Goal: Information Seeking & Learning: Find specific fact

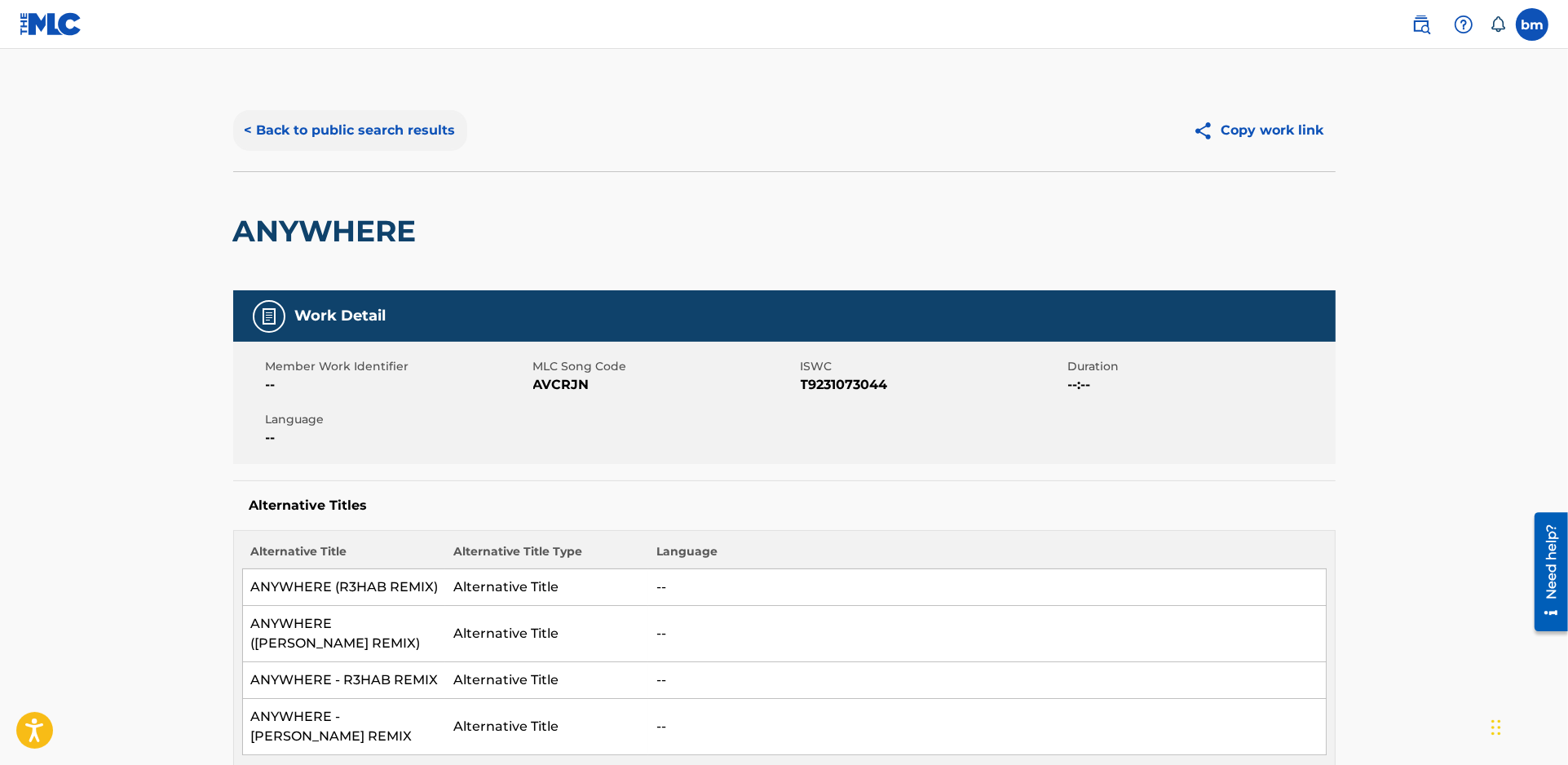
click at [362, 140] on button "< Back to public search results" at bounding box center [350, 131] width 234 height 41
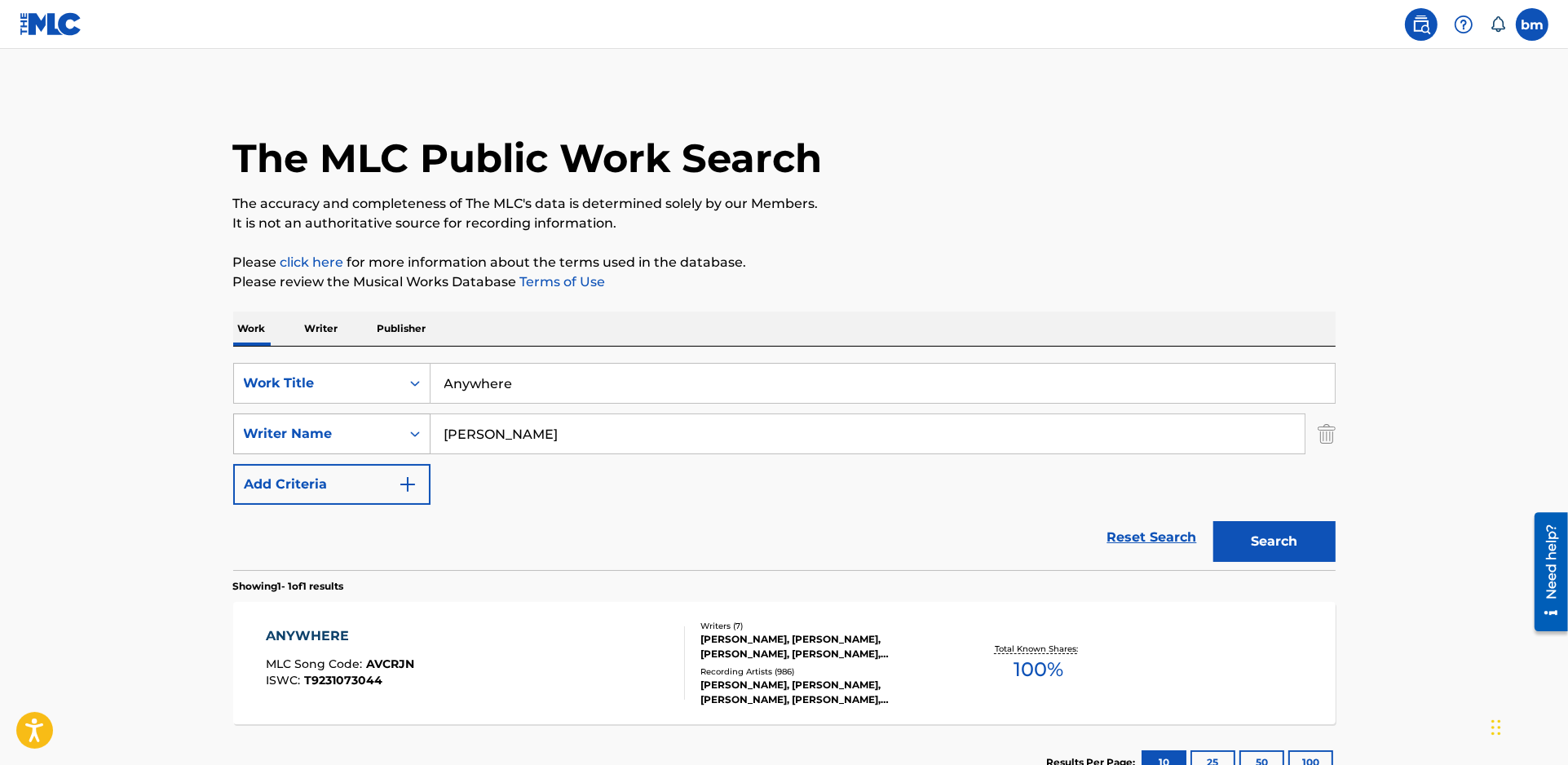
drag, startPoint x: 571, startPoint y: 438, endPoint x: 332, endPoint y: 435, distance: 239.0
click at [332, 435] on div "SearchWithCriteria80609b9a-5345-467b-9659-7d2d7466e61e Writer Name [PERSON_NAME]" at bounding box center [784, 433] width 1103 height 41
paste input "[PERSON_NAME] [PERSON_NAME] [PERSON_NAME]"
type input "[PERSON_NAME] [PERSON_NAME] [PERSON_NAME]"
drag, startPoint x: 636, startPoint y: 382, endPoint x: 330, endPoint y: 382, distance: 306.0
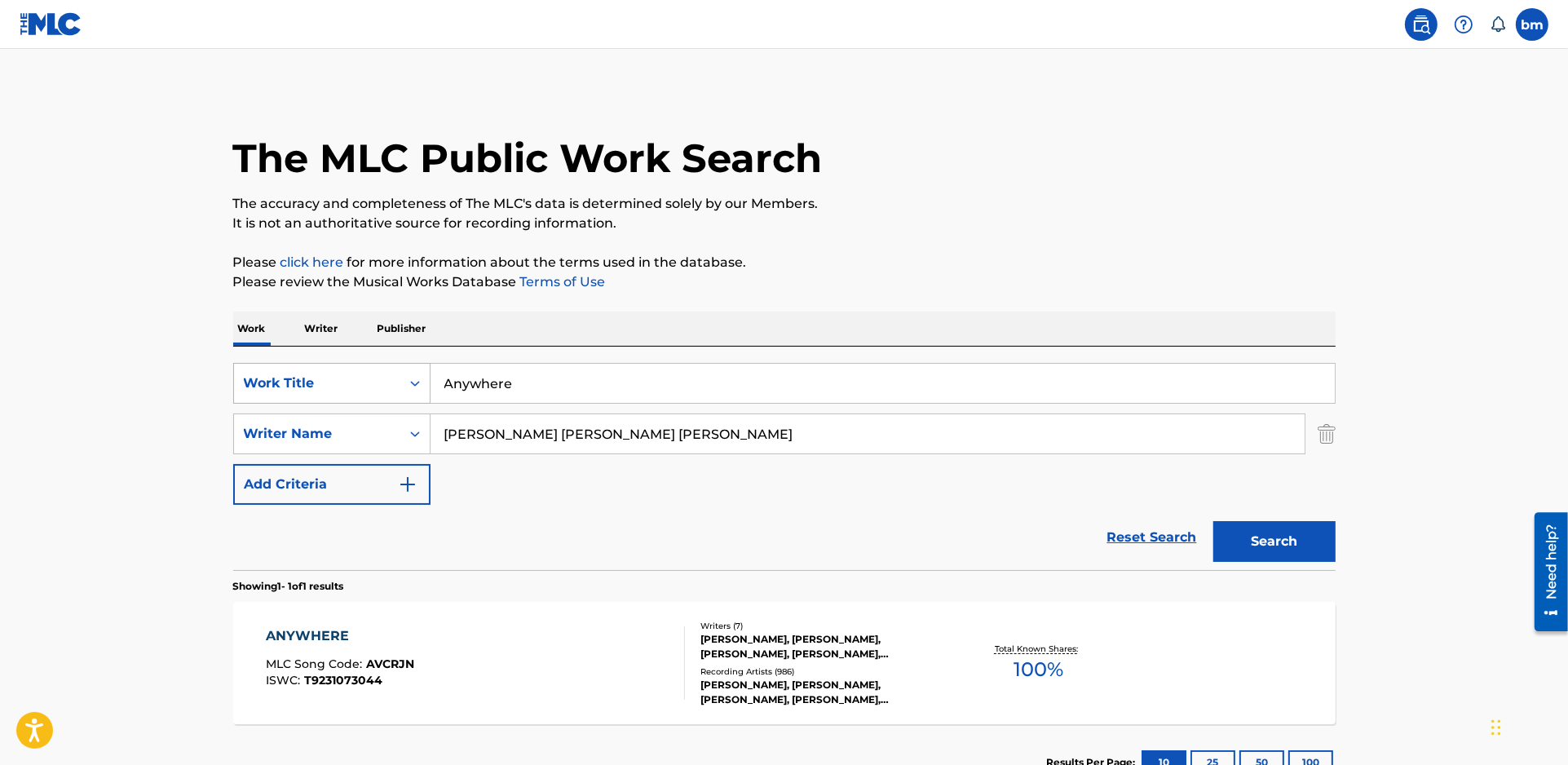
click at [330, 382] on div "SearchWithCriteria77020ee3-0b62-4771-aae4-1273fd0cc439 Work Title Anywhere" at bounding box center [784, 383] width 1103 height 41
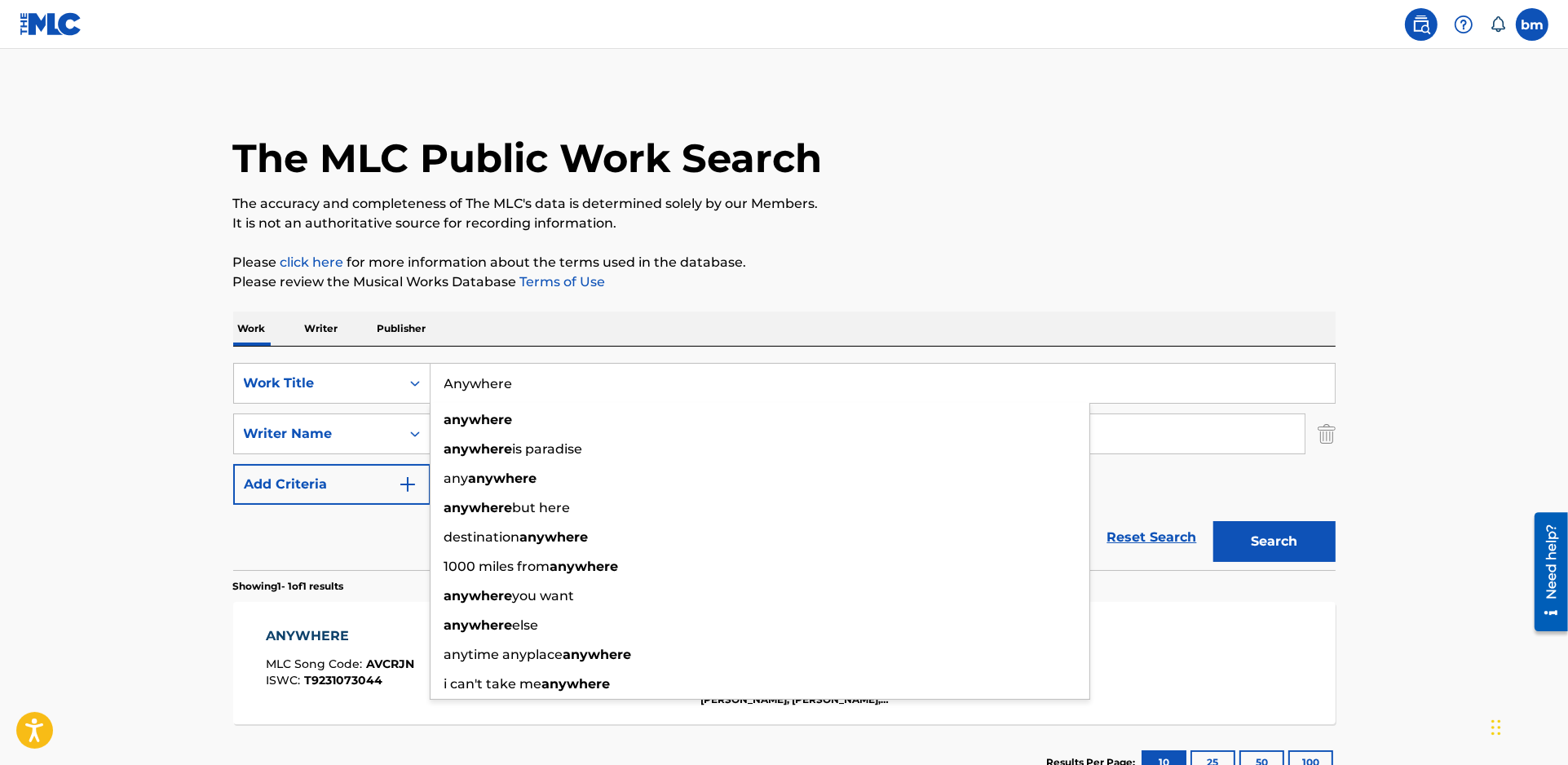
paste input "Aeolian [PERSON_NAME] [PERSON_NAME]"
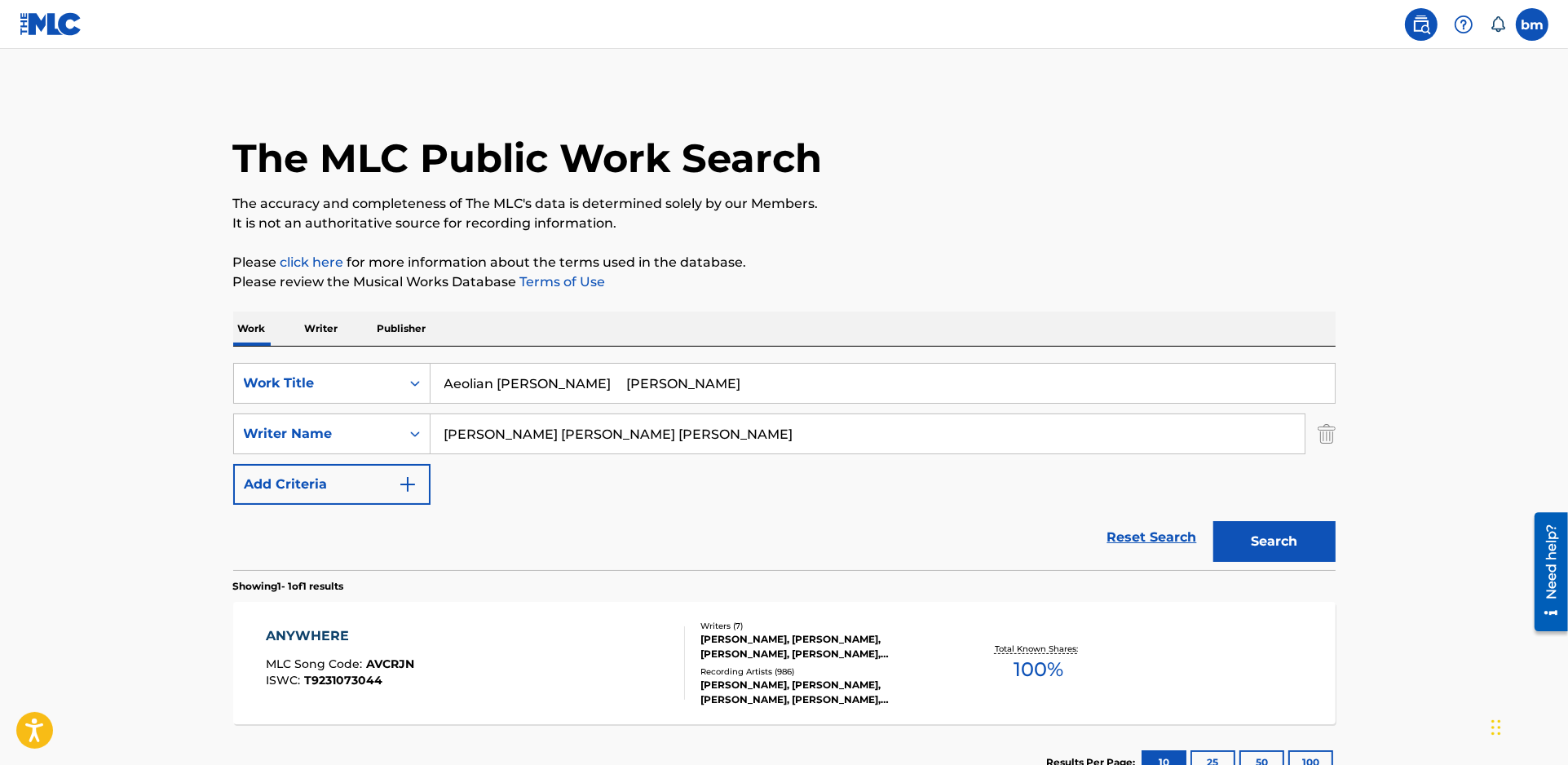
drag, startPoint x: 547, startPoint y: 386, endPoint x: 992, endPoint y: 382, distance: 445.0
click at [937, 386] on input "Aeolian [PERSON_NAME] [PERSON_NAME]" at bounding box center [882, 383] width 904 height 39
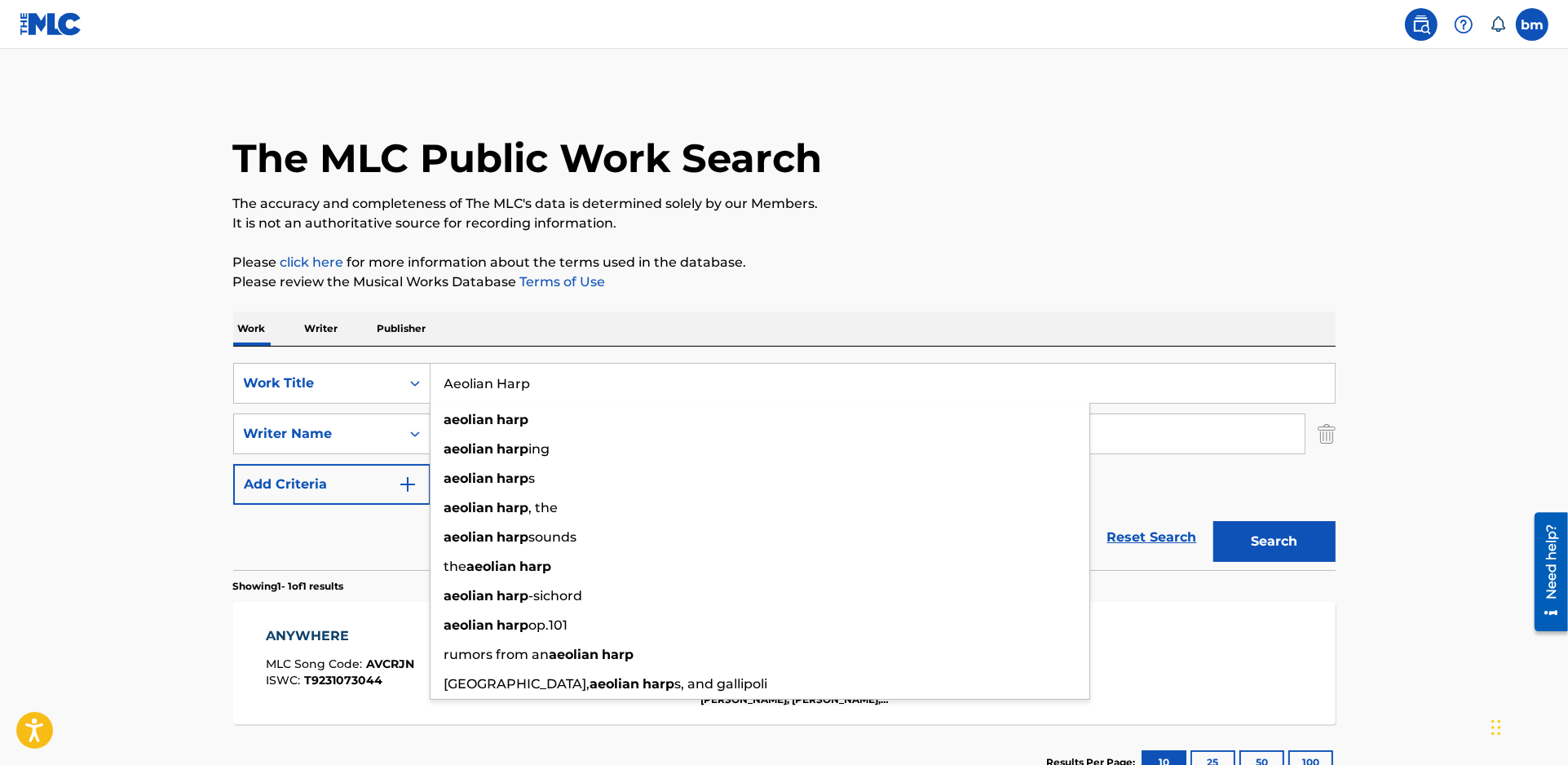
type input "Aeolian Harp"
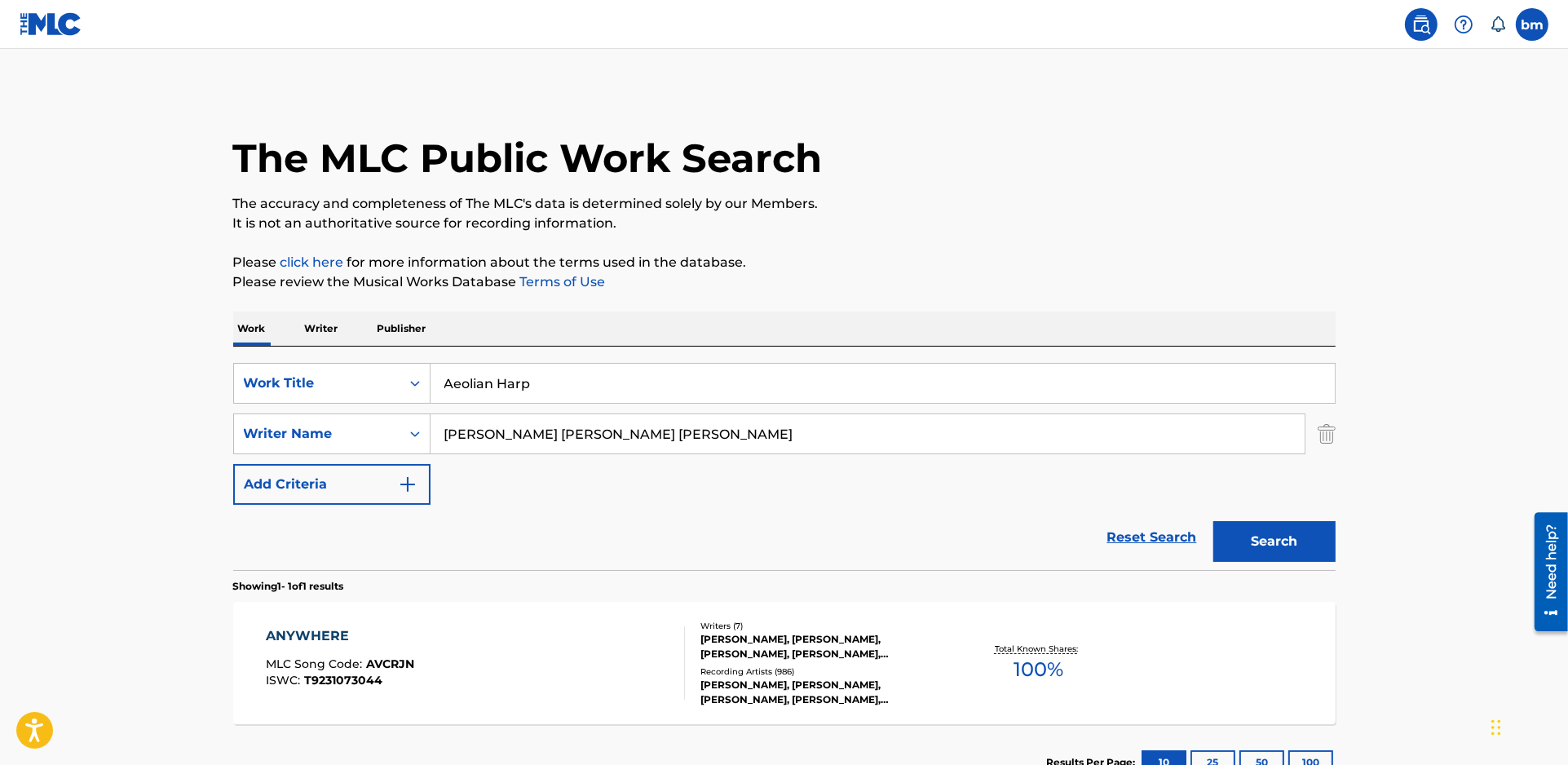
click at [1058, 176] on div "The MLC Public Work Search" at bounding box center [784, 149] width 1103 height 119
drag, startPoint x: 557, startPoint y: 436, endPoint x: 1370, endPoint y: 647, distance: 839.9
click at [1307, 600] on div "SearchWithCriteria77020ee3-0b62-4771-aae4-1273fd0cc439 Work Title Aeolian Harp …" at bounding box center [784, 574] width 1103 height 455
type input "[PERSON_NAME]"
click at [1291, 542] on button "Search" at bounding box center [1275, 542] width 122 height 41
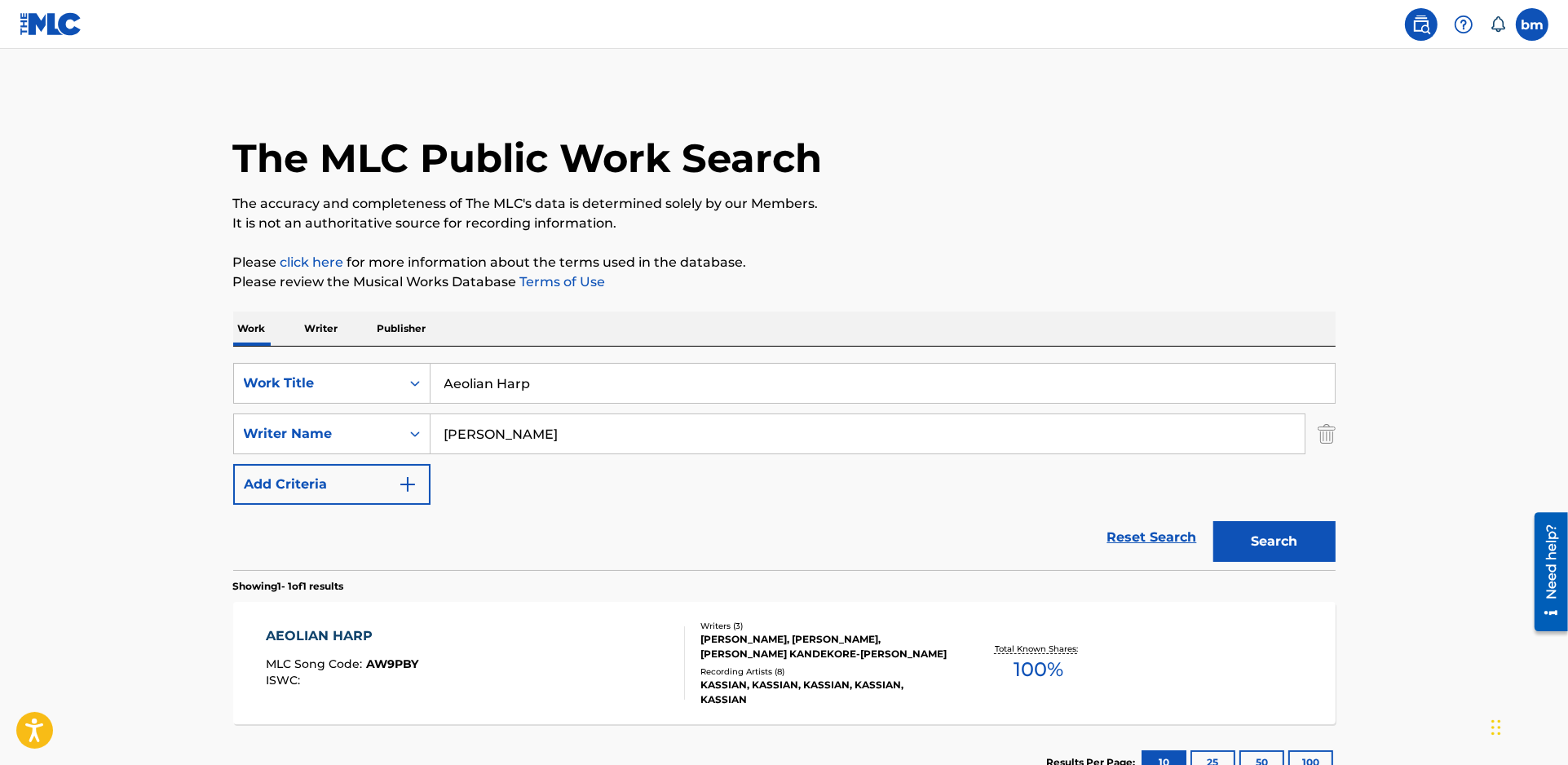
click at [536, 660] on div "AEOLIAN HARP MLC Song Code : AW9PBY ISWC :" at bounding box center [475, 663] width 419 height 74
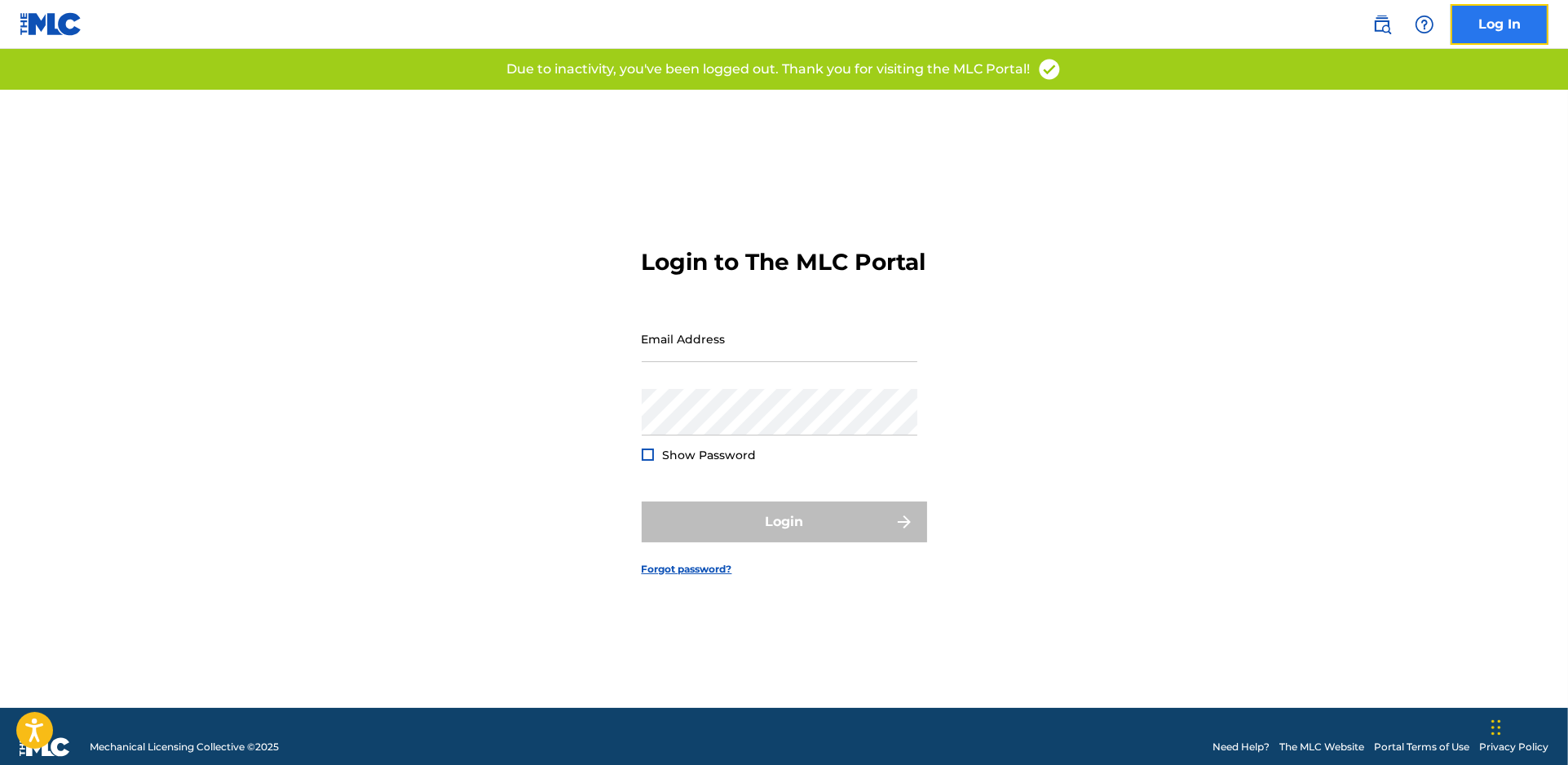
click at [1507, 23] on link "Log In" at bounding box center [1499, 24] width 98 height 41
click at [755, 362] on input "Email Address" at bounding box center [780, 338] width 276 height 46
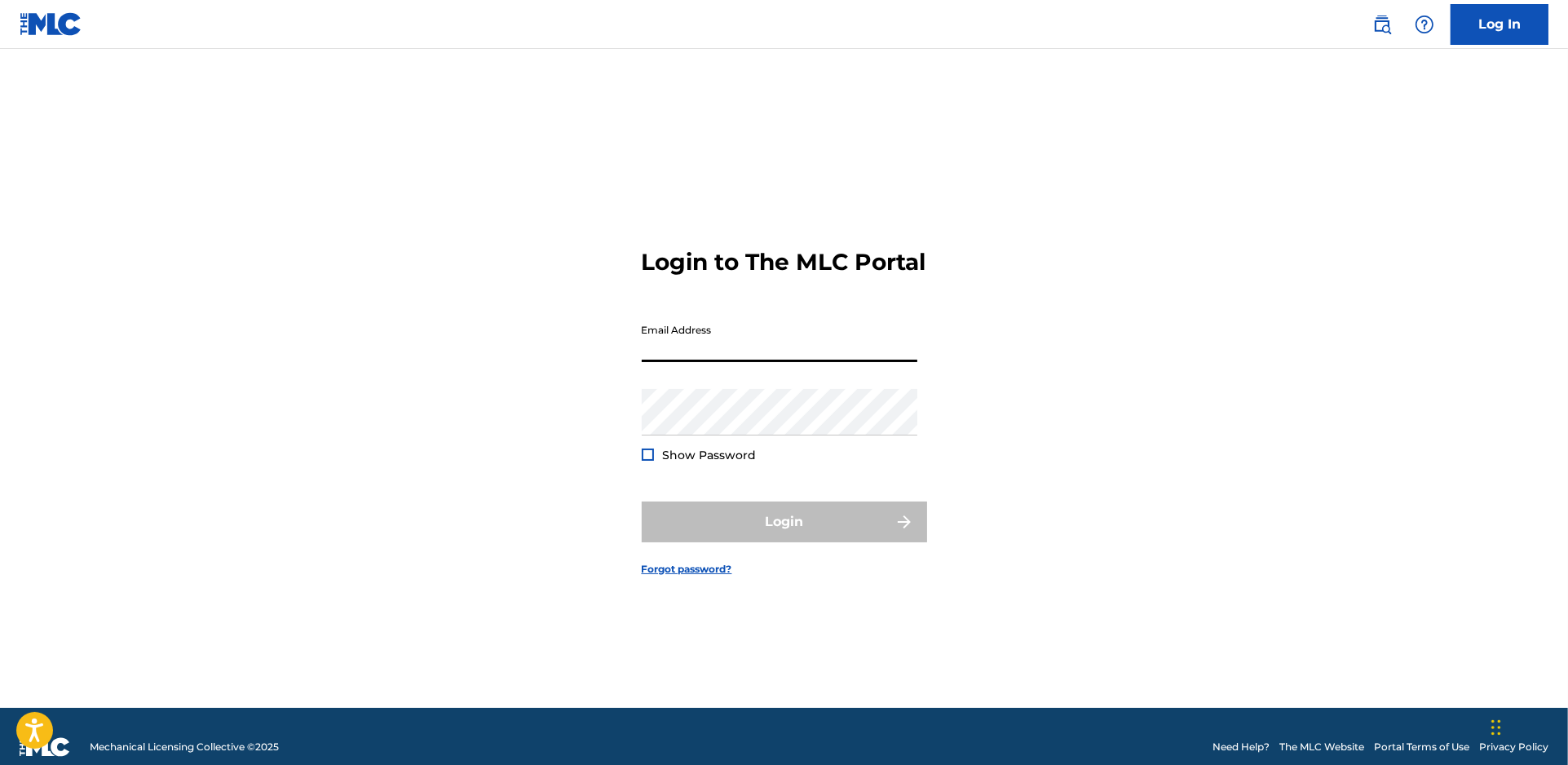
type input "[PERSON_NAME][EMAIL_ADDRESS][PERSON_NAME][DOMAIN_NAME]"
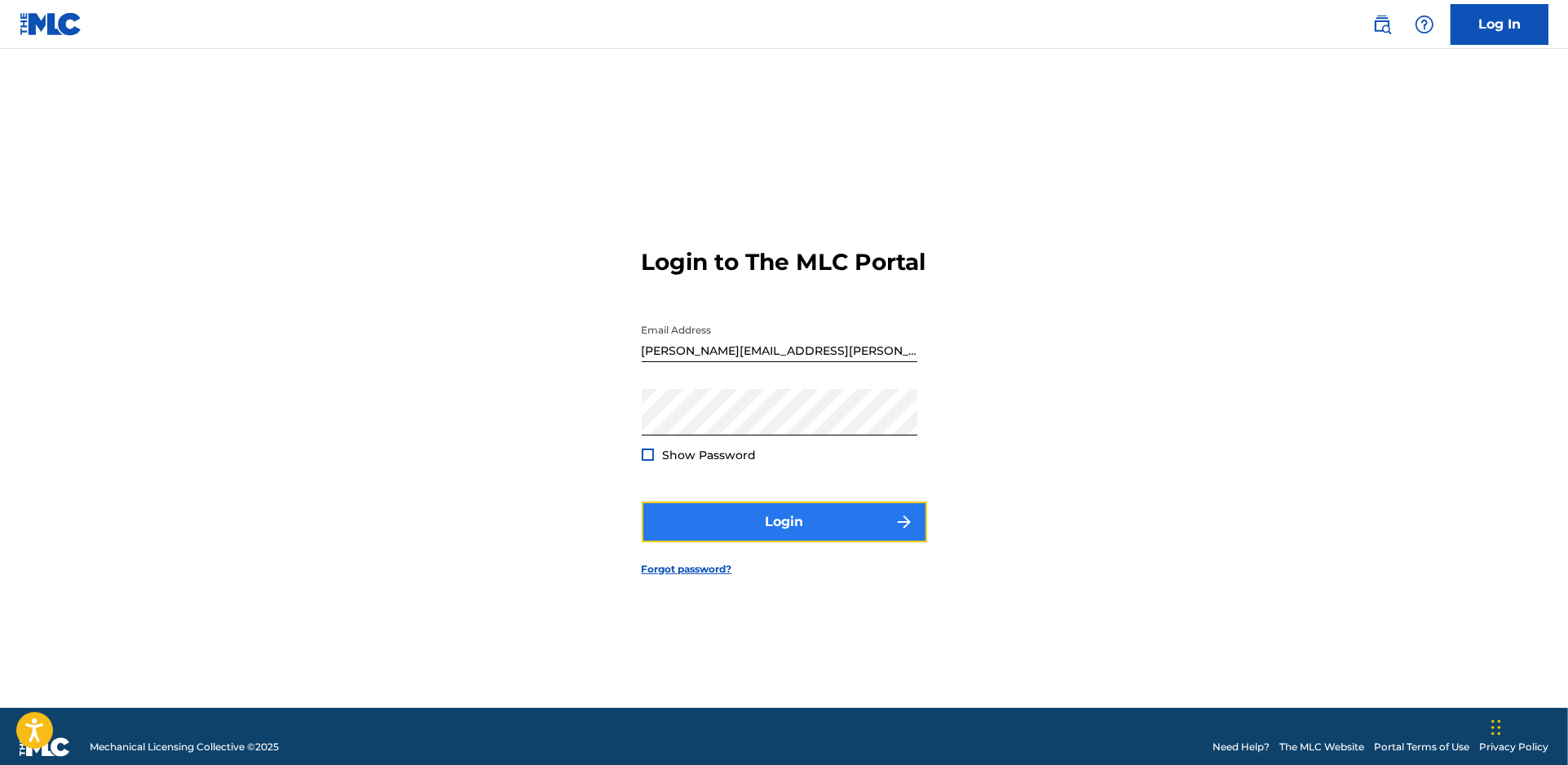
click at [831, 534] on button "Login" at bounding box center [784, 522] width 285 height 41
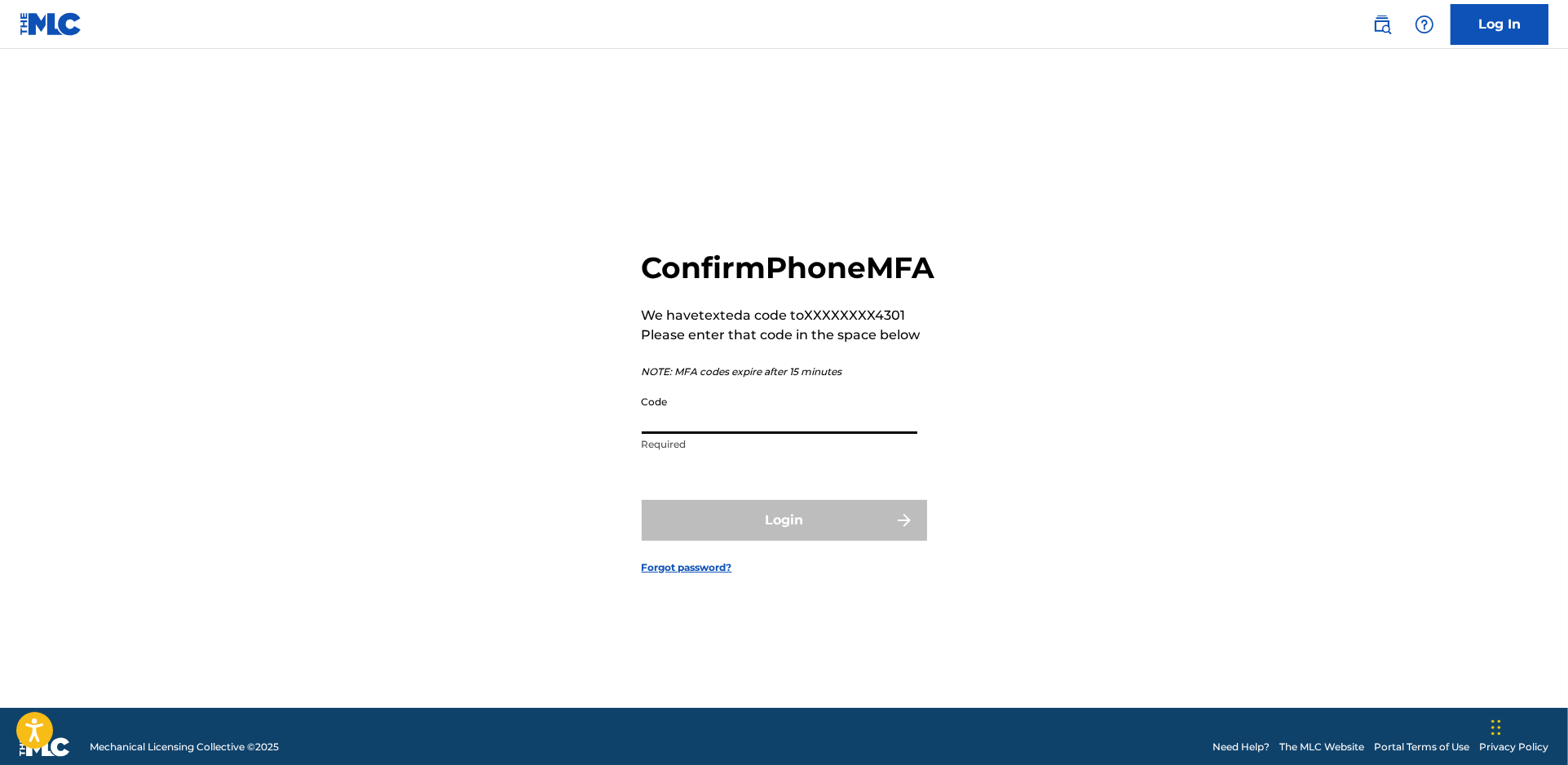
click at [805, 434] on input "Code" at bounding box center [780, 410] width 276 height 46
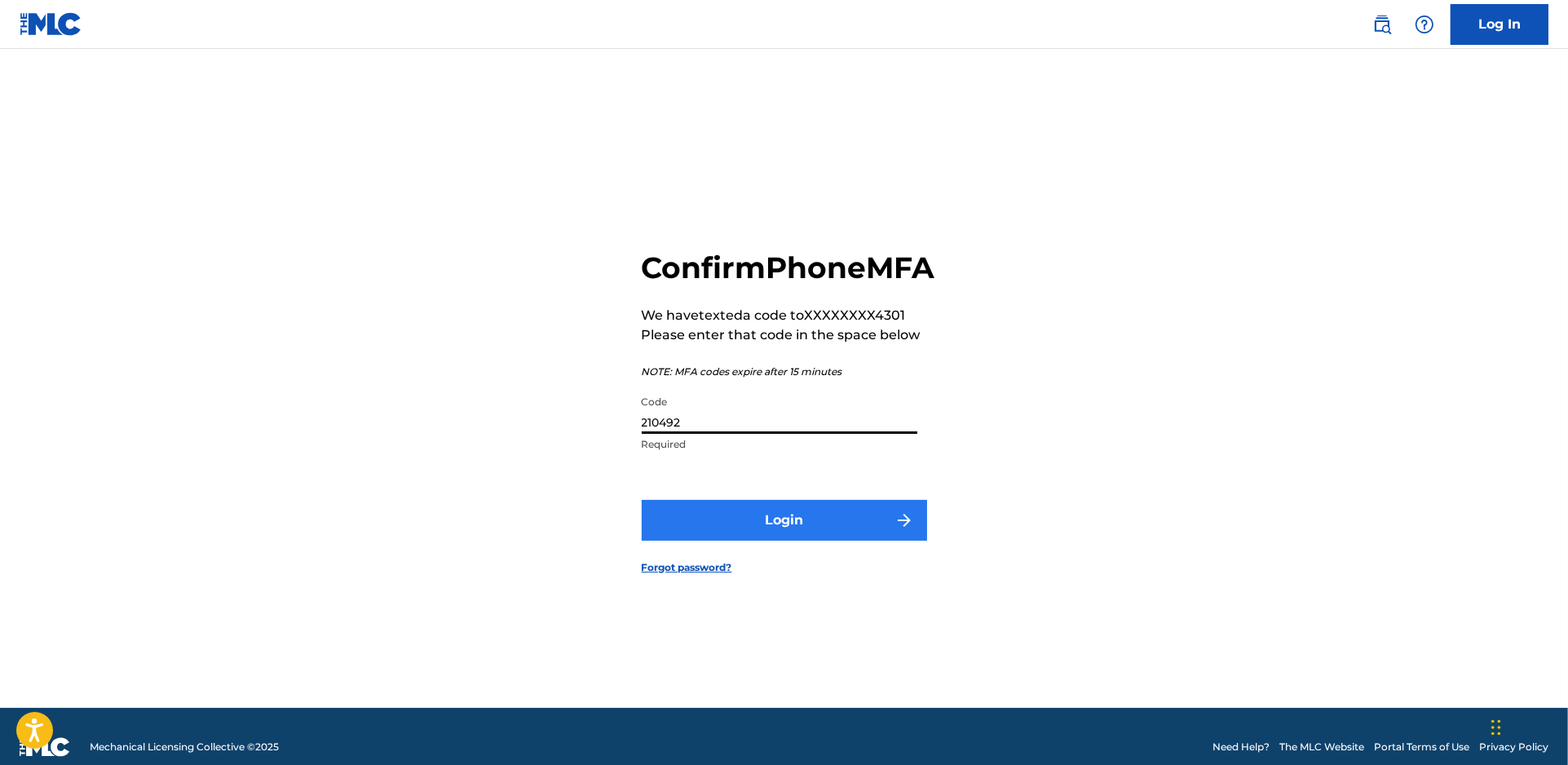
type input "210492"
click at [772, 534] on button "Login" at bounding box center [784, 520] width 285 height 41
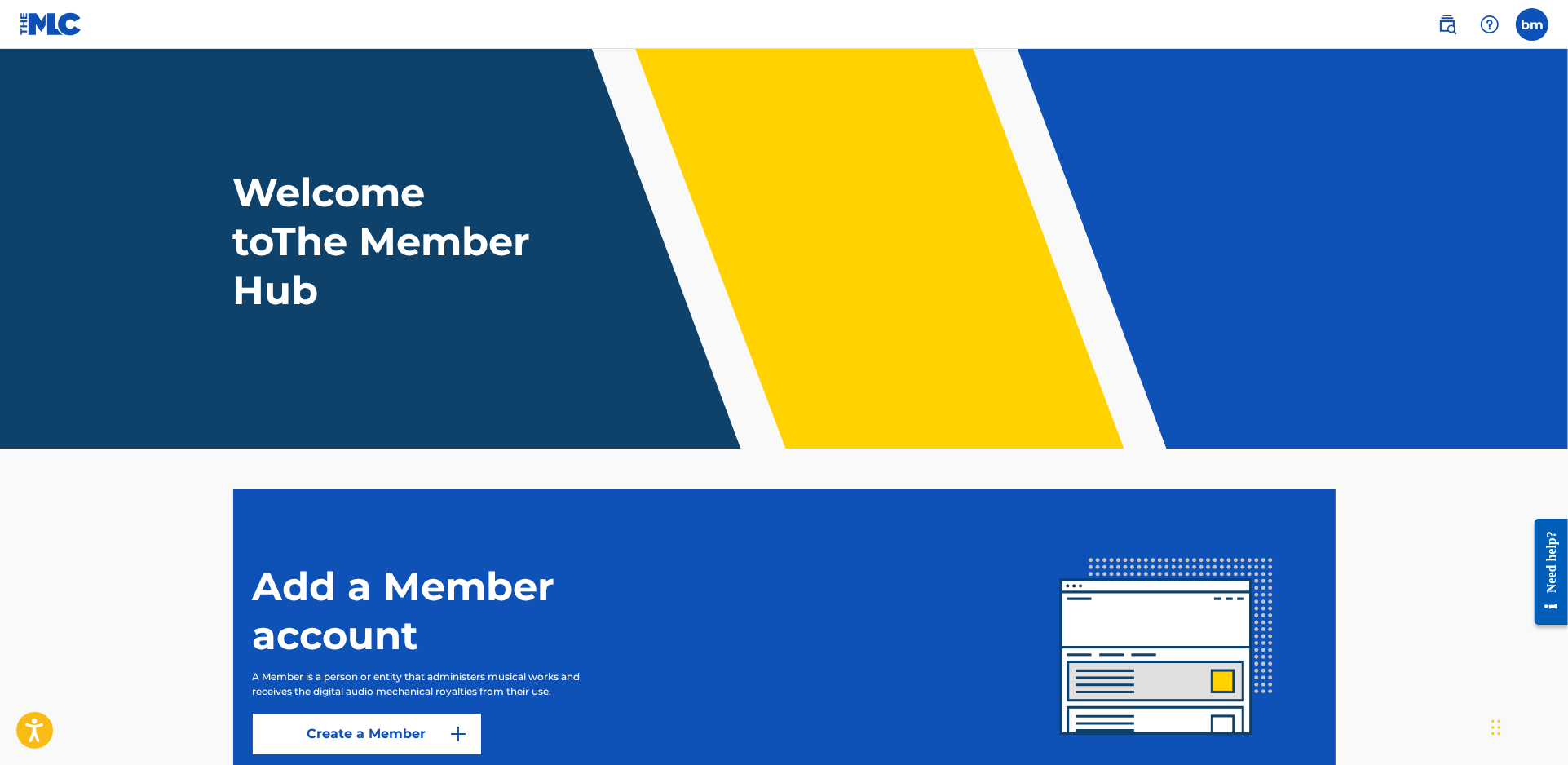
click at [287, 213] on h1 "Welcome to The Member Hub" at bounding box center [385, 242] width 305 height 147
click at [1440, 15] on img at bounding box center [1447, 24] width 19 height 19
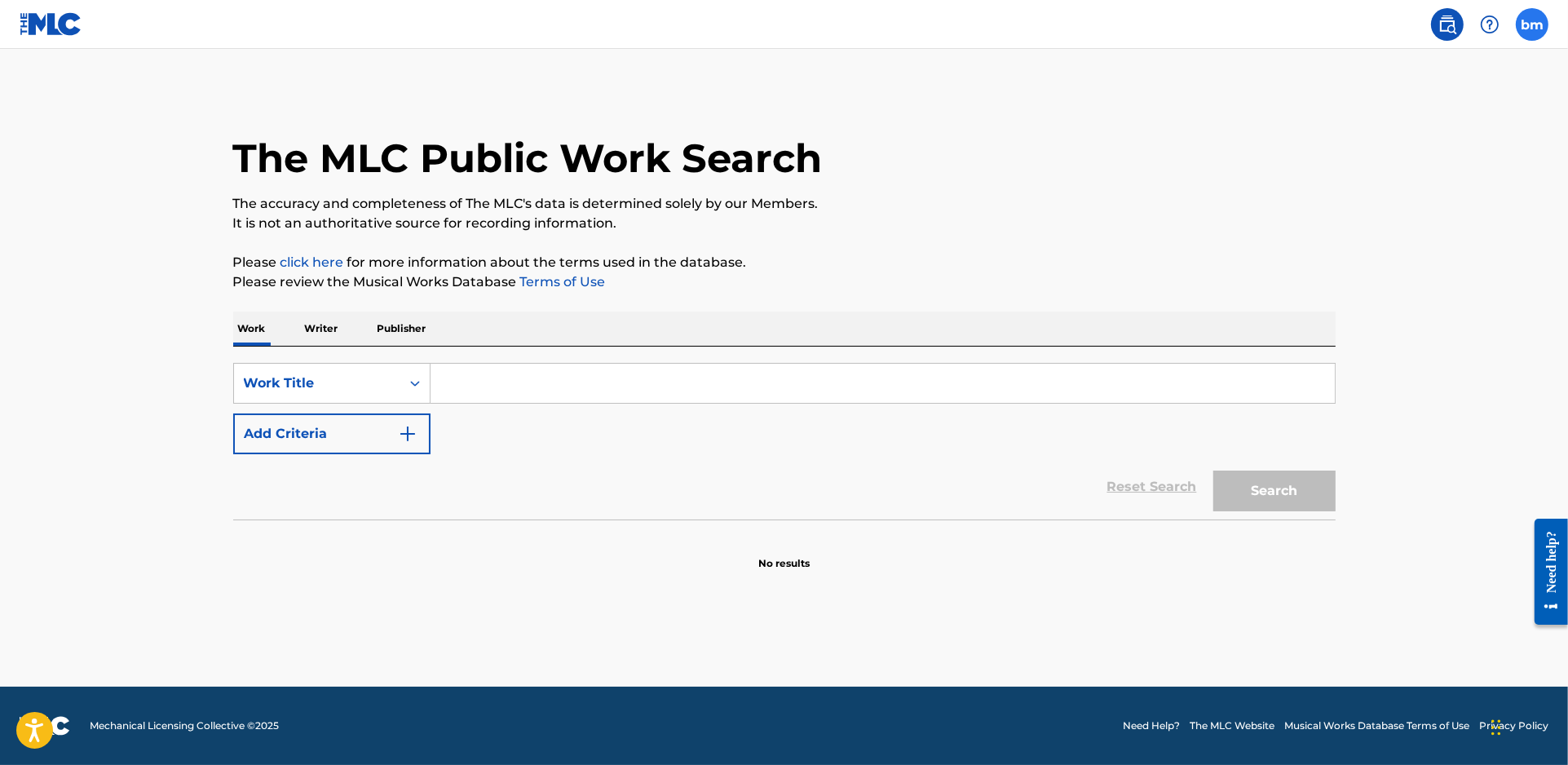
click at [1531, 23] on label at bounding box center [1532, 24] width 33 height 33
click at [1532, 24] on input "bm bree mckennna brianna.mckenna@moodmedia.com Notification Preferences Profile…" at bounding box center [1532, 24] width 0 height 0
click at [1421, 177] on link "Notification Preferences" at bounding box center [1415, 175] width 120 height 15
click at [442, 427] on div "SearchWithCriteriac0667a74-7796-495e-8e53-aa04bcdd7514 Work Title Add Criteria" at bounding box center [784, 408] width 1103 height 91
click at [405, 446] on button "Add Criteria" at bounding box center [332, 433] width 197 height 41
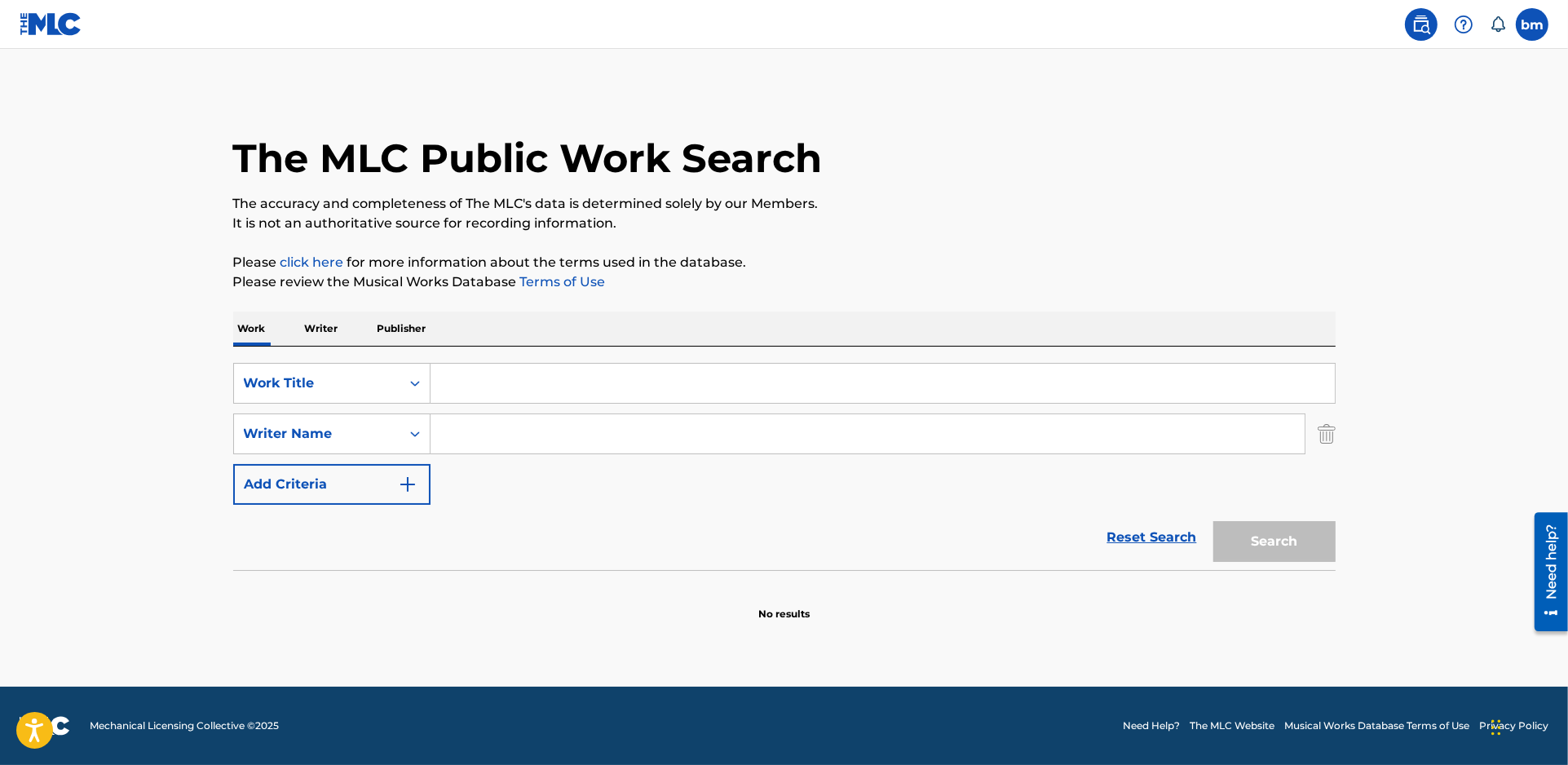
click at [453, 438] on input "Search Form" at bounding box center [868, 433] width 874 height 39
paste input "Joe Danvers McCabeWarren Luke Cummings"
type input "Joe Danvers McCabeWarren Luke Cummings"
click at [466, 371] on input "Search Form" at bounding box center [882, 383] width 904 height 39
paste input "Aeolian [PERSON_NAME] [PERSON_NAME]"
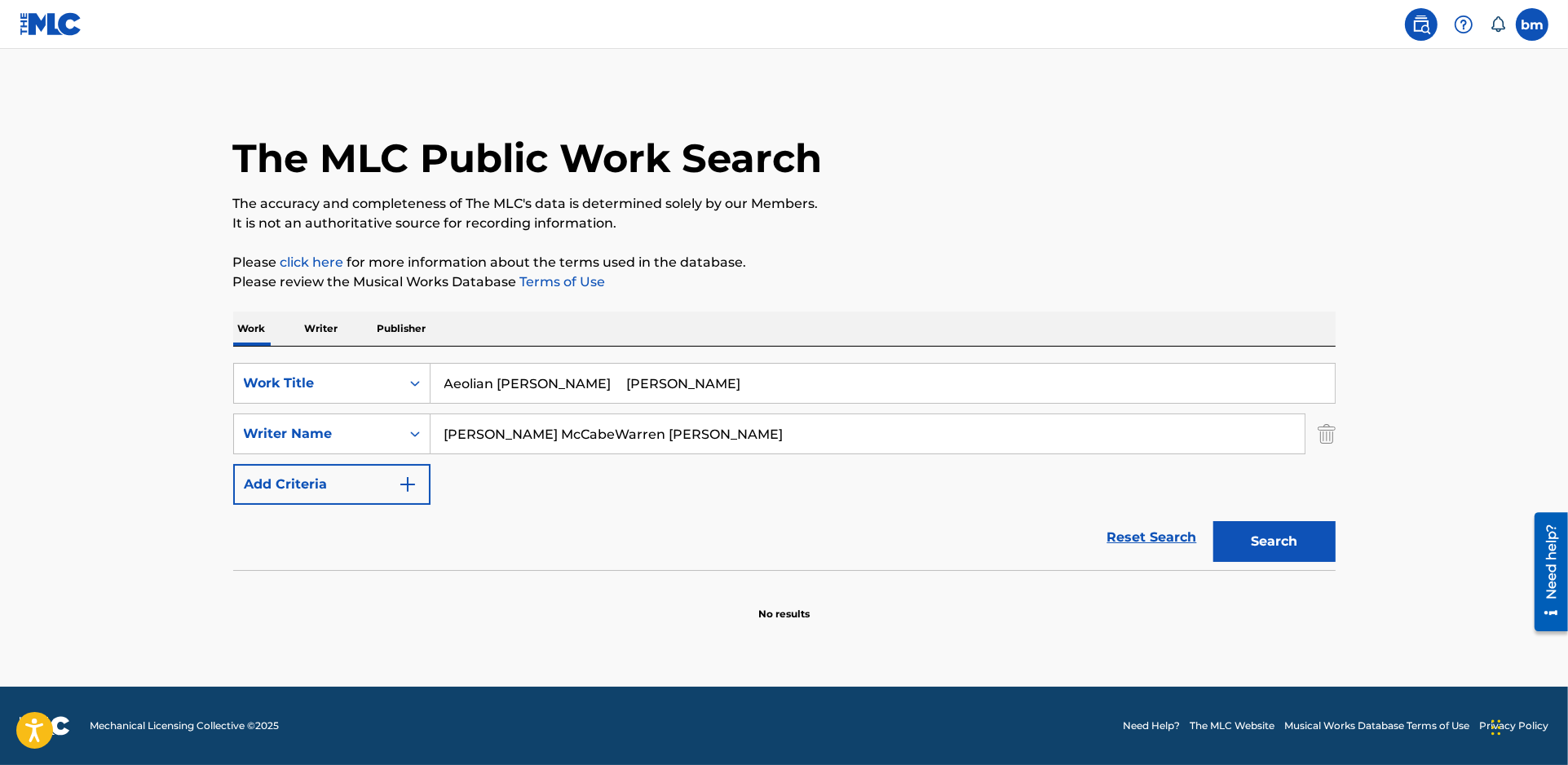
drag, startPoint x: 553, startPoint y: 383, endPoint x: 1260, endPoint y: 324, distance: 709.5
click at [1146, 366] on input "Aeolian [PERSON_NAME] [PERSON_NAME]" at bounding box center [882, 383] width 904 height 39
type input "Aeolian Harp"
click at [1225, 226] on p "It is not an authoritative source for recording information." at bounding box center [784, 223] width 1103 height 19
drag, startPoint x: 585, startPoint y: 428, endPoint x: 1249, endPoint y: 460, distance: 664.8
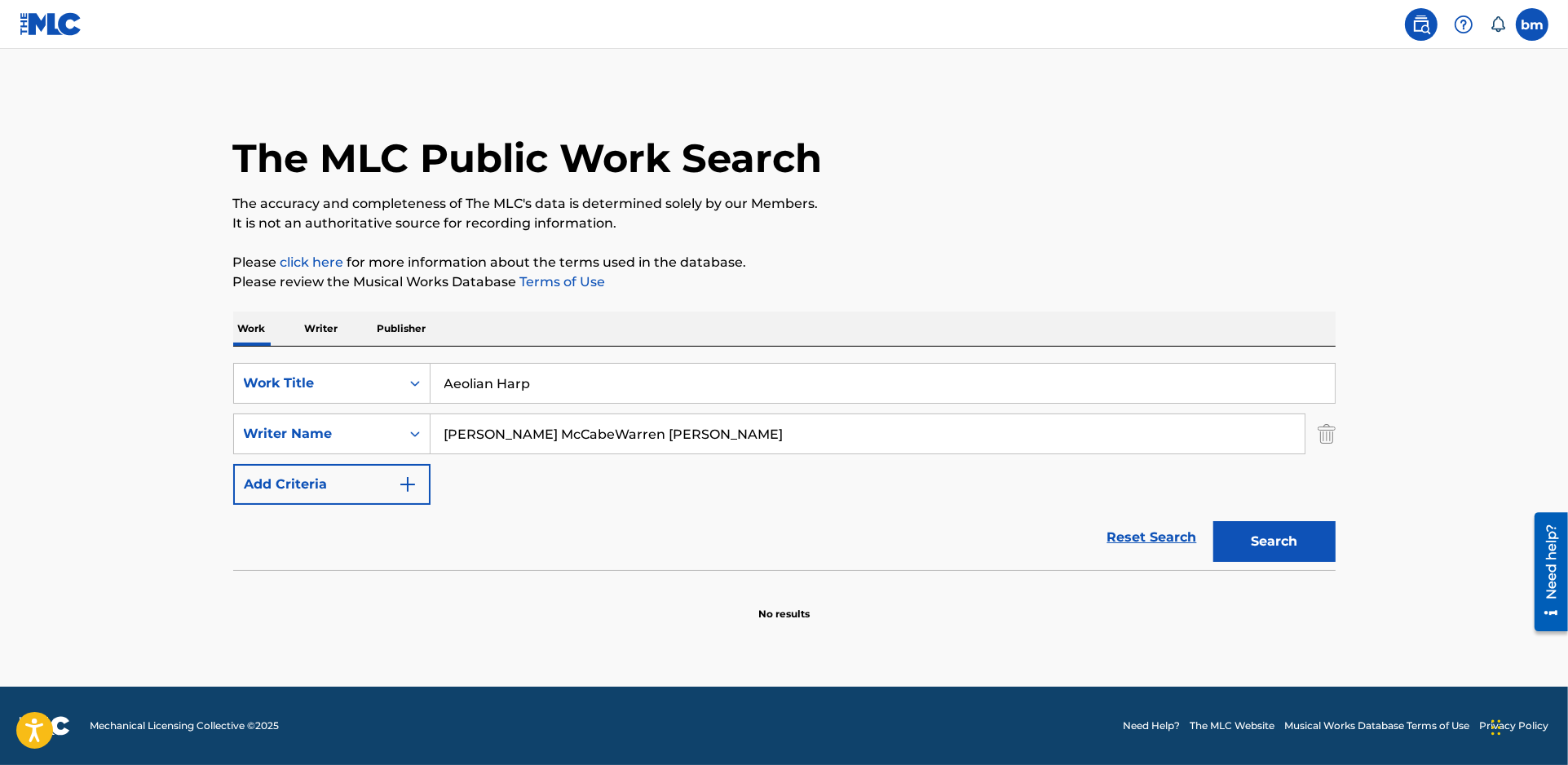
click at [1249, 460] on div "SearchWithCriteriac0667a74-7796-495e-8e53-aa04bcdd7514 Work Title Aeolian Harp …" at bounding box center [784, 433] width 1103 height 142
click at [1287, 544] on button "Search" at bounding box center [1275, 542] width 122 height 41
drag, startPoint x: 696, startPoint y: 441, endPoint x: 315, endPoint y: 434, distance: 381.1
click at [315, 434] on div "SearchWithCriteria54abf341-431a-4b96-ac76-6dc0a5ae9849 Writer Name Joe Danvers …" at bounding box center [784, 433] width 1103 height 41
paste input "Warren Luke Cummings"
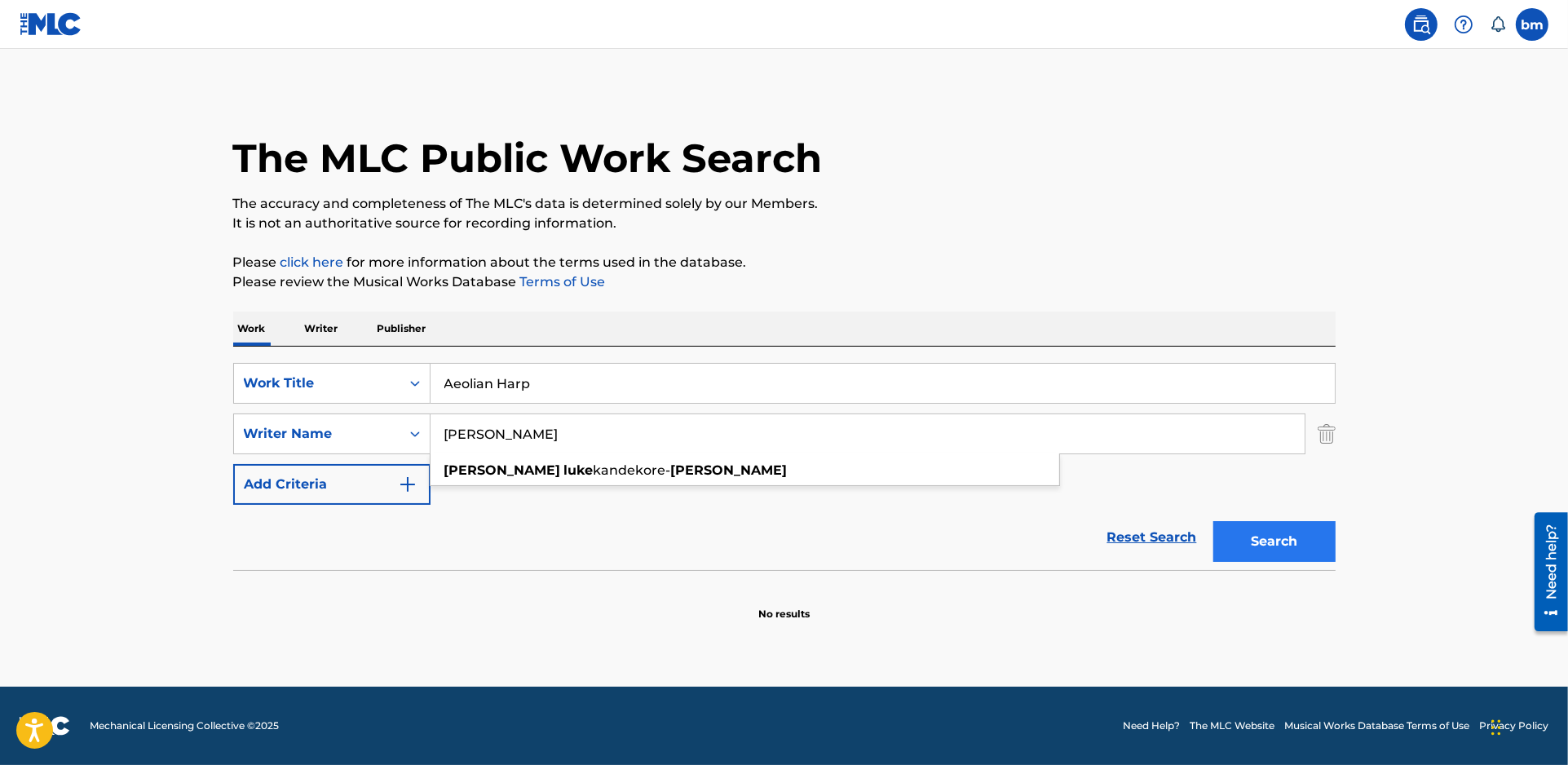
type input "Warren Luke Cummings"
click at [1298, 536] on button "Search" at bounding box center [1275, 542] width 122 height 41
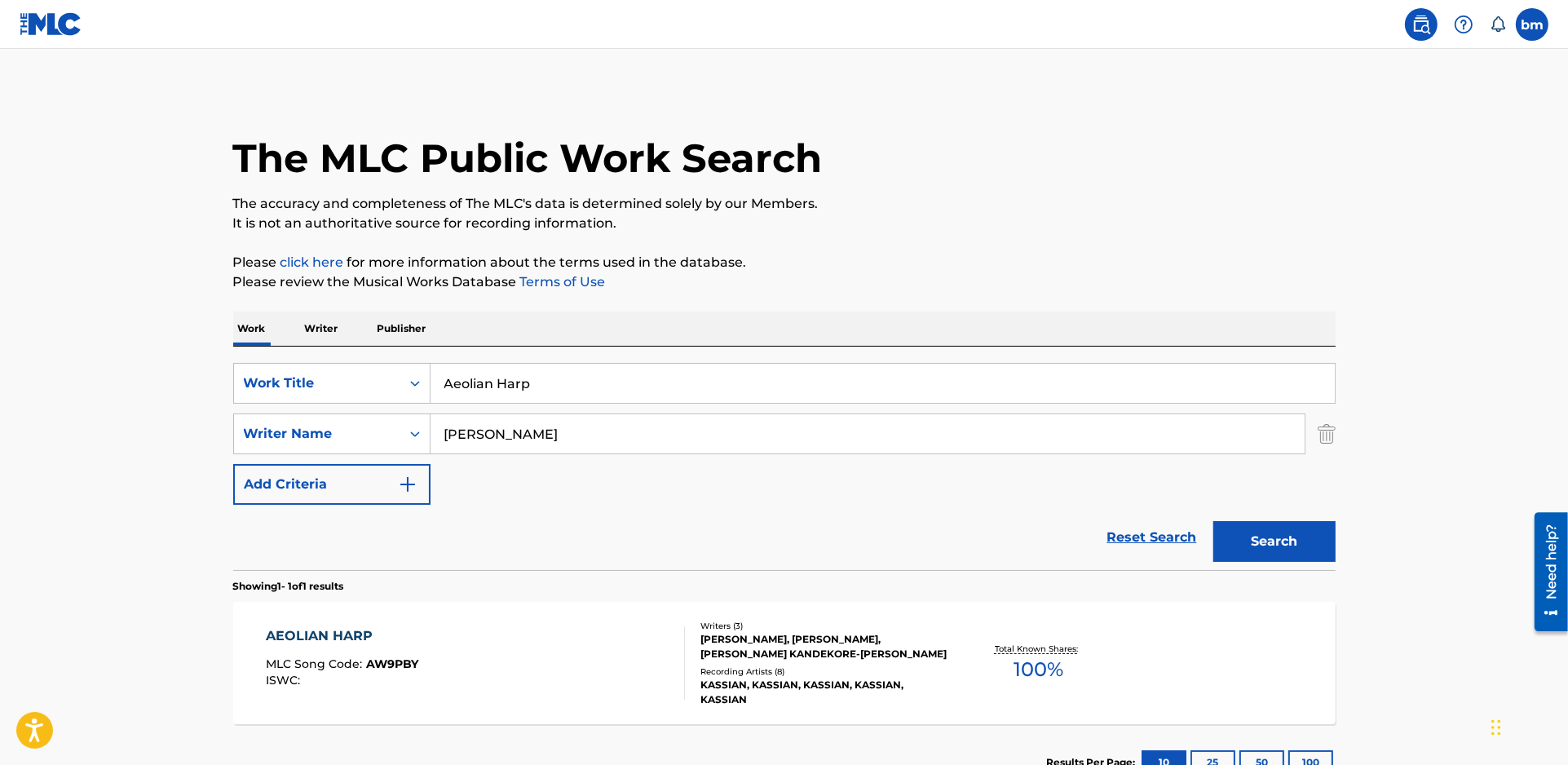
click at [587, 667] on div "AEOLIAN HARP MLC Song Code : AW9PBY ISWC :" at bounding box center [475, 663] width 419 height 74
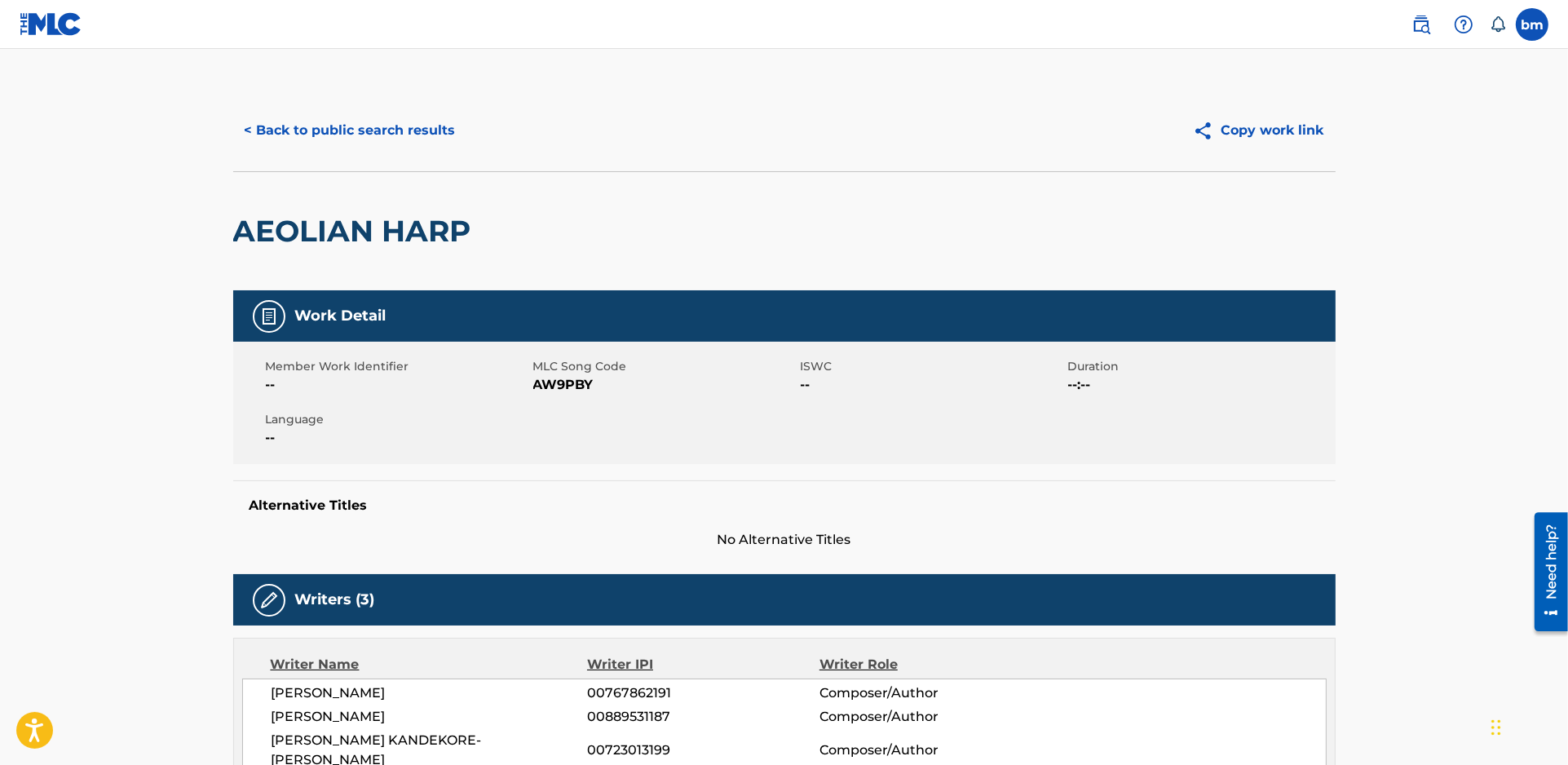
click at [576, 383] on span "AW9PBY" at bounding box center [665, 385] width 263 height 19
copy span "AW9PBY"
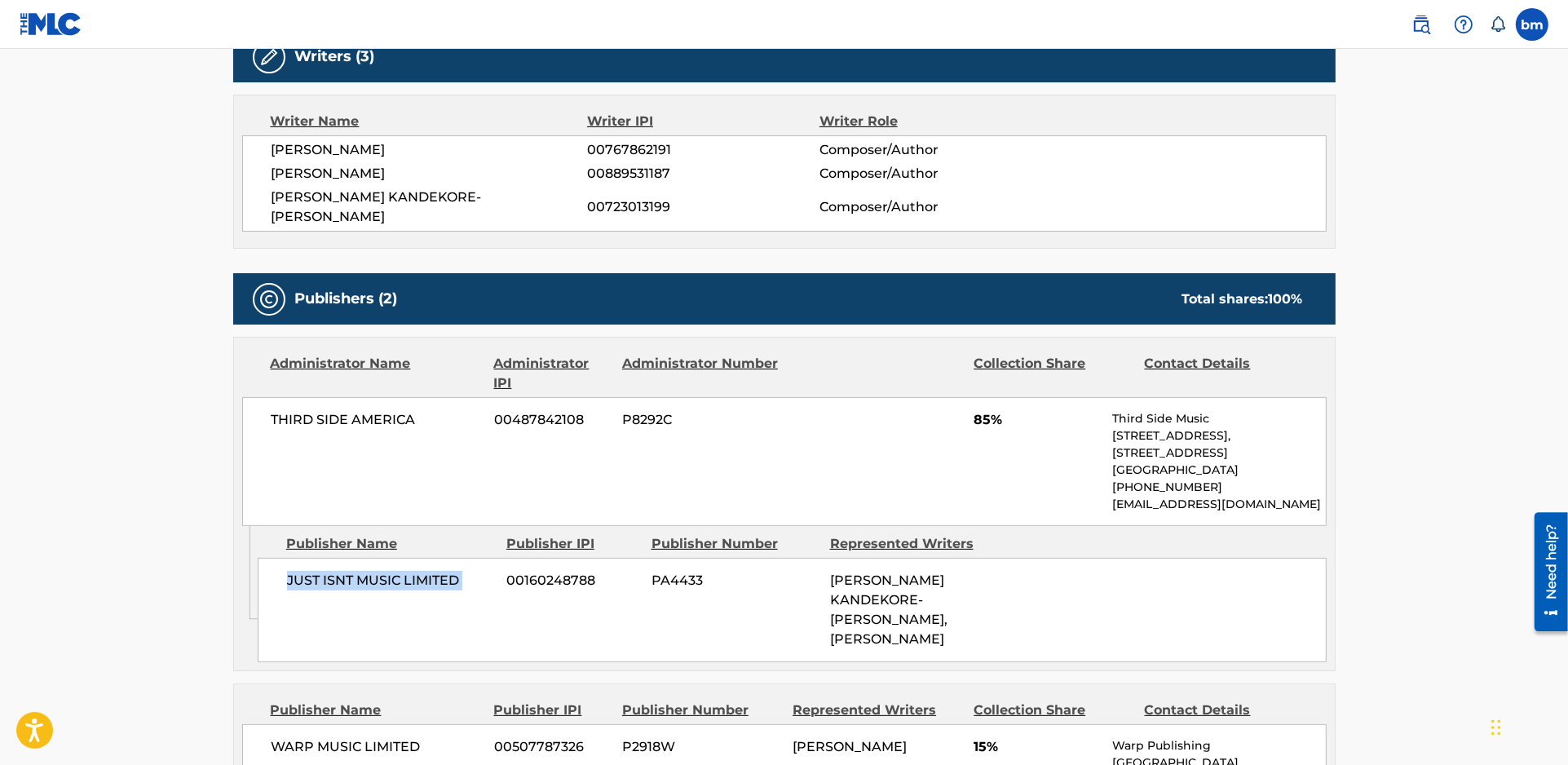
drag, startPoint x: 283, startPoint y: 559, endPoint x: 505, endPoint y: 578, distance: 222.8
click at [505, 578] on div "JUST ISNT MUSIC LIMITED 00160248788 PA4433 WARREN LUKE KANDEKORE-CUMMINGS, JOE …" at bounding box center [791, 610] width 1069 height 104
copy div "JUST ISNT MUSIC LIMITED"
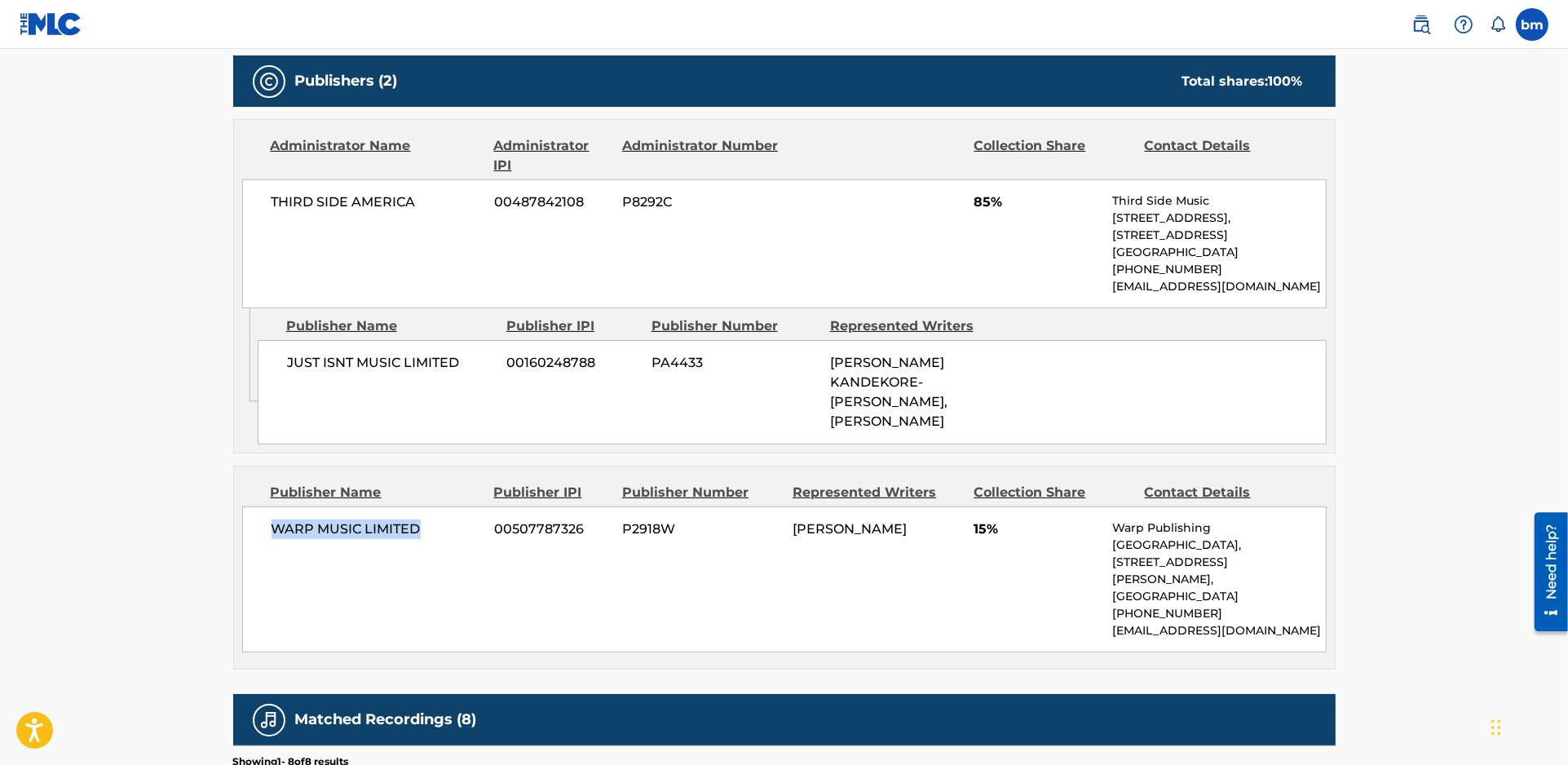
drag, startPoint x: 259, startPoint y: 512, endPoint x: 437, endPoint y: 502, distance: 178.3
click at [437, 507] on div "WARP MUSIC LIMITED 00507787326 P2918W JOE ARMON-JONES 15% Warp Publishing Spect…" at bounding box center [784, 579] width 1084 height 146
copy span "WARP MUSIC LIMITED"
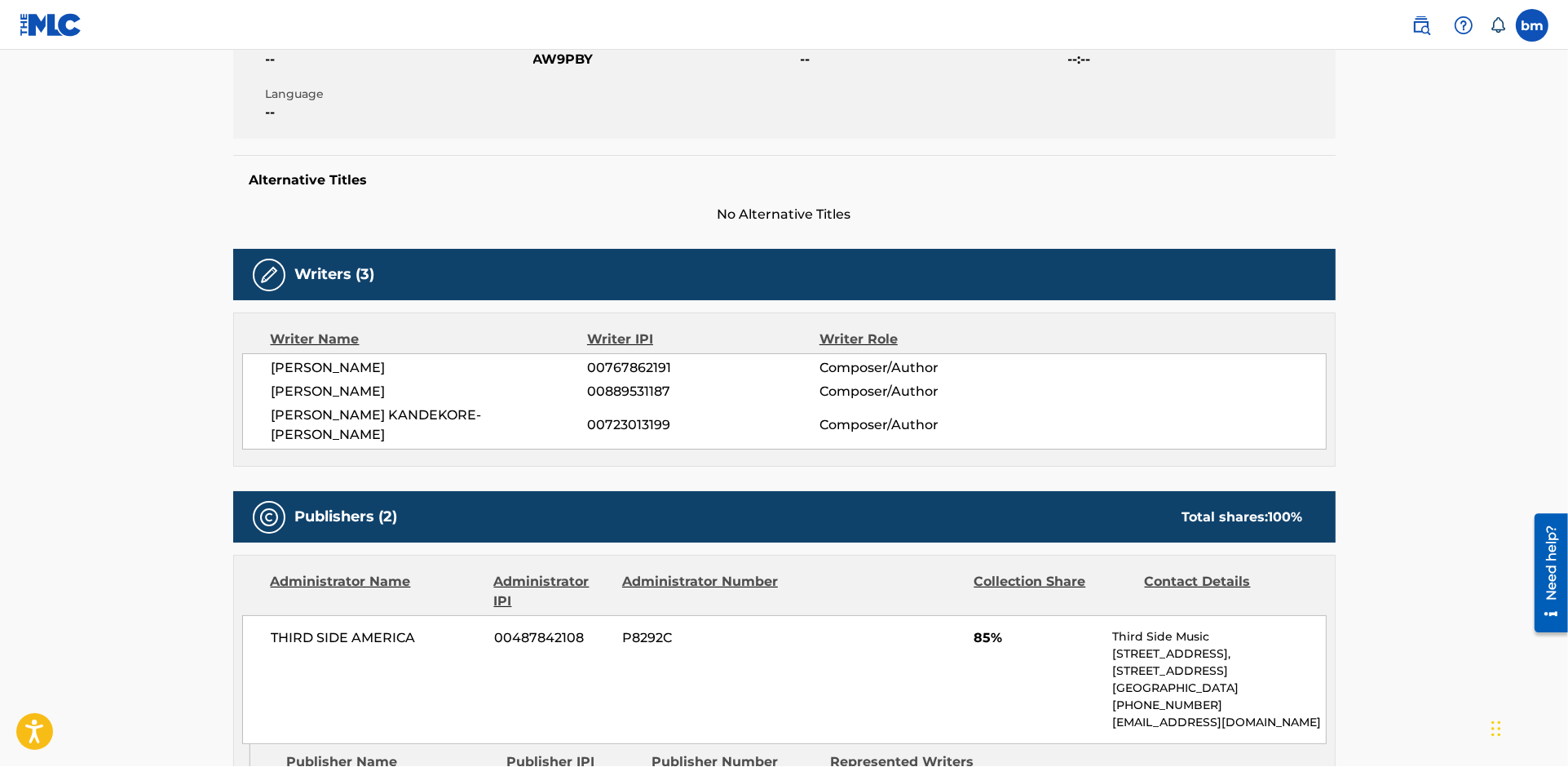
scroll to position [0, 0]
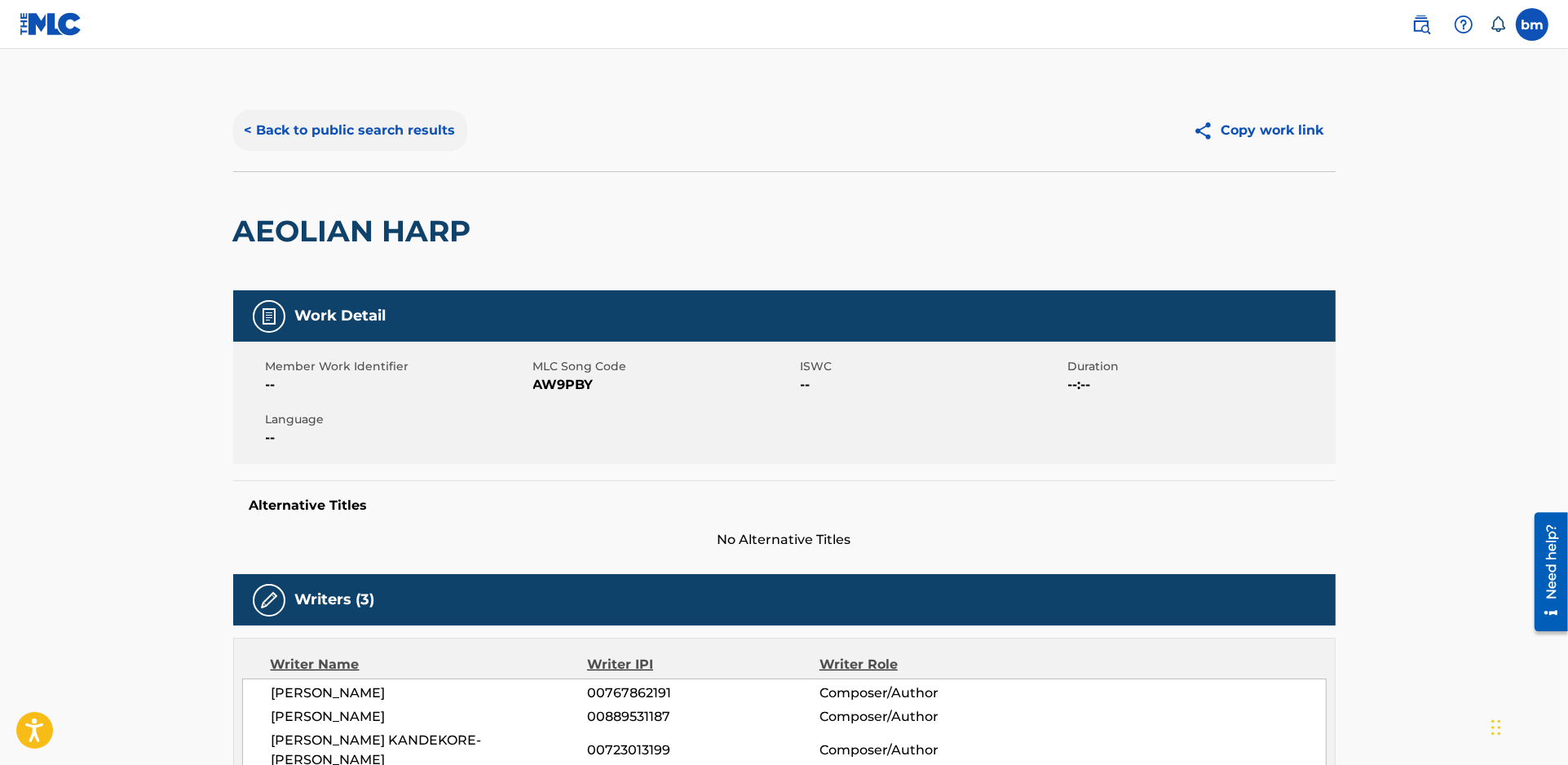
click at [307, 115] on button "< Back to public search results" at bounding box center [350, 131] width 234 height 41
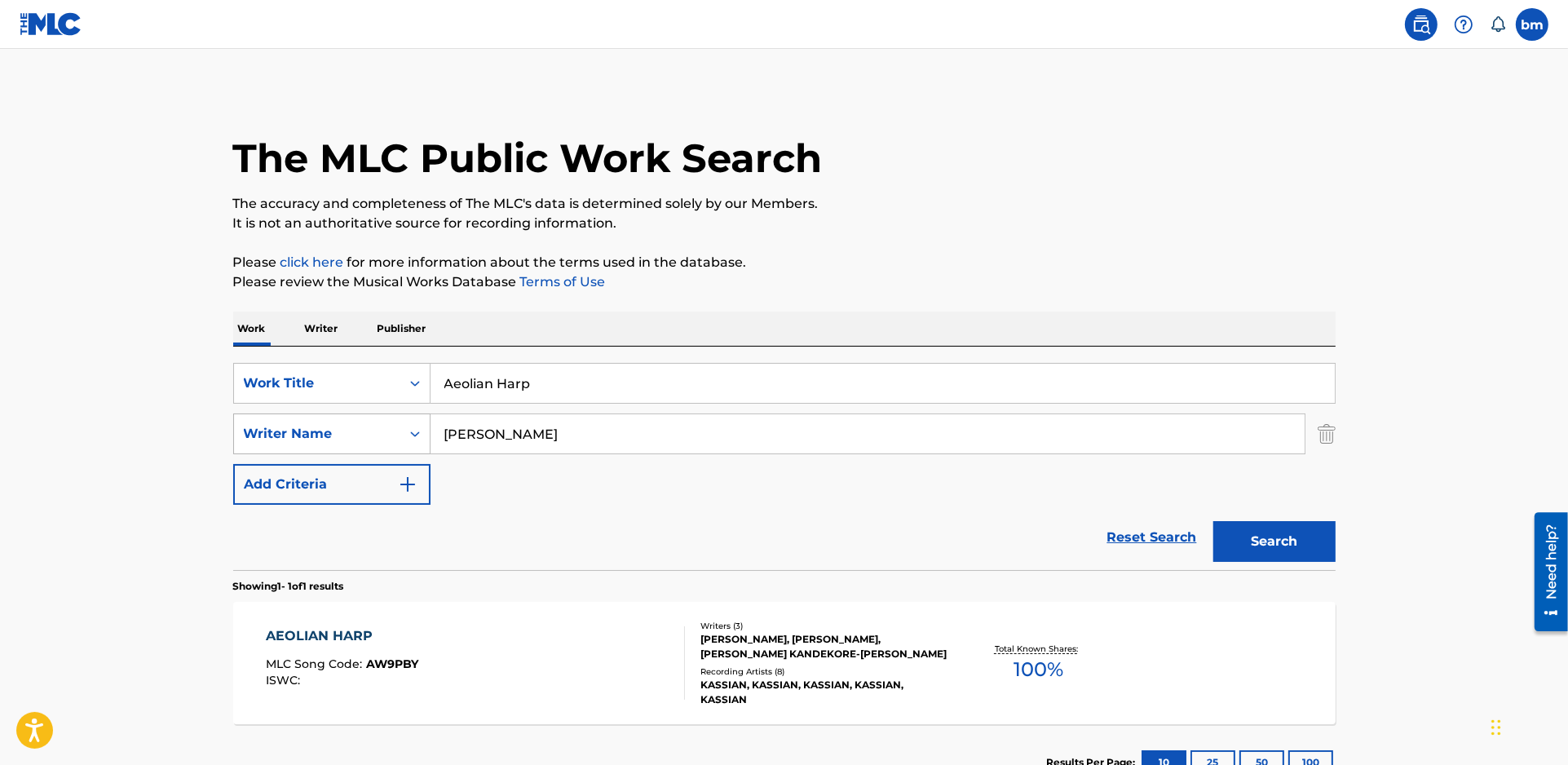
drag, startPoint x: 632, startPoint y: 428, endPoint x: 404, endPoint y: 443, distance: 228.5
click at [404, 443] on div "SearchWithCriteria54abf341-431a-4b96-ac76-6dc0a5ae9849 Writer Name Warren Luke …" at bounding box center [784, 433] width 1103 height 41
paste input "AlwaysLateDasFochFujinahoodieLeitaOdetto"
type input "AlwaysLateDasFochFujinahoodieLeitaOdetto"
click at [333, 382] on div "SearchWithCriteriac0667a74-7796-495e-8e53-aa04bcdd7514 Work Title Aeolian Harp" at bounding box center [784, 383] width 1103 height 41
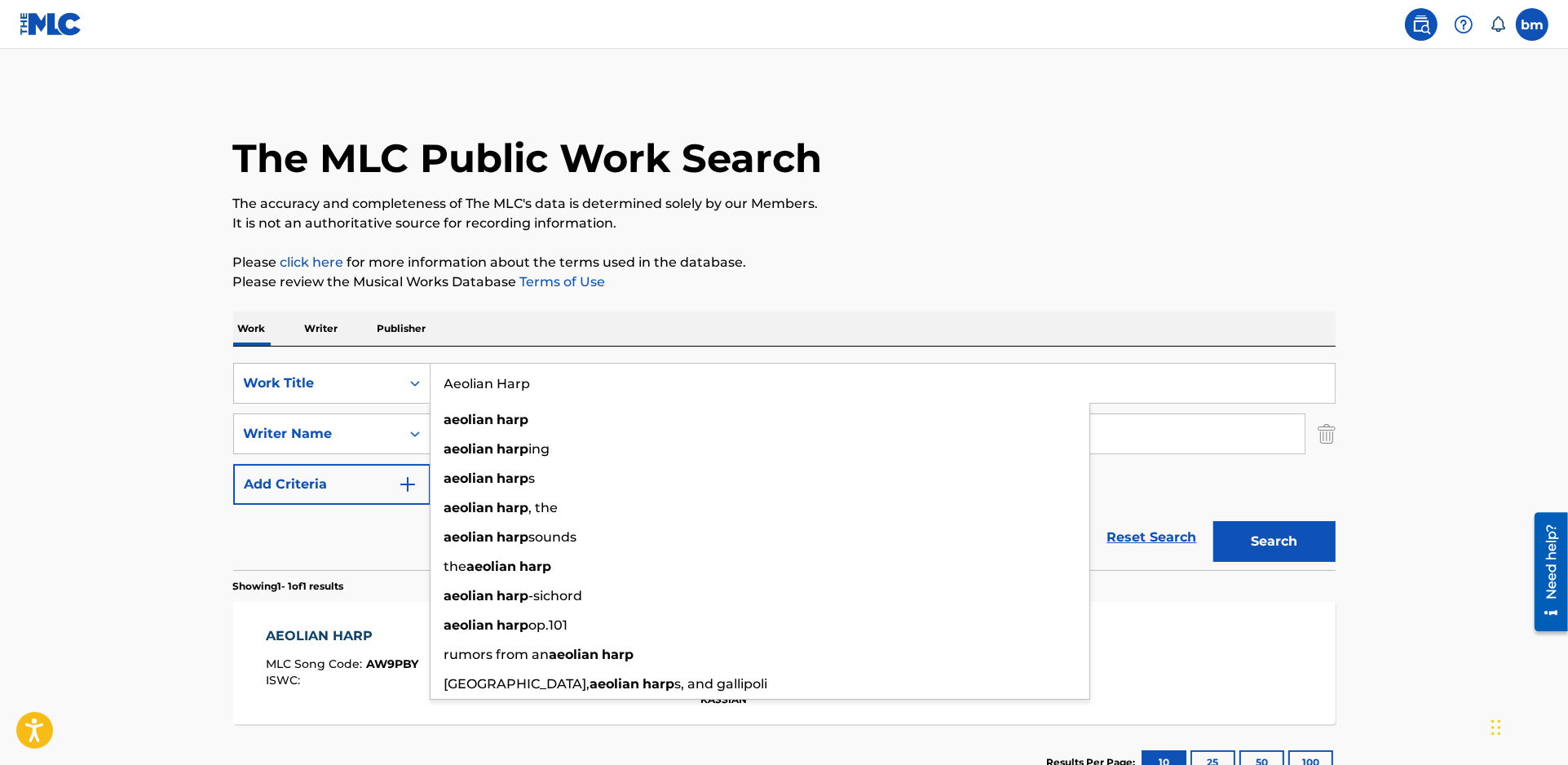
paste input "BONHEUR SAMPLER Odetto"
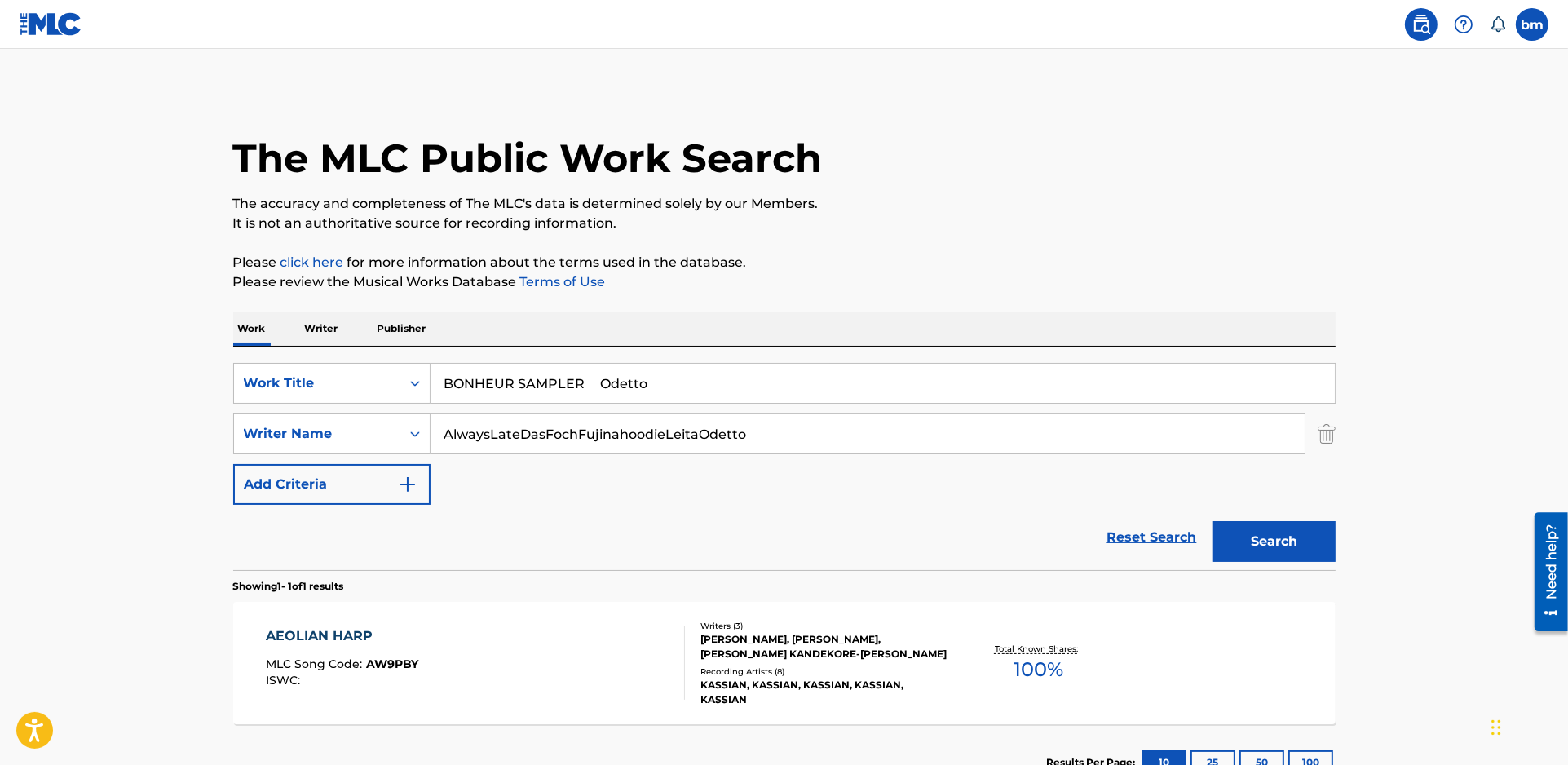
drag, startPoint x: 606, startPoint y: 386, endPoint x: 1066, endPoint y: 226, distance: 487.0
click at [989, 350] on div "SearchWithCriteriac0667a74-7796-495e-8e53-aa04bcdd7514 Work Title BONHEUR SAMPL…" at bounding box center [784, 457] width 1103 height 223
type input "BONHEUR SAMPLER"
click at [1037, 196] on p "The accuracy and completeness of The MLC's data is determined solely by our Mem…" at bounding box center [784, 204] width 1103 height 19
drag, startPoint x: 694, startPoint y: 436, endPoint x: 226, endPoint y: 464, distance: 468.8
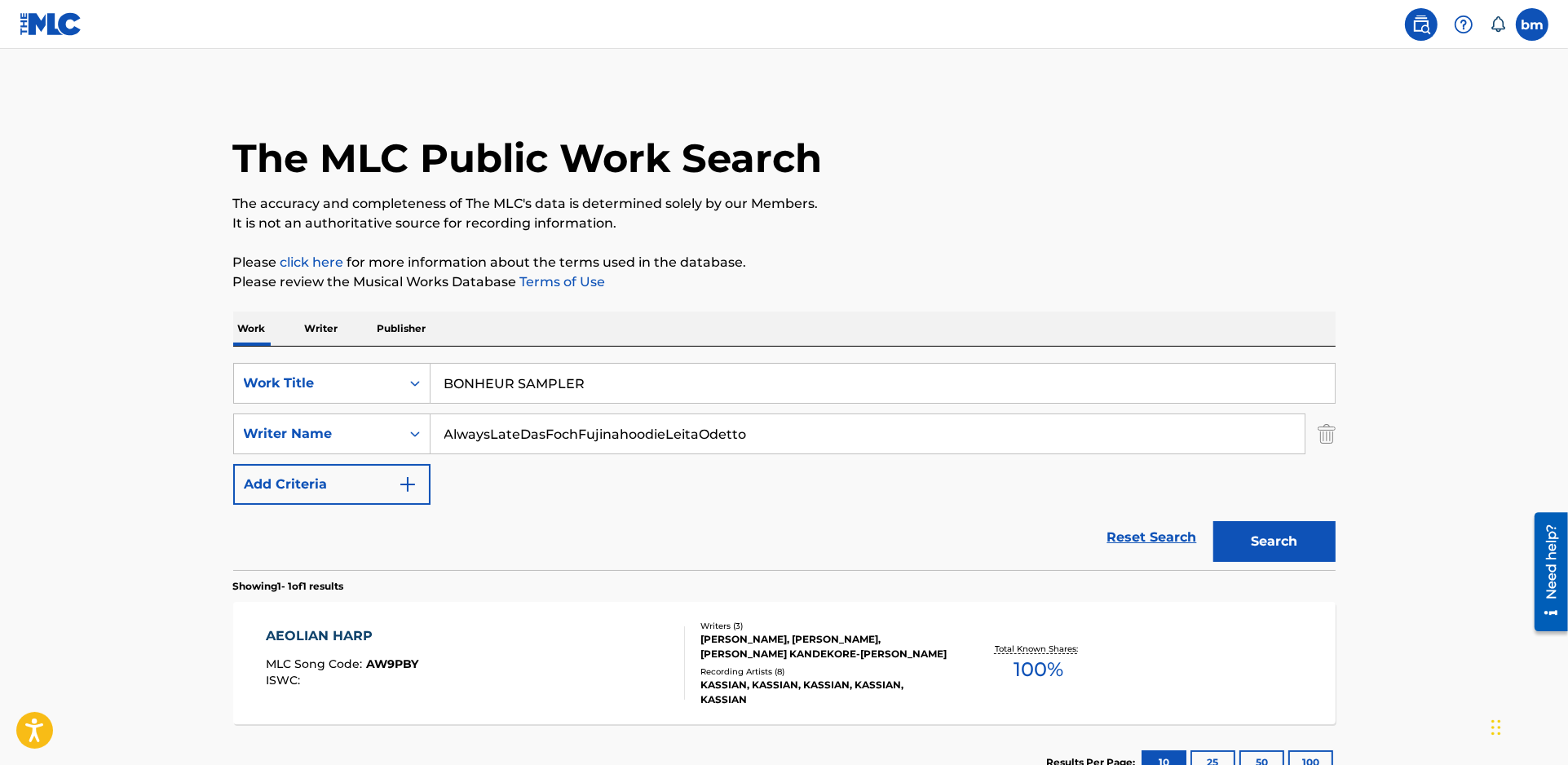
click at [154, 444] on main "The MLC Public Work Search The accuracy and completeness of The MLC's data is d…" at bounding box center [784, 429] width 1568 height 760
click at [1245, 548] on button "Search" at bounding box center [1275, 542] width 122 height 41
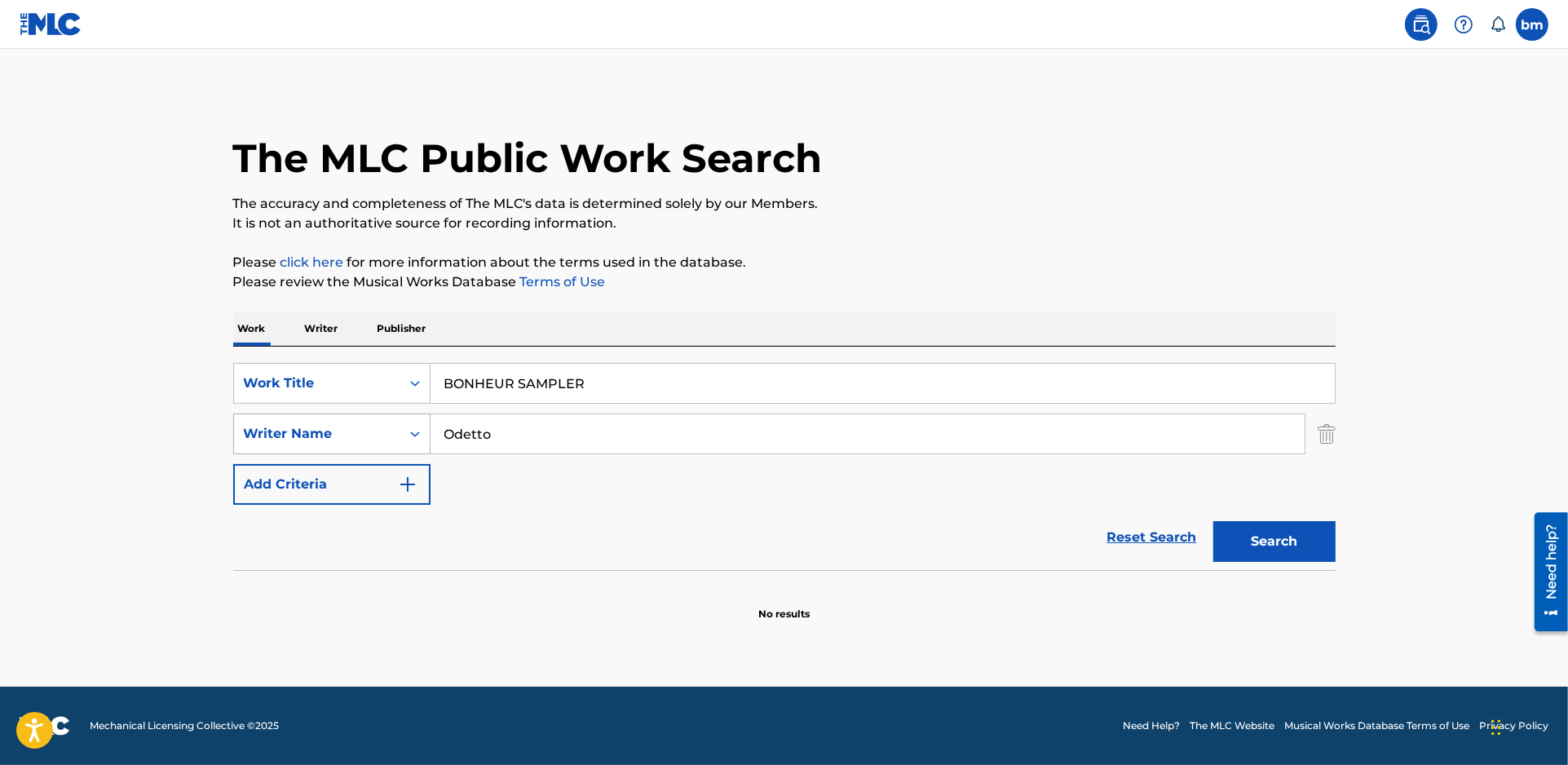
drag, startPoint x: 506, startPoint y: 448, endPoint x: 343, endPoint y: 449, distance: 163.0
click at [343, 449] on div "SearchWithCriteria54abf341-431a-4b96-ac76-6dc0a5ae9849 Writer Name Odetto" at bounding box center [784, 433] width 1103 height 41
paste input "AlwaysLateDasFochFujinahoodieLeita"
drag, startPoint x: 660, startPoint y: 431, endPoint x: 283, endPoint y: 450, distance: 377.5
click at [275, 447] on div "SearchWithCriteria54abf341-431a-4b96-ac76-6dc0a5ae9849 Writer Name AlwaysLateDa…" at bounding box center [784, 433] width 1103 height 41
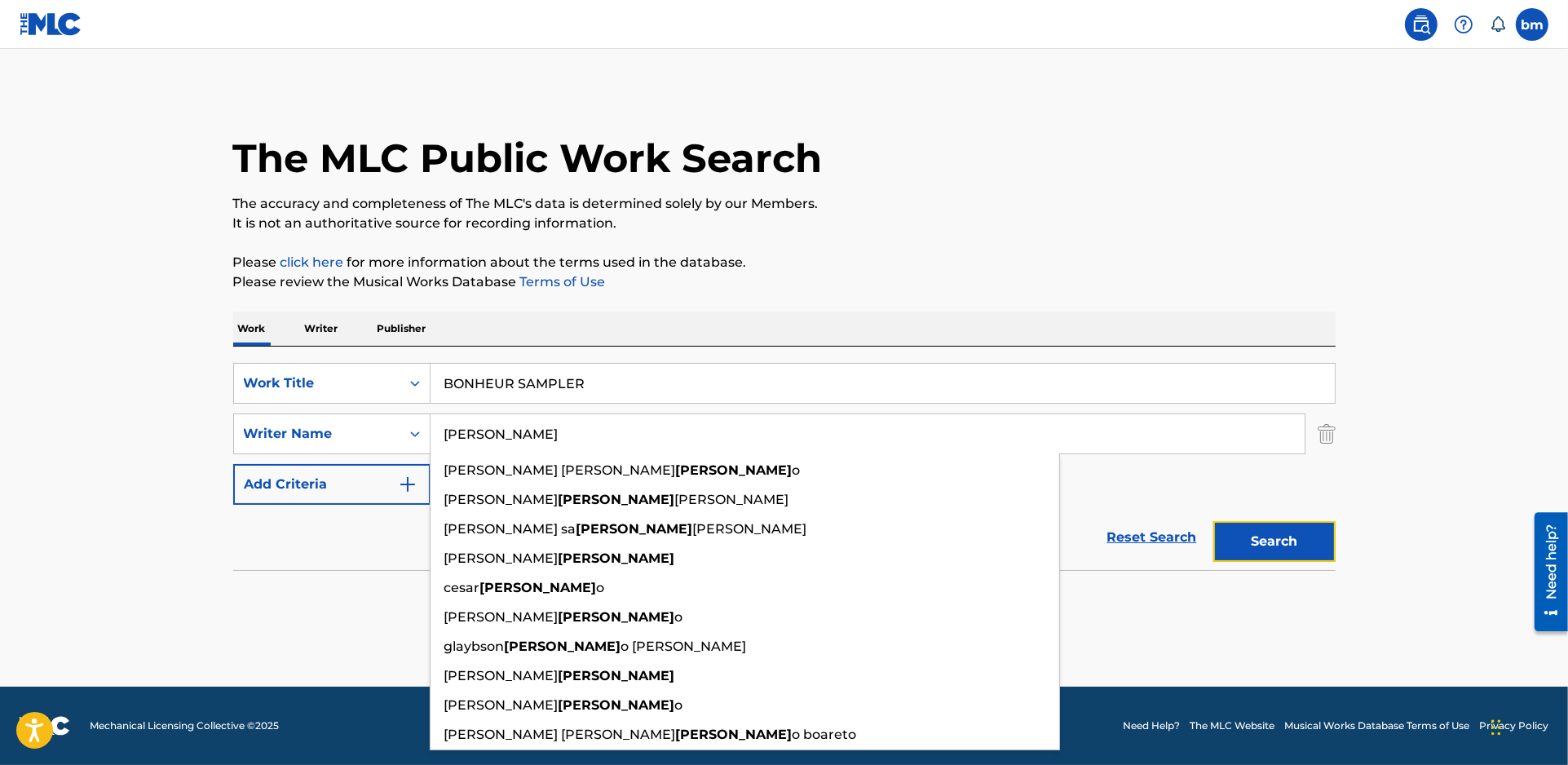
click at [1283, 556] on button "Search" at bounding box center [1275, 542] width 122 height 41
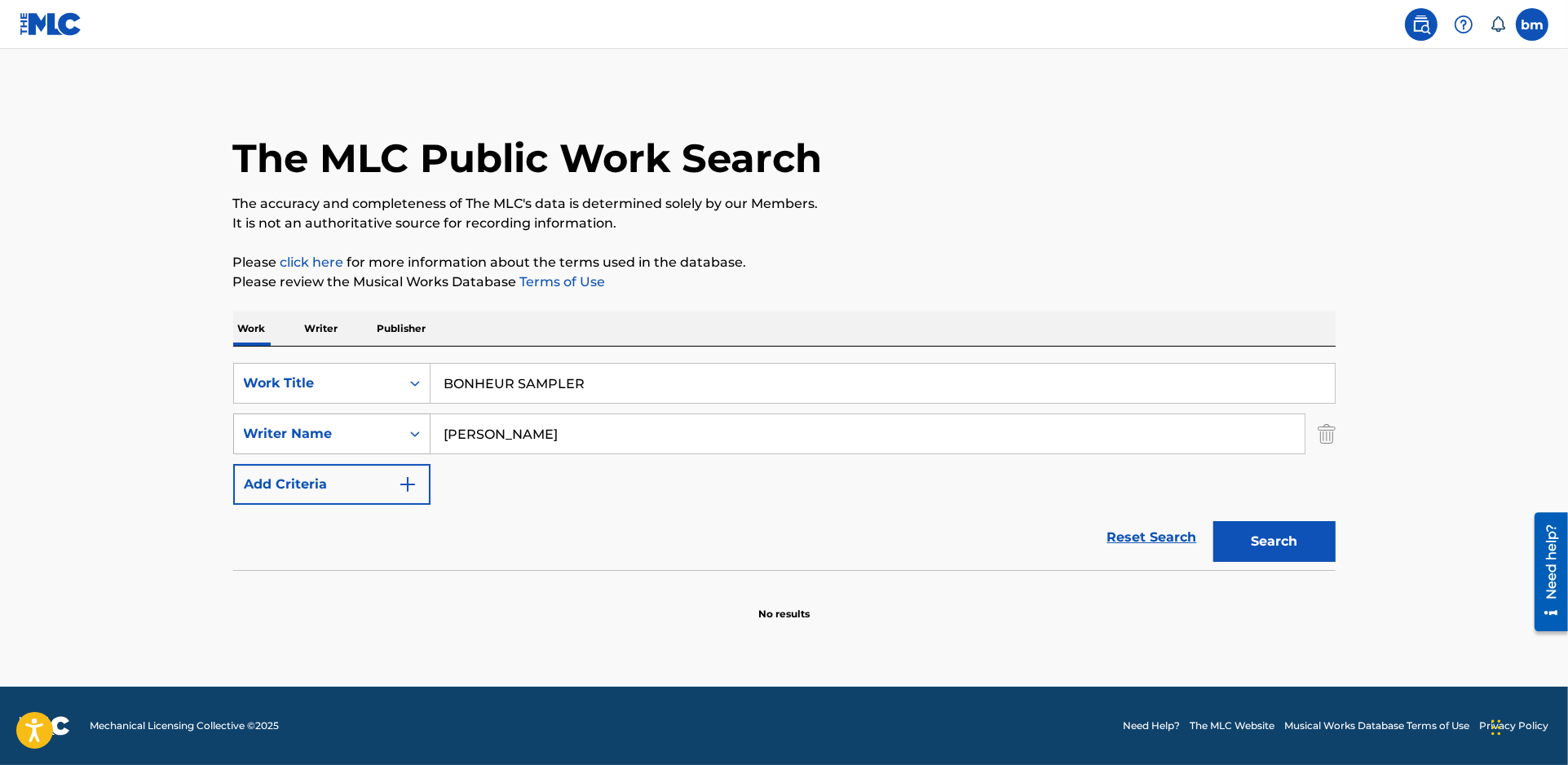
drag, startPoint x: 329, startPoint y: 435, endPoint x: 317, endPoint y: 437, distance: 12.2
click at [306, 435] on div "SearchWithCriteria54abf341-431a-4b96-ac76-6dc0a5ae9849 Writer Name Leita" at bounding box center [784, 433] width 1103 height 41
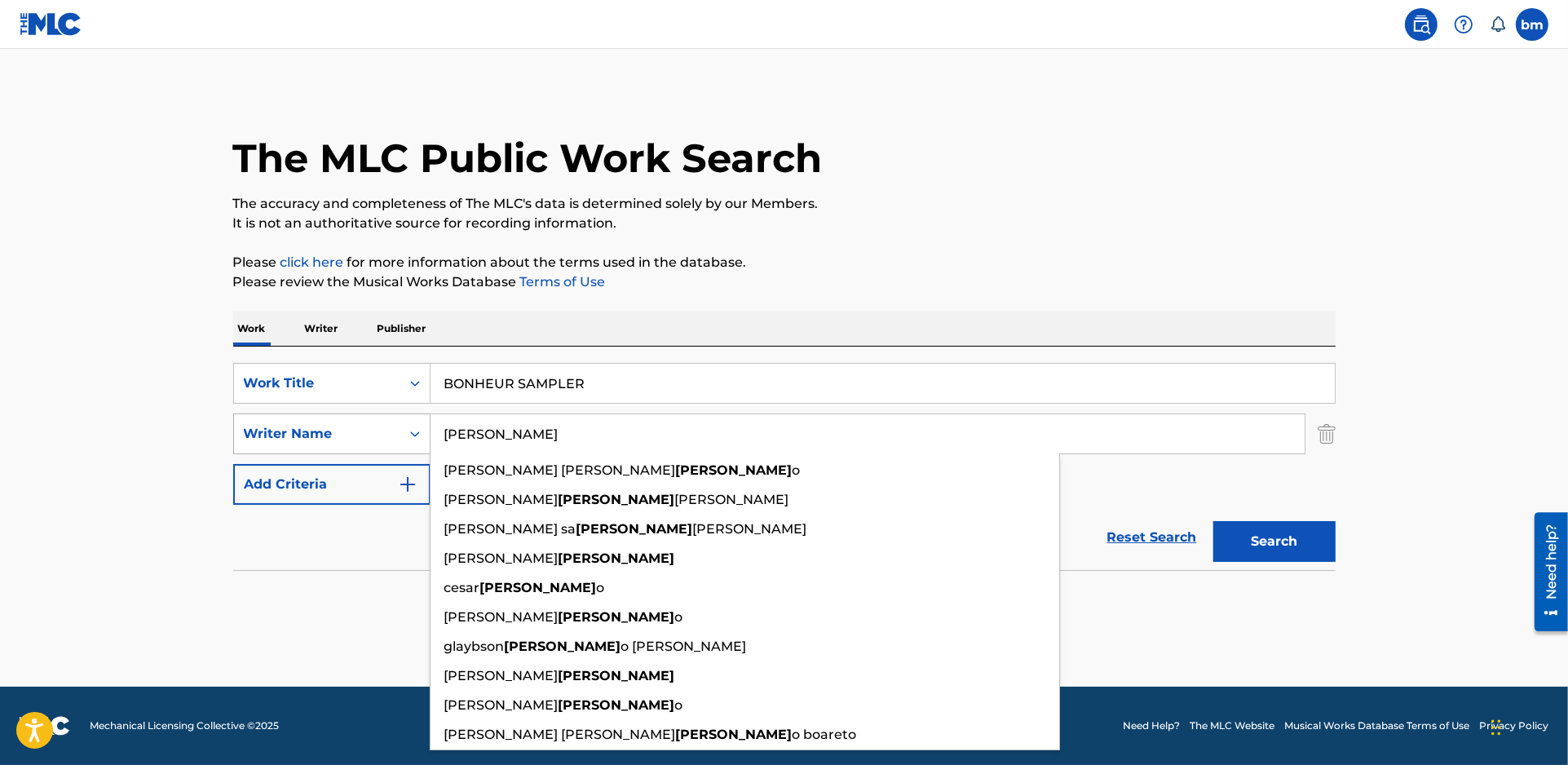
paste input "AlwaysLateDasFochFujinahoodie"
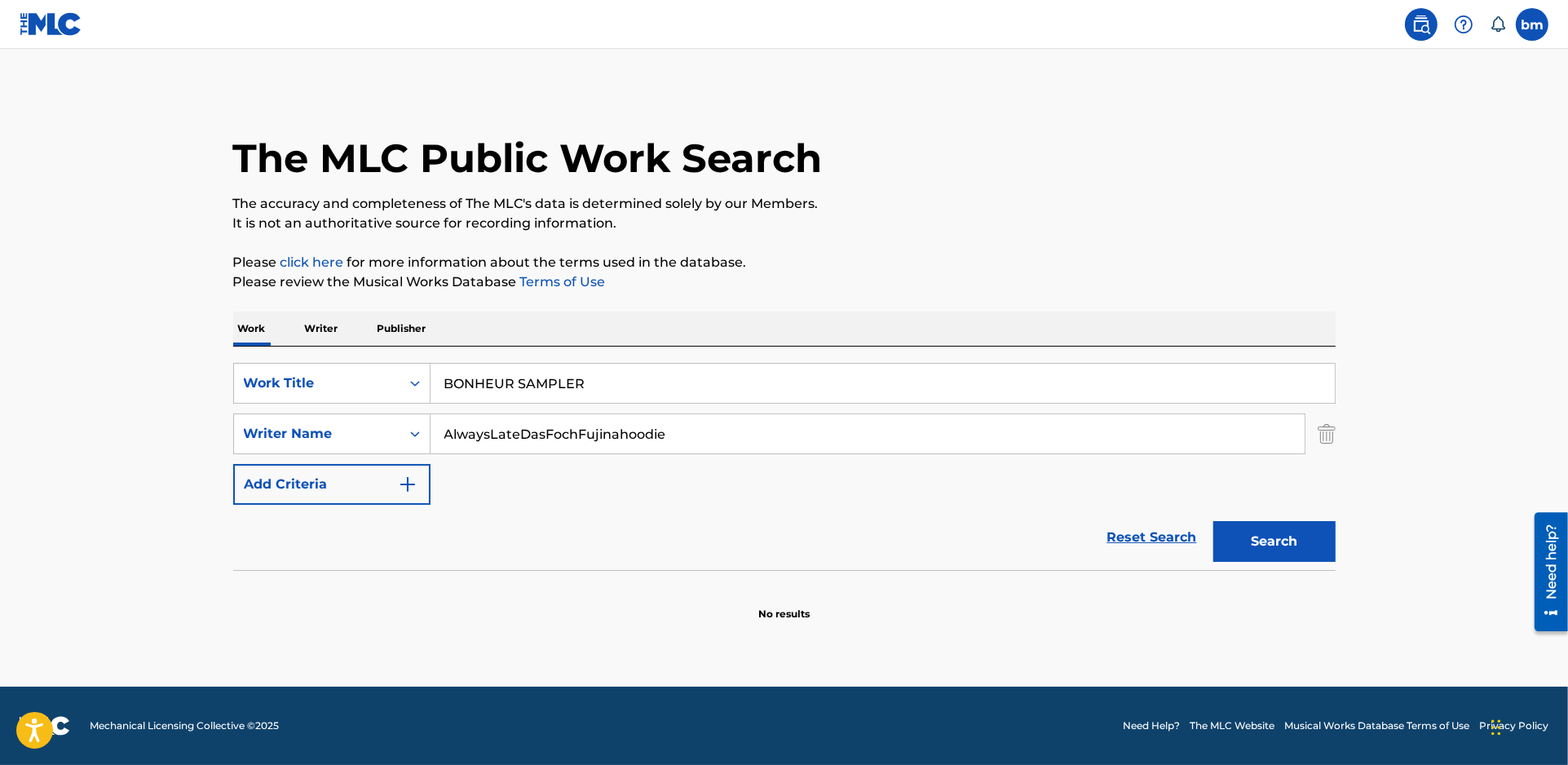
click at [563, 426] on input "AlwaysLateDasFochFujinahoodie" at bounding box center [868, 433] width 874 height 39
drag, startPoint x: 577, startPoint y: 434, endPoint x: 257, endPoint y: 434, distance: 320.0
click at [257, 434] on div "SearchWithCriteria54abf341-431a-4b96-ac76-6dc0a5ae9849 Writer Name AlwaysLateDa…" at bounding box center [784, 433] width 1103 height 41
click at [1254, 547] on button "Search" at bounding box center [1275, 542] width 122 height 41
drag, startPoint x: 706, startPoint y: 441, endPoint x: 502, endPoint y: 455, distance: 204.5
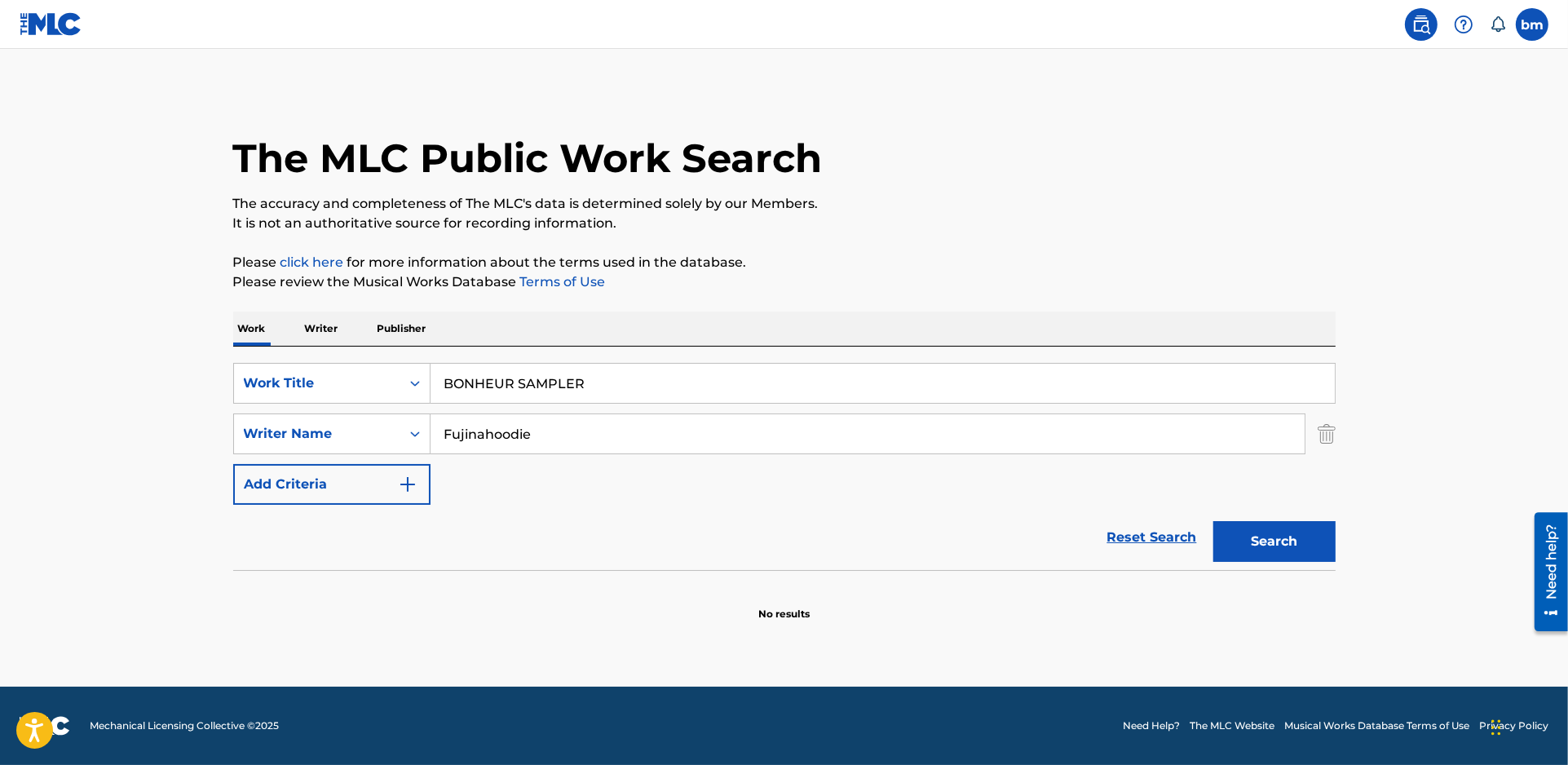
click at [292, 440] on div "SearchWithCriteria54abf341-431a-4b96-ac76-6dc0a5ae9849 Writer Name Fujinahoodie" at bounding box center [784, 433] width 1103 height 41
paste input "AlwaysLateDasFoch"
drag, startPoint x: 522, startPoint y: 433, endPoint x: 376, endPoint y: 444, distance: 146.4
click at [376, 444] on div "SearchWithCriteria54abf341-431a-4b96-ac76-6dc0a5ae9849 Writer Name AlwaysLateDa…" at bounding box center [784, 433] width 1103 height 41
drag, startPoint x: 1414, startPoint y: 549, endPoint x: 1394, endPoint y: 550, distance: 20.0
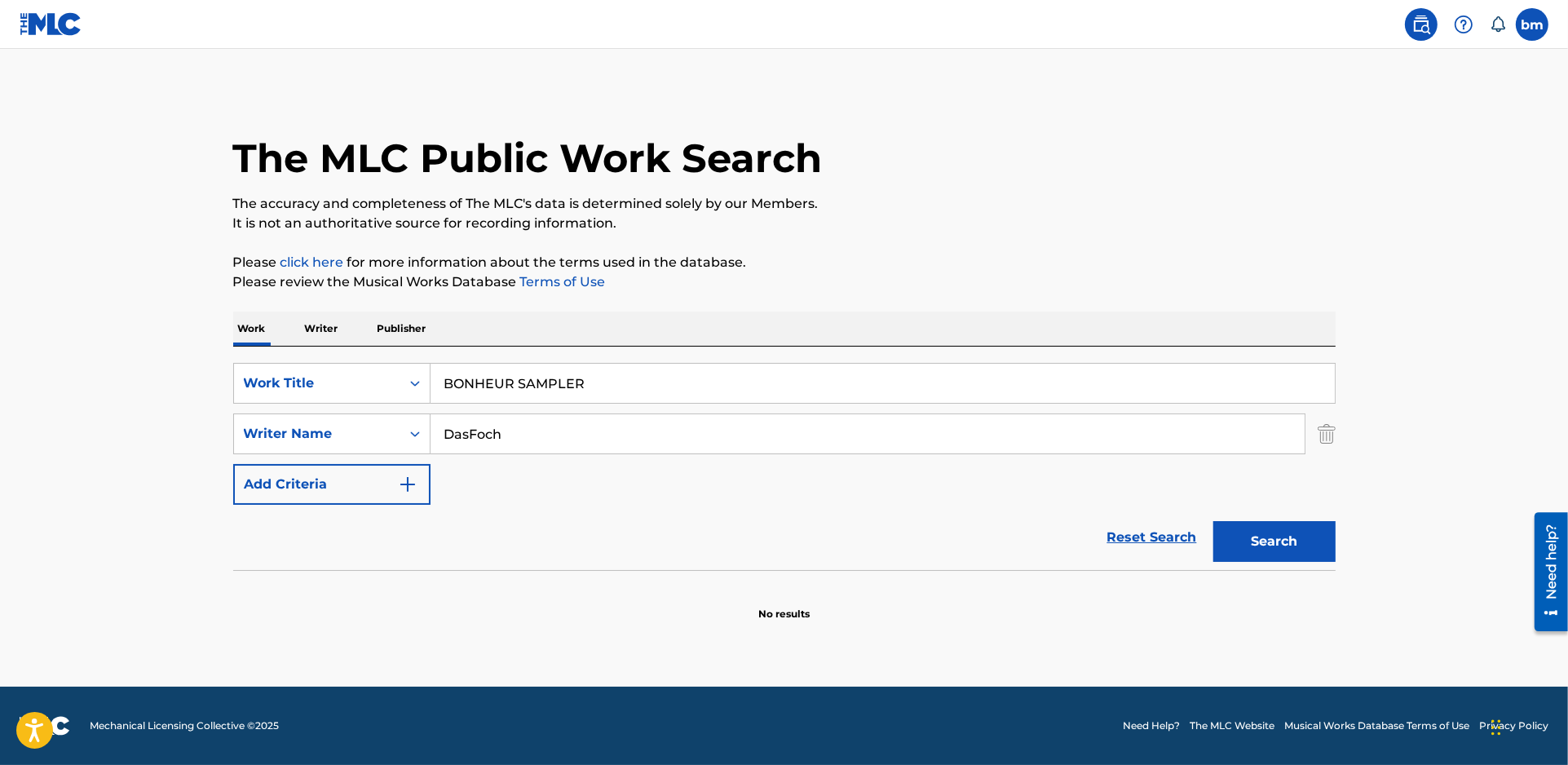
click at [1399, 550] on main "The MLC Public Work Search The accuracy and completeness of The MLC's data is d…" at bounding box center [784, 368] width 1568 height 637
drag, startPoint x: 1305, startPoint y: 541, endPoint x: 1283, endPoint y: 548, distance: 23.1
click at [1303, 540] on button "Search" at bounding box center [1275, 542] width 122 height 41
drag, startPoint x: 569, startPoint y: 424, endPoint x: 366, endPoint y: 425, distance: 203.0
click at [366, 425] on div "SearchWithCriteria54abf341-431a-4b96-ac76-6dc0a5ae9849 Writer Name DasFoch" at bounding box center [784, 433] width 1103 height 41
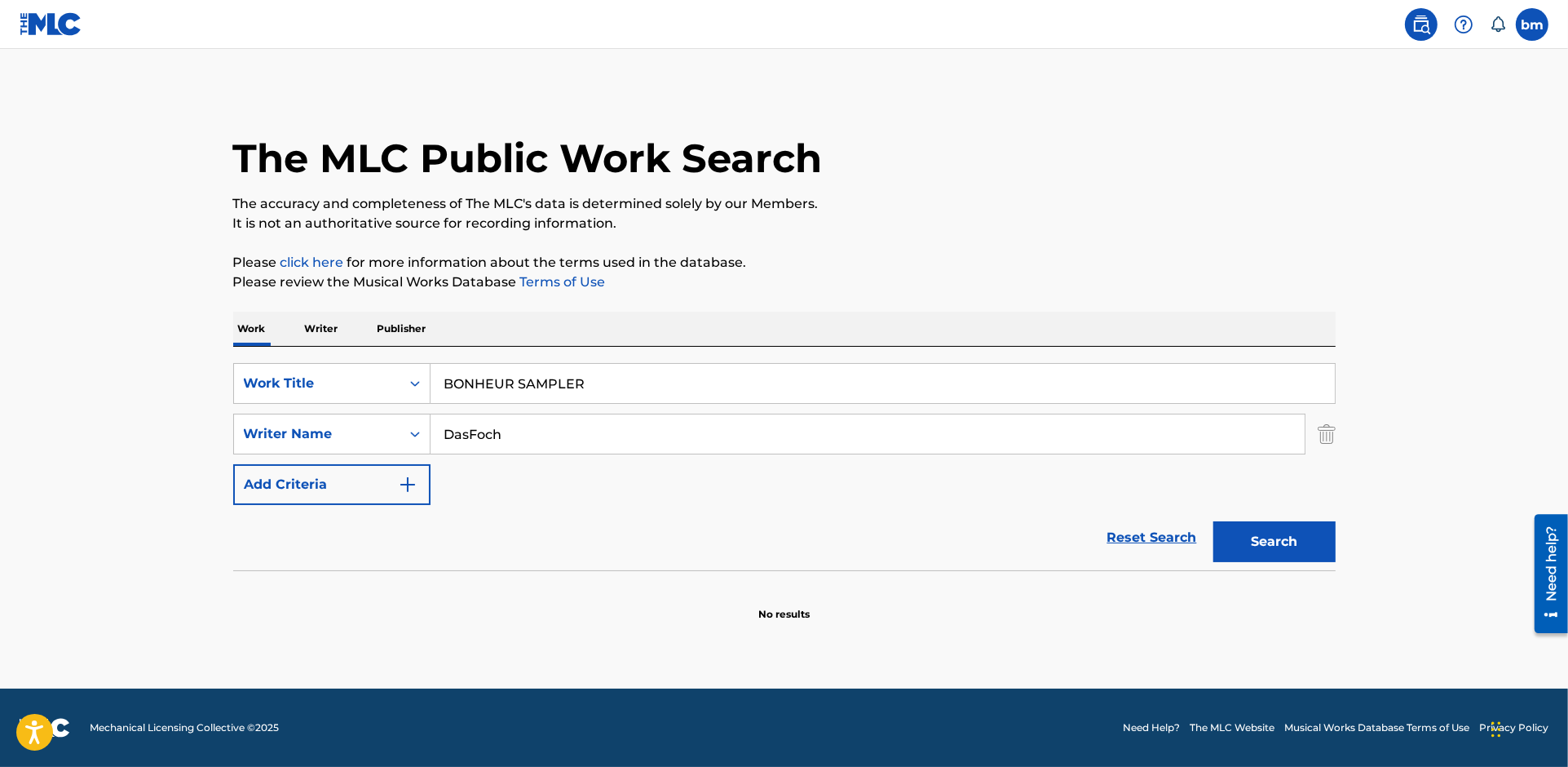
paste input "BeyondLILATOQUEL"
type input "BeyondLILATOQUEL"
drag, startPoint x: 654, startPoint y: 380, endPoint x: 385, endPoint y: 378, distance: 269.0
click at [385, 378] on div "SearchWithCriteriac0667a74-7796-495e-8e53-aa04bcdd7514 Work Title BONHEUR SAMPL…" at bounding box center [784, 383] width 1103 height 41
paste input "Allou TOQUEL"
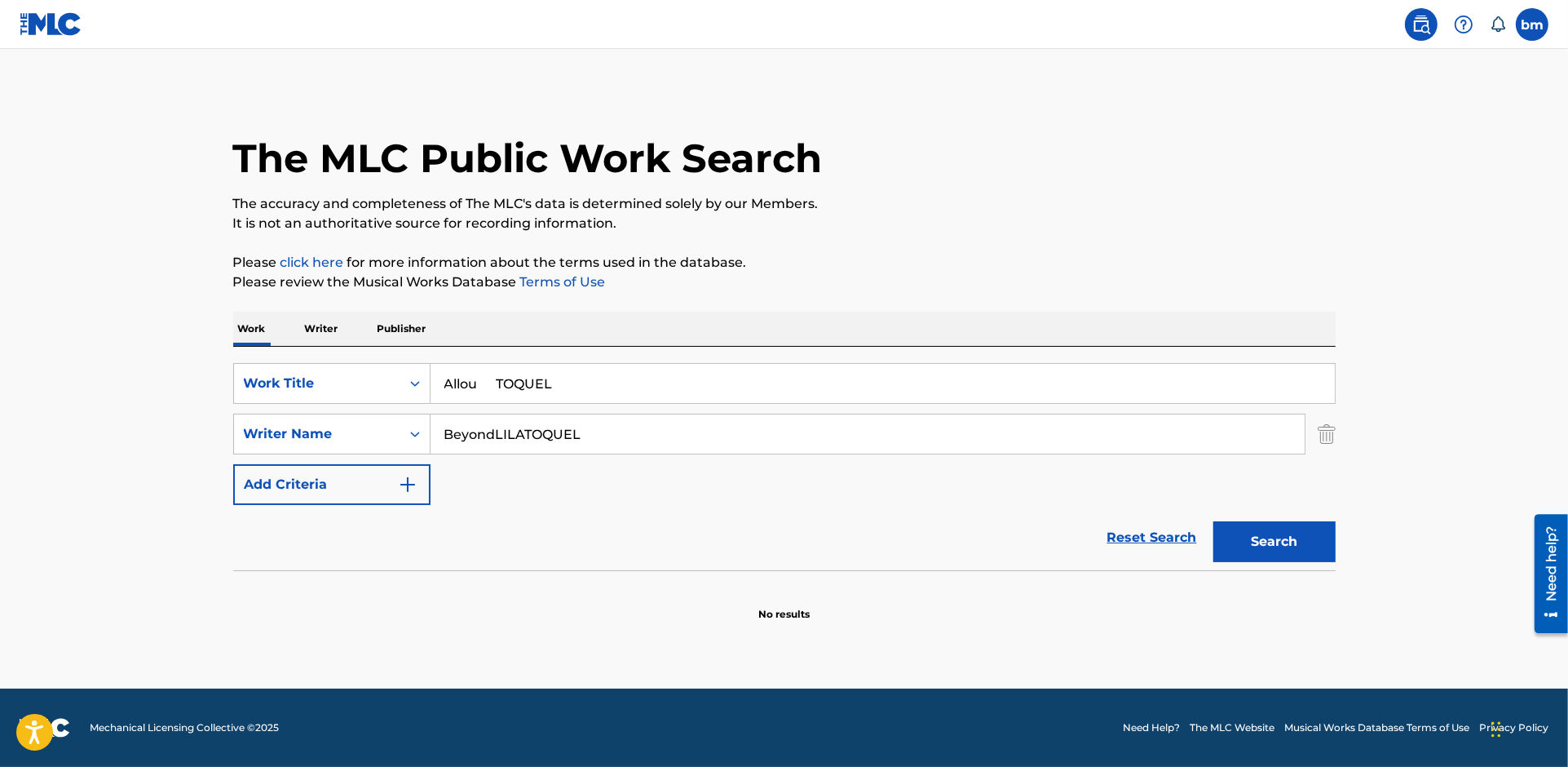
drag, startPoint x: 496, startPoint y: 389, endPoint x: 932, endPoint y: 369, distance: 436.5
click at [902, 373] on input "Allou TOQUEL" at bounding box center [882, 383] width 904 height 39
type input "Allou"
drag, startPoint x: 1021, startPoint y: 221, endPoint x: 999, endPoint y: 264, distance: 48.3
click at [1021, 221] on p "It is not an authoritative source for recording information." at bounding box center [784, 223] width 1103 height 19
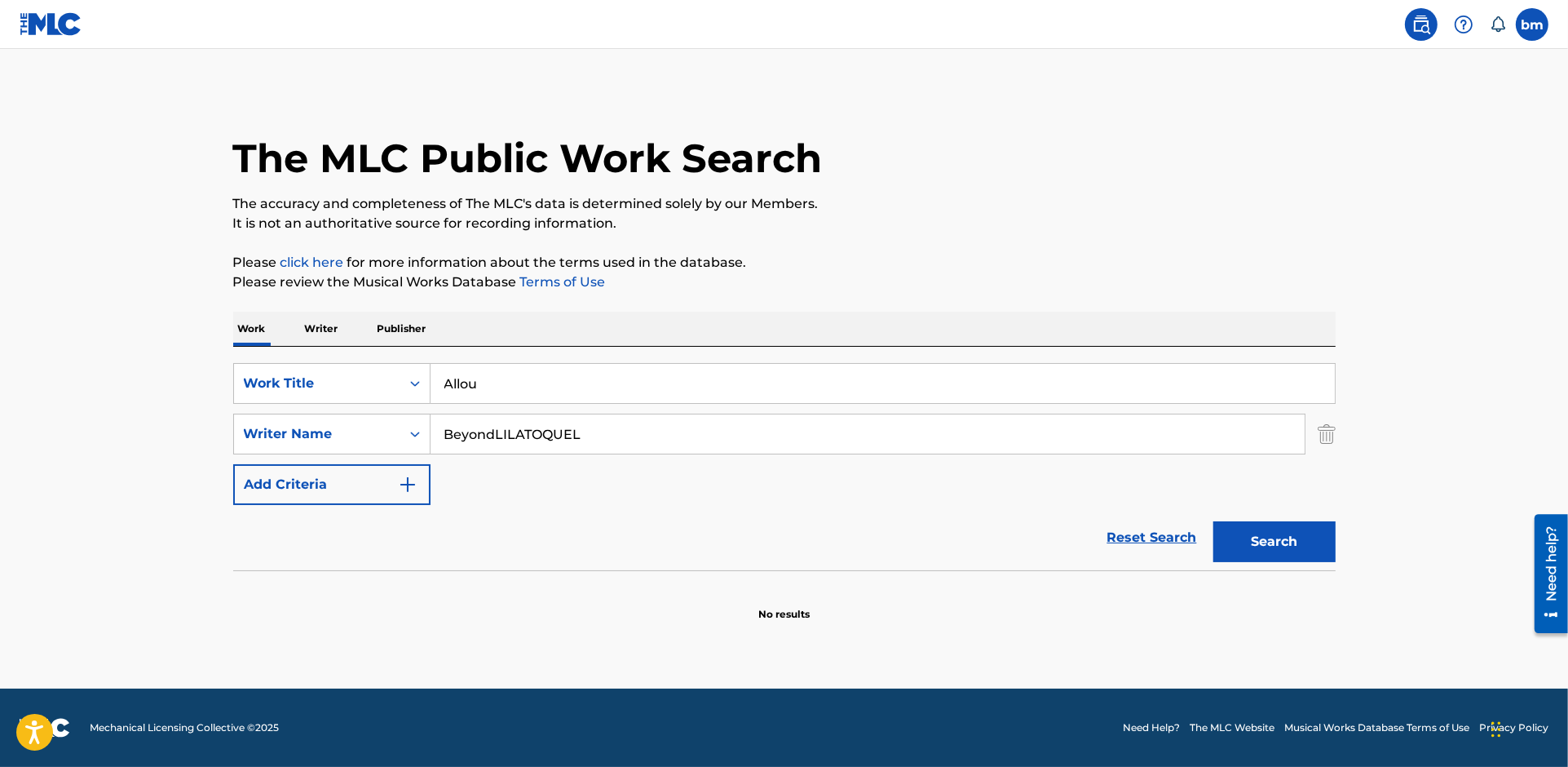
drag, startPoint x: 492, startPoint y: 428, endPoint x: 1112, endPoint y: 500, distance: 624.2
click at [1091, 494] on div "SearchWithCriteriac0667a74-7796-495e-8e53-aa04bcdd7514 Work Title Allou SearchW…" at bounding box center [784, 433] width 1103 height 142
click at [1298, 538] on button "Search" at bounding box center [1275, 542] width 122 height 41
drag, startPoint x: 345, startPoint y: 435, endPoint x: 336, endPoint y: 434, distance: 9.1
click at [323, 435] on div "SearchWithCriteria54abf341-431a-4b96-ac76-6dc0a5ae9849 Writer Name Beyond" at bounding box center [784, 433] width 1103 height 41
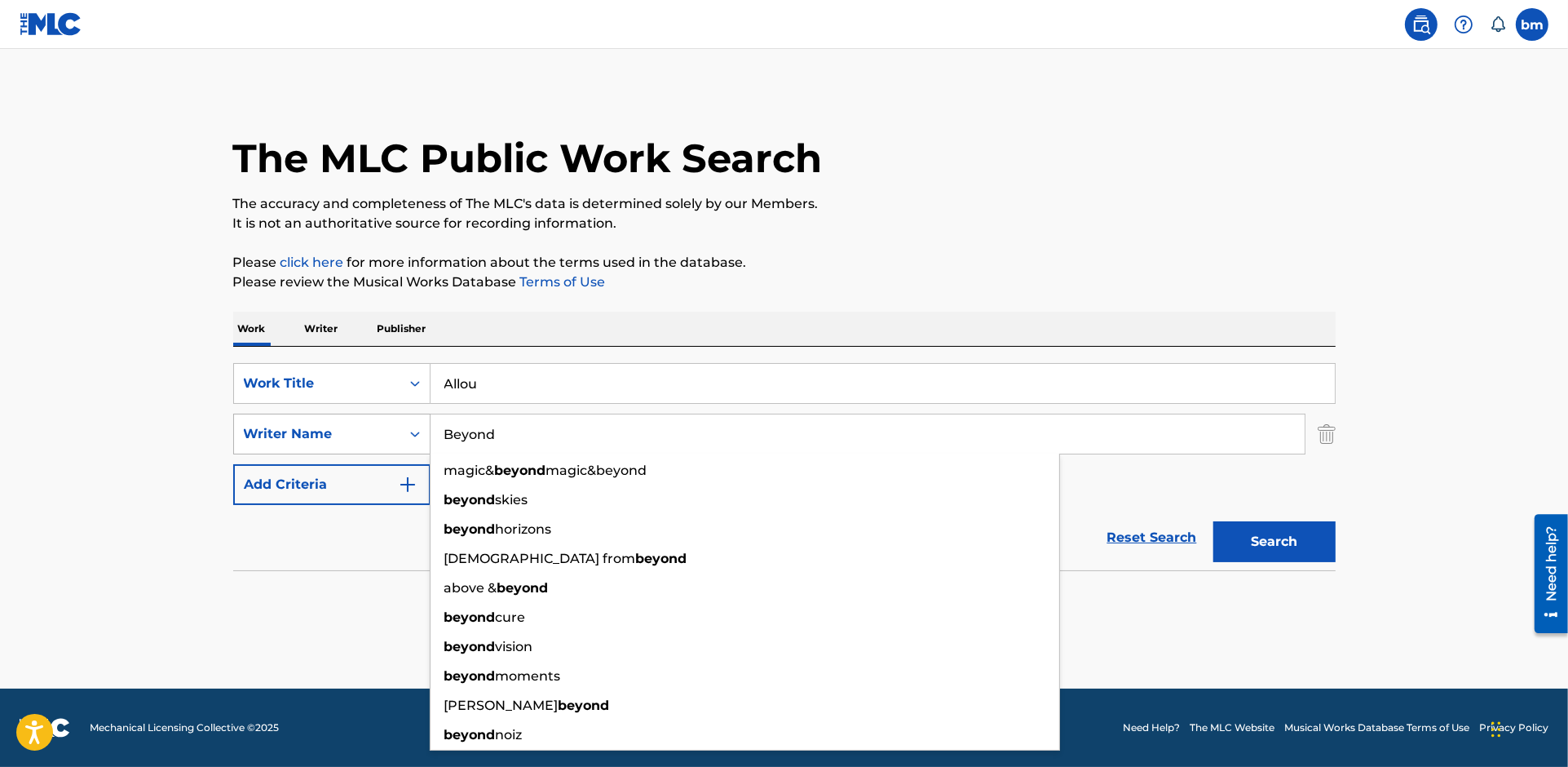
paste input "LILATOQUEL"
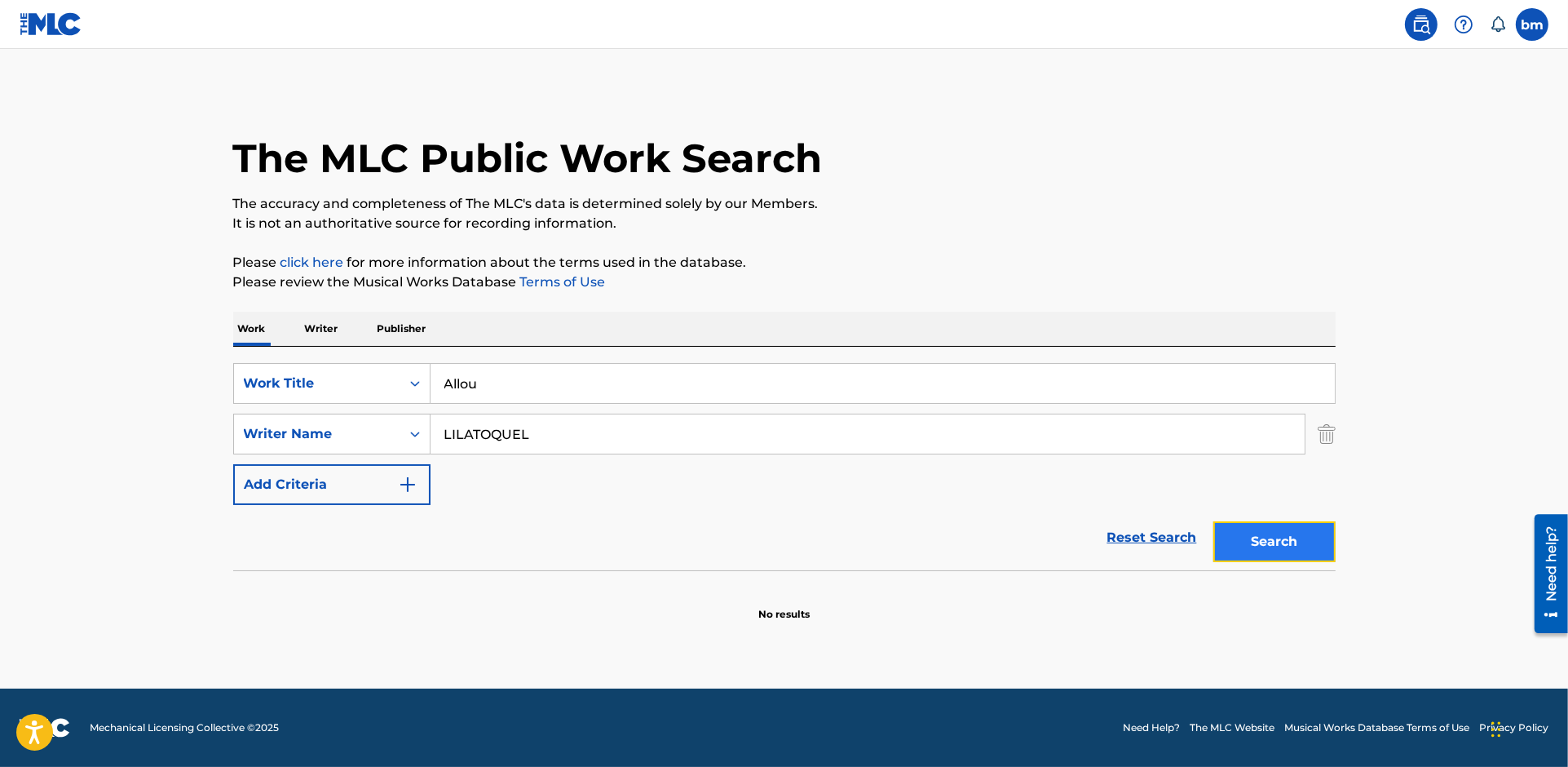
click at [1296, 541] on button "Search" at bounding box center [1275, 542] width 122 height 41
drag, startPoint x: 471, startPoint y: 429, endPoint x: 396, endPoint y: 447, distance: 77.1
click at [396, 447] on div "SearchWithCriteria54abf341-431a-4b96-ac76-6dc0a5ae9849 Writer Name LILATOQUEL" at bounding box center [784, 433] width 1103 height 41
drag, startPoint x: 1242, startPoint y: 546, endPoint x: 1372, endPoint y: 548, distance: 130.0
click at [1243, 546] on button "Search" at bounding box center [1275, 542] width 122 height 41
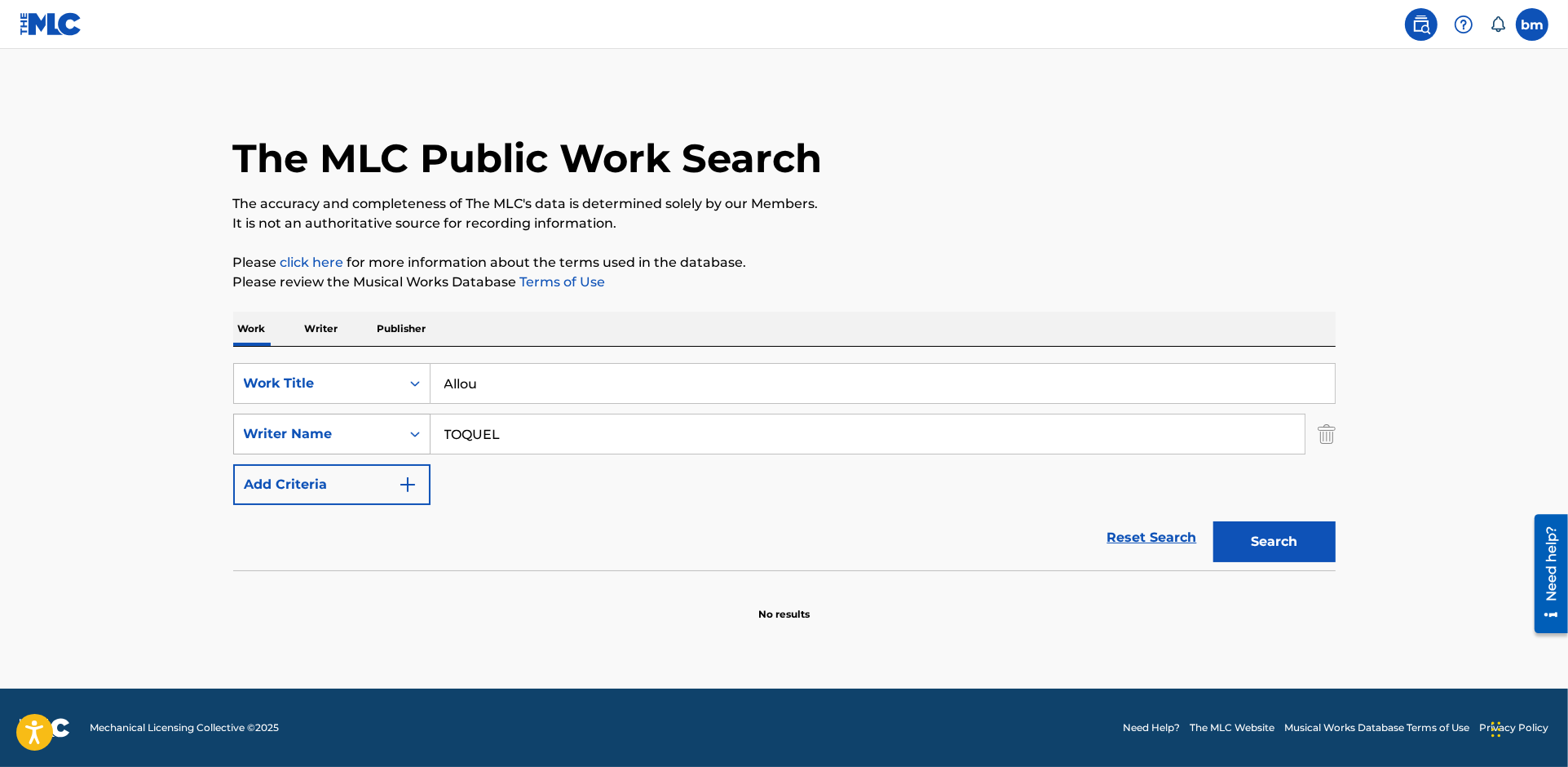
drag, startPoint x: 523, startPoint y: 434, endPoint x: 341, endPoint y: 429, distance: 182.1
click at [341, 429] on div "SearchWithCriteria54abf341-431a-4b96-ac76-6dc0a5ae9849 Writer Name TOQUEL" at bounding box center [784, 433] width 1103 height 41
paste input "Adrian YoungeSamantha Schmütz"
type input "Adrian YoungeSamantha Schmütz"
drag, startPoint x: 568, startPoint y: 371, endPoint x: 396, endPoint y: 378, distance: 172.1
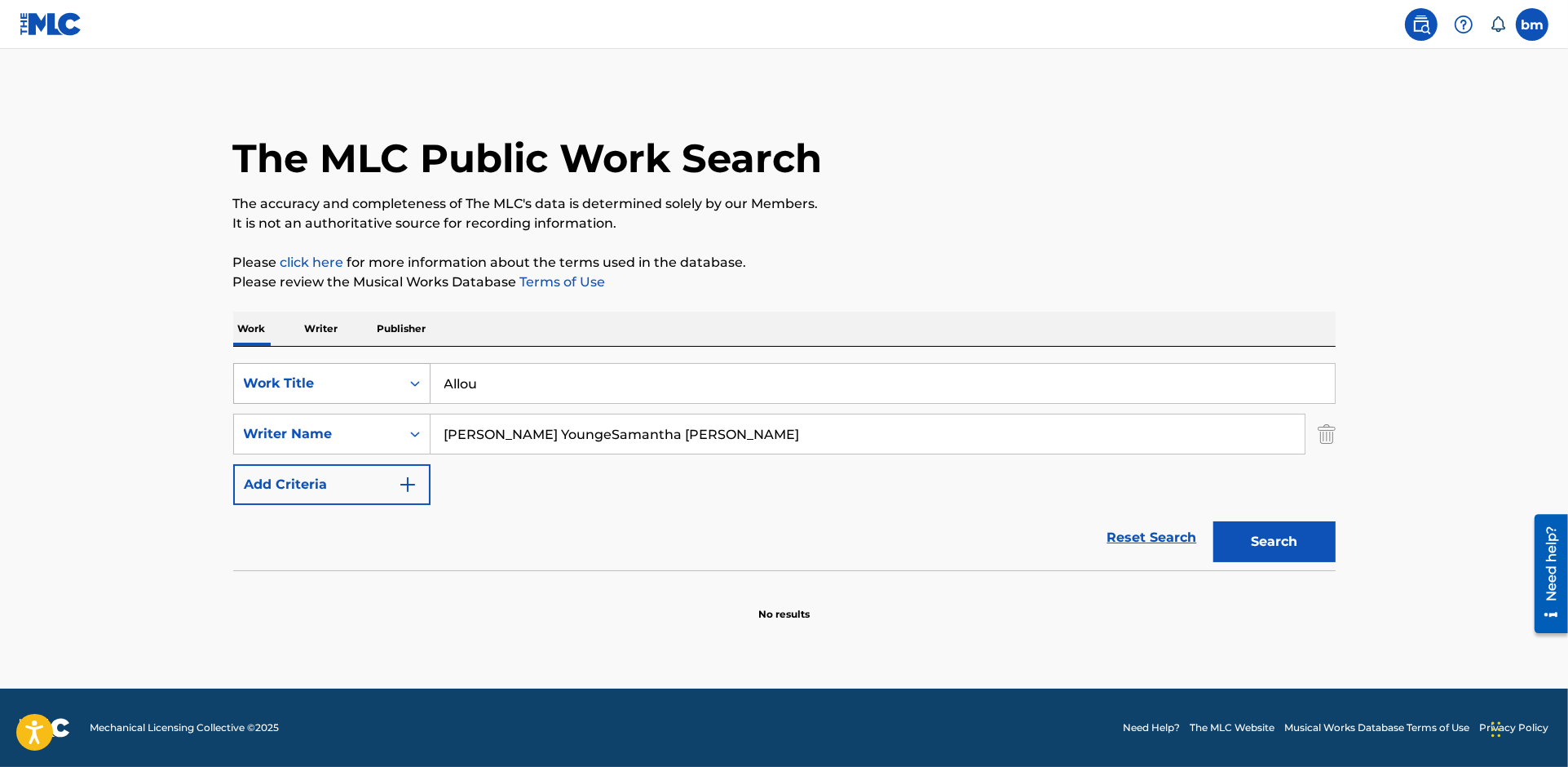
click at [396, 378] on div "SearchWithCriteriac0667a74-7796-495e-8e53-aa04bcdd7514 Work Title Allou" at bounding box center [784, 383] width 1103 height 41
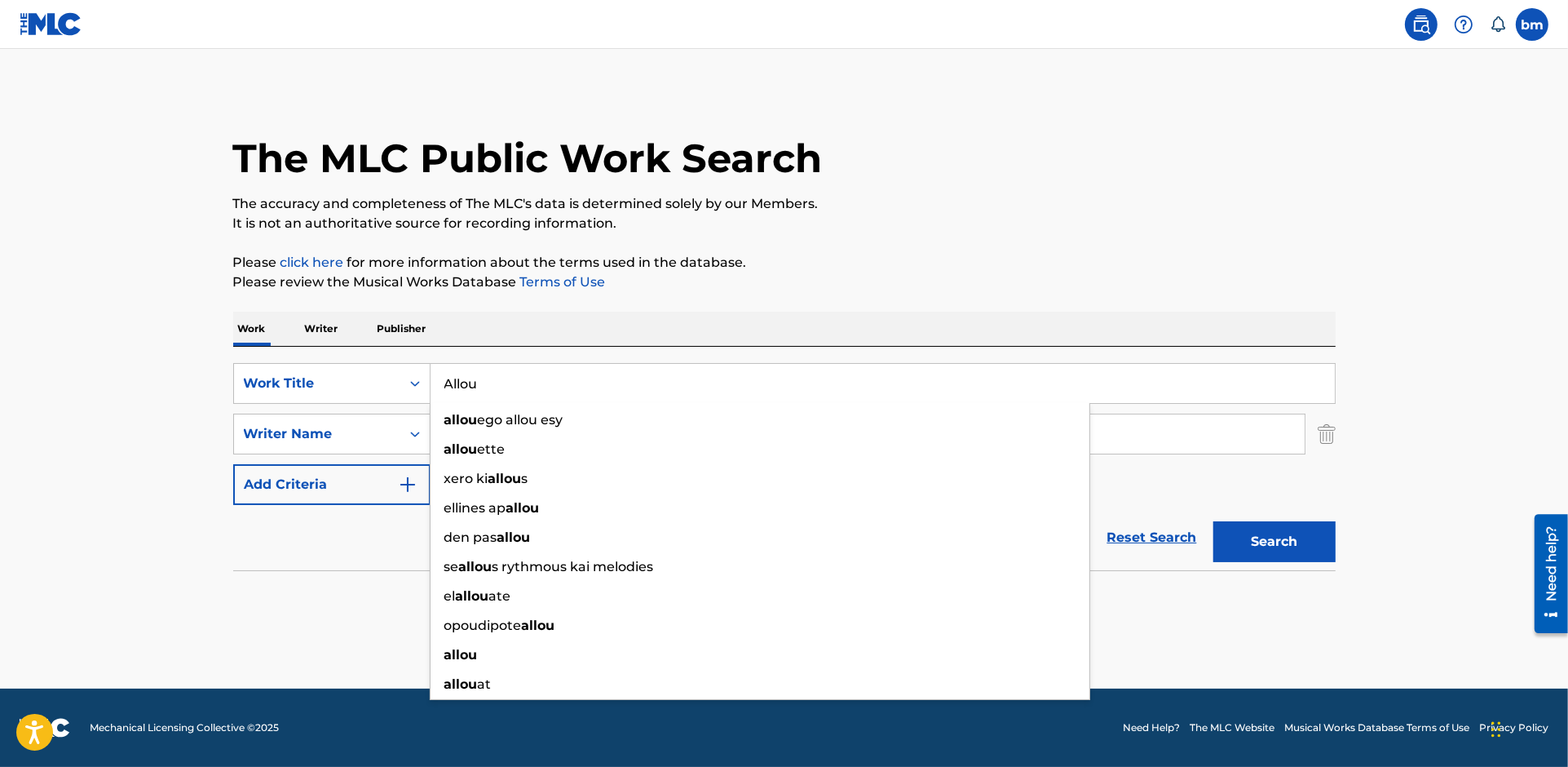
paste input "Depois do Amor Samantha Schmütz and Adrian Younge"
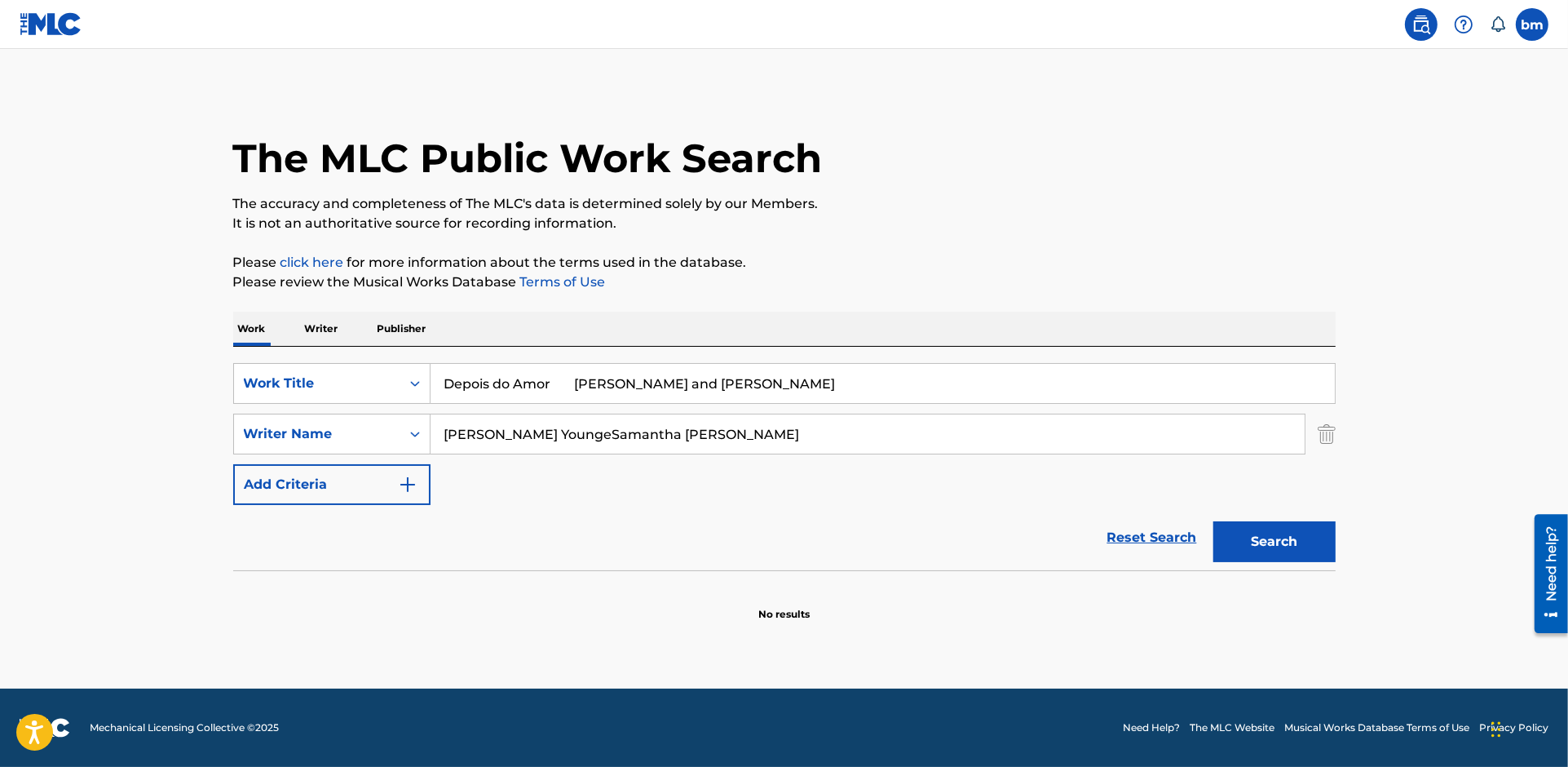
drag, startPoint x: 553, startPoint y: 380, endPoint x: 1174, endPoint y: 352, distance: 621.6
click at [1196, 411] on div "SearchWithCriteriac0667a74-7796-495e-8e53-aa04bcdd7514 Work Title Depois do Amo…" at bounding box center [784, 433] width 1103 height 142
type input "Depois do Amor"
click at [1094, 262] on p "Please click here for more information about the terms used in the database." at bounding box center [784, 262] width 1103 height 19
drag, startPoint x: 544, startPoint y: 441, endPoint x: 1351, endPoint y: 594, distance: 821.4
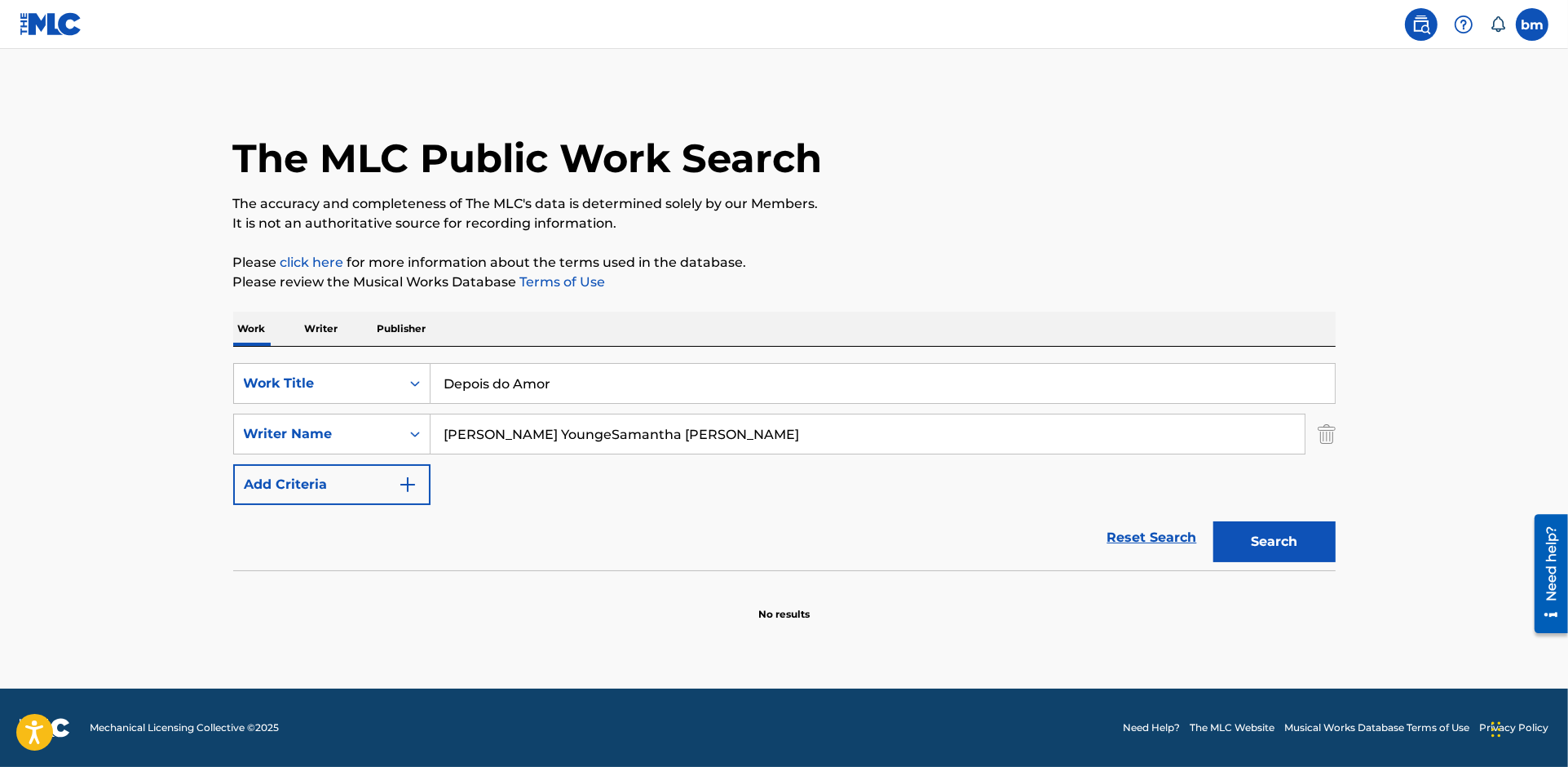
click at [1341, 589] on div "The MLC Public Work Search The accuracy and completeness of The MLC's data is d…" at bounding box center [784, 356] width 1141 height 532
type input "Adrian Younge"
click at [1305, 546] on button "Search" at bounding box center [1275, 542] width 122 height 41
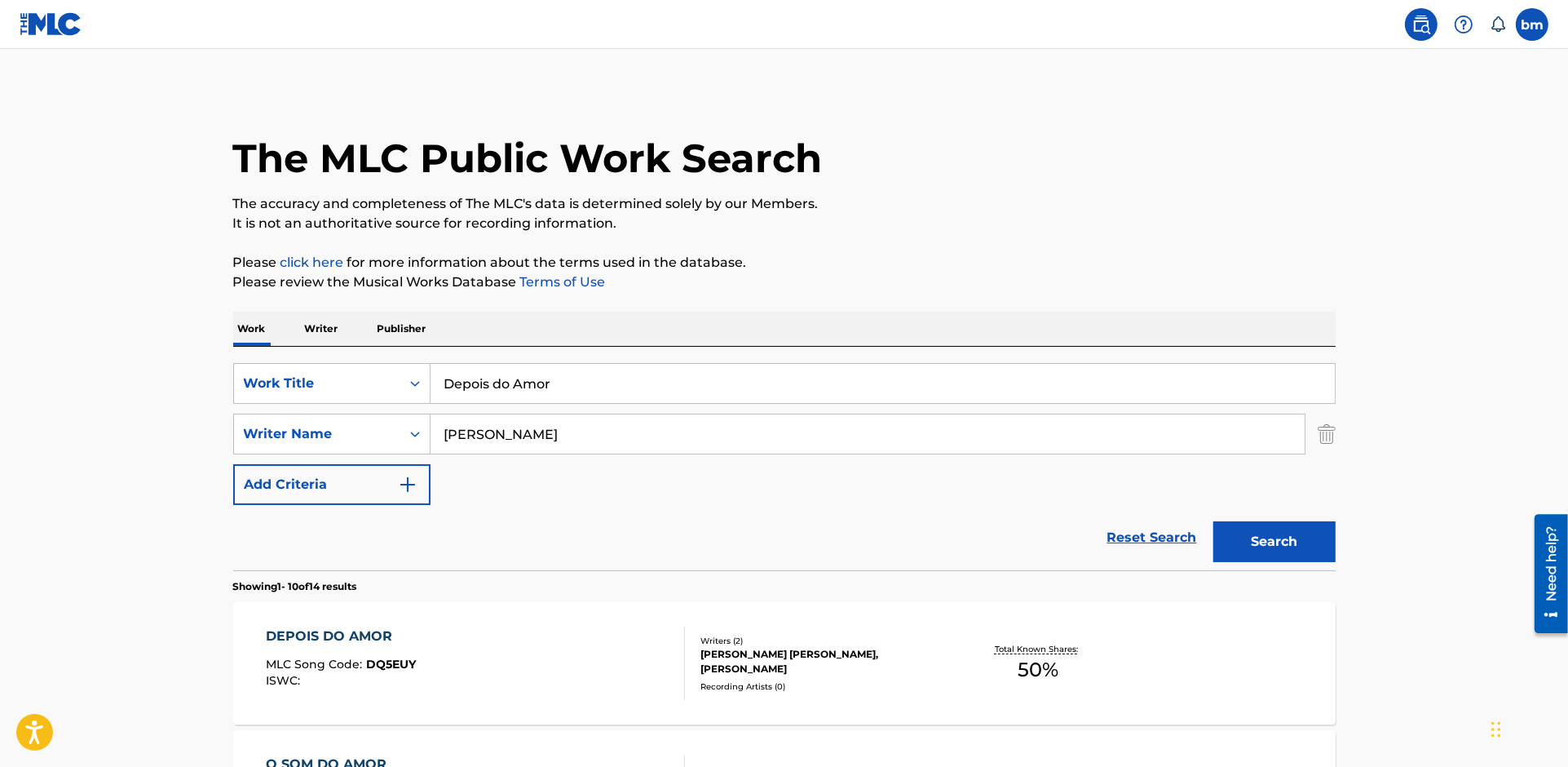
click at [539, 680] on div "DEPOIS DO AMOR MLC Song Code : DQ5EUY ISWC :" at bounding box center [475, 664] width 419 height 74
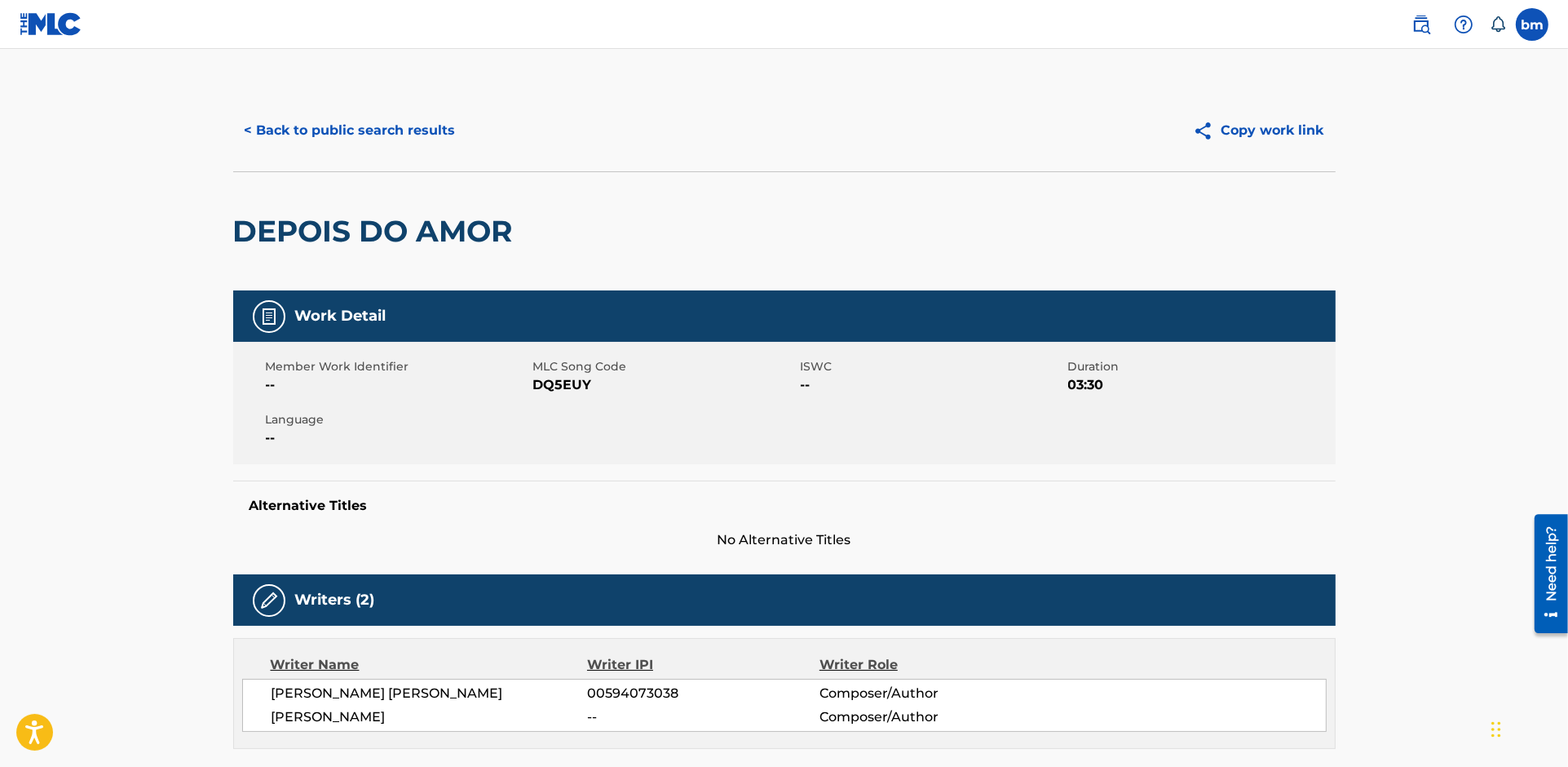
click at [559, 393] on span "DQ5EUY" at bounding box center [665, 385] width 263 height 19
click at [559, 390] on span "DQ5EUY" at bounding box center [665, 385] width 263 height 19
copy span "DQ5EUY"
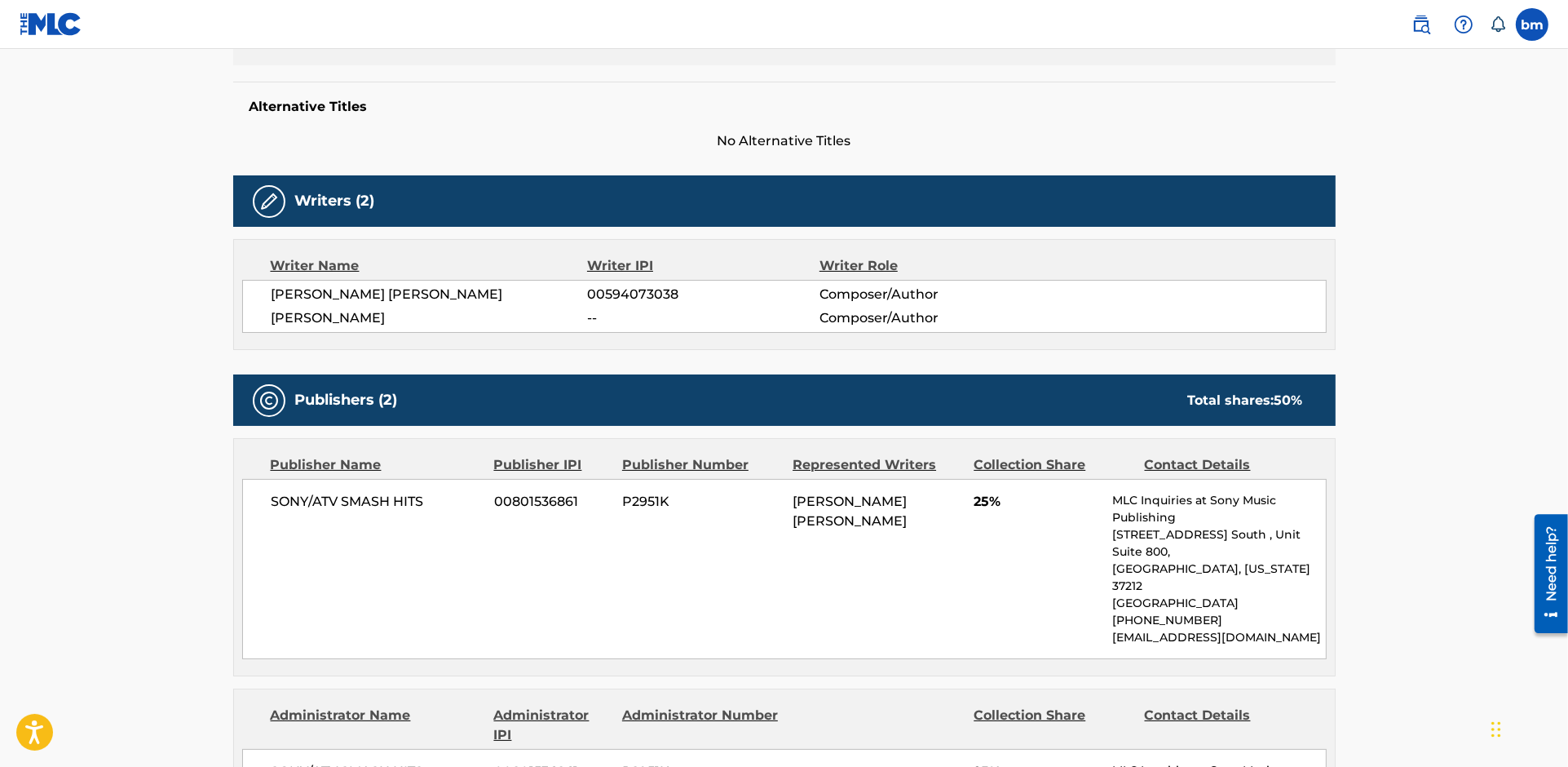
scroll to position [544, 0]
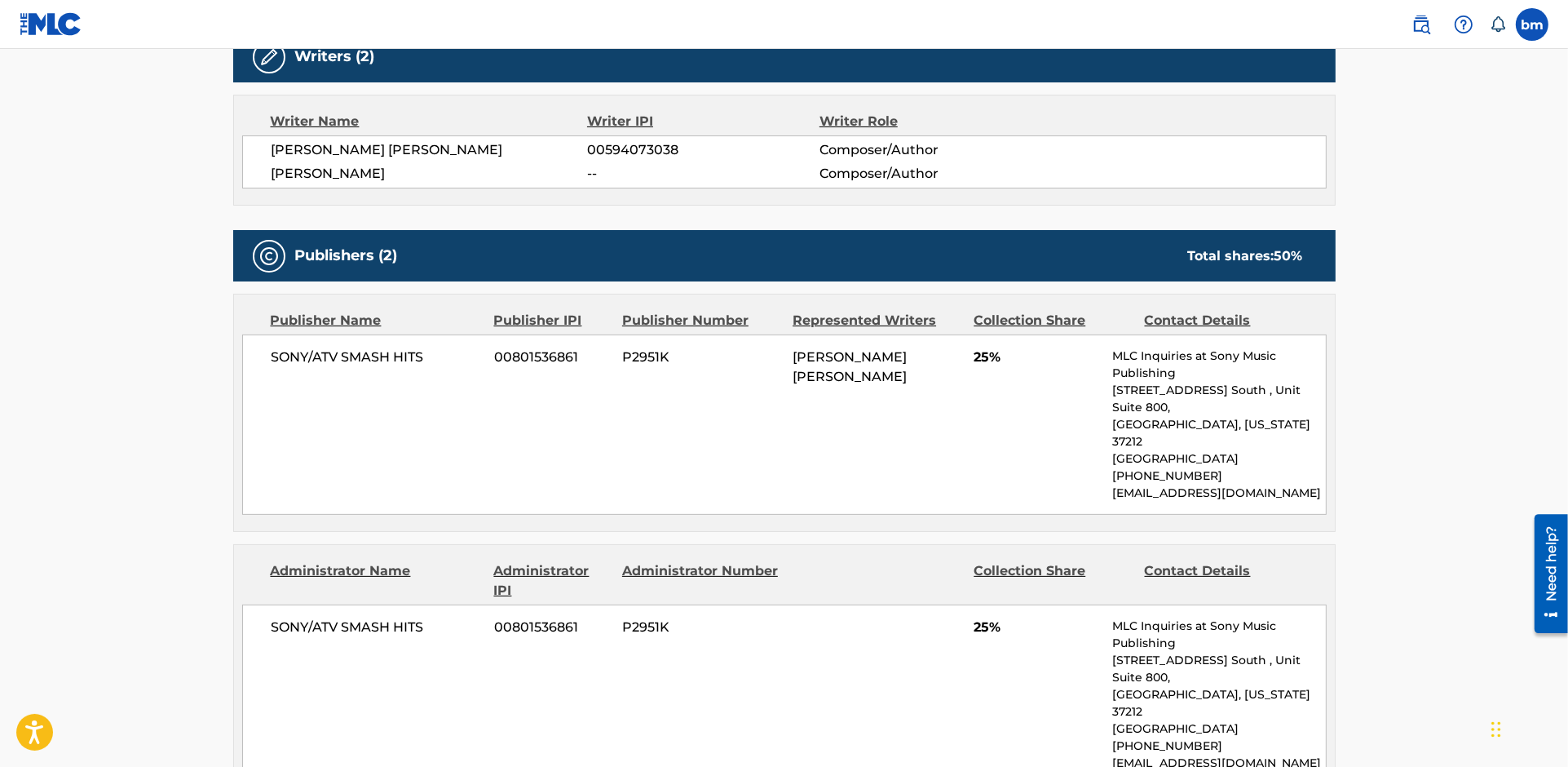
click at [321, 353] on span "SONY/ATV SMASH HITS" at bounding box center [377, 357] width 211 height 19
copy div "SONY/ATV SMASH HITS"
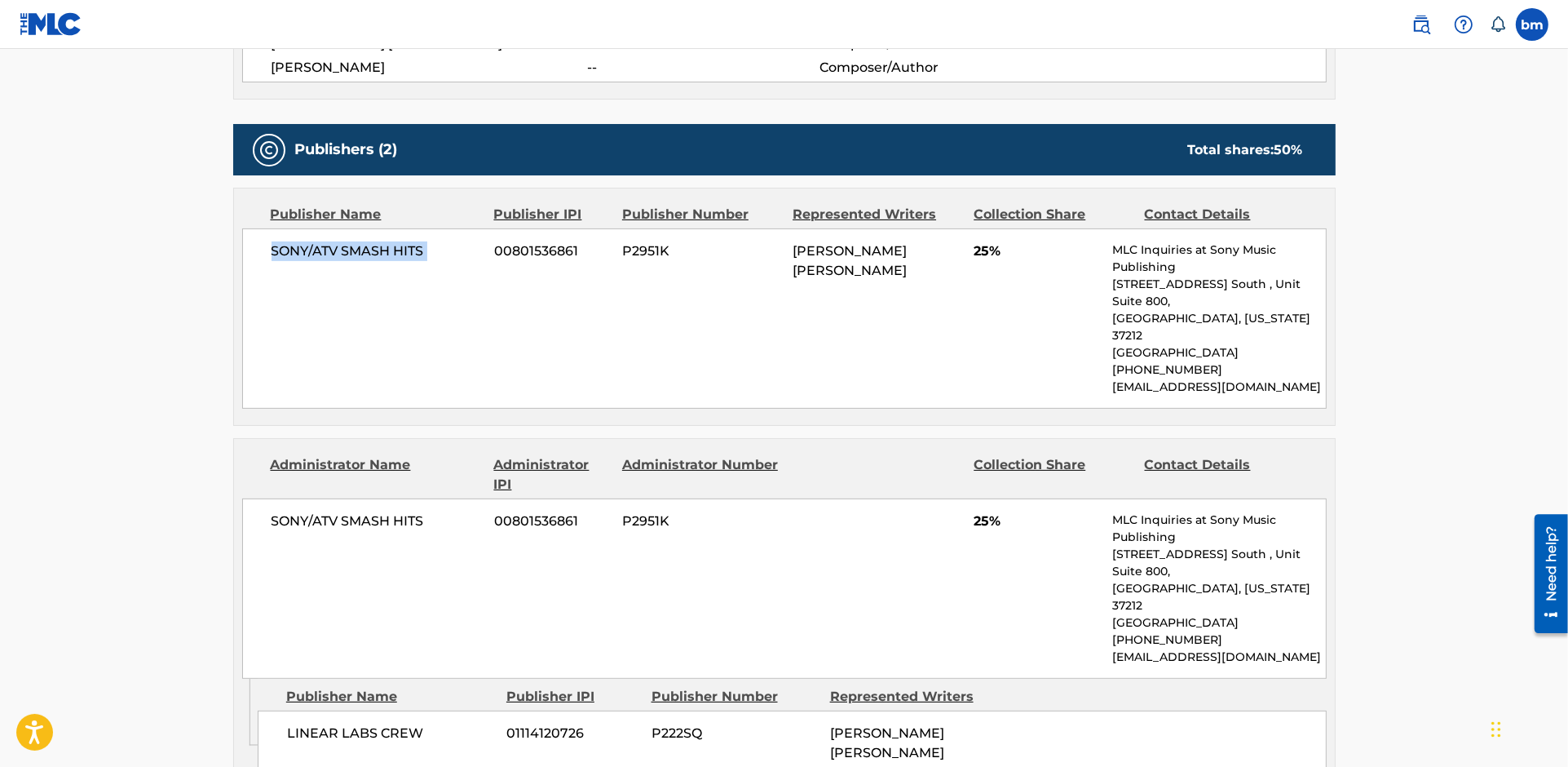
scroll to position [761, 0]
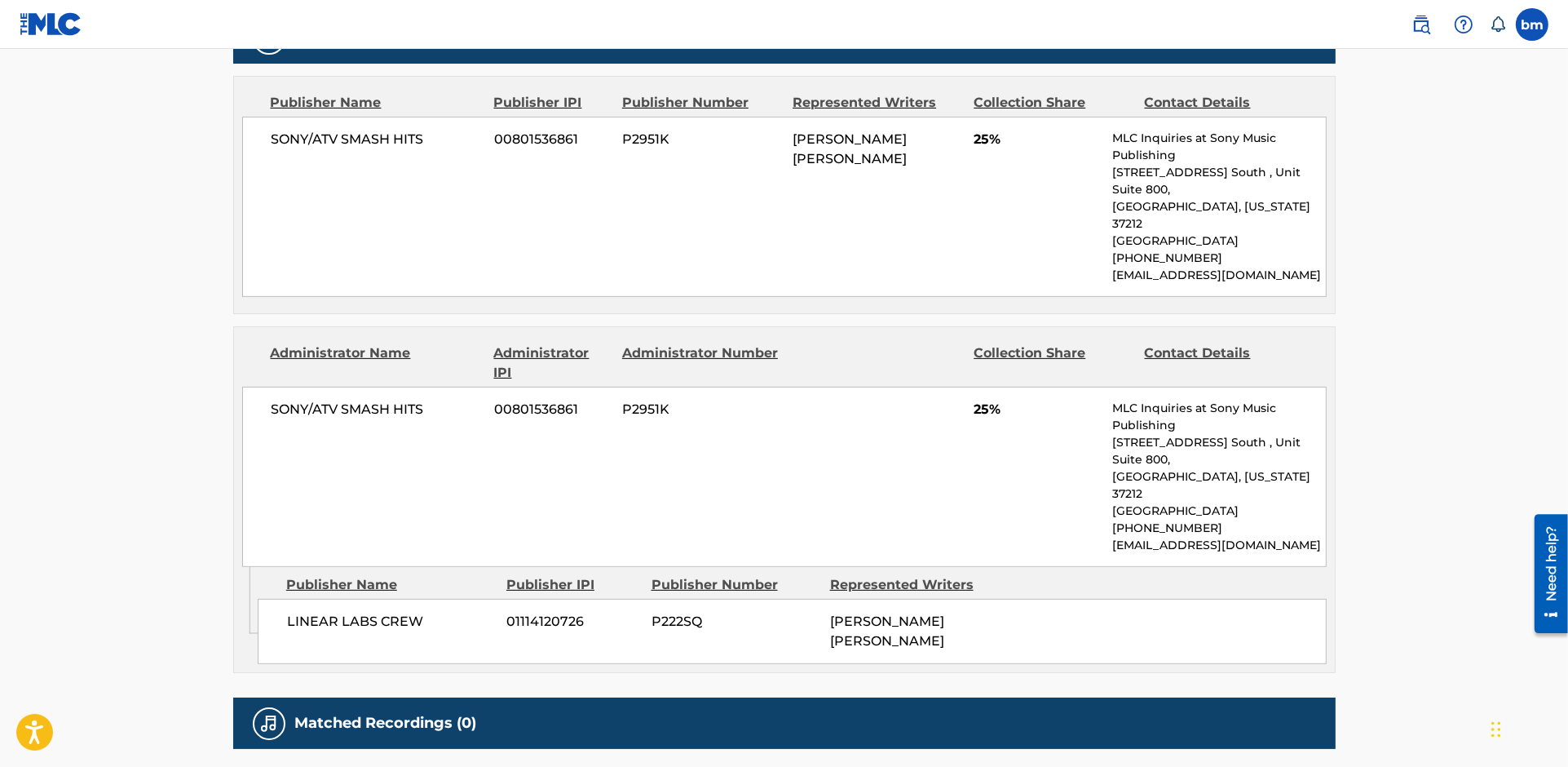
click at [352, 611] on span "LINEAR LABS CREW" at bounding box center [391, 621] width 208 height 19
copy div "LINEAR LABS CREW"
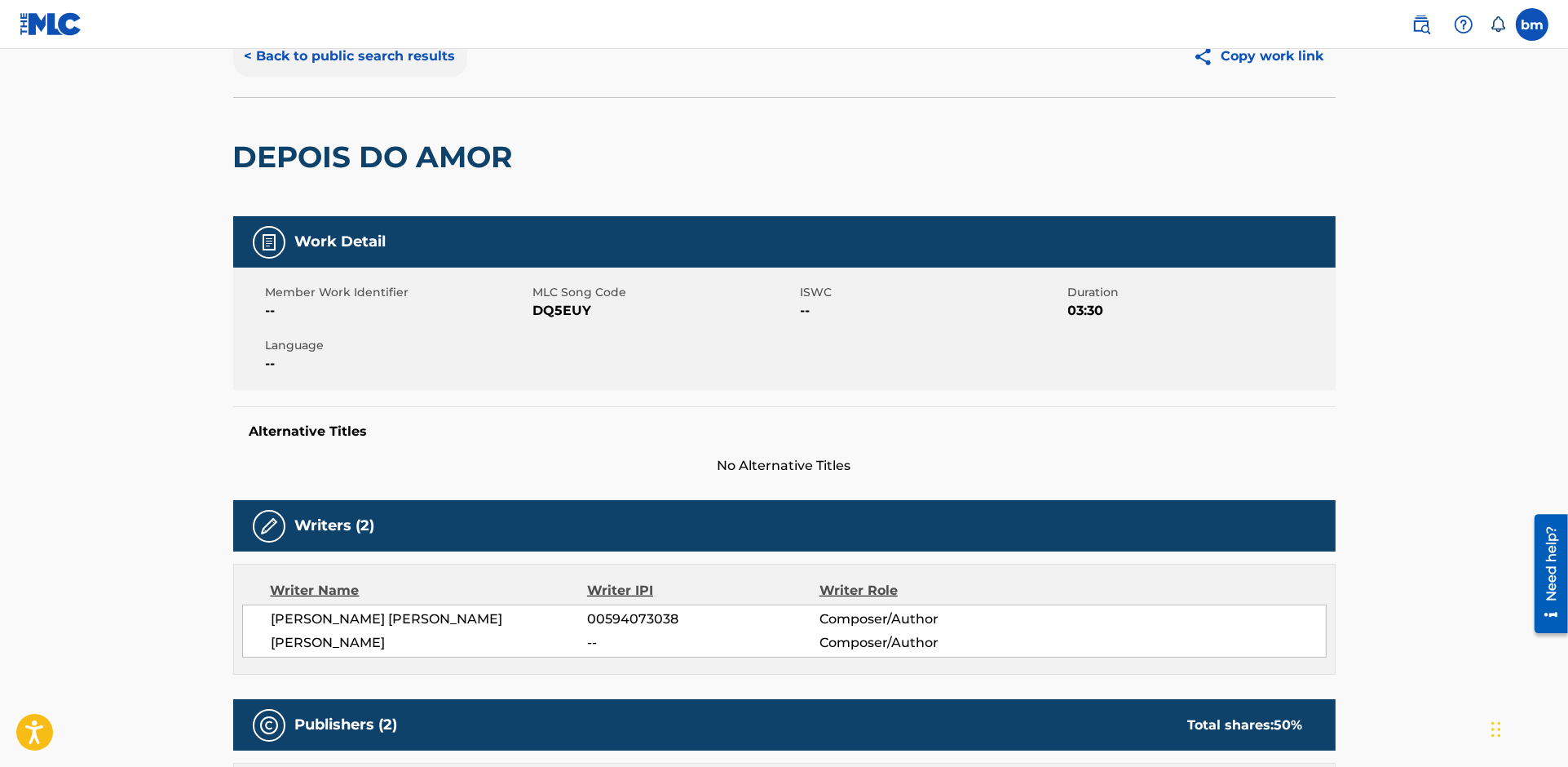
scroll to position [0, 0]
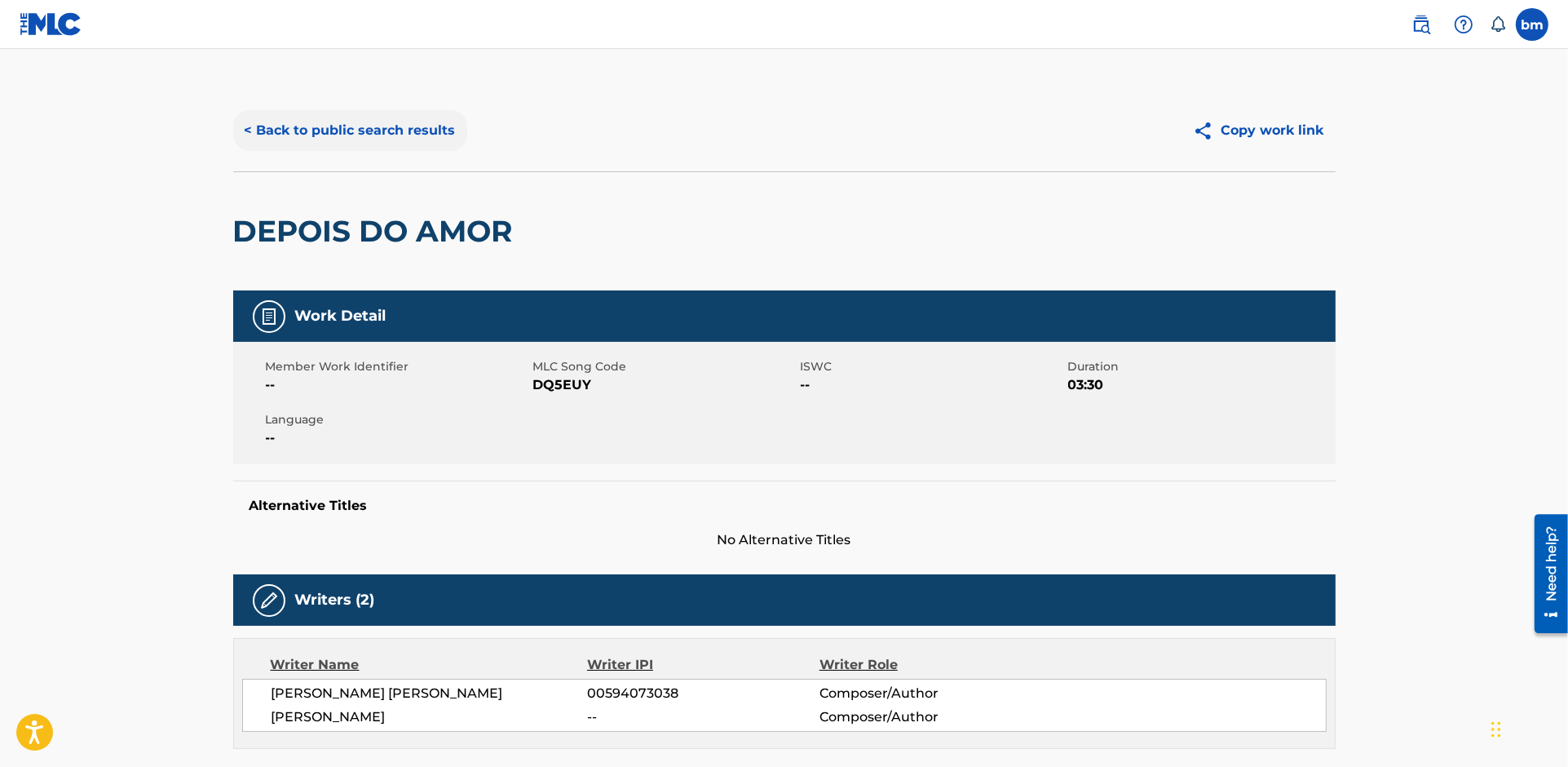
click at [385, 128] on button "< Back to public search results" at bounding box center [350, 131] width 234 height 41
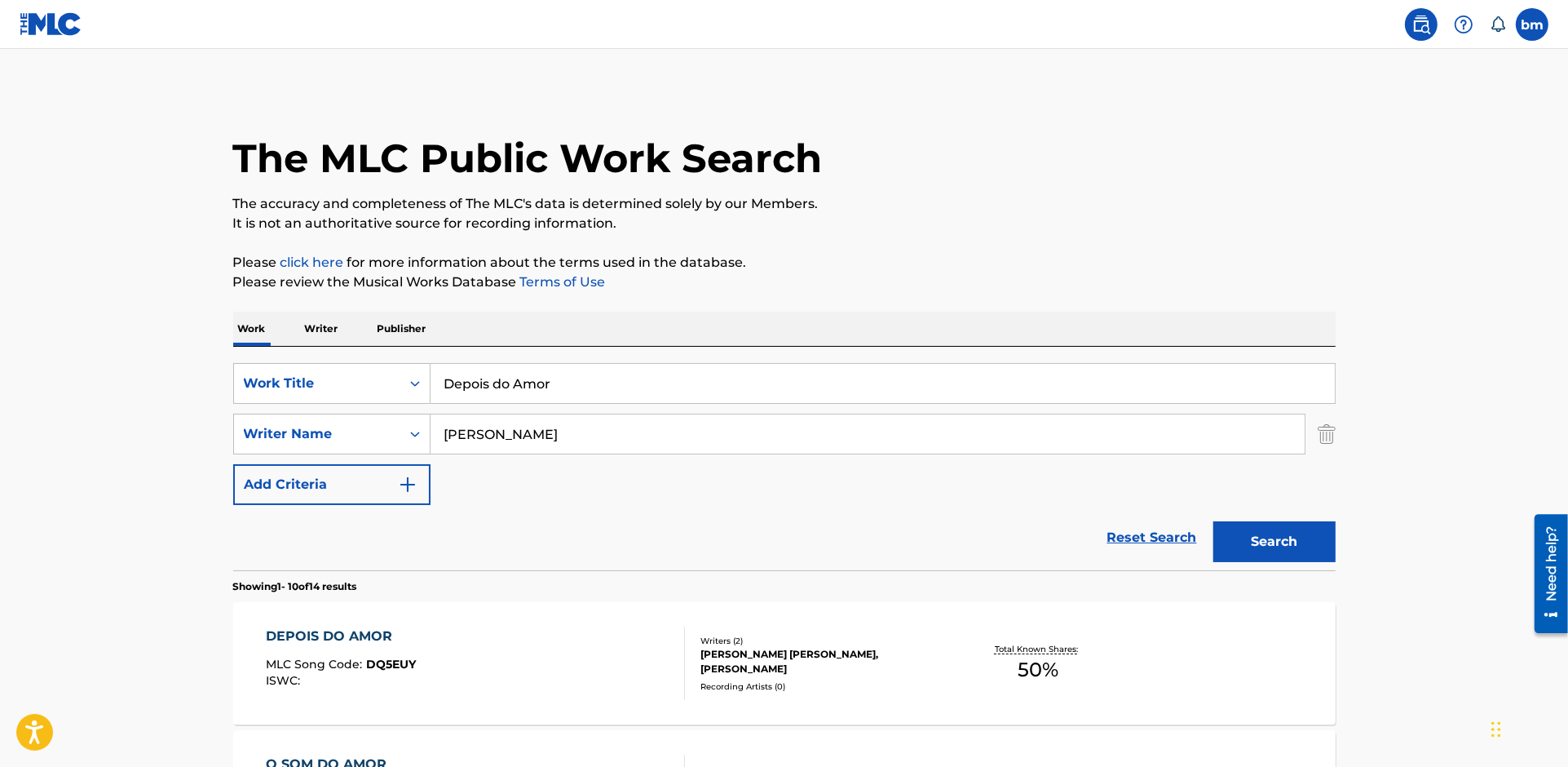
click at [603, 429] on input "Adrian Younge" at bounding box center [868, 433] width 874 height 39
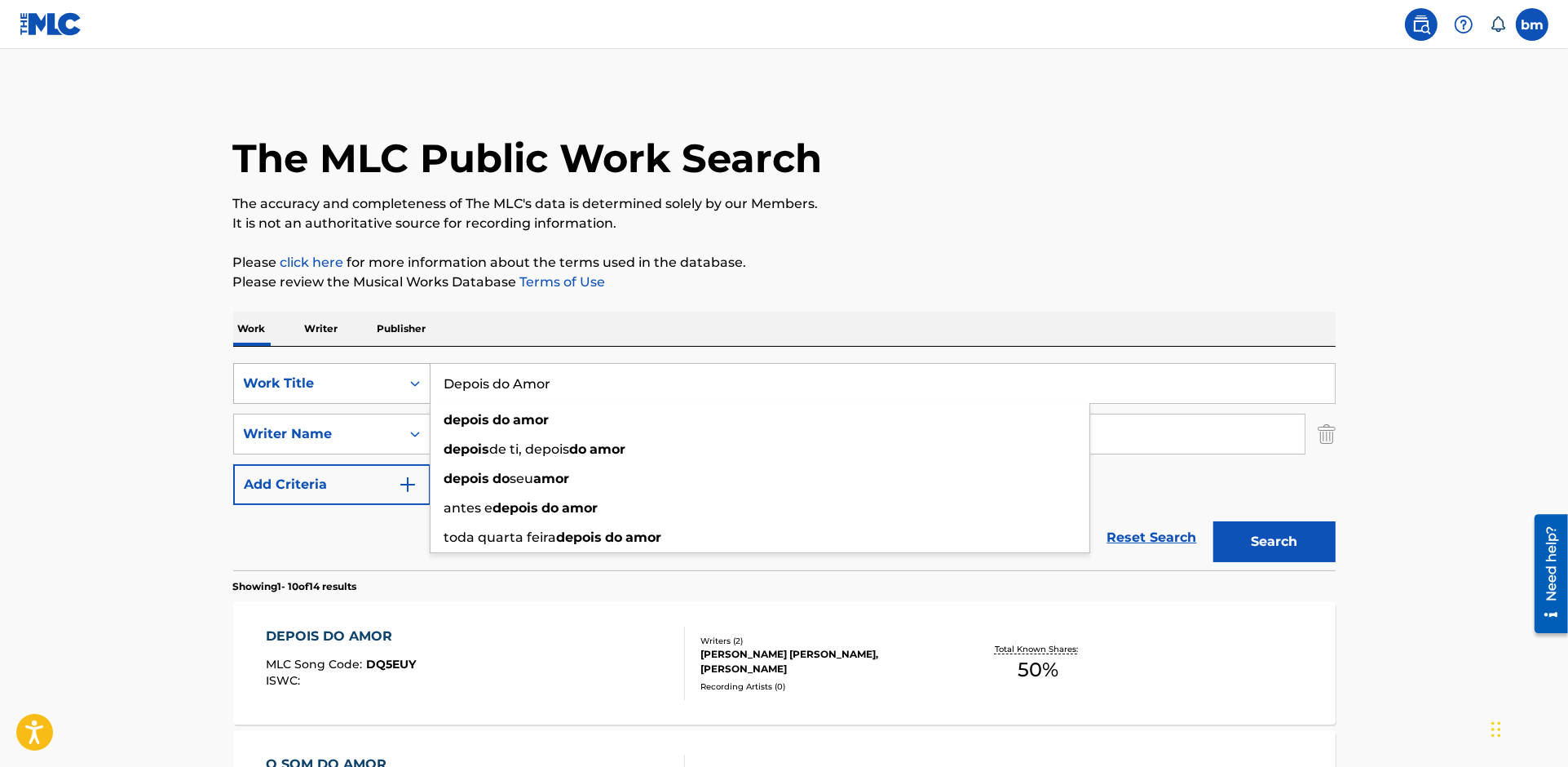
drag, startPoint x: 625, startPoint y: 383, endPoint x: 428, endPoint y: 382, distance: 197.0
click at [428, 382] on div "SearchWithCriteriac0667a74-7796-495e-8e53-aa04bcdd7514 Work Title Depois do Amo…" at bounding box center [784, 383] width 1103 height 41
paste input "Samba Canção"
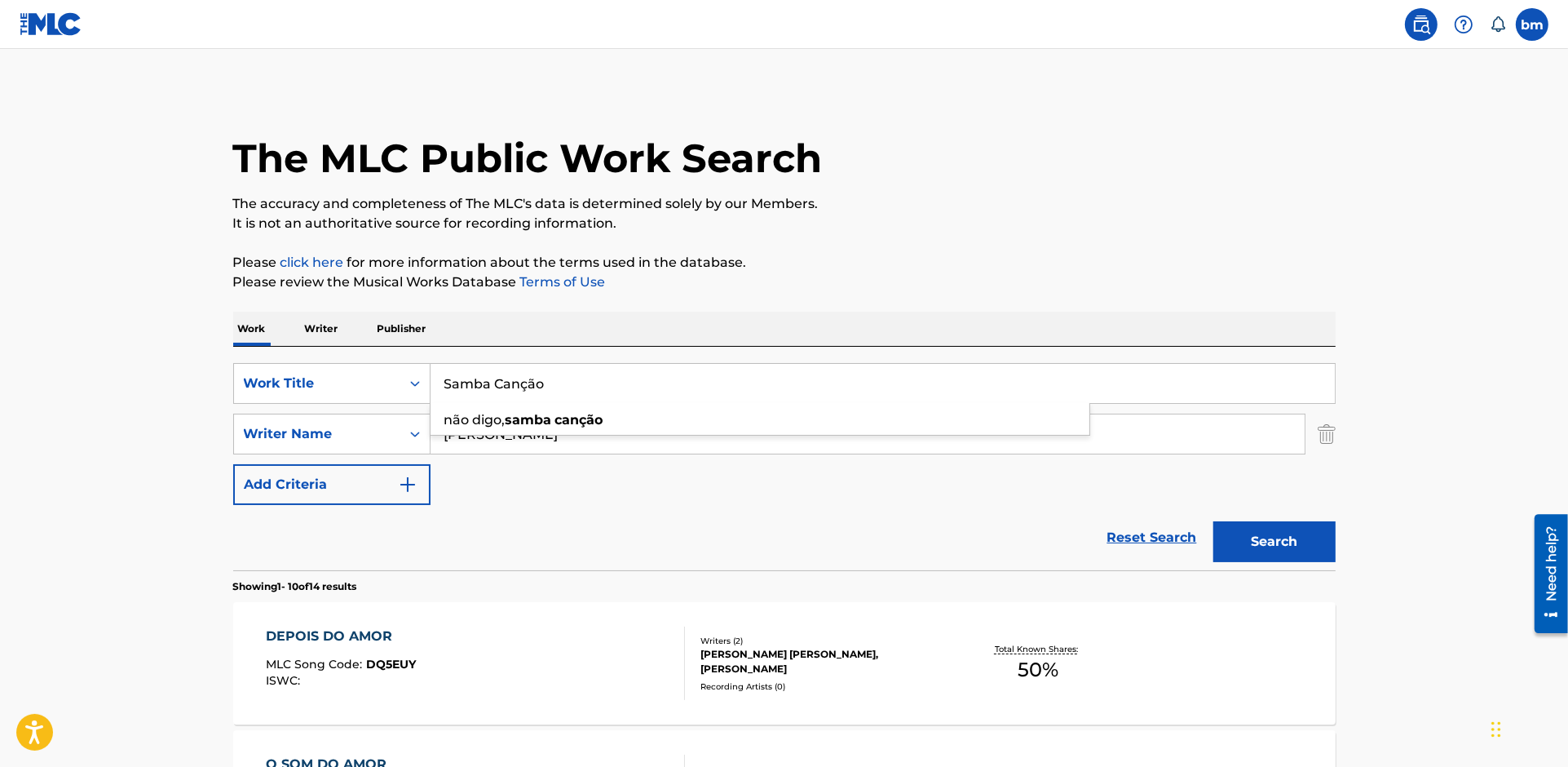
drag, startPoint x: 517, startPoint y: 386, endPoint x: 533, endPoint y: 383, distance: 16.3
click at [533, 383] on input "Samba Canção" at bounding box center [882, 383] width 904 height 39
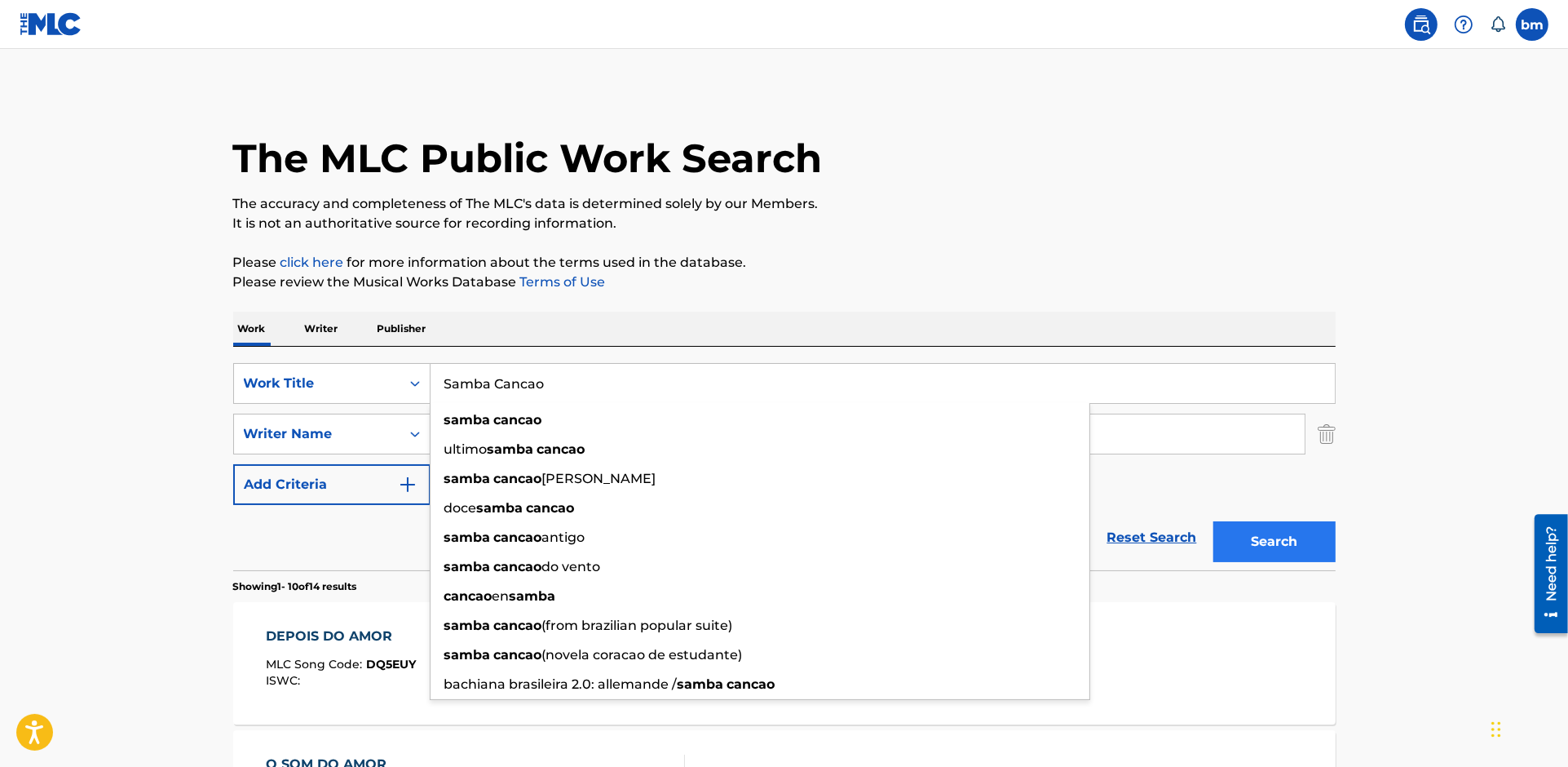
type input "Samba Cancao"
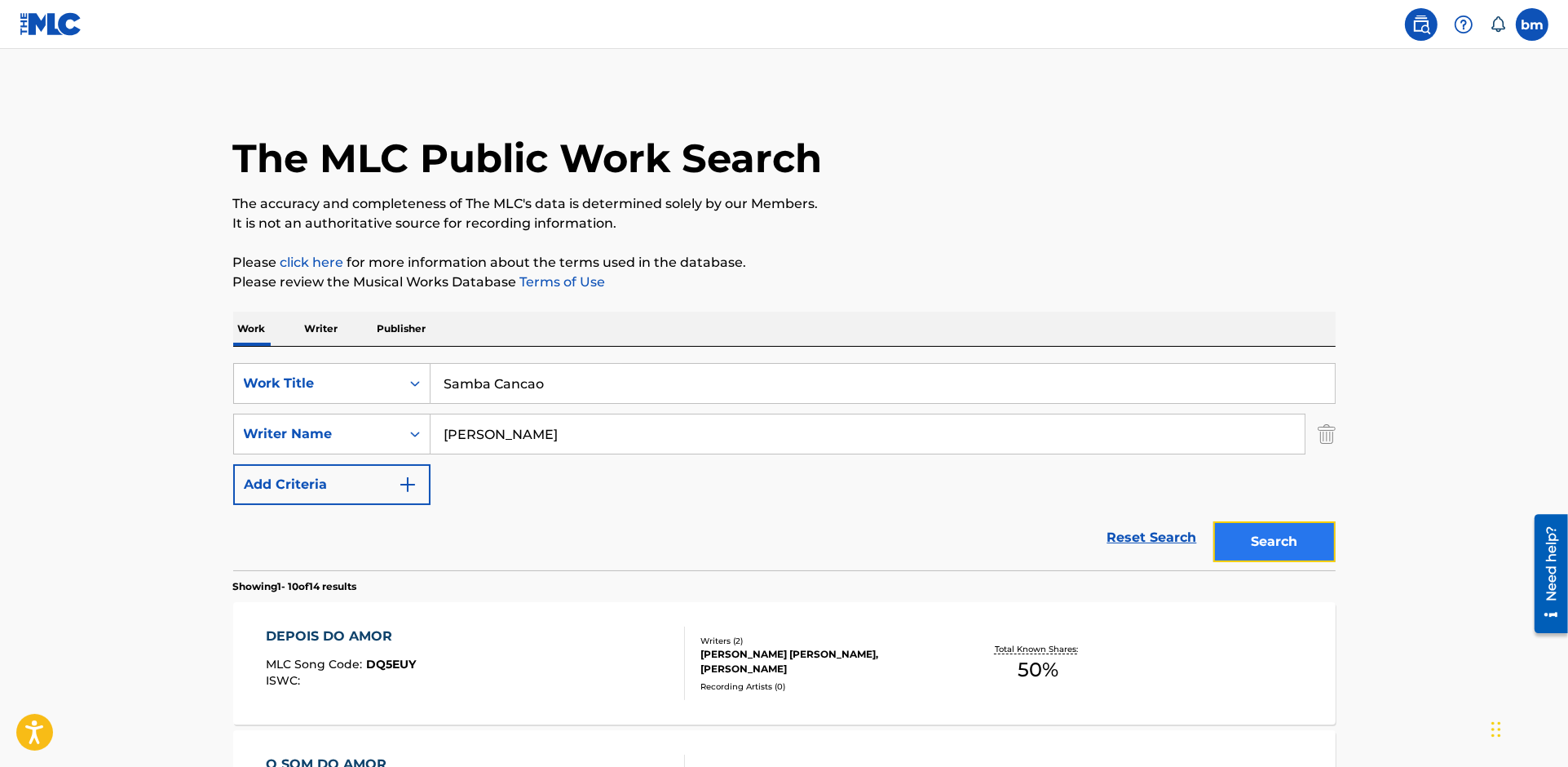
click at [1243, 533] on button "Search" at bounding box center [1275, 542] width 122 height 41
click at [465, 659] on div "SAMBA CANCAO MLC Song Code : S674T2 ISWC :" at bounding box center [475, 664] width 419 height 74
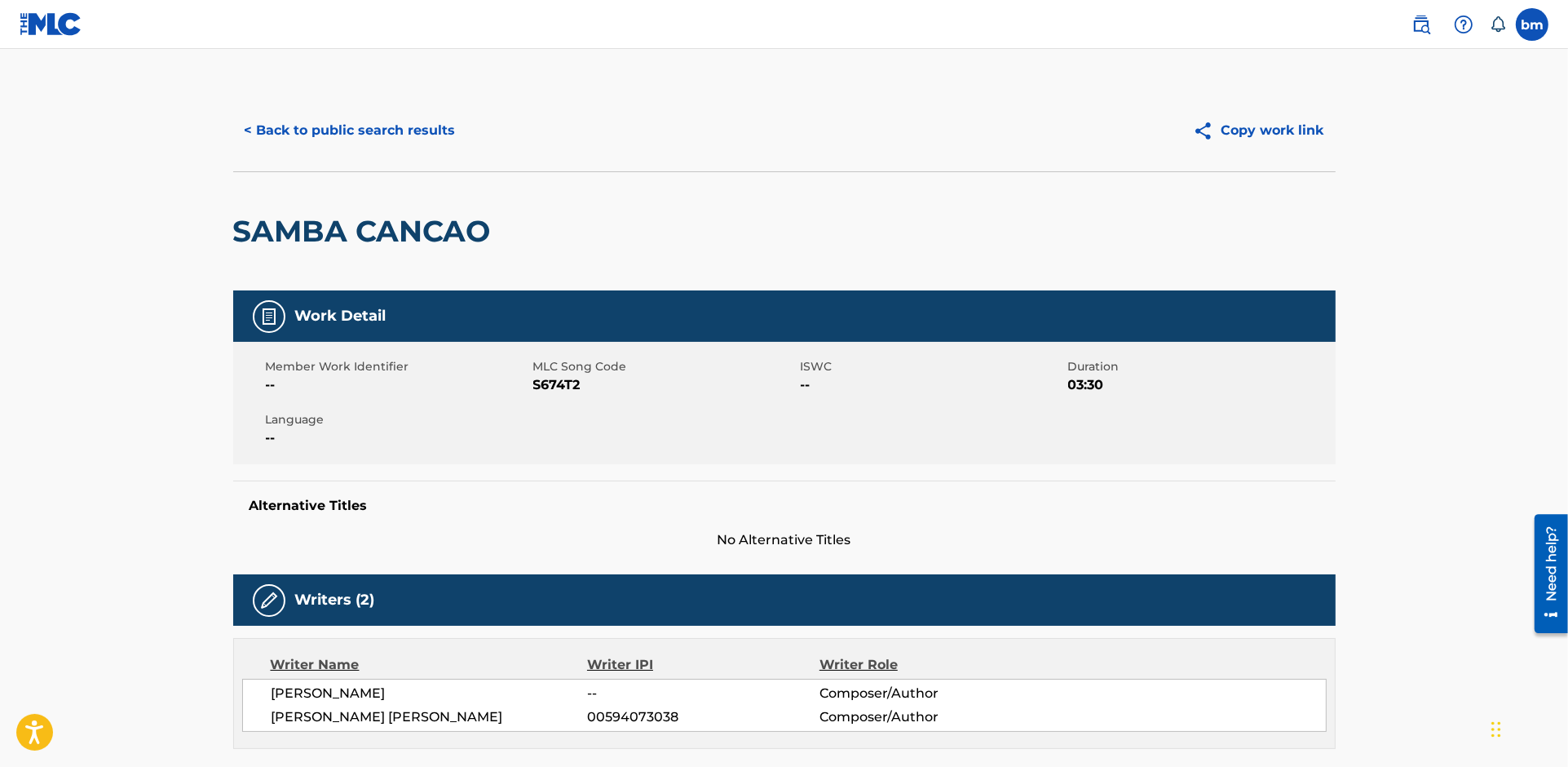
click at [569, 383] on span "S674T2" at bounding box center [665, 385] width 263 height 19
copy span "S674T2"
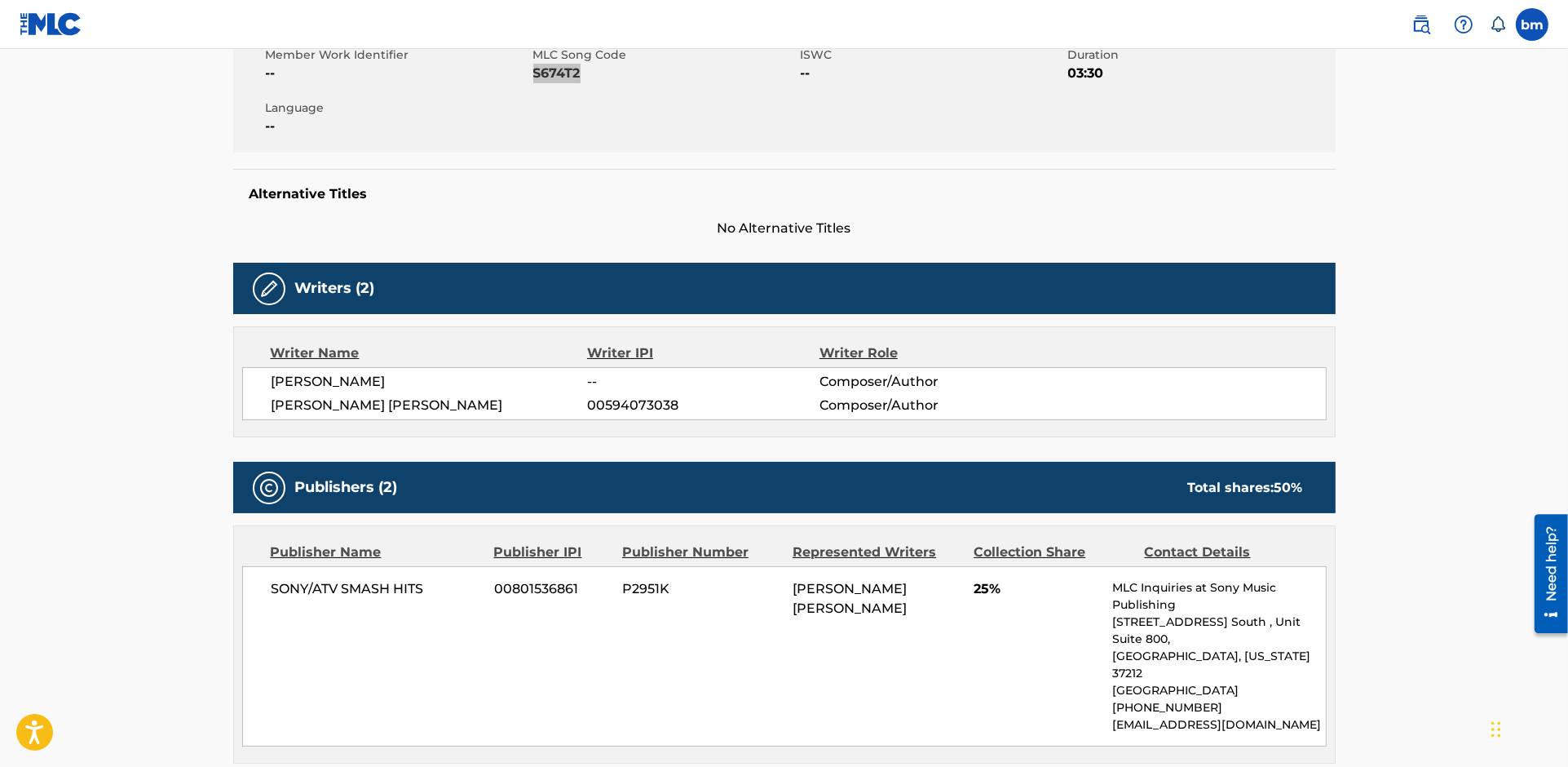
scroll to position [326, 0]
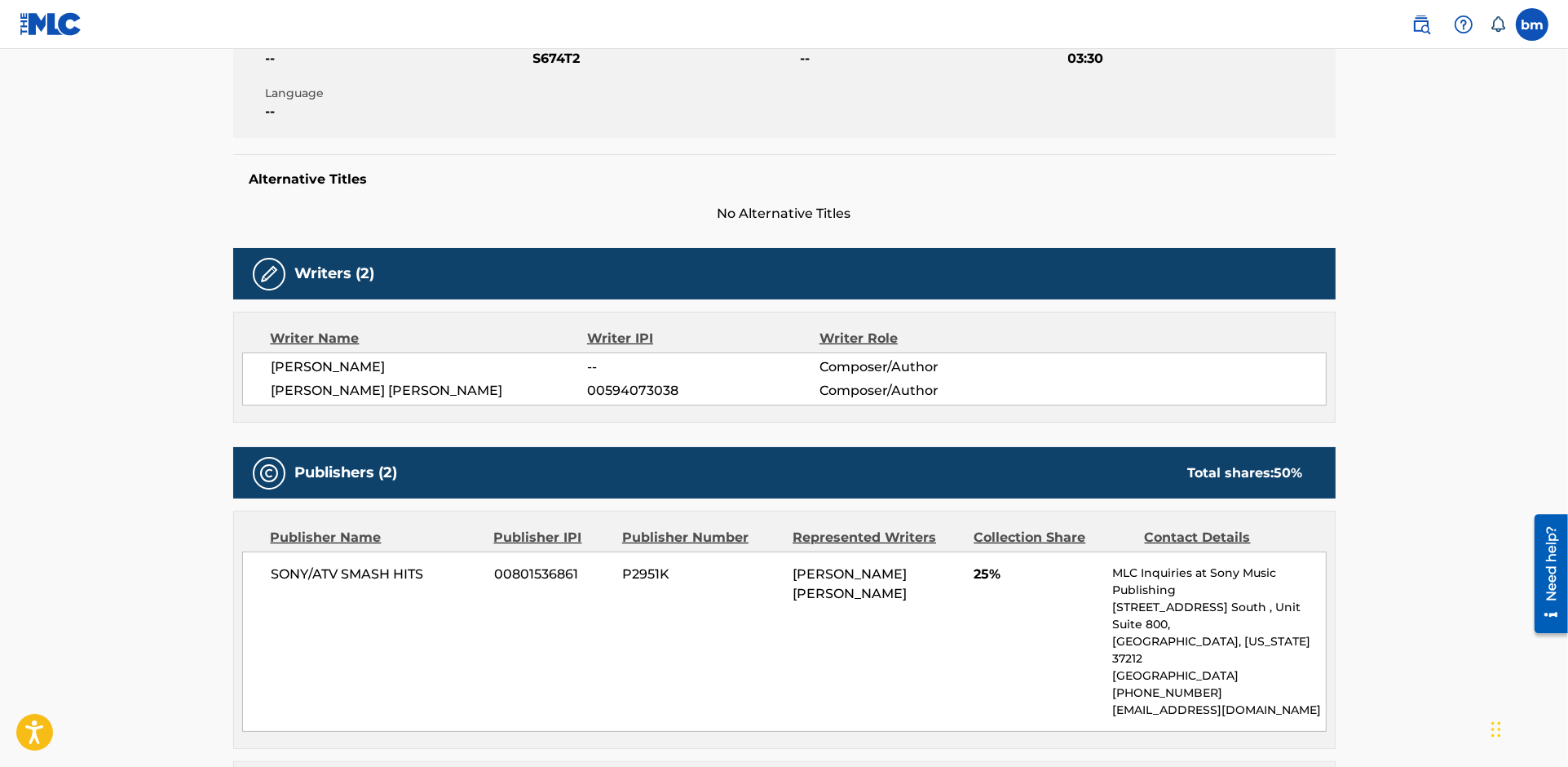
click at [355, 365] on span "SAMANTHA SCHMUTZ" at bounding box center [429, 367] width 316 height 19
copy div "SAMANTHA SCHMUTZ"
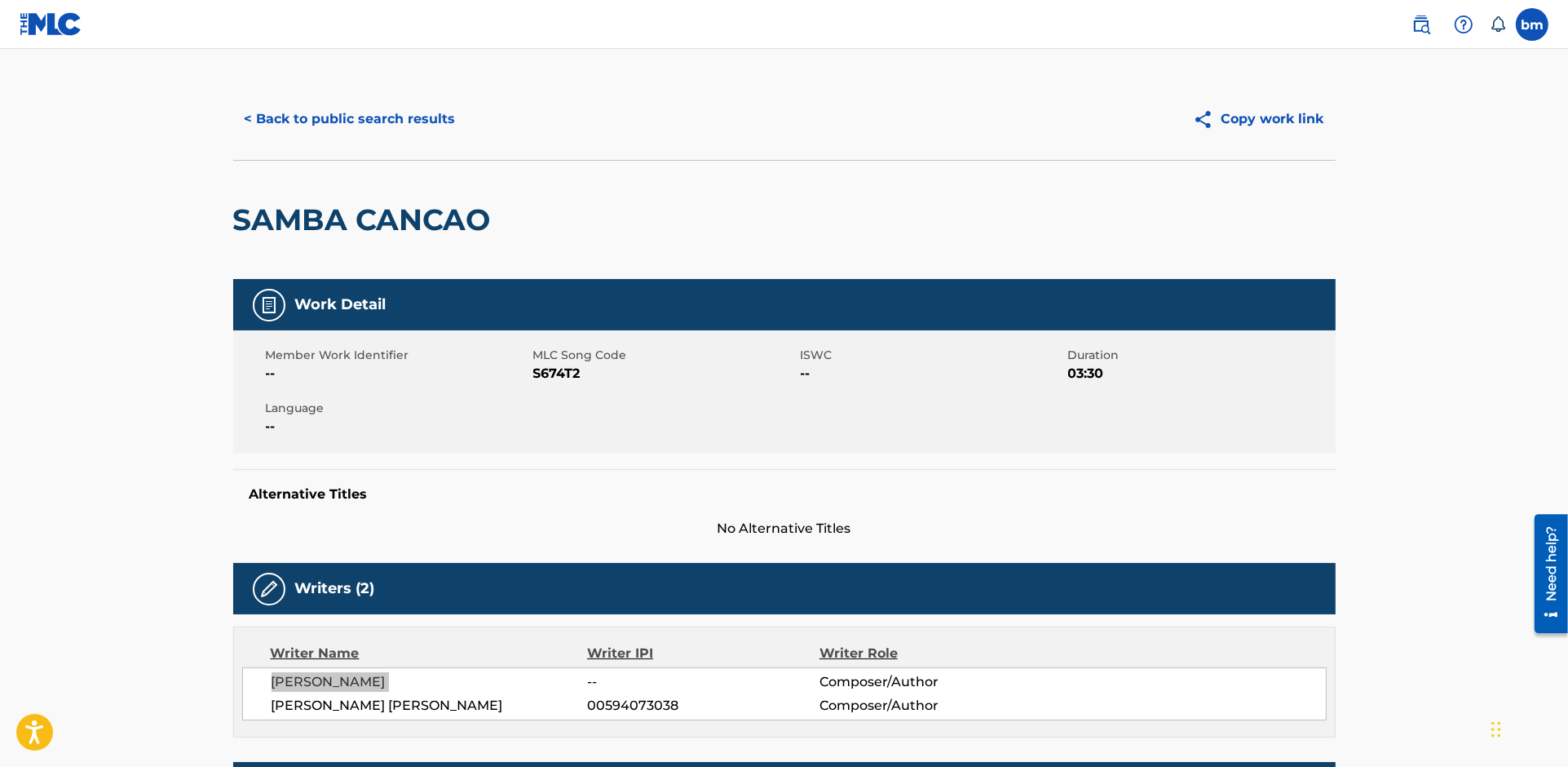
scroll to position [0, 0]
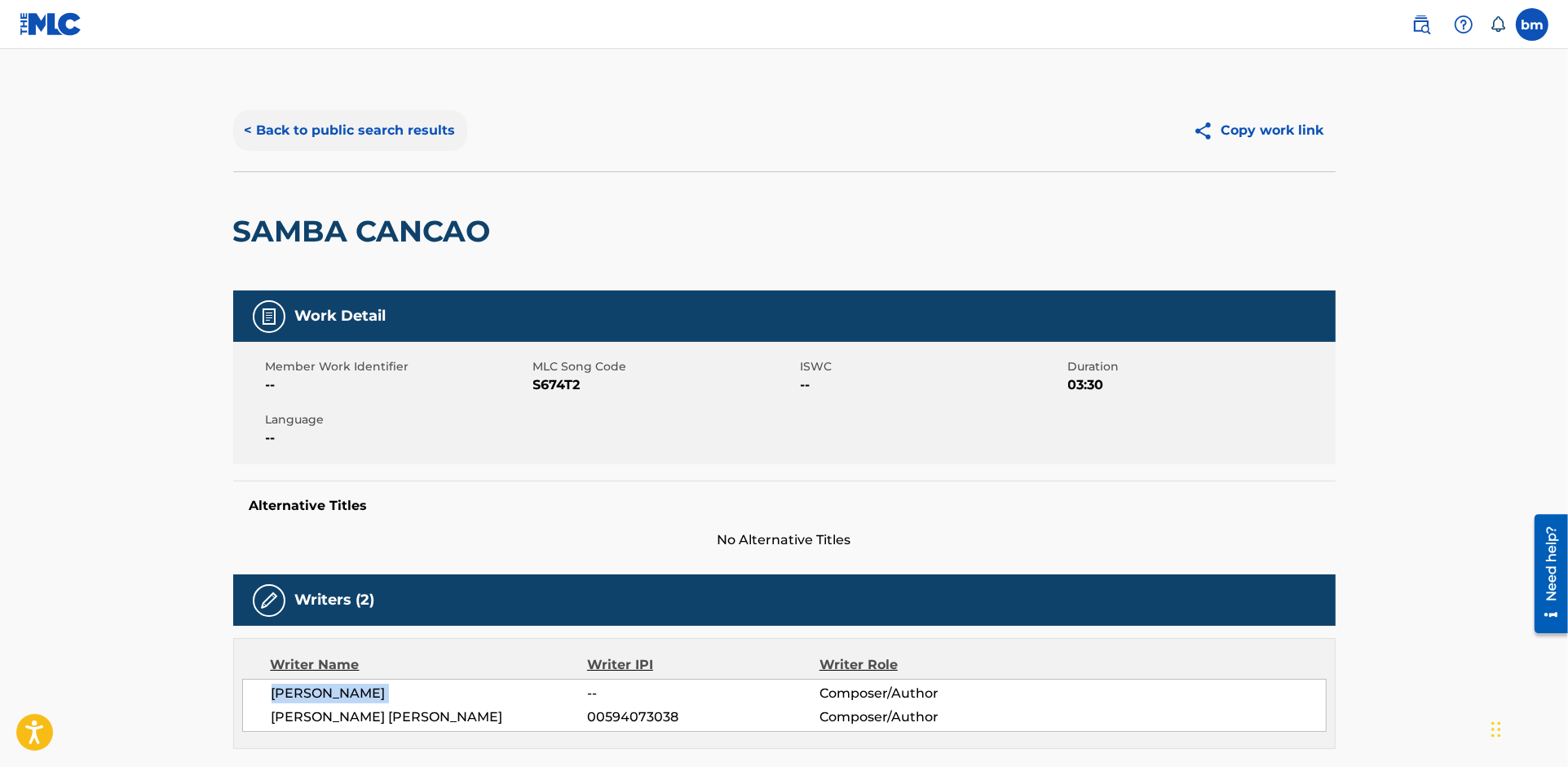
click at [382, 136] on button "< Back to public search results" at bounding box center [350, 131] width 234 height 41
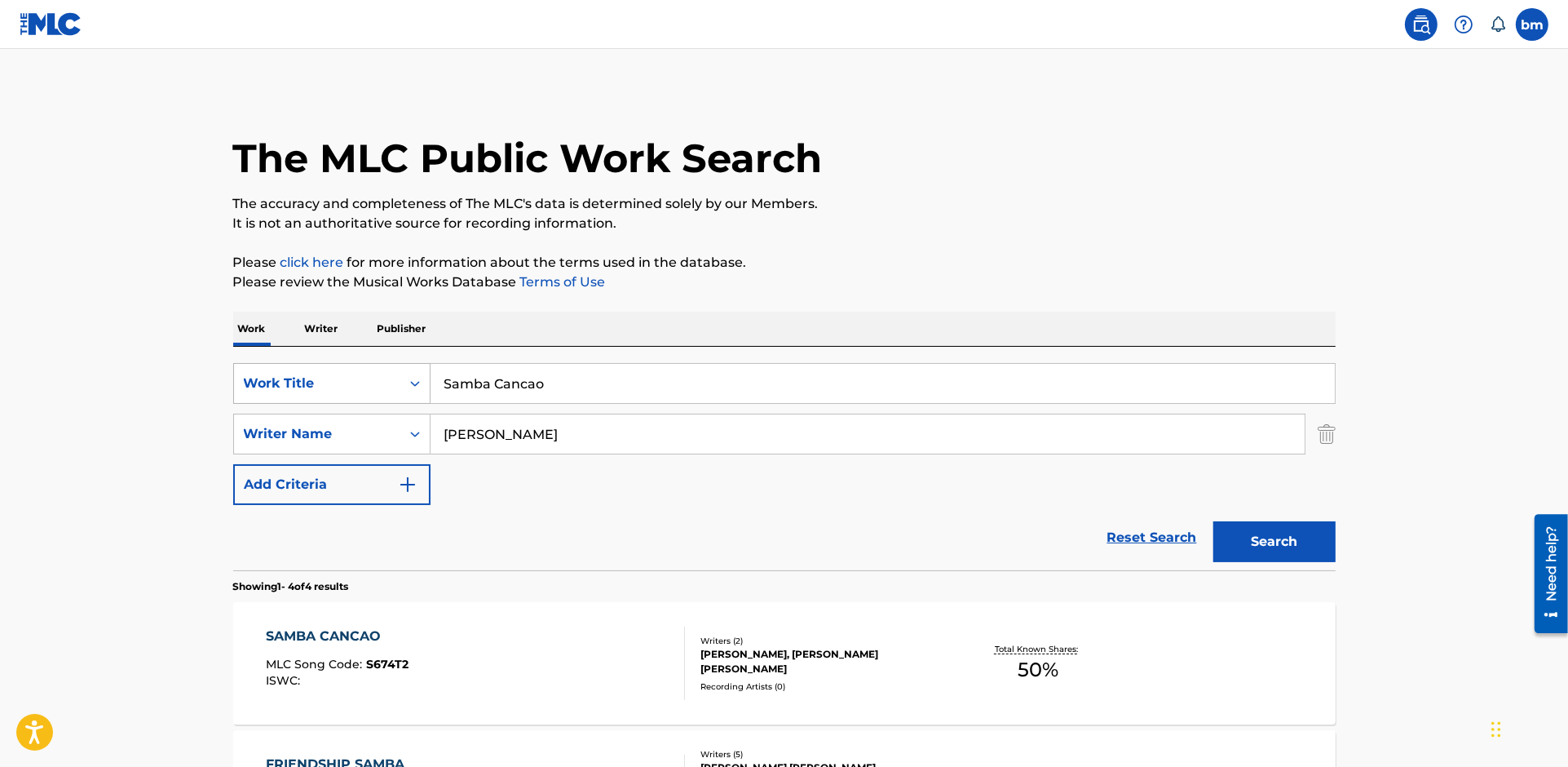
drag, startPoint x: 551, startPoint y: 373, endPoint x: 317, endPoint y: 397, distance: 235.2
click at [317, 397] on div "SearchWithCriteriac0667a74-7796-495e-8e53-aa04bcdd7514 Work Title Samba Cancao" at bounding box center [784, 383] width 1103 height 41
paste input "More Than Love"
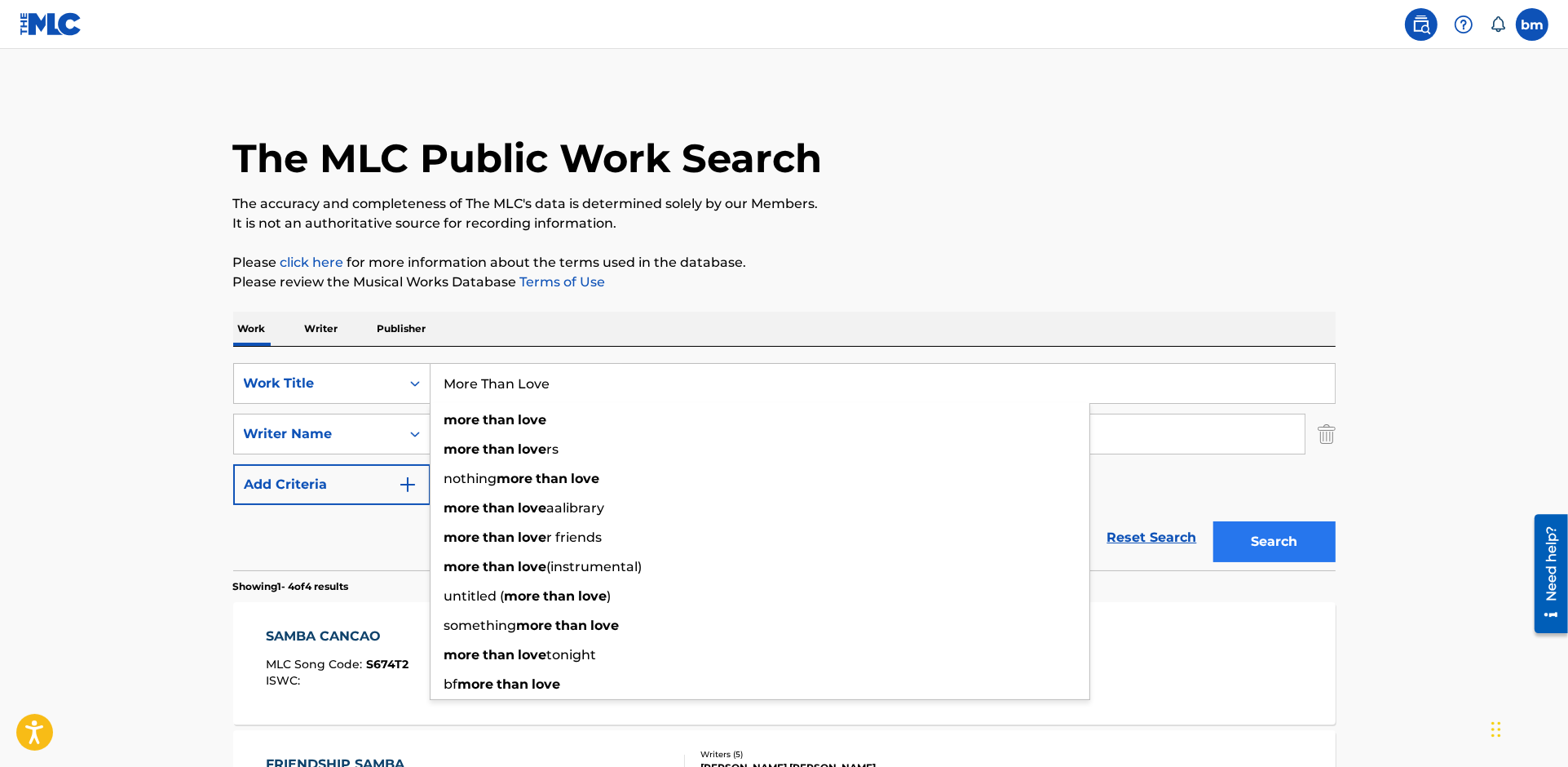
type input "More Than Love"
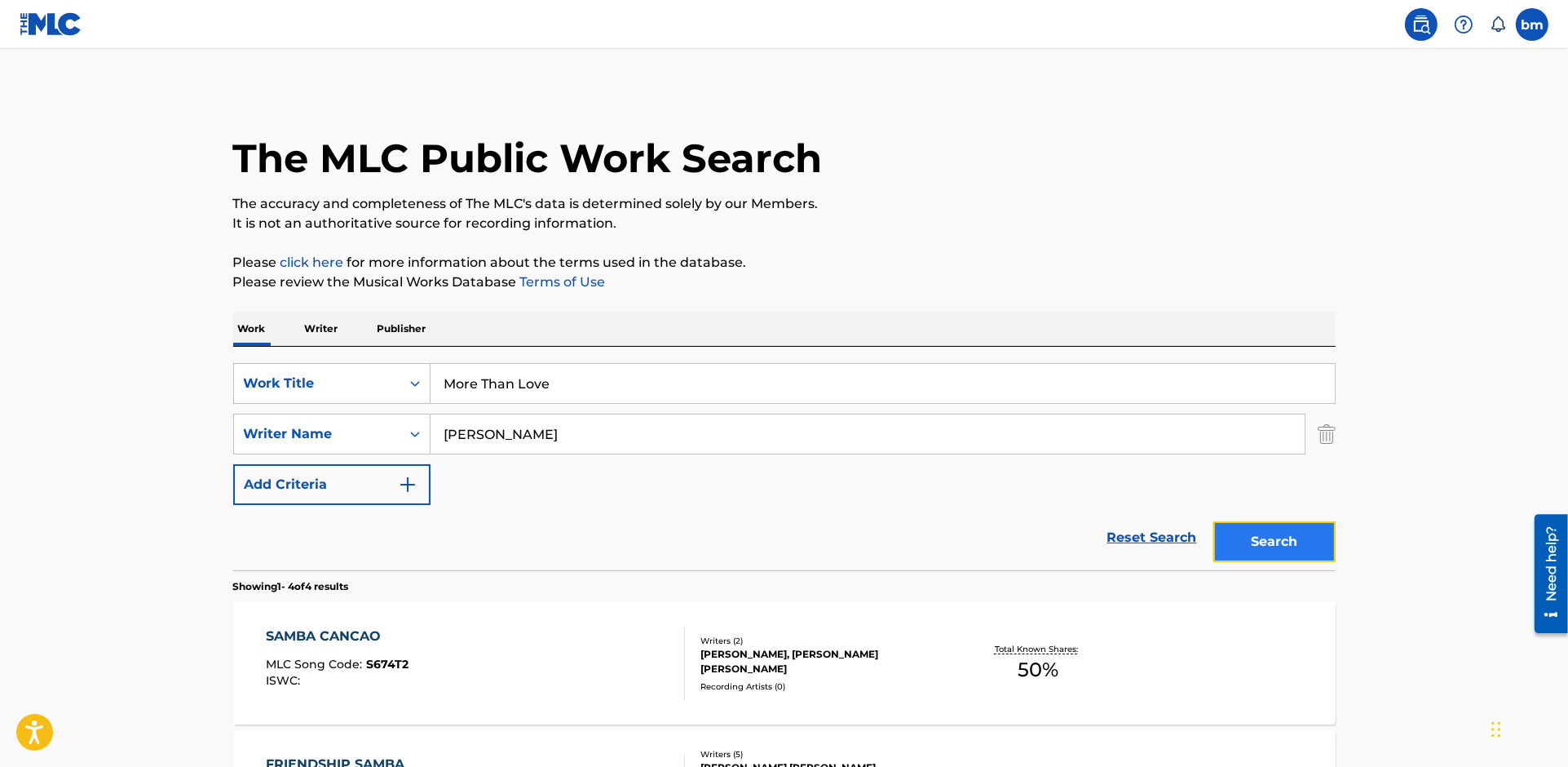
click at [1287, 529] on button "Search" at bounding box center [1275, 542] width 122 height 41
click at [498, 660] on div "MORE THAN LOVE MLC Song Code : MV3NVZ ISWC :" at bounding box center [475, 664] width 419 height 74
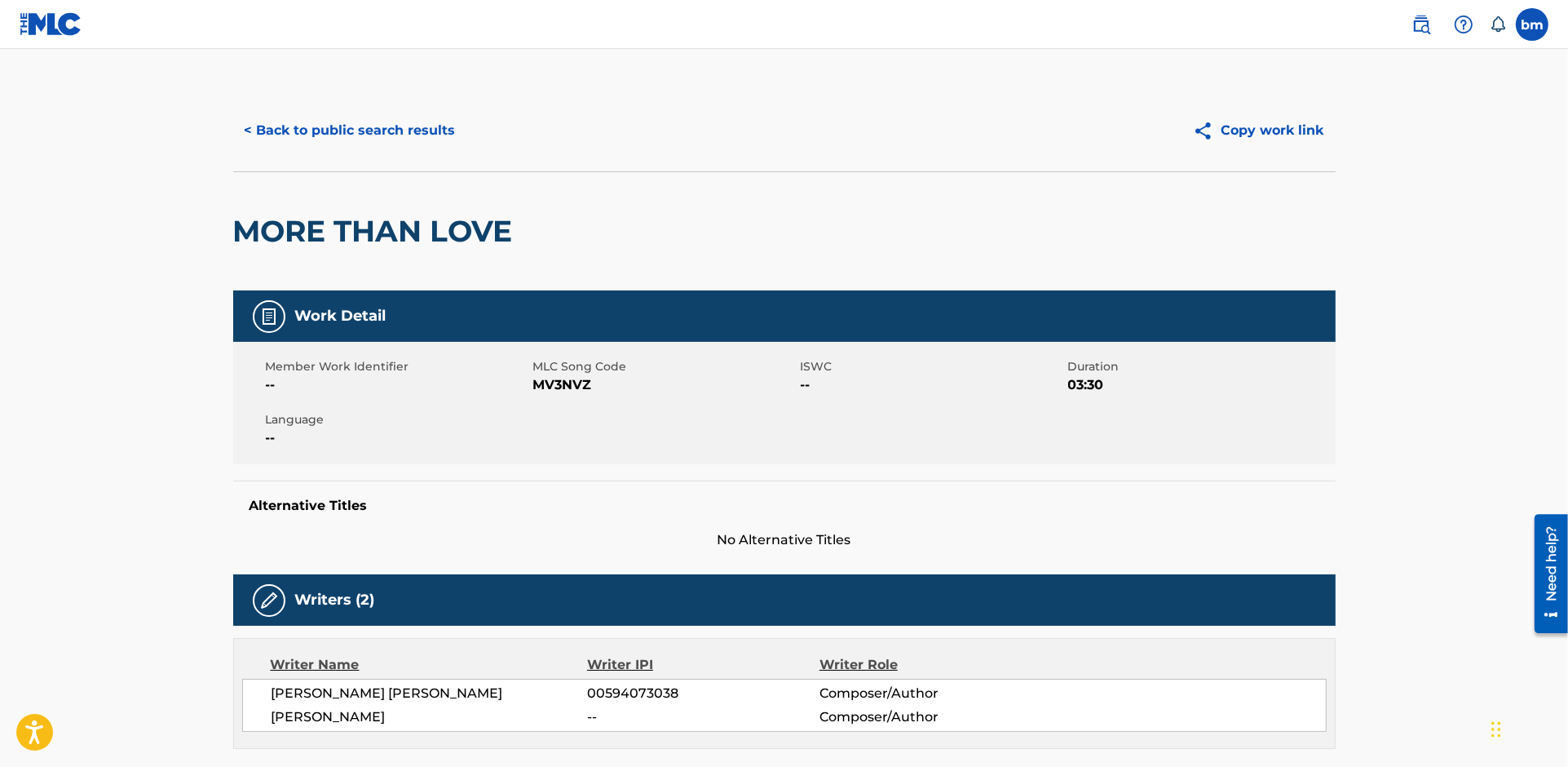
click at [556, 382] on span "MV3NVZ" at bounding box center [665, 385] width 263 height 19
copy span "MV3NVZ"
click at [364, 120] on button "< Back to public search results" at bounding box center [350, 131] width 234 height 41
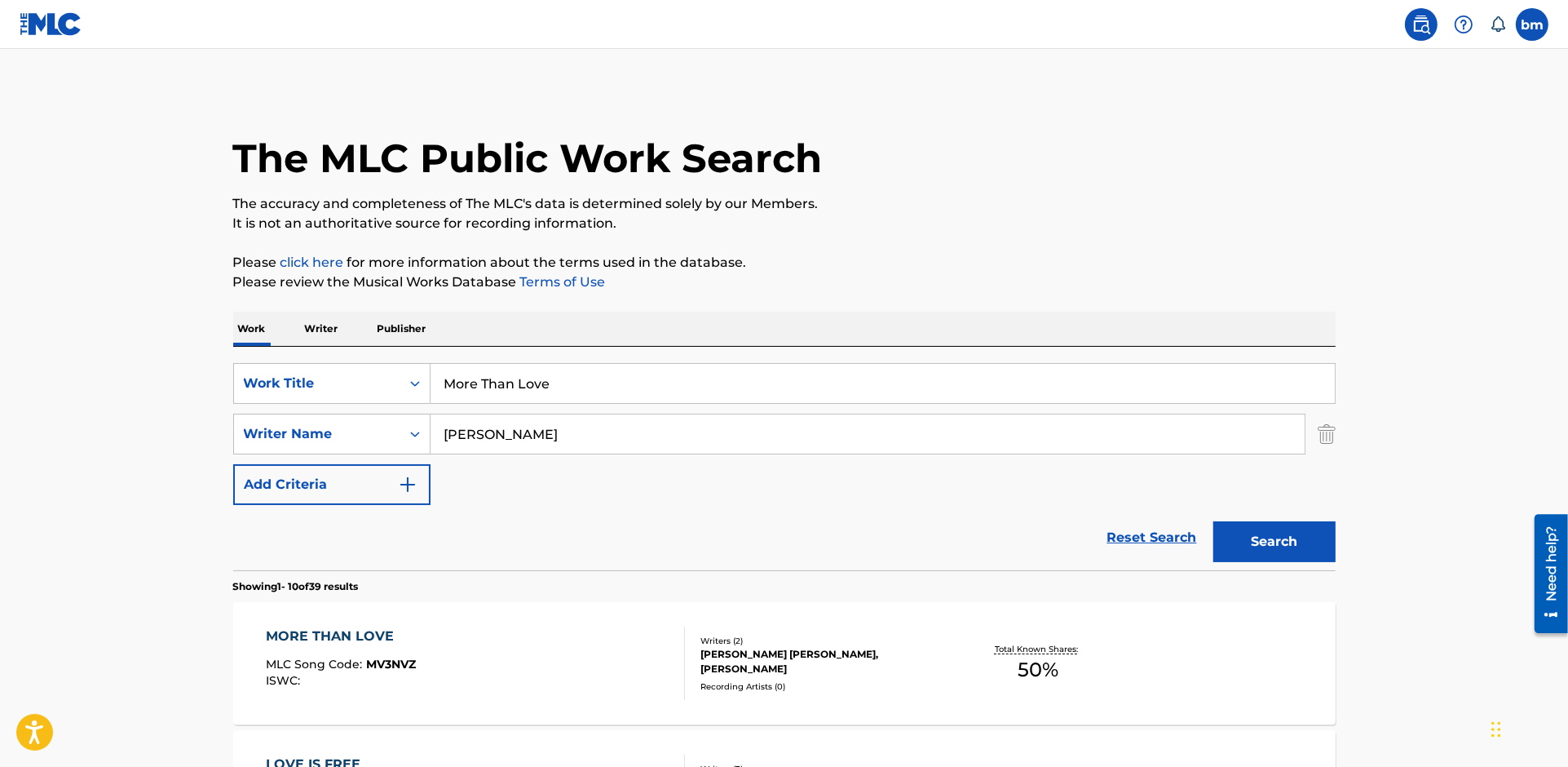
drag, startPoint x: 636, startPoint y: 391, endPoint x: 359, endPoint y: 405, distance: 277.4
click at [359, 405] on div "SearchWithCriteriac0667a74-7796-495e-8e53-aa04bcdd7514 Work Title More Than Lov…" at bounding box center [784, 433] width 1103 height 142
paste input "Feitiço"
type input "Feitiço"
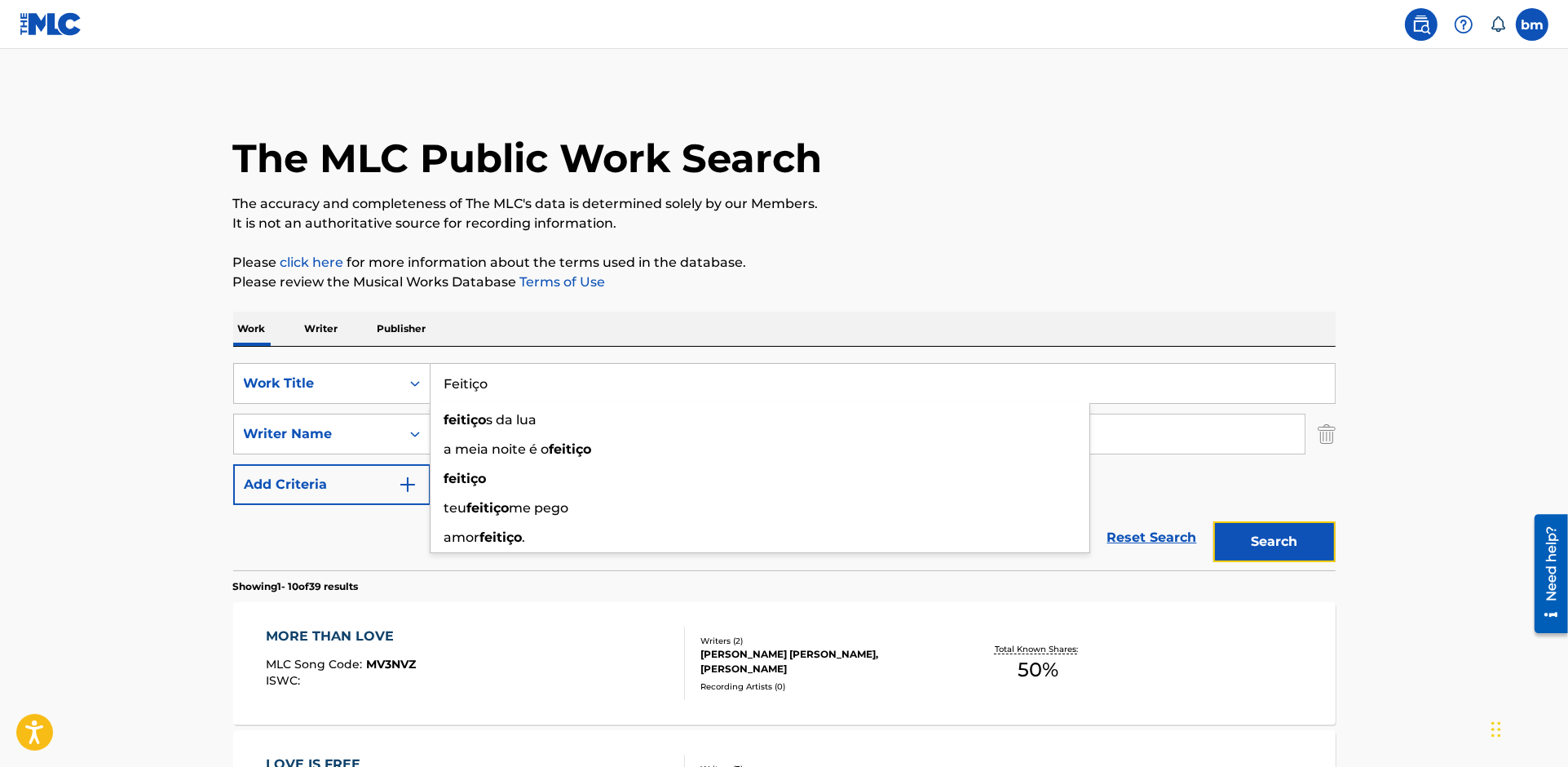
click at [1313, 533] on button "Search" at bounding box center [1275, 542] width 122 height 41
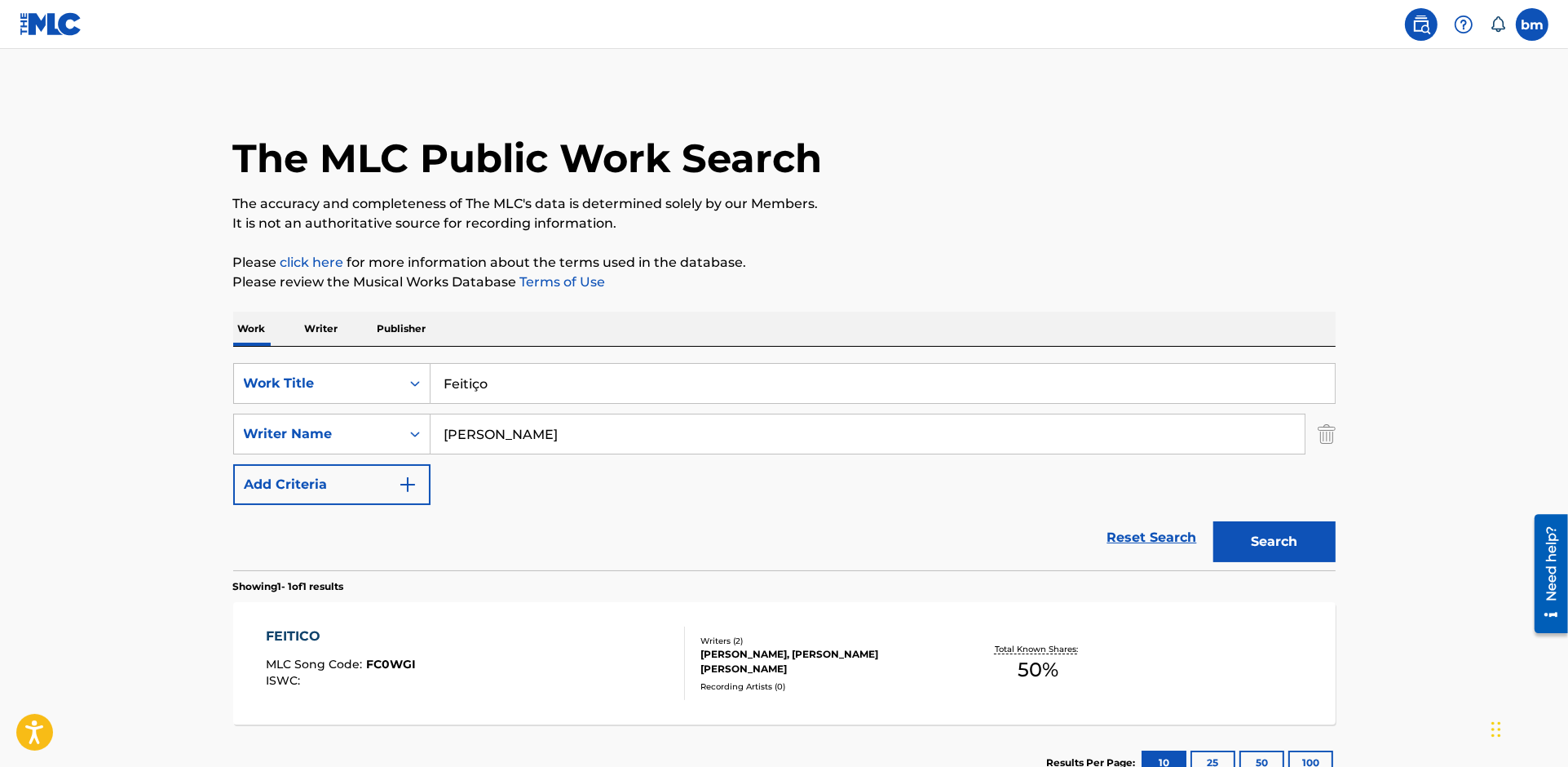
click at [541, 673] on div "FEITICO MLC Song Code : FC0WGI ISWC :" at bounding box center [475, 664] width 419 height 74
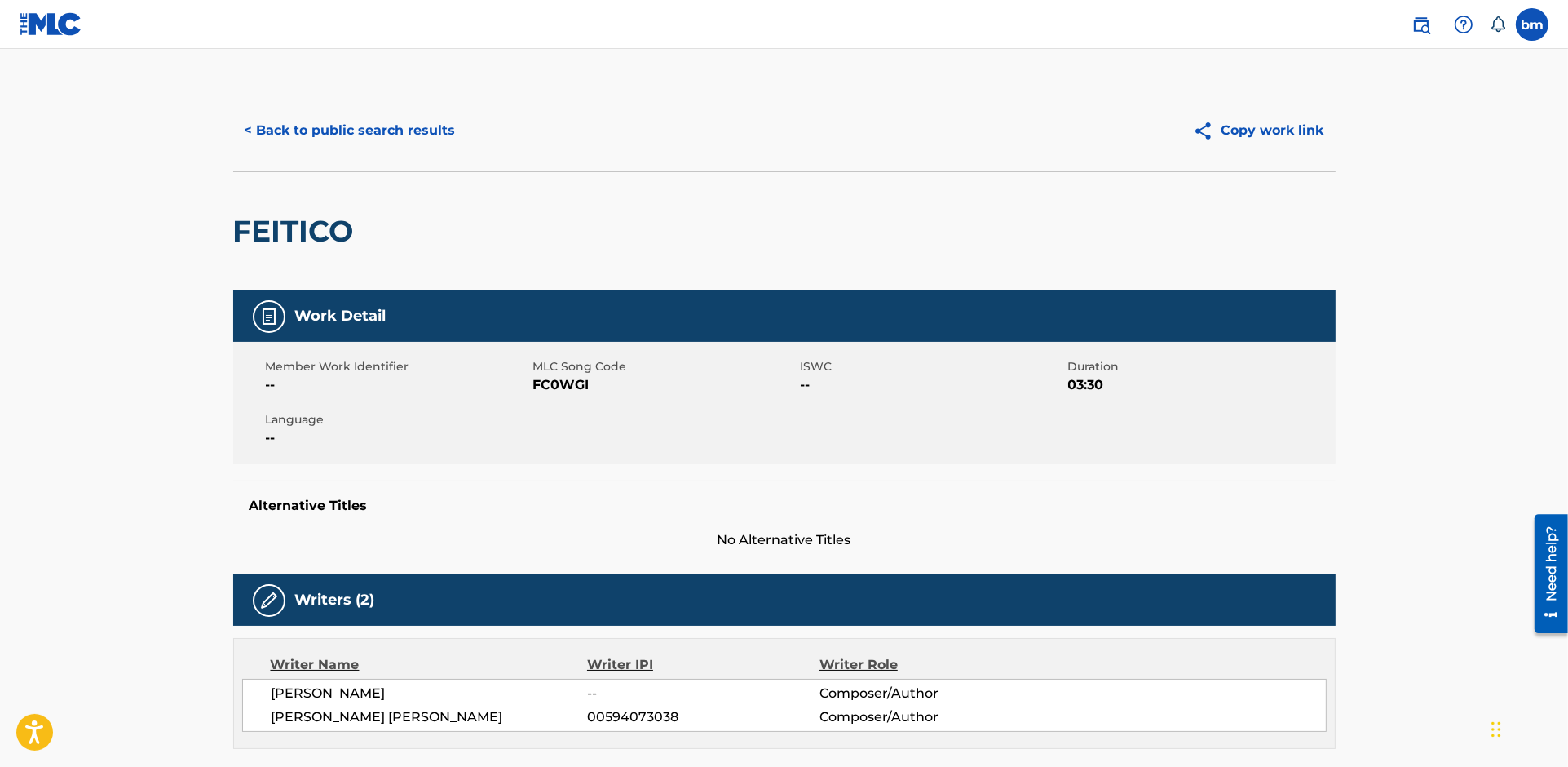
click at [570, 381] on span "FC0WGI" at bounding box center [665, 385] width 263 height 19
copy span "FC0WGI"
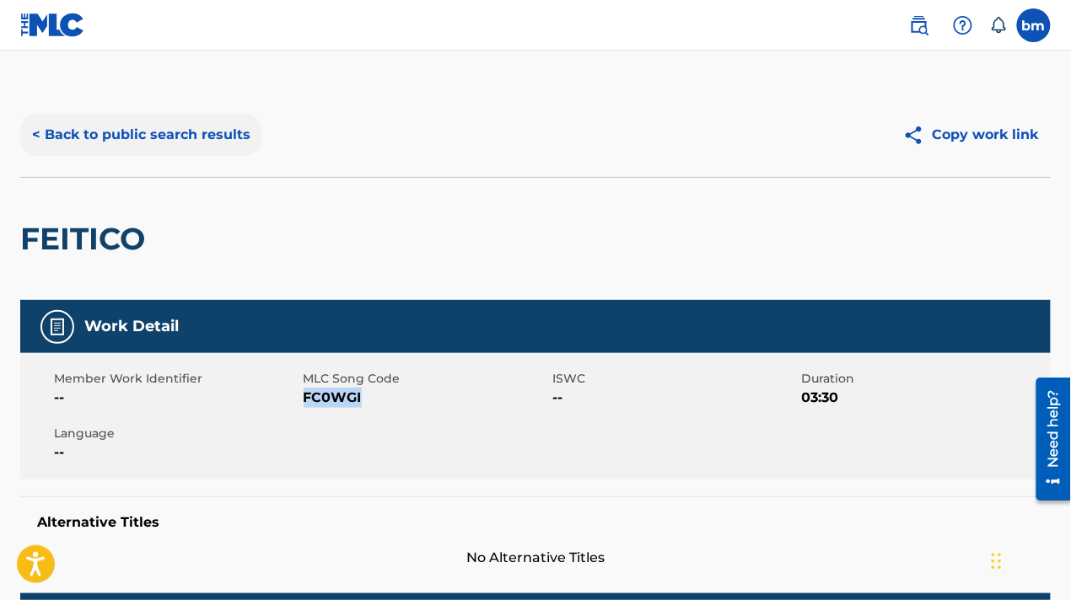
click at [210, 120] on button "< Back to public search results" at bounding box center [141, 135] width 242 height 42
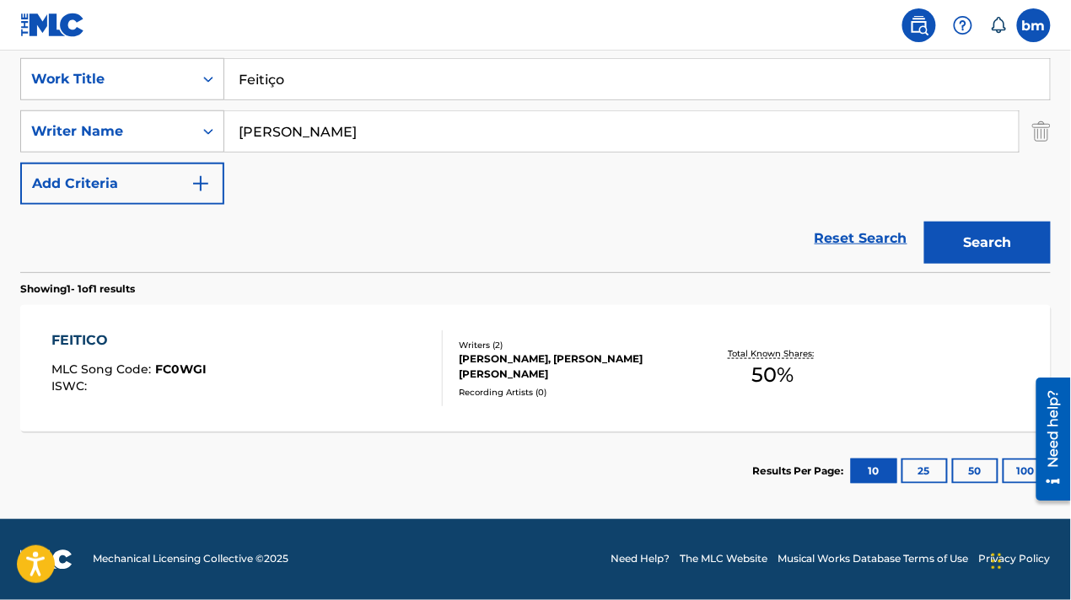
scroll to position [206, 0]
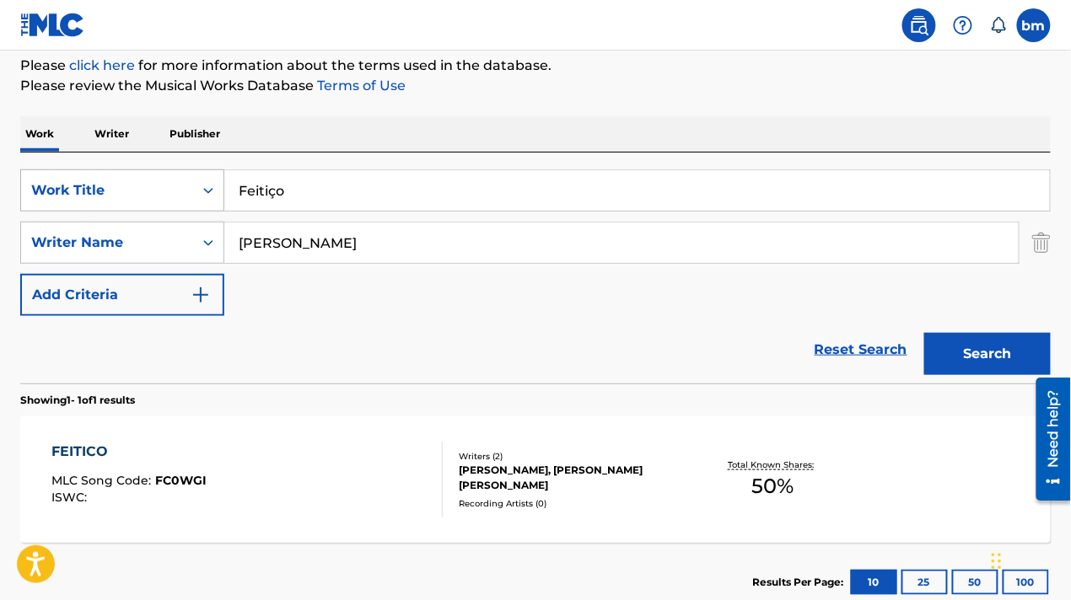
drag, startPoint x: 334, startPoint y: 180, endPoint x: 152, endPoint y: 180, distance: 182.1
click at [152, 180] on div "SearchWithCriteriac0667a74-7796-495e-8e53-aa04bcdd7514 Work Title Feitiço" at bounding box center [535, 190] width 1030 height 42
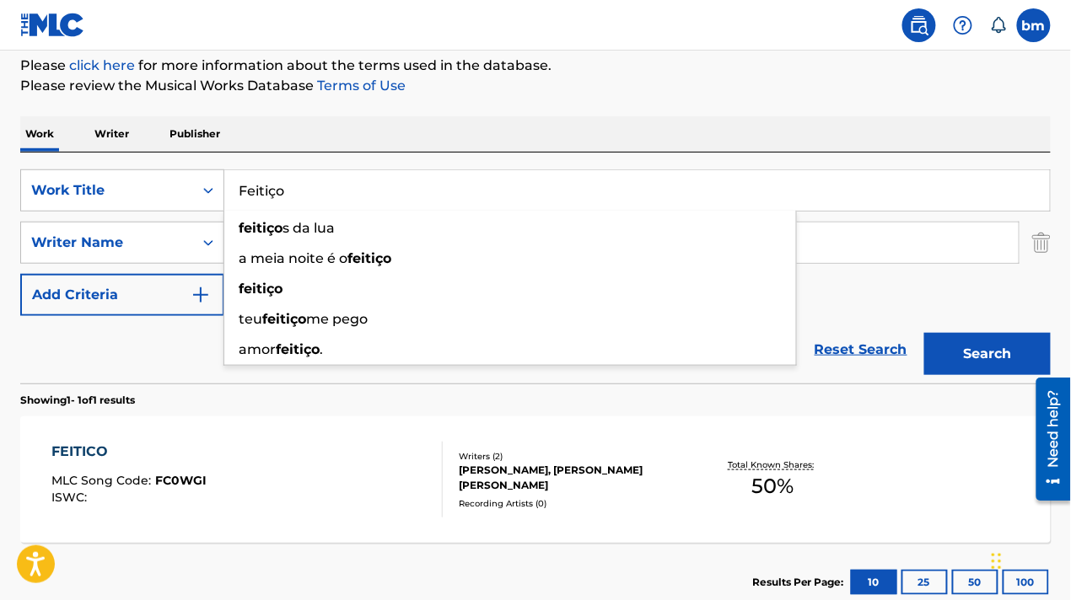
paste input "Øresund URO"
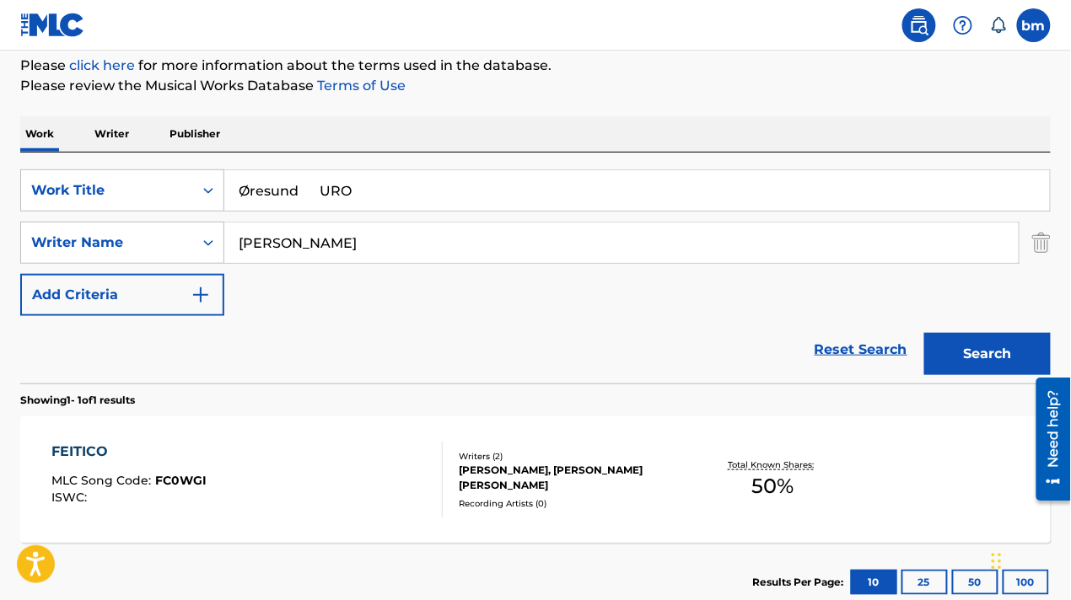
drag, startPoint x: 246, startPoint y: 191, endPoint x: 233, endPoint y: 200, distance: 16.4
click at [233, 200] on input "Øresund URO" at bounding box center [636, 190] width 825 height 40
drag, startPoint x: 321, startPoint y: 176, endPoint x: 648, endPoint y: 157, distance: 326.9
click at [636, 162] on div "SearchWithCriteriac0667a74-7796-495e-8e53-aa04bcdd7514 Work Title oresund URO S…" at bounding box center [535, 268] width 1030 height 231
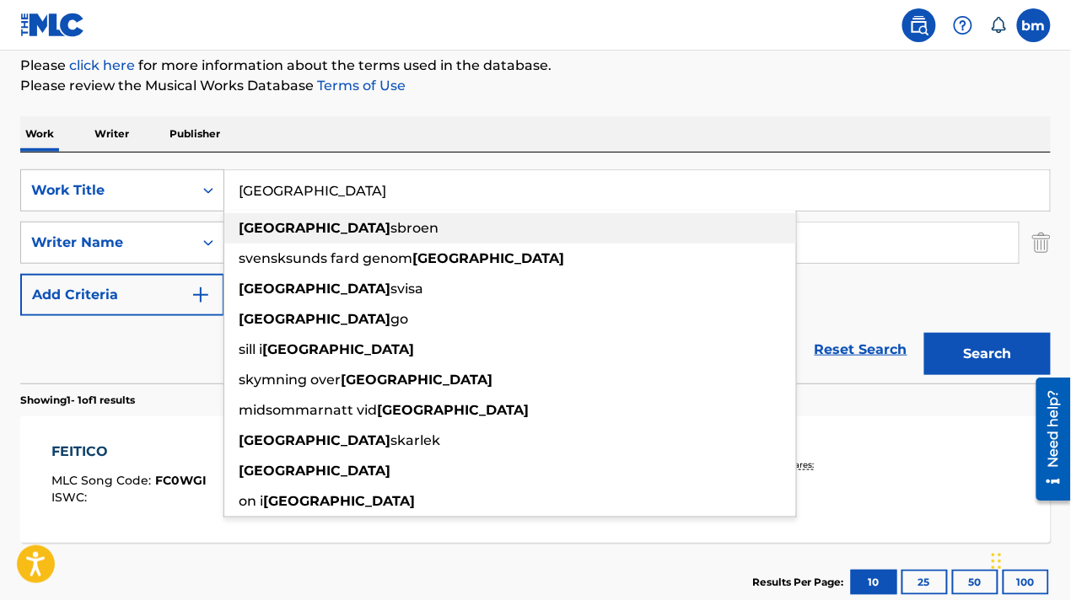
type input "oresund"
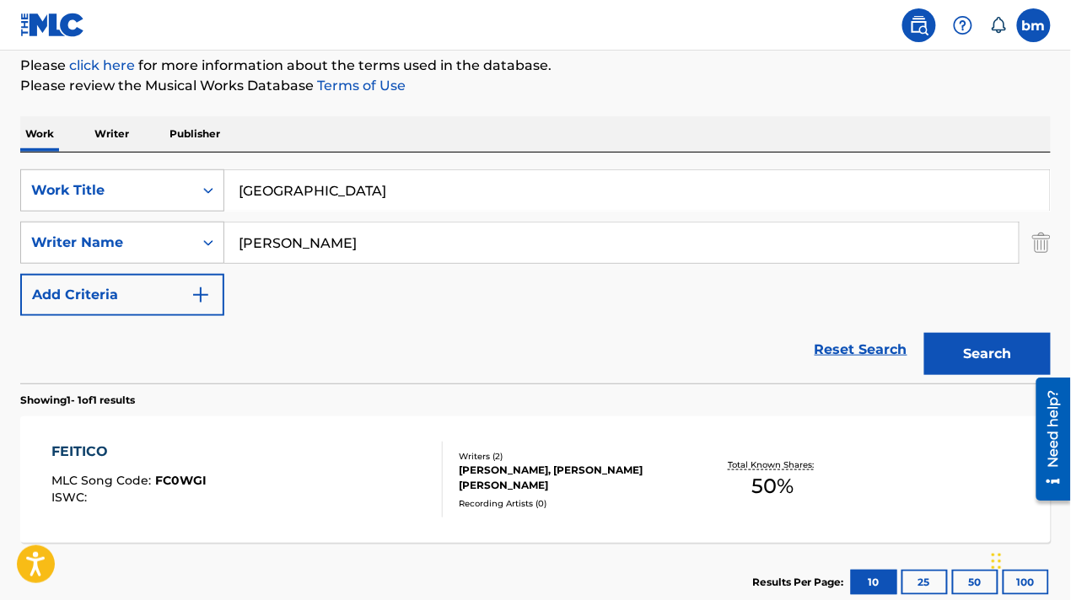
click at [649, 88] on p "Please review the Musical Works Database Terms of Use" at bounding box center [535, 86] width 1030 height 20
drag, startPoint x: 395, startPoint y: 234, endPoint x: 159, endPoint y: 234, distance: 236.1
click at [159, 234] on div "SearchWithCriteria54abf341-431a-4b96-ac76-6dc0a5ae9849 Writer Name Adrian Younge" at bounding box center [535, 243] width 1030 height 42
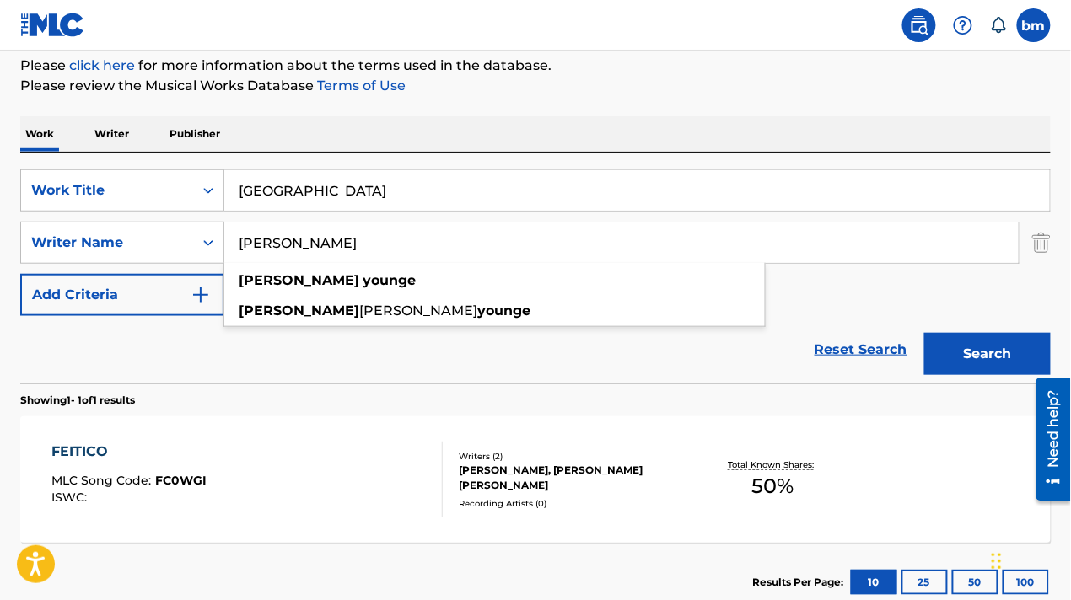
paste input "Thomas Helmig"
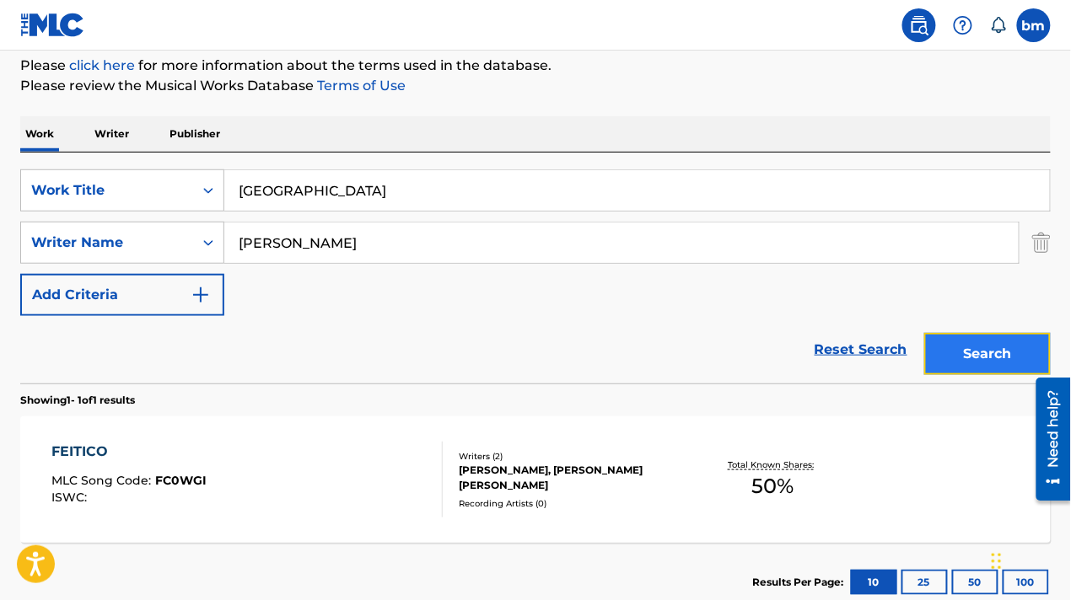
click at [990, 352] on button "Search" at bounding box center [987, 354] width 126 height 42
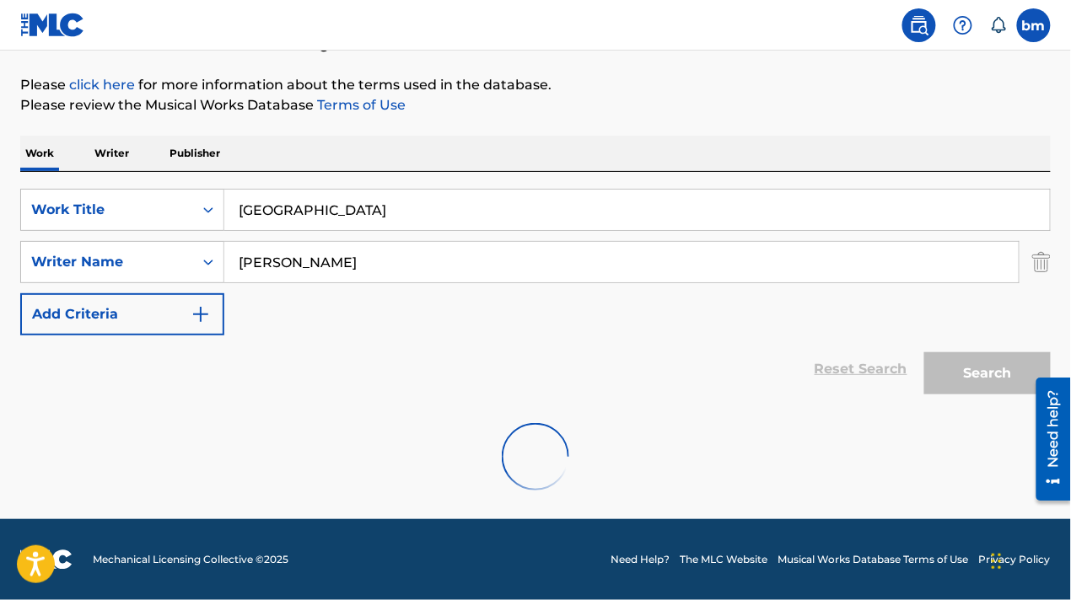
scroll to position [132, 0]
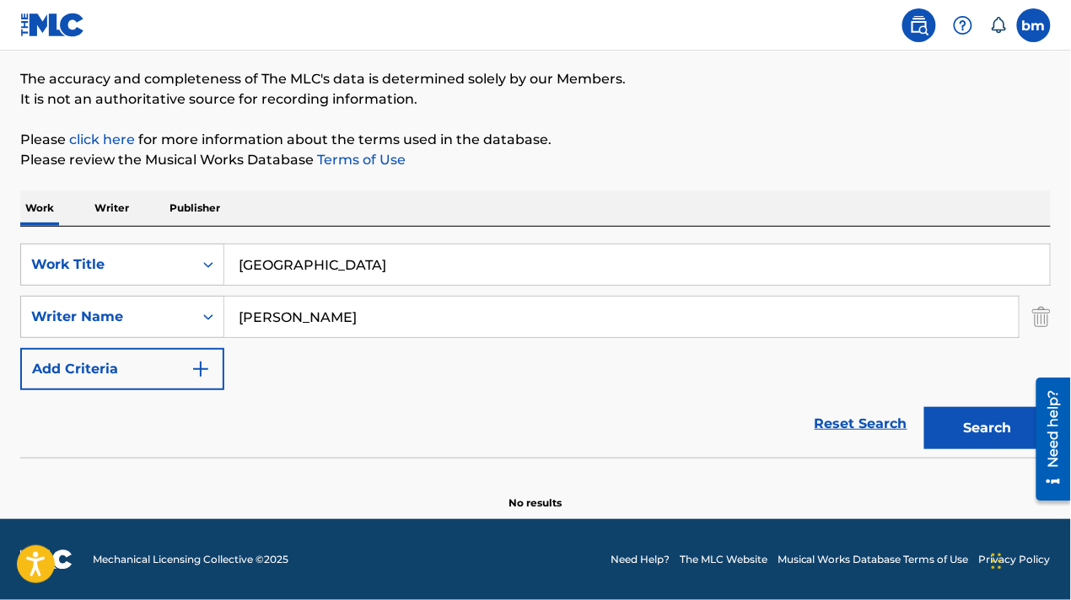
drag, startPoint x: 290, startPoint y: 318, endPoint x: 236, endPoint y: 318, distance: 54.0
click at [236, 318] on input "Thomas Helmig" at bounding box center [621, 317] width 794 height 40
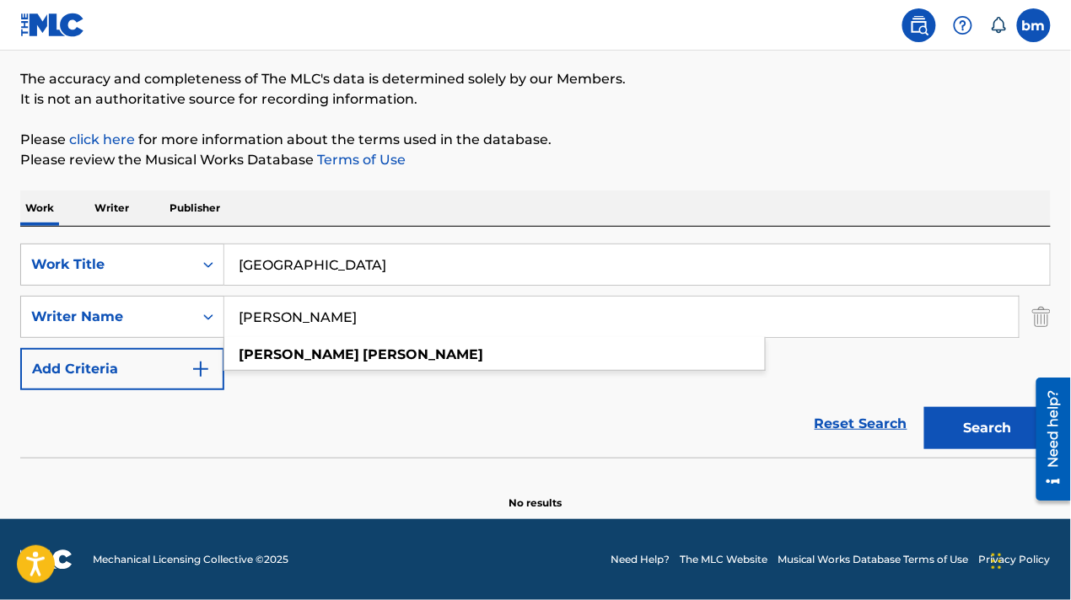
paste input "Emil FalkJeppe Kronback"
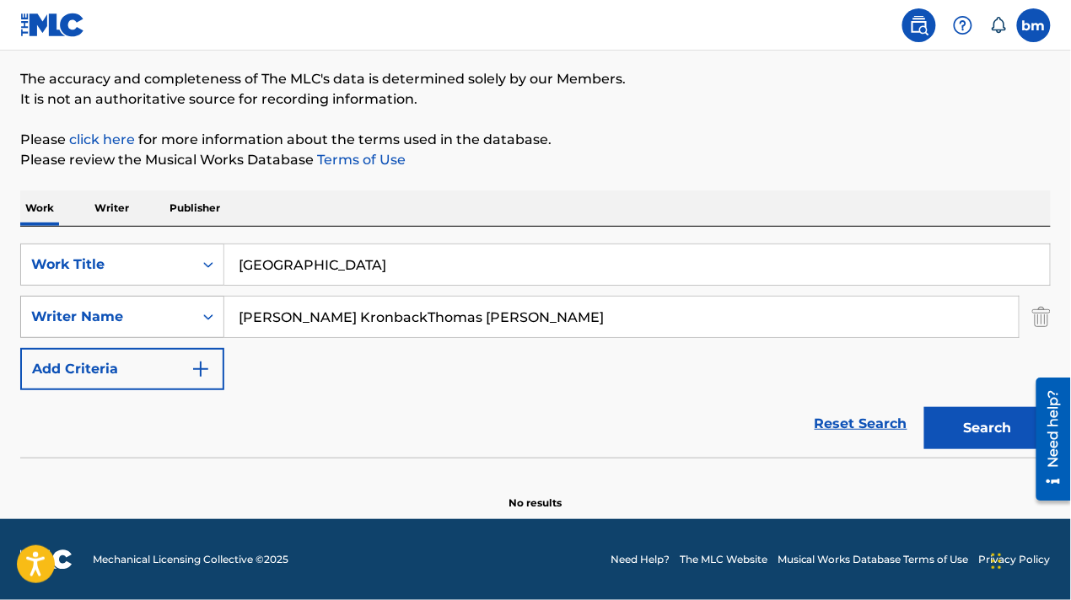
drag, startPoint x: 412, startPoint y: 325, endPoint x: 103, endPoint y: 322, distance: 309.4
click at [102, 319] on div "SearchWithCriteria54abf341-431a-4b96-ac76-6dc0a5ae9849 Writer Name Emil FalkJep…" at bounding box center [535, 317] width 1030 height 42
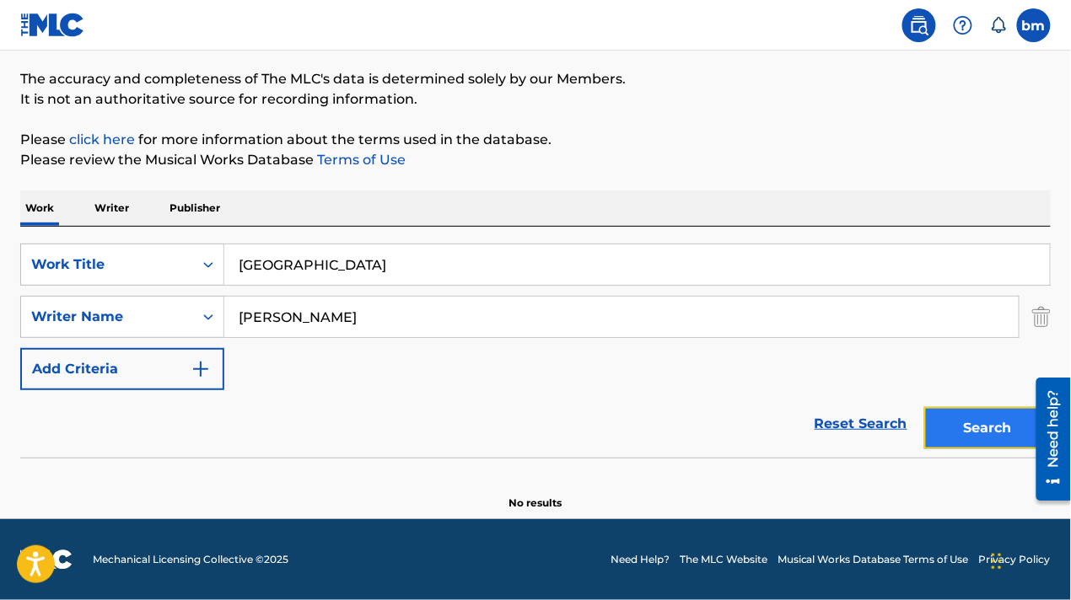
click at [959, 429] on button "Search" at bounding box center [987, 428] width 126 height 42
drag, startPoint x: 467, startPoint y: 304, endPoint x: 68, endPoint y: 308, distance: 398.8
click at [68, 308] on div "SearchWithCriteria54abf341-431a-4b96-ac76-6dc0a5ae9849 Writer Name Thomas Helmig" at bounding box center [535, 317] width 1030 height 42
paste input "Emil FalkJeppe Kronback"
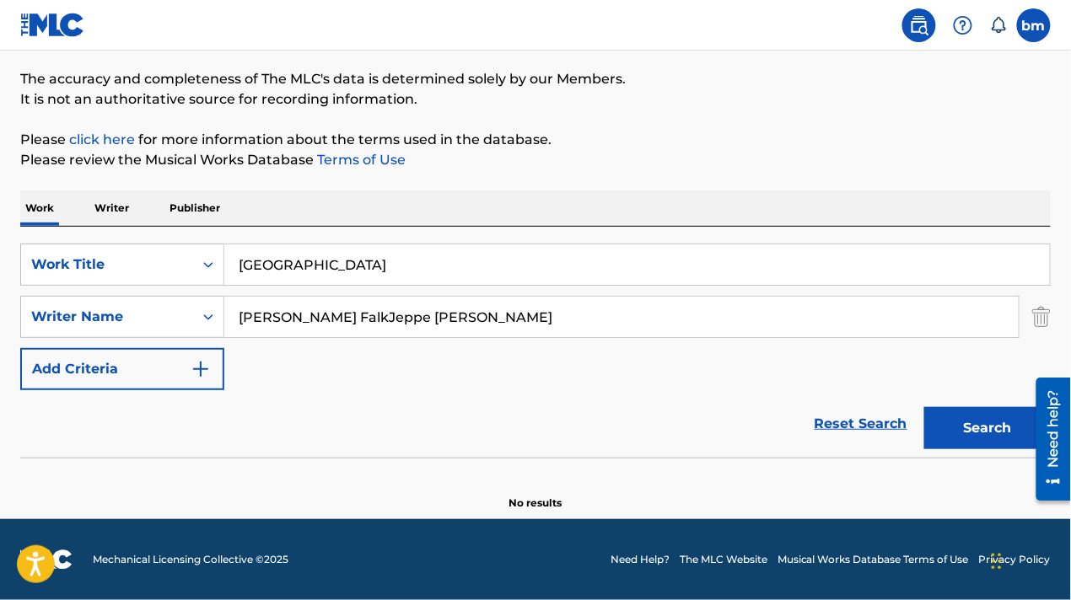
click at [293, 314] on input "Emil FalkJeppe Kronback" at bounding box center [621, 317] width 794 height 40
drag, startPoint x: 301, startPoint y: 325, endPoint x: 958, endPoint y: 409, distance: 662.2
click at [946, 373] on div "SearchWithCriteriac0667a74-7796-495e-8e53-aa04bcdd7514 Work Title oresund Searc…" at bounding box center [535, 317] width 1030 height 147
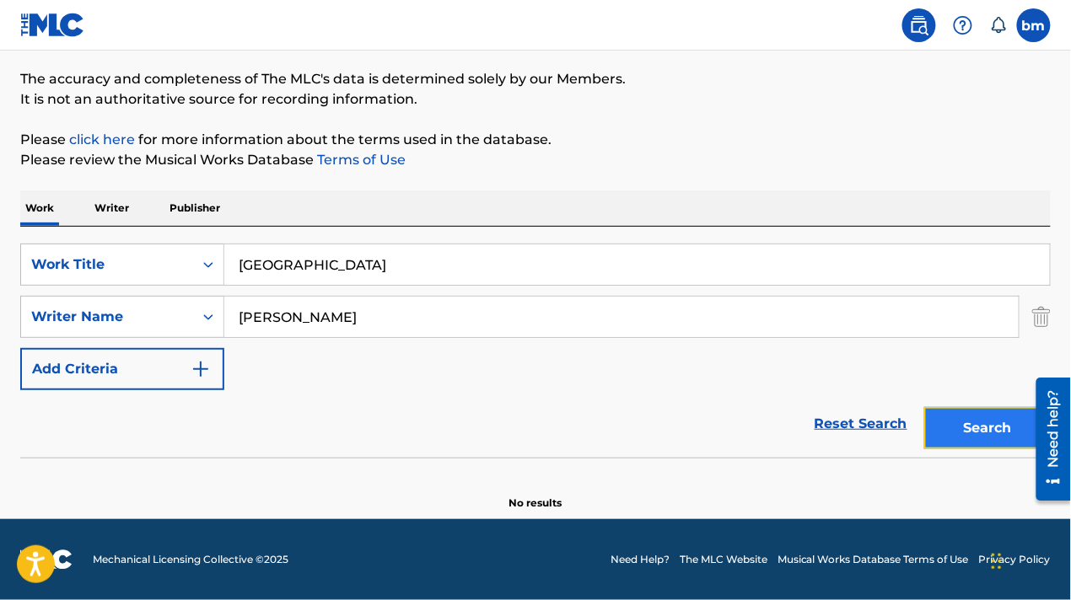
click at [995, 437] on button "Search" at bounding box center [987, 428] width 126 height 42
drag, startPoint x: 433, startPoint y: 288, endPoint x: 159, endPoint y: 319, distance: 276.5
click at [132, 312] on div "SearchWithCriteriac0667a74-7796-495e-8e53-aa04bcdd7514 Work Title oresund Searc…" at bounding box center [535, 317] width 1030 height 147
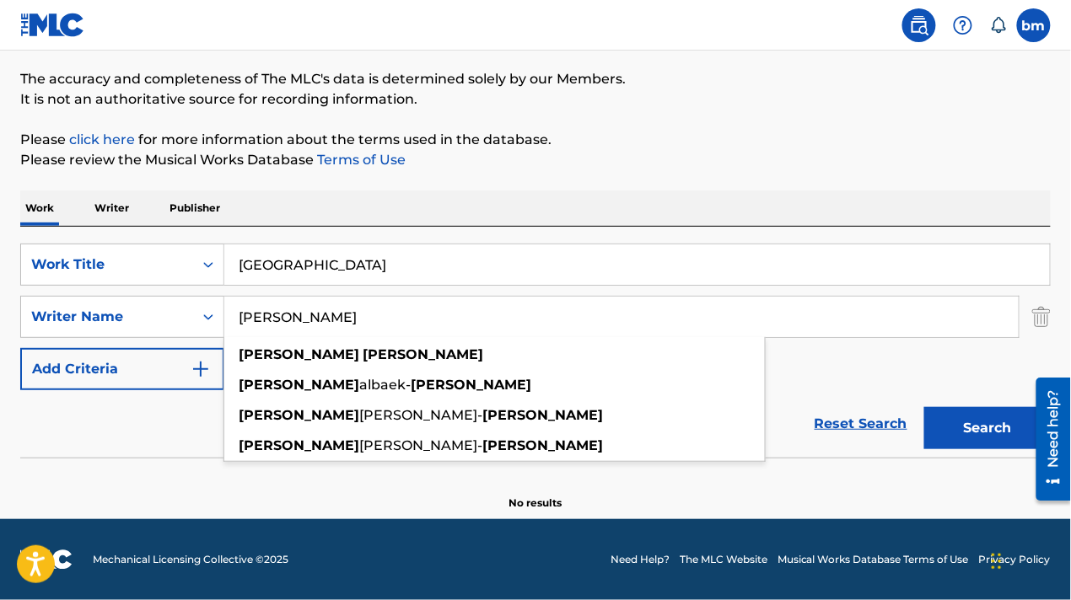
drag, startPoint x: 384, startPoint y: 305, endPoint x: 229, endPoint y: 305, distance: 155.1
click at [229, 305] on input "Emil Falk" at bounding box center [621, 317] width 794 height 40
paste input "Jeppe Kronbac"
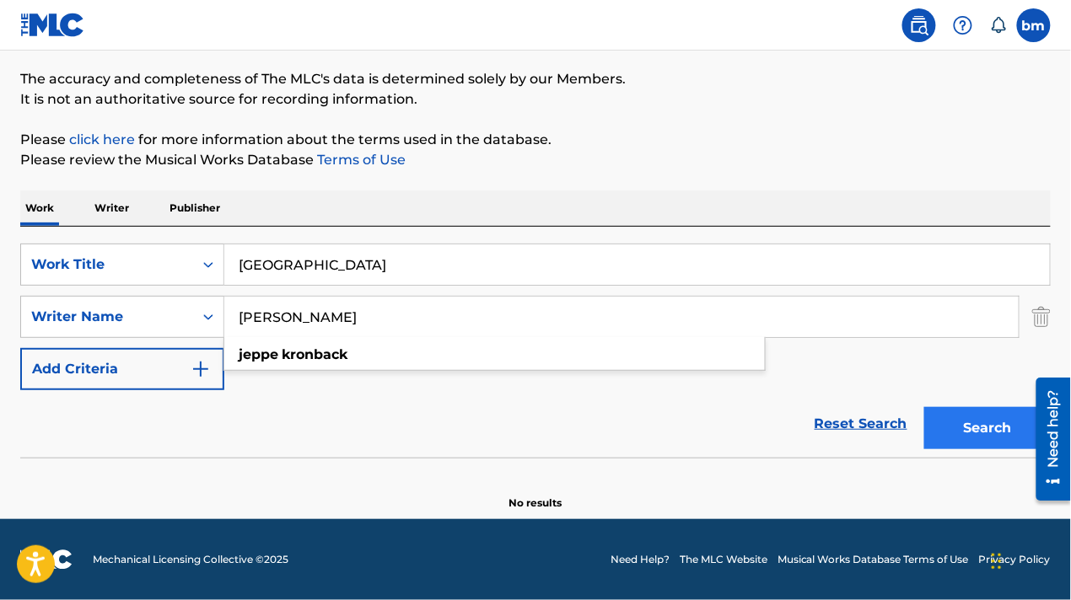
drag, startPoint x: 992, startPoint y: 396, endPoint x: 989, endPoint y: 423, distance: 27.2
click at [991, 401] on div "Search" at bounding box center [983, 423] width 135 height 67
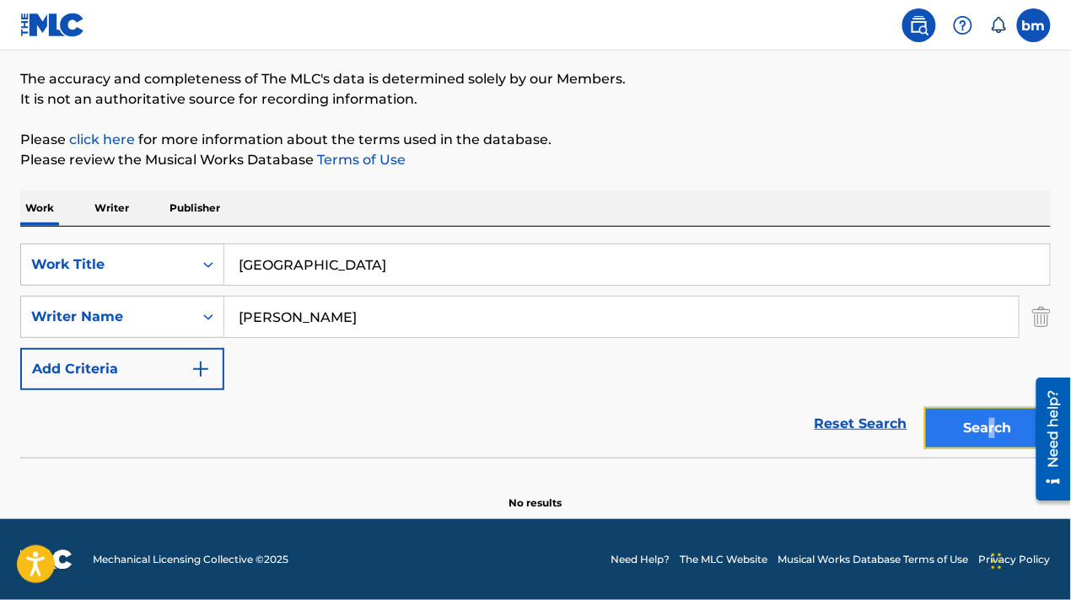
click at [988, 426] on button "Search" at bounding box center [987, 428] width 126 height 42
click at [439, 406] on div "Reset Search Search" at bounding box center [535, 423] width 1030 height 67
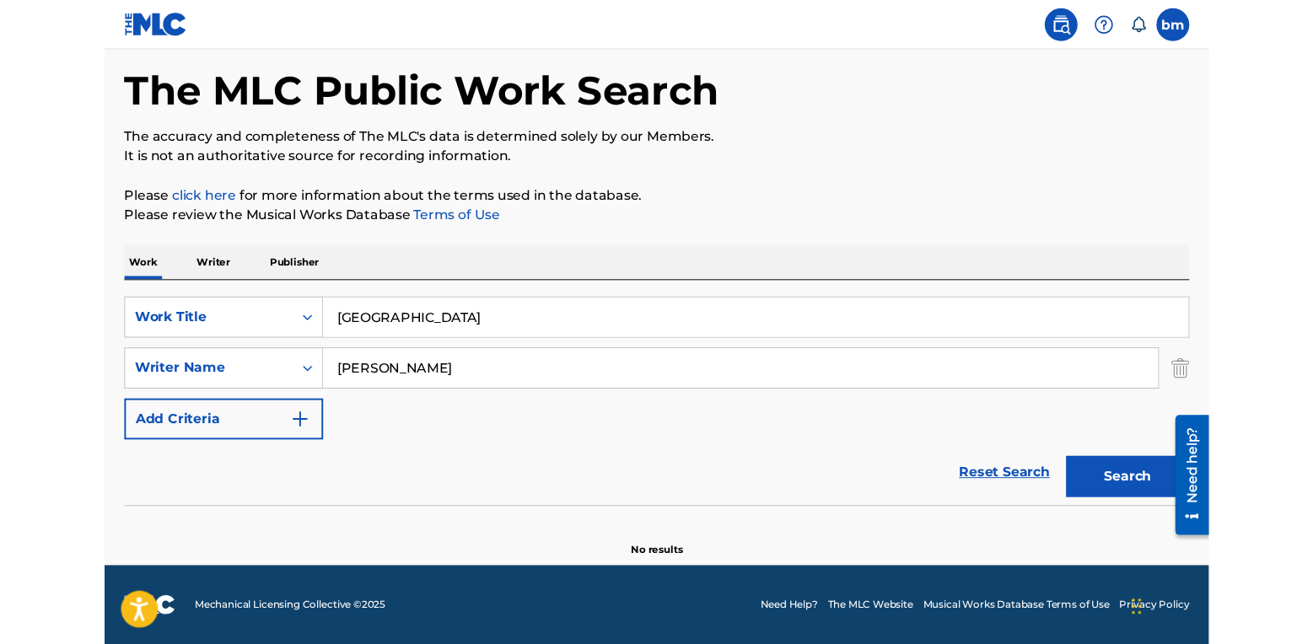
scroll to position [0, 0]
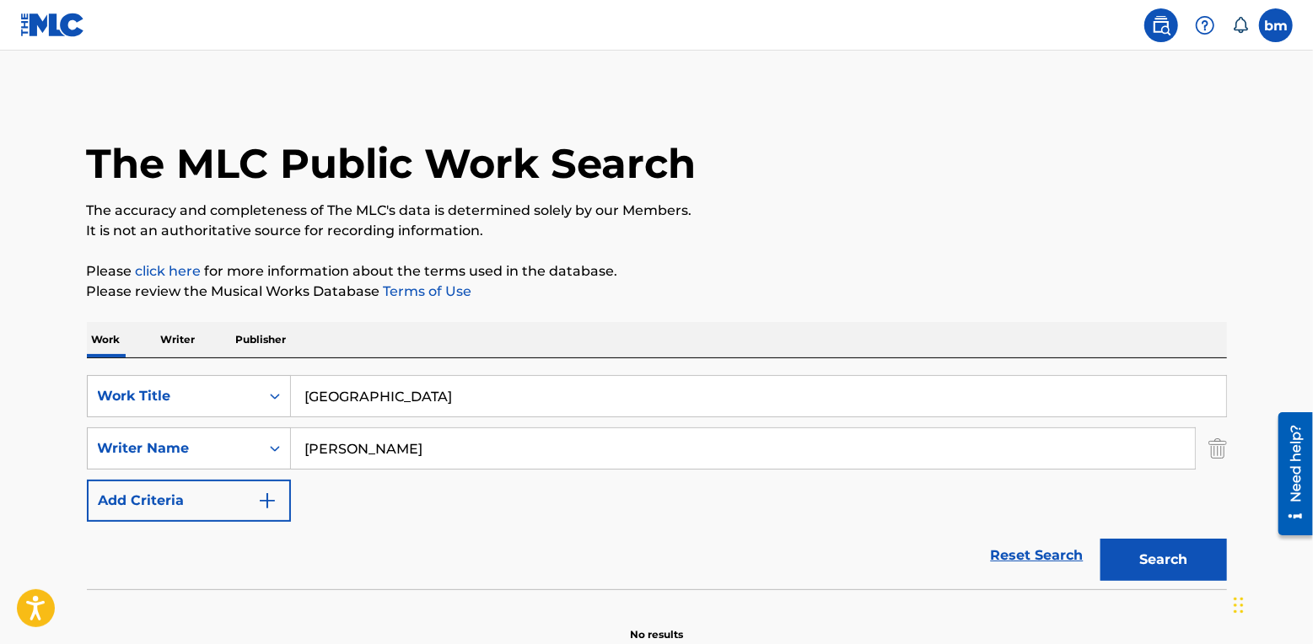
click at [459, 79] on main "The MLC Public Work Search The accuracy and completeness of The MLC's data is d…" at bounding box center [656, 351] width 1313 height 600
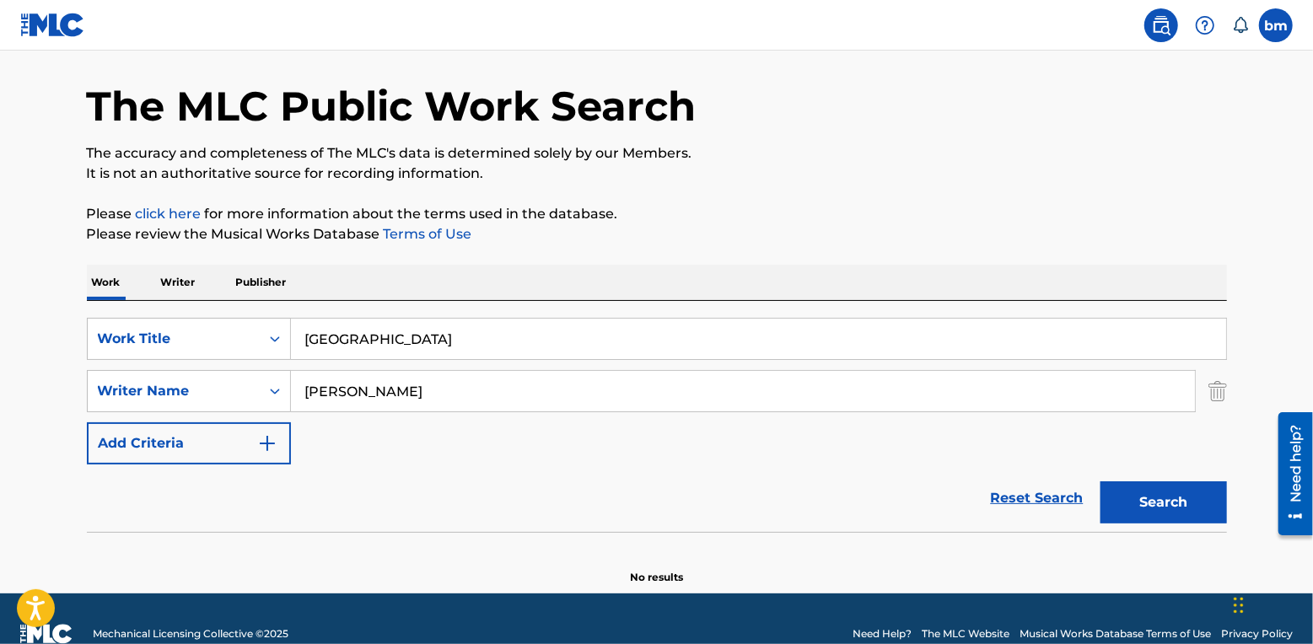
scroll to position [89, 0]
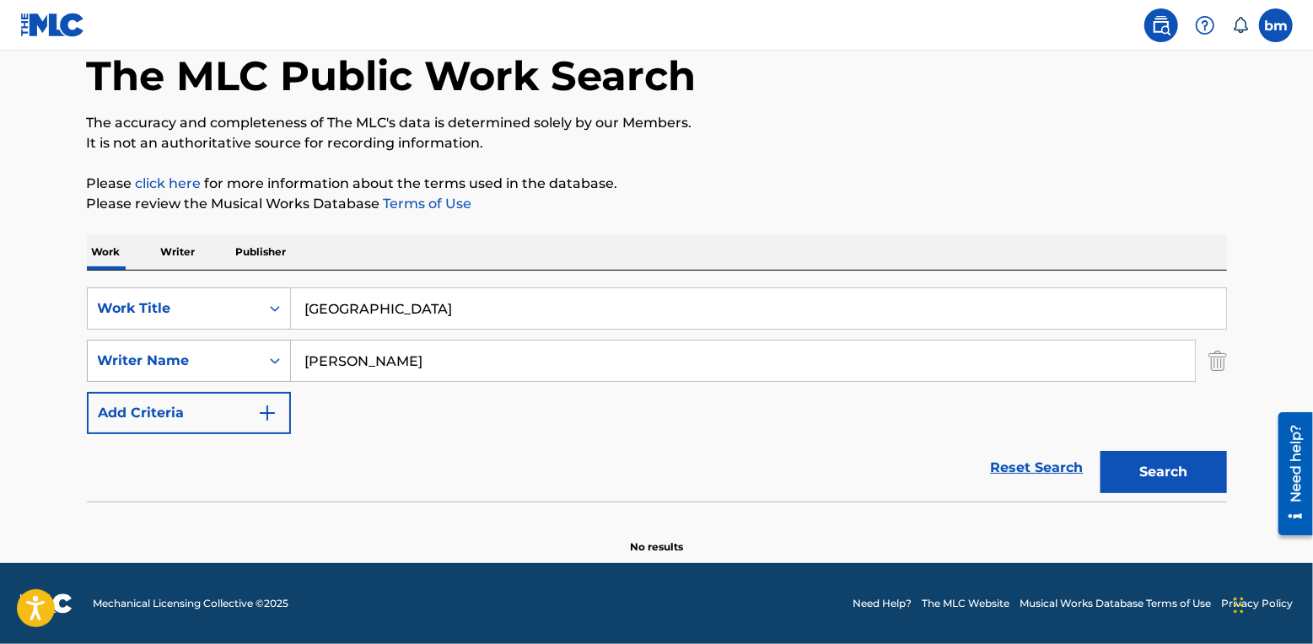
drag, startPoint x: 298, startPoint y: 352, endPoint x: 204, endPoint y: 351, distance: 94.4
click at [204, 351] on div "SearchWithCriteria54abf341-431a-4b96-ac76-6dc0a5ae9849 Writer Name Jeppe Kronba…" at bounding box center [657, 361] width 1140 height 42
paste input "Nick Kruit"
type input "Nick Kruit"
drag, startPoint x: 309, startPoint y: 291, endPoint x: 261, endPoint y: 284, distance: 48.5
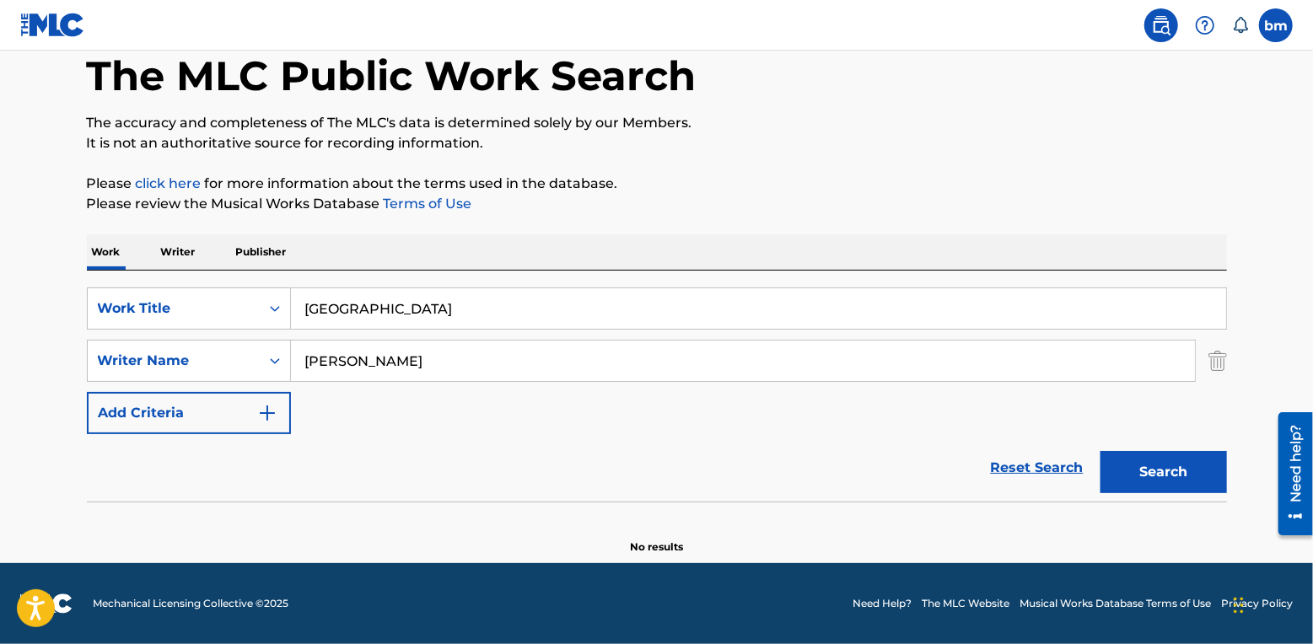
click at [263, 285] on div "SearchWithCriteriac0667a74-7796-495e-8e53-aa04bcdd7514 Work Title oresund Searc…" at bounding box center [657, 386] width 1140 height 231
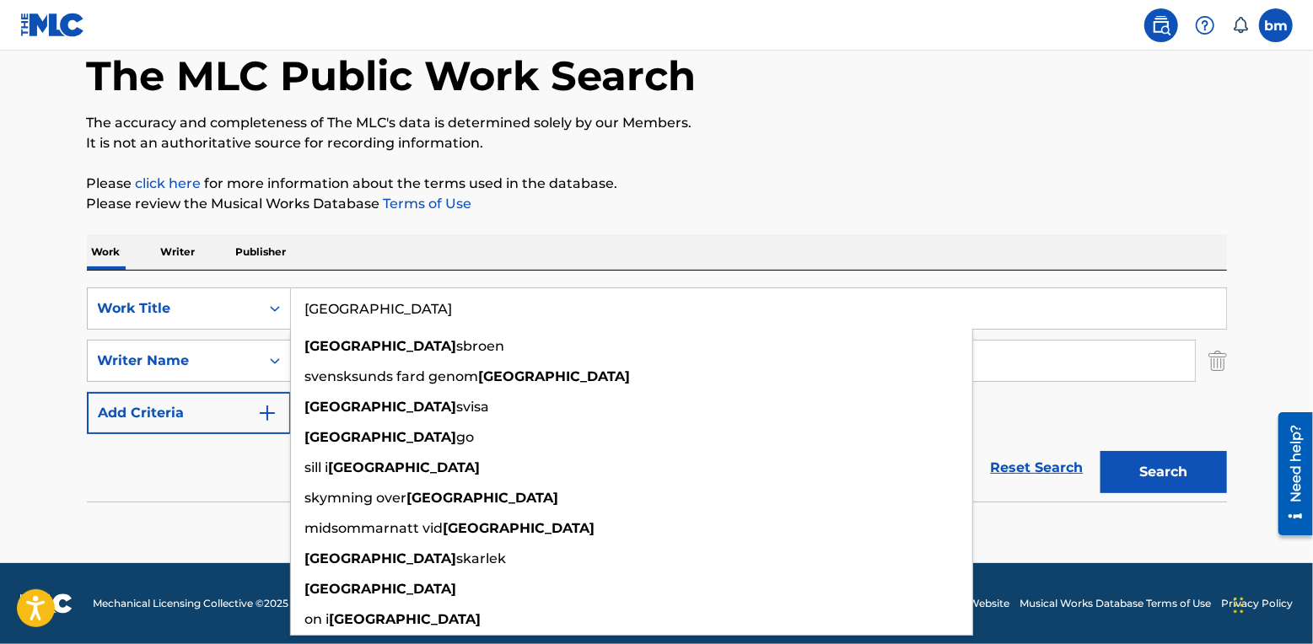
paste input "Nick Kruit"
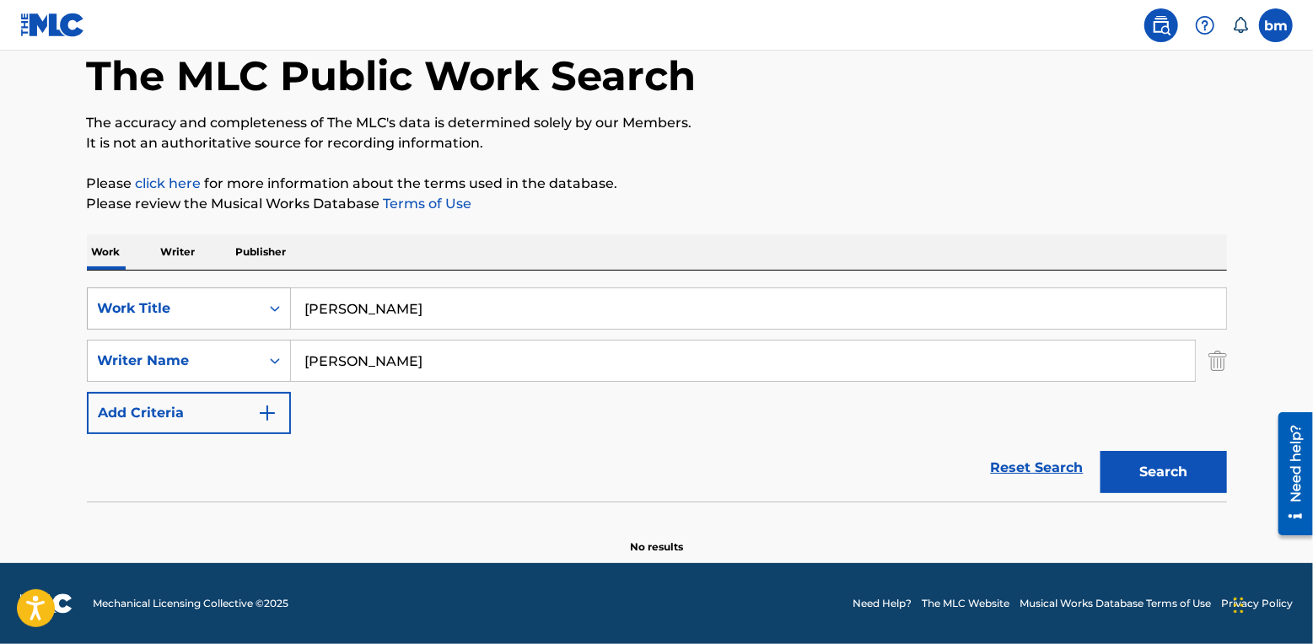
drag, startPoint x: 396, startPoint y: 304, endPoint x: 126, endPoint y: 301, distance: 270.7
click at [126, 301] on div "SearchWithCriteriac0667a74-7796-495e-8e53-aa04bcdd7514 Work Title Nick Kruit" at bounding box center [657, 309] width 1140 height 42
paste input "Meer Dan Houden Van"
drag, startPoint x: 723, startPoint y: 304, endPoint x: 1170, endPoint y: 212, distance: 456.2
click at [1077, 260] on div "Work Writer Publisher SearchWithCriteriac0667a74-7796-495e-8e53-aa04bcdd7514 Wo…" at bounding box center [657, 394] width 1140 height 320
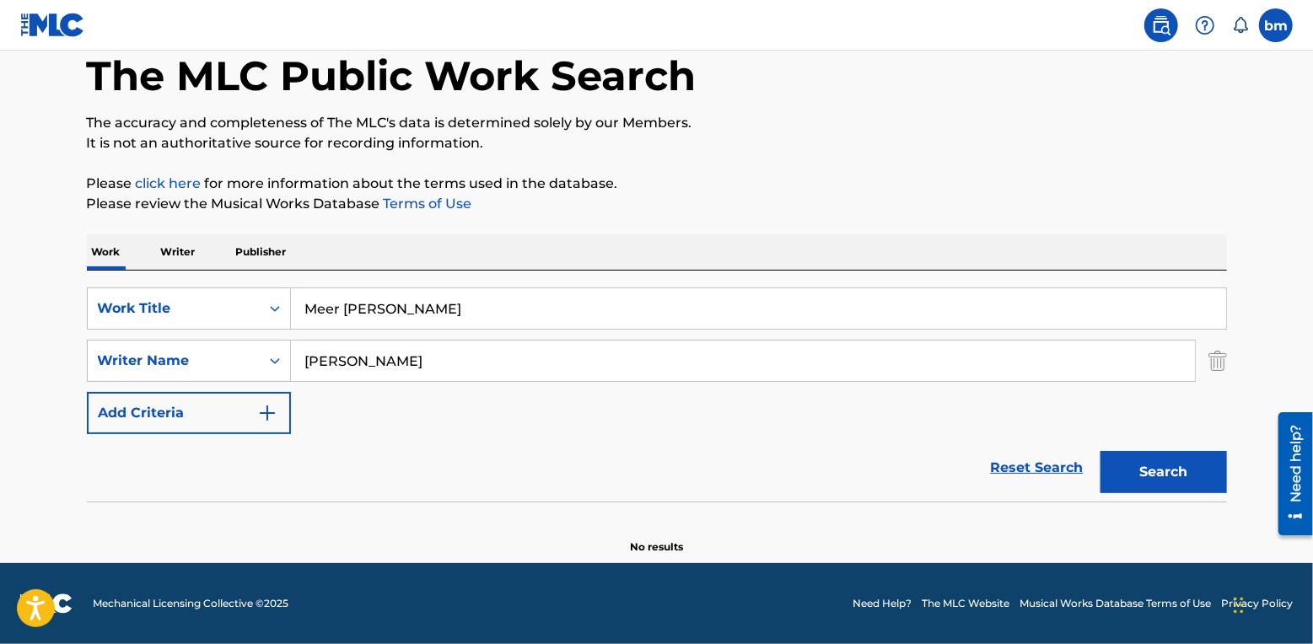
type input "Meer Dan Houden Van"
click at [1161, 191] on p "Please click here for more information about the terms used in the database." at bounding box center [657, 184] width 1140 height 20
click at [1172, 479] on button "Search" at bounding box center [1163, 472] width 126 height 42
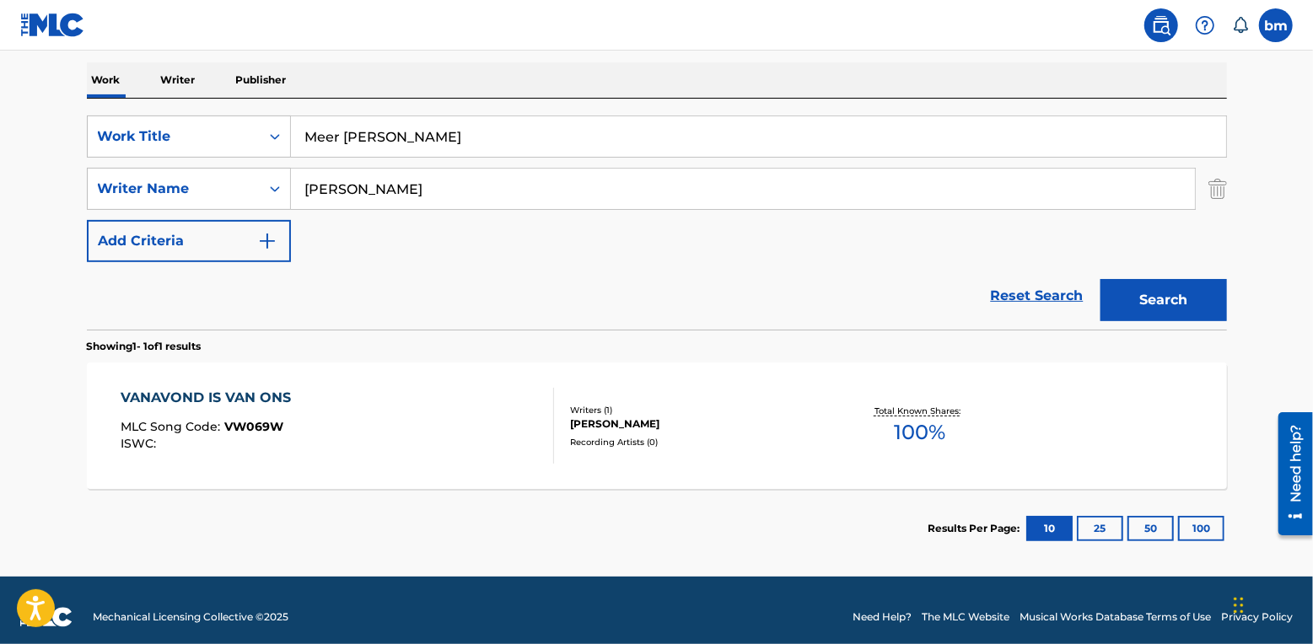
scroll to position [274, 0]
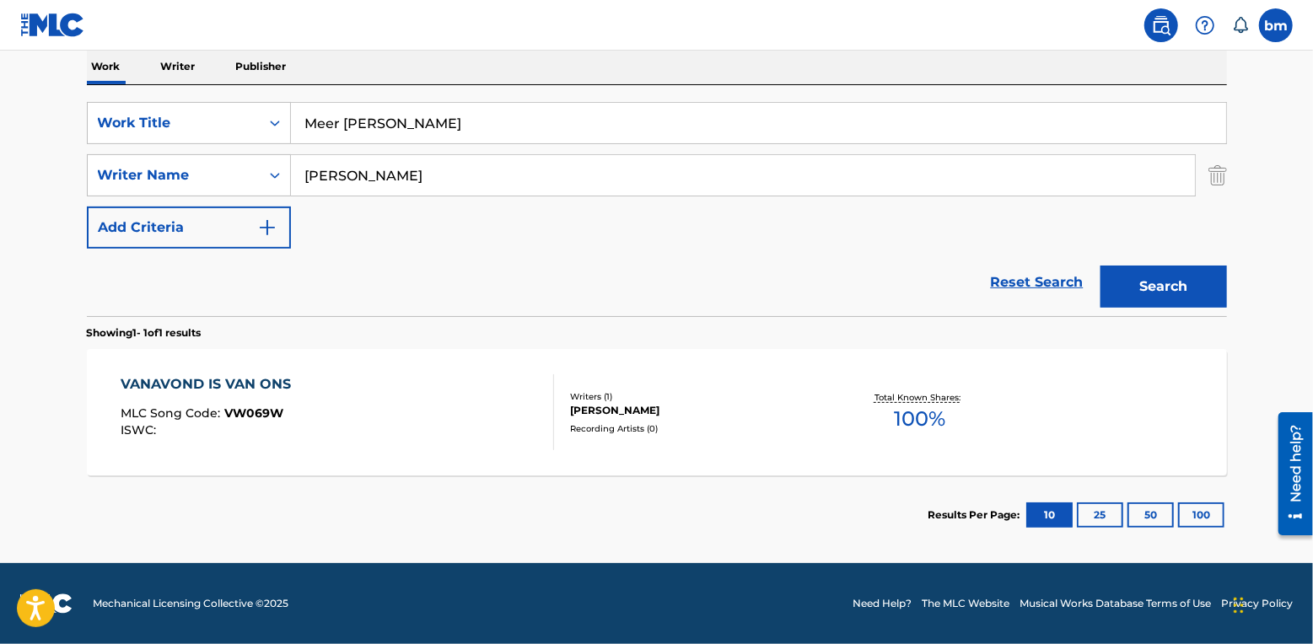
click at [426, 410] on div "VANAVOND IS VAN ONS MLC Song Code : VW069W ISWC :" at bounding box center [337, 412] width 433 height 76
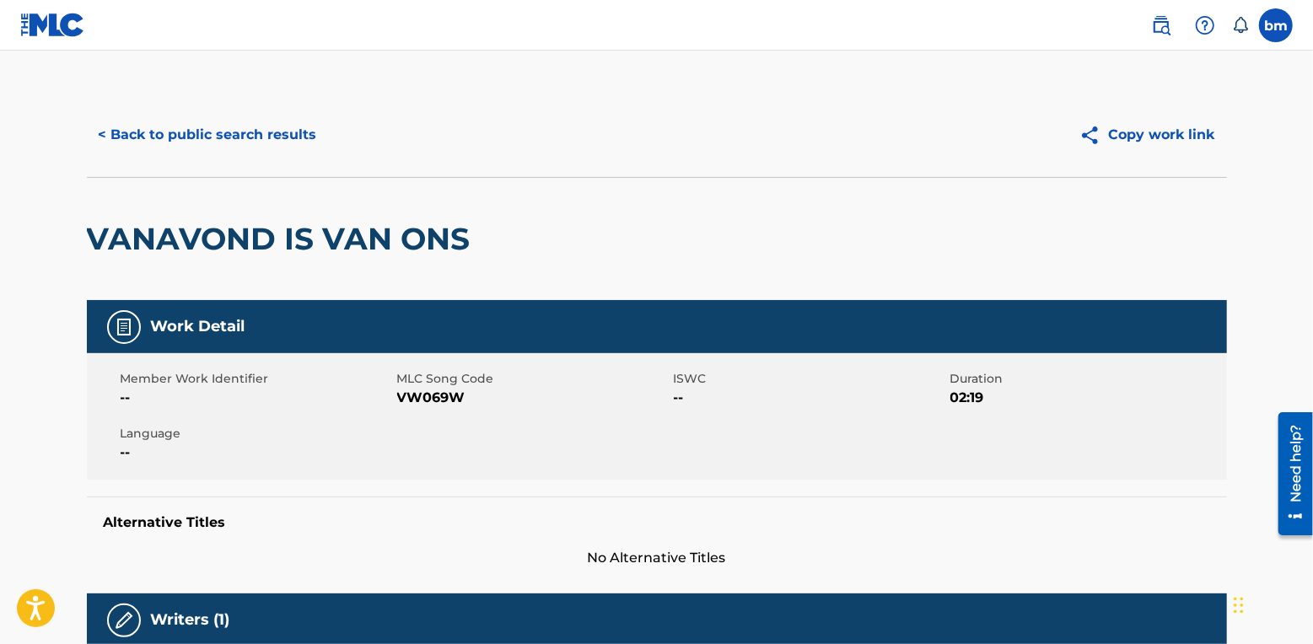
click at [30, 271] on main "< Back to public search results Copy work link VANAVOND IS VAN ONS Work Detail …" at bounding box center [656, 592] width 1313 height 1082
drag, startPoint x: 67, startPoint y: 169, endPoint x: 72, endPoint y: 130, distance: 39.8
click at [72, 165] on div "< Back to public search results Copy work link VANAVOND IS VAN ONS Work Detail …" at bounding box center [657, 600] width 1180 height 1014
drag, startPoint x: 223, startPoint y: 132, endPoint x: 234, endPoint y: 113, distance: 22.7
click at [234, 114] on button "< Back to public search results" at bounding box center [208, 135] width 242 height 42
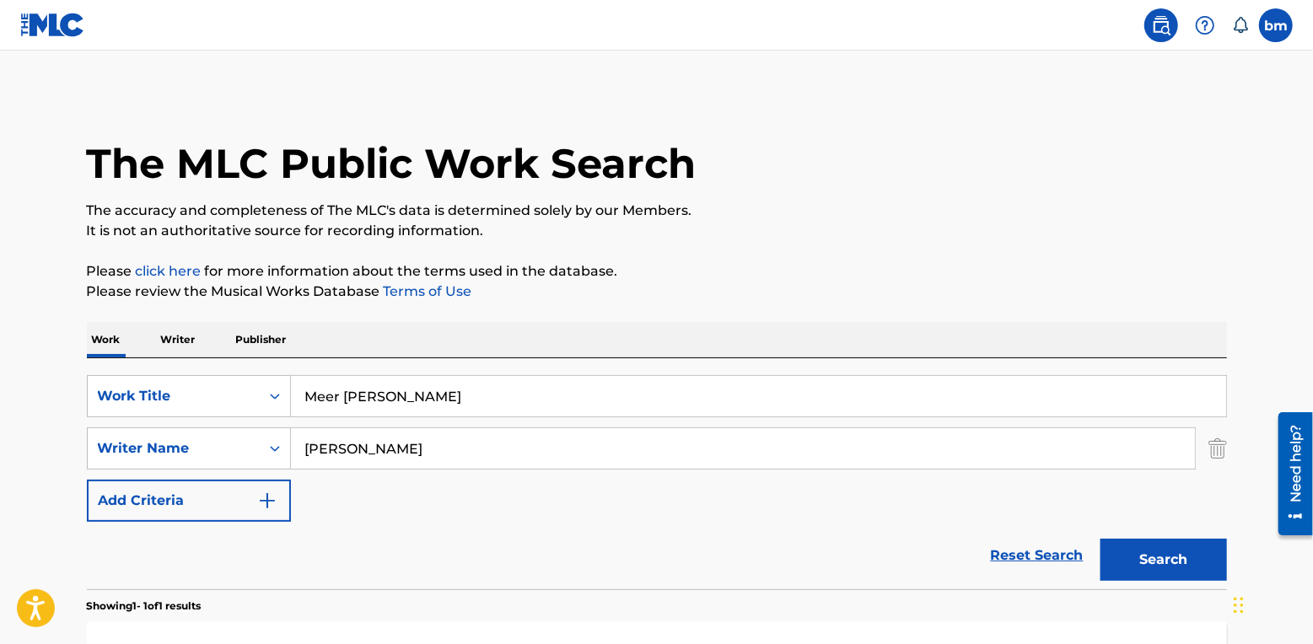
scroll to position [177, 0]
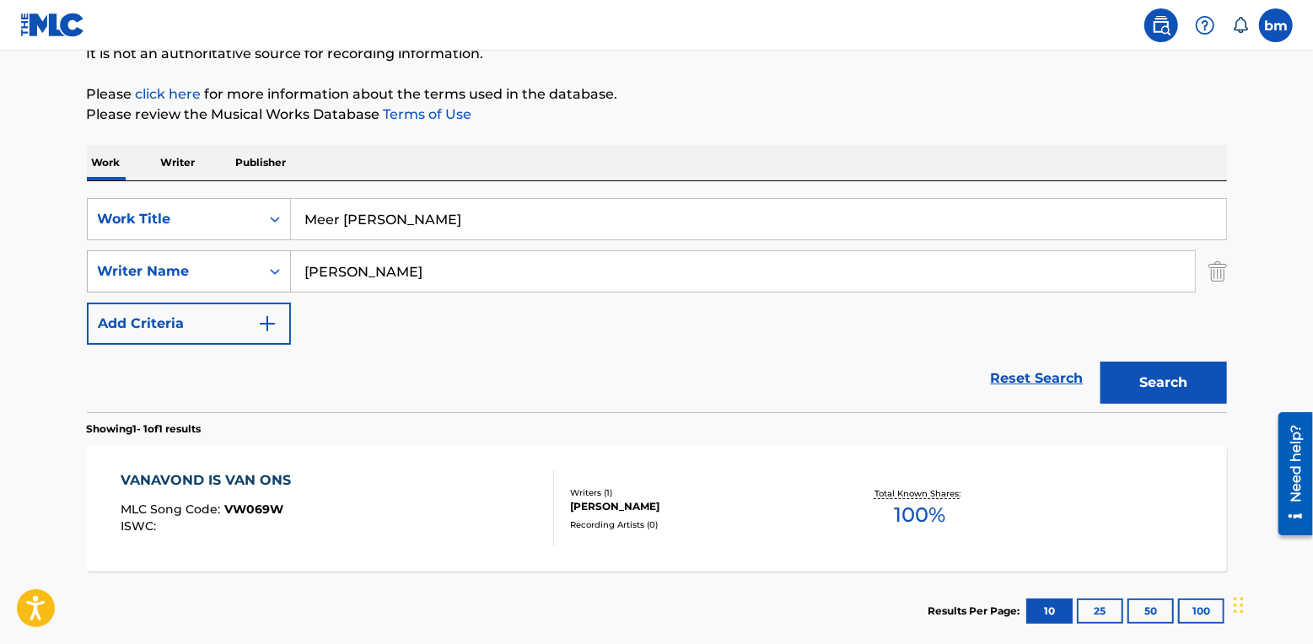
drag, startPoint x: 409, startPoint y: 270, endPoint x: 142, endPoint y: 271, distance: 267.3
click at [142, 271] on div "SearchWithCriteria54abf341-431a-4b96-ac76-6dc0a5ae9849 Writer Name Nick Kruit" at bounding box center [657, 271] width 1140 height 42
paste input "Samira Winter"
type input "Samira Winter"
drag, startPoint x: 601, startPoint y: 223, endPoint x: 337, endPoint y: 229, distance: 264.0
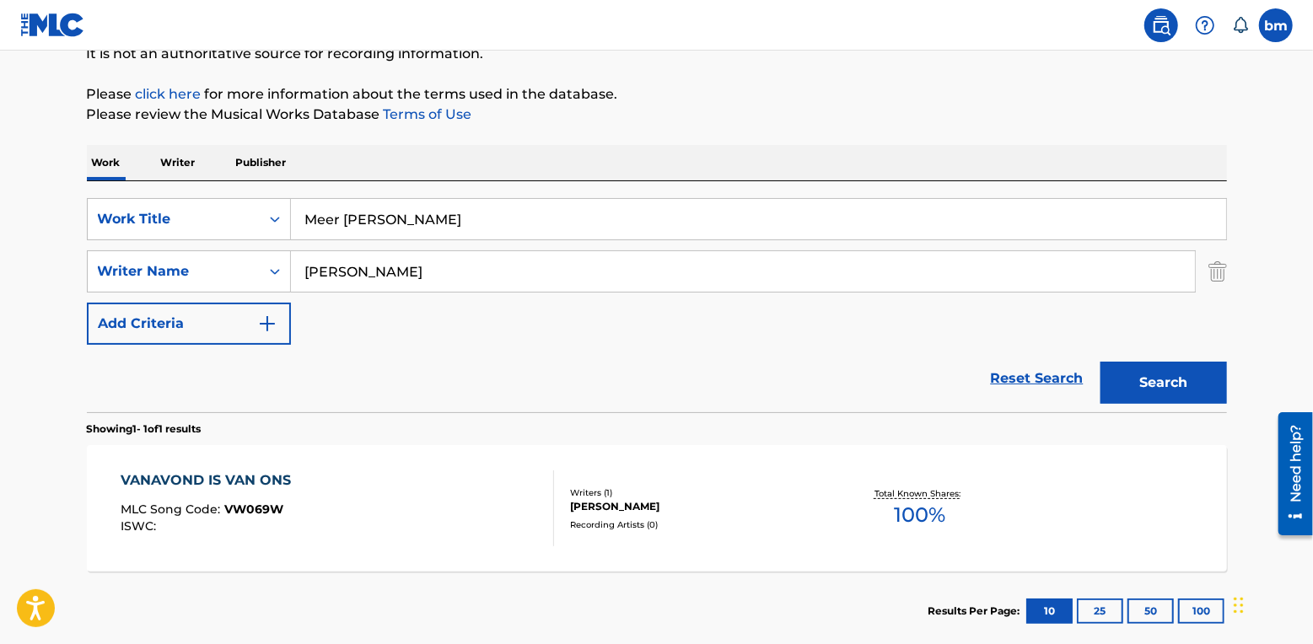
click at [337, 229] on input "Meer Dan Houden Van" at bounding box center [758, 219] width 935 height 40
click at [334, 229] on input "Meer Dan Houden Van" at bounding box center [758, 219] width 935 height 40
click at [334, 226] on input "Meer Dan Houden Van" at bounding box center [758, 219] width 935 height 40
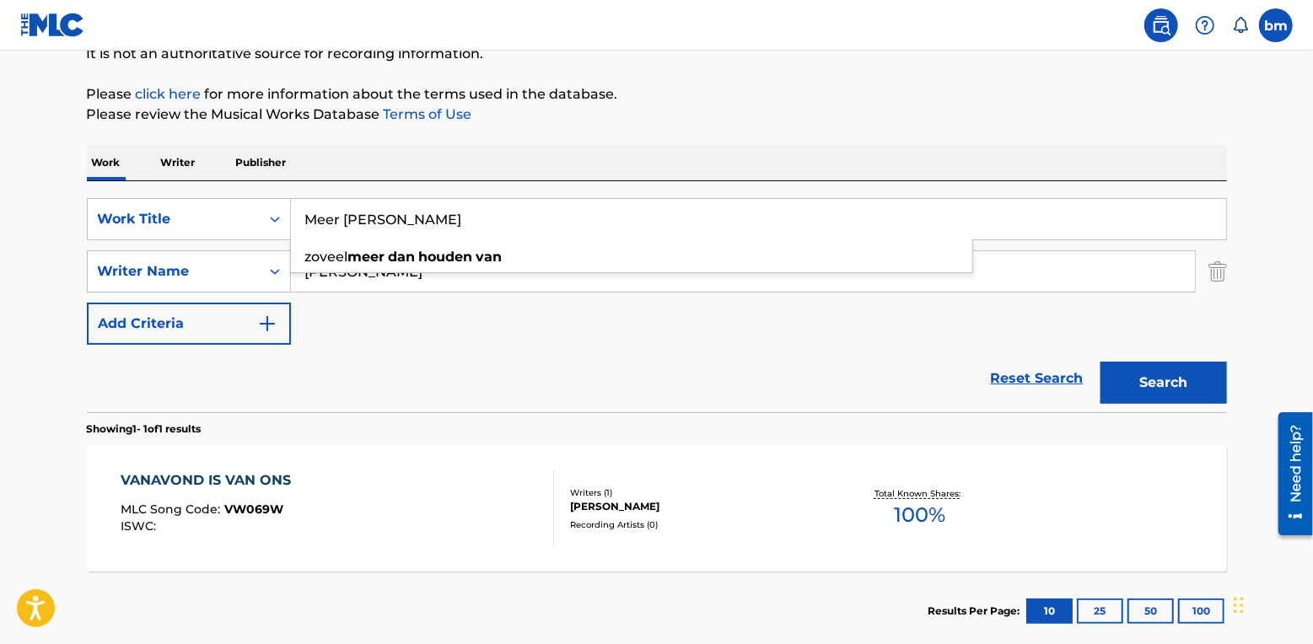
paste input "Hide-A-Lullaby Winter"
drag, startPoint x: 409, startPoint y: 216, endPoint x: 900, endPoint y: 247, distance: 492.5
click at [891, 247] on div "SearchWithCriteriac0667a74-7796-495e-8e53-aa04bcdd7514 Work Title Hide-A-Lullab…" at bounding box center [657, 271] width 1140 height 147
type input "Hide-A-Lullaby"
click at [855, 140] on div "The MLC Public Work Search The accuracy and completeness of The MLC's data is d…" at bounding box center [657, 283] width 1180 height 735
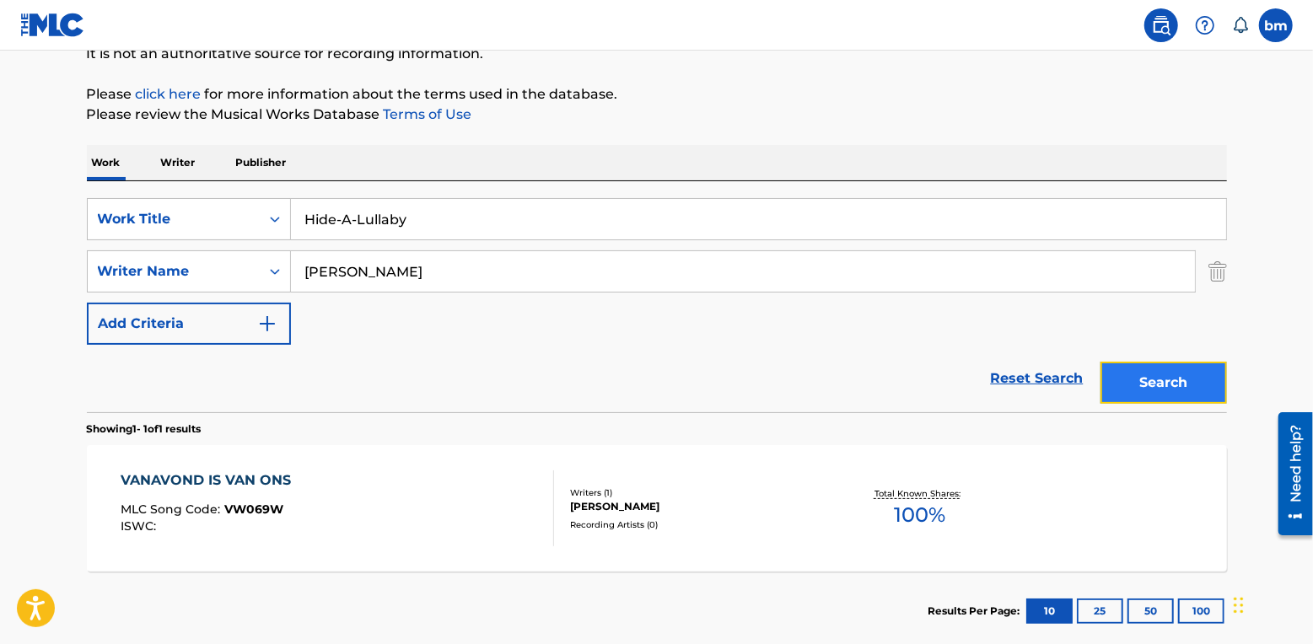
click at [1147, 379] on button "Search" at bounding box center [1163, 383] width 126 height 42
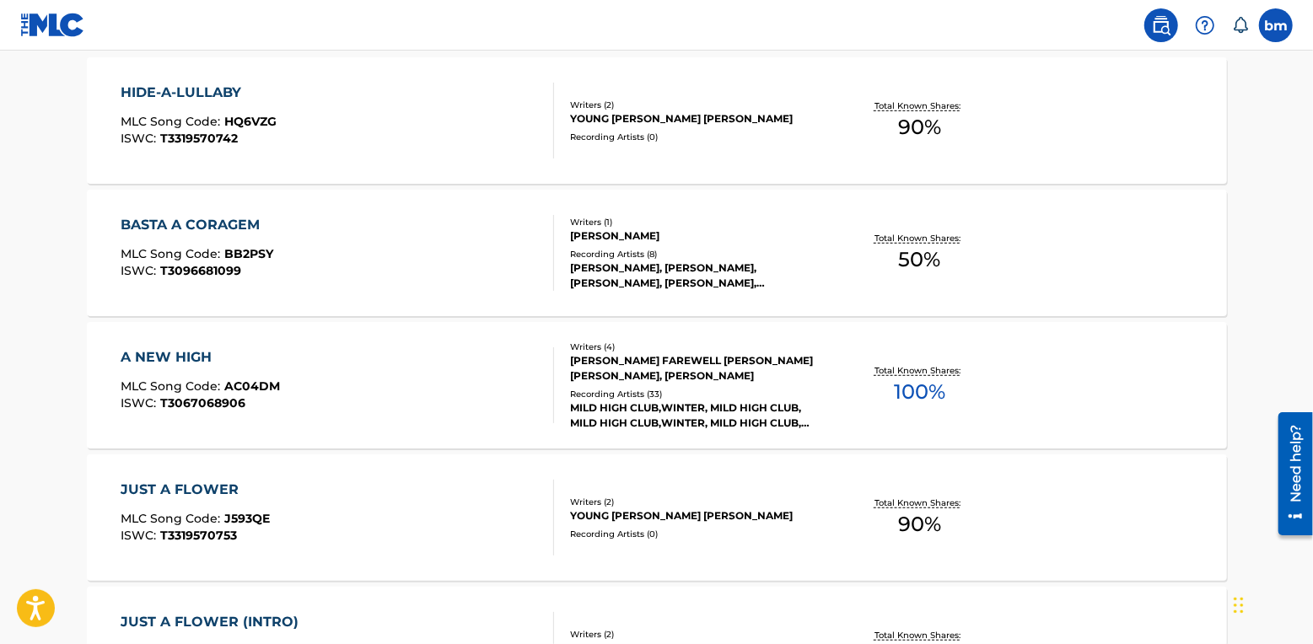
scroll to position [514, 0]
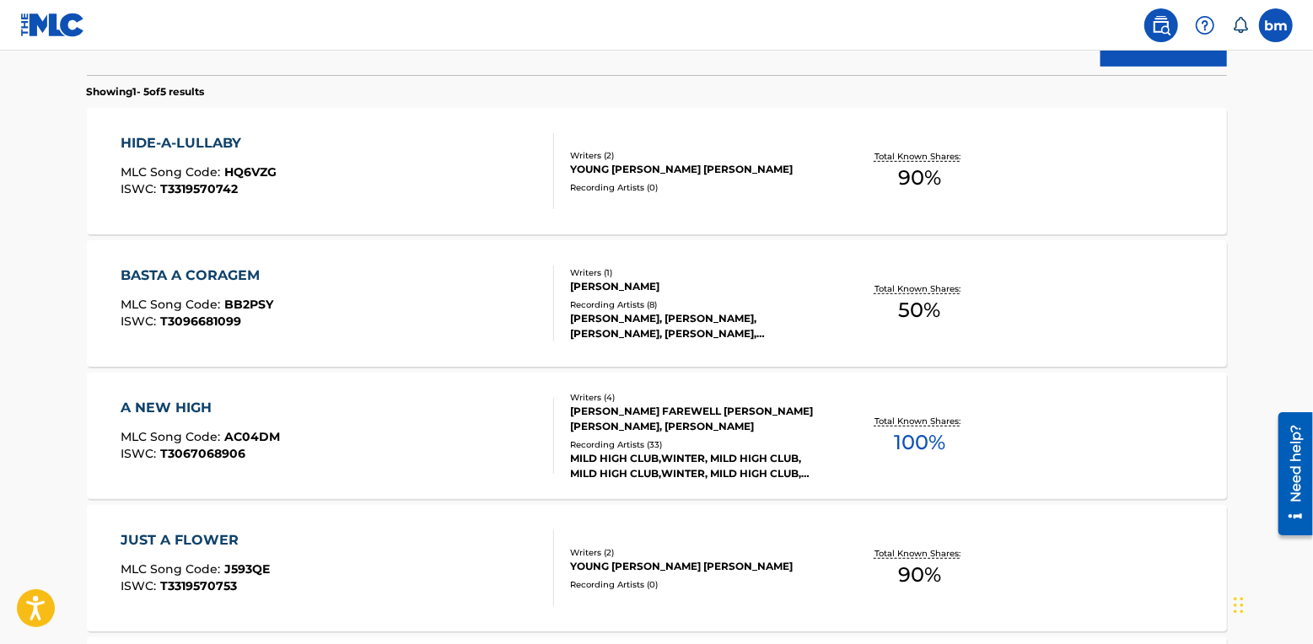
click at [459, 214] on div "HIDE-A-LULLABY MLC Song Code : HQ6VZG ISWC : T3319570742 Writers ( 2 ) YOUNG JO…" at bounding box center [657, 171] width 1140 height 126
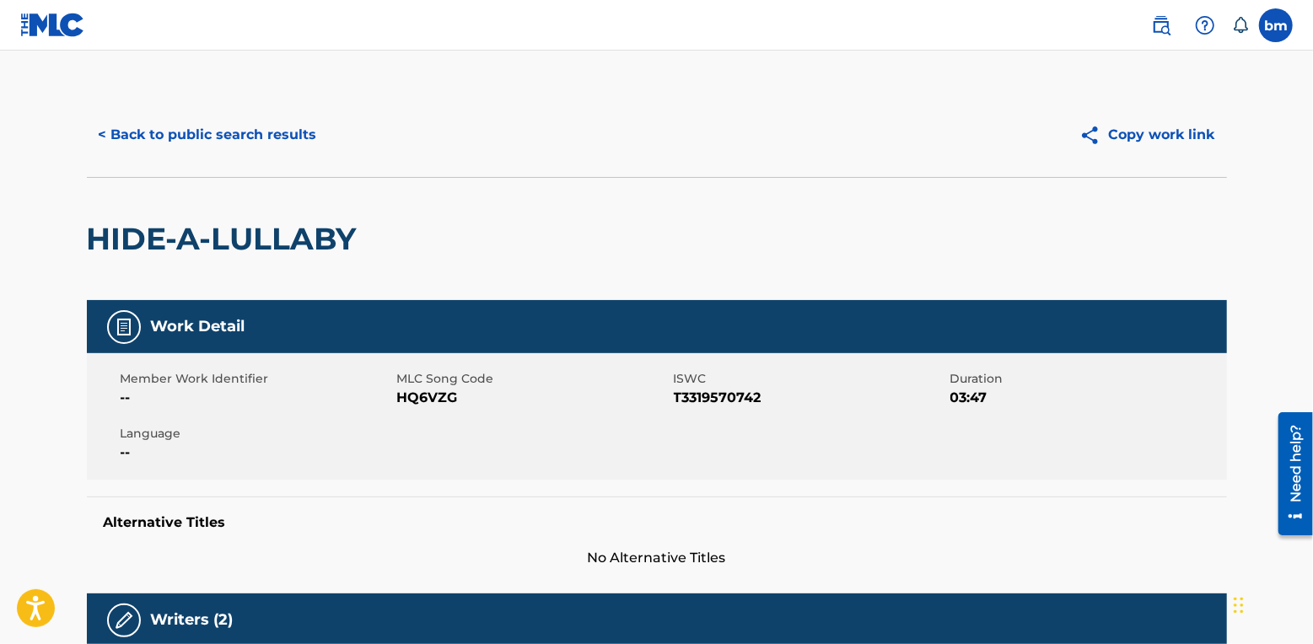
click at [410, 398] on span "HQ6VZG" at bounding box center [533, 398] width 272 height 20
click at [103, 142] on button "< Back to public search results" at bounding box center [208, 135] width 242 height 42
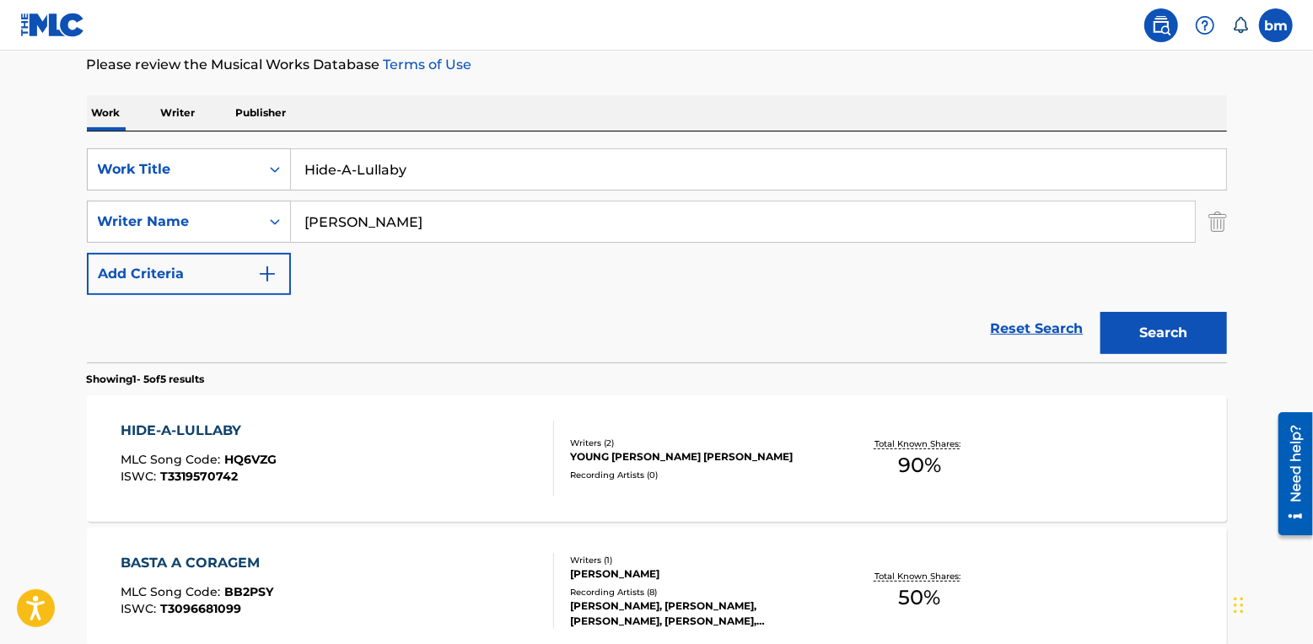
scroll to position [497, 0]
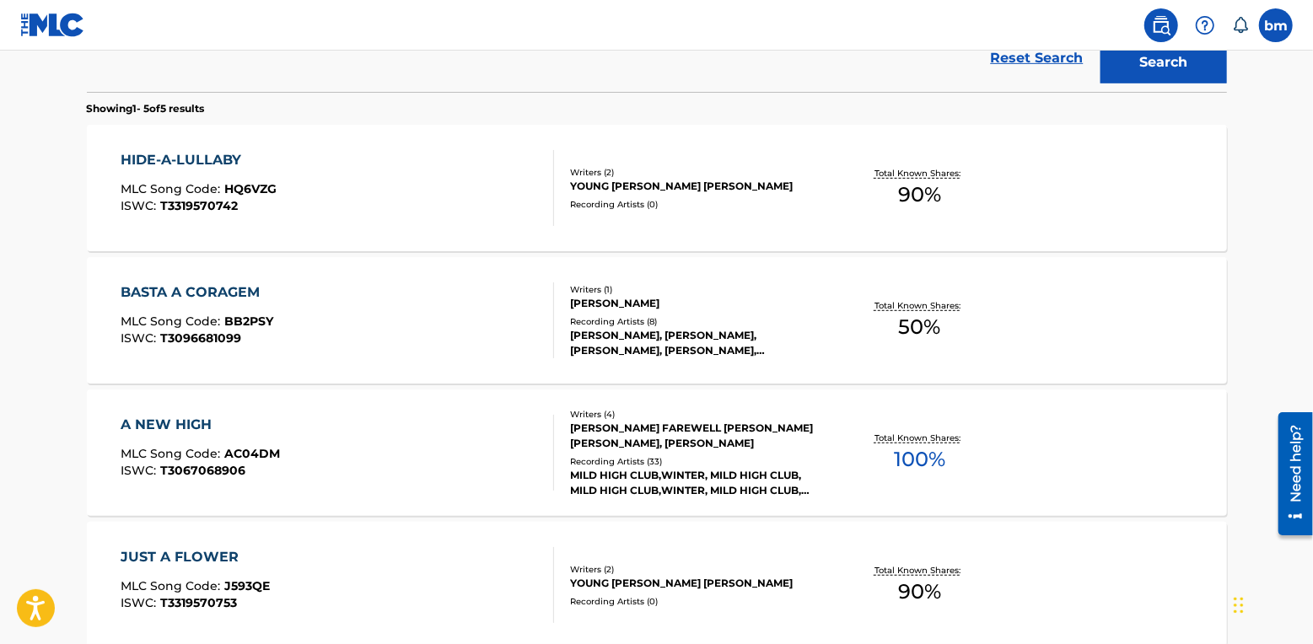
click at [389, 190] on div "HIDE-A-LULLABY MLC Song Code : HQ6VZG ISWC : T3319570742" at bounding box center [337, 188] width 433 height 76
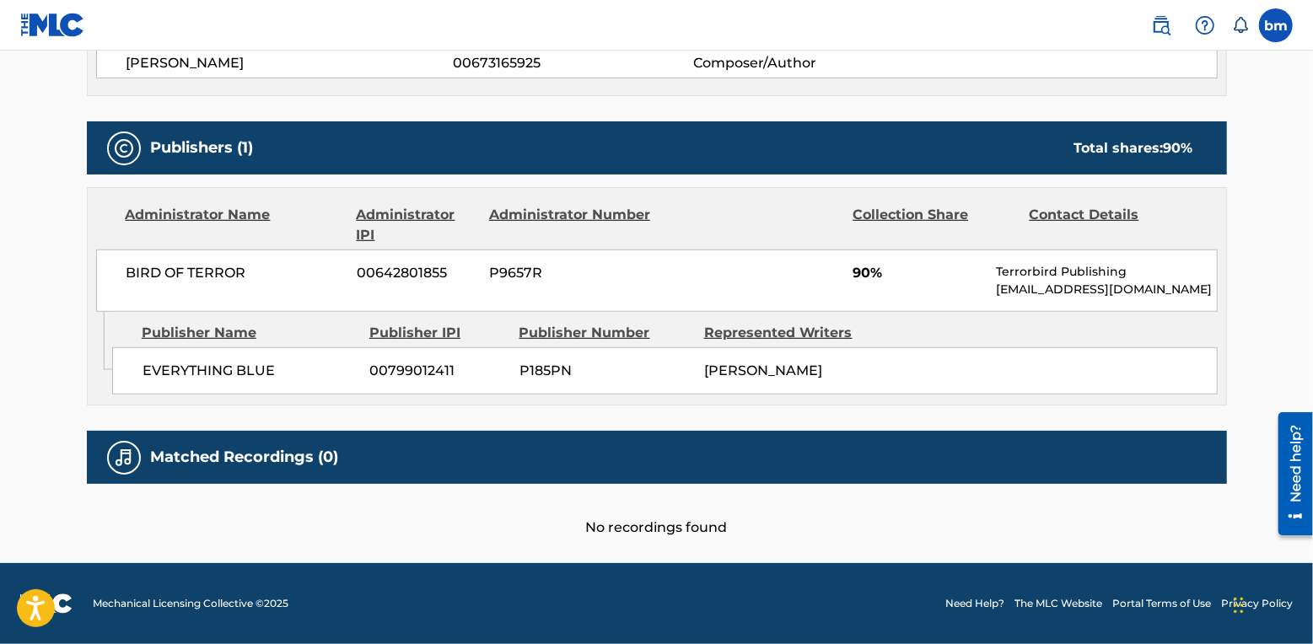
scroll to position [681, 0]
click at [217, 354] on div "EVERYTHING BLUE 00799012411 P185PN SAMIRA WINTER" at bounding box center [664, 370] width 1105 height 47
drag, startPoint x: 51, startPoint y: 169, endPoint x: 103, endPoint y: 169, distance: 51.4
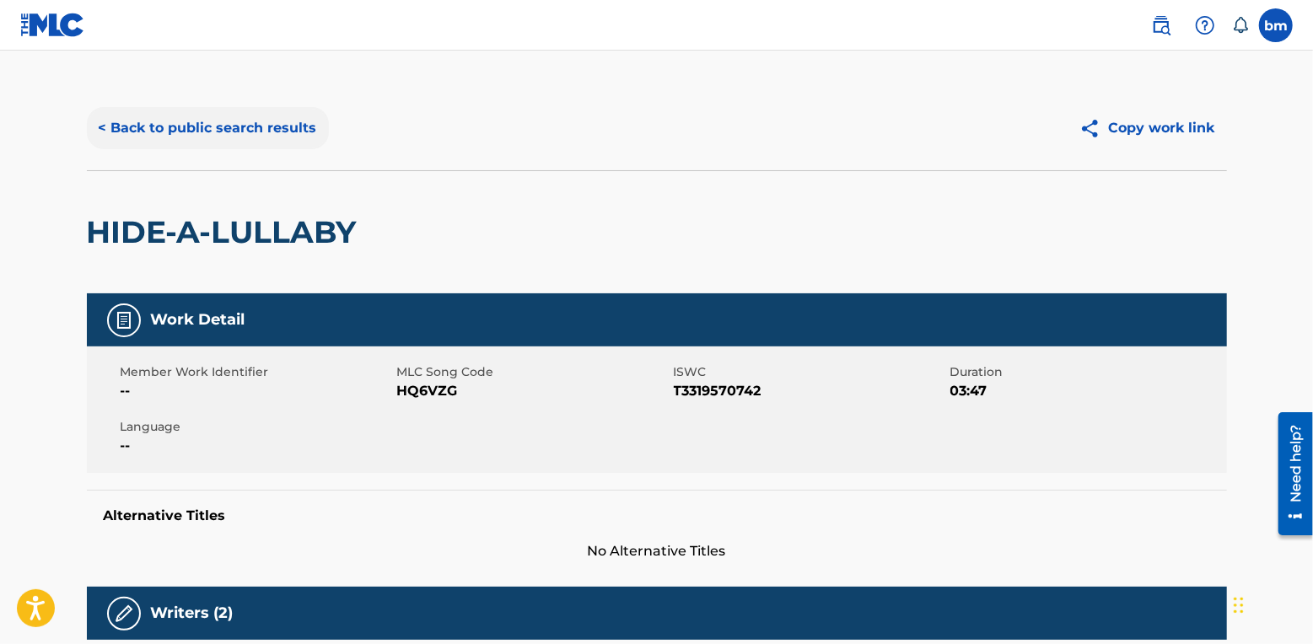
click at [217, 125] on button "< Back to public search results" at bounding box center [208, 128] width 242 height 42
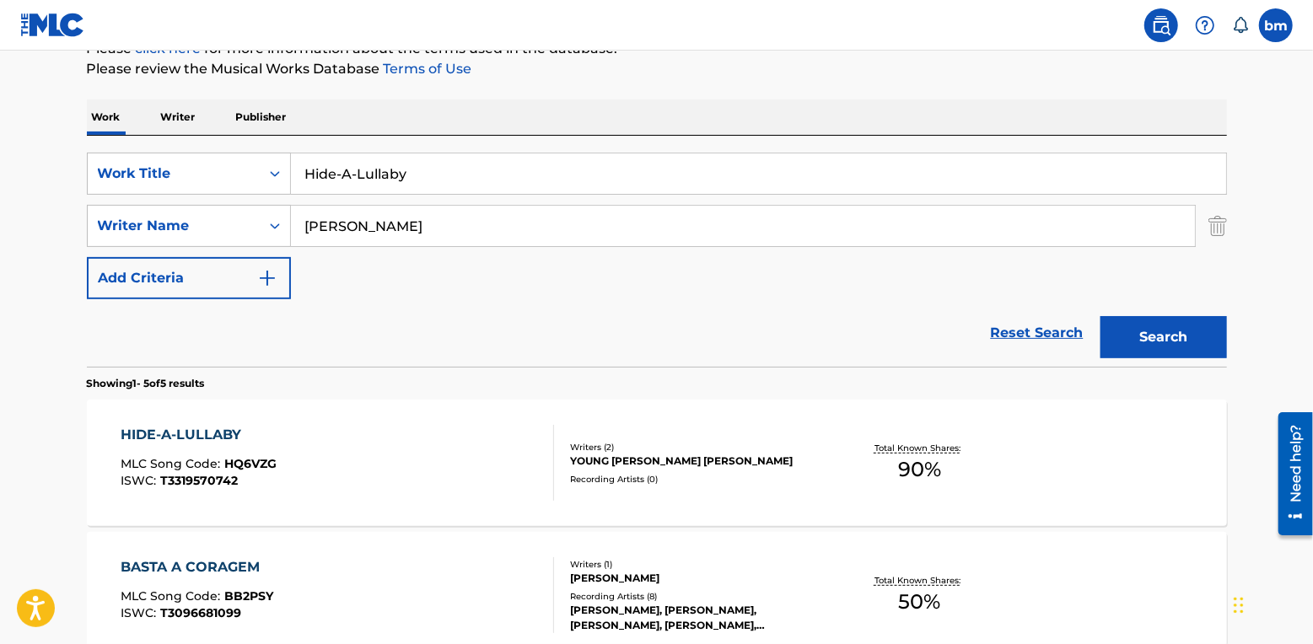
scroll to position [143, 0]
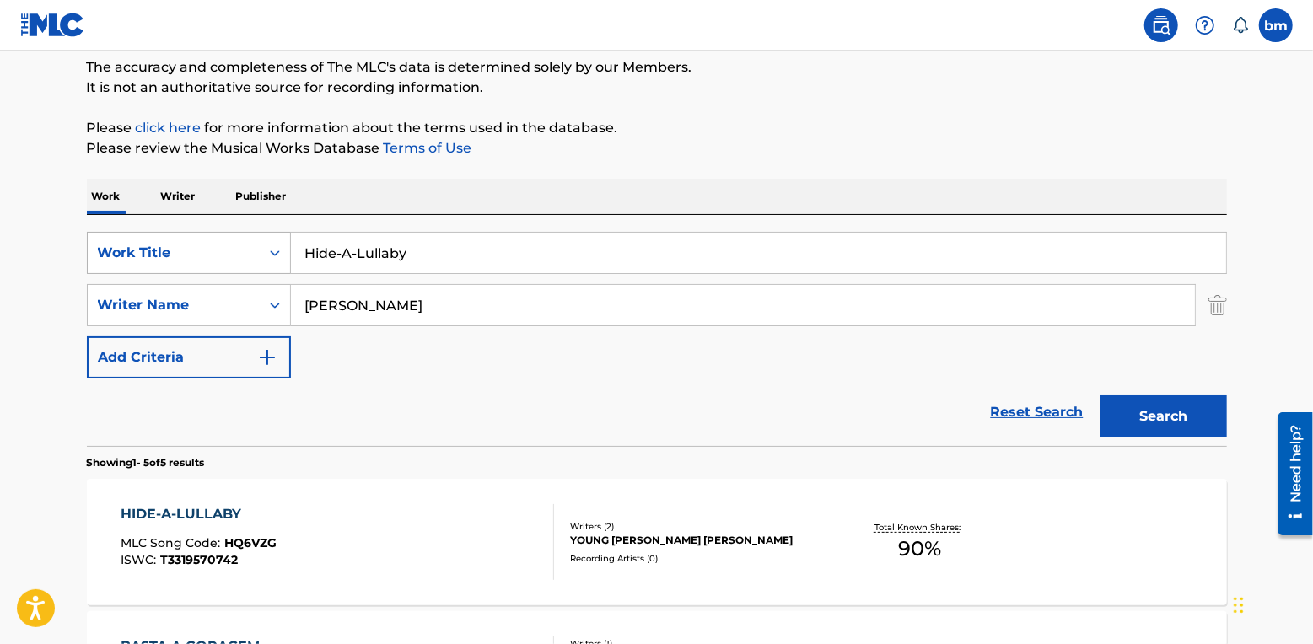
drag, startPoint x: 450, startPoint y: 239, endPoint x: 266, endPoint y: 239, distance: 183.8
click at [266, 239] on div "SearchWithCriteriac0667a74-7796-495e-8e53-aa04bcdd7514 Work Title Hide-A-Lullaby" at bounding box center [657, 253] width 1140 height 42
paste input "Sometimes I Think About Death"
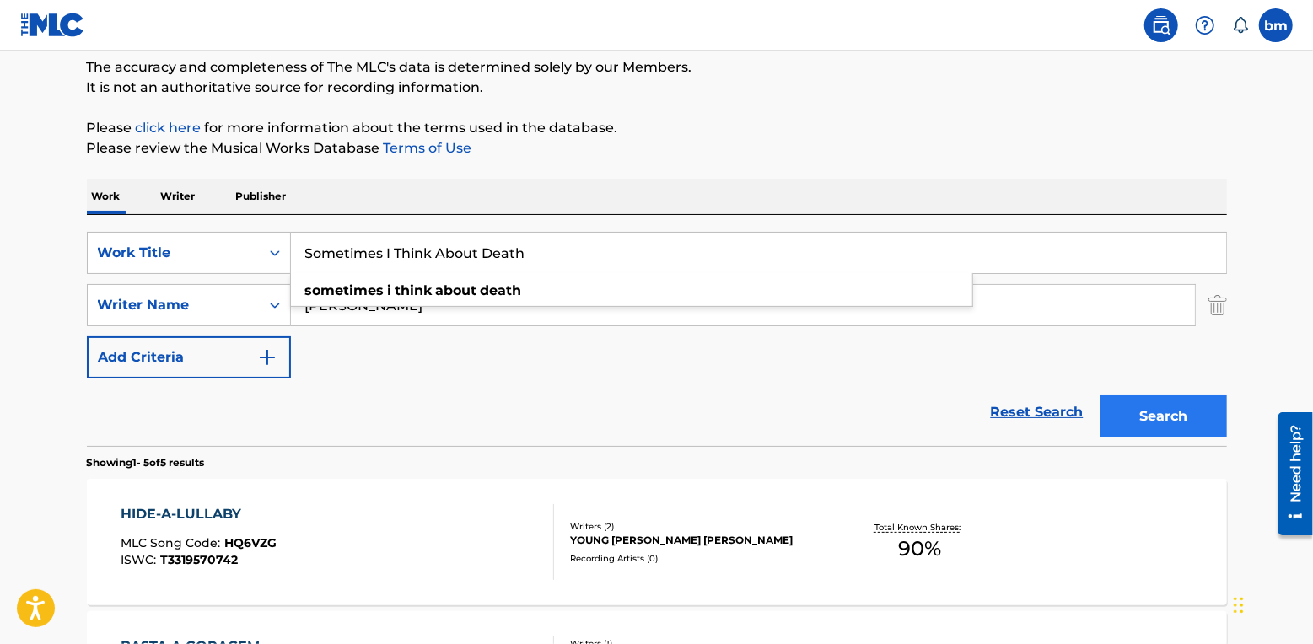
type input "Sometimes I Think About Death"
click at [1153, 406] on button "Search" at bounding box center [1163, 416] width 126 height 42
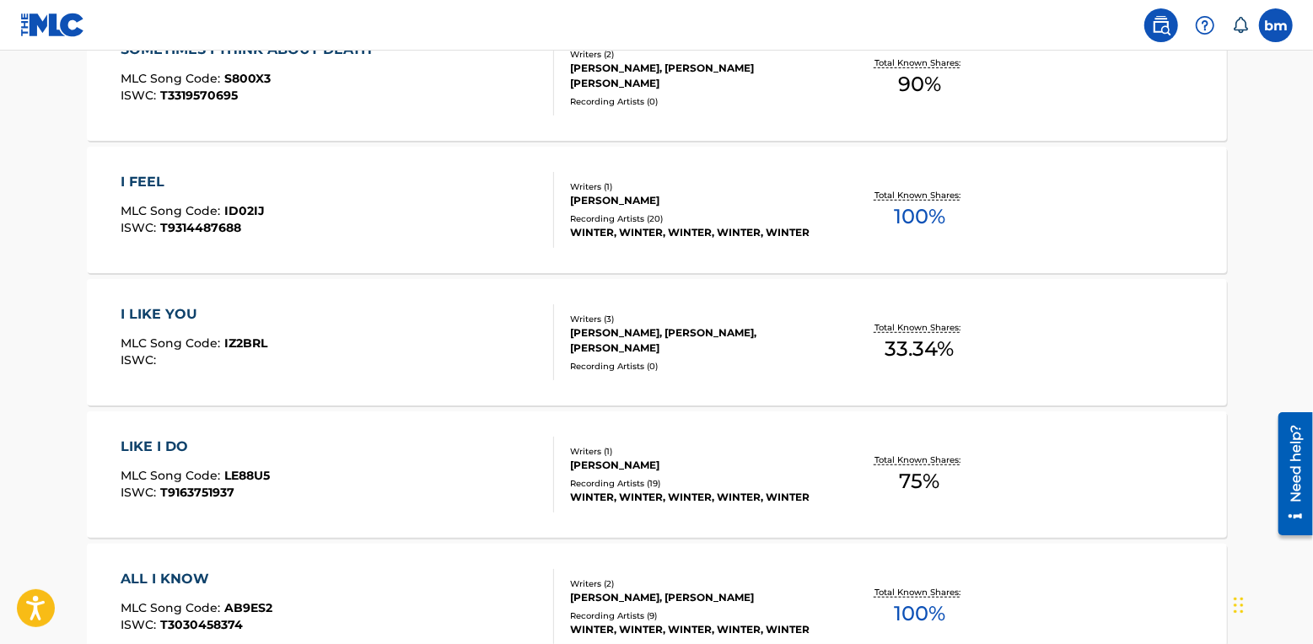
scroll to position [481, 0]
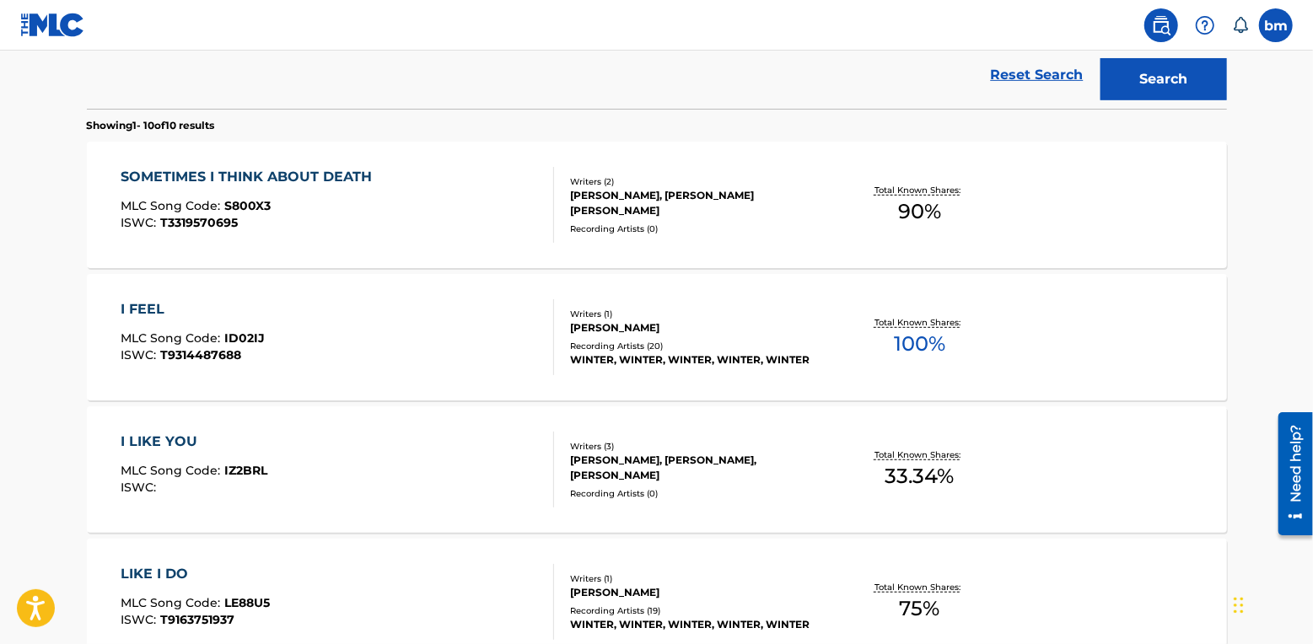
click at [467, 194] on div "SOMETIMES I THINK ABOUT DEATH MLC Song Code : S800X3 ISWC : T3319570695" at bounding box center [337, 205] width 433 height 76
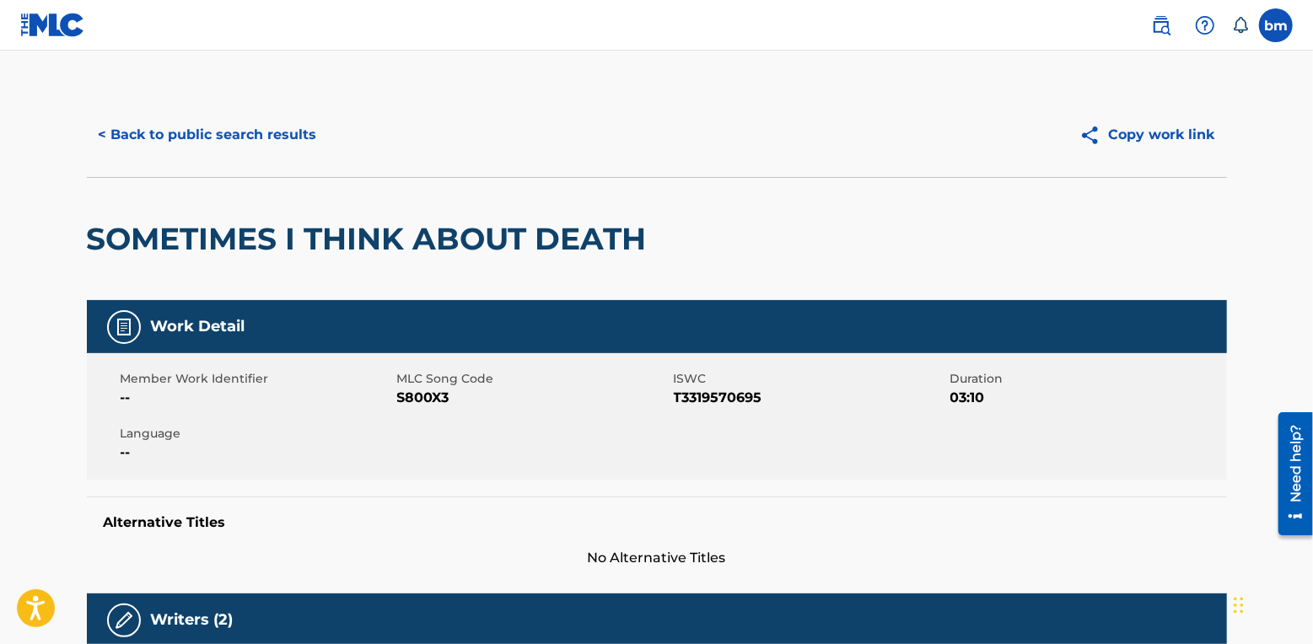
click at [422, 402] on span "S800X3" at bounding box center [533, 398] width 272 height 20
click at [32, 190] on main "< Back to public search results Copy work link SOMETIMES I THINK ABOUT DEATH Wo…" at bounding box center [656, 646] width 1313 height 1190
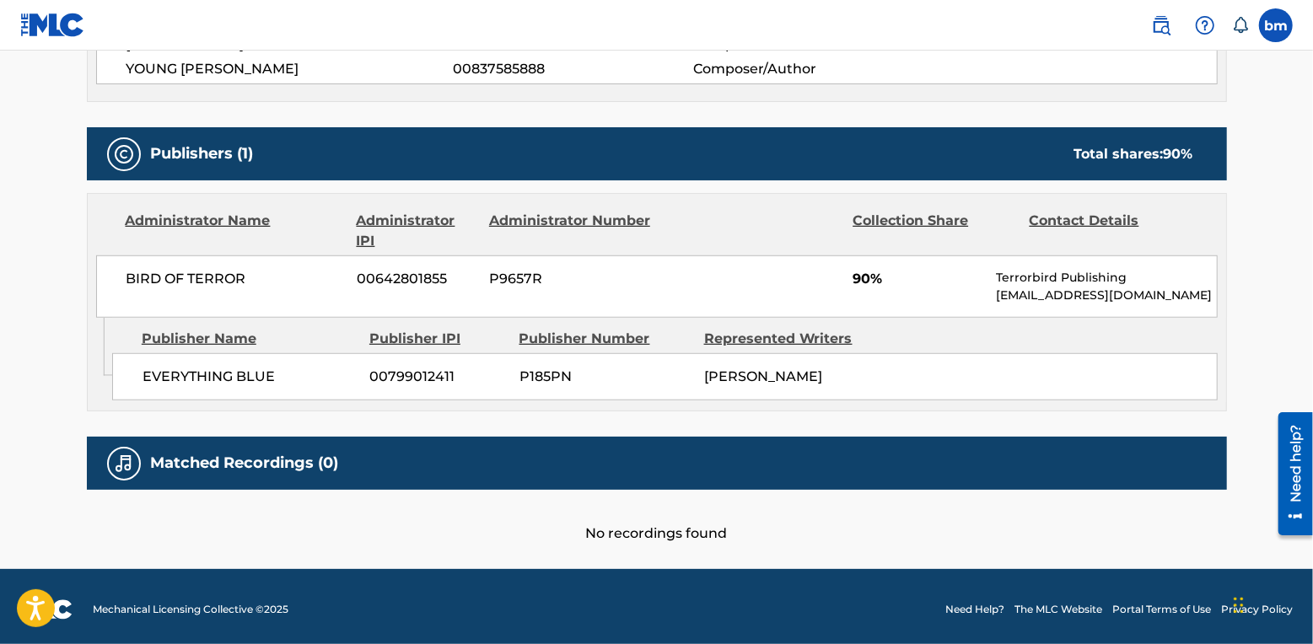
scroll to position [681, 0]
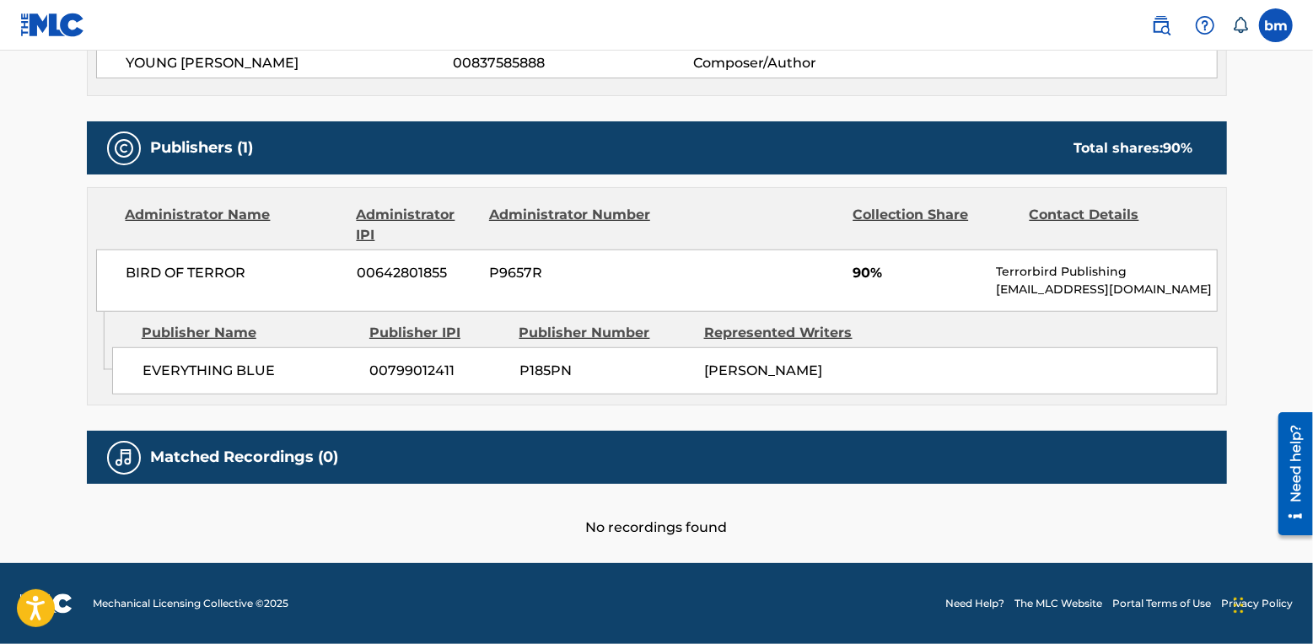
click at [223, 352] on div "EVERYTHING BLUE 00799012411 P185PN SAMIRA WINTER" at bounding box center [664, 370] width 1105 height 47
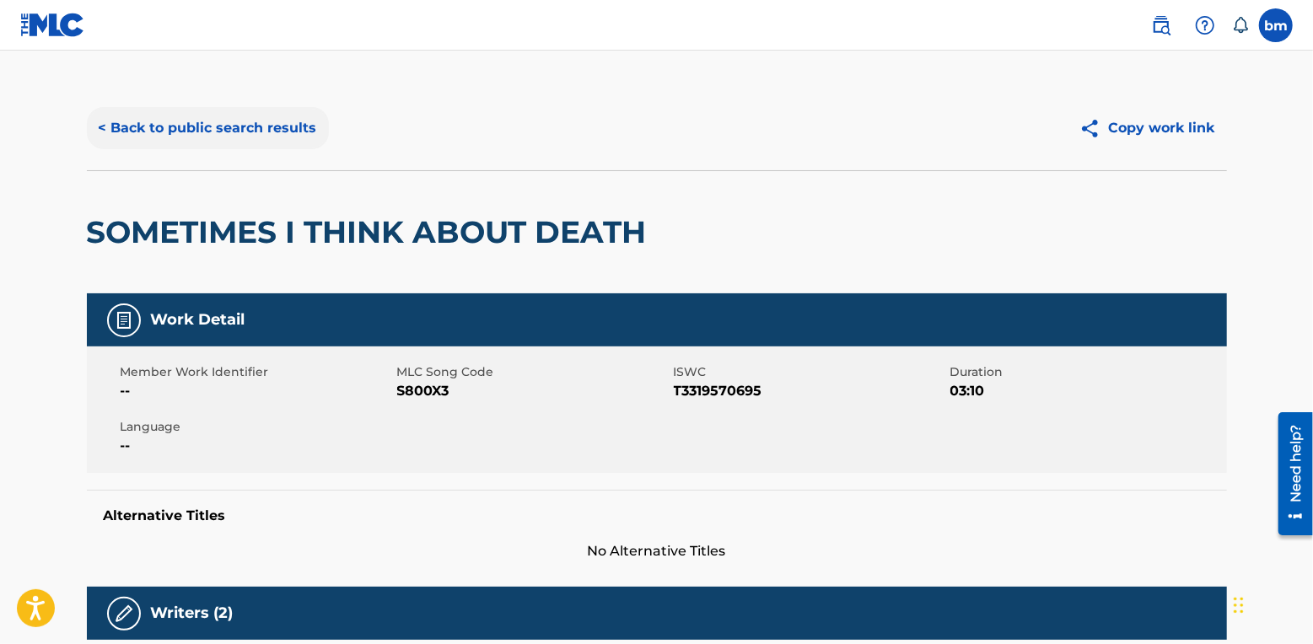
click at [260, 129] on button "< Back to public search results" at bounding box center [208, 128] width 242 height 42
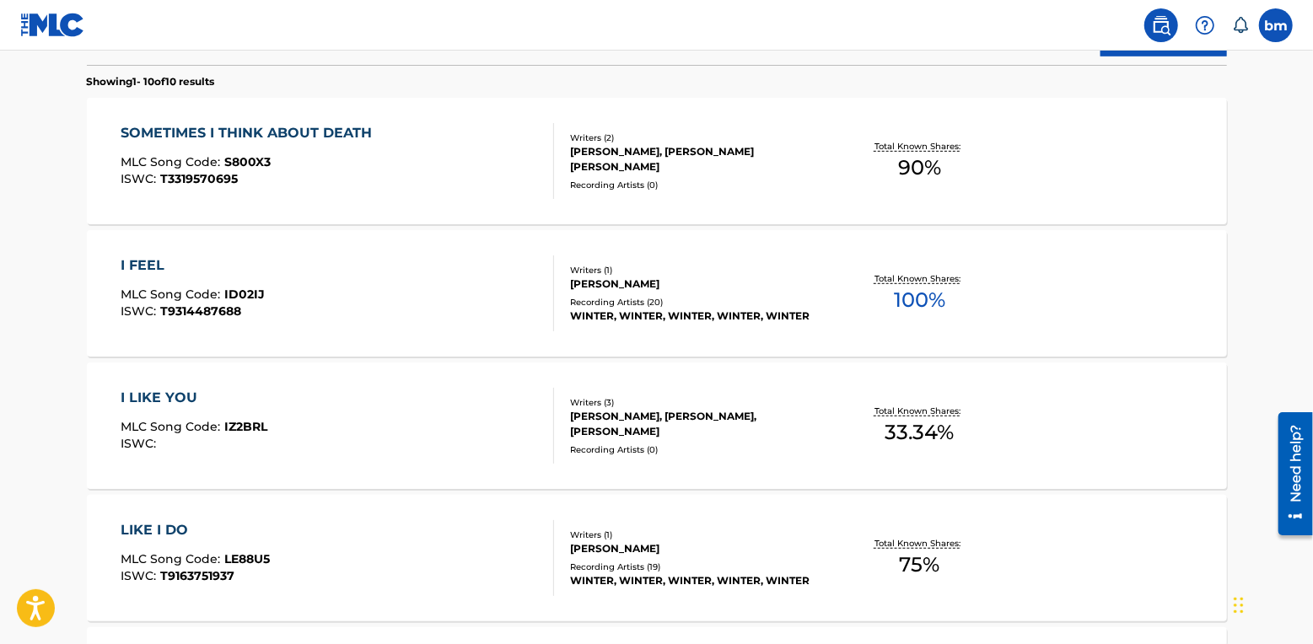
scroll to position [15, 0]
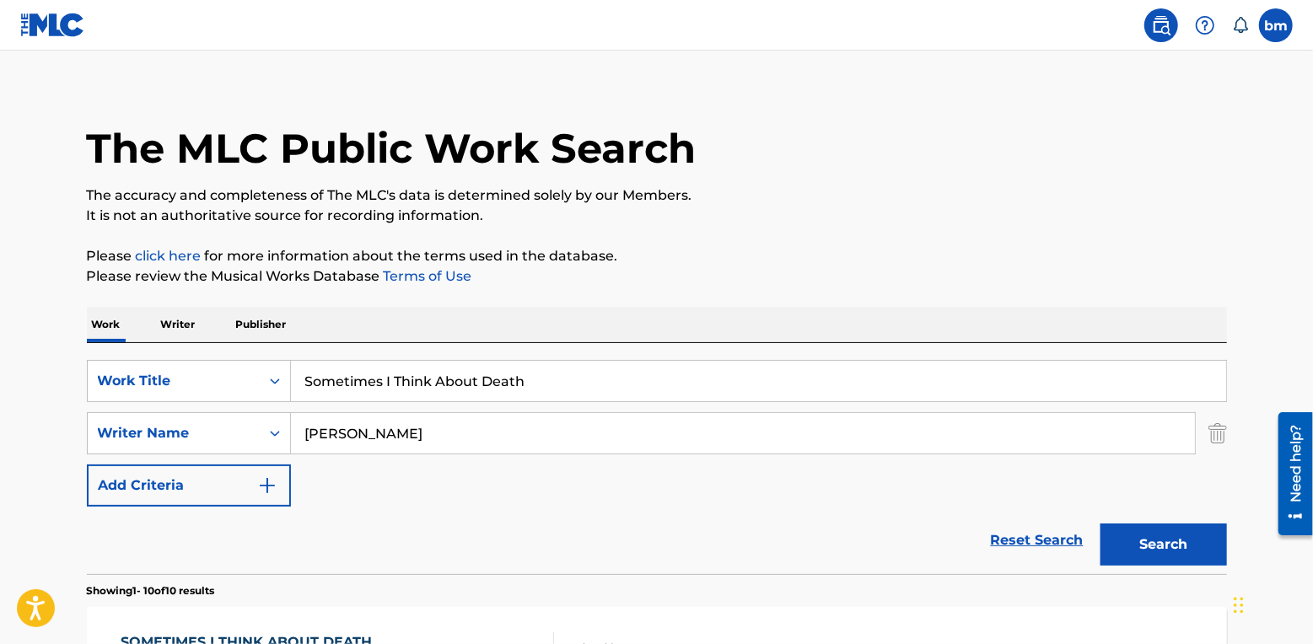
drag, startPoint x: 452, startPoint y: 408, endPoint x: 422, endPoint y: 422, distance: 33.2
click at [422, 422] on div "SearchWithCriteriac0667a74-7796-495e-8e53-aa04bcdd7514 Work Title Sometimes I T…" at bounding box center [657, 433] width 1140 height 147
drag, startPoint x: 425, startPoint y: 422, endPoint x: 329, endPoint y: 445, distance: 98.8
click at [329, 445] on input "Samira Winter" at bounding box center [743, 433] width 904 height 40
paste input "JIAlate star of nothingOskar Peter ElholmThor Farlov"
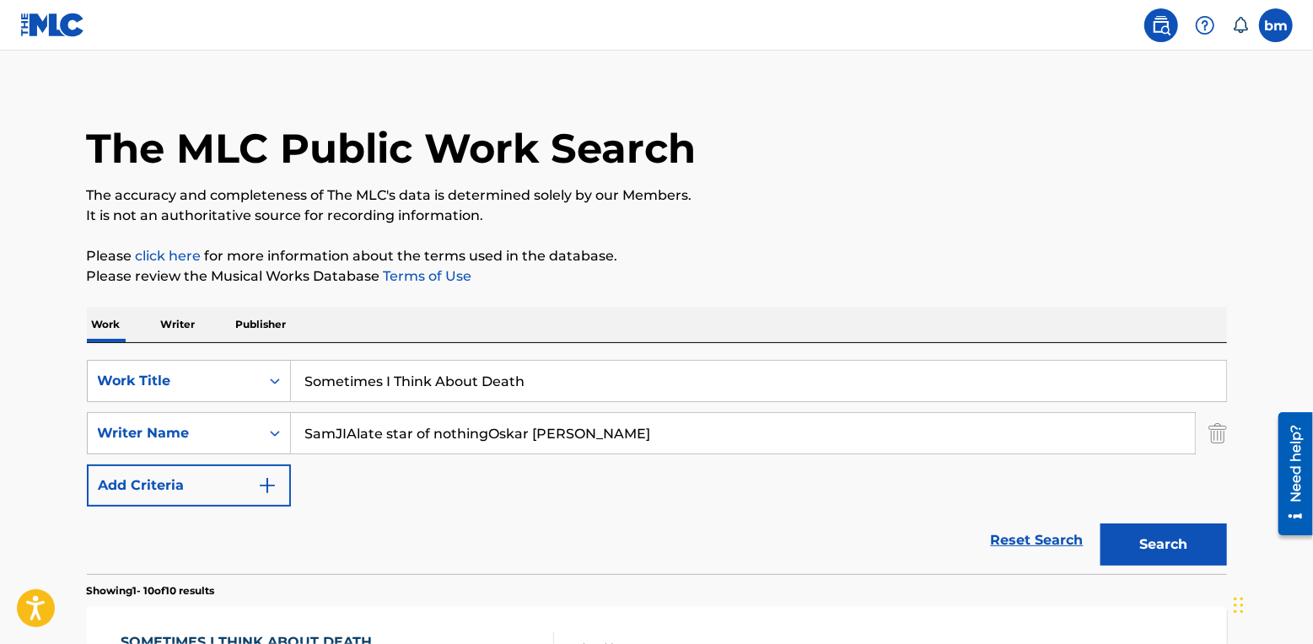
type input "SamJIAlate star of nothingOskar Peter ElholmThor Farlov"
drag, startPoint x: 565, startPoint y: 382, endPoint x: 133, endPoint y: 395, distance: 431.9
click at [133, 395] on div "SearchWithCriteriac0667a74-7796-495e-8e53-aa04bcdd7514 Work Title Sometimes I T…" at bounding box center [657, 381] width 1140 height 42
paste input "Lad Dig Gå Ozzy"
drag, startPoint x: 410, startPoint y: 384, endPoint x: 837, endPoint y: 395, distance: 427.6
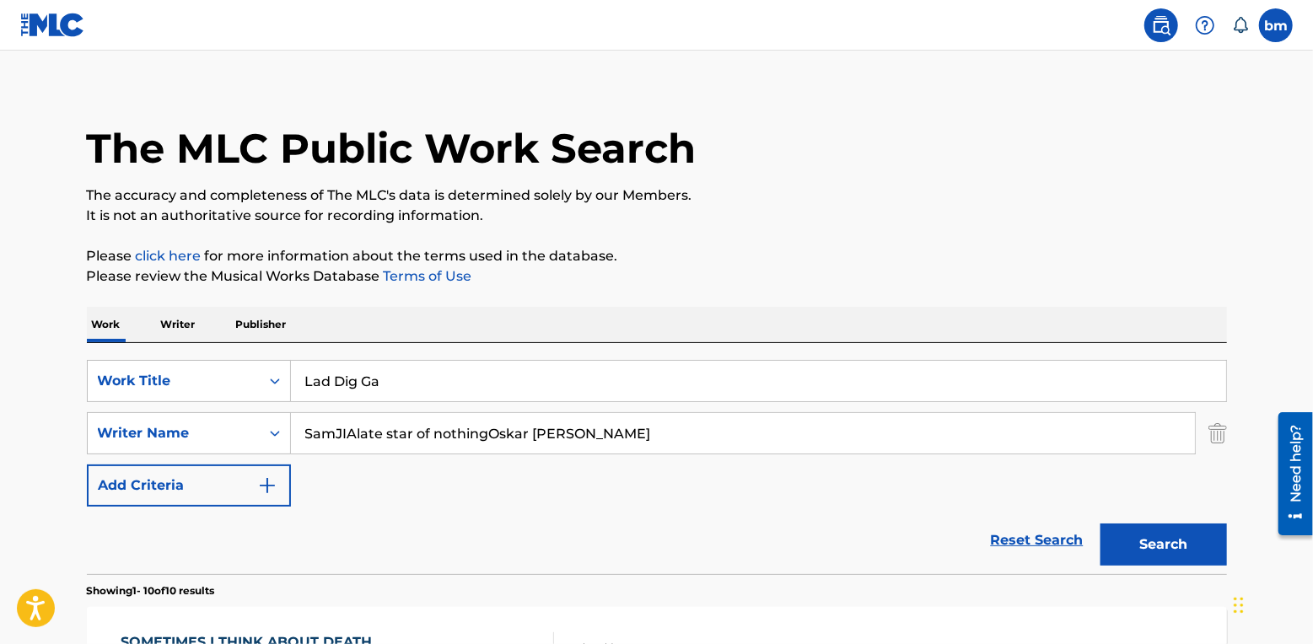
click at [837, 395] on input "Lad Dig Ga" at bounding box center [758, 381] width 935 height 40
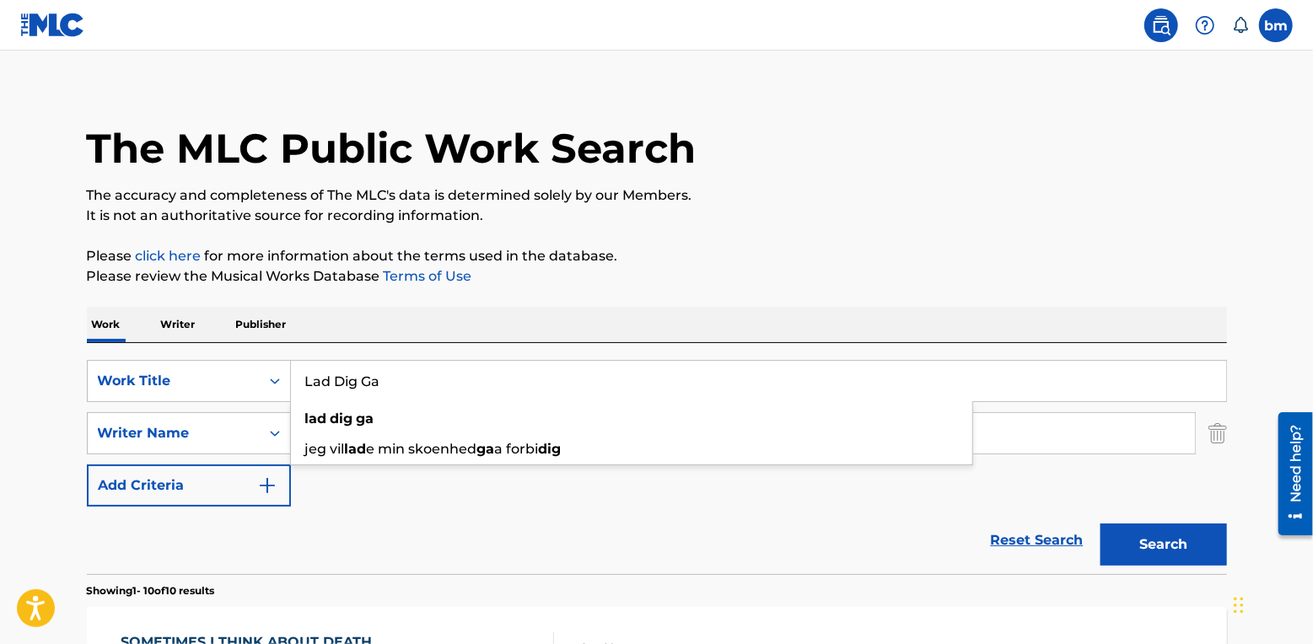
type input "Lad Dig Ga"
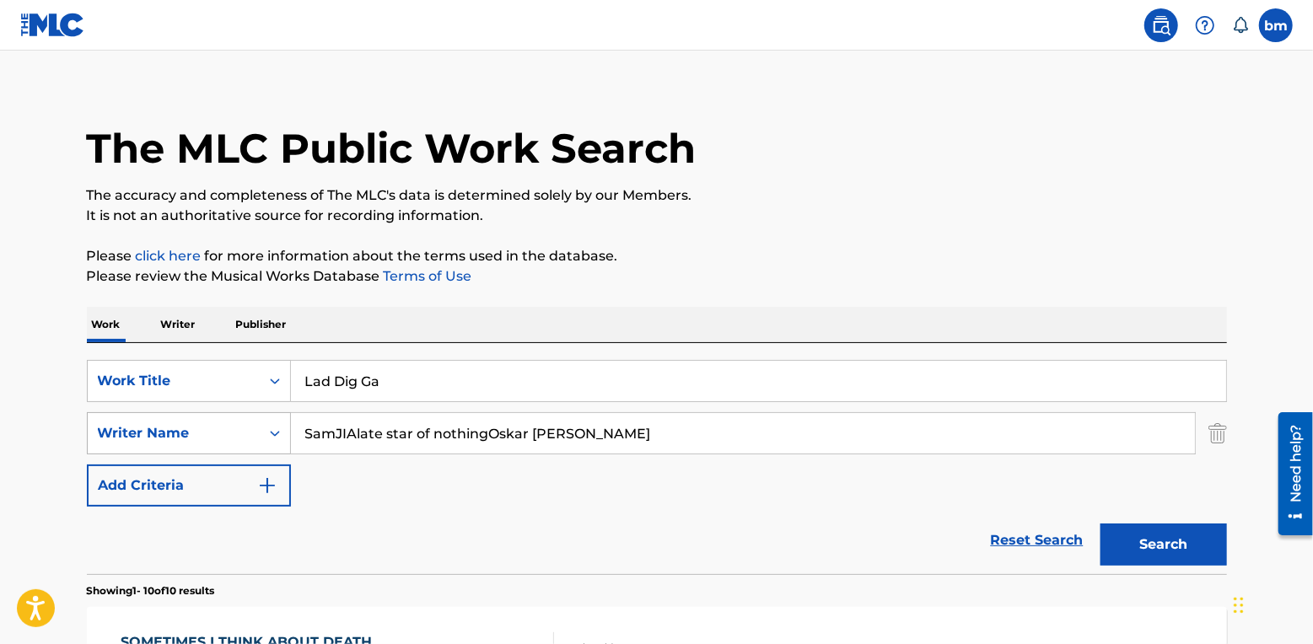
drag, startPoint x: 621, startPoint y: 427, endPoint x: 196, endPoint y: 430, distance: 424.9
click at [196, 430] on div "SearchWithCriteria54abf341-431a-4b96-ac76-6dc0a5ae9849 Writer Name SamJIAlate s…" at bounding box center [657, 433] width 1140 height 42
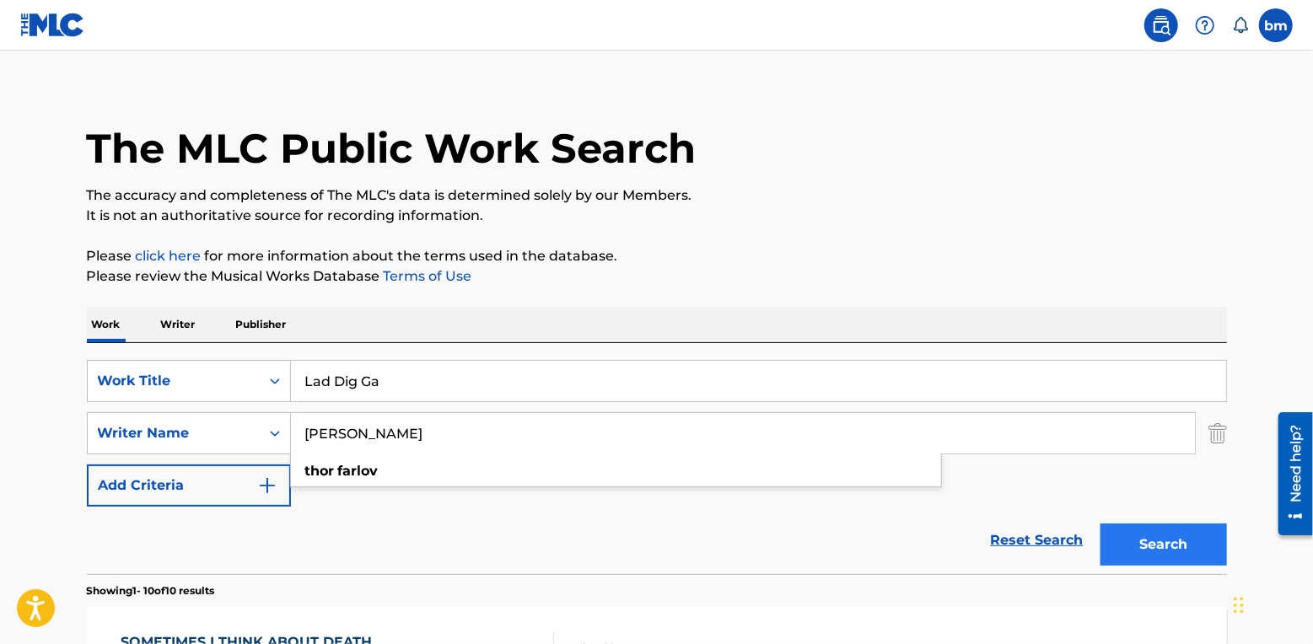
type input "Thor Farlov"
click at [1144, 534] on button "Search" at bounding box center [1163, 545] width 126 height 42
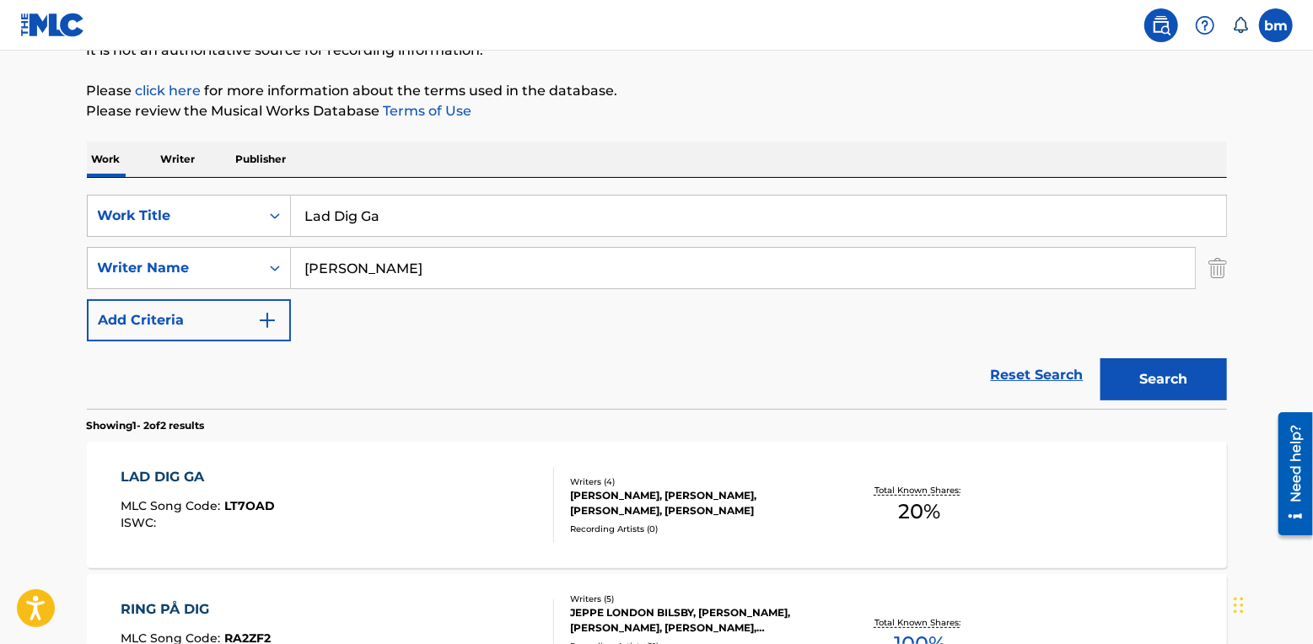
scroll to position [406, 0]
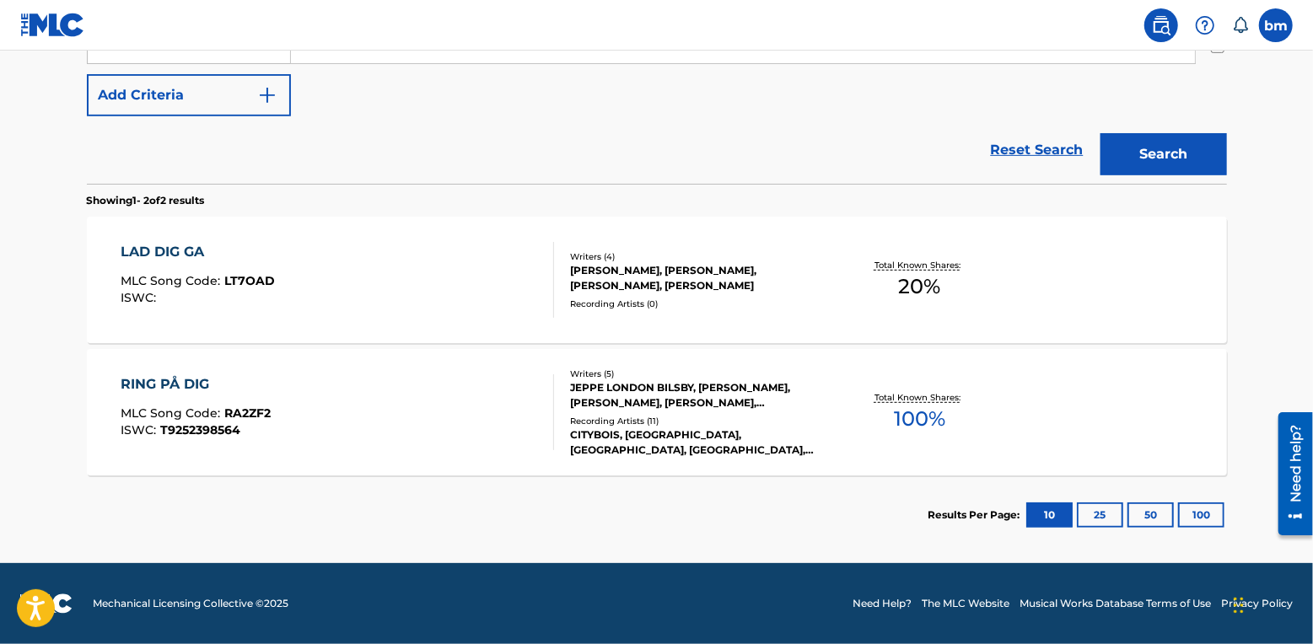
click at [391, 281] on div "LAD DIG GA MLC Song Code : LT7OAD ISWC :" at bounding box center [337, 280] width 433 height 76
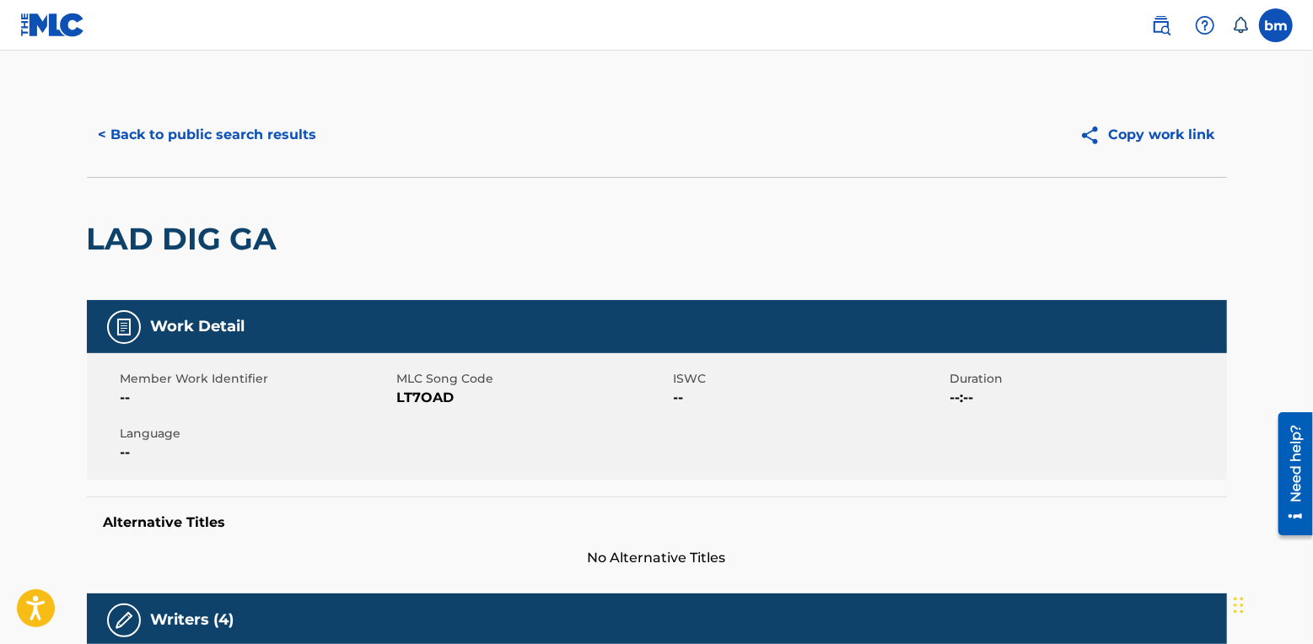
click at [445, 402] on span "LT7OAD" at bounding box center [533, 398] width 272 height 20
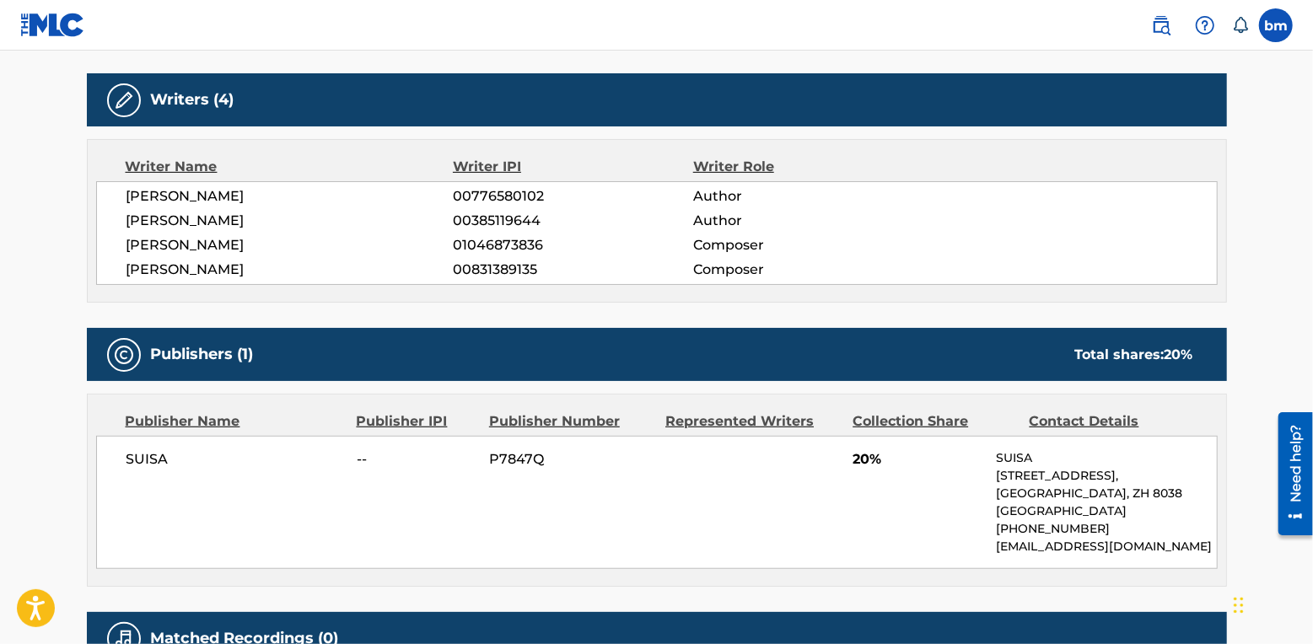
scroll to position [562, 0]
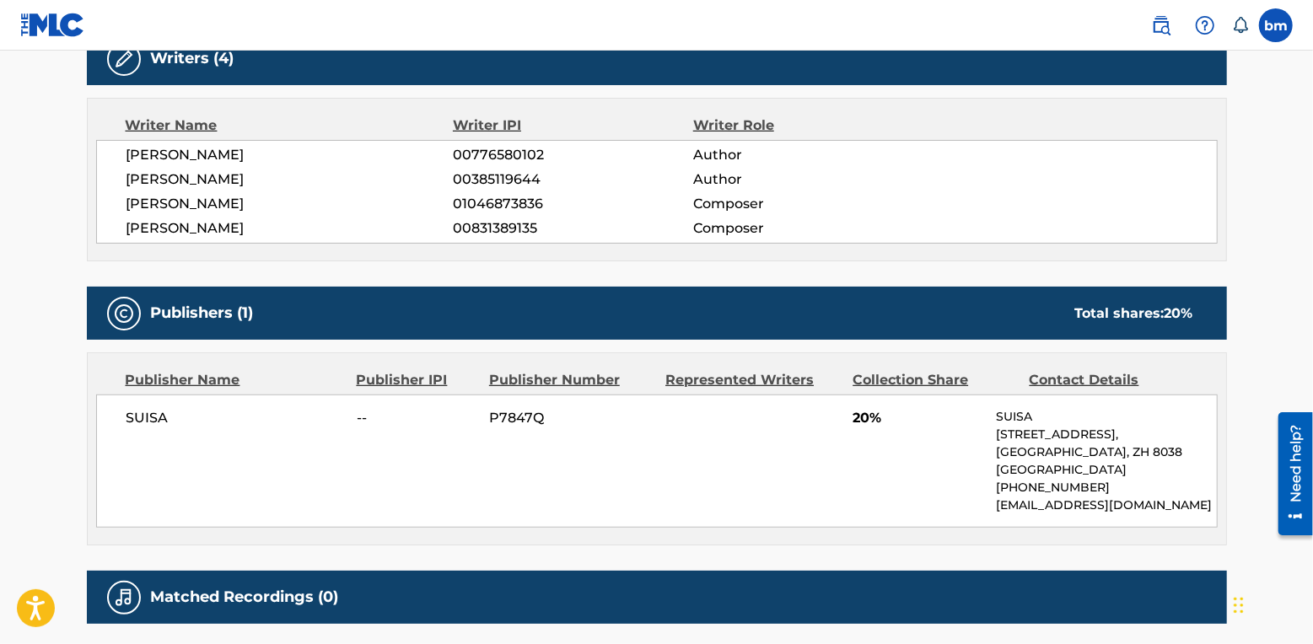
click at [220, 146] on span "THOR FARLOV" at bounding box center [289, 155] width 327 height 20
click at [206, 175] on span "OSKAR ELHOLM" at bounding box center [289, 179] width 327 height 20
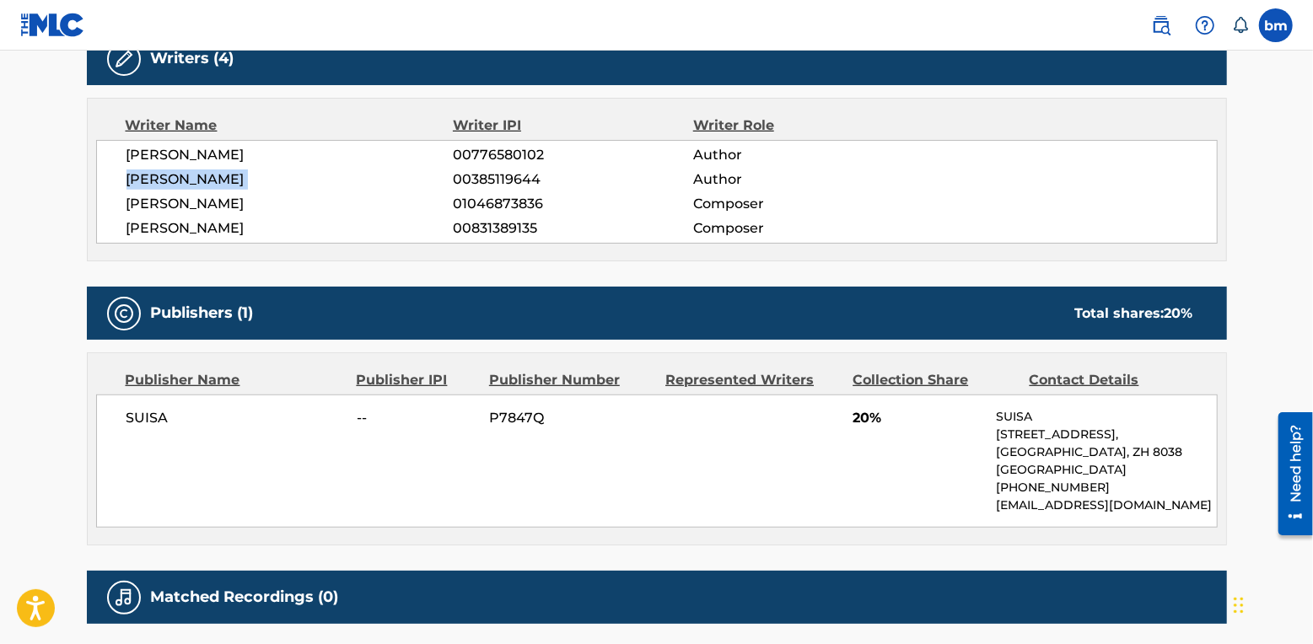
click at [206, 175] on span "OSKAR ELHOLM" at bounding box center [289, 179] width 327 height 20
click at [213, 213] on span "ANDERS INGSTRUP JOHANSEN" at bounding box center [289, 204] width 327 height 20
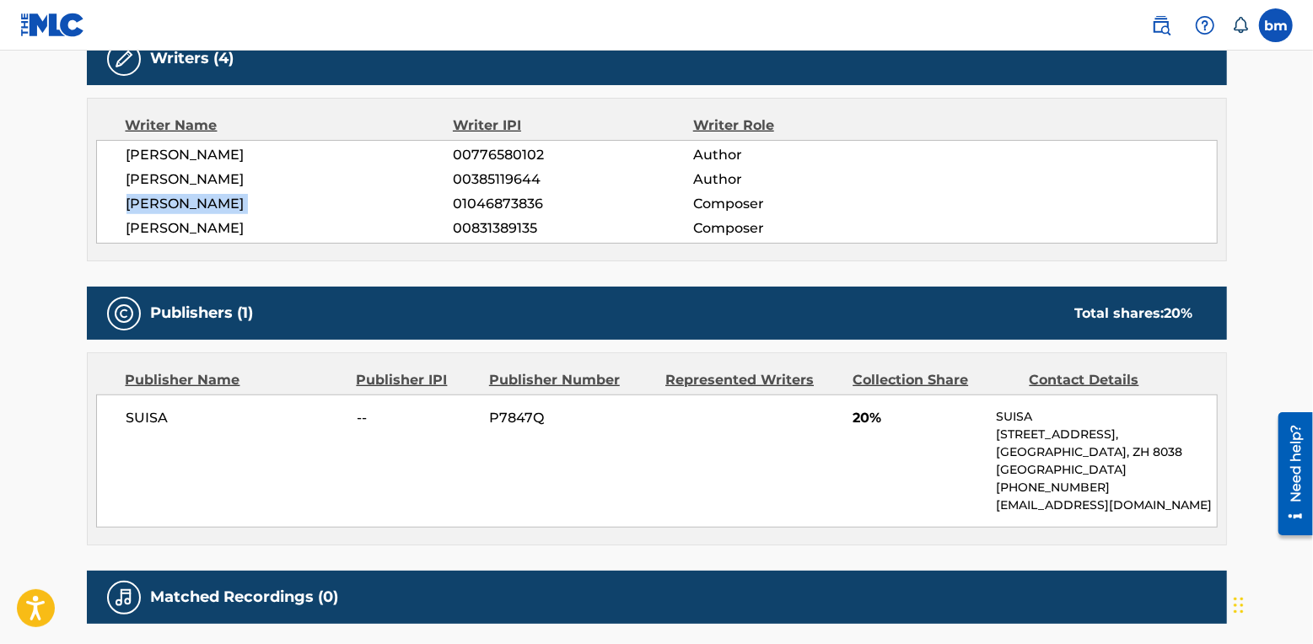
click at [216, 213] on span "ANDERS INGSTRUP JOHANSEN" at bounding box center [289, 204] width 327 height 20
click at [220, 231] on span "ALEXANDER DAVID ANDERFUHREN" at bounding box center [289, 228] width 327 height 20
click at [221, 233] on span "ALEXANDER DAVID ANDERFUHREN" at bounding box center [289, 228] width 327 height 20
click at [221, 231] on span "ALEXANDER DAVID ANDERFUHREN" at bounding box center [289, 228] width 327 height 20
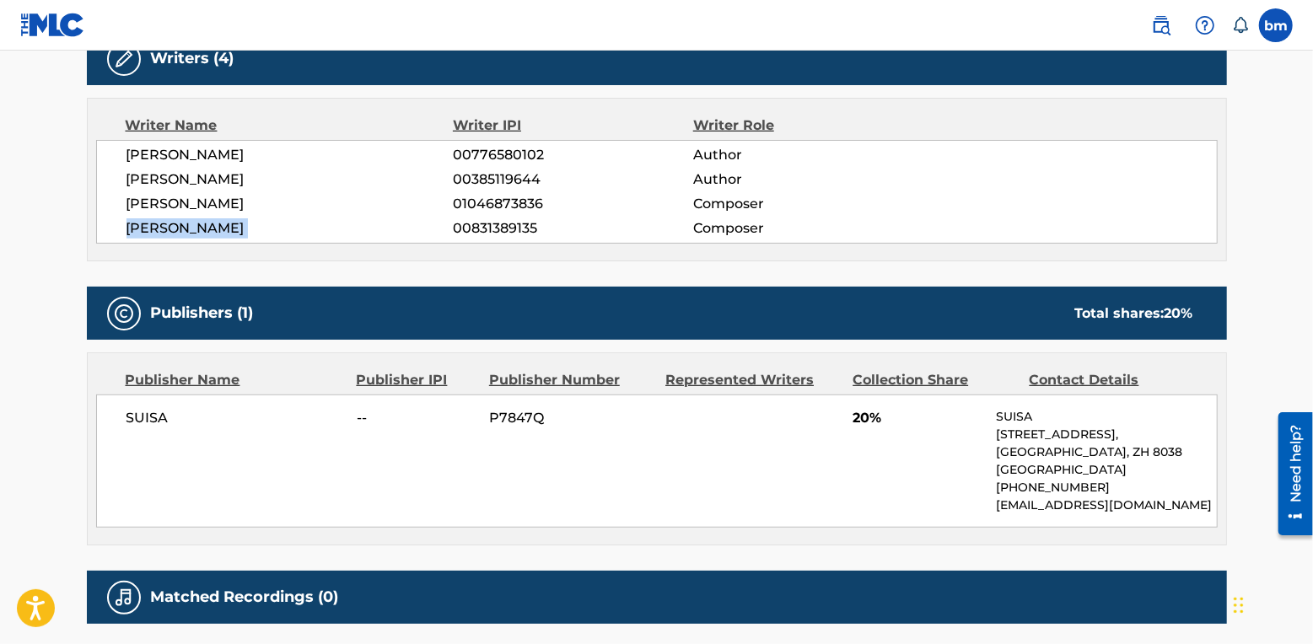
click at [221, 231] on span "ALEXANDER DAVID ANDERFUHREN" at bounding box center [289, 228] width 327 height 20
drag, startPoint x: 68, startPoint y: 213, endPoint x: 153, endPoint y: 248, distance: 91.1
click at [68, 213] on div "< Back to public search results Copy work link LAD DIG GA Work Detail Member Wo…" at bounding box center [657, 104] width 1180 height 1147
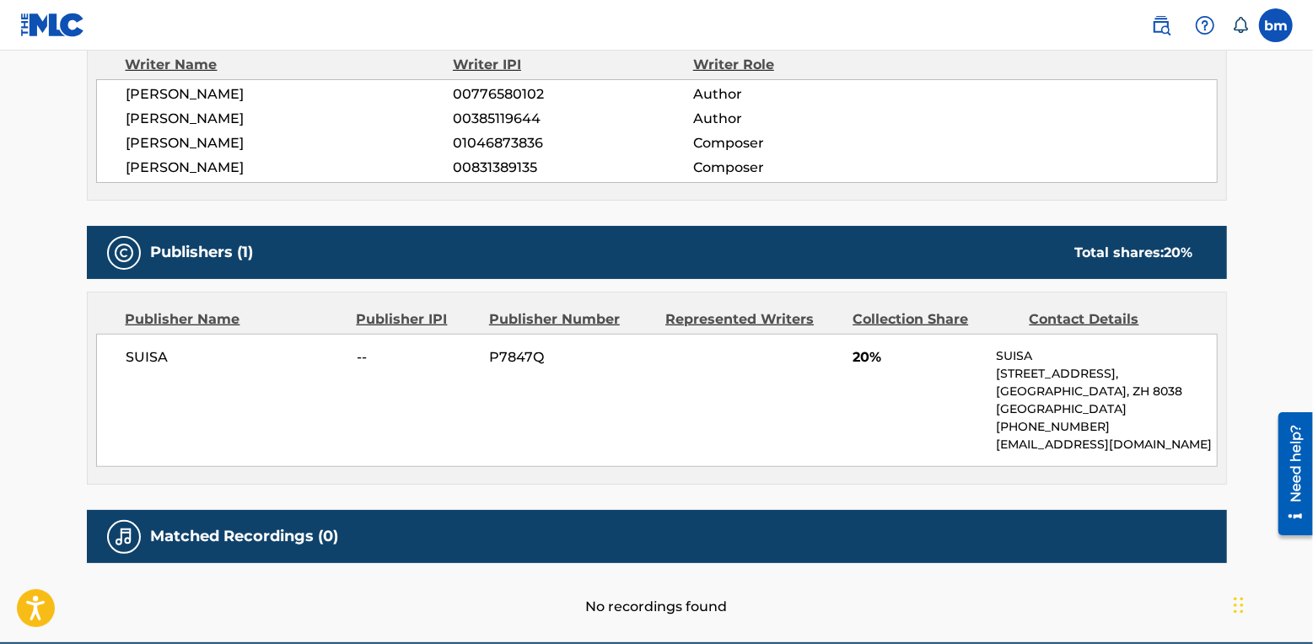
scroll to position [705, 0]
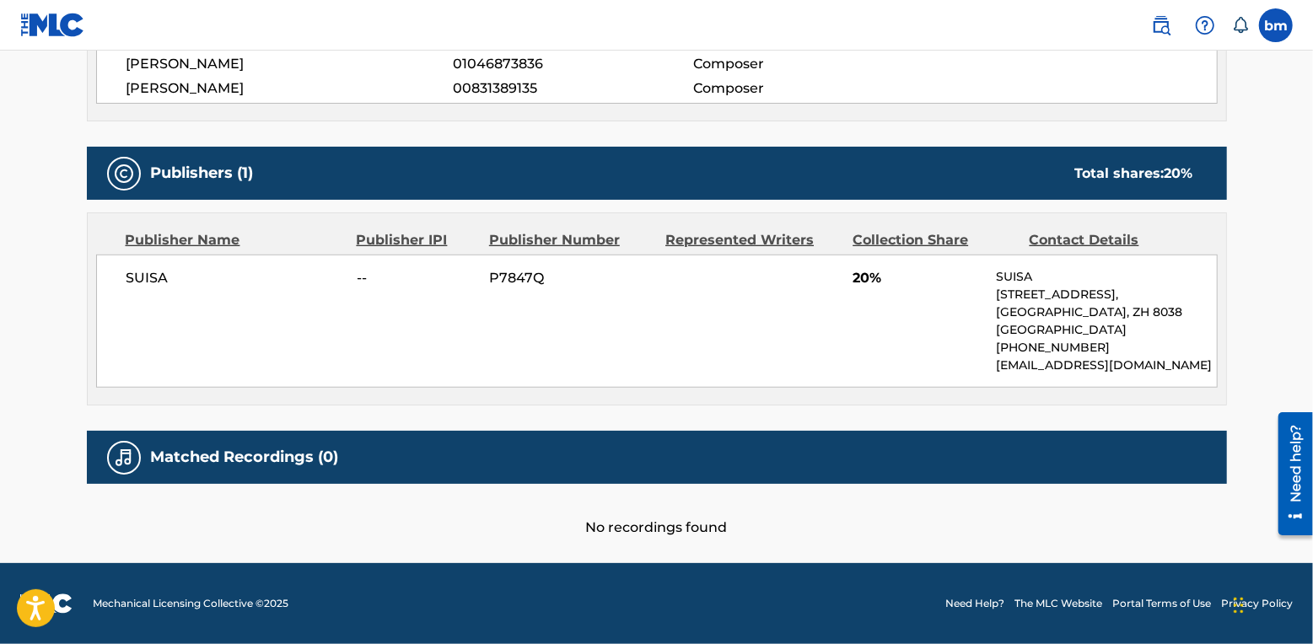
click at [133, 274] on span "SUISA" at bounding box center [235, 278] width 218 height 20
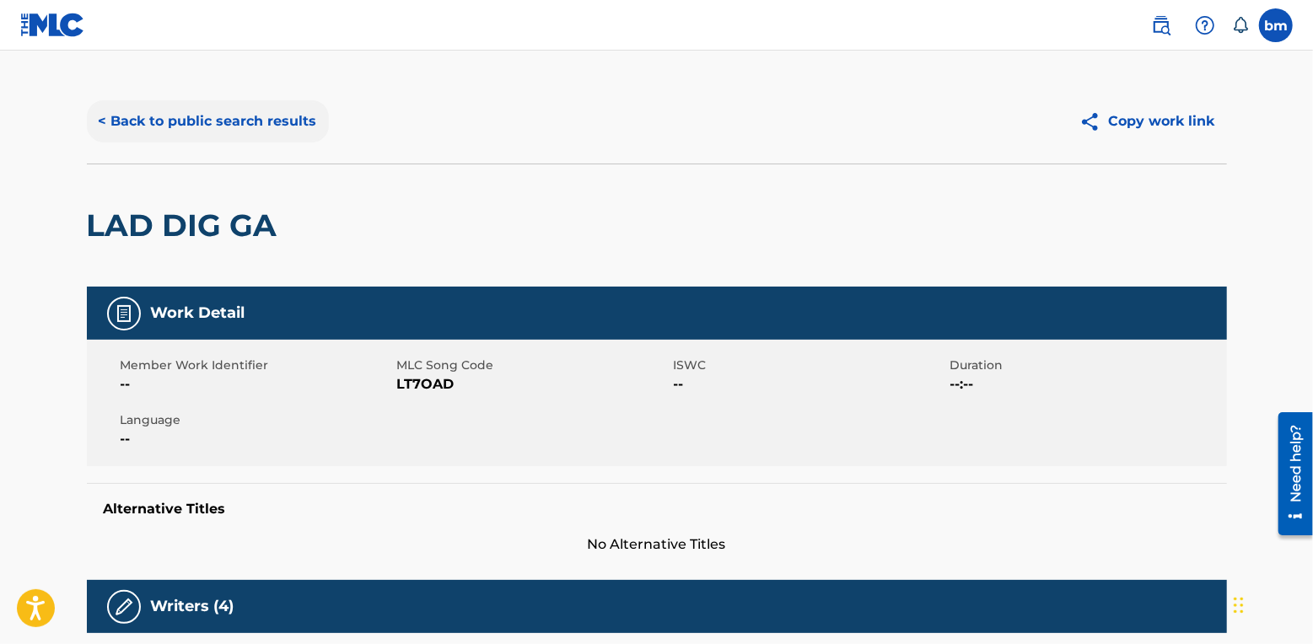
scroll to position [0, 0]
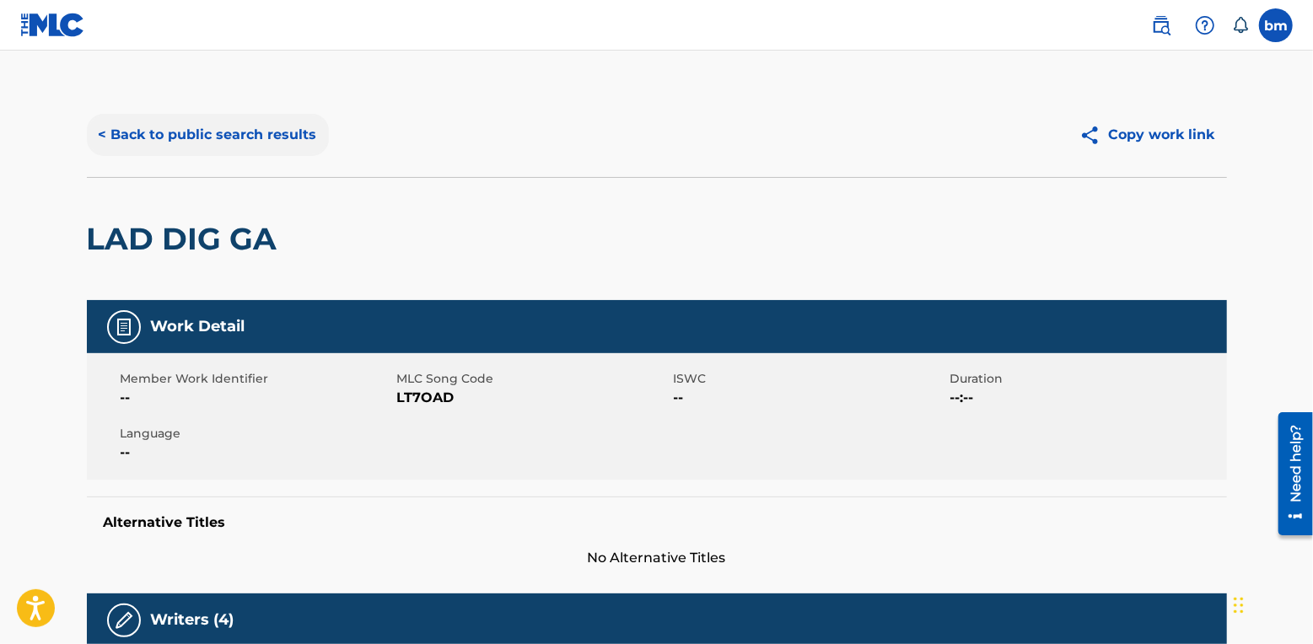
click at [223, 120] on button "< Back to public search results" at bounding box center [208, 135] width 242 height 42
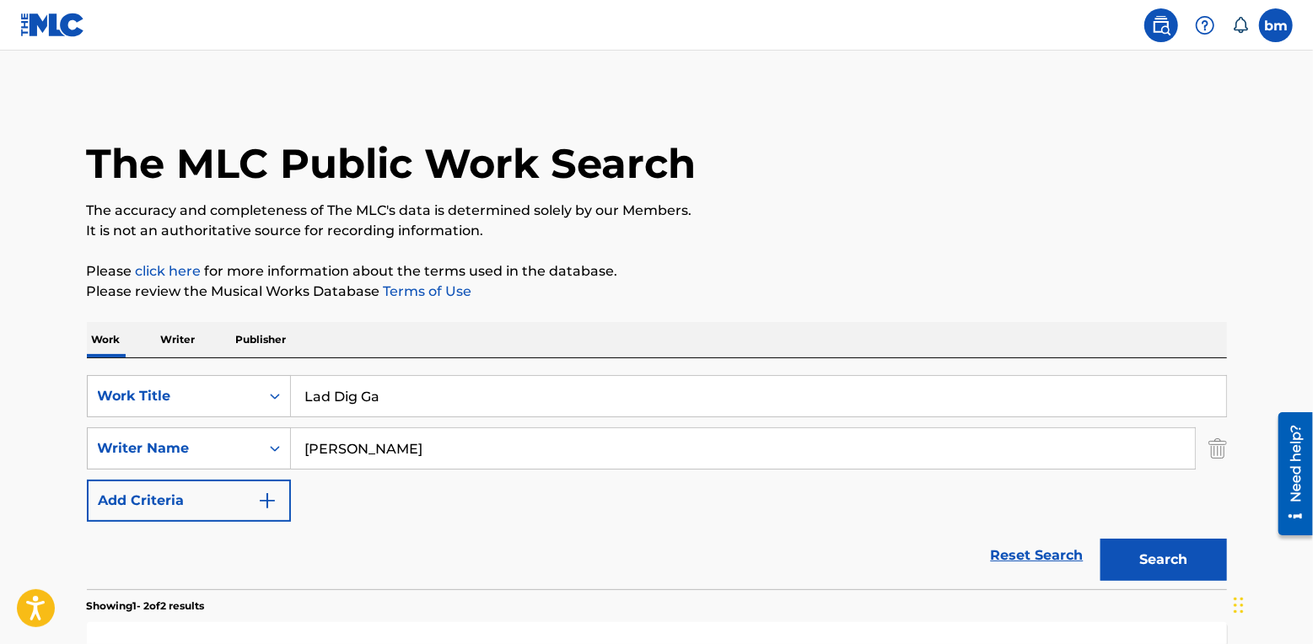
scroll to position [310, 0]
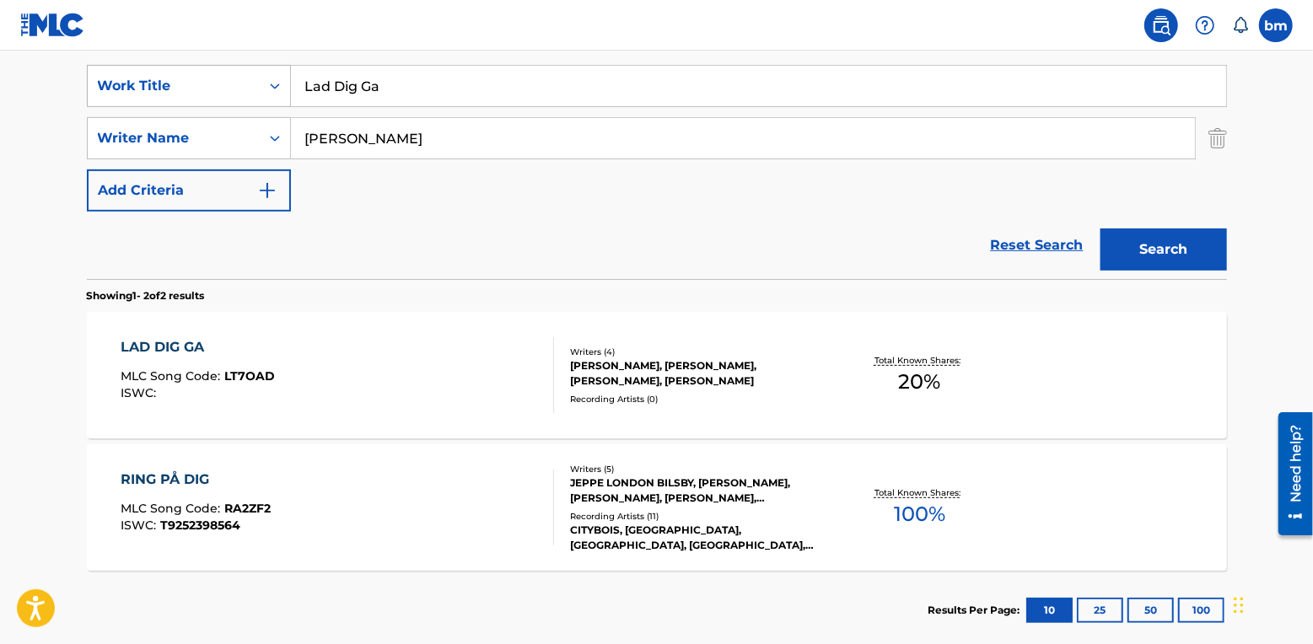
drag, startPoint x: 493, startPoint y: 74, endPoint x: 196, endPoint y: 89, distance: 298.0
click at [196, 89] on div "SearchWithCriteriac0667a74-7796-495e-8e53-aa04bcdd7514 Work Title Lad Dig Ga" at bounding box center [657, 86] width 1140 height 42
paste input "Let Him Go Lucy Park"
click at [437, 62] on div "SearchWithCriteriac0667a74-7796-495e-8e53-aa04bcdd7514 Work Title Let Him Go Lu…" at bounding box center [657, 163] width 1140 height 231
drag, startPoint x: 418, startPoint y: 76, endPoint x: 612, endPoint y: 44, distance: 196.5
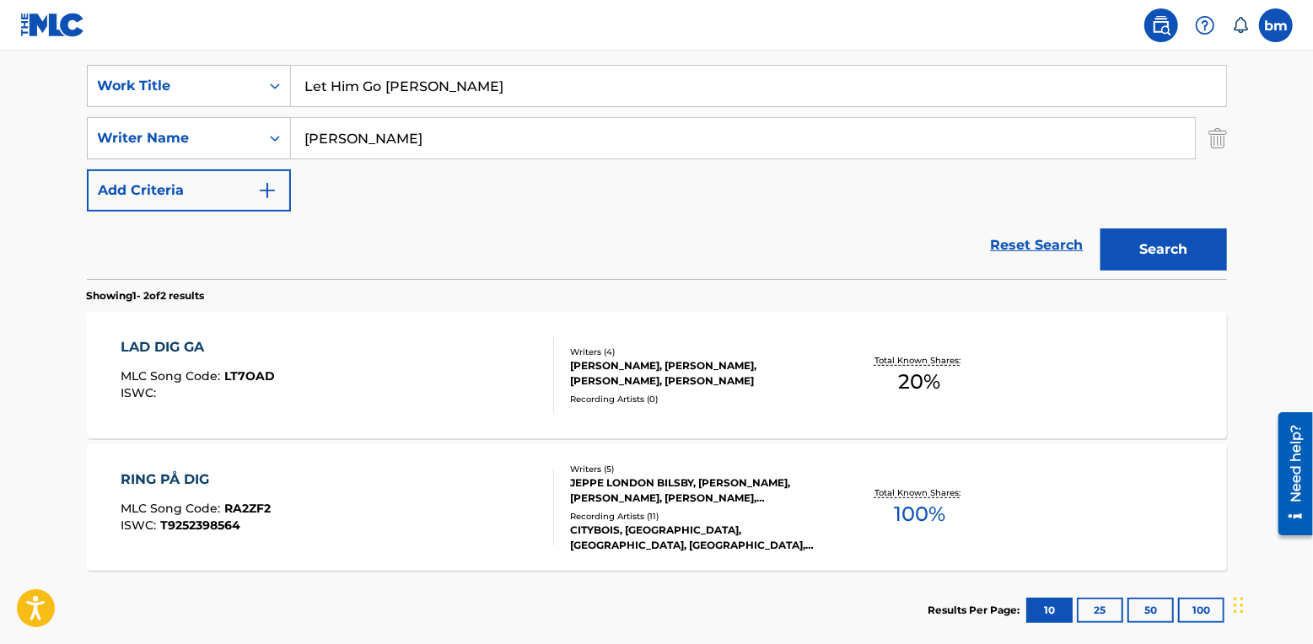
click at [610, 45] on div "bm bm bree mckennna brianna.mckenna@moodmedia.com Notification Preferences Prof…" at bounding box center [656, 215] width 1313 height 1050
type input "Let Him Go"
click at [615, 41] on nav "bm bm bree mckennna brianna.mckenna@moodmedia.com Notification Preferences Prof…" at bounding box center [656, 25] width 1313 height 51
drag, startPoint x: 437, startPoint y: 129, endPoint x: 295, endPoint y: 153, distance: 143.7
click at [295, 153] on input "Thor Farlov" at bounding box center [743, 138] width 904 height 40
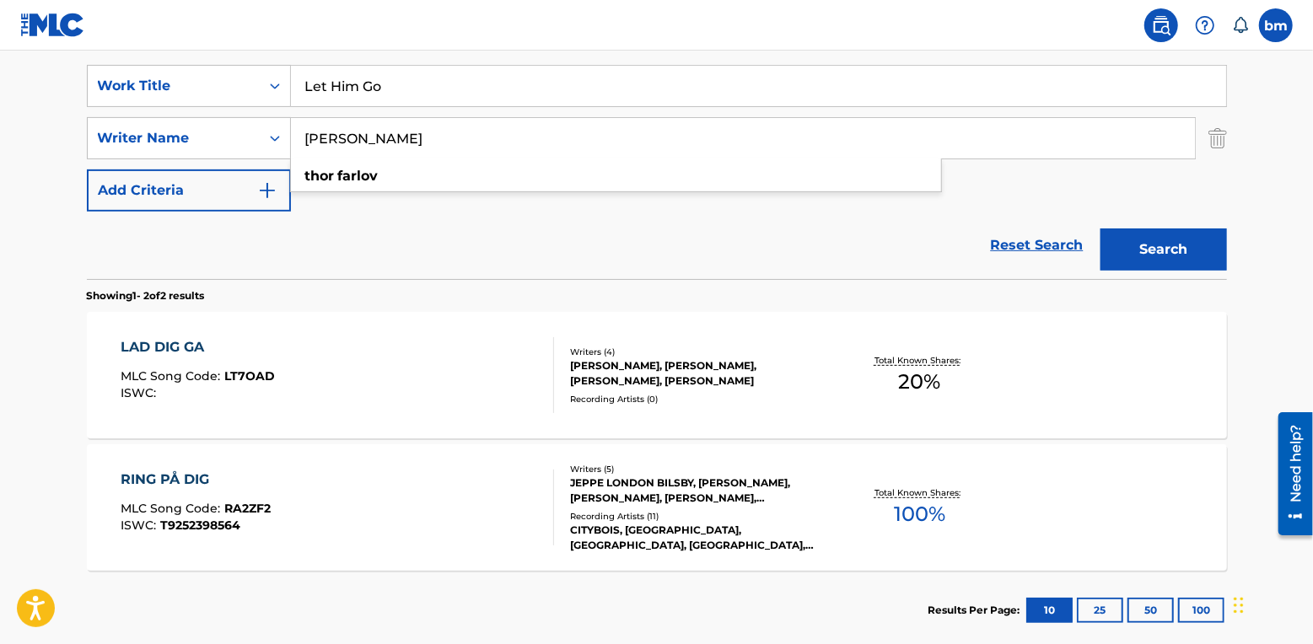
paste input "Lucy Park"
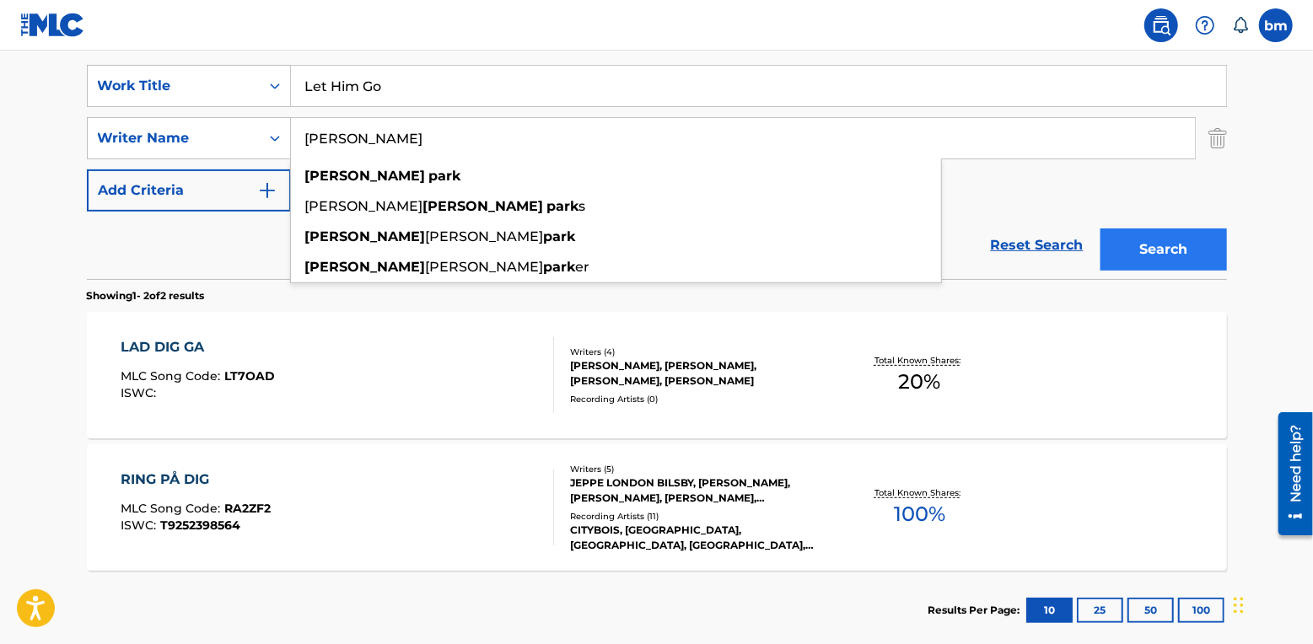
type input "Lucy Park"
click at [1154, 238] on button "Search" at bounding box center [1163, 249] width 126 height 42
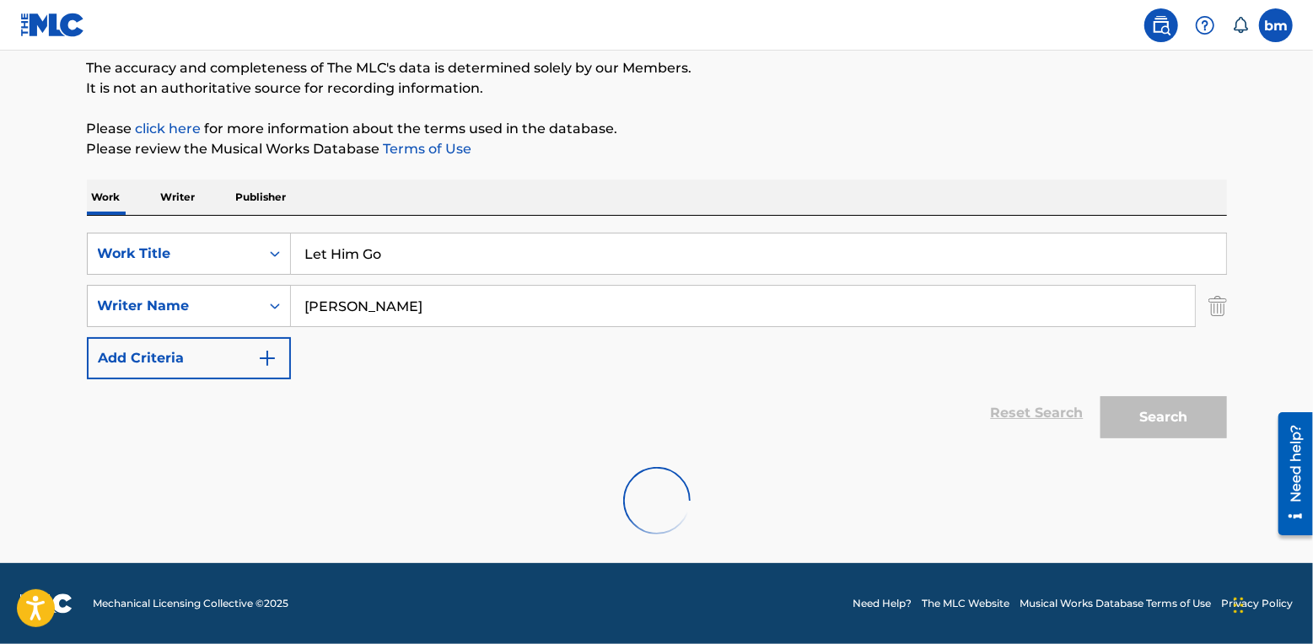
scroll to position [274, 0]
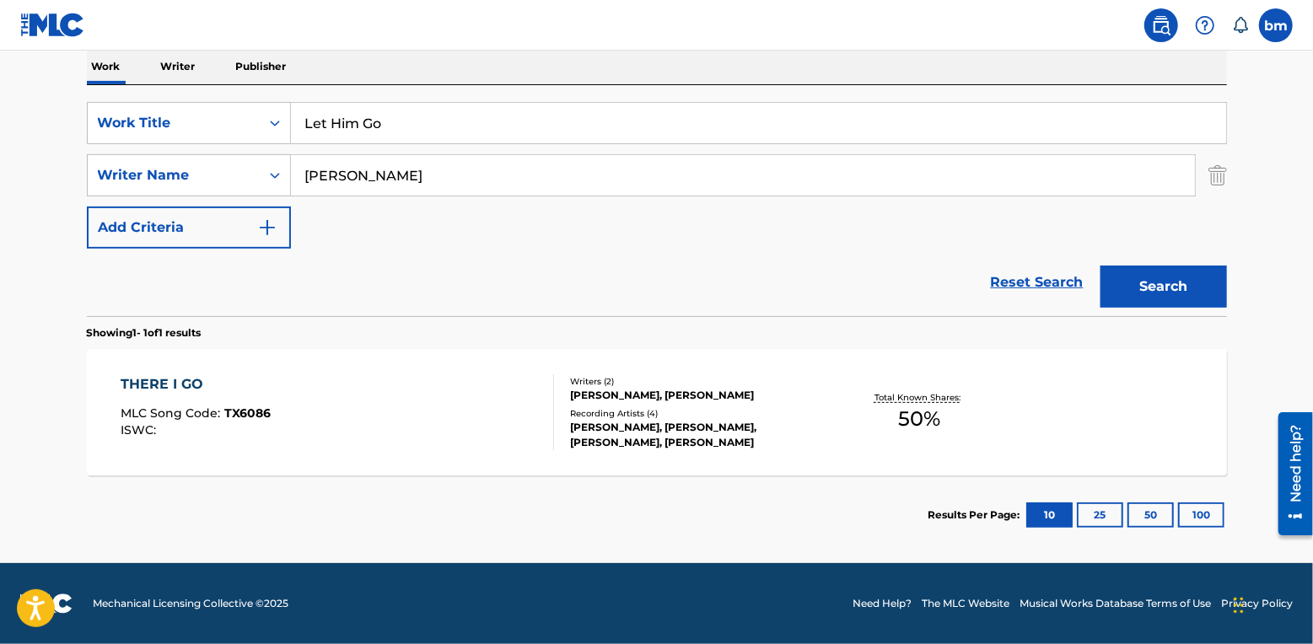
click at [428, 382] on div "THERE I GO MLC Song Code : TX6086 ISWC :" at bounding box center [337, 412] width 433 height 76
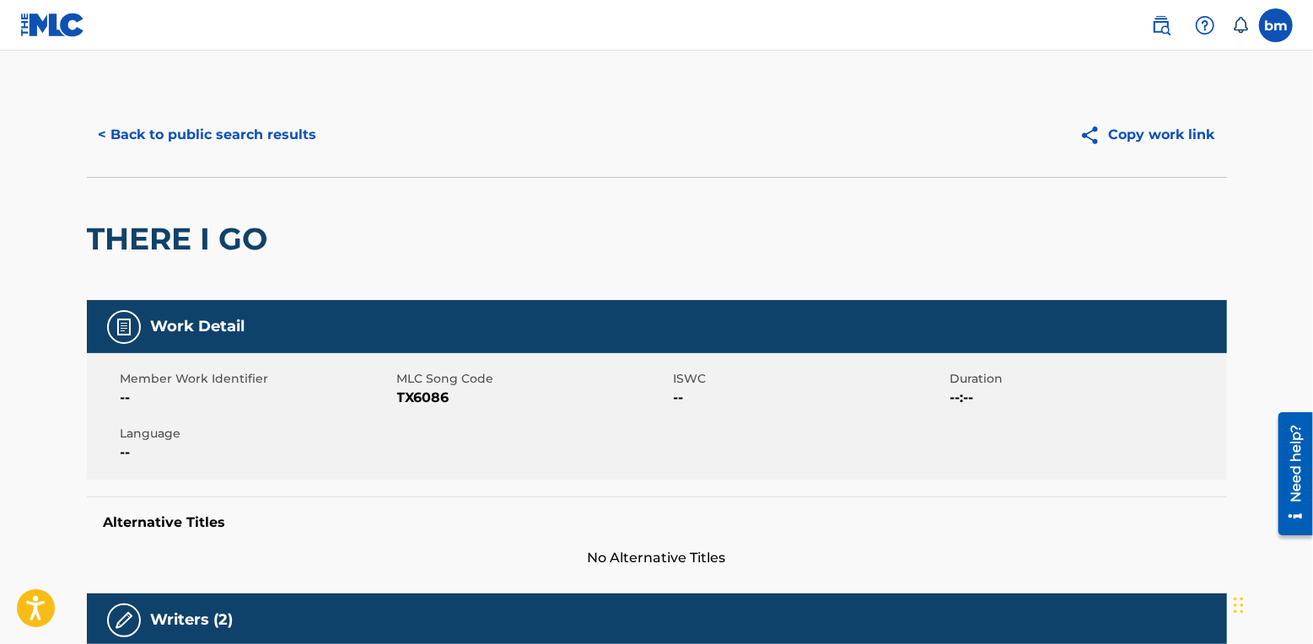
click at [162, 137] on button "< Back to public search results" at bounding box center [208, 135] width 242 height 42
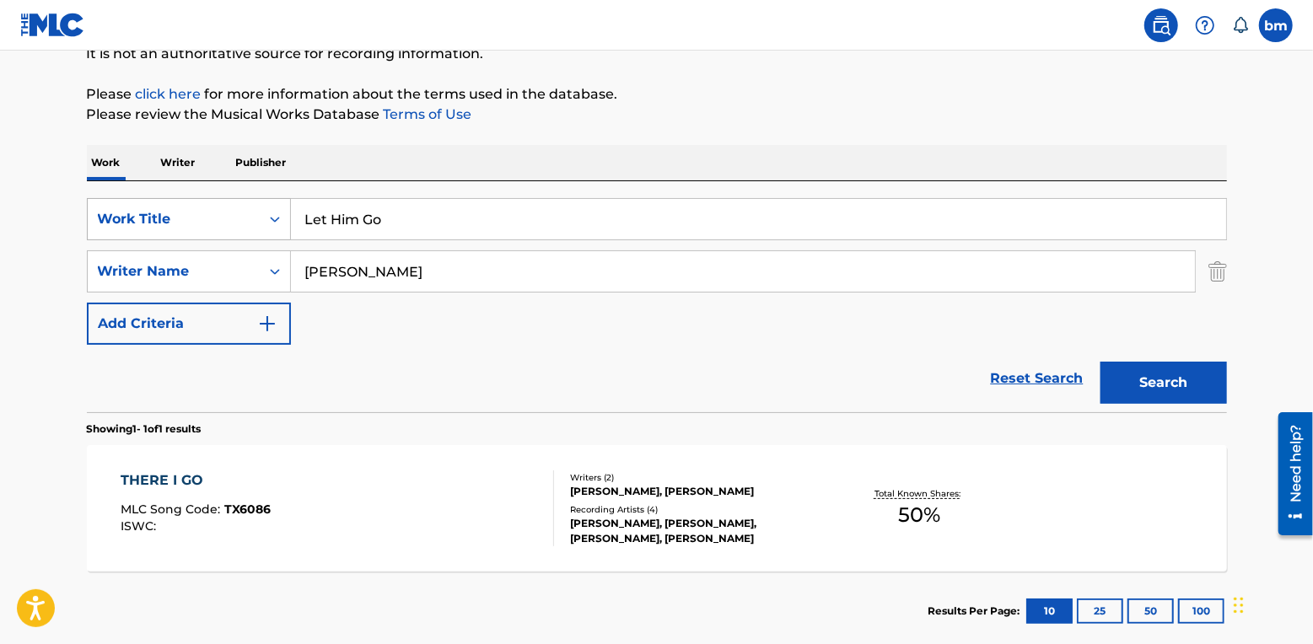
drag, startPoint x: 453, startPoint y: 220, endPoint x: 160, endPoint y: 221, distance: 292.6
click at [132, 220] on div "SearchWithCriteriac0667a74-7796-495e-8e53-aa04bcdd7514 Work Title Let Him Go" at bounding box center [657, 219] width 1140 height 42
paste input "Lucy Park"
click at [406, 220] on input "Let Him Go Lucy Park" at bounding box center [758, 219] width 935 height 40
click at [533, 223] on input "Let Him Go Lucy Park" at bounding box center [758, 219] width 935 height 40
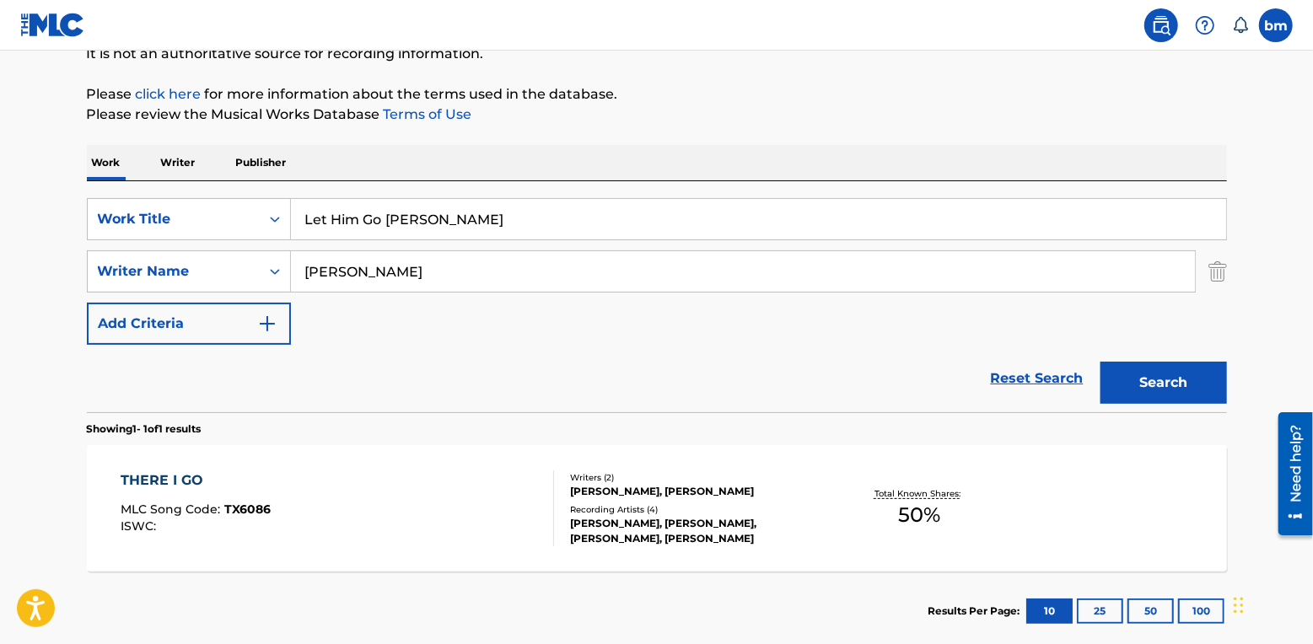
drag, startPoint x: 406, startPoint y: 220, endPoint x: 432, endPoint y: 212, distance: 27.2
click at [423, 218] on input "Let Him Go Lucy Park" at bounding box center [758, 219] width 935 height 40
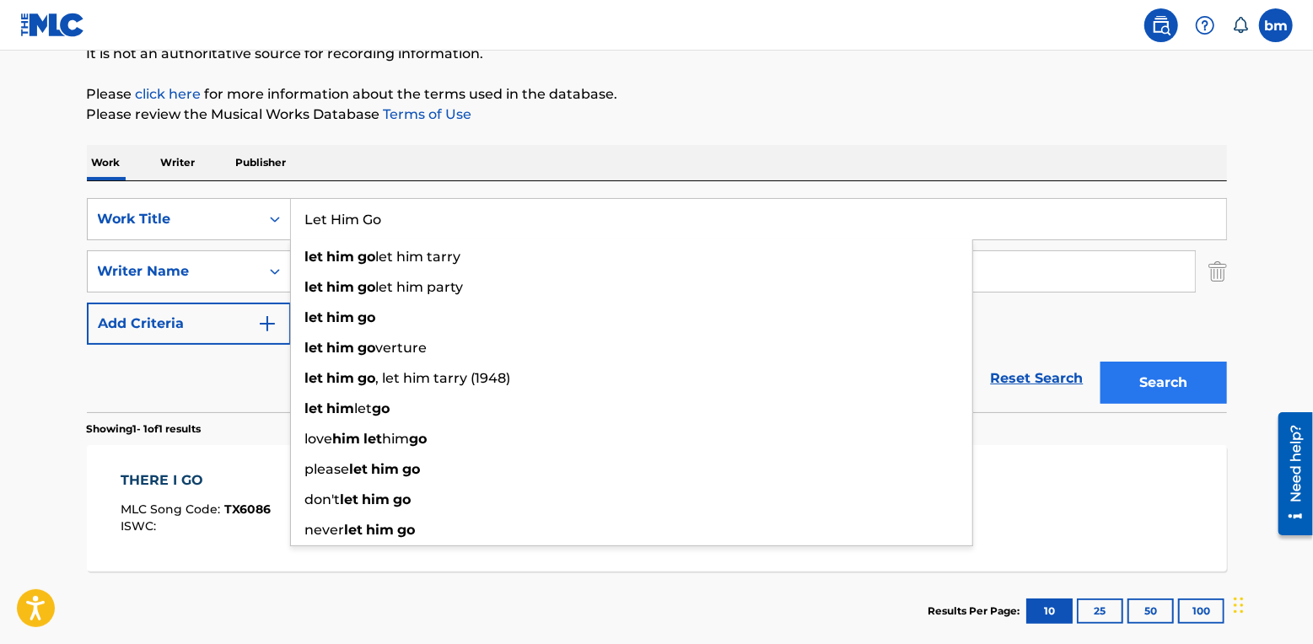
type input "Let Him Go"
drag, startPoint x: 1160, startPoint y: 368, endPoint x: 1164, endPoint y: 376, distance: 9.4
click at [1162, 372] on button "Search" at bounding box center [1163, 383] width 126 height 42
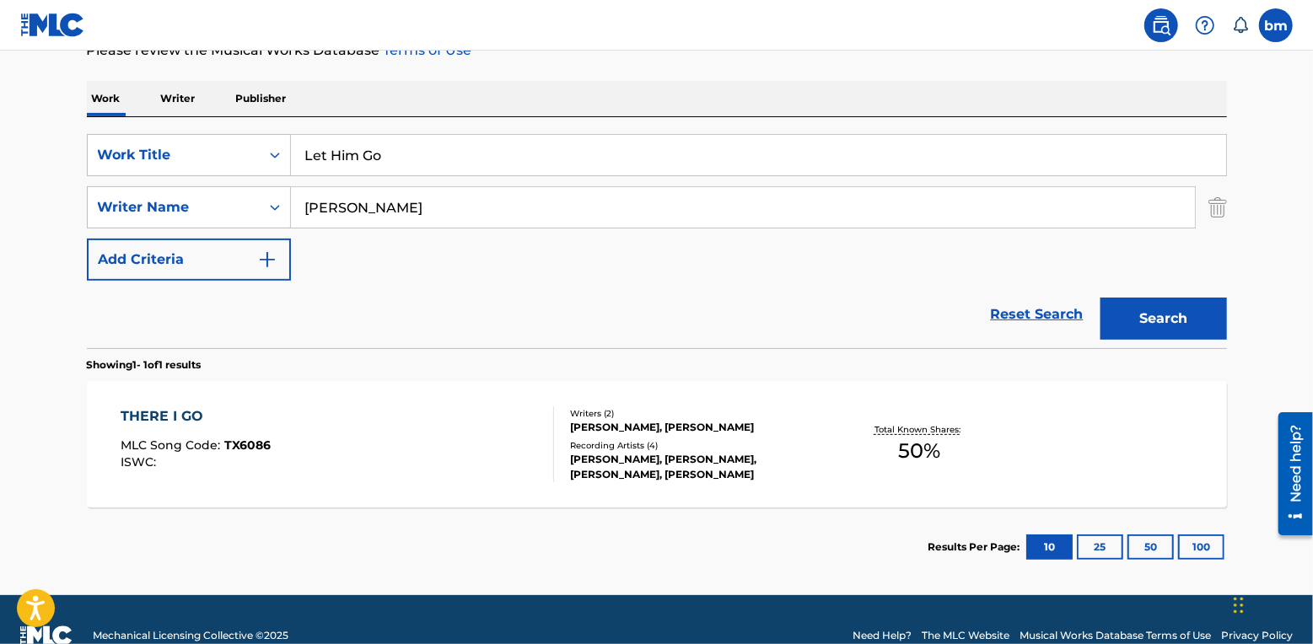
scroll to position [274, 0]
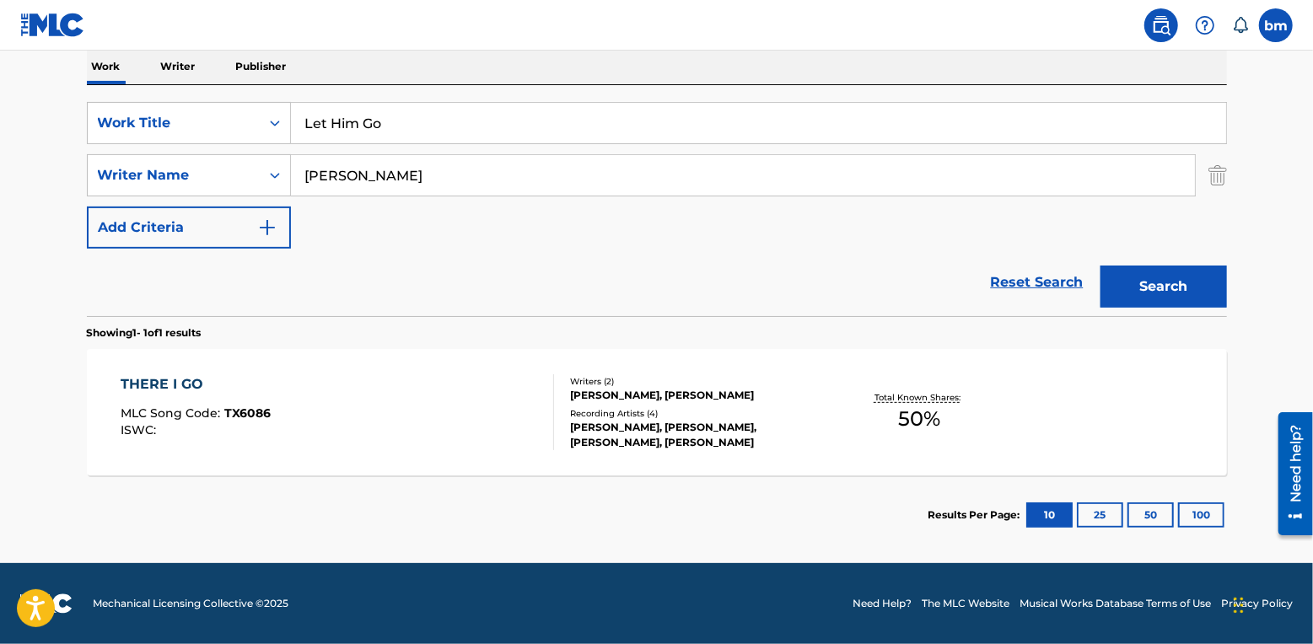
click at [393, 385] on div "THERE I GO MLC Song Code : TX6086 ISWC :" at bounding box center [337, 412] width 433 height 76
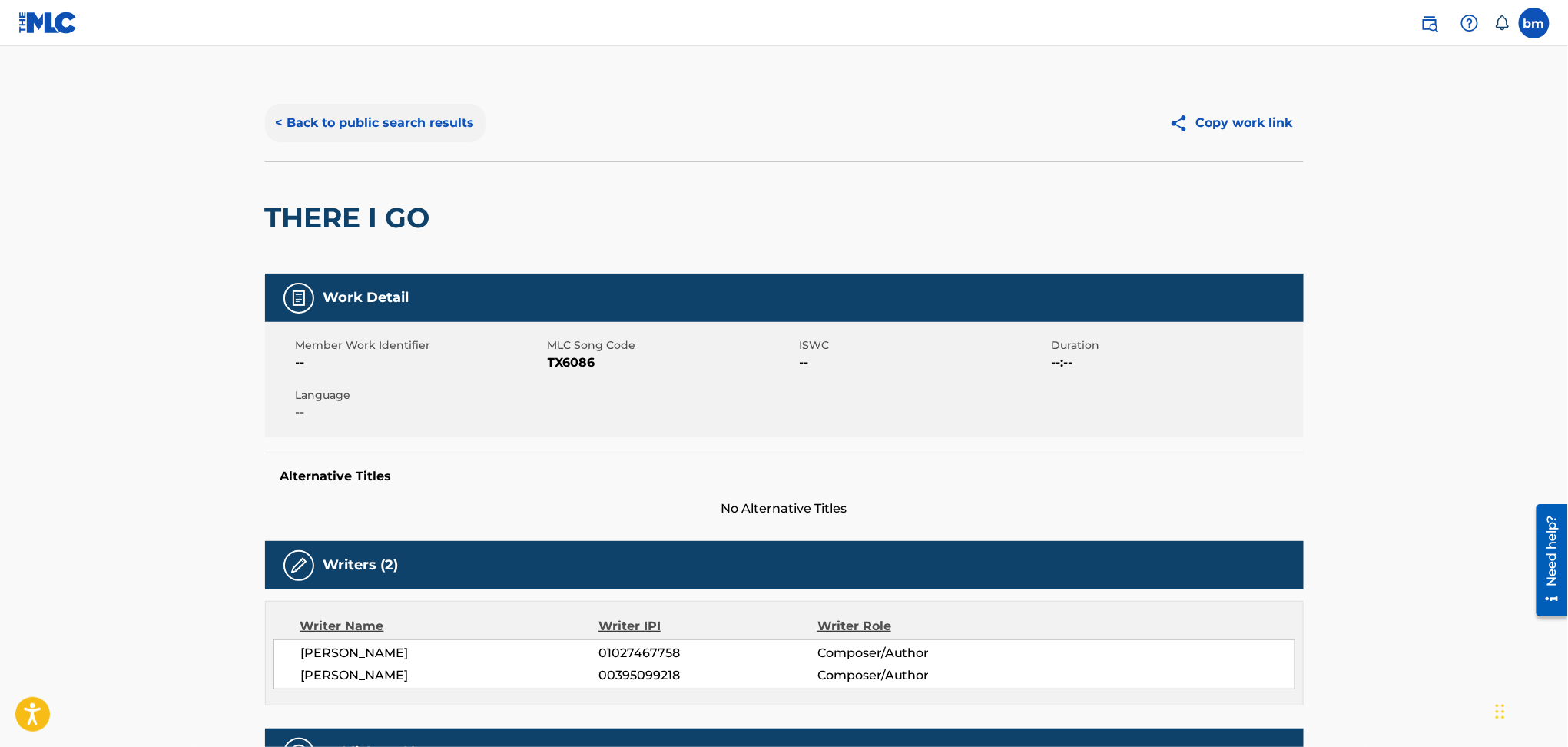
click at [411, 128] on button "< Back to public search results" at bounding box center [375, 123] width 220 height 38
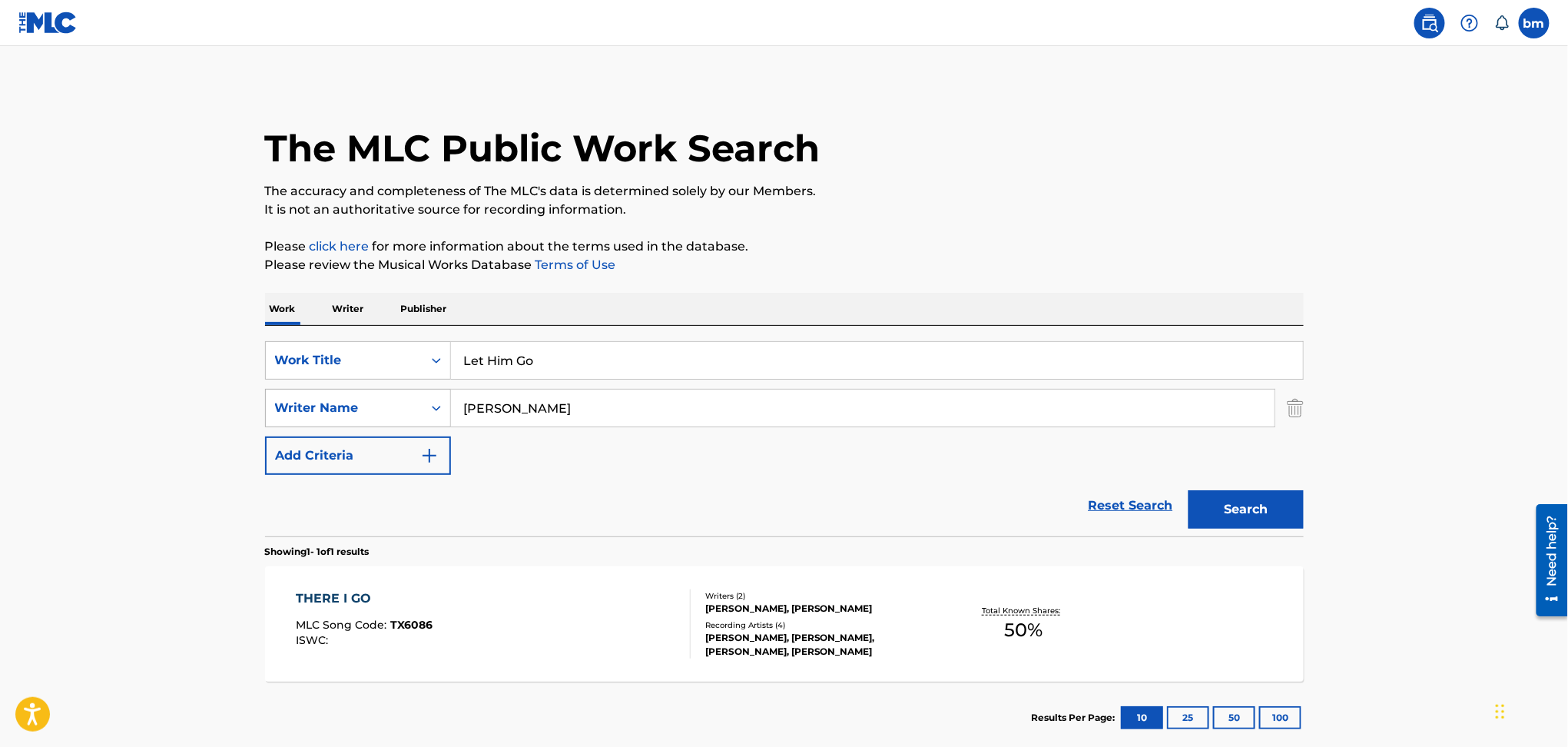
drag, startPoint x: 566, startPoint y: 400, endPoint x: 428, endPoint y: 397, distance: 138.0
click at [455, 403] on input "Lucy Park" at bounding box center [863, 407] width 824 height 36
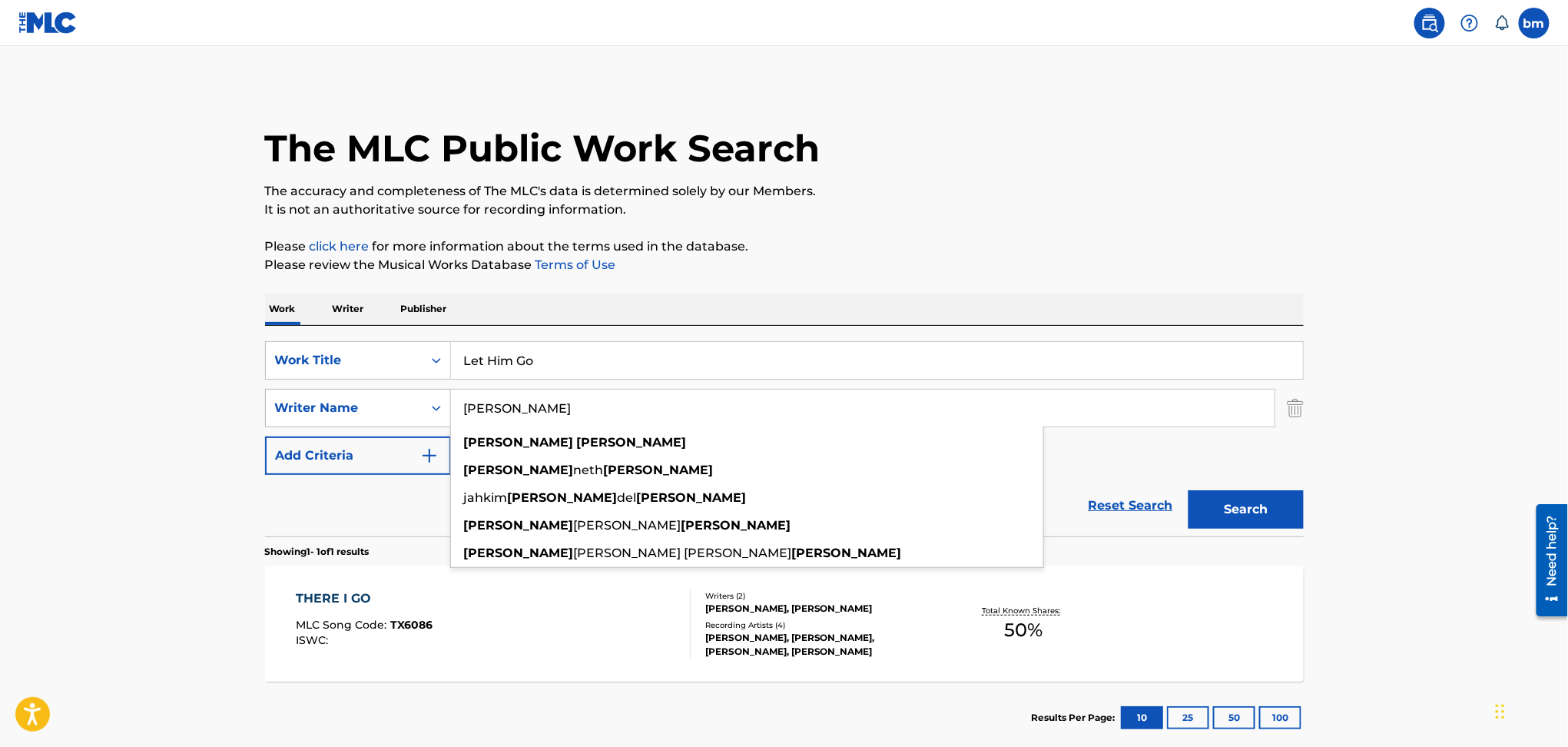
click at [1188, 490] on button "Search" at bounding box center [1245, 509] width 115 height 38
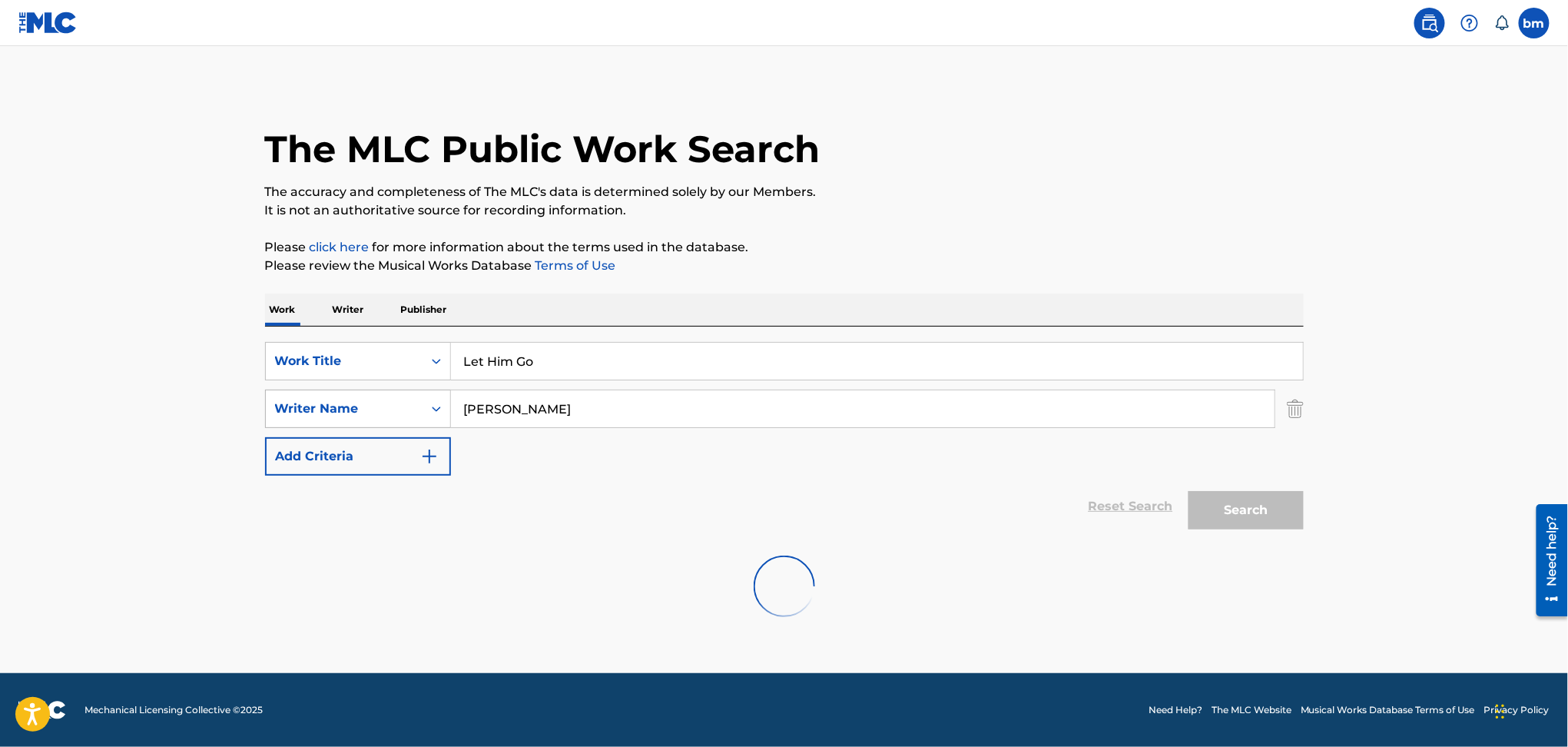
scroll to position [0, 0]
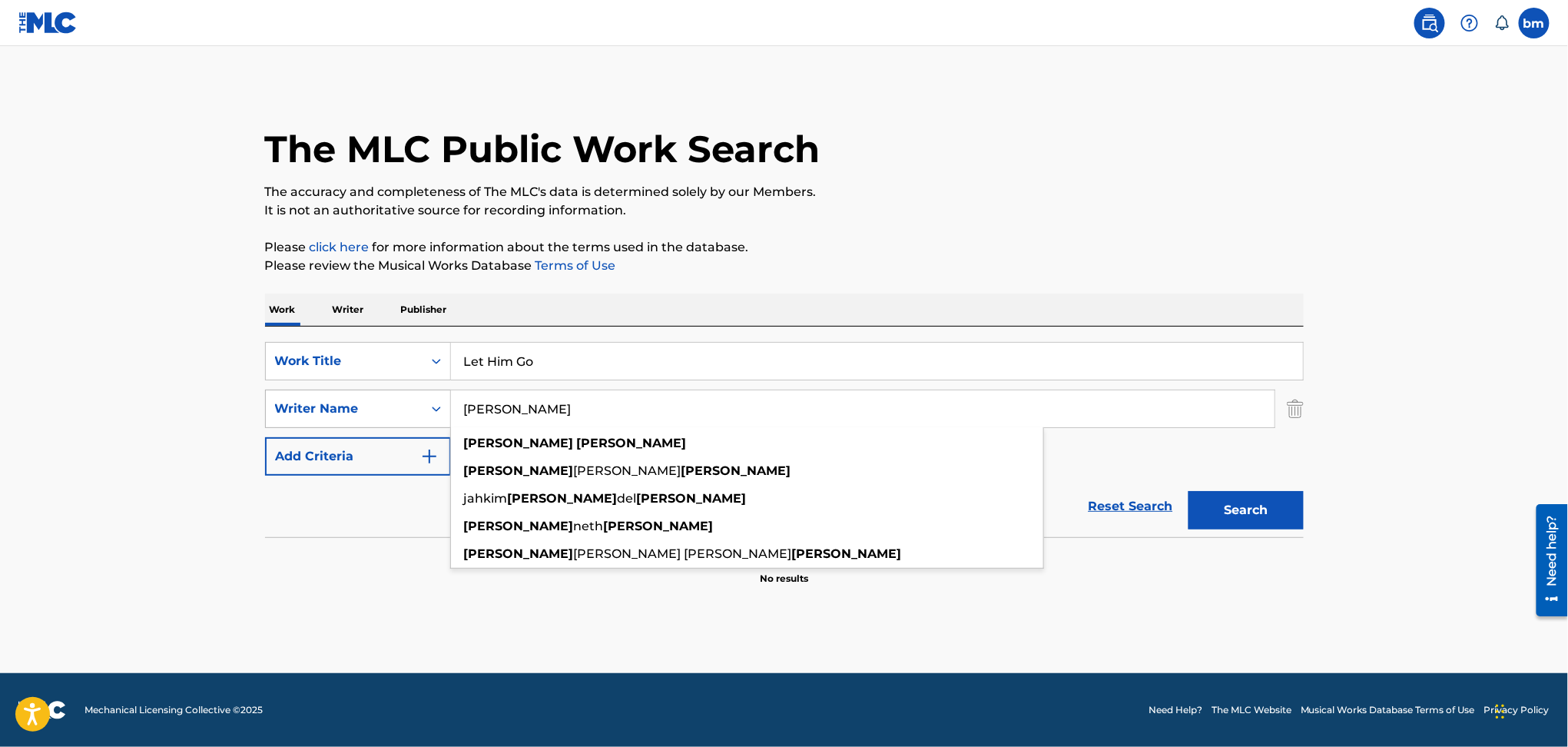
drag, startPoint x: 636, startPoint y: 414, endPoint x: 464, endPoint y: 410, distance: 172.0
click at [321, 410] on div "SearchWithCriteria54abf341-431a-4b96-ac76-6dc0a5ae9849 Writer Name ken samson k…" at bounding box center [784, 408] width 1039 height 38
paste input "Ken SamsonLucy Park"
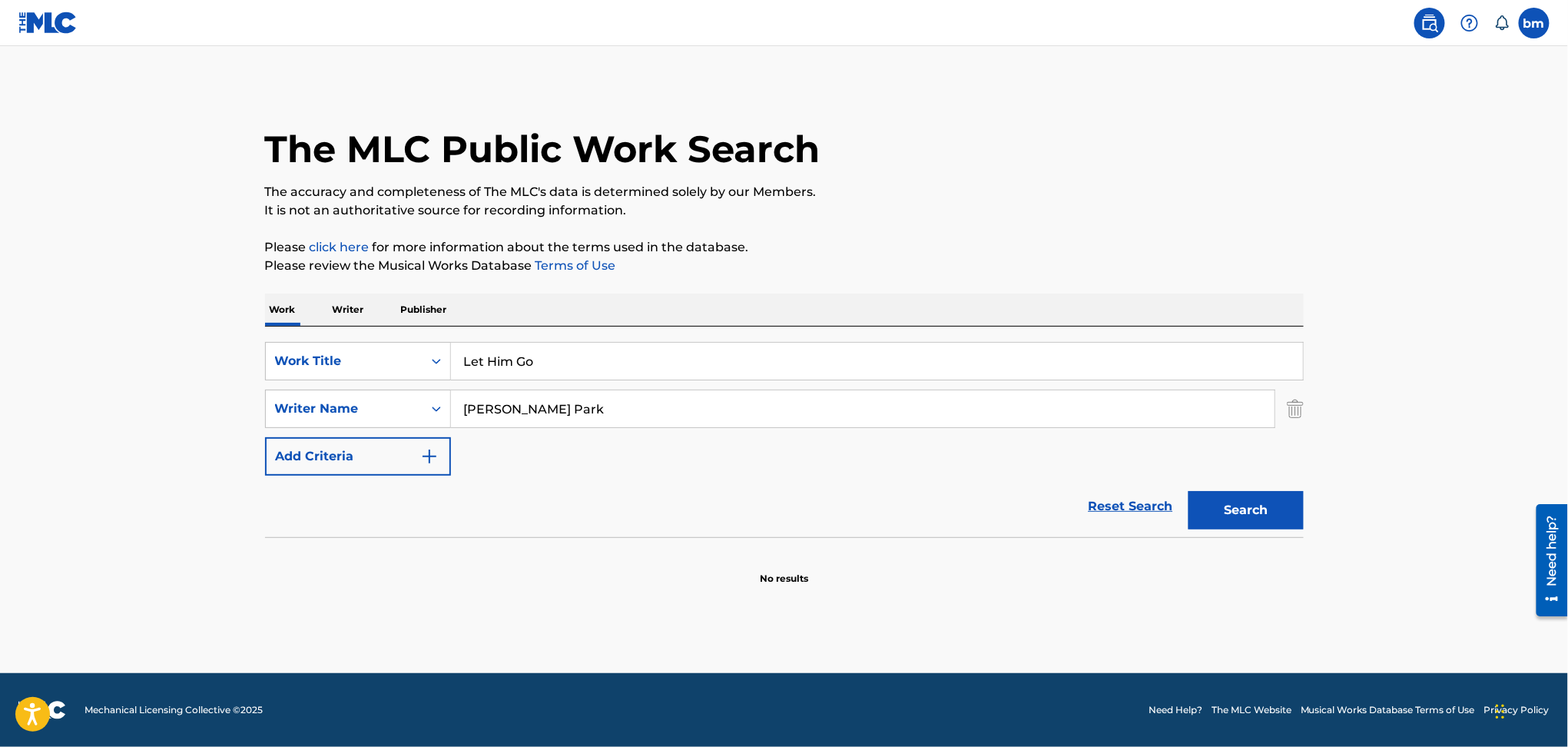
drag, startPoint x: 541, startPoint y: 410, endPoint x: 1054, endPoint y: 522, distance: 525.1
click at [316, 407] on div "SearchWithCriteria54abf341-431a-4b96-ac76-6dc0a5ae9849 Writer Name Ken SamsonLu…" at bounding box center [784, 408] width 1039 height 38
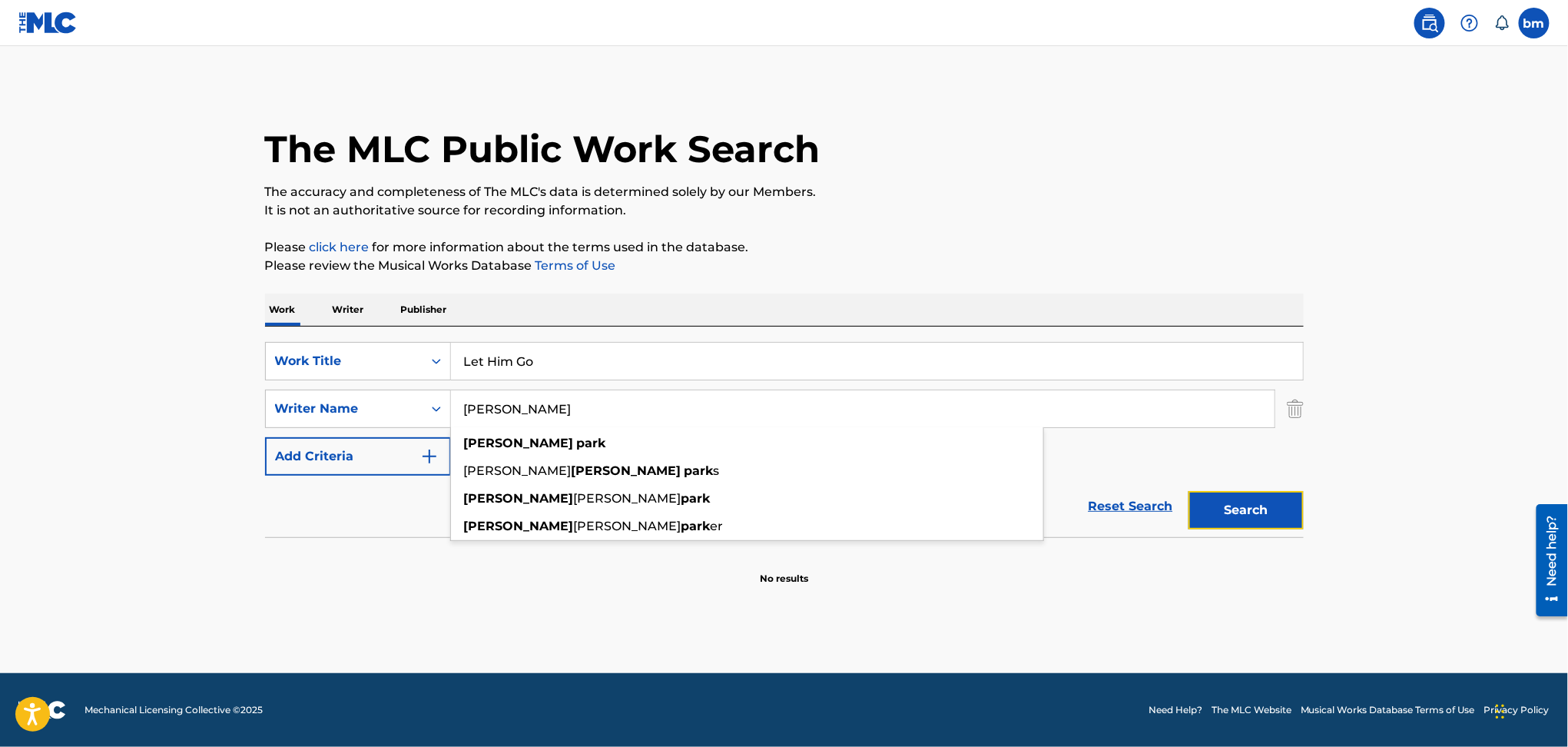
click at [1255, 502] on button "Search" at bounding box center [1245, 510] width 115 height 38
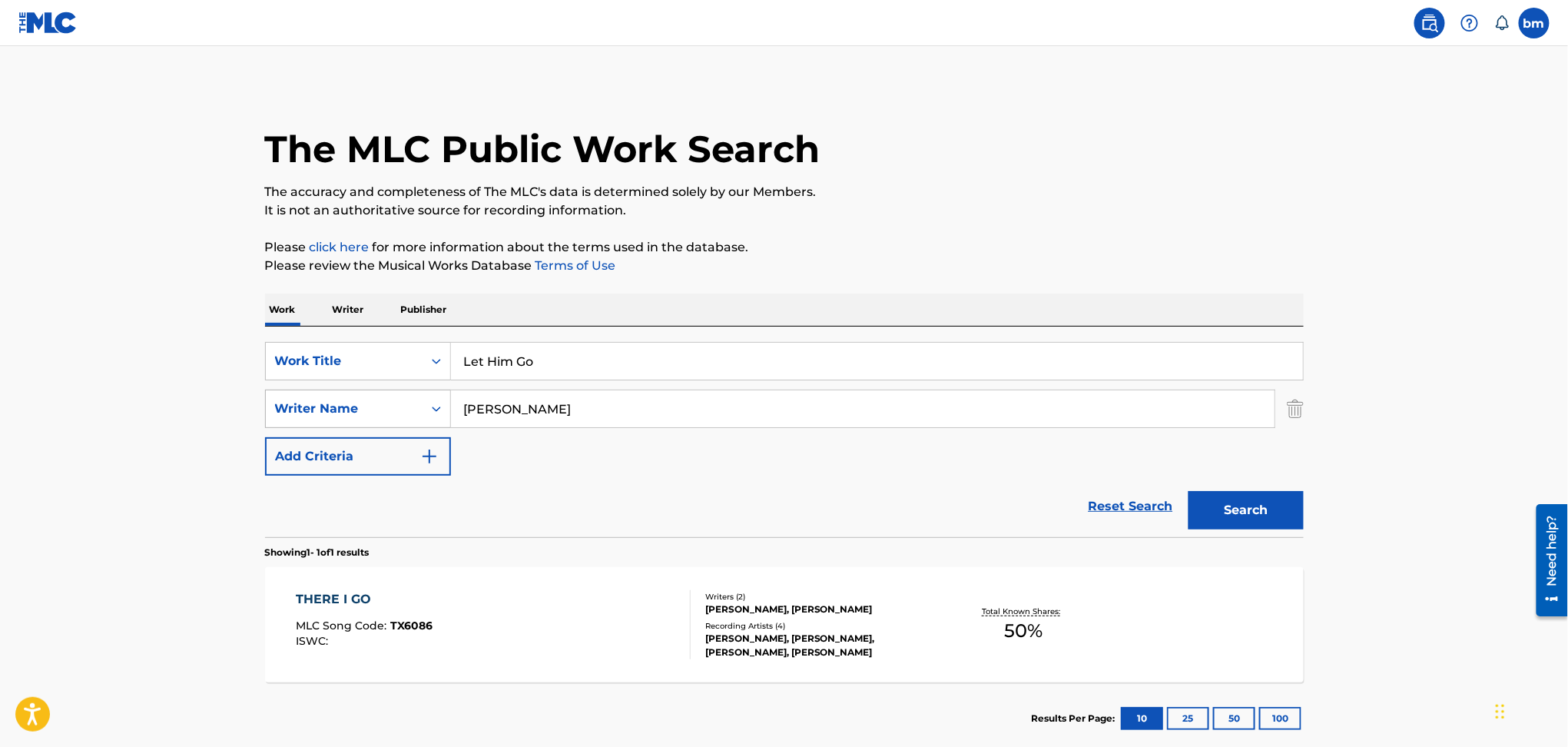
drag, startPoint x: 631, startPoint y: 416, endPoint x: 341, endPoint y: 416, distance: 290.0
click at [341, 416] on div "SearchWithCriteria54abf341-431a-4b96-ac76-6dc0a5ae9849 Writer Name Lucy Park" at bounding box center [784, 408] width 1039 height 38
paste input "Adam EnglundJakob RedtzerPeter Åberg"
type input "Adam EnglundJakob RedtzerPeter Åberg"
drag, startPoint x: 669, startPoint y: 359, endPoint x: 268, endPoint y: 359, distance: 401.0
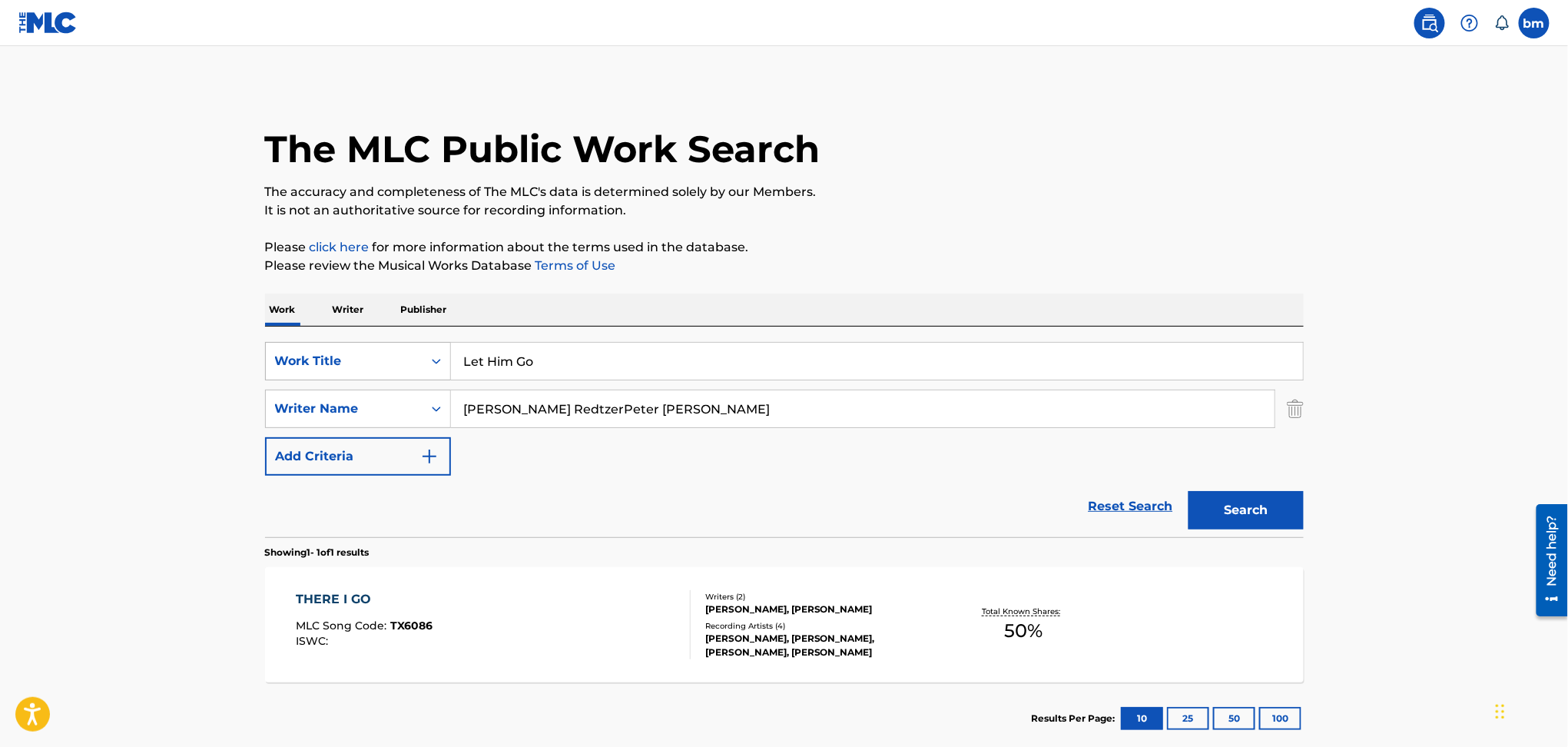
click at [268, 359] on div "SearchWithCriteriac0667a74-7796-495e-8e53-aa04bcdd7514 Work Title Let Him Go" at bounding box center [784, 361] width 1039 height 38
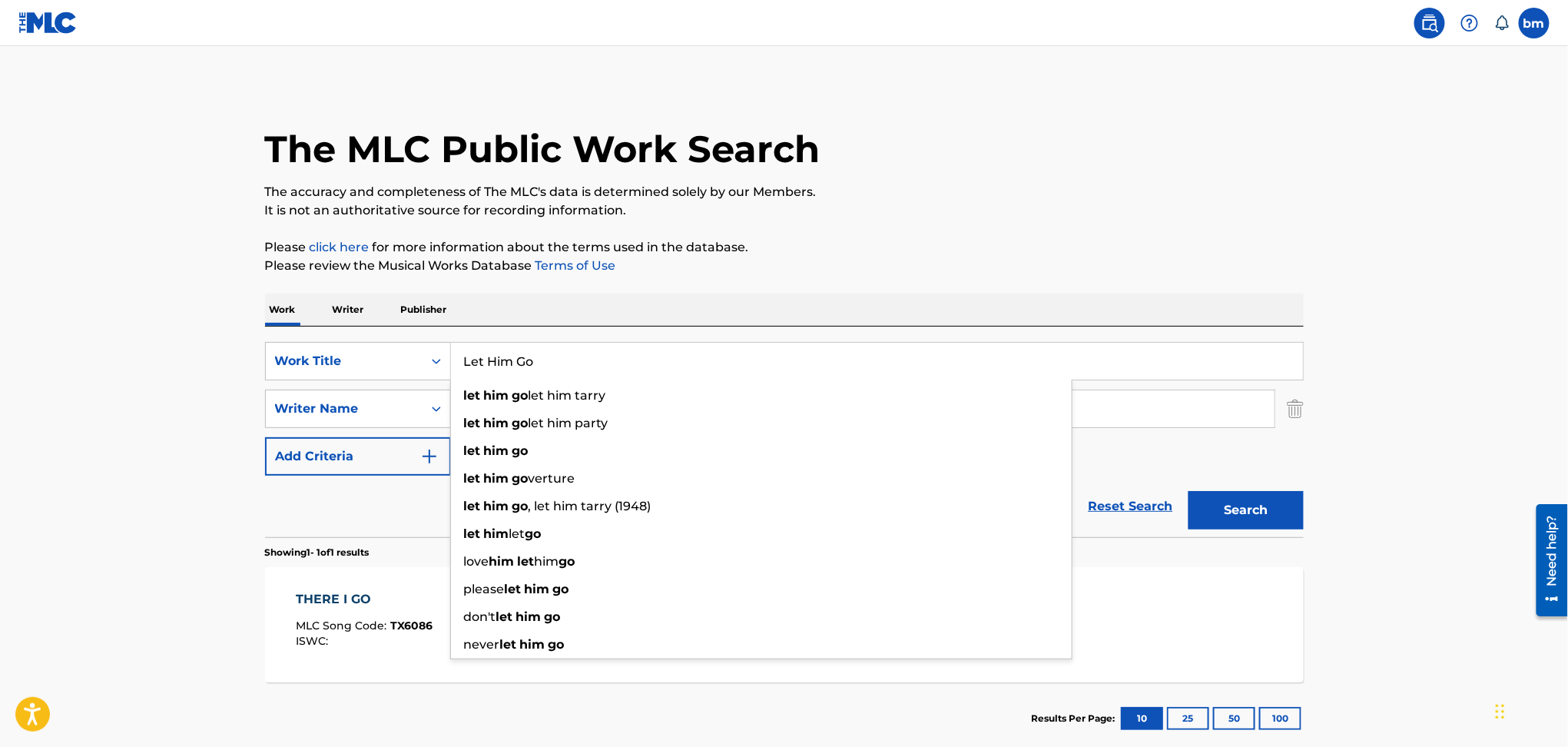
paste input "MSN & Lunar Rymdpojken"
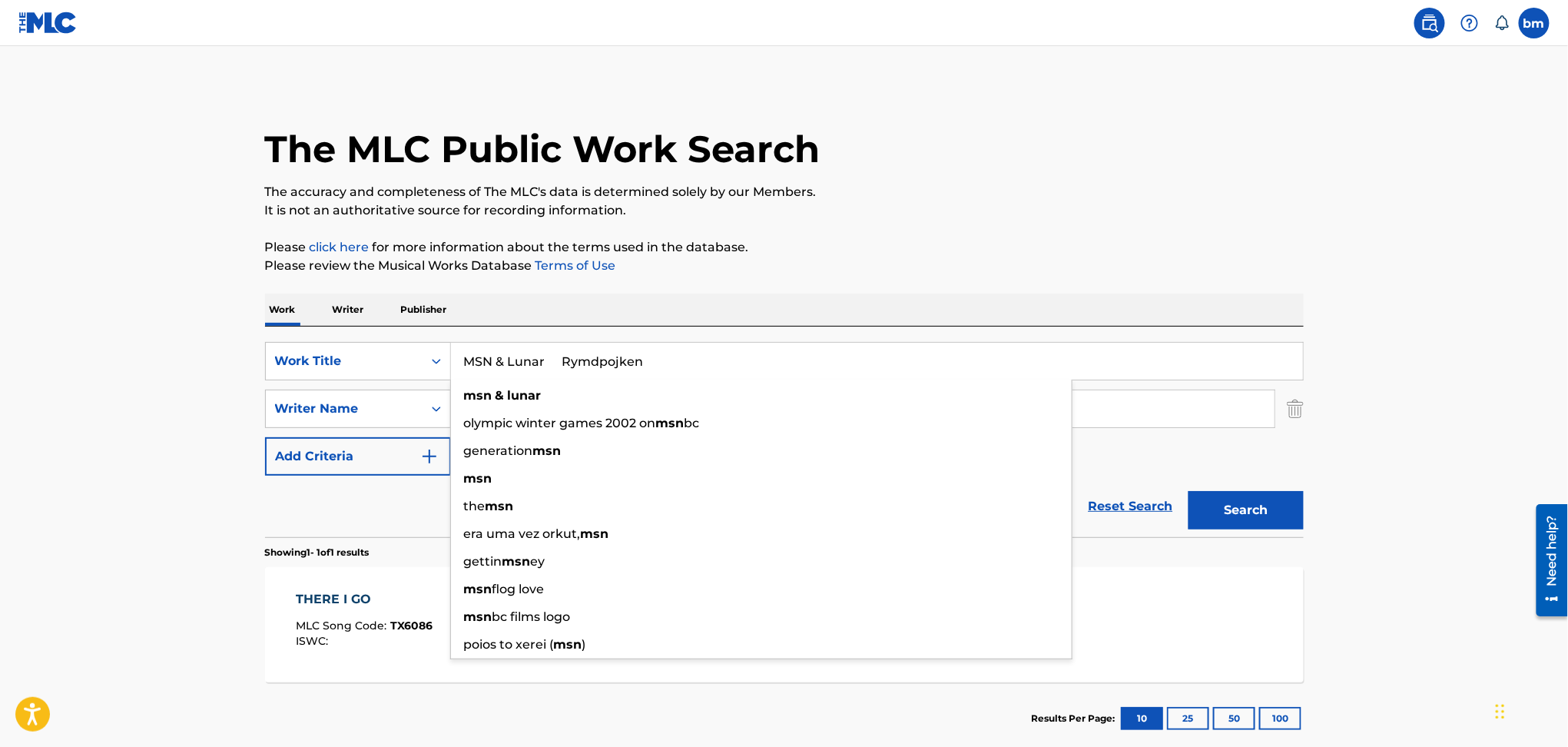
drag, startPoint x: 569, startPoint y: 360, endPoint x: 1275, endPoint y: 240, distance: 716.1
click at [1265, 248] on div "The MLC Public Work Search The accuracy and completeness of The MLC's data is d…" at bounding box center [784, 419] width 1075 height 670
type input "MSN & Lunar"
click at [1238, 170] on div "The MLC Public Work Search" at bounding box center [784, 140] width 1039 height 112
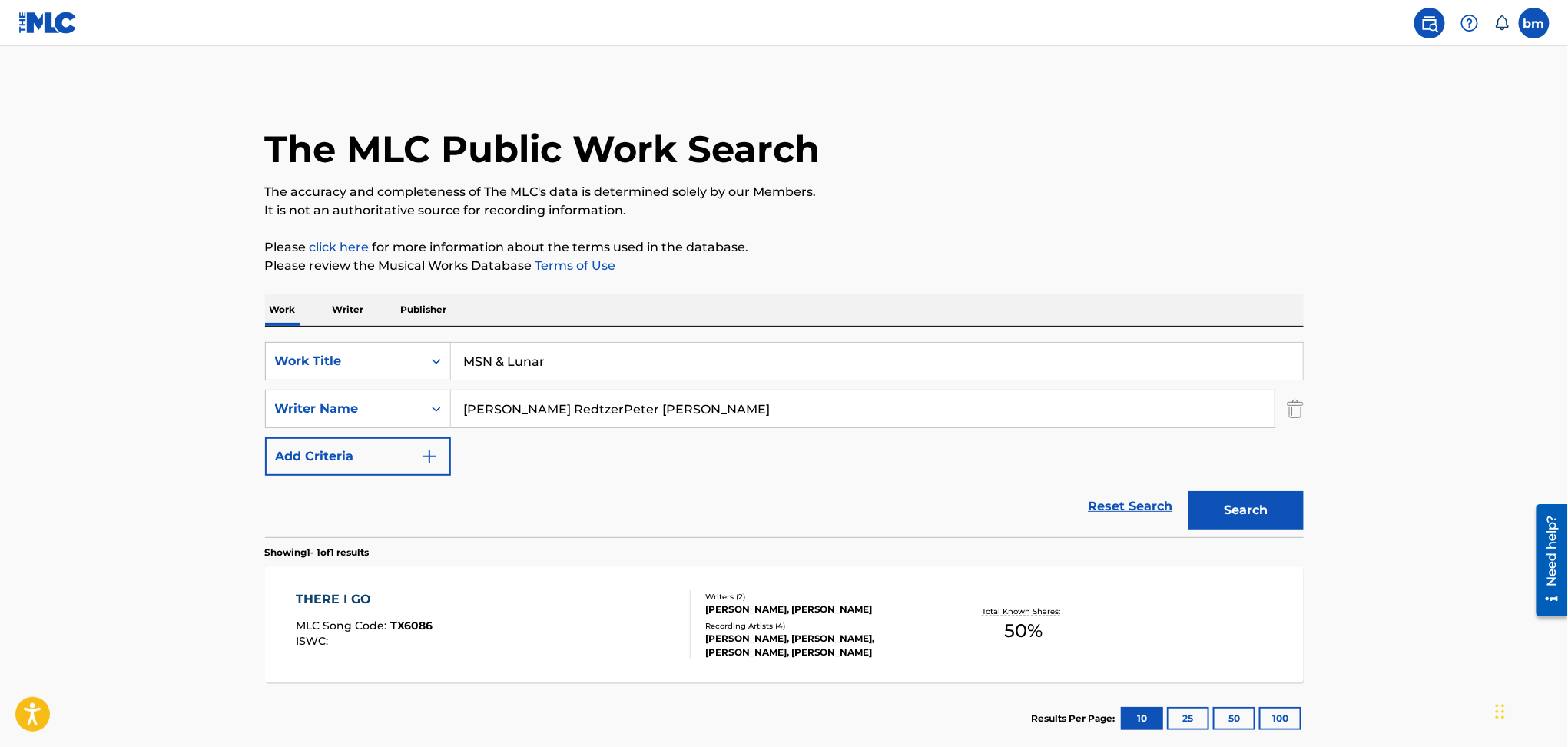
drag, startPoint x: 558, startPoint y: 405, endPoint x: 1311, endPoint y: 492, distance: 758.0
click at [1276, 454] on div "SearchWithCriteriac0667a74-7796-495e-8e53-aa04bcdd7514 Work Title MSN & Lunar S…" at bounding box center [784, 408] width 1039 height 134
type input "Adam Englund"
click at [1291, 508] on button "Search" at bounding box center [1245, 510] width 115 height 38
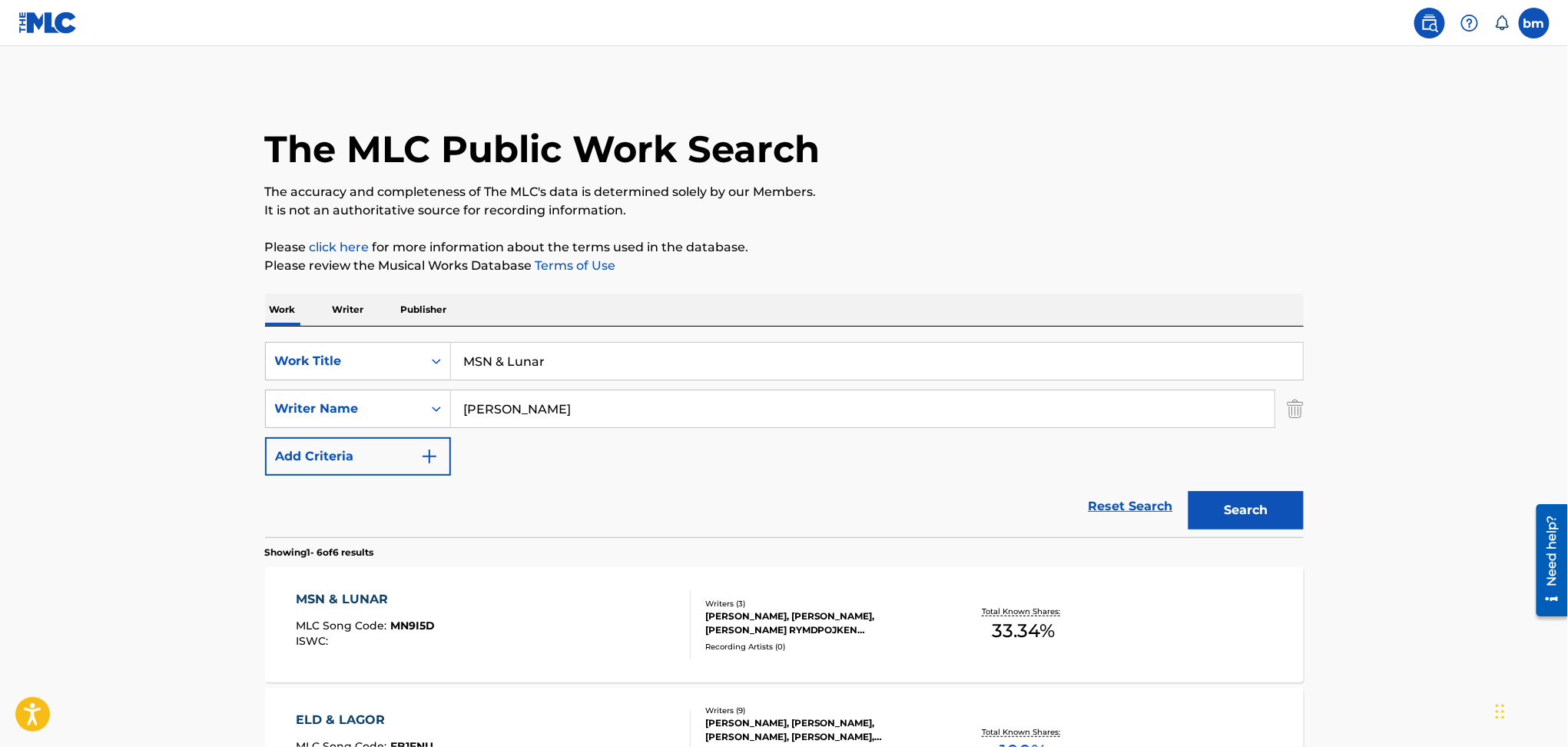
click at [590, 605] on div "MSN & LUNAR MLC Song Code : MN9I5D ISWC :" at bounding box center [493, 625] width 395 height 69
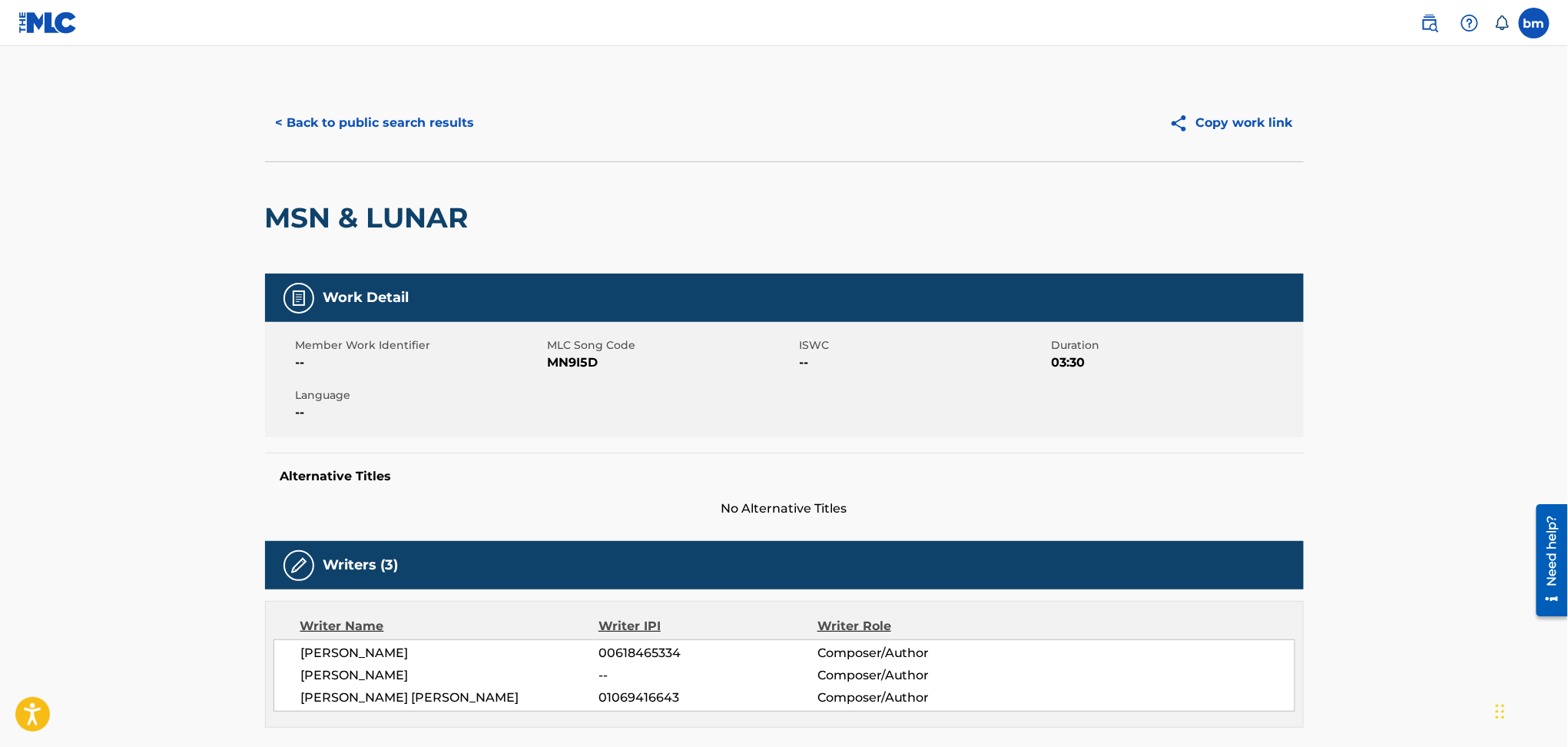
click at [588, 368] on span "MN9I5D" at bounding box center [671, 363] width 248 height 18
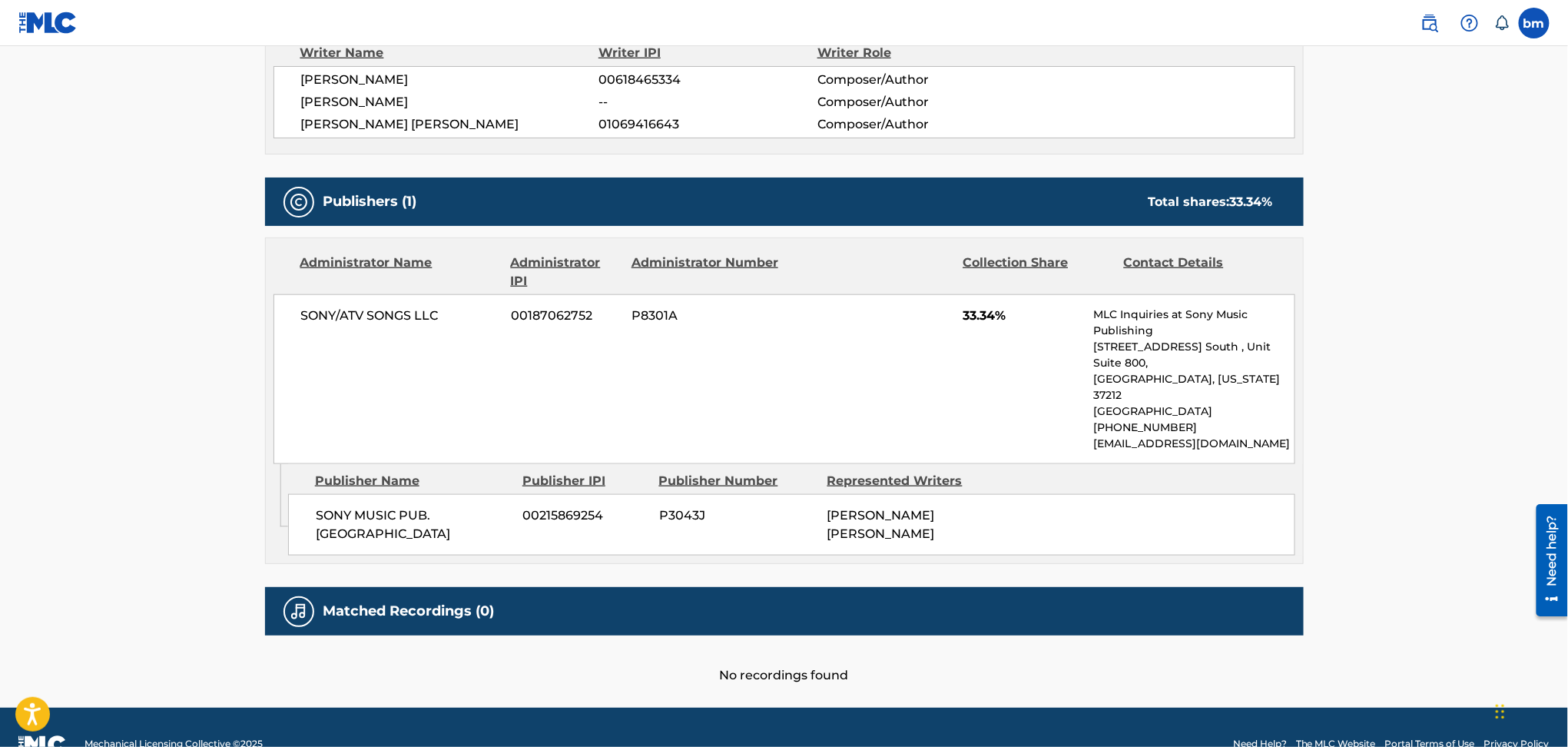
scroll to position [575, 0]
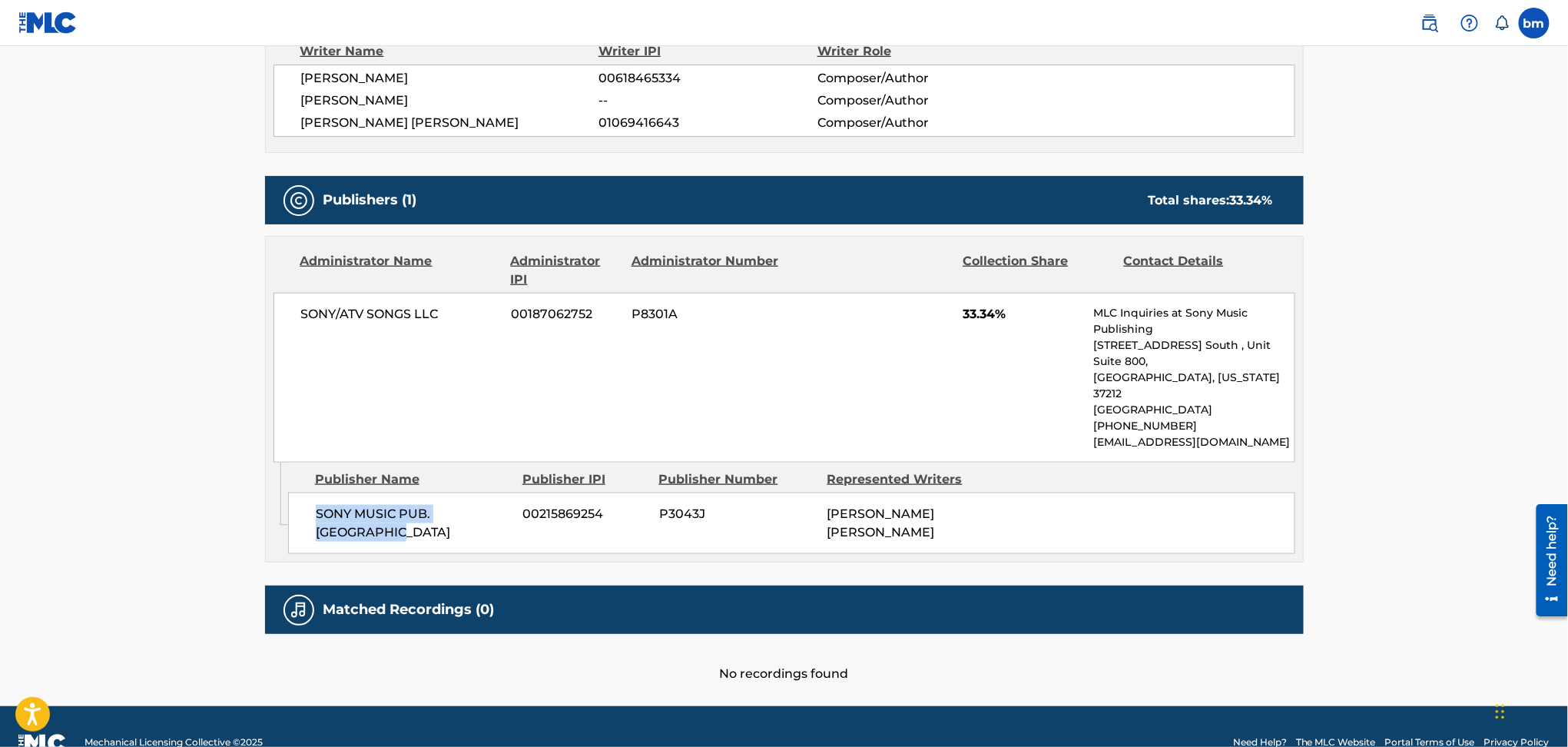
drag, startPoint x: 303, startPoint y: 475, endPoint x: 467, endPoint y: 510, distance: 167.7
click at [467, 510] on div "SONY MUSIC PUB. SCANDINAVIA 00215869254 P3043J ADAM RYMDPOJKEN ENGLUND" at bounding box center [791, 522] width 1007 height 61
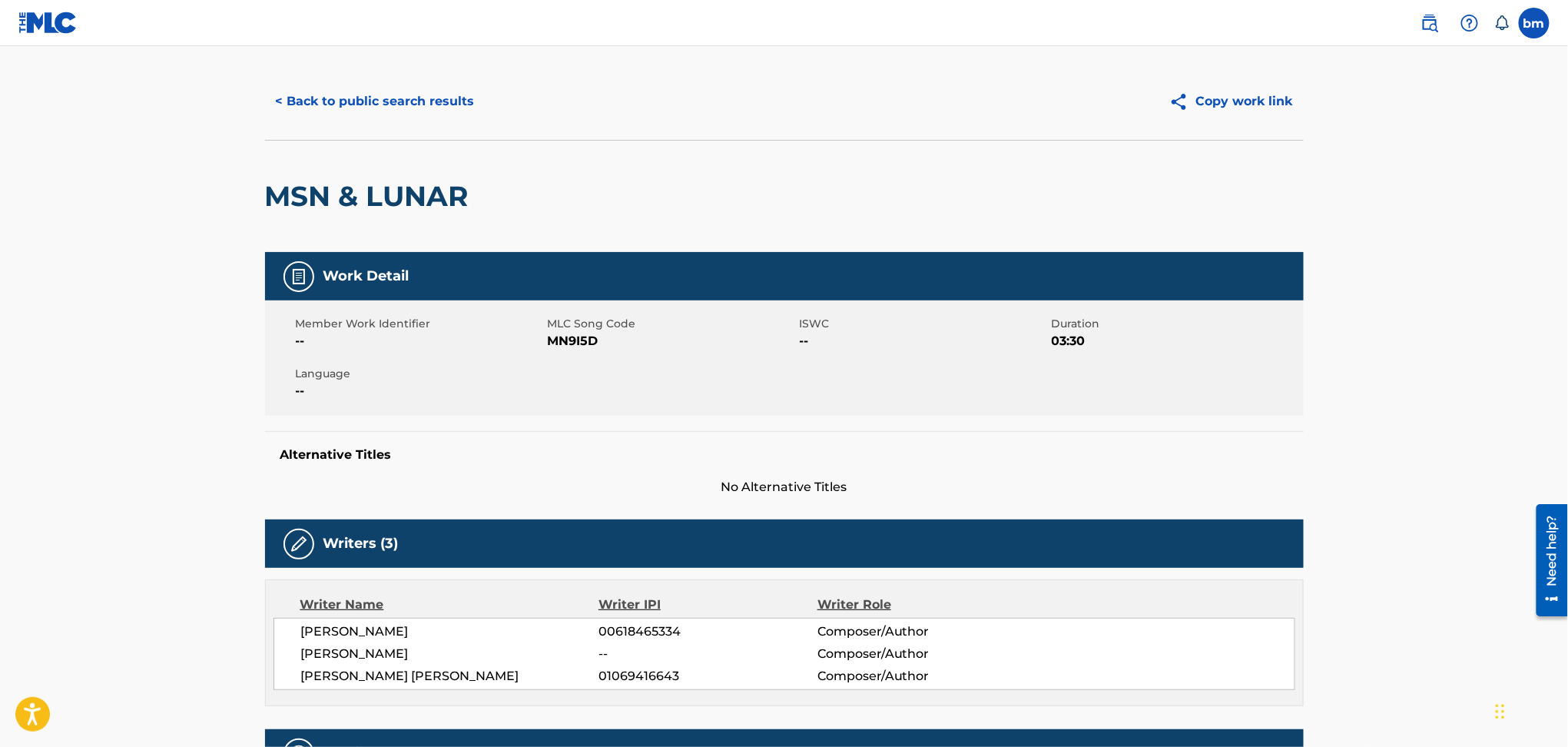
scroll to position [0, 0]
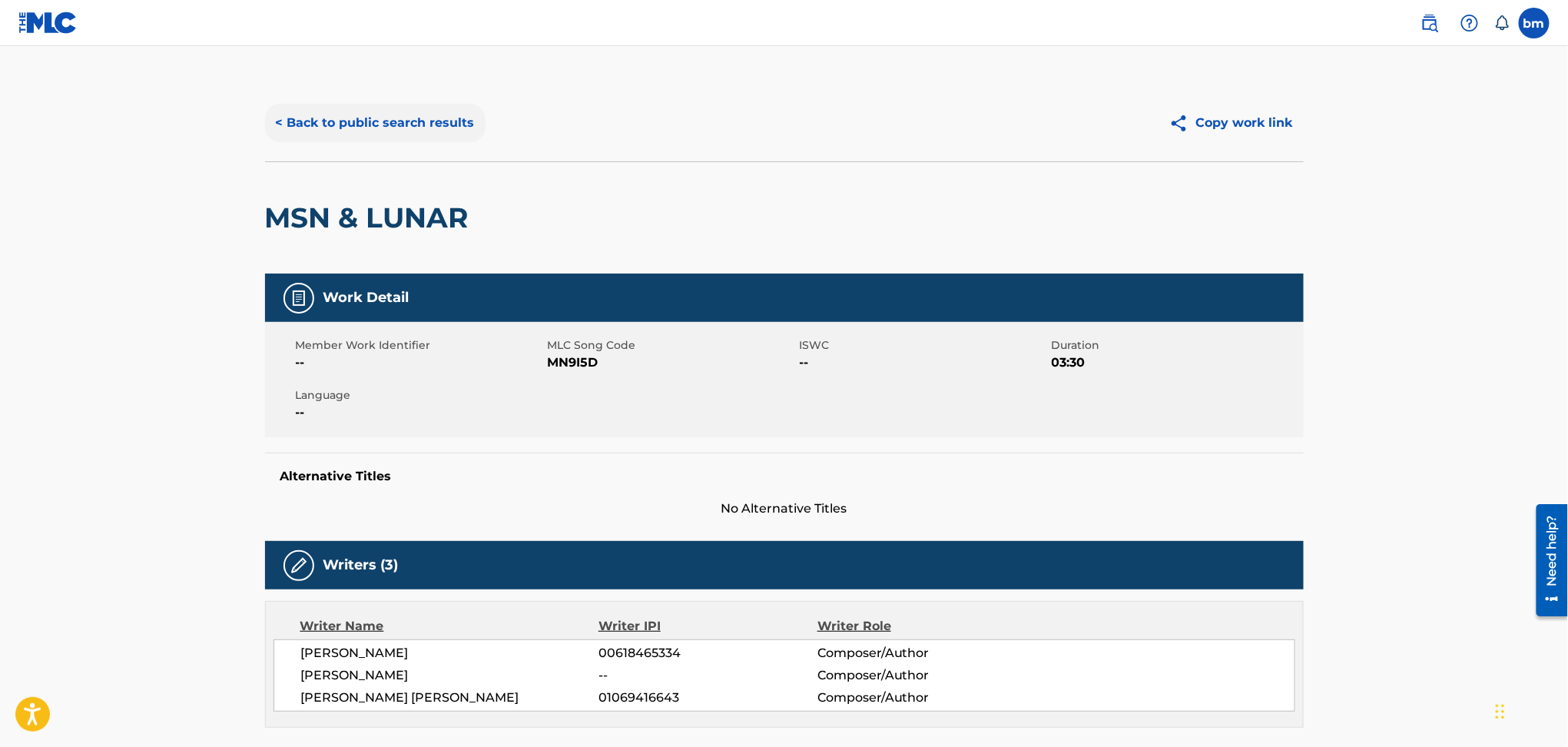
click at [357, 125] on button "< Back to public search results" at bounding box center [375, 123] width 220 height 38
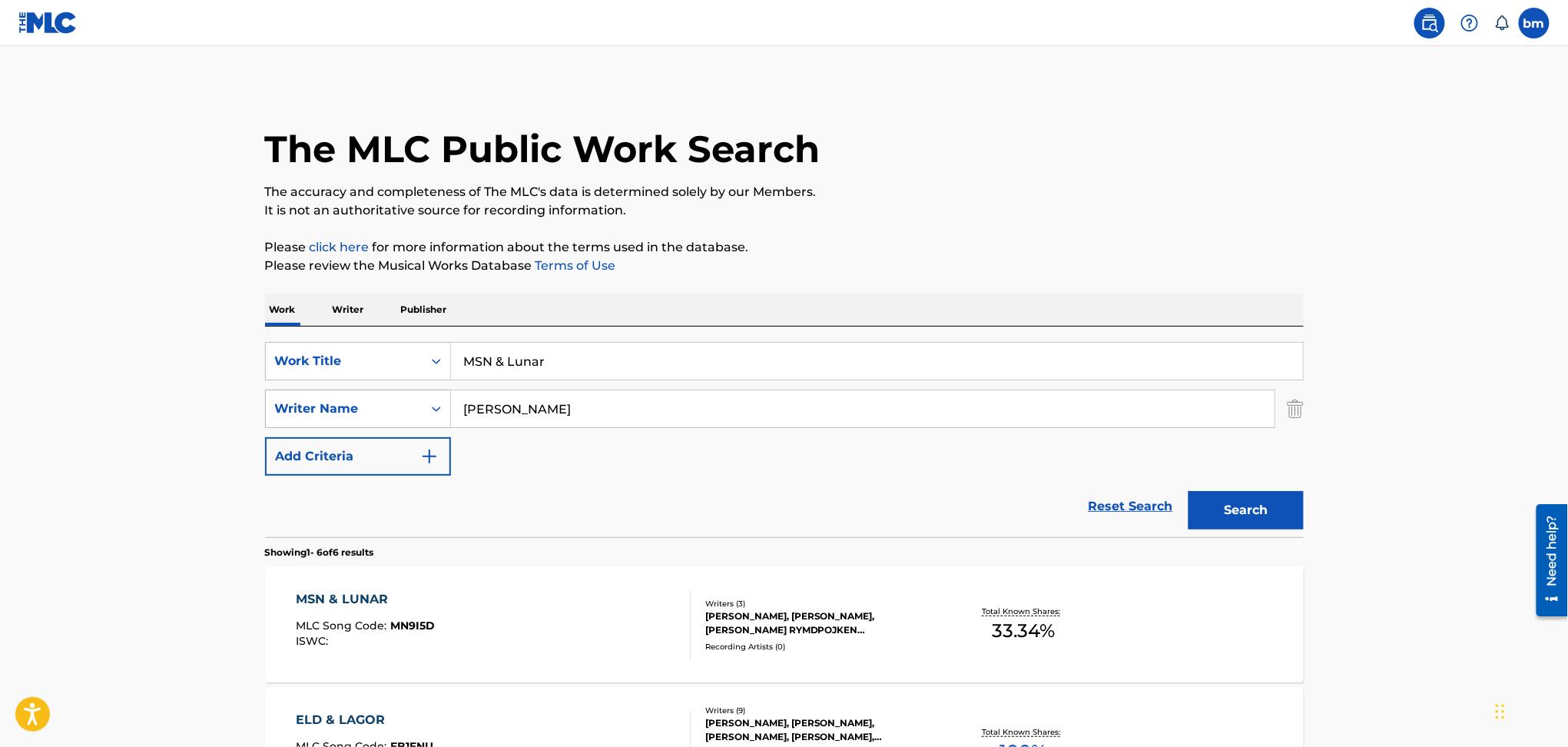
drag, startPoint x: 594, startPoint y: 410, endPoint x: 394, endPoint y: 418, distance: 200.2
click at [394, 418] on div "SearchWithCriteria54abf341-431a-4b96-ac76-6dc0a5ae9849 Writer Name Adam Englund" at bounding box center [784, 408] width 1039 height 38
paste input "Melanie WehbePil Kalinka Nygaard JeppesenRasmus Olsen"
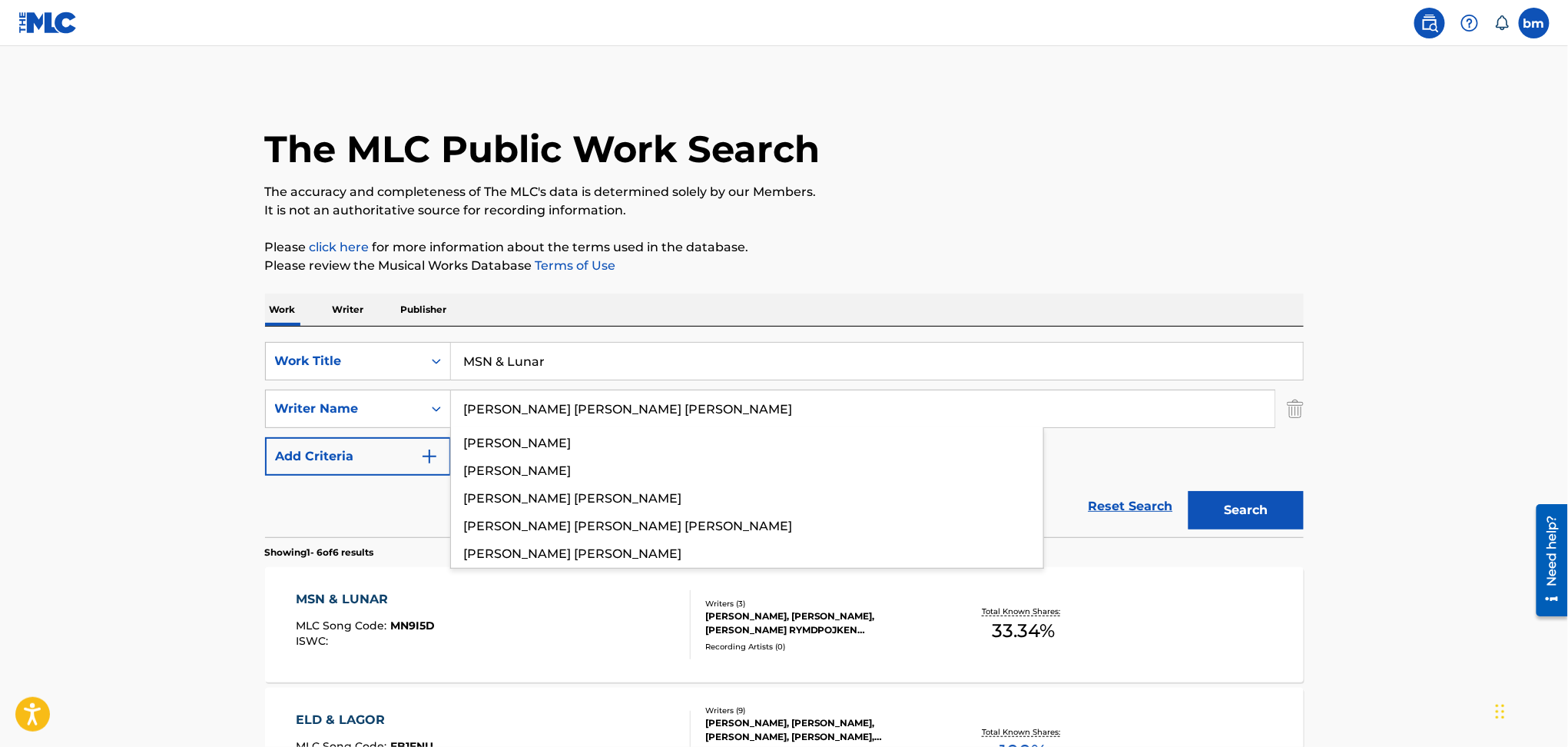
type input "Melanie WehbePil Kalinka Nygaard JeppesenRasmus Olsen"
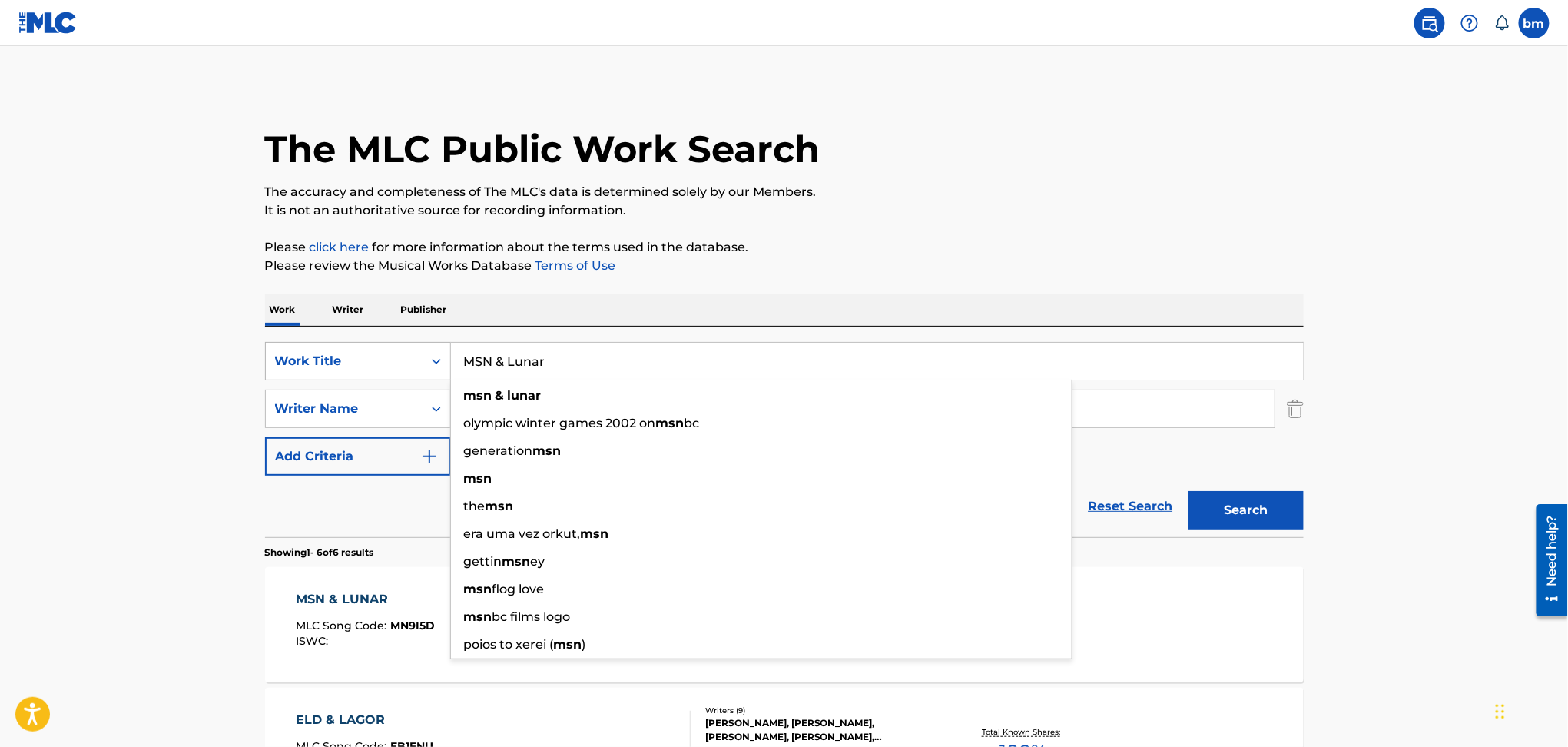
drag, startPoint x: 585, startPoint y: 368, endPoint x: 316, endPoint y: 365, distance: 269.0
click at [260, 372] on div "The MLC Public Work Search The accuracy and completeness of The MLC's data is d…" at bounding box center [784, 721] width 1075 height 1273
paste input "Pæn Pil"
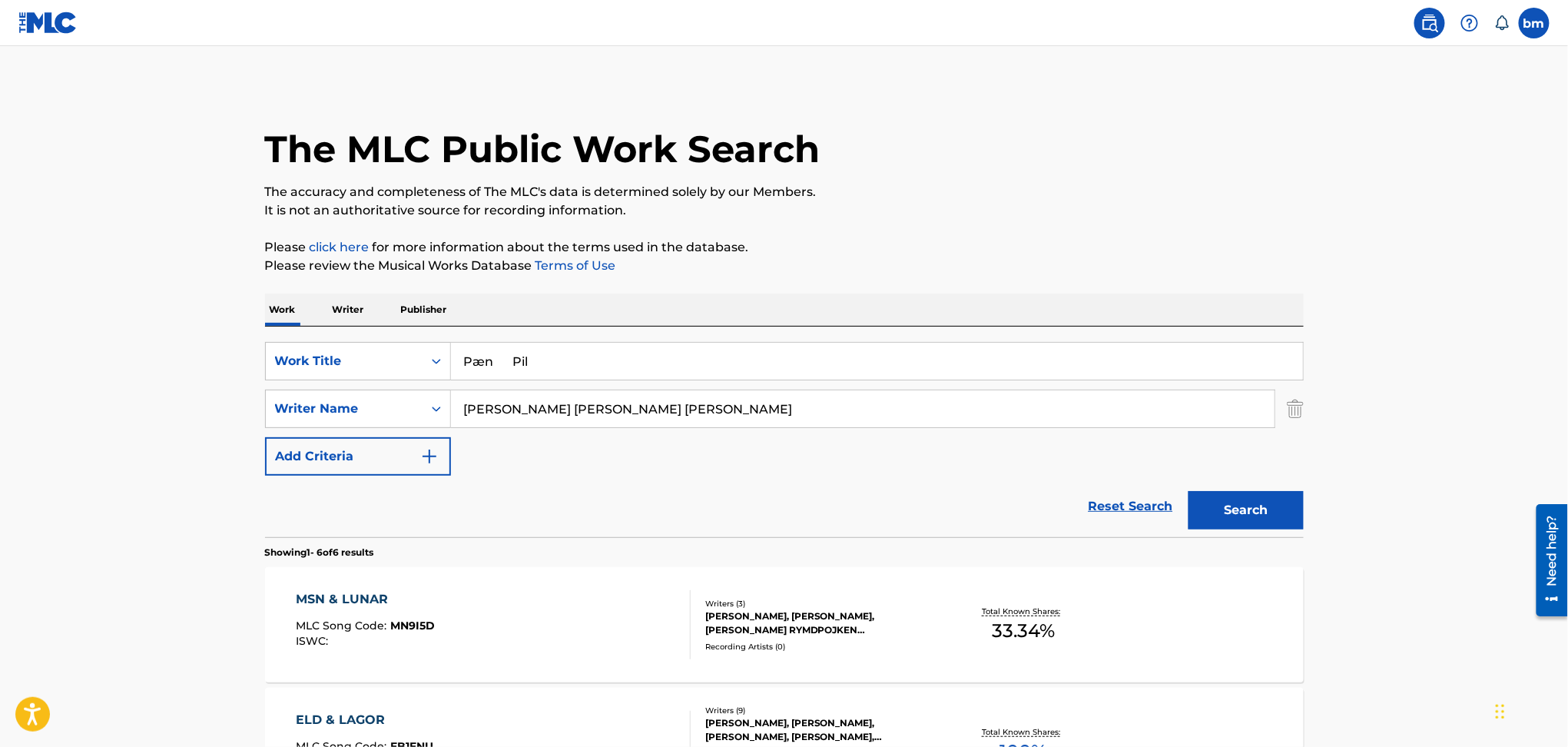
click at [481, 360] on input "Pæn Pil" at bounding box center [876, 361] width 852 height 36
drag, startPoint x: 590, startPoint y: 347, endPoint x: 517, endPoint y: 350, distance: 73.1
click at [517, 350] on input "Paen Pil" at bounding box center [876, 361] width 852 height 36
type input "Paen"
click at [1177, 185] on p "The accuracy and completeness of The MLC's data is determined solely by our Mem…" at bounding box center [784, 192] width 1039 height 18
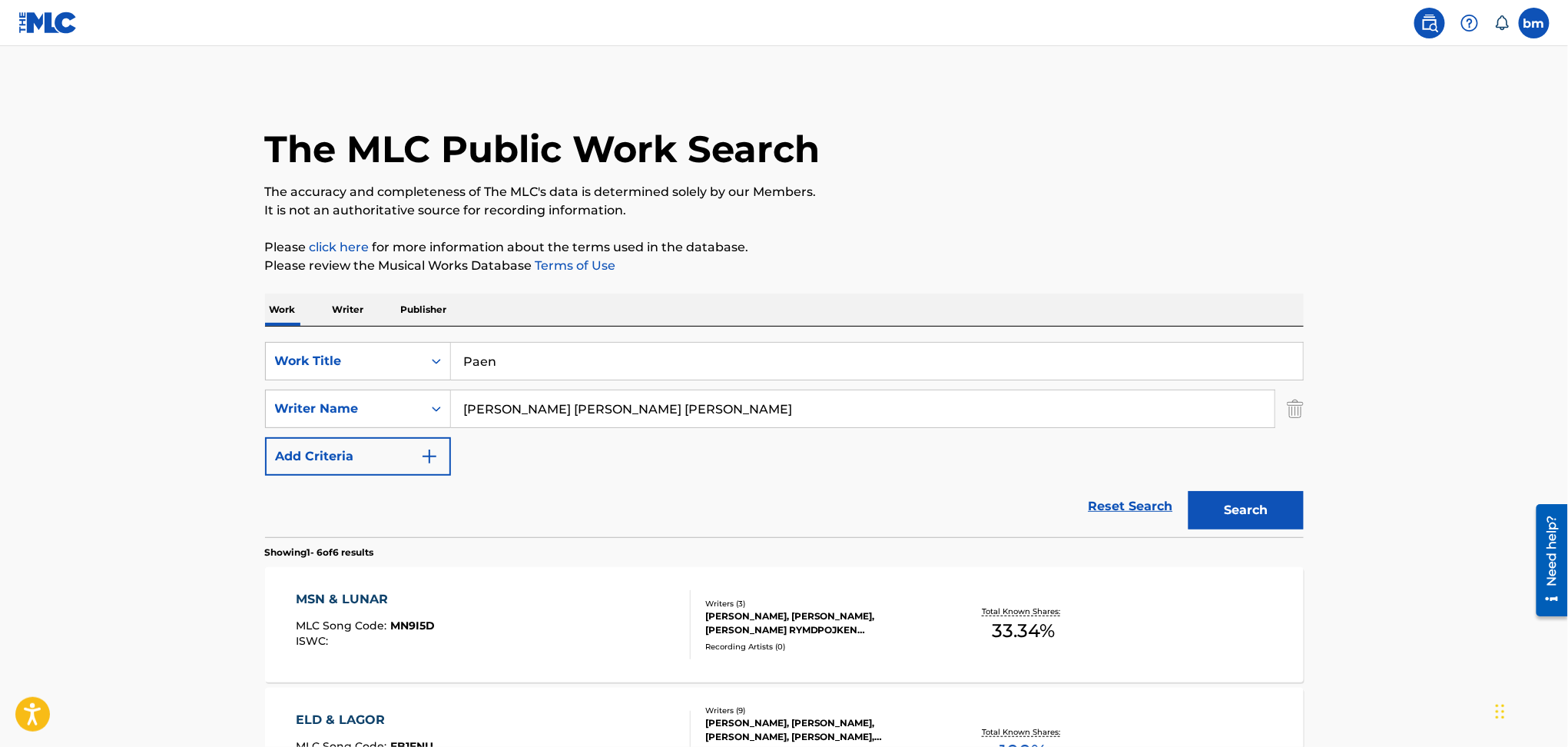
drag, startPoint x: 560, startPoint y: 413, endPoint x: 1316, endPoint y: 495, distance: 760.4
click at [1316, 495] on div "The MLC Public Work Search The accuracy and completeness of The MLC's data is d…" at bounding box center [784, 721] width 1075 height 1273
click at [1234, 523] on button "Search" at bounding box center [1245, 510] width 115 height 38
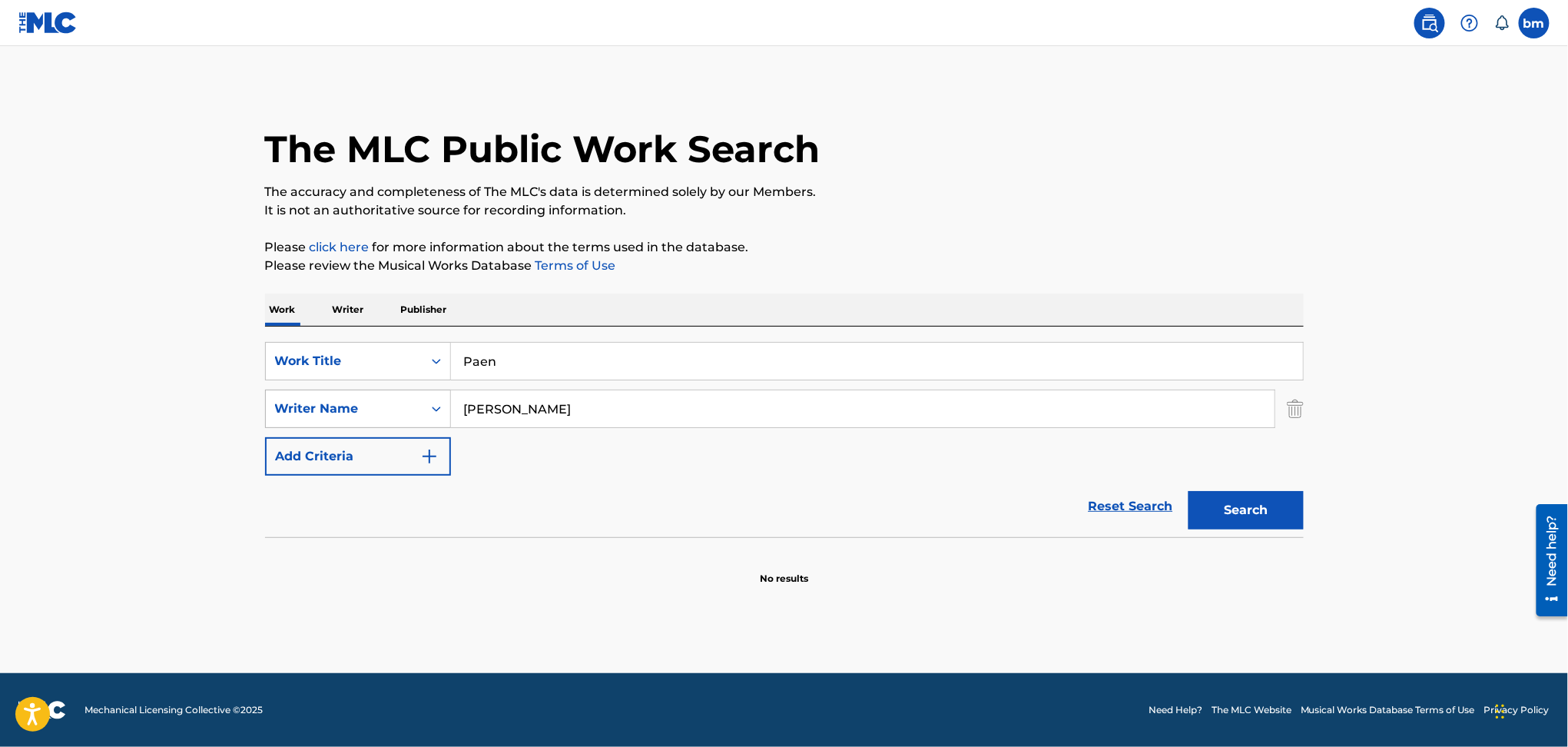
drag, startPoint x: 678, startPoint y: 419, endPoint x: 307, endPoint y: 414, distance: 371.0
click at [307, 414] on div "SearchWithCriteria54abf341-431a-4b96-ac76-6dc0a5ae9849 Writer Name Melanie Wehbe" at bounding box center [784, 408] width 1039 height 38
paste input "Pil Kalinka Nygaard Jeppesen"
click at [1270, 496] on button "Search" at bounding box center [1245, 510] width 115 height 38
drag, startPoint x: 586, startPoint y: 408, endPoint x: 239, endPoint y: 406, distance: 347.0
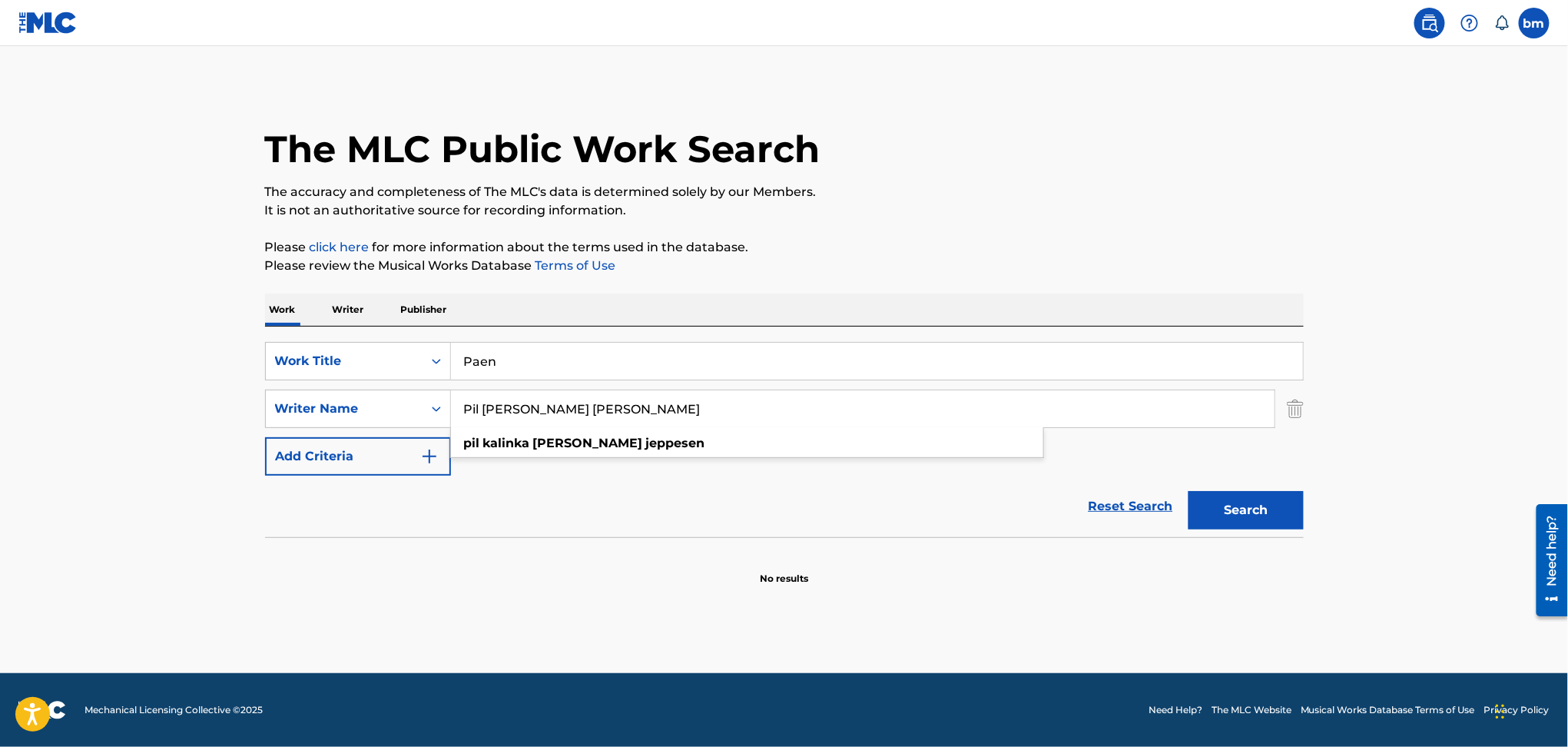
click at [239, 406] on main "The MLC Public Work Search The accuracy and completeness of The MLC's data is d…" at bounding box center [784, 360] width 1568 height 627
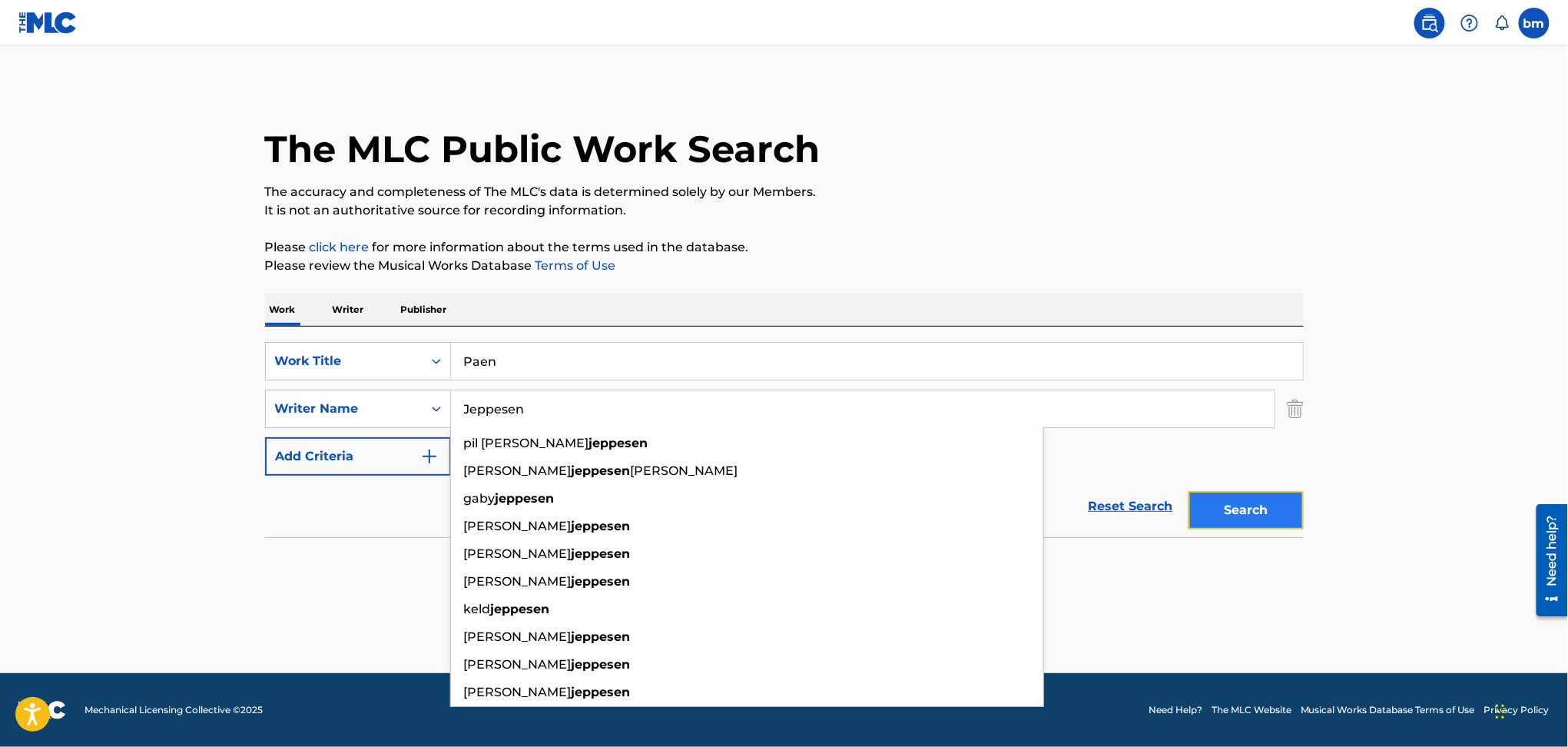
click at [1240, 505] on button "Search" at bounding box center [1245, 510] width 115 height 38
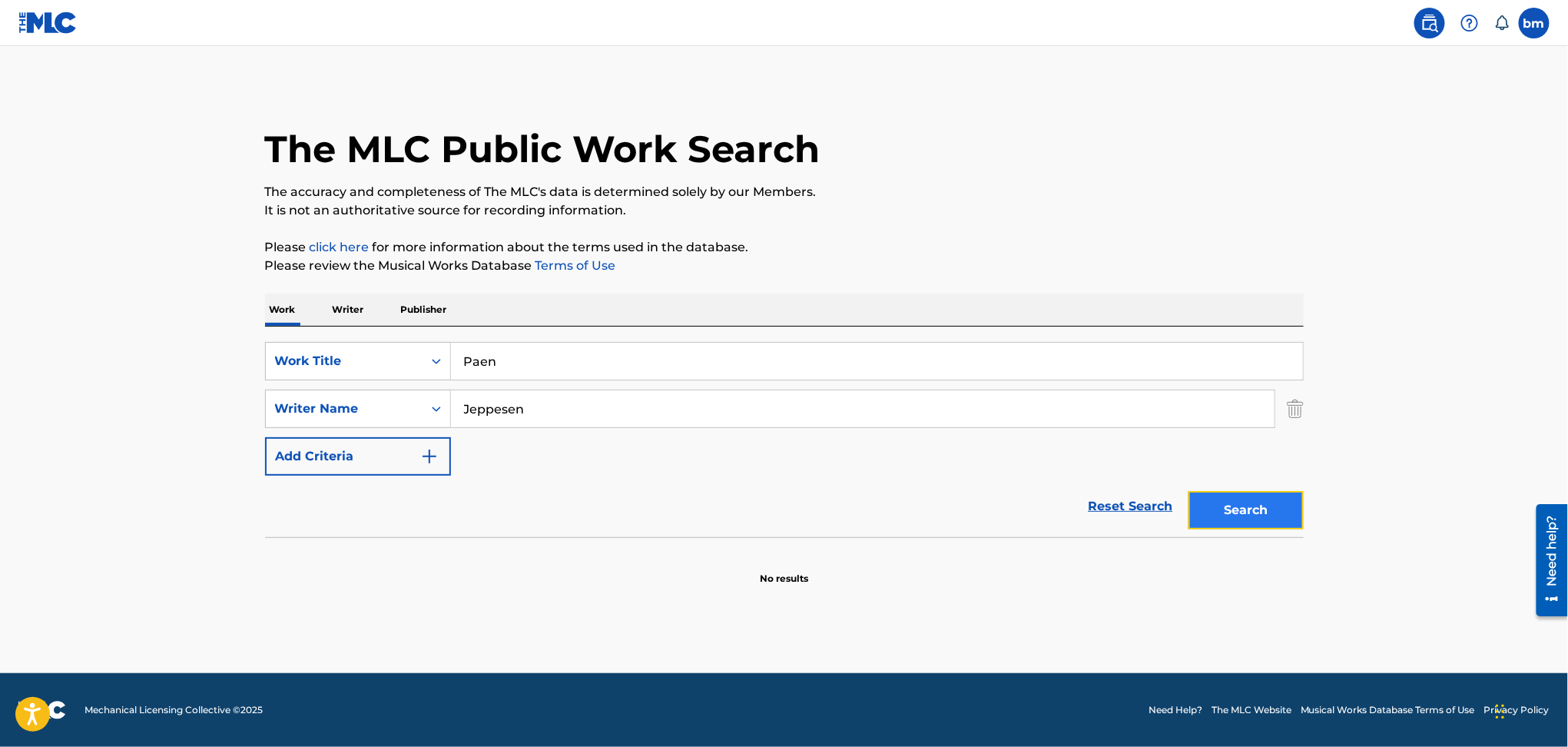
click at [1240, 505] on button "Search" at bounding box center [1245, 510] width 115 height 38
drag, startPoint x: 683, startPoint y: 408, endPoint x: 267, endPoint y: 404, distance: 416.0
click at [267, 404] on div "SearchWithCriteria54abf341-431a-4b96-ac76-6dc0a5ae9849 Writer Name Jeppesen" at bounding box center [784, 408] width 1039 height 38
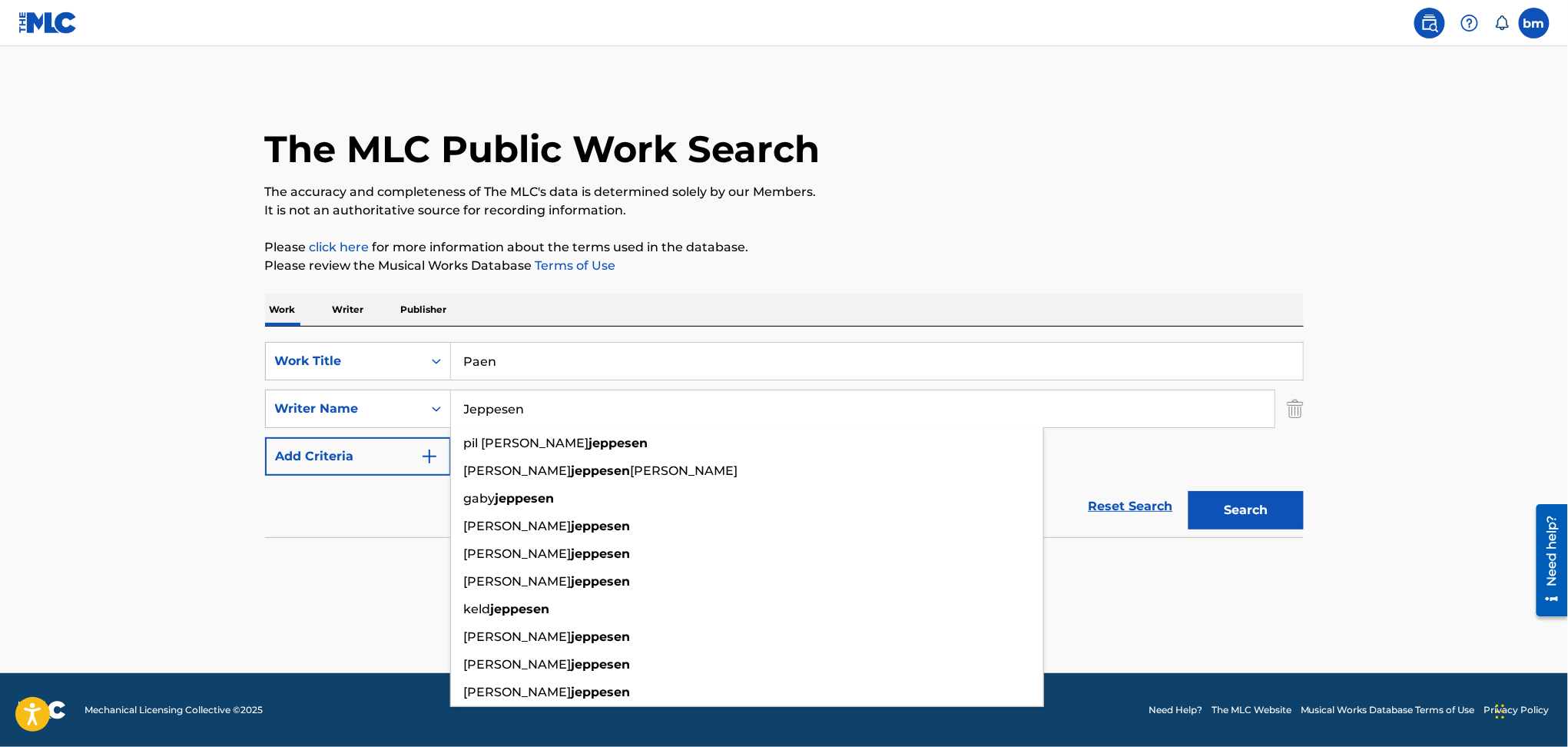
paste input "Pil Kalinka Nygaard JeppesenRasmus Ol"
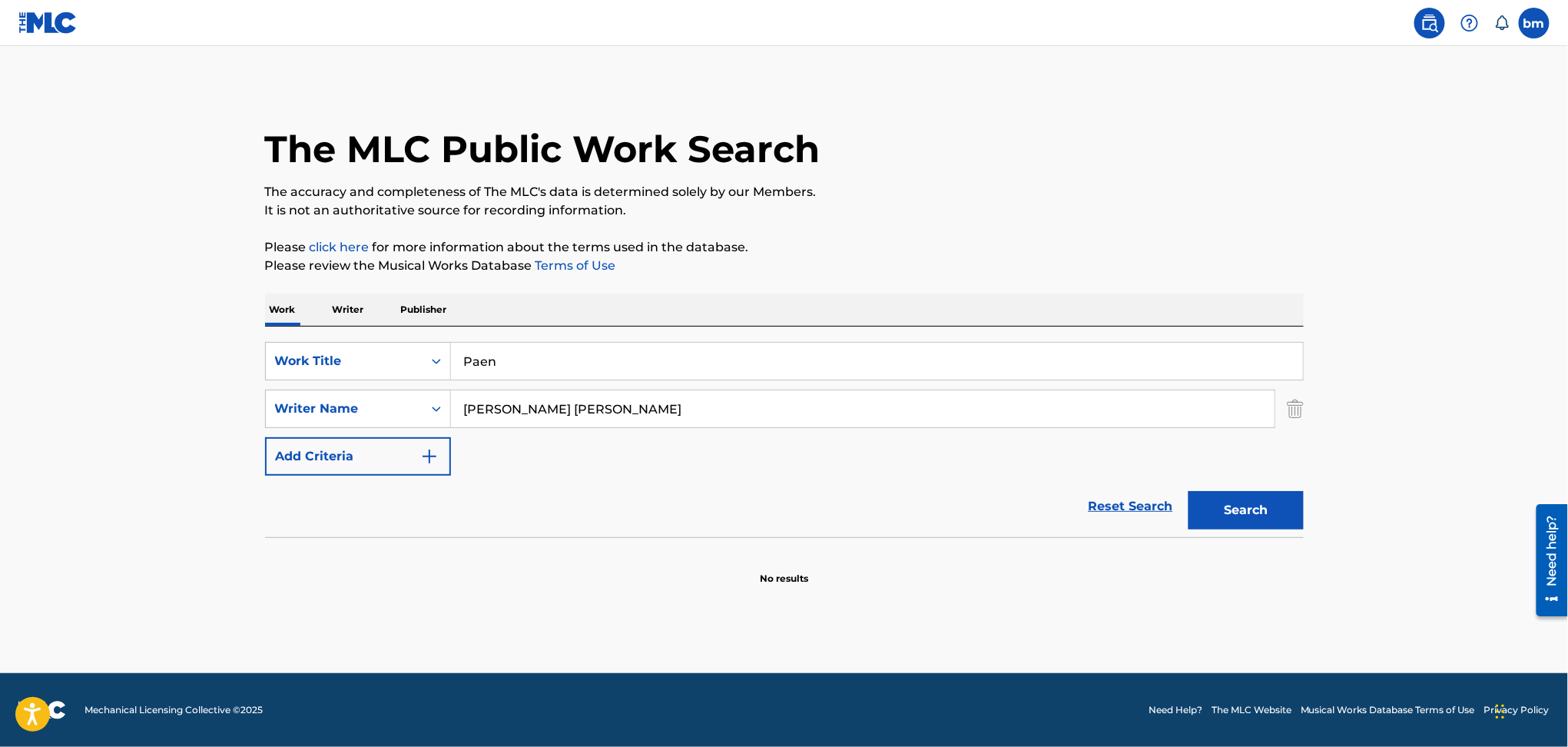
drag, startPoint x: 649, startPoint y: 409, endPoint x: 902, endPoint y: 482, distance: 263.3
click at [67, 412] on main "The MLC Public Work Search The accuracy and completeness of The MLC's data is d…" at bounding box center [784, 360] width 1568 height 627
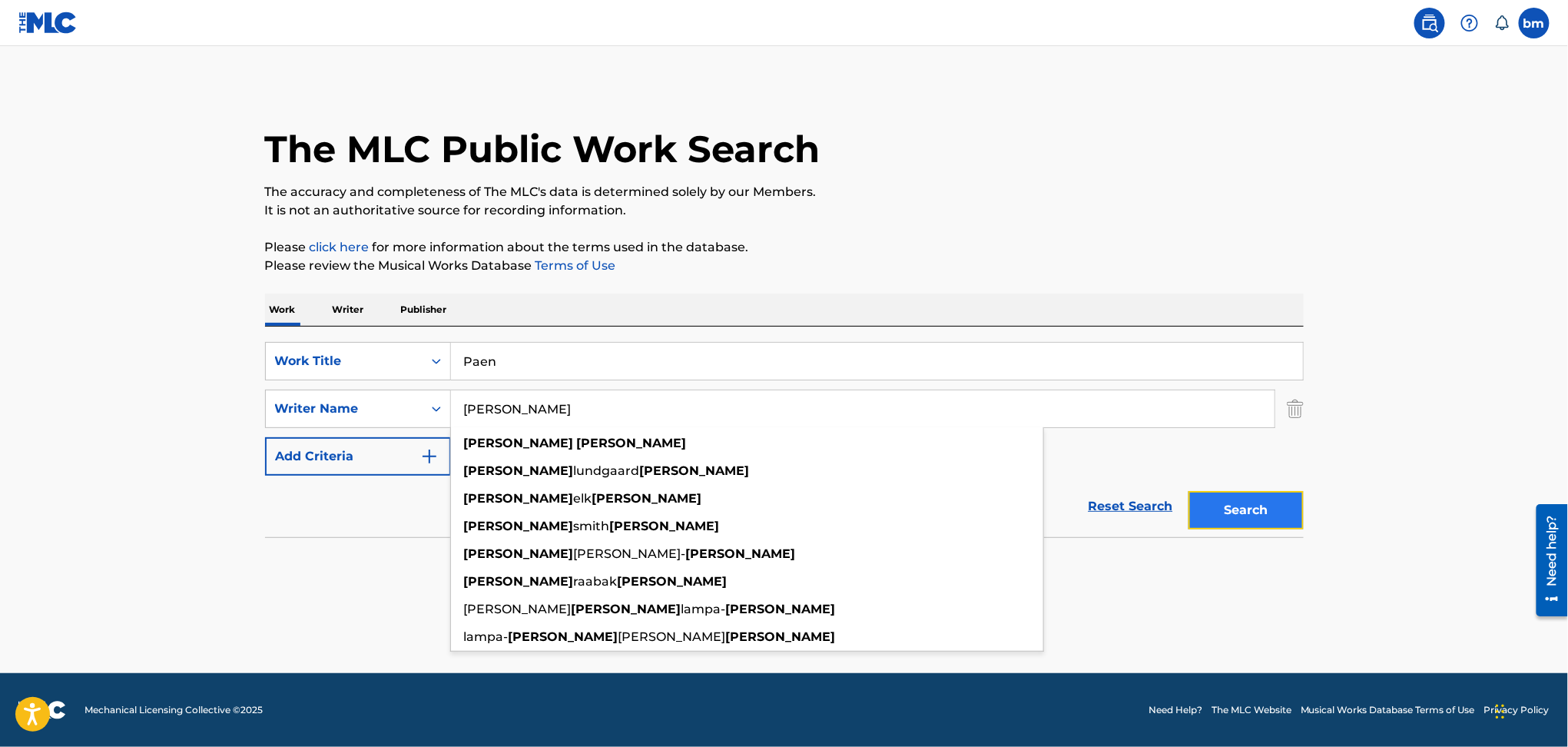
click at [1244, 503] on button "Search" at bounding box center [1245, 510] width 115 height 38
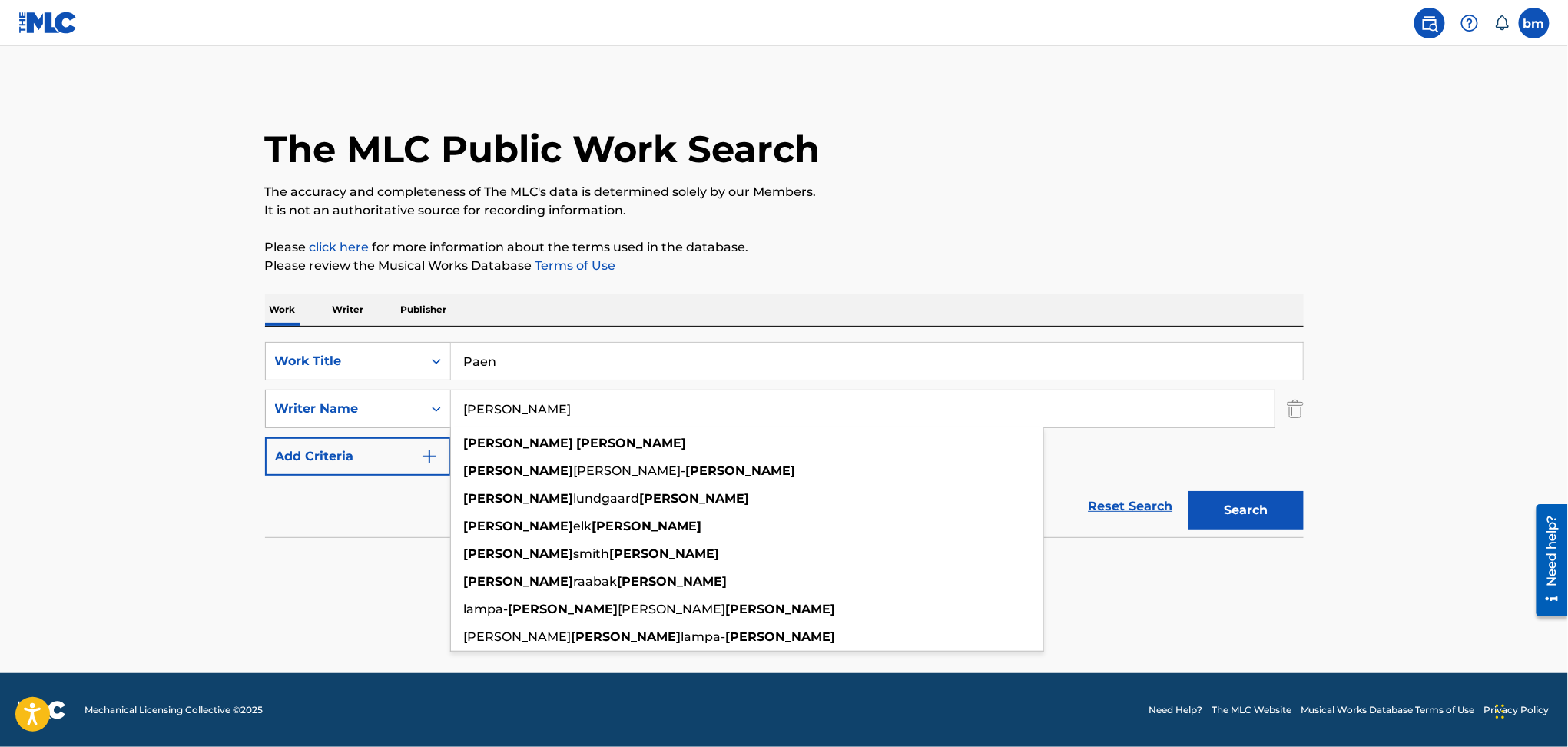
drag, startPoint x: 402, startPoint y: 401, endPoint x: 354, endPoint y: 409, distance: 48.7
click at [335, 404] on div "SearchWithCriteria54abf341-431a-4b96-ac76-6dc0a5ae9849 Writer Name Rasmus Olsen…" at bounding box center [784, 408] width 1039 height 38
paste input "Pil Kalinka Nygaard Jeppe"
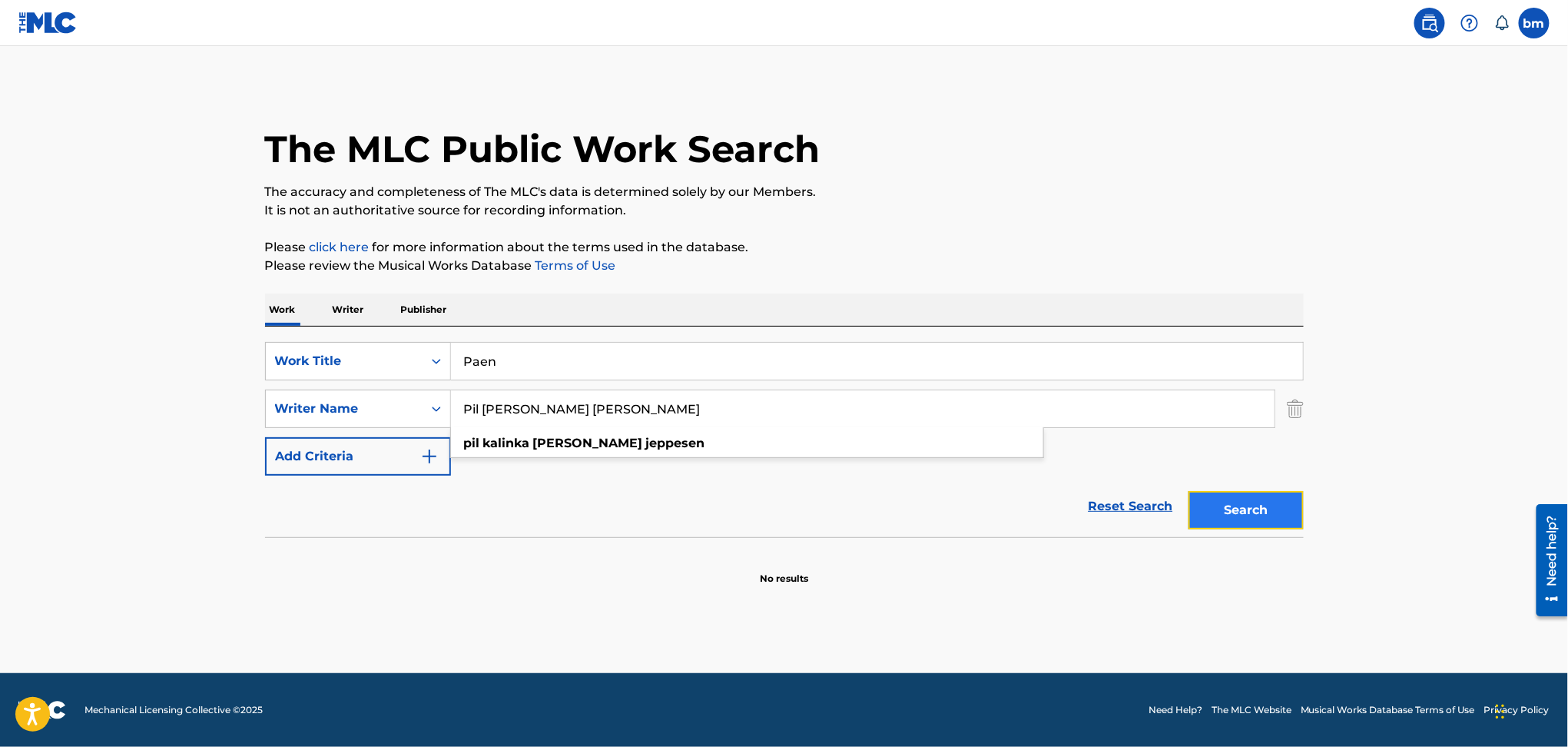
click at [1261, 508] on button "Search" at bounding box center [1245, 510] width 115 height 38
drag, startPoint x: 723, startPoint y: 418, endPoint x: 418, endPoint y: 418, distance: 305.0
click at [418, 418] on div "SearchWithCriteria54abf341-431a-4b96-ac76-6dc0a5ae9849 Writer Name Pil Kalinka …" at bounding box center [784, 408] width 1039 height 38
paste input "Anders BachClara Bach"
type input "Anders BachClara Bach"
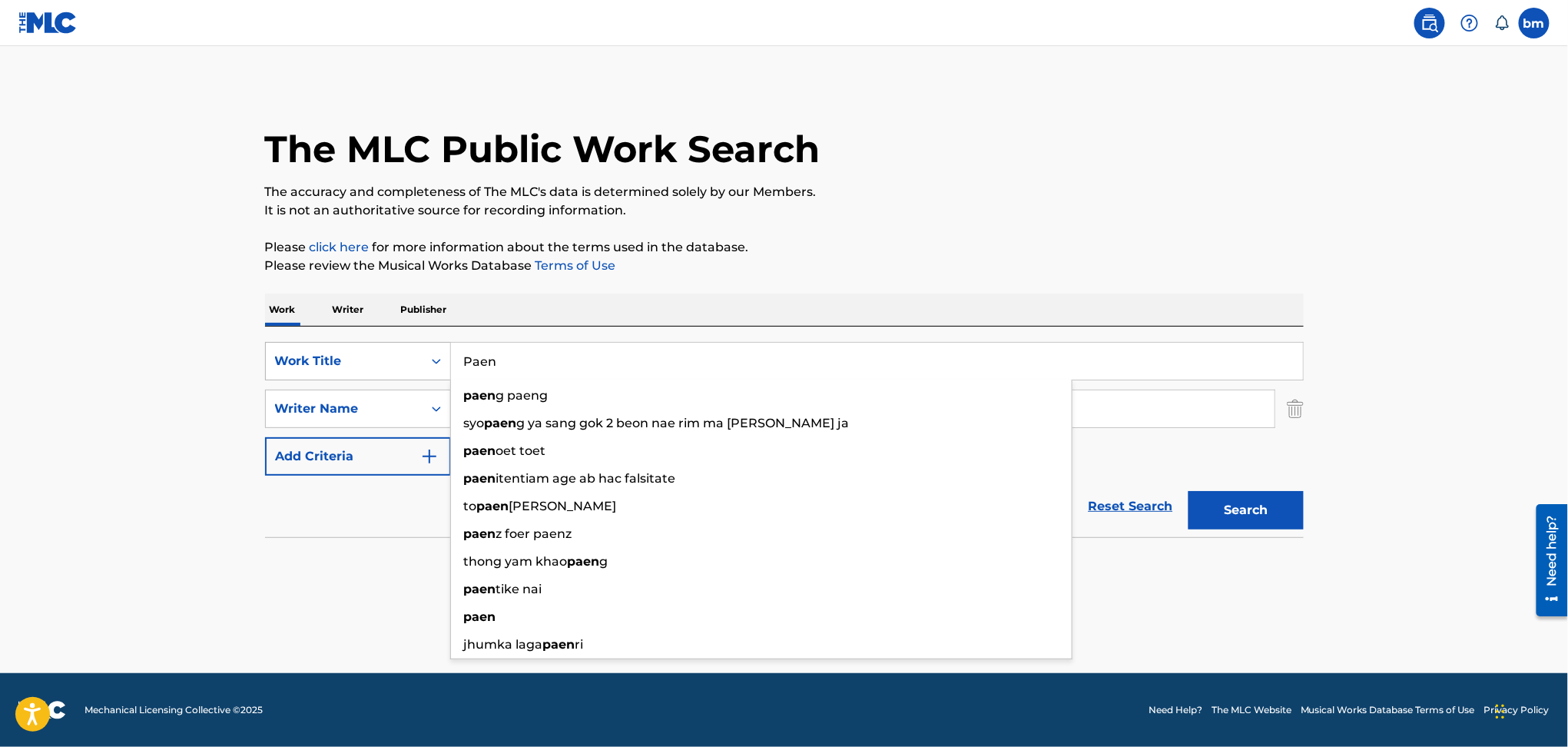
drag, startPoint x: 563, startPoint y: 350, endPoint x: 449, endPoint y: 362, distance: 114.6
click at [449, 362] on div "SearchWithCriteriac0667a74-7796-495e-8e53-aa04bcdd7514 Work Title Paen paen g p…" at bounding box center [784, 361] width 1039 height 38
paste input "retty Youth PUNCHBAG"
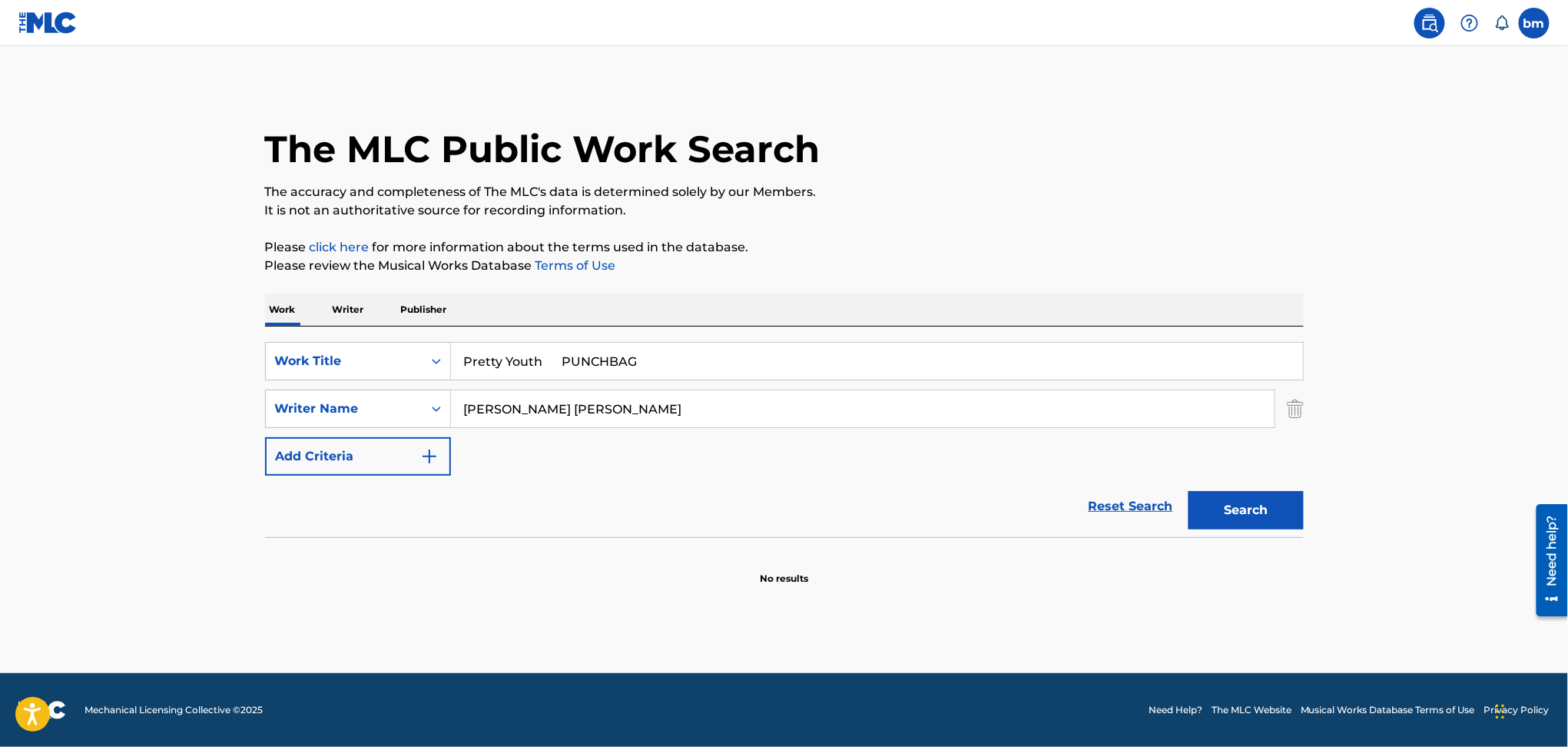
drag, startPoint x: 538, startPoint y: 360, endPoint x: 1046, endPoint y: 322, distance: 509.4
click at [1030, 327] on div "SearchWithCriteriac0667a74-7796-495e-8e53-aa04bcdd7514 Work Title Pretty Youth …" at bounding box center [784, 431] width 1039 height 210
type input "Pretty Youth"
drag, startPoint x: 1042, startPoint y: 230, endPoint x: 794, endPoint y: 349, distance: 275.1
click at [1042, 229] on div "The MLC Public Work Search The accuracy and completeness of The MLC's data is d…" at bounding box center [784, 335] width 1075 height 501
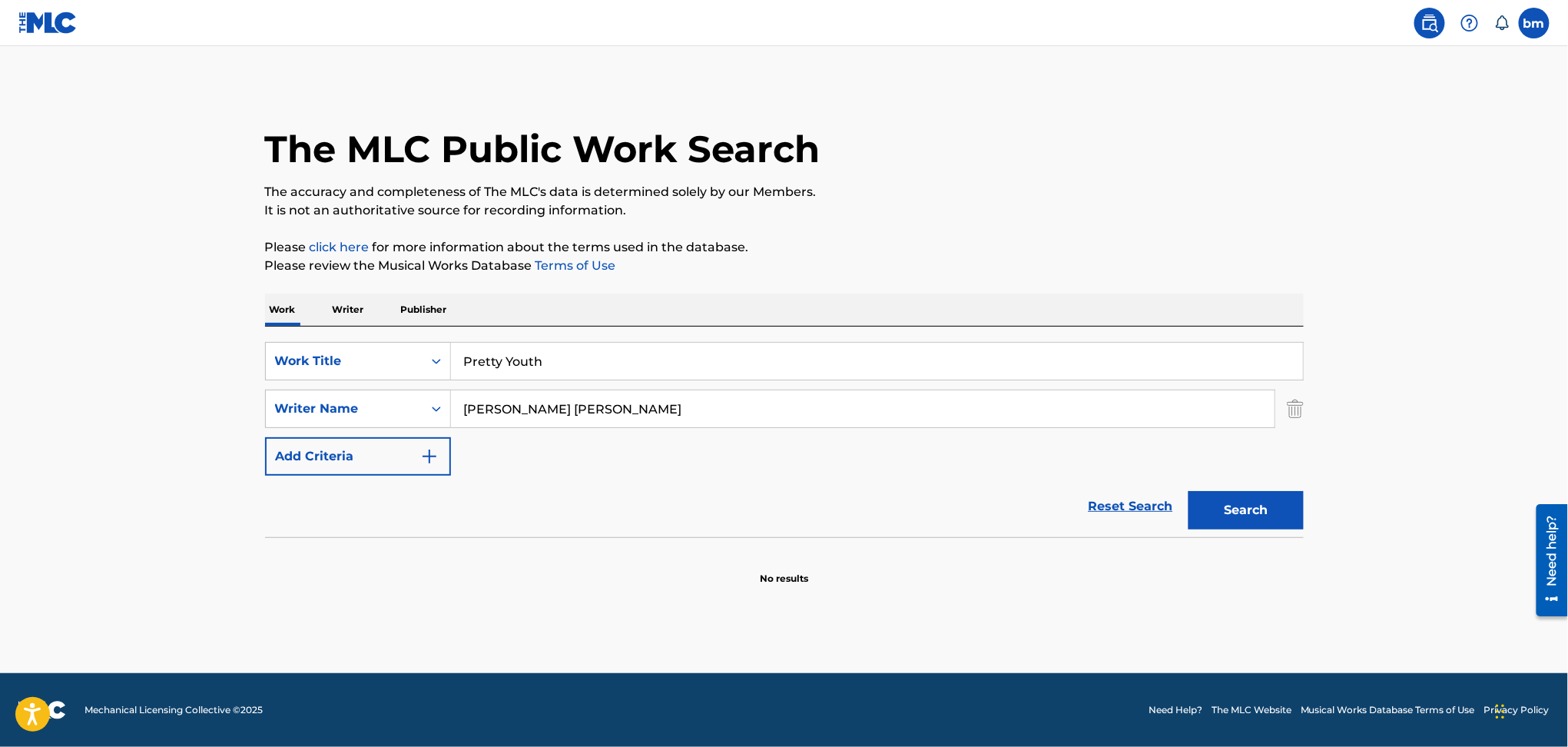
drag, startPoint x: 543, startPoint y: 412, endPoint x: 1194, endPoint y: 487, distance: 655.3
click at [1114, 444] on div "SearchWithCriteriac0667a74-7796-495e-8e53-aa04bcdd7514 Work Title Pretty Youth …" at bounding box center [784, 408] width 1039 height 134
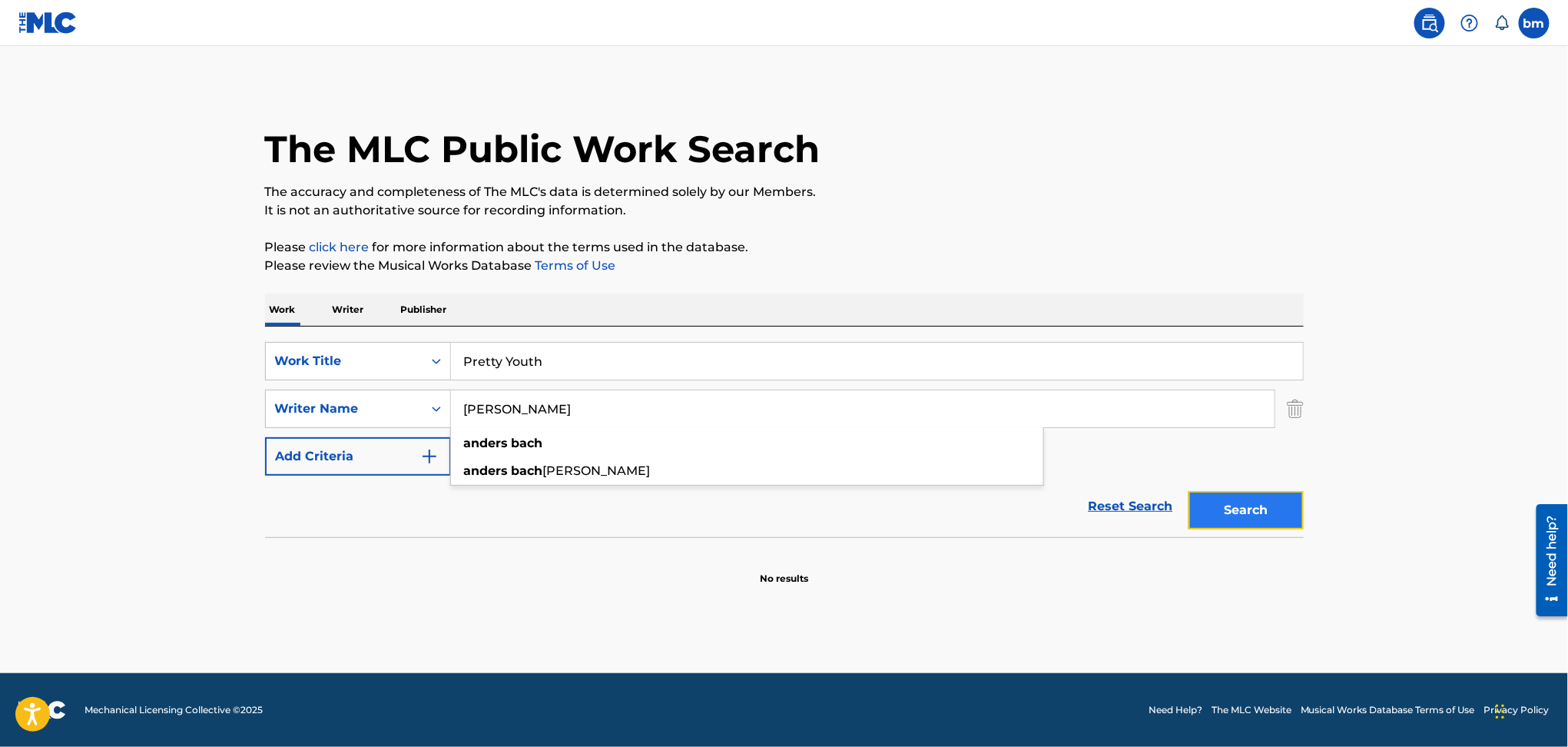
click at [1243, 513] on button "Search" at bounding box center [1245, 510] width 115 height 38
click at [1248, 511] on button "Search" at bounding box center [1245, 510] width 115 height 38
drag, startPoint x: 560, startPoint y: 399, endPoint x: 354, endPoint y: 401, distance: 206.0
click at [354, 401] on div "SearchWithCriteria54abf341-431a-4b96-ac76-6dc0a5ae9849 Writer Name Anders Bach …" at bounding box center [784, 408] width 1039 height 38
paste input "Clara Bach"
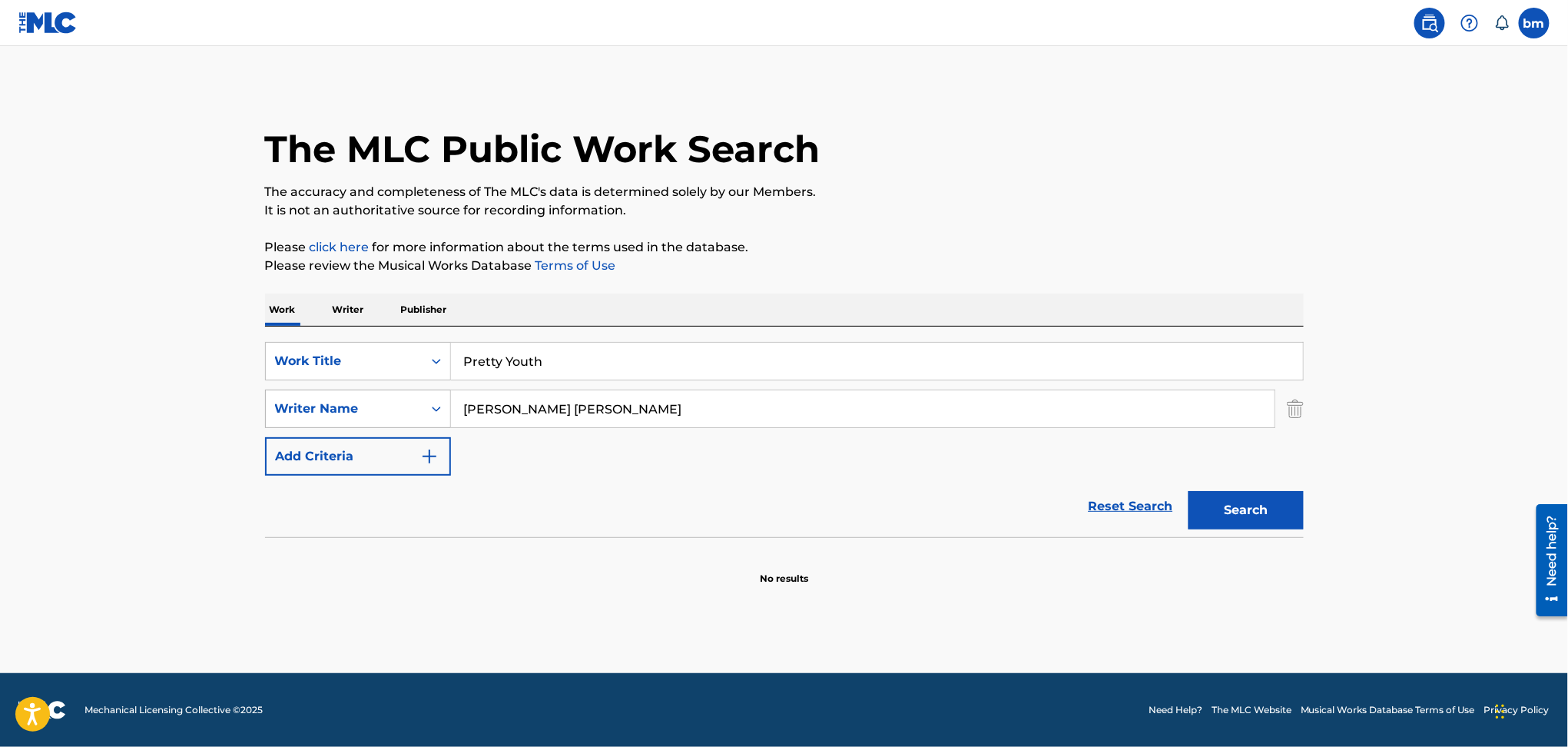
drag, startPoint x: 541, startPoint y: 409, endPoint x: 331, endPoint y: 410, distance: 210.0
click at [331, 410] on div "SearchWithCriteria54abf341-431a-4b96-ac76-6dc0a5ae9849 Writer Name Anders BachC…" at bounding box center [784, 408] width 1039 height 38
type input "Clara Bach"
click at [1232, 502] on button "Search" at bounding box center [1245, 510] width 115 height 38
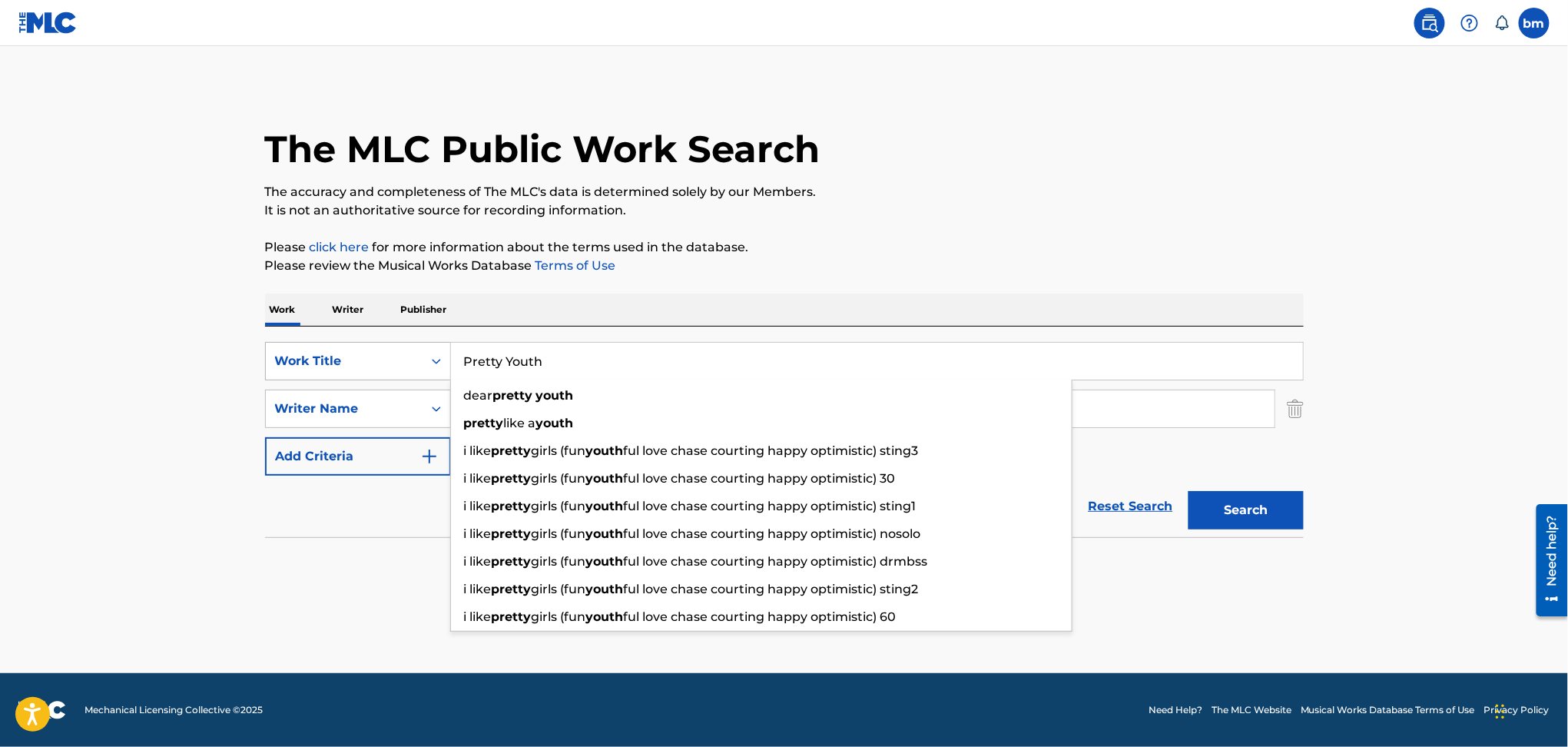
drag, startPoint x: 579, startPoint y: 360, endPoint x: 316, endPoint y: 355, distance: 263.0
click at [316, 355] on div "SearchWithCriteriac0667a74-7796-495e-8e53-aa04bcdd7514 Work Title Pretty Youth …" at bounding box center [784, 361] width 1039 height 38
paste input "beholder mit tøj på MILLE"
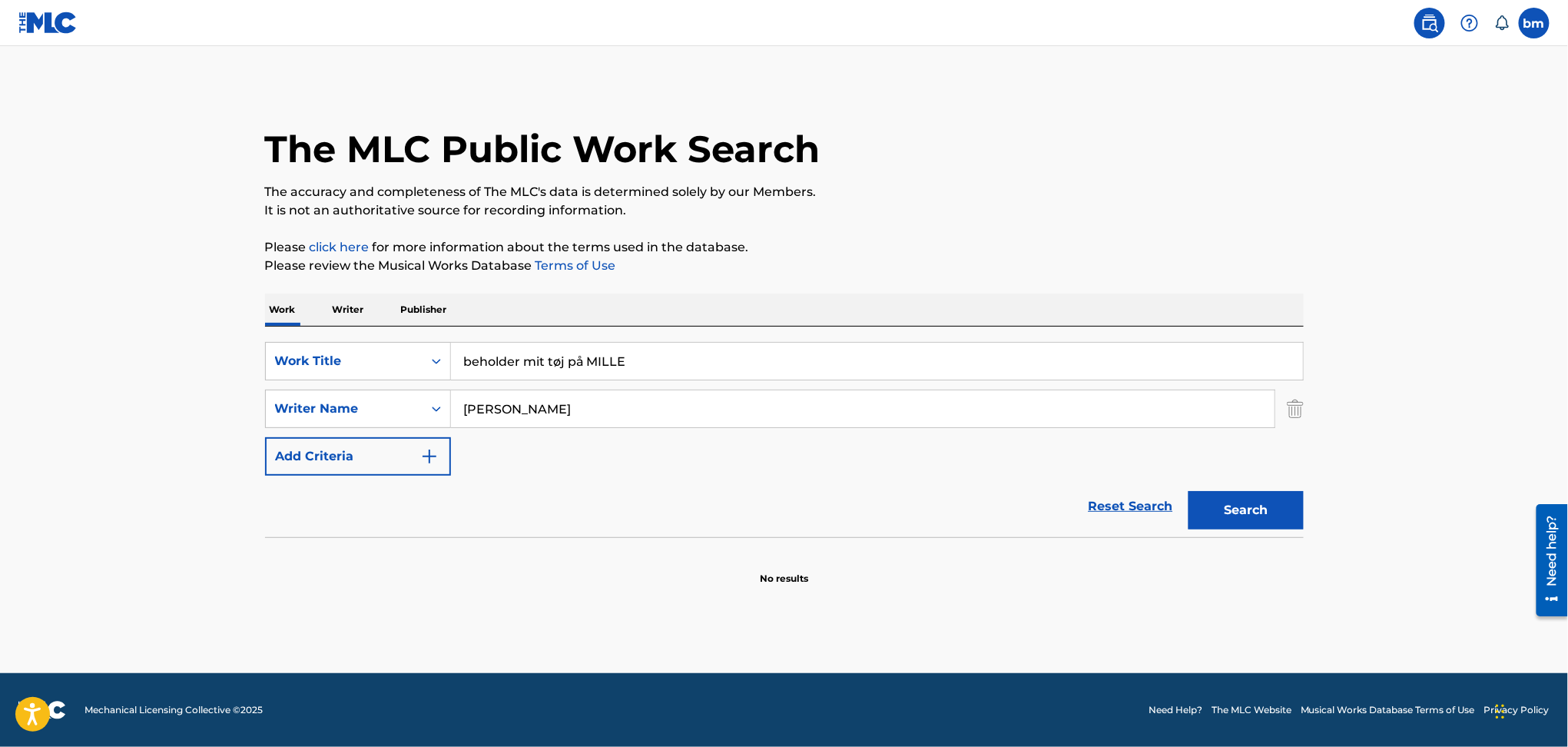
click at [555, 368] on input "beholder mit tøj på MILLE" at bounding box center [876, 361] width 852 height 36
drag, startPoint x: 575, startPoint y: 362, endPoint x: 1013, endPoint y: 339, distance: 438.6
click at [1013, 339] on div "SearchWithCriteriac0667a74-7796-495e-8e53-aa04bcdd7514 Work Title beholder mit …" at bounding box center [784, 431] width 1039 height 210
type input "beholder mit toj pa"
click at [1009, 266] on p "Please review the Musical Works Database Terms of Use" at bounding box center [784, 266] width 1039 height 18
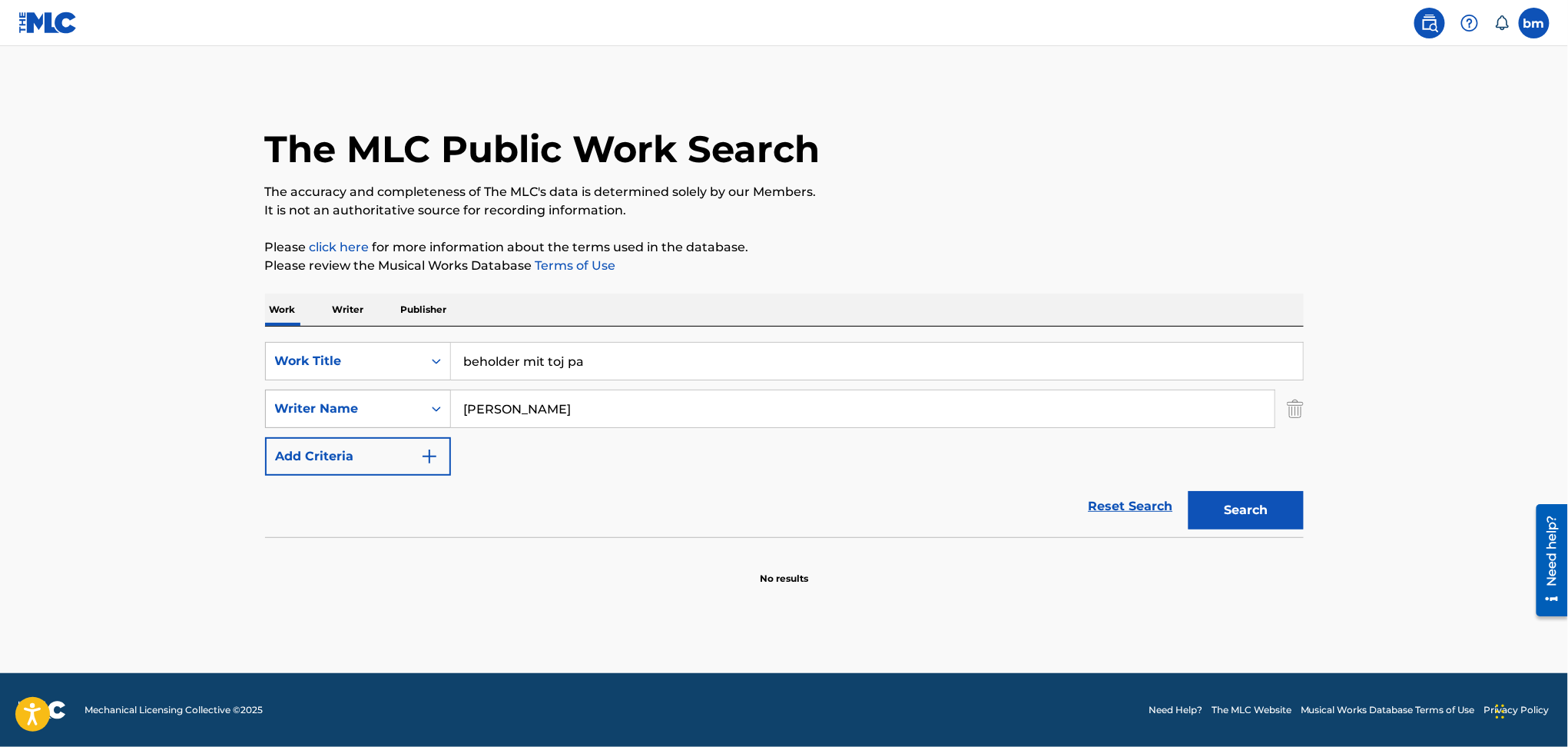
drag, startPoint x: 566, startPoint y: 404, endPoint x: 315, endPoint y: 404, distance: 251.0
click at [315, 404] on div "SearchWithCriteria54abf341-431a-4b96-ac76-6dc0a5ae9849 Writer Name Clara Bach" at bounding box center [784, 408] width 1039 height 38
paste input "Anders"
click at [1224, 506] on button "Search" at bounding box center [1245, 510] width 115 height 38
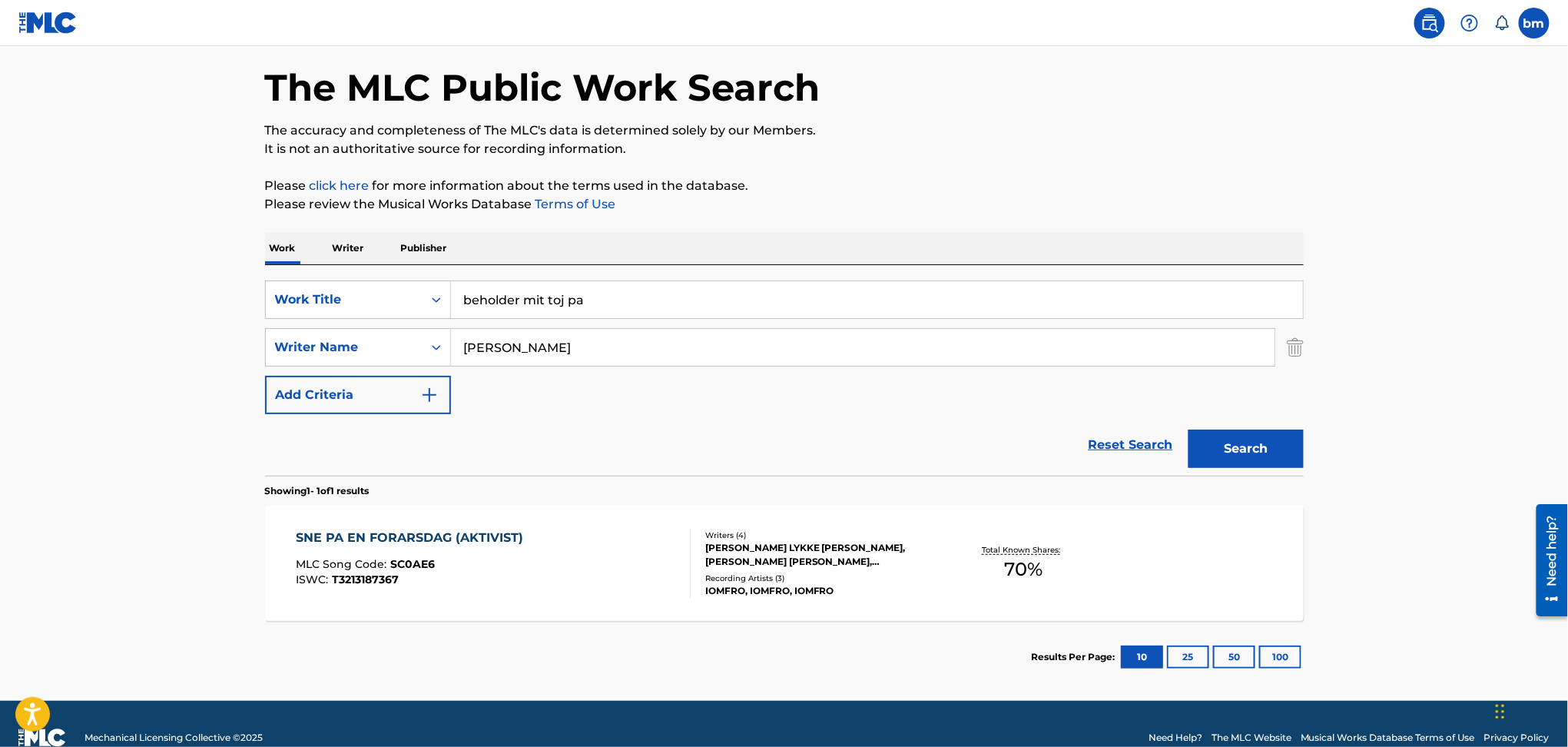
scroll to position [88, 0]
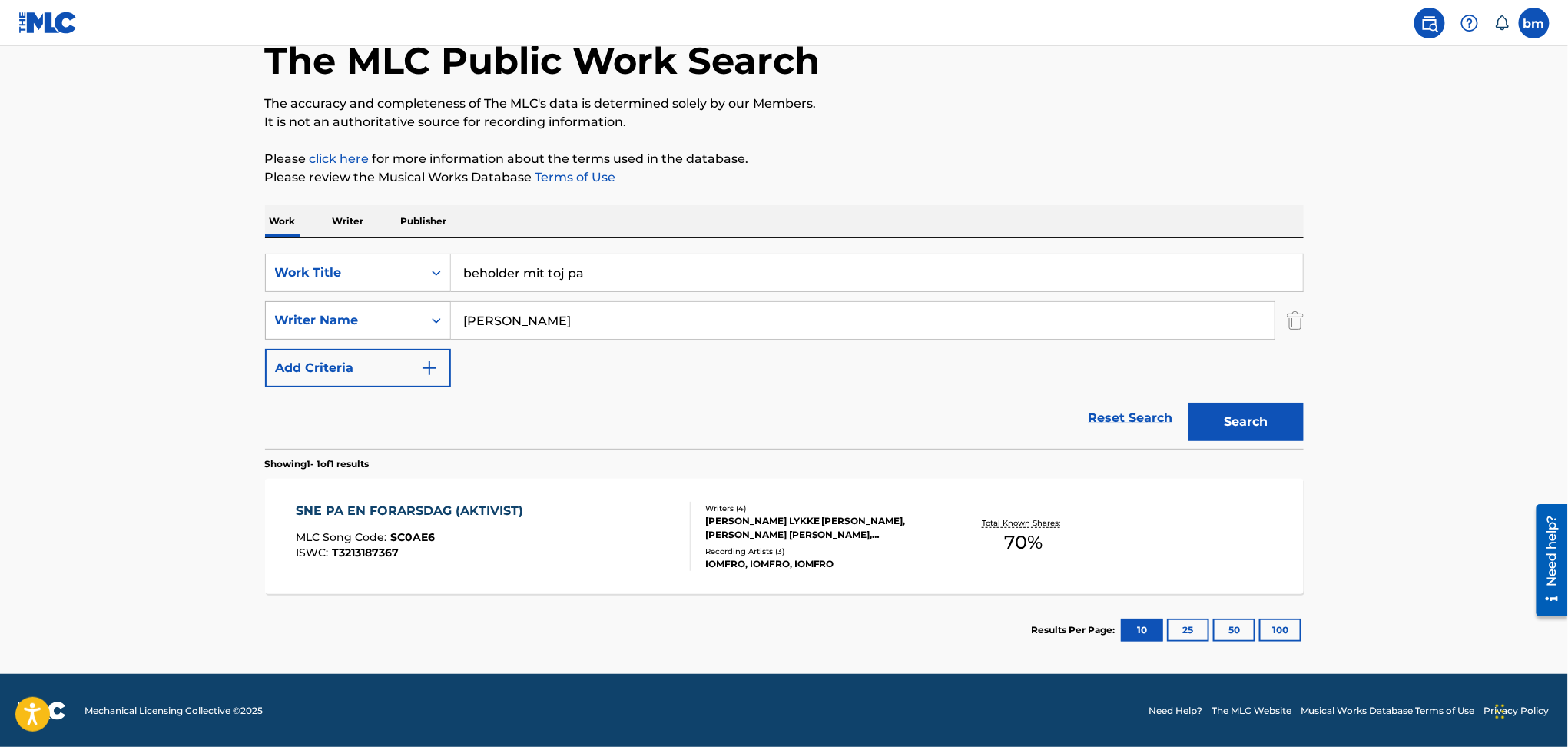
drag, startPoint x: 588, startPoint y: 325, endPoint x: 334, endPoint y: 317, distance: 254.1
click at [334, 317] on div "SearchWithCriteria54abf341-431a-4b96-ac76-6dc0a5ae9849 Writer Name Anders Bach" at bounding box center [784, 320] width 1039 height 38
paste input "Clara"
click at [1247, 433] on button "Search" at bounding box center [1245, 422] width 115 height 38
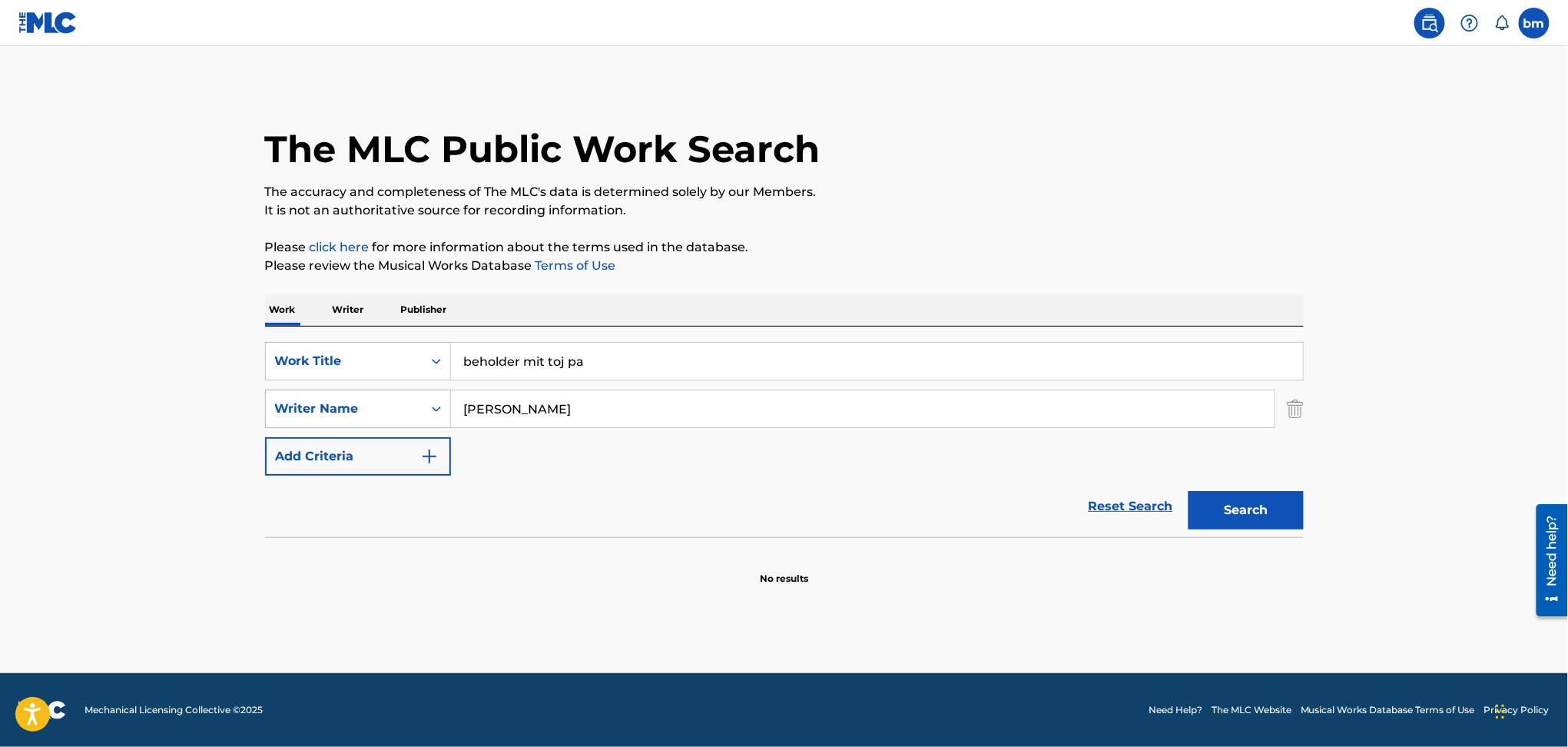
drag, startPoint x: 585, startPoint y: 407, endPoint x: 327, endPoint y: 417, distance: 258.2
click at [327, 417] on div "SearchWithCriteria54abf341-431a-4b96-ac76-6dc0a5ae9849 Writer Name Clara Bach" at bounding box center [784, 408] width 1039 height 38
paste input "Tobias Rahim"
type input "Tobias Rahim"
drag, startPoint x: 673, startPoint y: 372, endPoint x: 302, endPoint y: 370, distance: 371.0
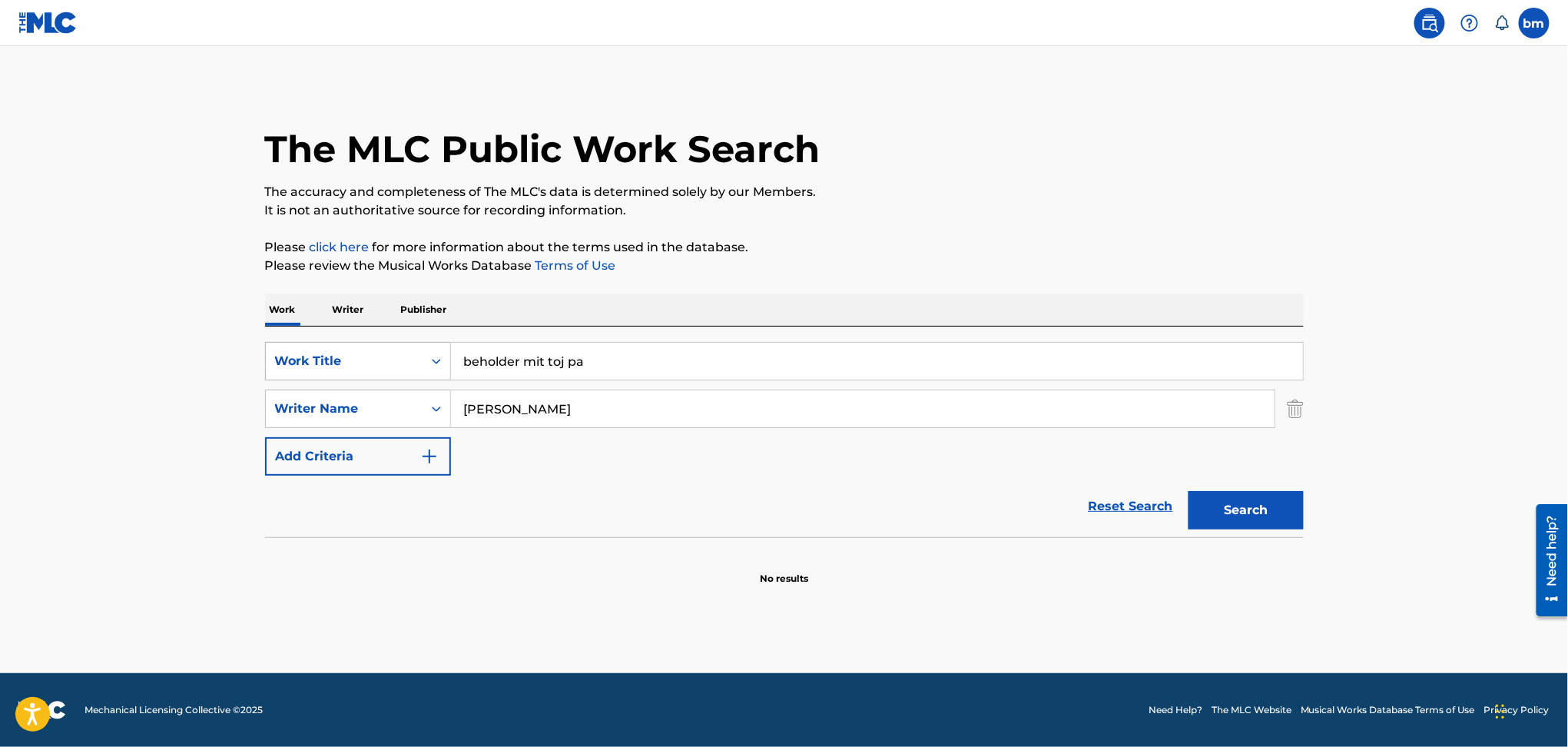
click at [302, 370] on div "SearchWithCriteriac0667a74-7796-495e-8e53-aa04bcdd7514 Work Title beholder mit …" at bounding box center [784, 361] width 1039 height 38
paste input "TÆT PÅ Tobias Rahim"
click at [479, 360] on input "TÆT PÅ Tobias Rahim" at bounding box center [876, 361] width 852 height 36
click at [508, 366] on input "TaeT PÅ Tobias Rahim" at bounding box center [876, 361] width 852 height 36
drag, startPoint x: 580, startPoint y: 360, endPoint x: 1210, endPoint y: 517, distance: 649.3
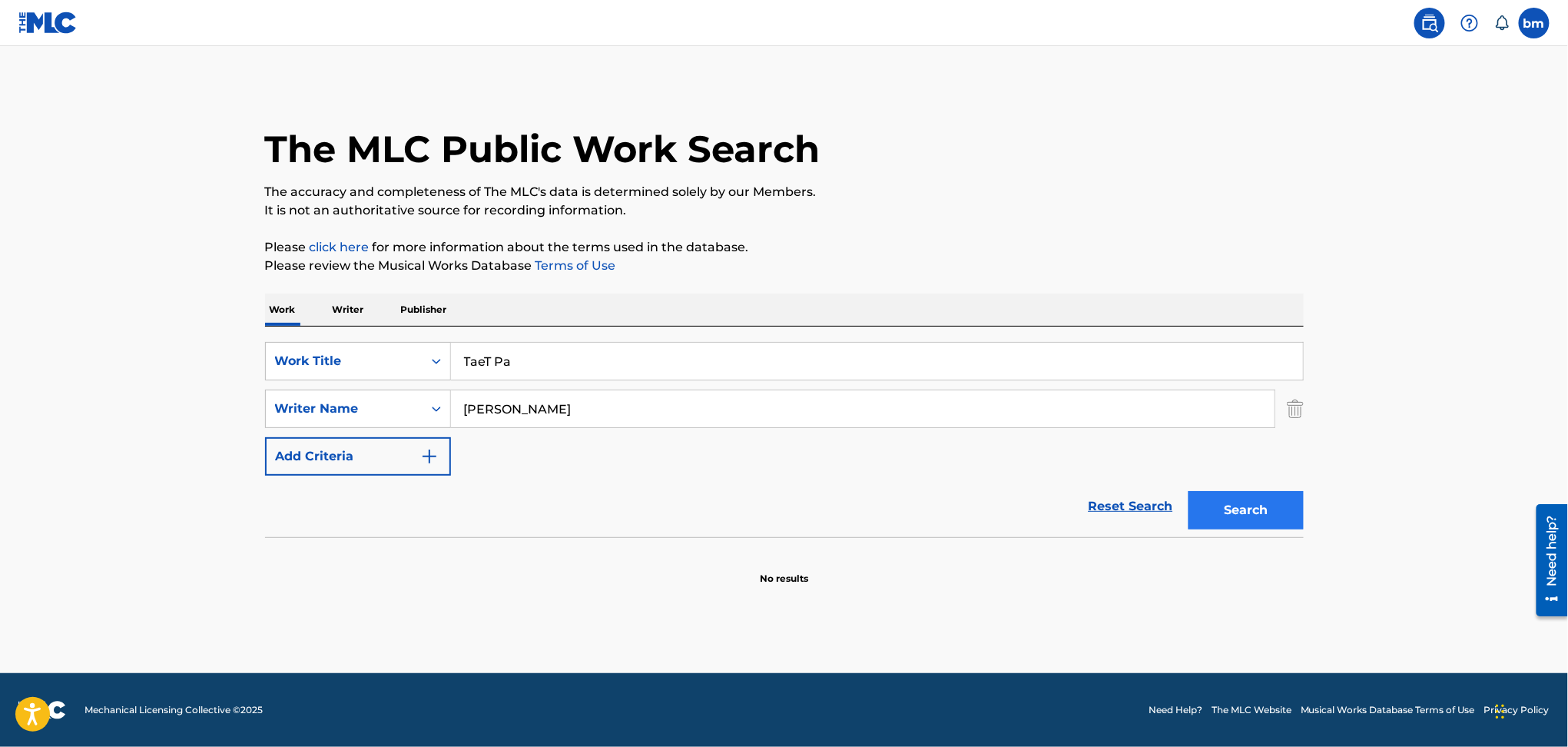
click at [1104, 368] on input "TaeT Pa" at bounding box center [876, 361] width 852 height 36
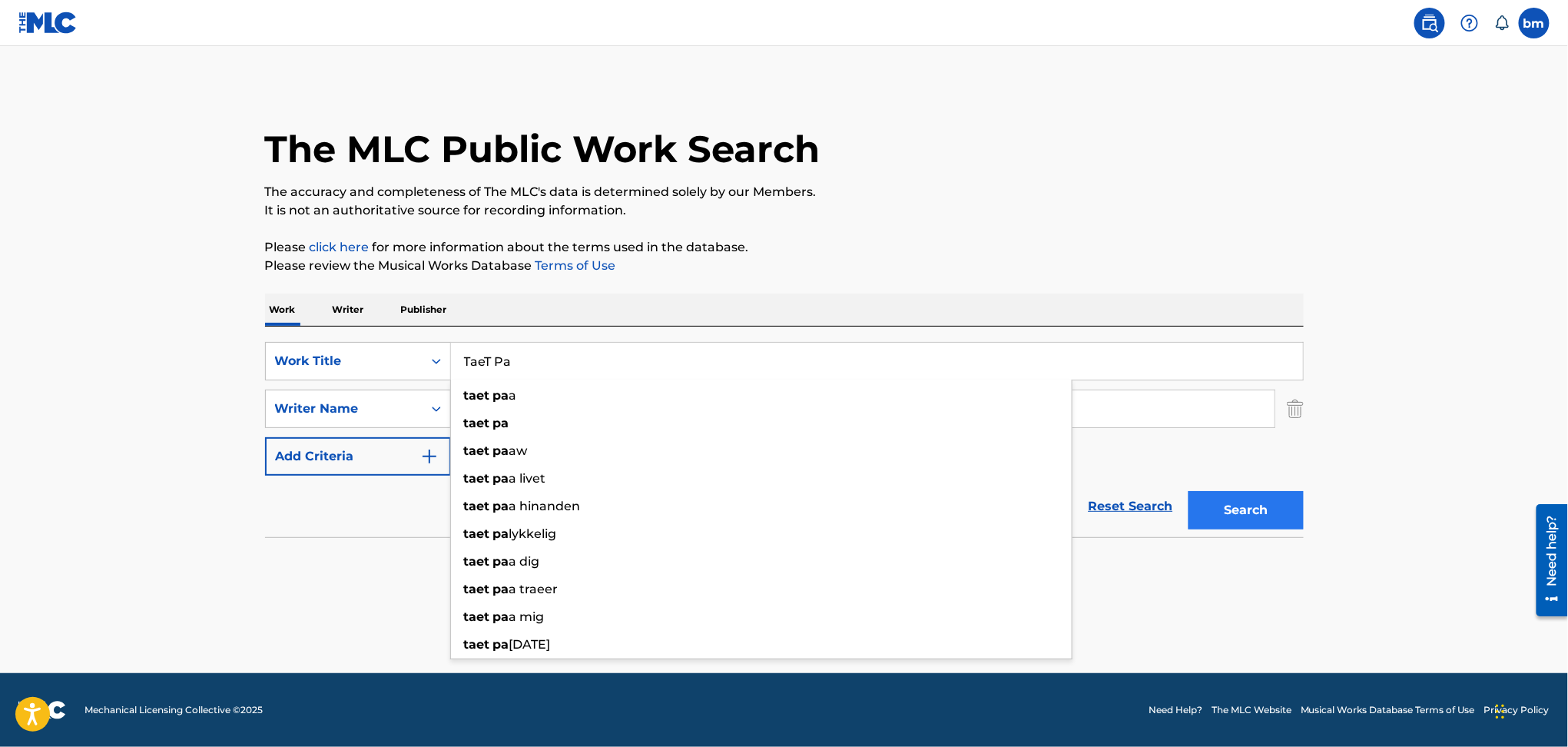
type input "TaeT Pa"
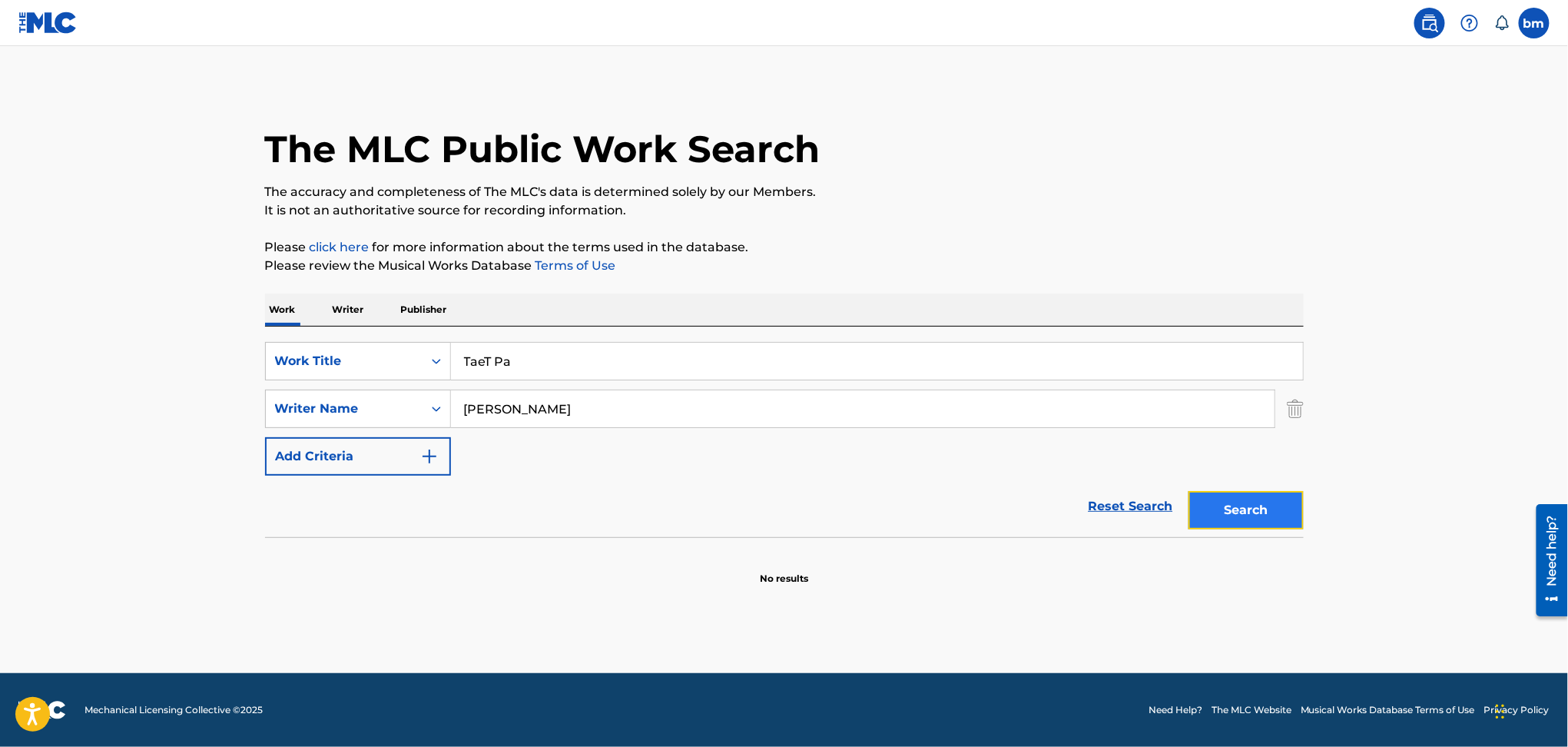
click at [1265, 507] on button "Search" at bounding box center [1245, 510] width 115 height 38
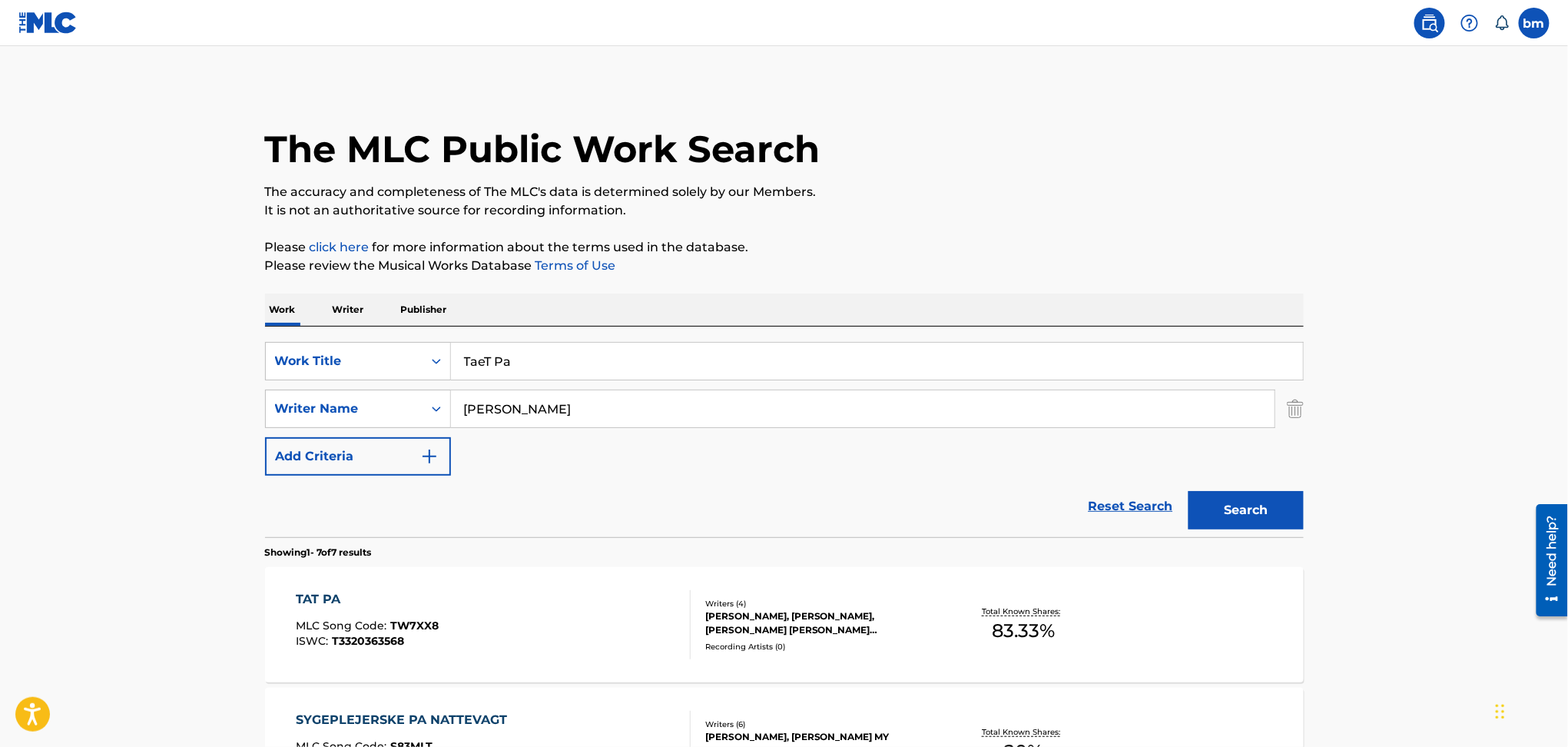
click at [612, 606] on div "TAT PA MLC Song Code : TW7XX8 ISWC : T3320363568" at bounding box center [493, 625] width 395 height 69
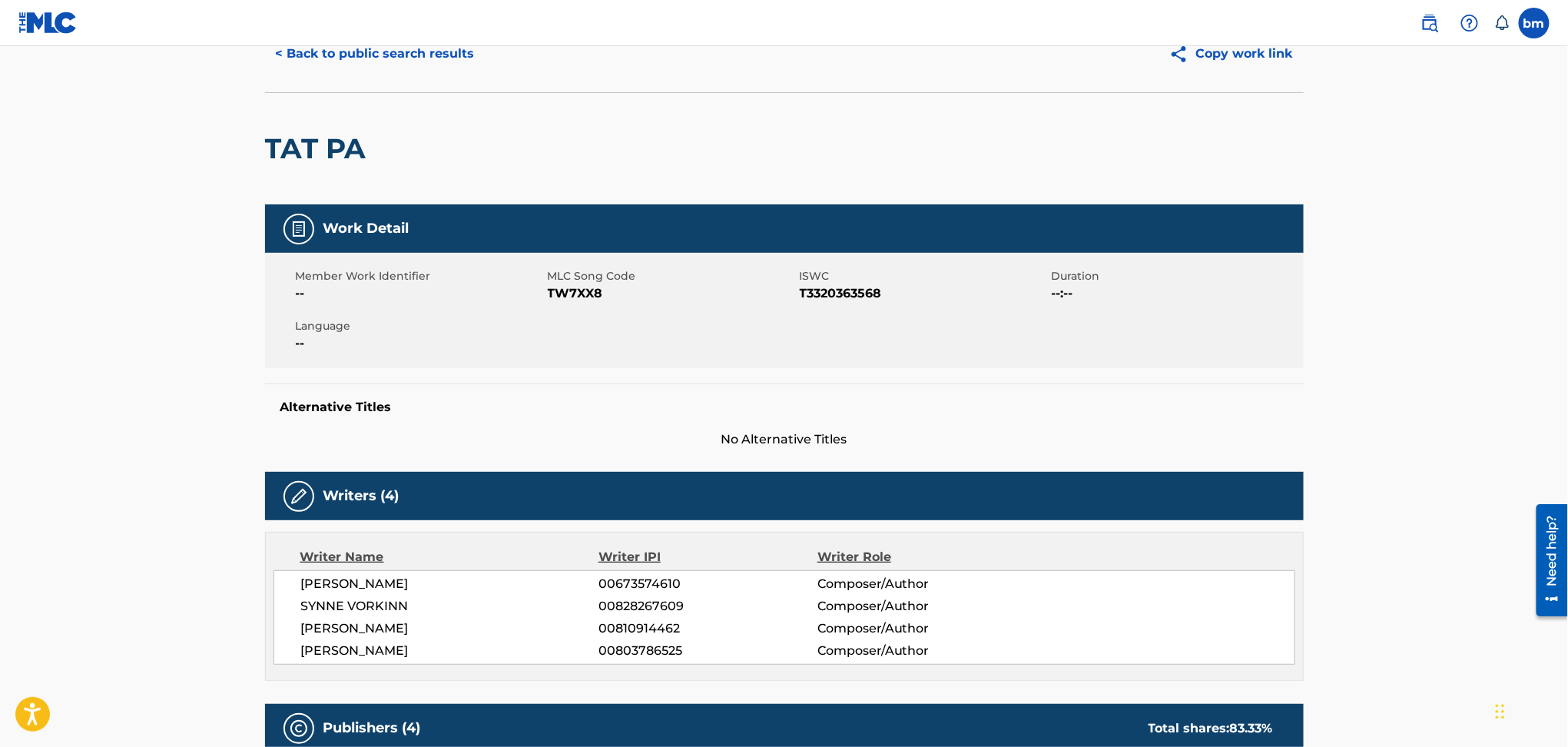
scroll to position [102, 0]
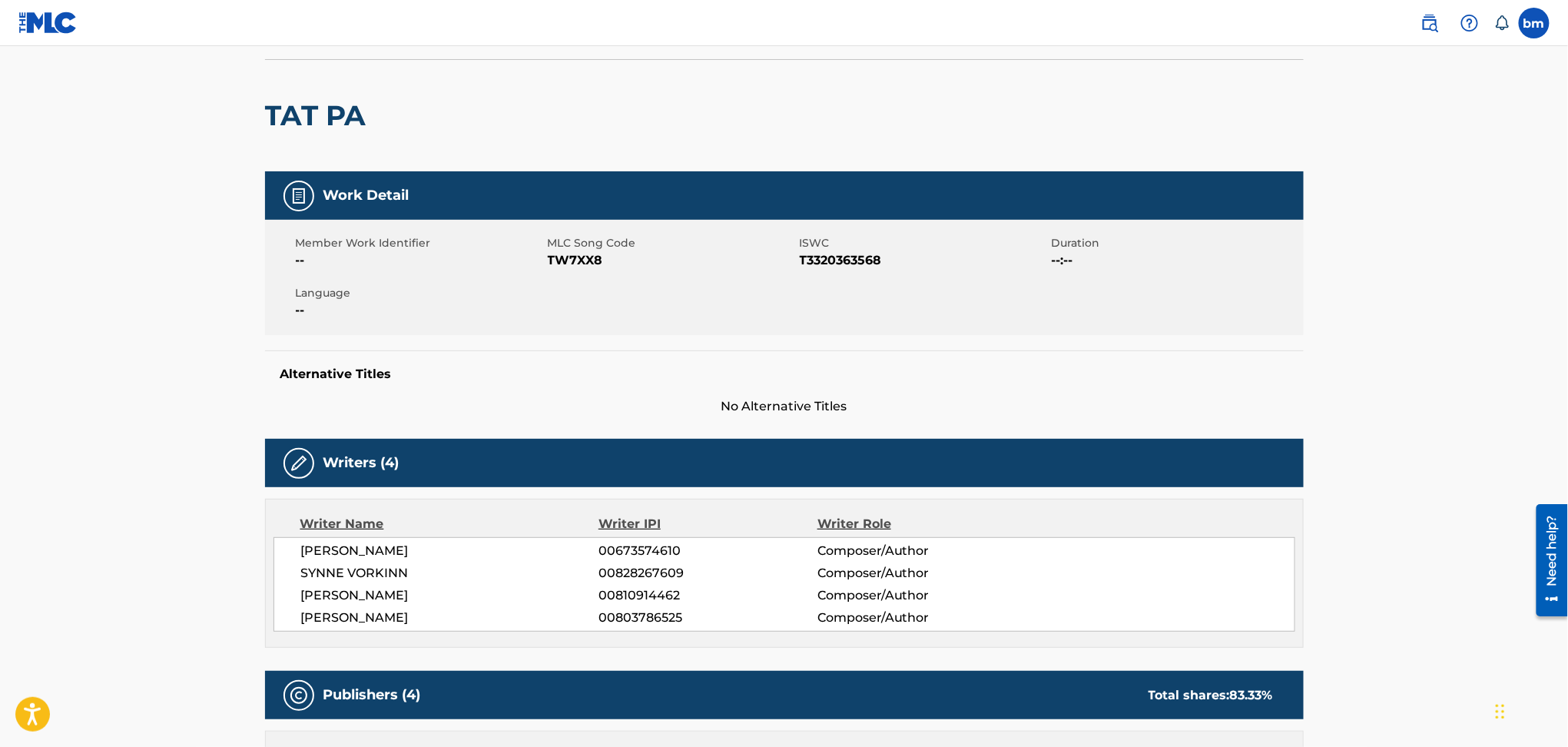
click at [578, 252] on span "TW7XX8" at bounding box center [671, 261] width 248 height 18
click at [574, 261] on span "TW7XX8" at bounding box center [671, 261] width 248 height 18
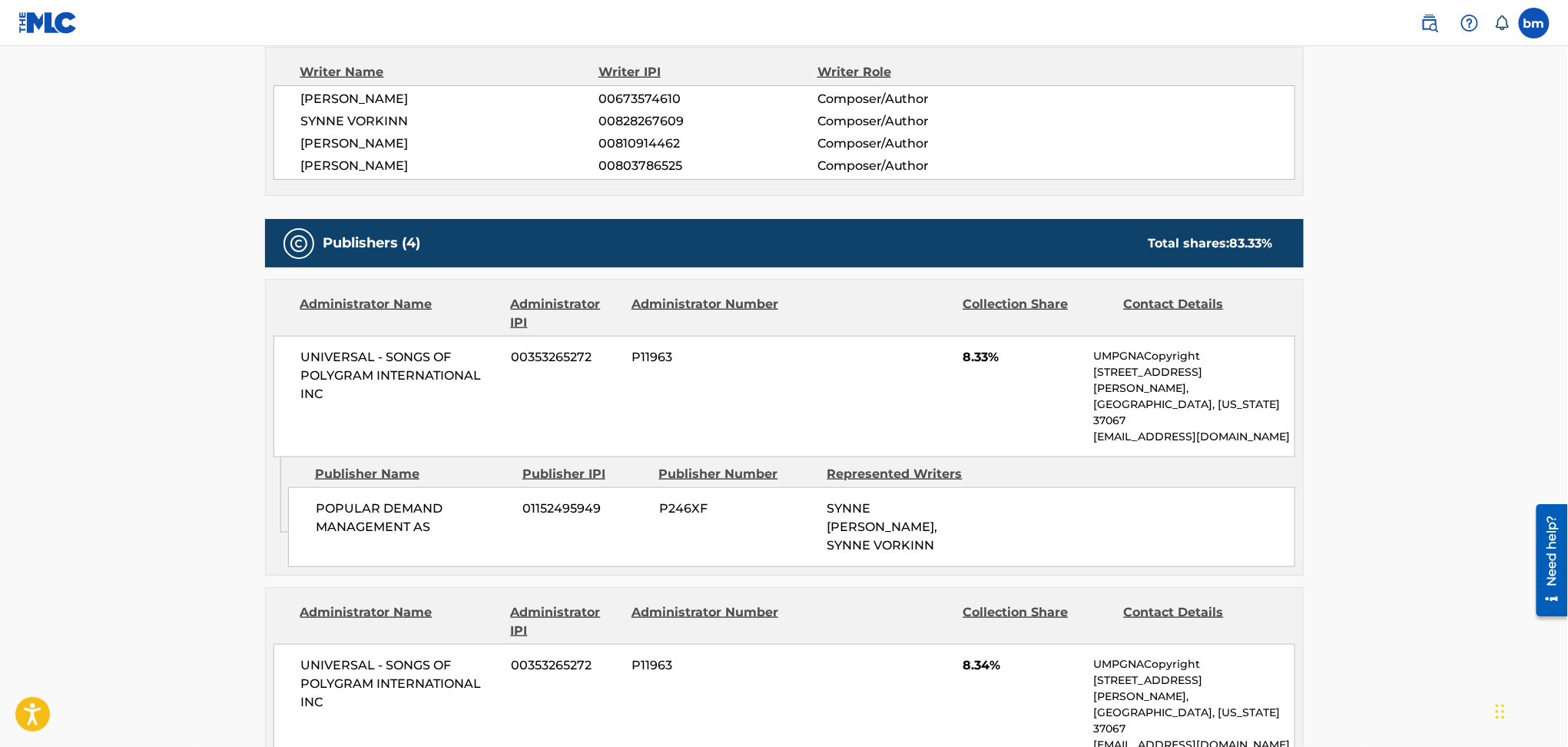
scroll to position [307, 0]
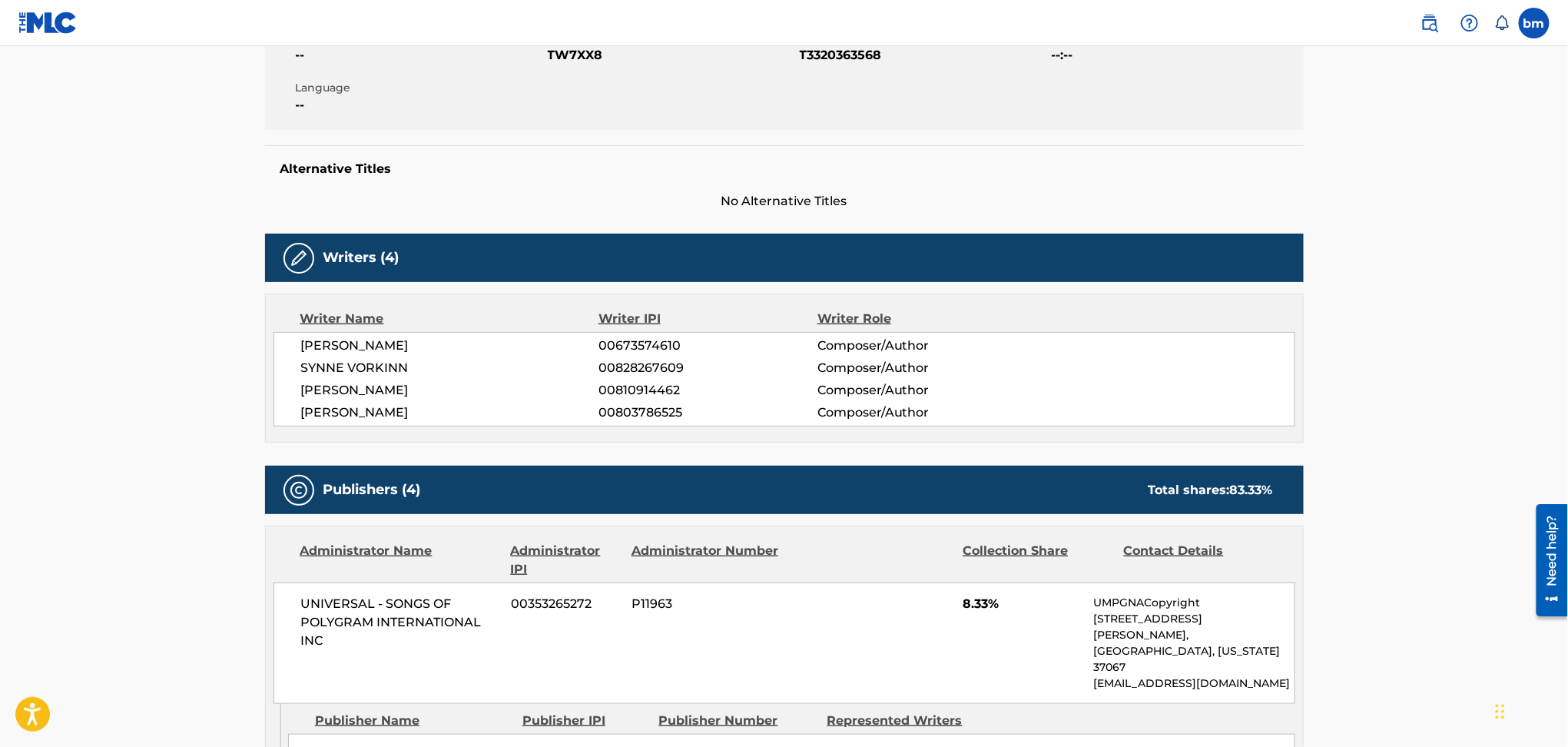
click at [378, 371] on span "SYNNE VORKINN" at bounding box center [449, 368] width 298 height 18
click at [366, 394] on span "OLIVER CILWIK ANDERSEN" at bounding box center [449, 390] width 298 height 18
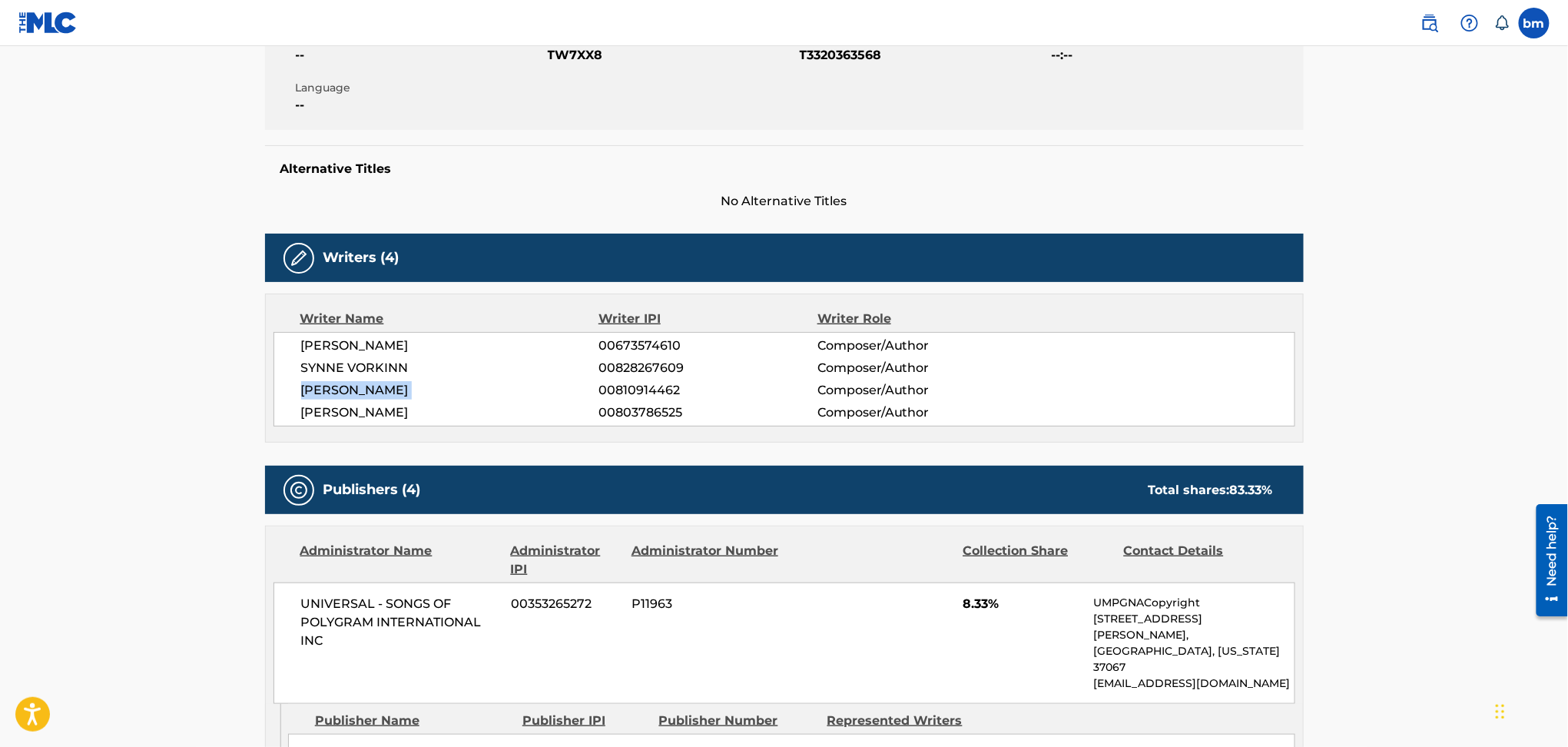
click at [366, 394] on span "OLIVER CILWIK ANDERSEN" at bounding box center [449, 390] width 298 height 18
click at [374, 415] on span "AMANDA NIKMAN" at bounding box center [449, 413] width 298 height 18
click at [374, 414] on span "AMANDA NIKMAN" at bounding box center [449, 413] width 298 height 18
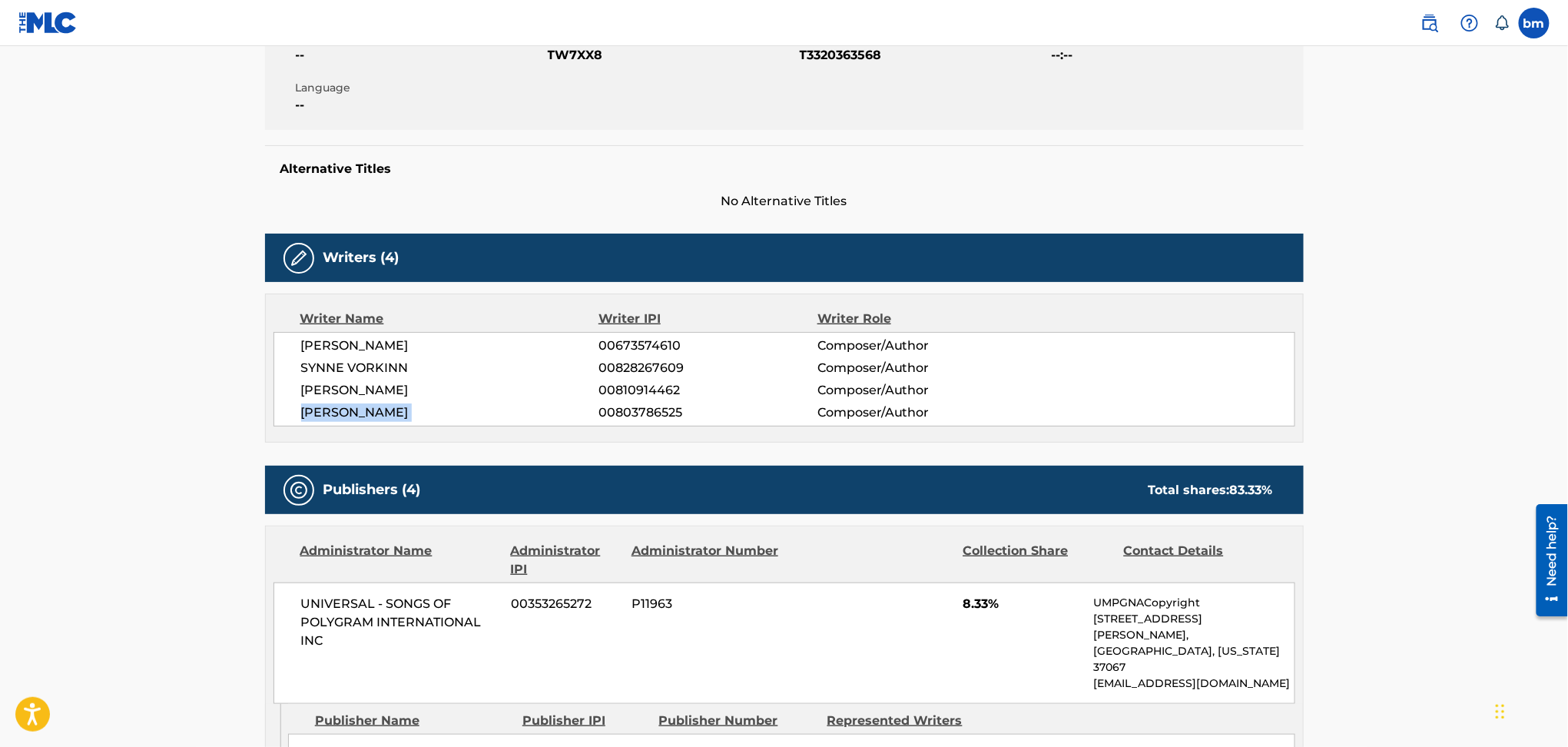
click at [374, 414] on span "AMANDA NIKMAN" at bounding box center [449, 413] width 298 height 18
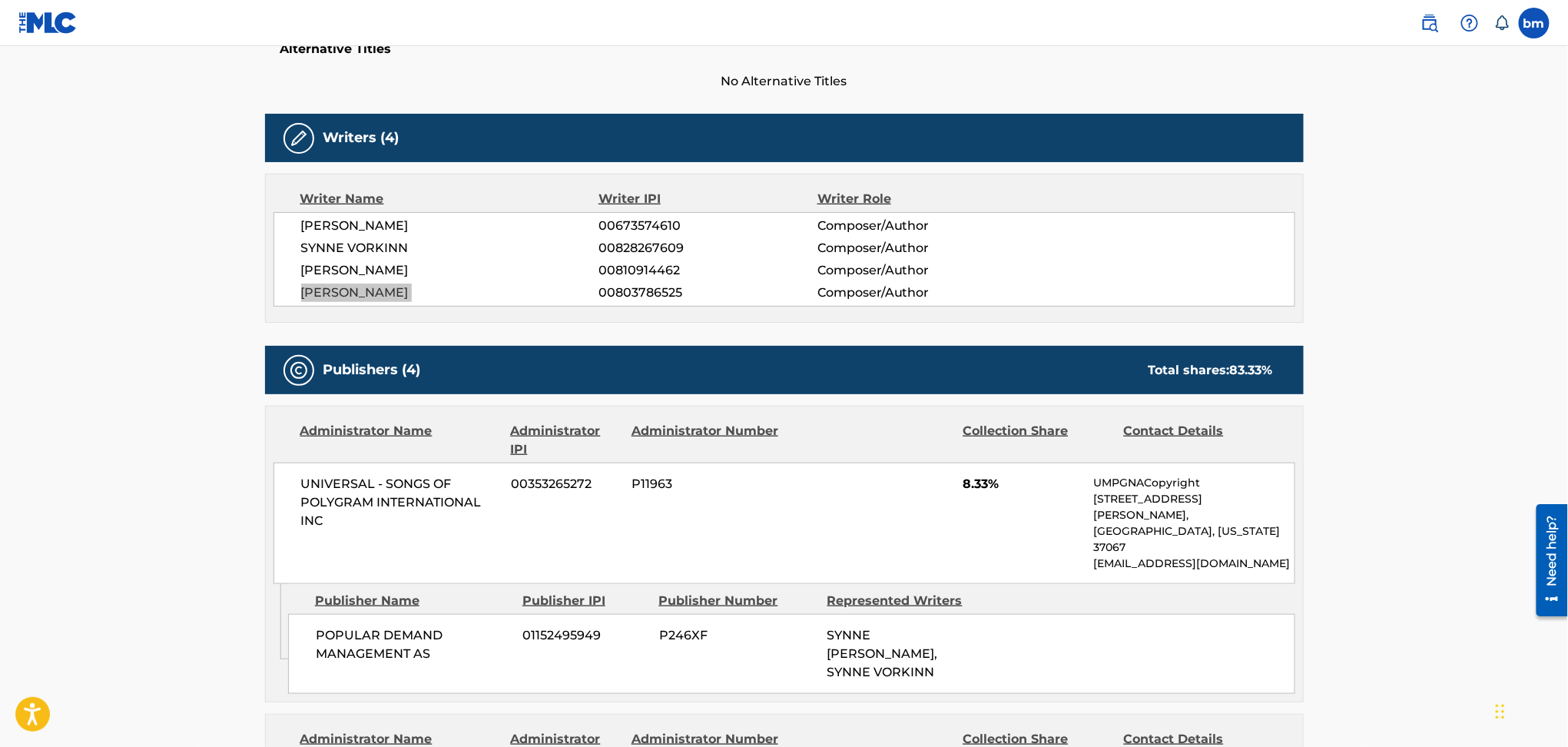
scroll to position [512, 0]
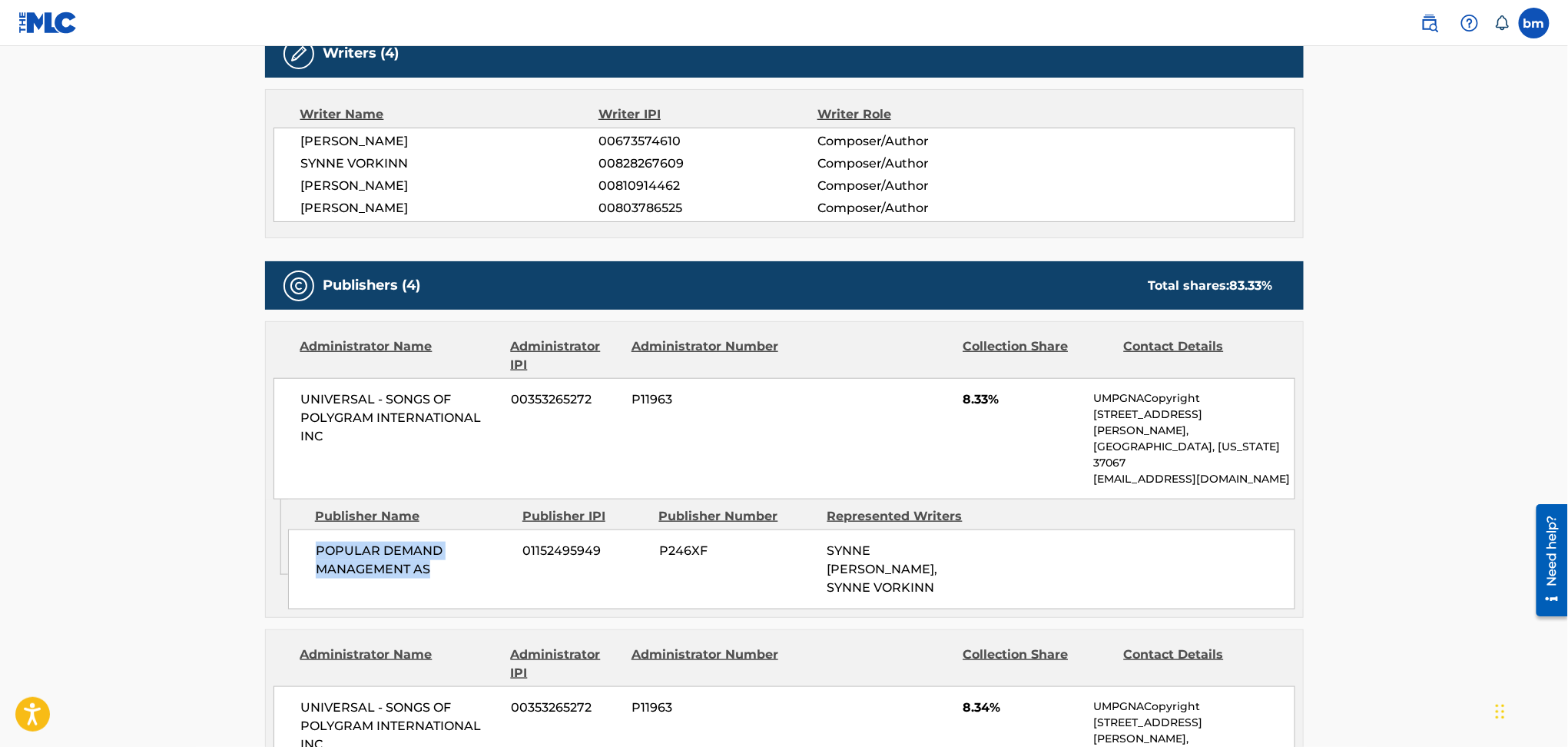
drag, startPoint x: 353, startPoint y: 529, endPoint x: 486, endPoint y: 560, distance: 136.6
click at [486, 560] on div "Admin Original Publisher Connecting Line Publisher Name Publisher IPI Publisher…" at bounding box center [784, 558] width 1037 height 118
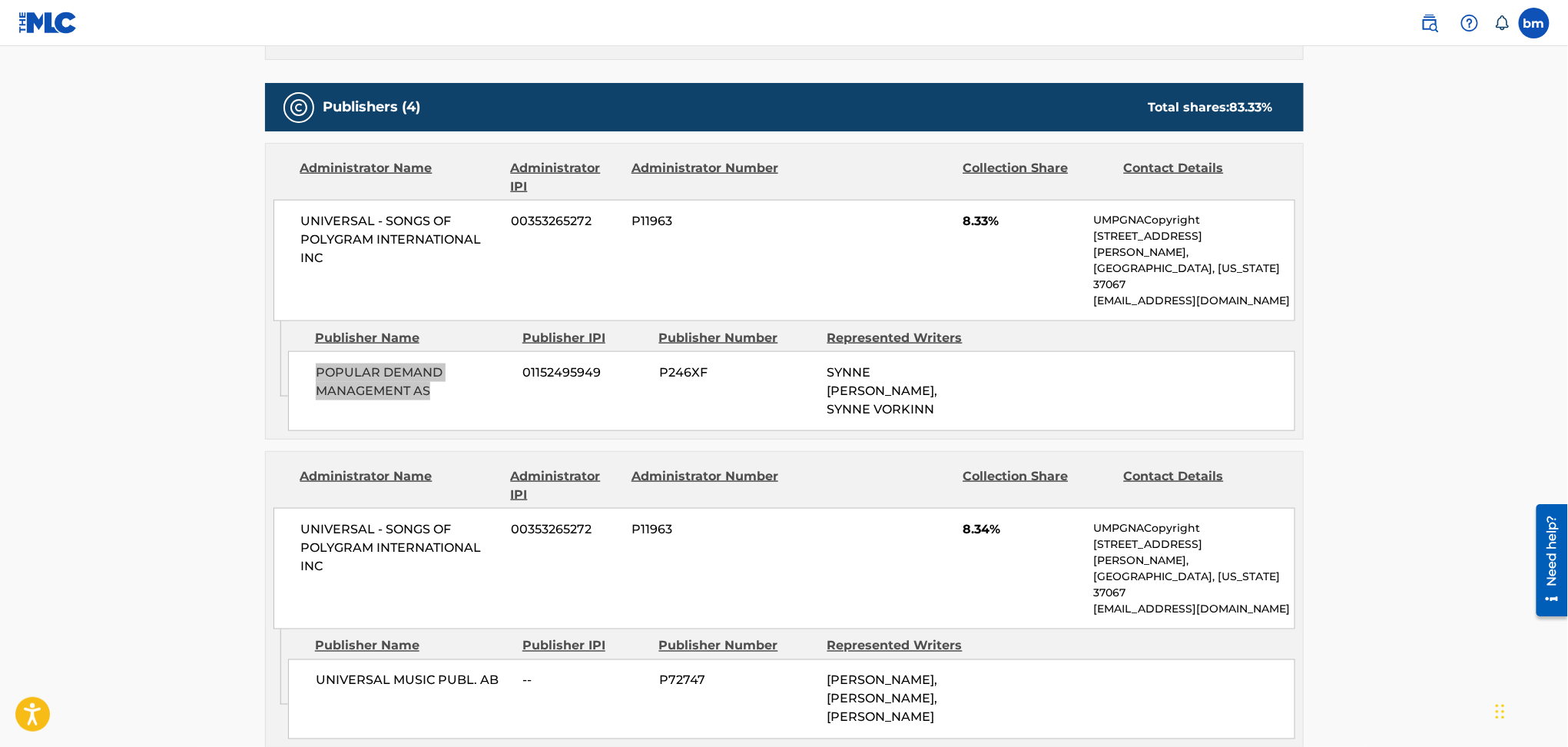
scroll to position [717, 0]
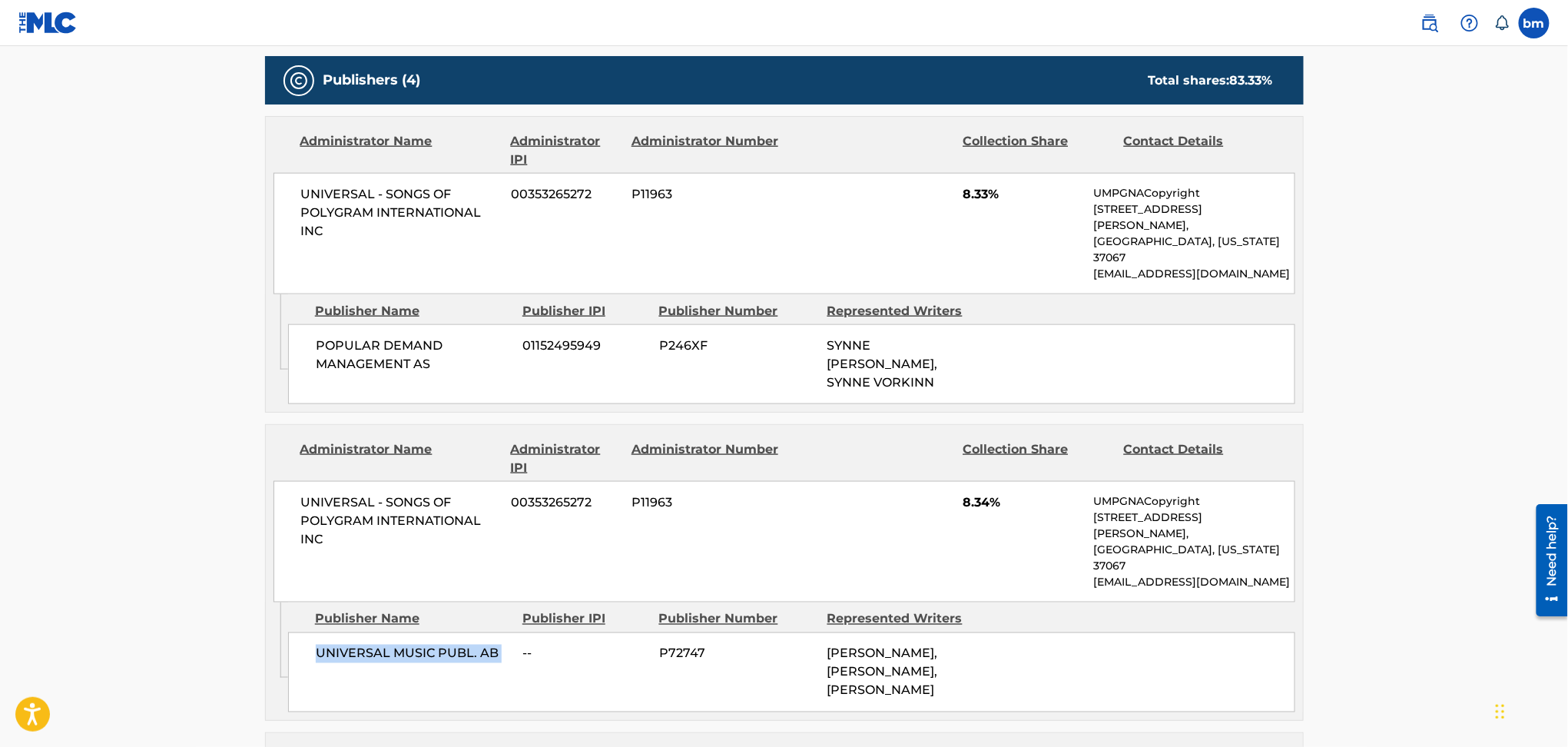
drag, startPoint x: 304, startPoint y: 565, endPoint x: 517, endPoint y: 585, distance: 213.9
click at [517, 632] on div "UNIVERSAL MUSIC PUBL. AB -- P72747 TOBIAS RAHIM, SYNNE VORKINN, SYNNE VORKINN" at bounding box center [791, 672] width 1007 height 80
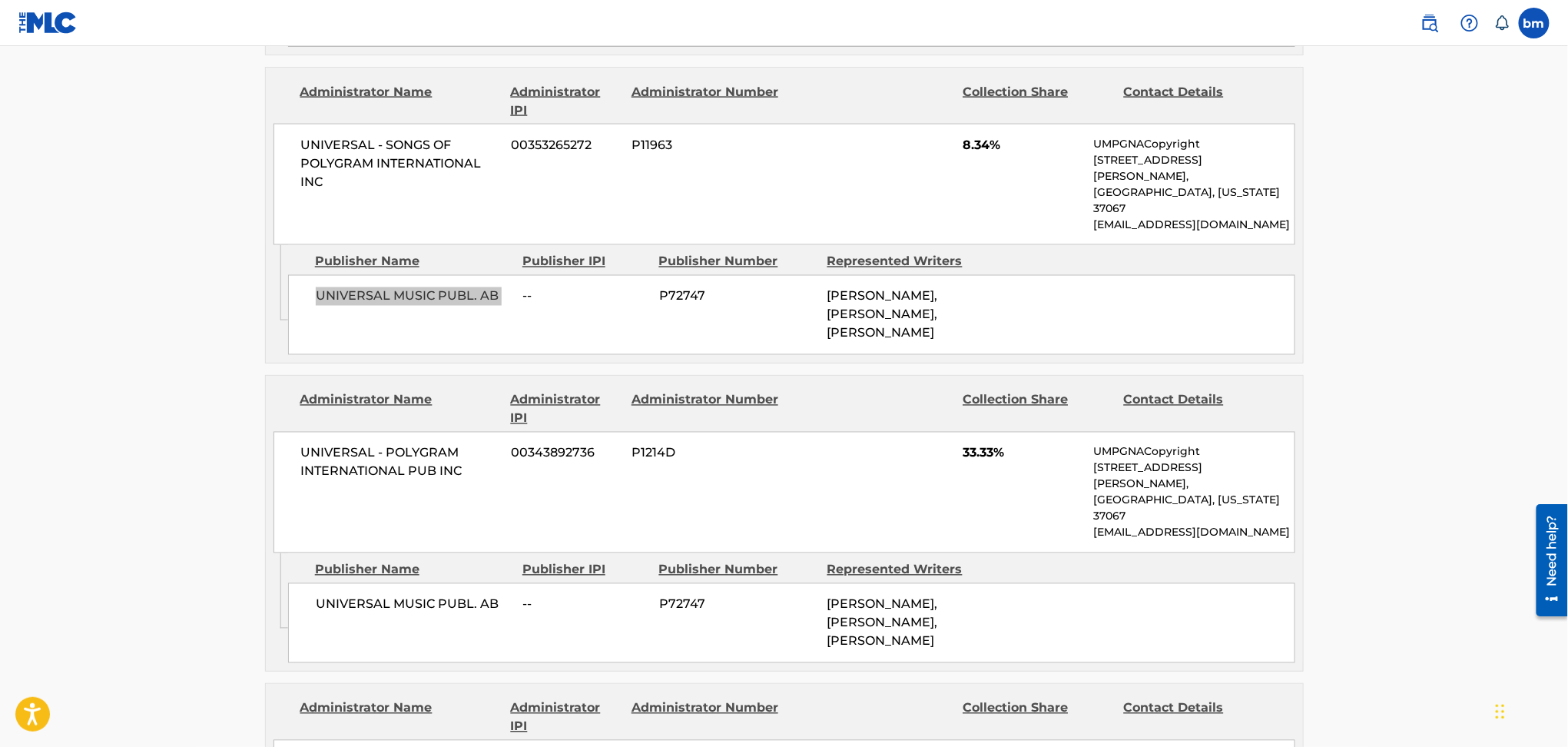
scroll to position [1126, 0]
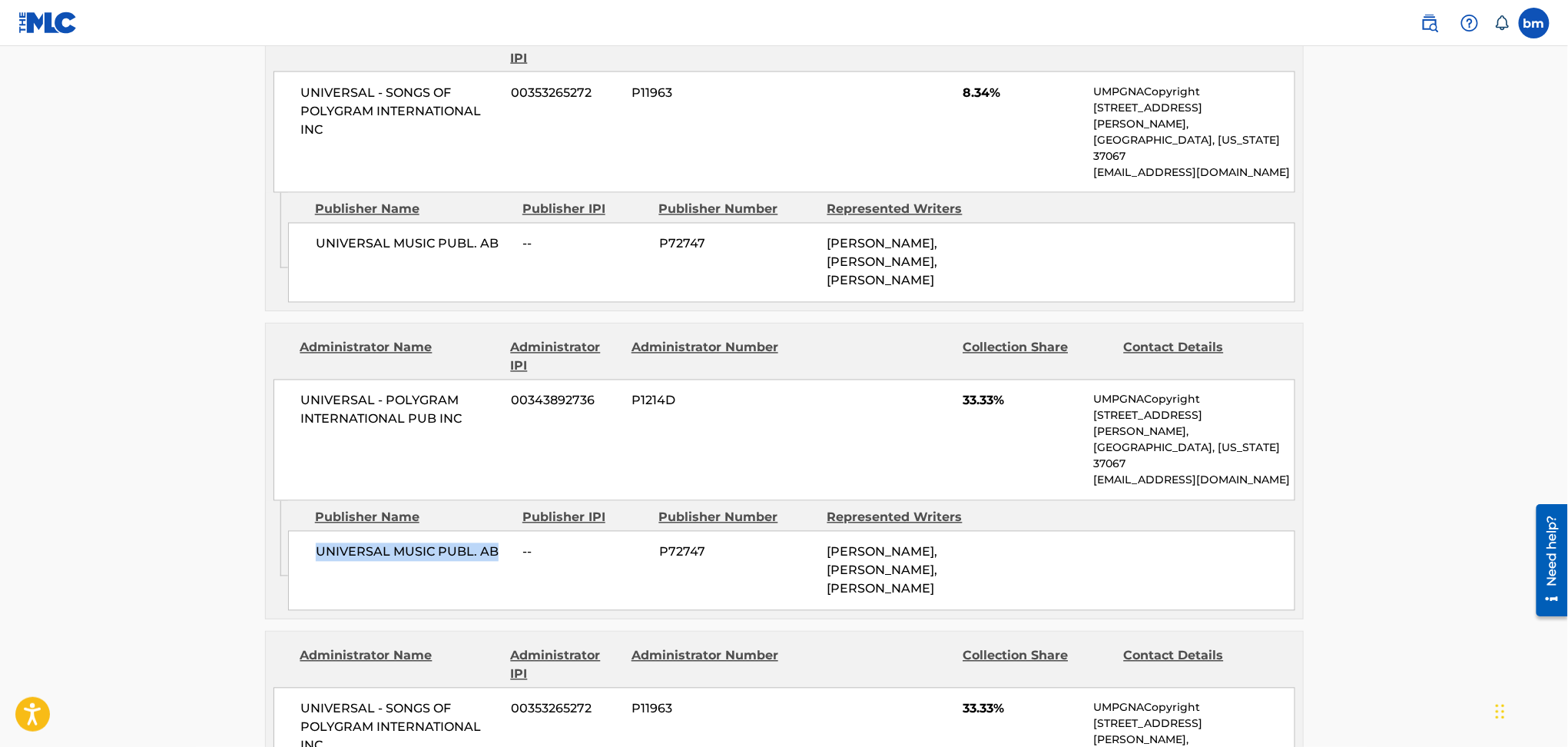
drag, startPoint x: 317, startPoint y: 437, endPoint x: 499, endPoint y: 445, distance: 182.2
click at [499, 543] on span "UNIVERSAL MUSIC PUBL. AB" at bounding box center [414, 552] width 196 height 18
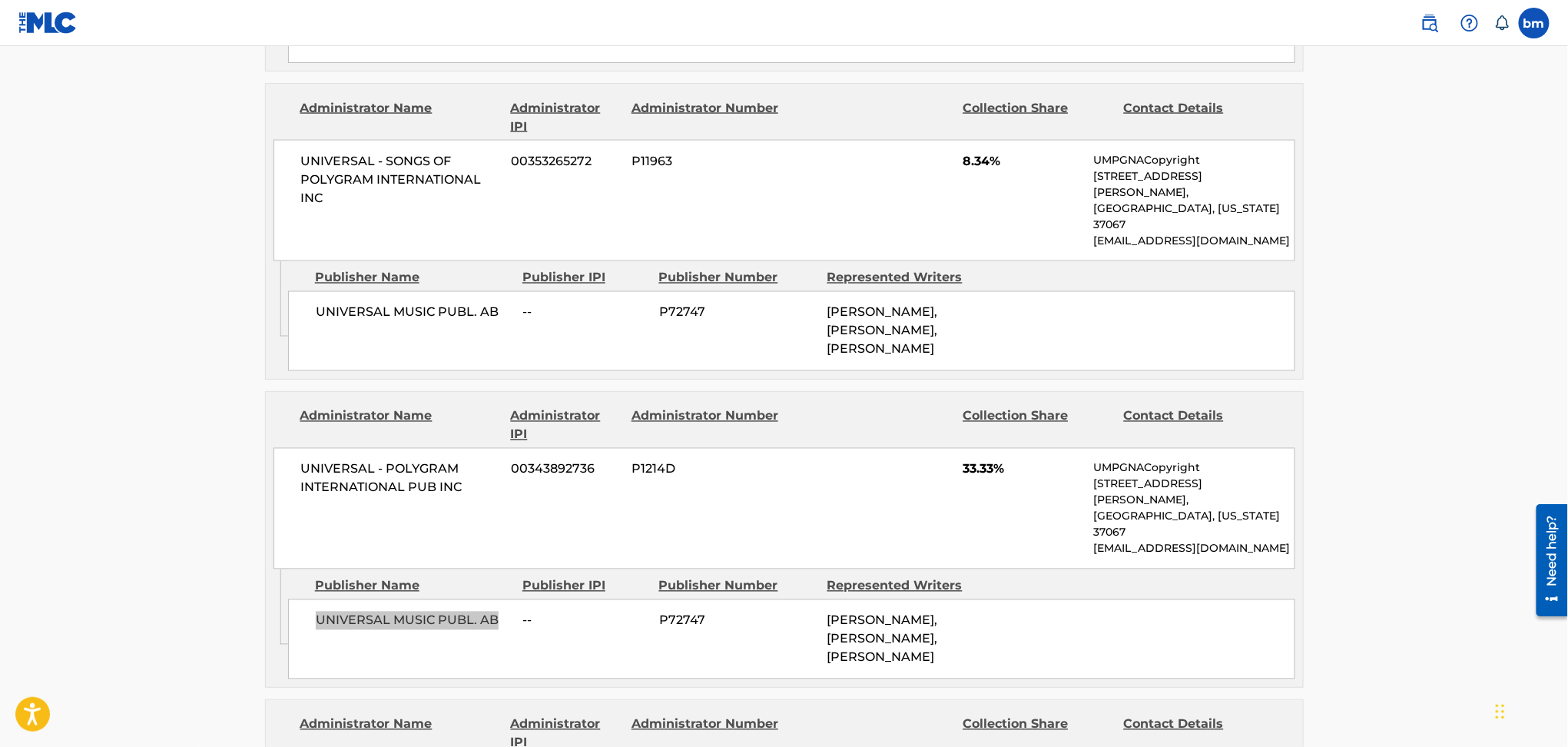
scroll to position [1024, 0]
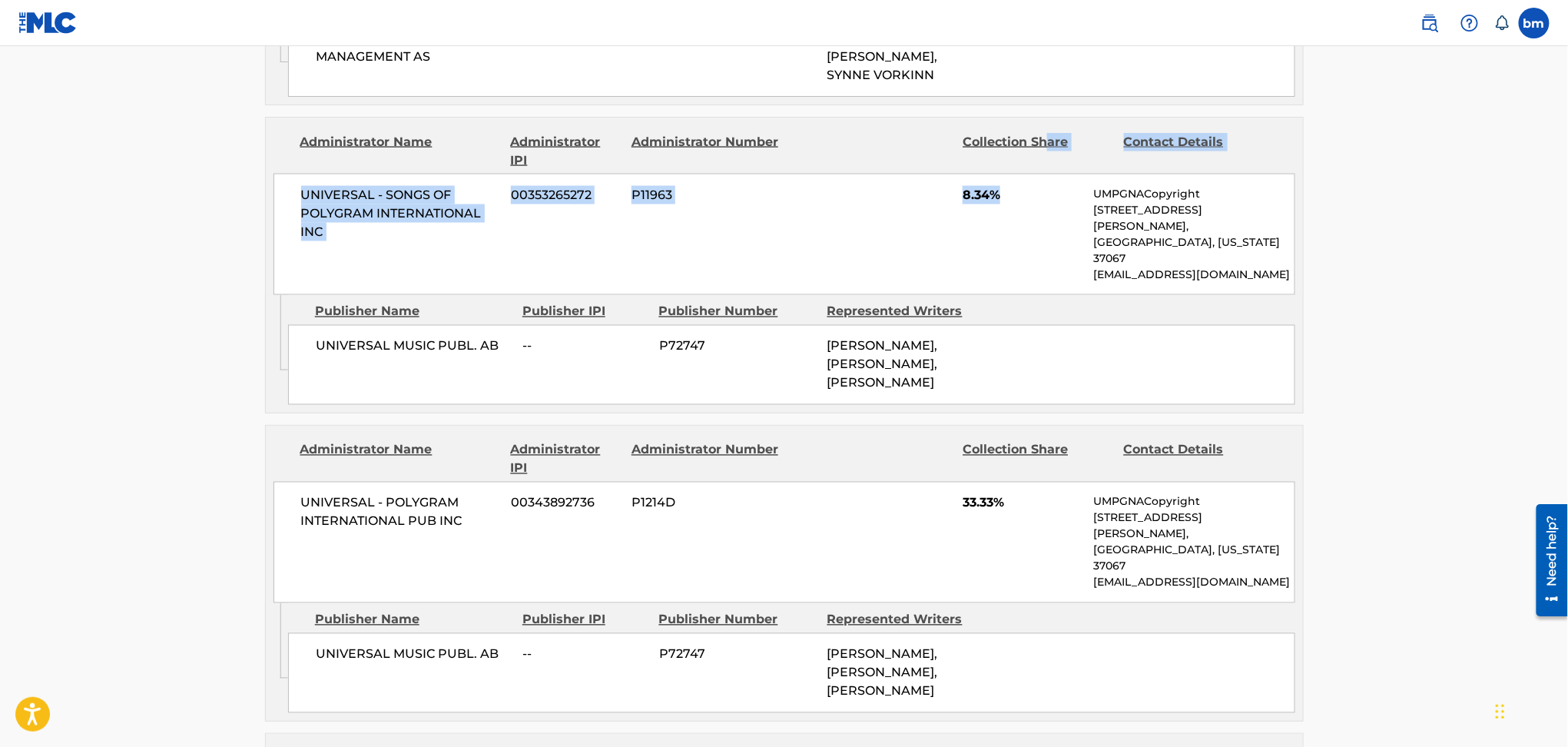
drag, startPoint x: 1046, startPoint y: 118, endPoint x: 1214, endPoint y: 223, distance: 198.1
click at [1065, 146] on div "Administrator Name Administrator IPI Administrator Number Collection Share Cont…" at bounding box center [784, 206] width 1037 height 178
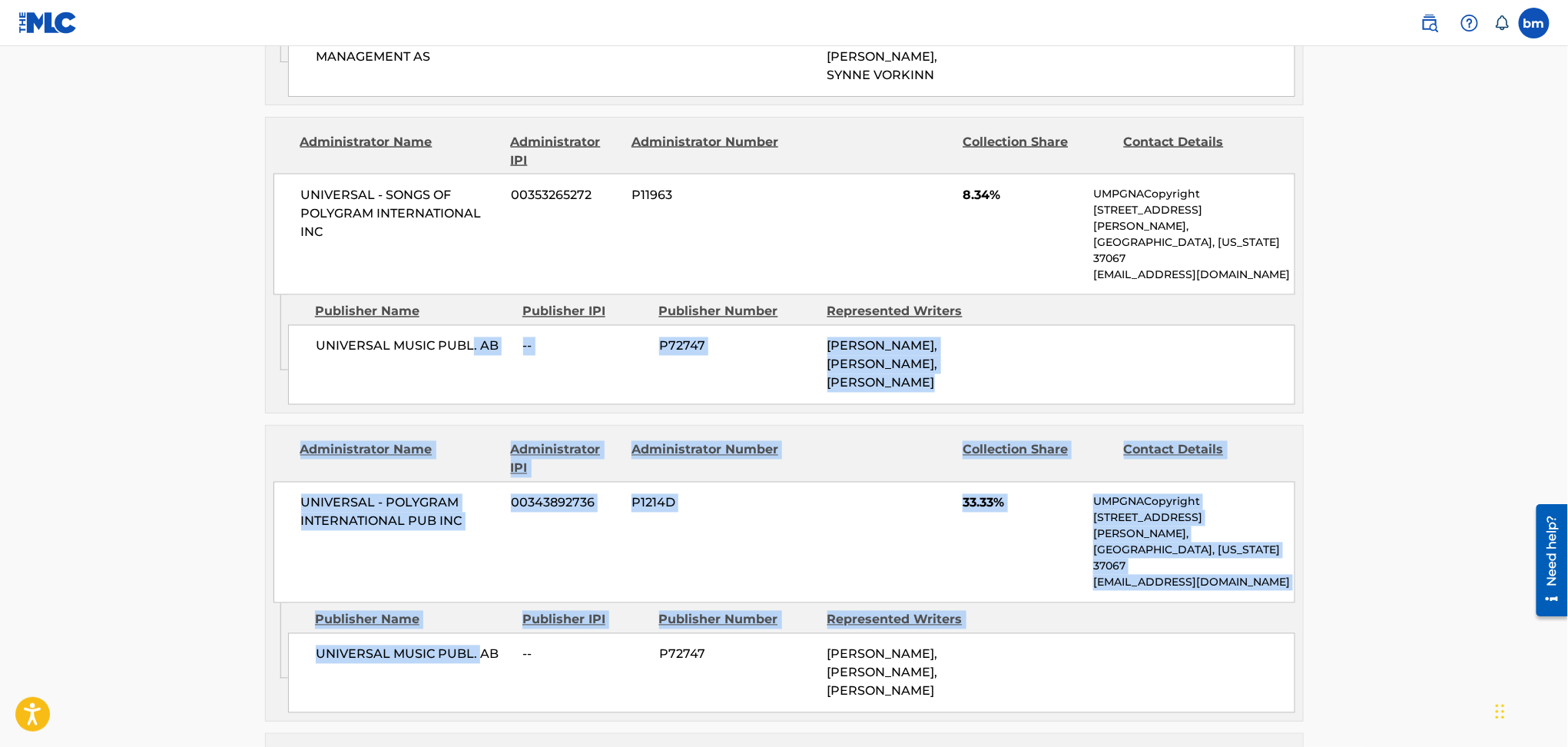
drag, startPoint x: 472, startPoint y: 265, endPoint x: 477, endPoint y: 573, distance: 308.0
click at [477, 573] on div "Publishers (4) Total shares: 83.33 % Administrator Name Administrator IPI Admin…" at bounding box center [784, 379] width 1039 height 1262
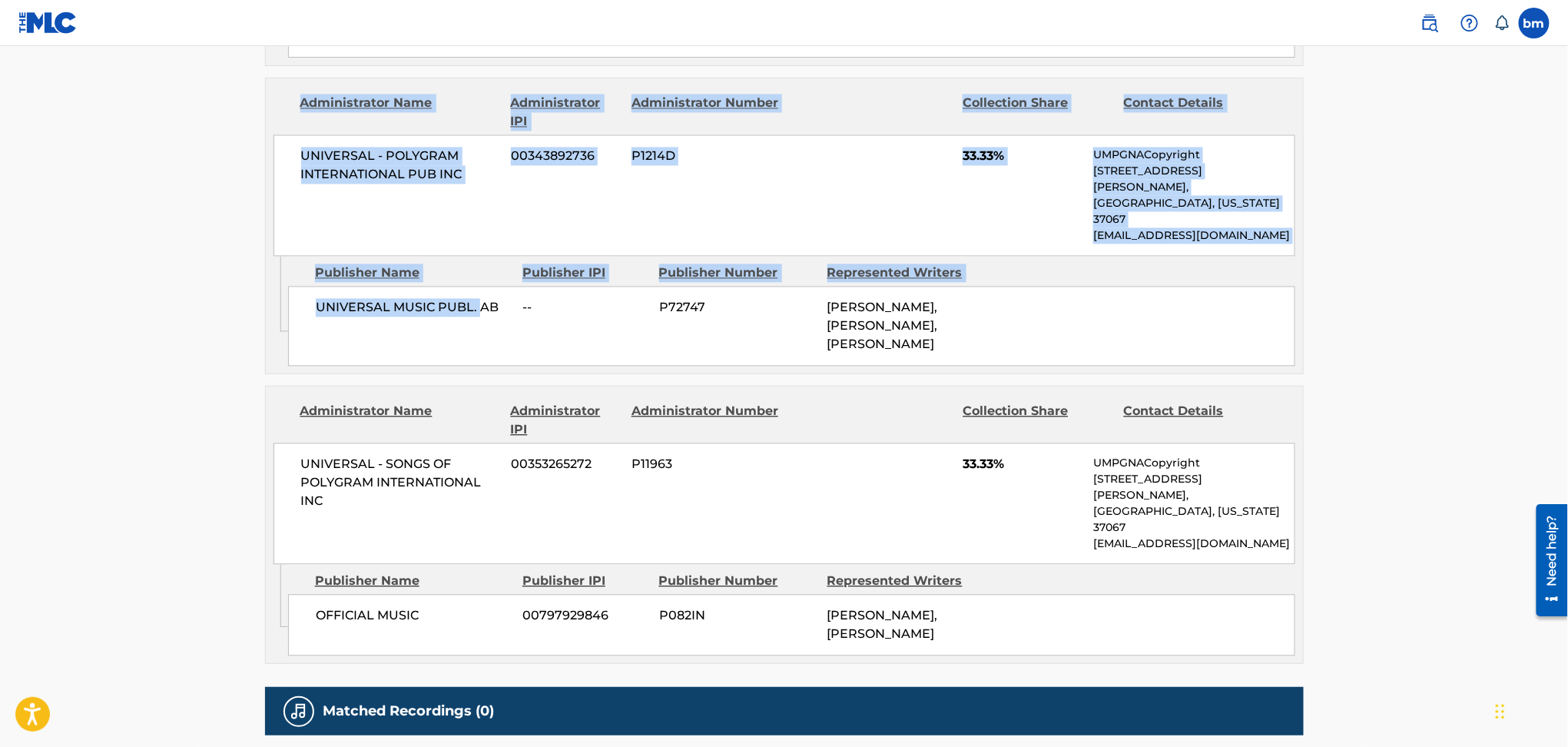
scroll to position [1377, 0]
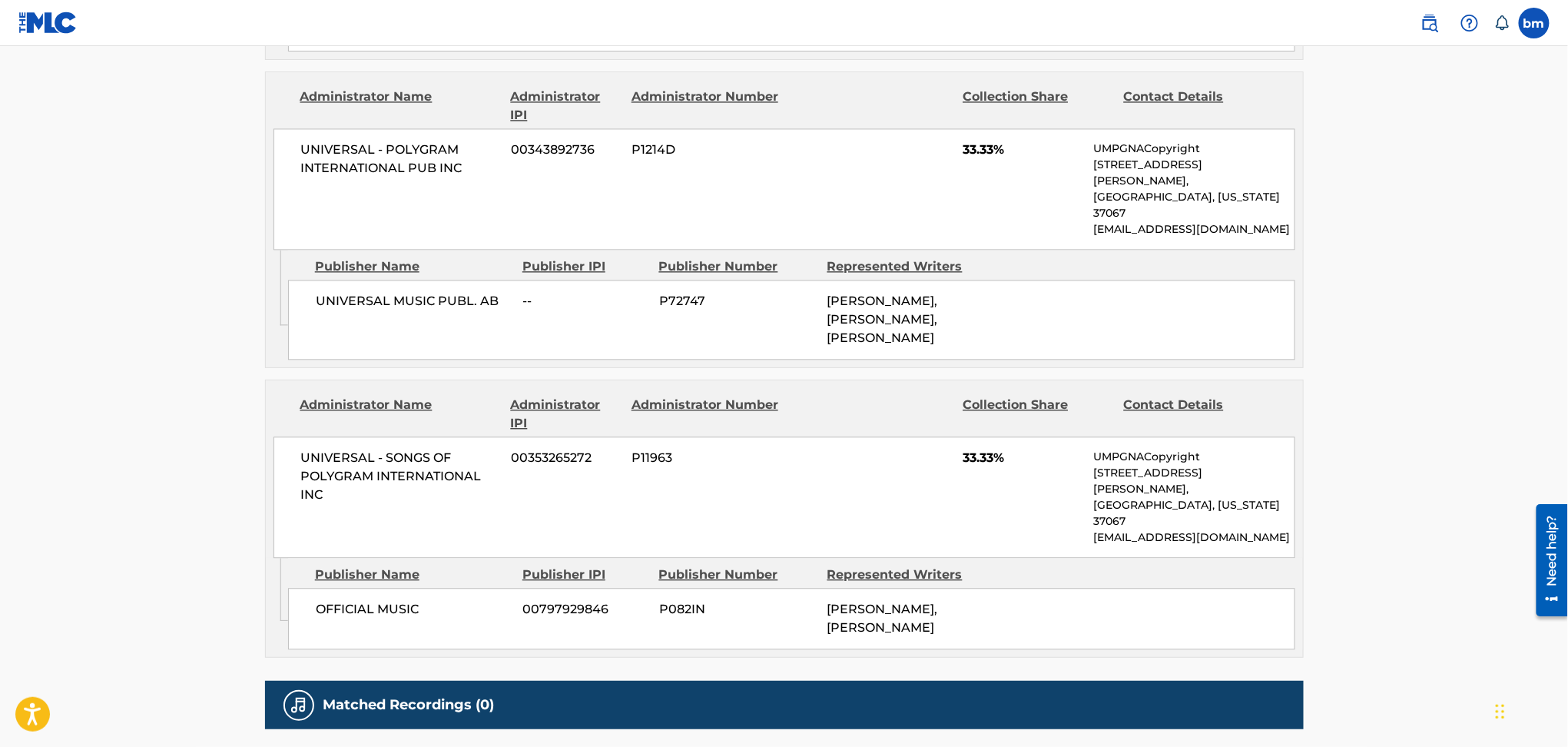
click at [318, 599] on span "OFFICIAL MUSIC" at bounding box center [414, 609] width 196 height 18
click at [370, 599] on span "OFFICIAL MUSIC" at bounding box center [414, 609] width 196 height 18
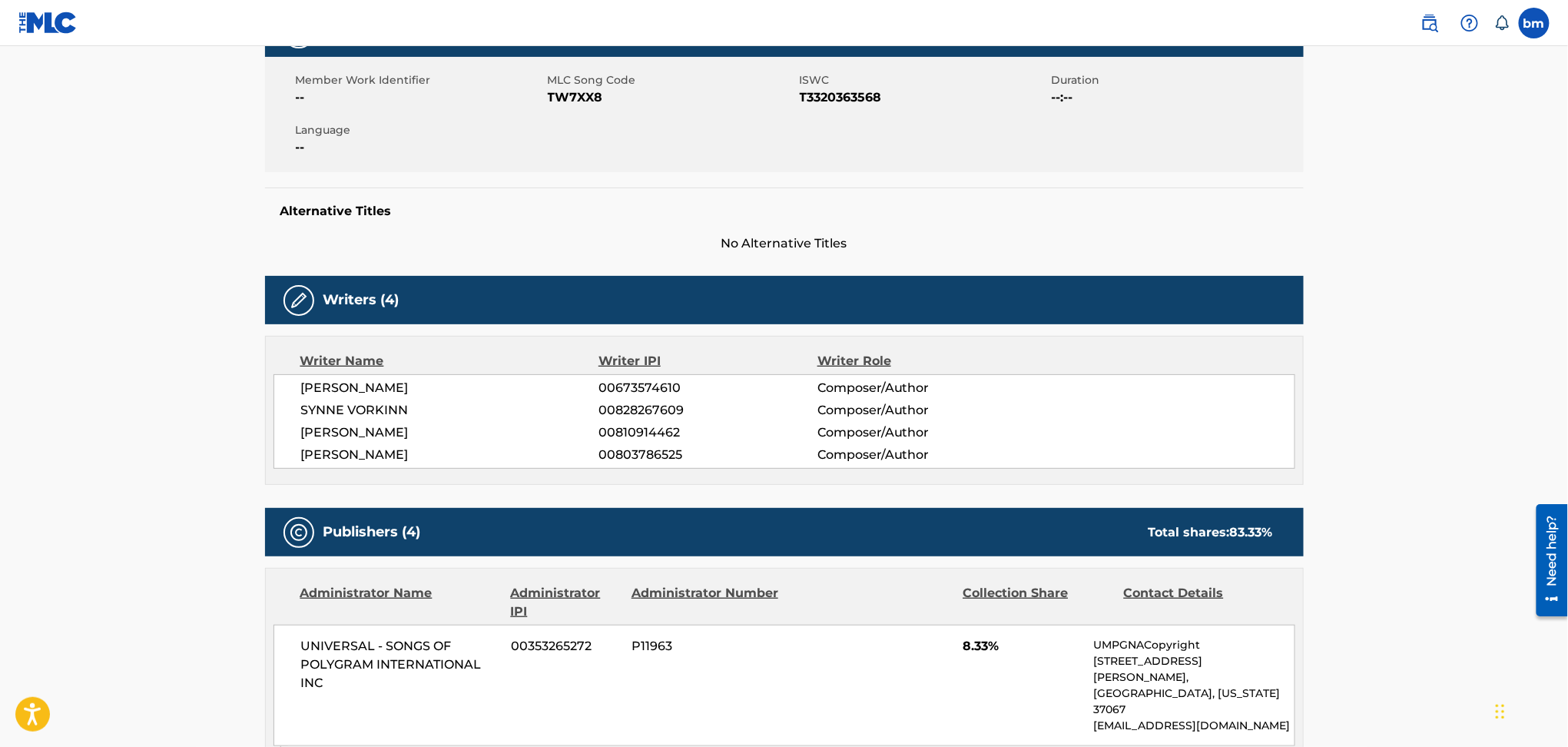
scroll to position [0, 0]
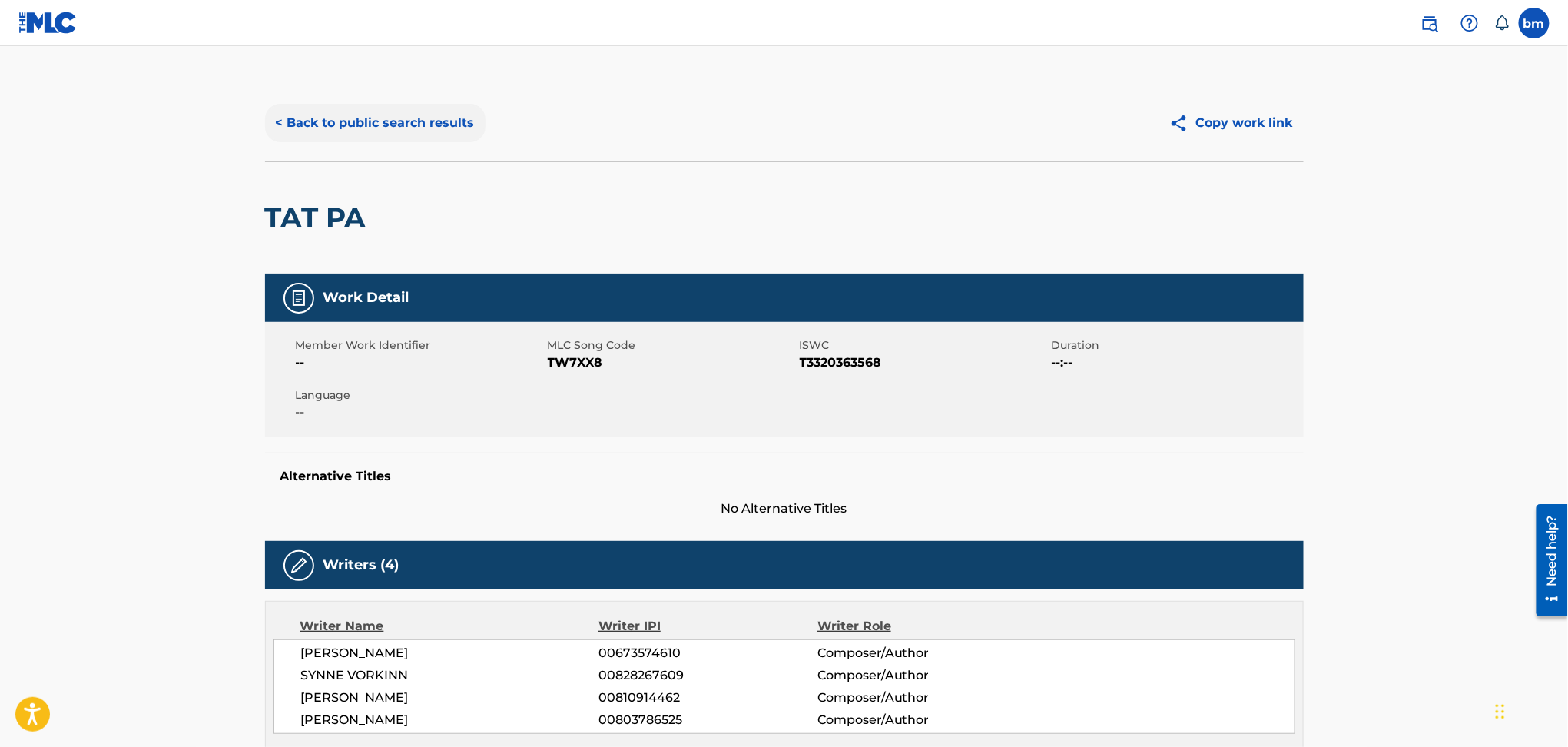
click at [371, 122] on div "< Back to public search results Copy work link" at bounding box center [784, 123] width 1039 height 77
click at [379, 135] on button "< Back to public search results" at bounding box center [375, 123] width 220 height 38
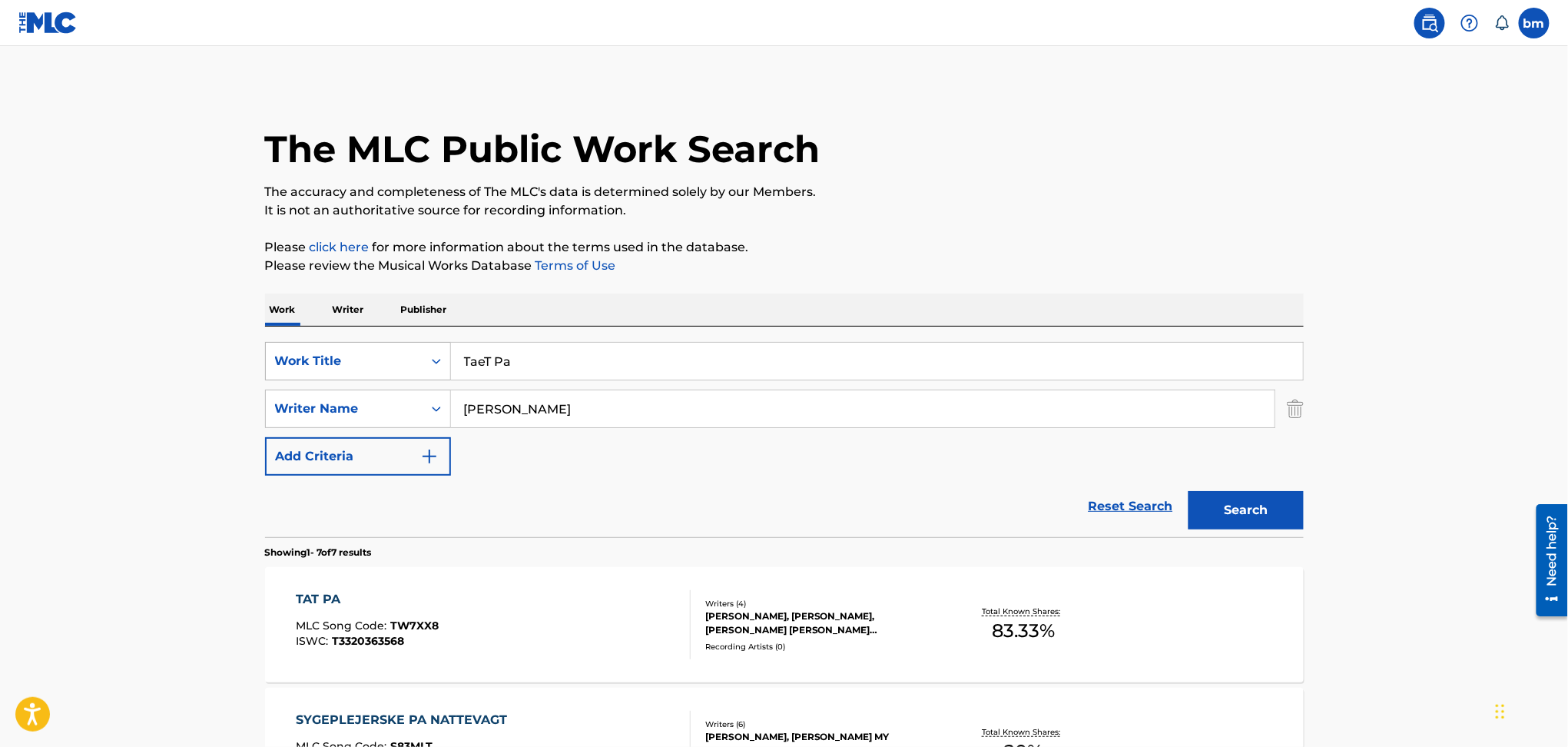
drag, startPoint x: 635, startPoint y: 374, endPoint x: 398, endPoint y: 373, distance: 237.0
click at [398, 373] on div "SearchWithCriteriac0667a74-7796-495e-8e53-aa04bcdd7514 Work Title TaeT Pa" at bounding box center [784, 361] width 1039 height 38
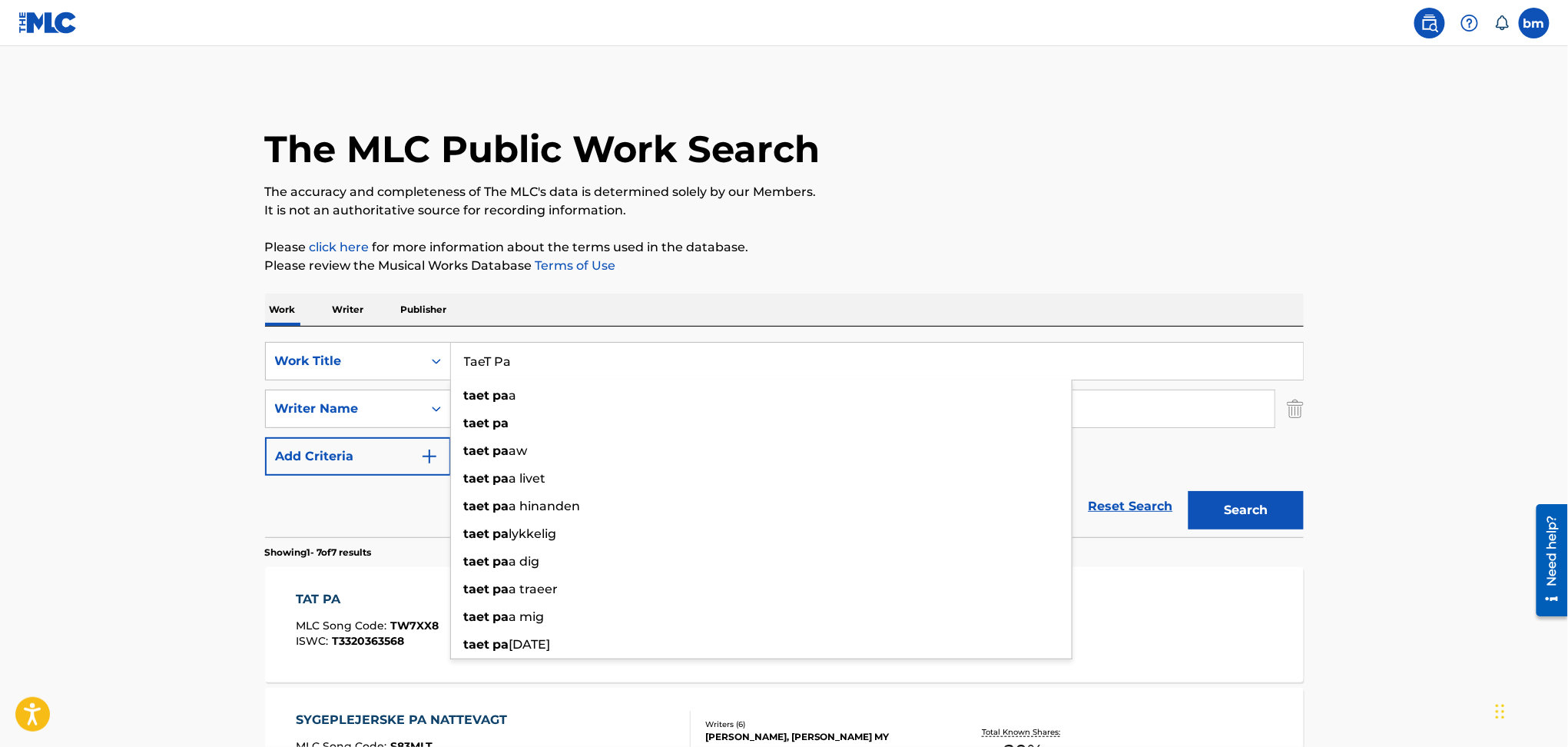
paste input "iptoes Rabo"
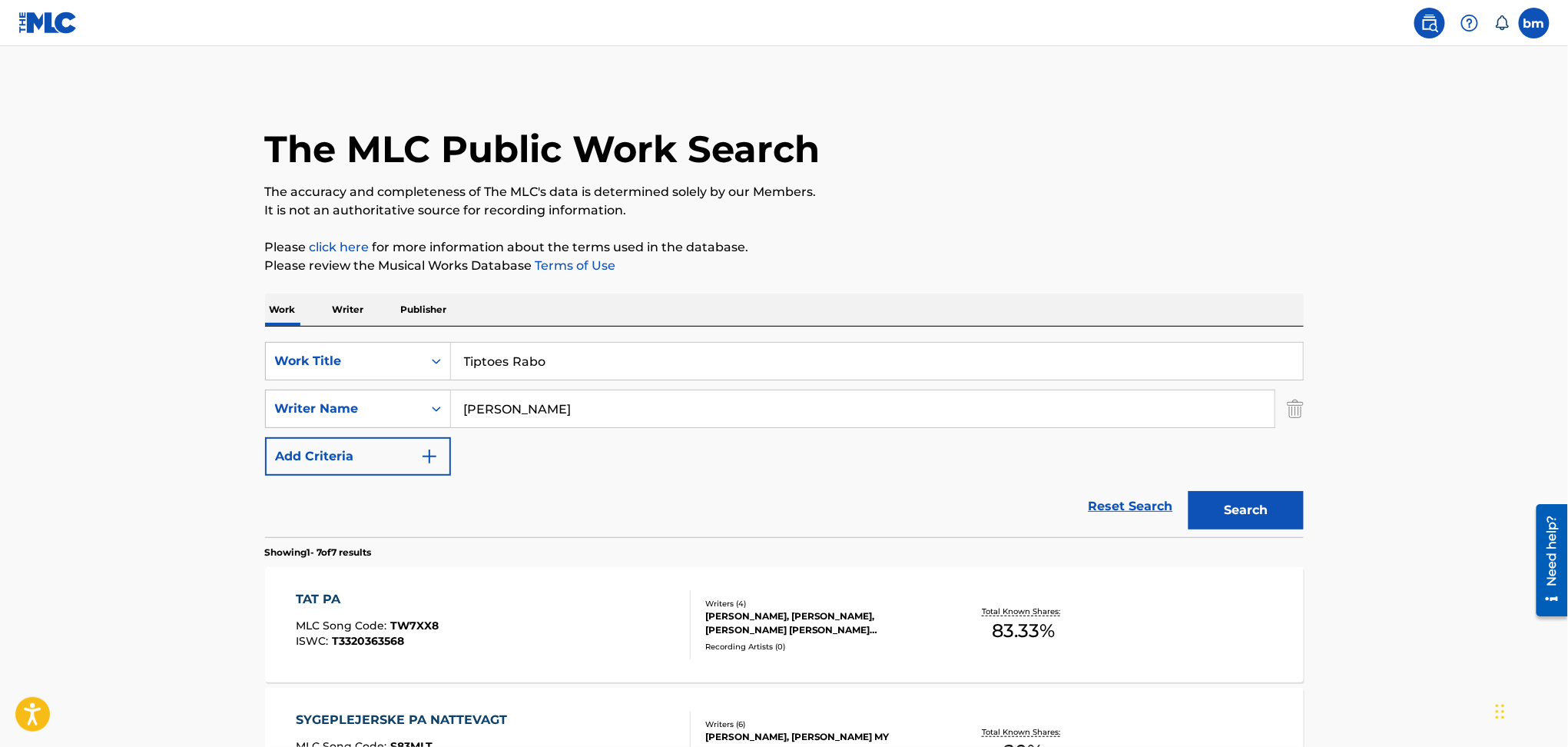
drag, startPoint x: 515, startPoint y: 363, endPoint x: 926, endPoint y: 343, distance: 411.5
click at [913, 346] on input "Tiptoes Rabo" at bounding box center [876, 361] width 852 height 36
type input "Tiptoes"
drag, startPoint x: 560, startPoint y: 412, endPoint x: 345, endPoint y: 399, distance: 215.4
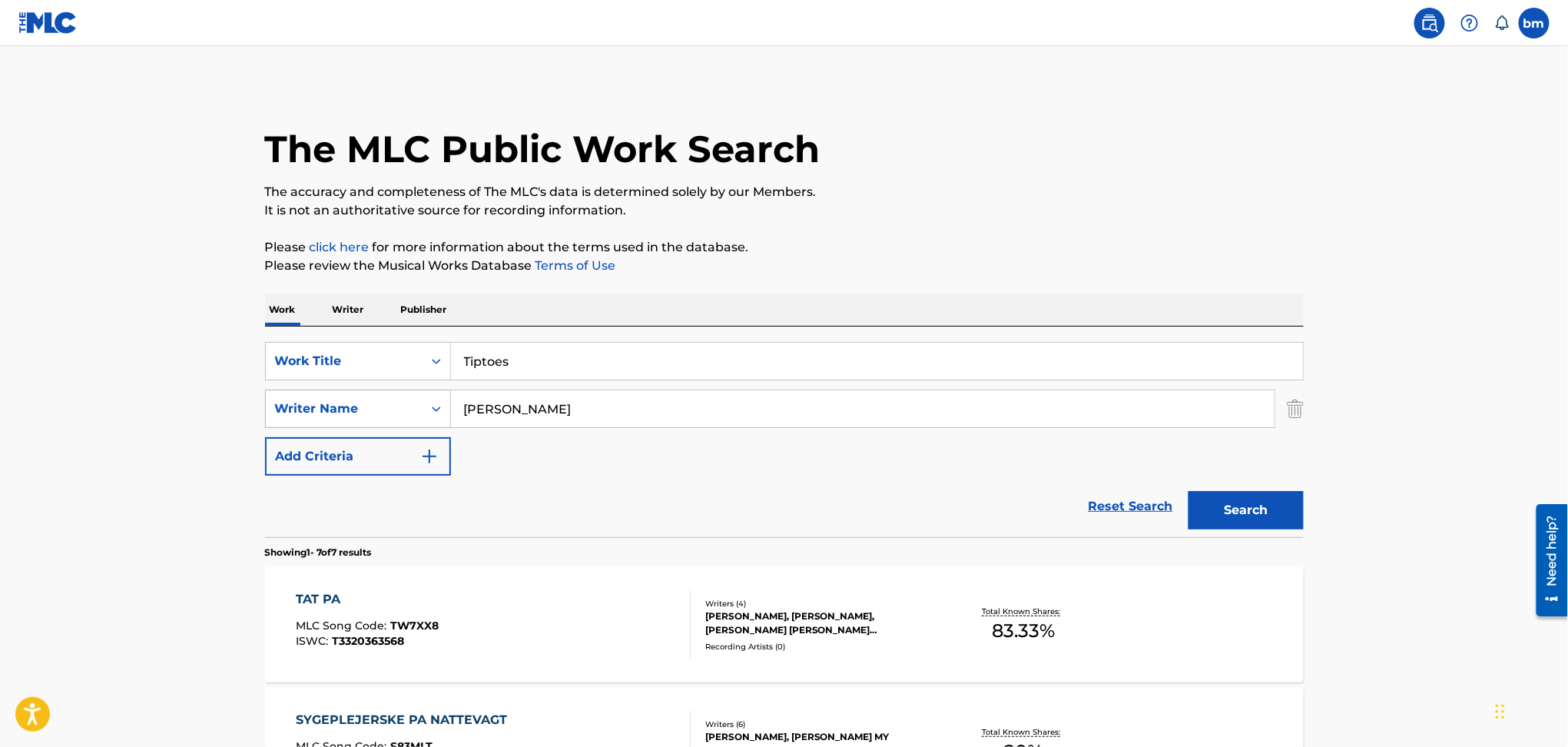
click at [345, 399] on div "SearchWithCriteria54abf341-431a-4b96-ac76-6dc0a5ae9849 Writer Name Tobias Rahim" at bounding box center [784, 408] width 1039 height 38
paste input "Rabo"
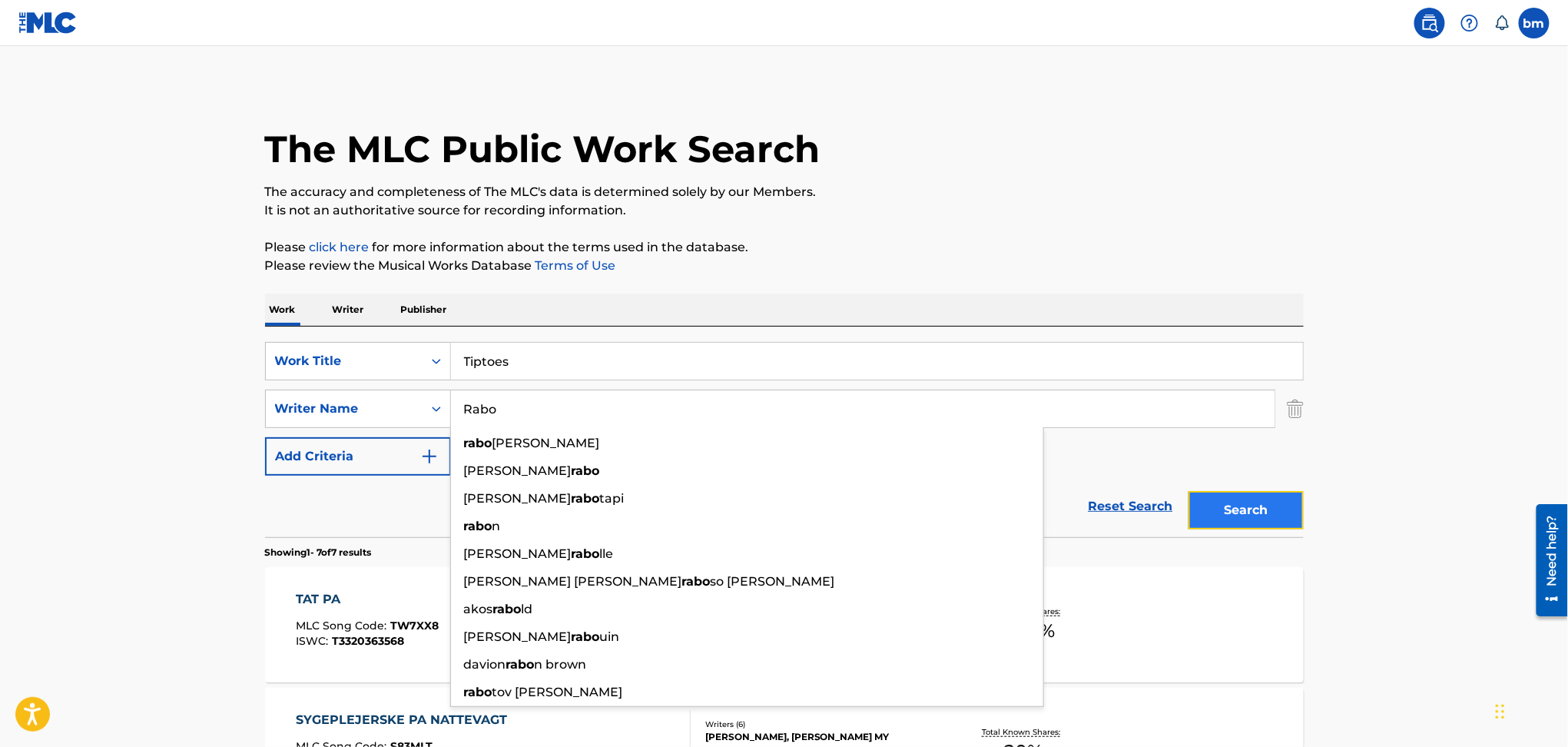
click at [1233, 502] on button "Search" at bounding box center [1245, 510] width 115 height 38
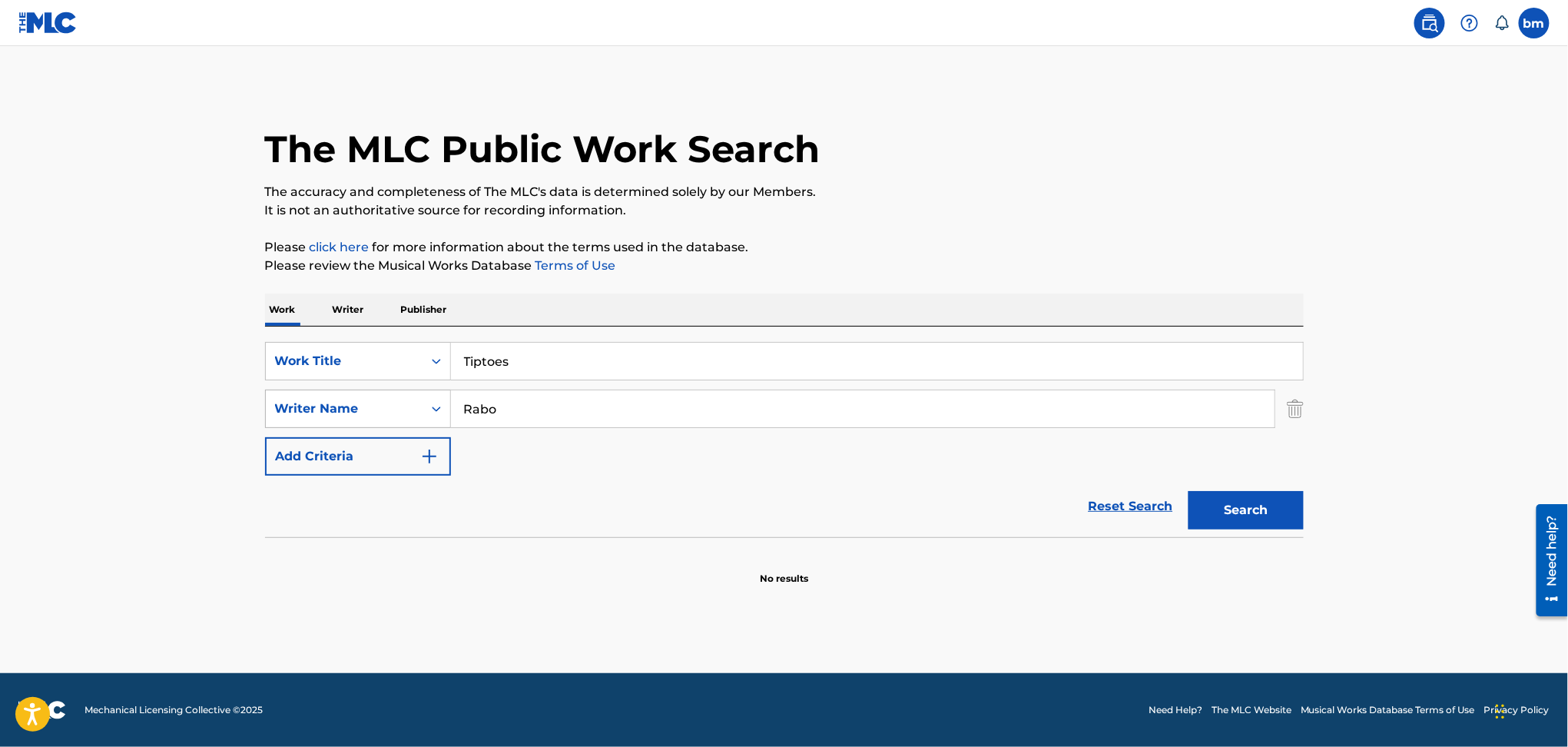
drag, startPoint x: 449, startPoint y: 414, endPoint x: 333, endPoint y: 414, distance: 116.0
click at [333, 414] on div "SearchWithCriteria54abf341-431a-4b96-ac76-6dc0a5ae9849 Writer Name Rabo" at bounding box center [784, 408] width 1039 height 38
paste input "Olive Dyb"
click at [1255, 506] on button "Search" at bounding box center [1245, 510] width 115 height 38
drag, startPoint x: 576, startPoint y: 409, endPoint x: 321, endPoint y: 411, distance: 255.0
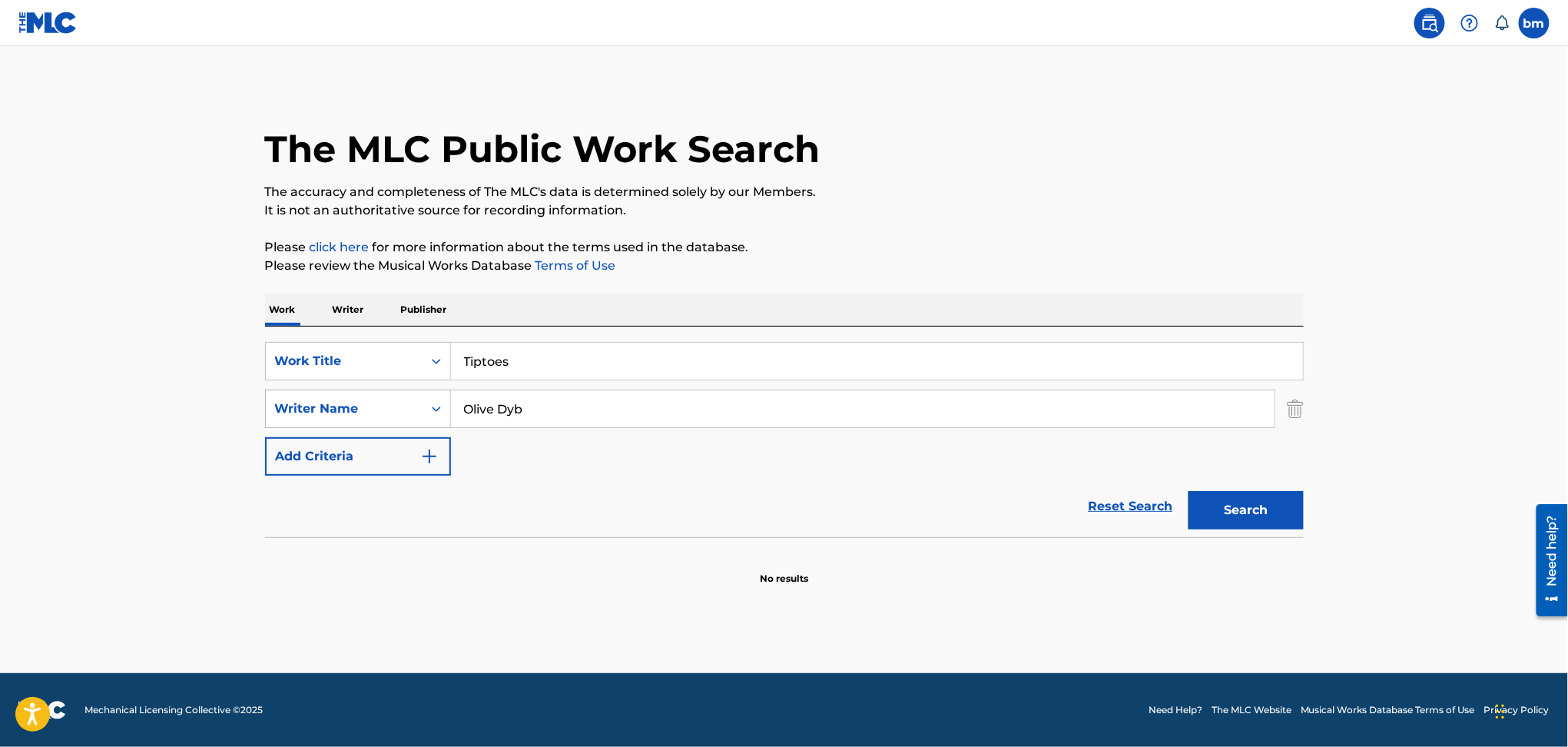
click at [321, 411] on div "SearchWithCriteria54abf341-431a-4b96-ac76-6dc0a5ae9849 Writer Name Olive Dyb" at bounding box center [784, 408] width 1039 height 38
paste input "Robin Kester"
type input "Robin Kester"
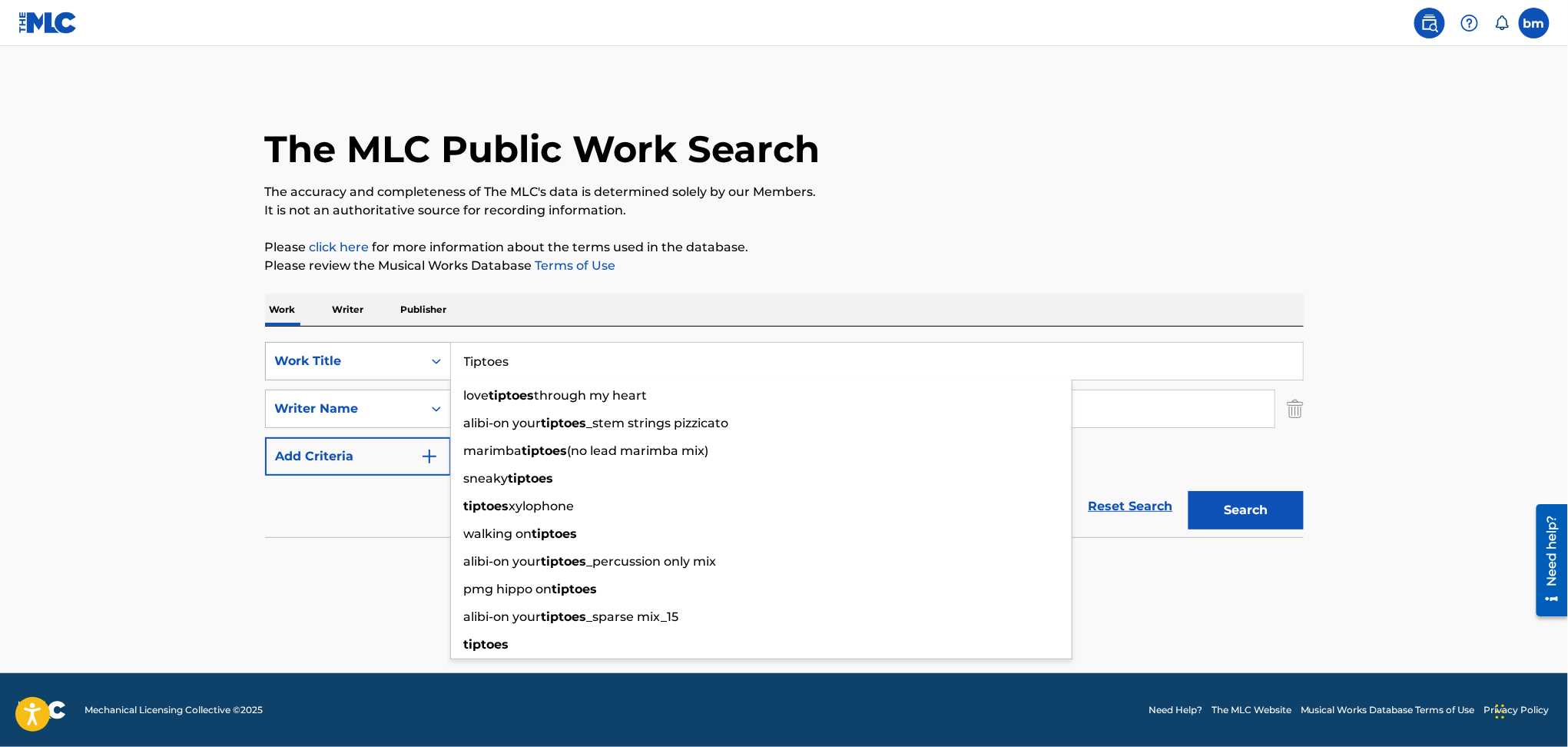
drag, startPoint x: 630, startPoint y: 356, endPoint x: 399, endPoint y: 374, distance: 231.7
click at [399, 374] on div "SearchWithCriteriac0667a74-7796-495e-8e53-aa04bcdd7514 Work Title Tiptoes love …" at bounding box center [784, 361] width 1039 height 38
paste input "Perspective Robin Kester"
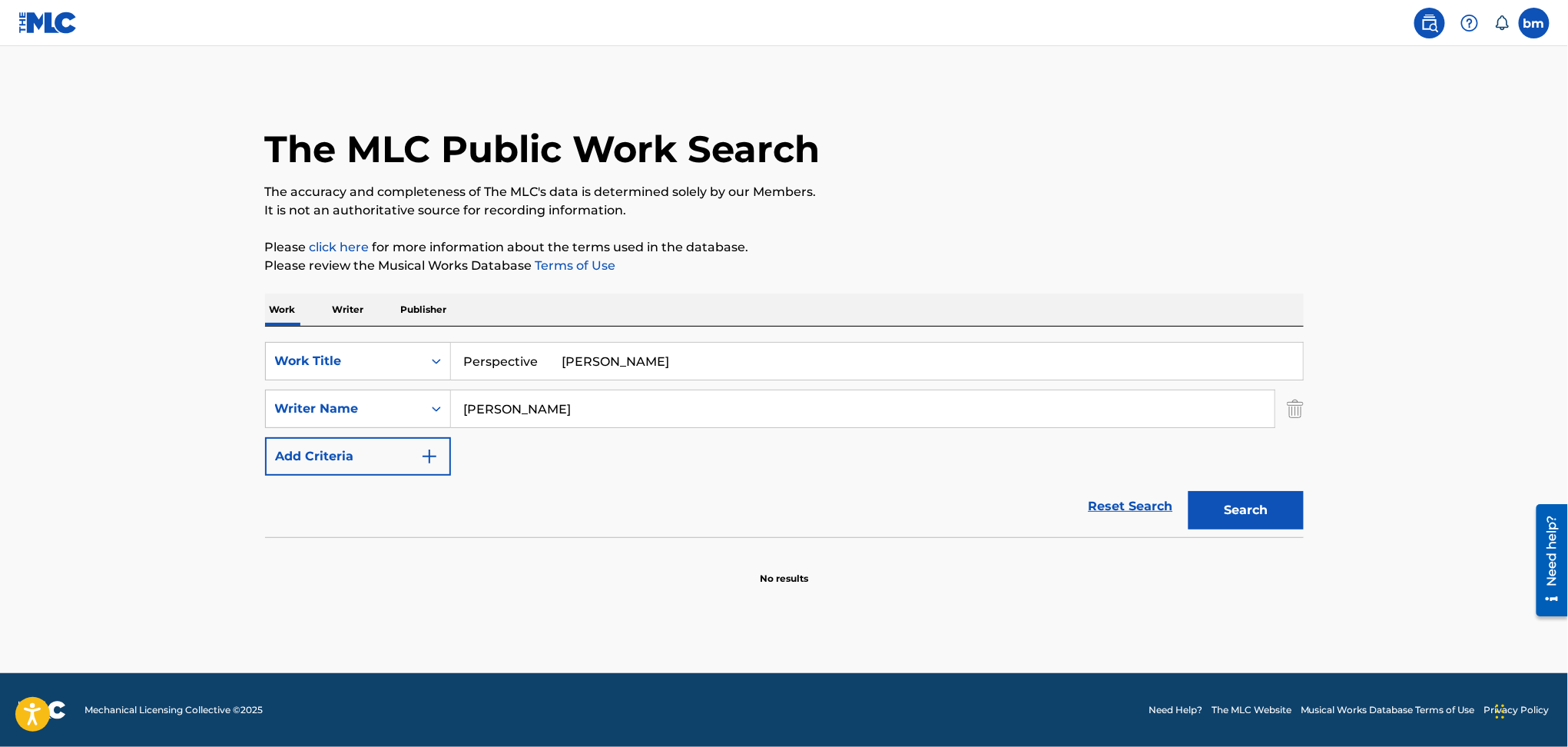
drag, startPoint x: 541, startPoint y: 360, endPoint x: 1388, endPoint y: 262, distance: 852.7
click at [1207, 332] on div "SearchWithCriteriac0667a74-7796-495e-8e53-aa04bcdd7514 Work Title Perspective R…" at bounding box center [784, 431] width 1039 height 210
click at [1353, 222] on main "The MLC Public Work Search The accuracy and completeness of The MLC's data is d…" at bounding box center [784, 360] width 1568 height 627
drag, startPoint x: 1257, startPoint y: 521, endPoint x: 1375, endPoint y: 507, distance: 118.8
click at [1256, 521] on button "Search" at bounding box center [1245, 510] width 115 height 38
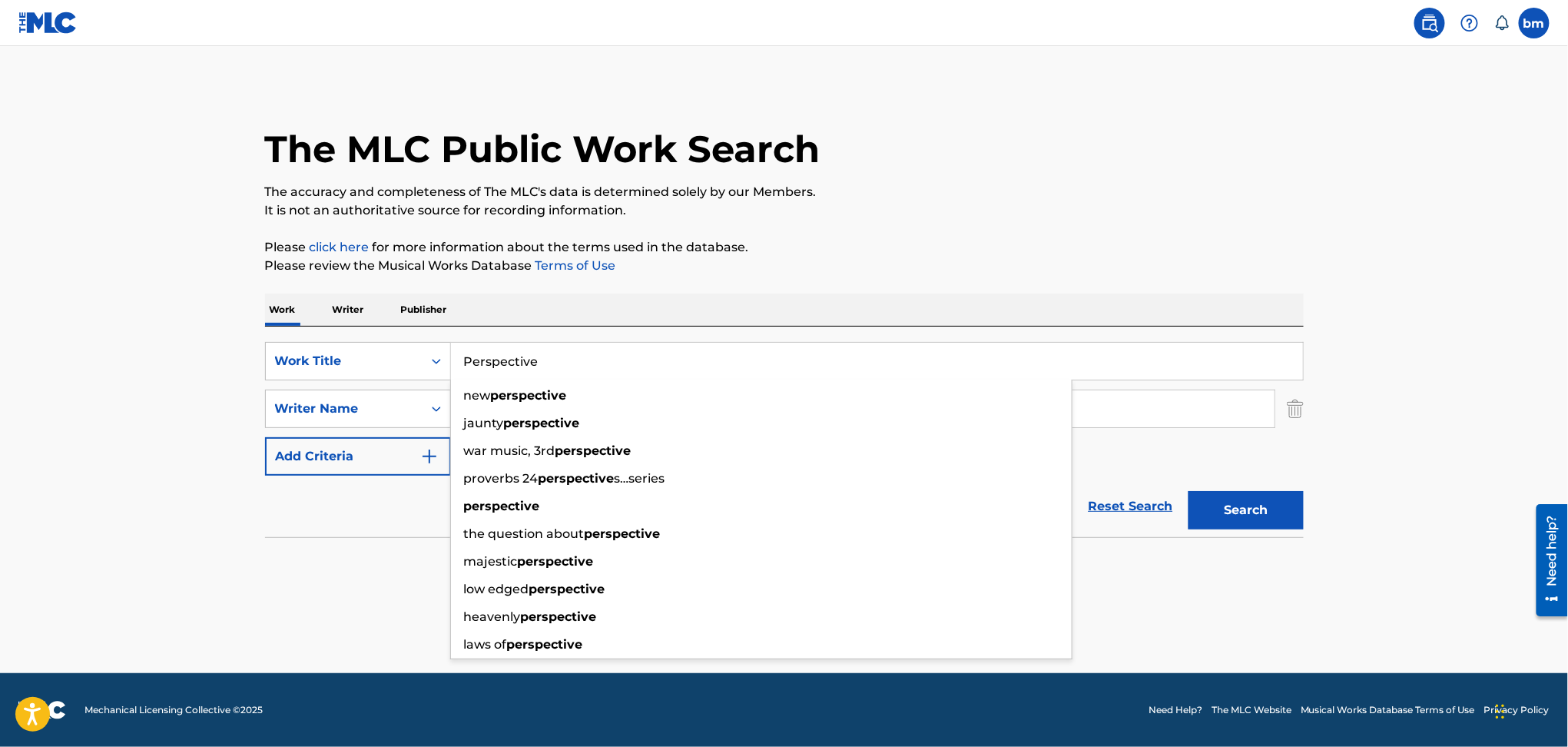
drag, startPoint x: 606, startPoint y: 368, endPoint x: 535, endPoint y: 374, distance: 71.3
click at [308, 343] on div "SearchWithCriteriac0667a74-7796-495e-8e53-aa04bcdd7514 Work Title Perspective n…" at bounding box center [784, 361] width 1039 height 38
paste input "After Party Shame"
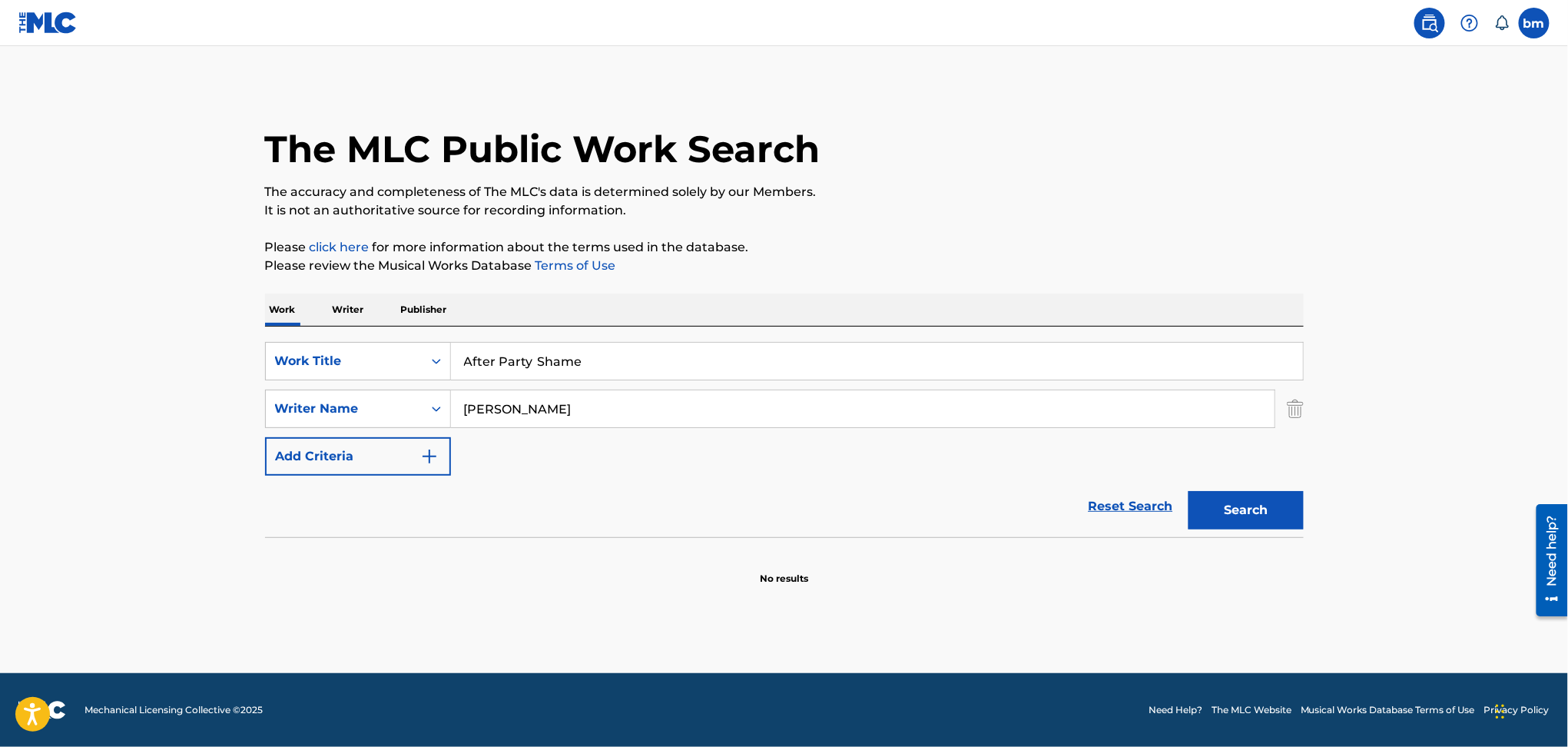
drag, startPoint x: 541, startPoint y: 360, endPoint x: 1257, endPoint y: 292, distance: 719.2
click at [1202, 331] on div "SearchWithCriteriac0667a74-7796-495e-8e53-aa04bcdd7514 Work Title After Party S…" at bounding box center [784, 431] width 1039 height 210
type input "After Party"
click at [1235, 264] on p "Please review the Musical Works Database Terms of Use" at bounding box center [784, 266] width 1039 height 18
click at [1255, 512] on button "Search" at bounding box center [1245, 510] width 115 height 38
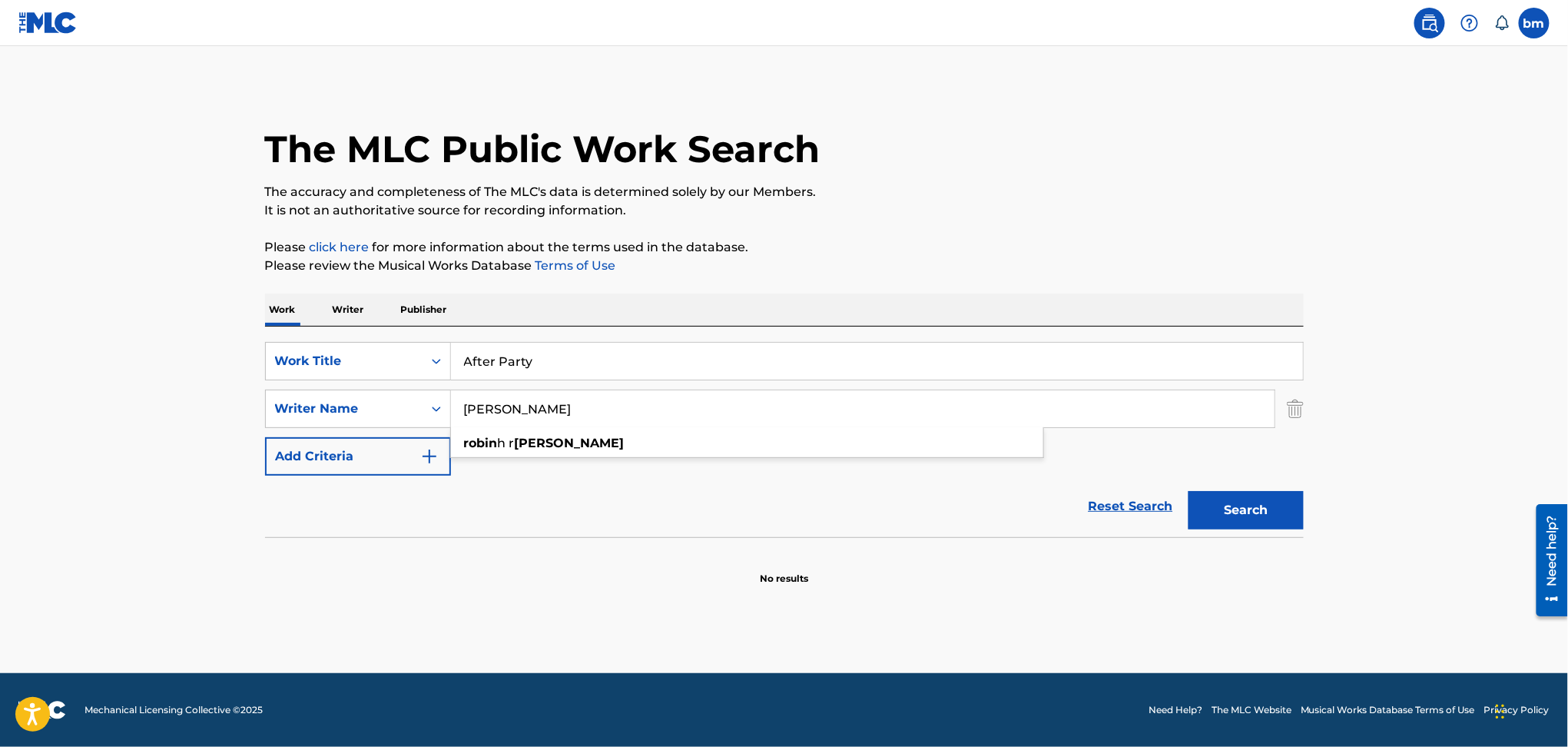
drag, startPoint x: 564, startPoint y: 394, endPoint x: 505, endPoint y: 382, distance: 60.2
click at [379, 394] on div "SearchWithCriteria54abf341-431a-4b96-ac76-6dc0a5ae9849 Writer Name Robin Kester…" at bounding box center [784, 408] width 1039 height 38
paste input "deo World Champion (Explicit) Shaboozey"
type input "Rodeo World Champion (Explicit) Shaboozey"
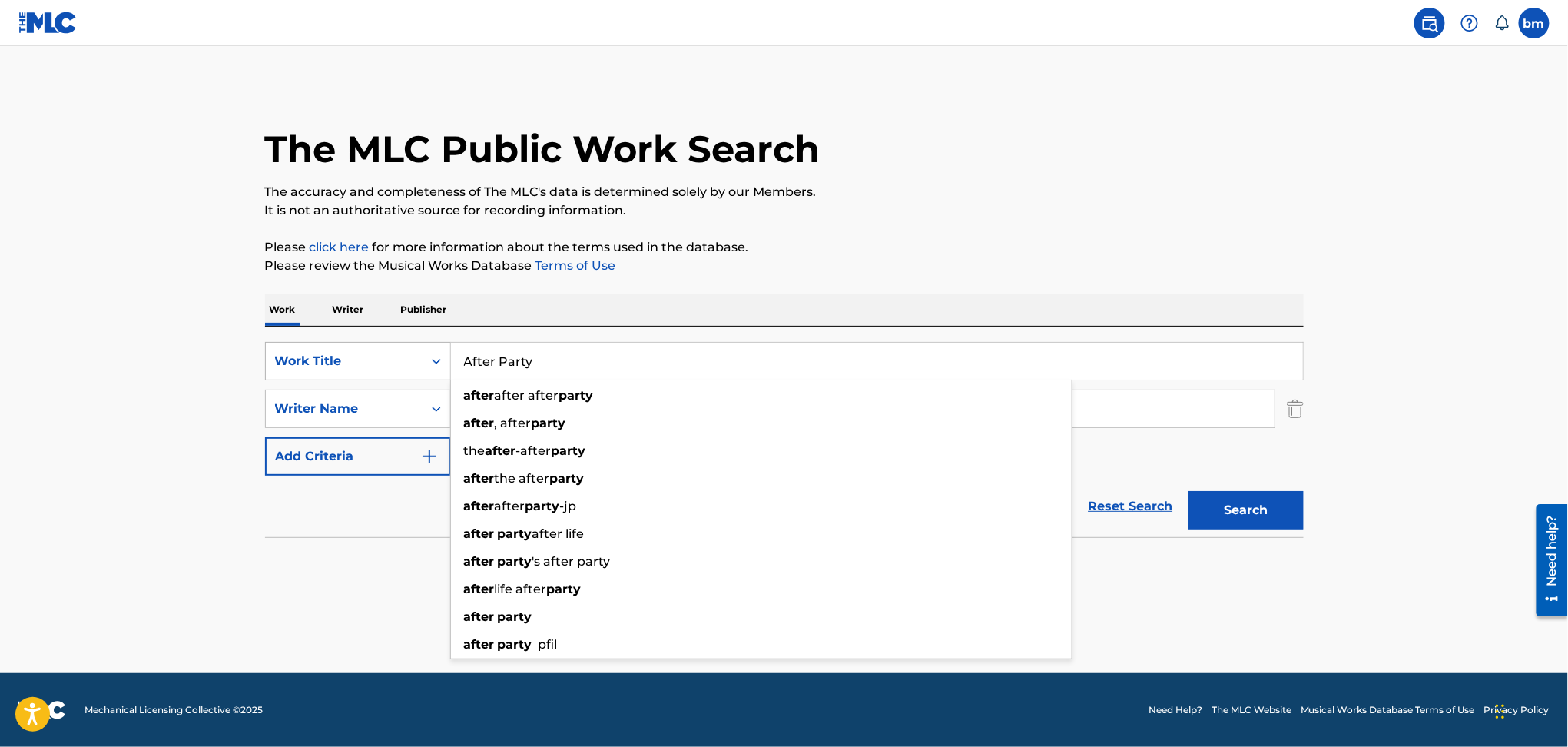
drag, startPoint x: 619, startPoint y: 370, endPoint x: 325, endPoint y: 365, distance: 294.0
click at [325, 365] on div "SearchWithCriteriac0667a74-7796-495e-8e53-aa04bcdd7514 Work Title After Party a…" at bounding box center [784, 361] width 1039 height 38
paste input "Rodeo World Champion (Explicit) Shaboozey"
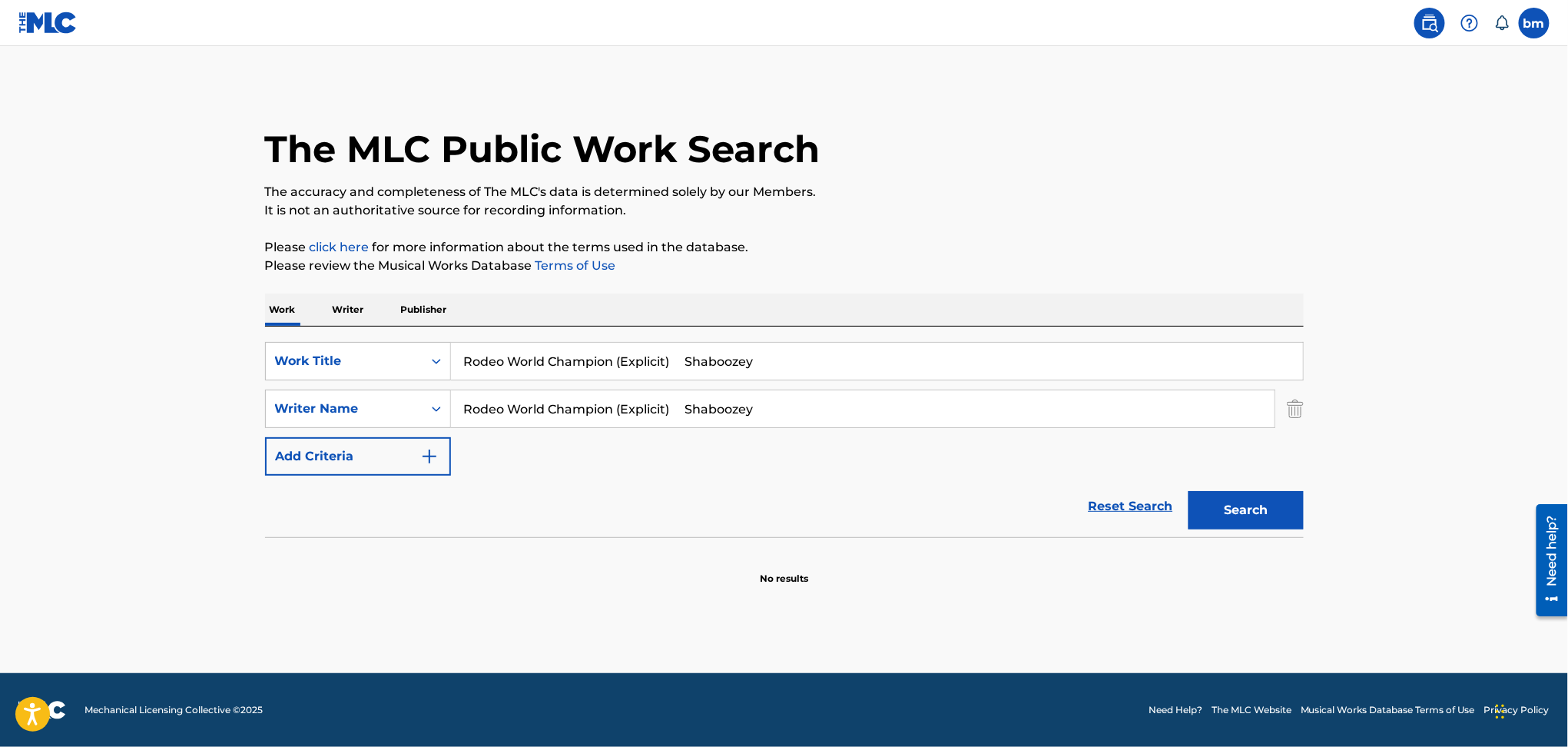
drag, startPoint x: 617, startPoint y: 360, endPoint x: 1382, endPoint y: 252, distance: 772.6
click at [1364, 266] on main "The MLC Public Work Search The accuracy and completeness of The MLC's data is d…" at bounding box center [784, 360] width 1568 height 627
type input "Rodeo World Champion"
click at [1197, 178] on div "The MLC Public Work Search" at bounding box center [784, 140] width 1039 height 112
drag, startPoint x: 677, startPoint y: 403, endPoint x: 300, endPoint y: 449, distance: 379.8
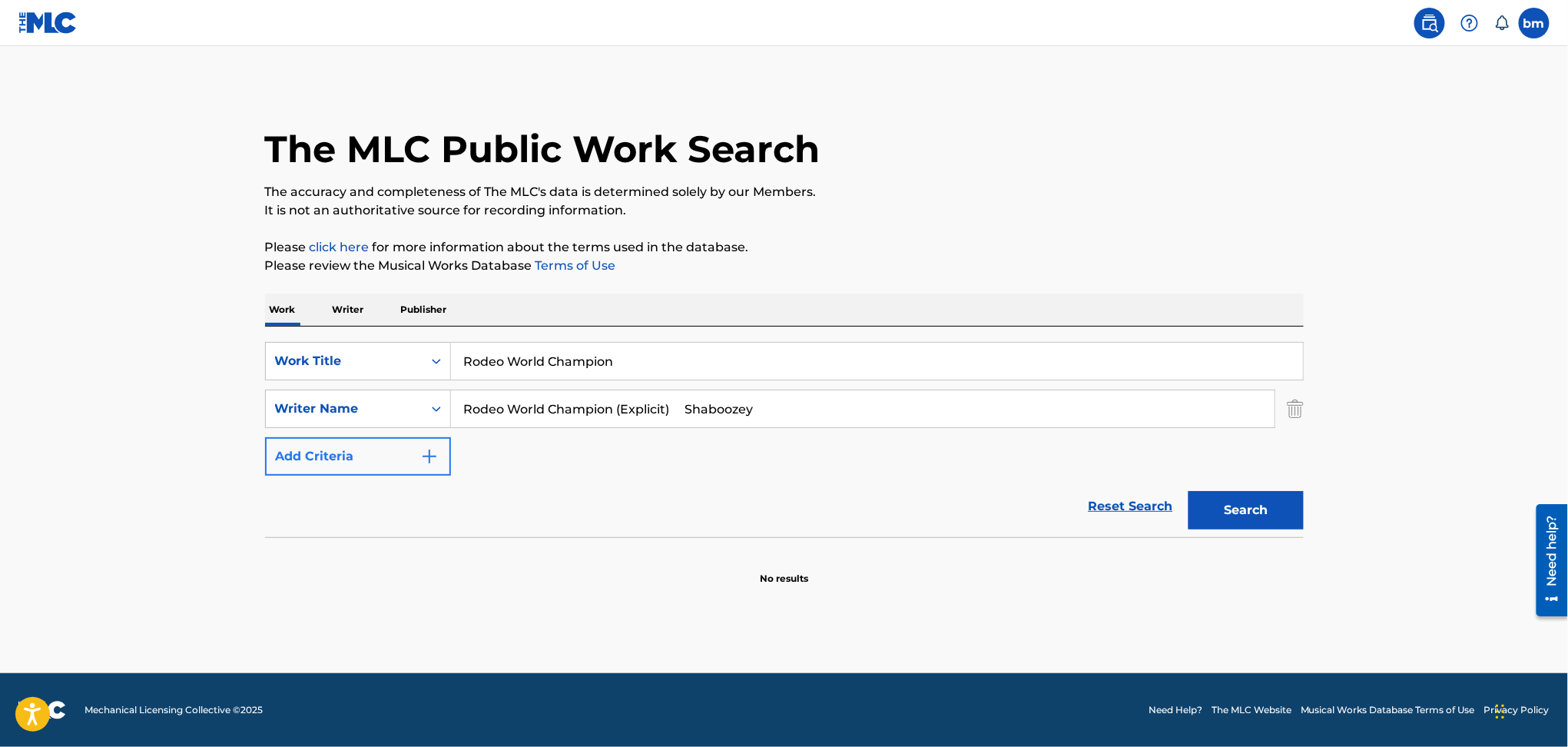
click at [300, 449] on div "SearchWithCriteriac0667a74-7796-495e-8e53-aa04bcdd7514 Work Title Rodeo World C…" at bounding box center [784, 408] width 1039 height 134
click at [1250, 517] on button "Search" at bounding box center [1245, 510] width 115 height 38
drag, startPoint x: 570, startPoint y: 407, endPoint x: 370, endPoint y: 410, distance: 200.0
click at [365, 404] on div "SearchWithCriteria54abf341-431a-4b96-ac76-6dc0a5ae9849 Writer Name Shaboozey" at bounding box center [784, 408] width 1039 height 38
paste input "COOK SEAN"
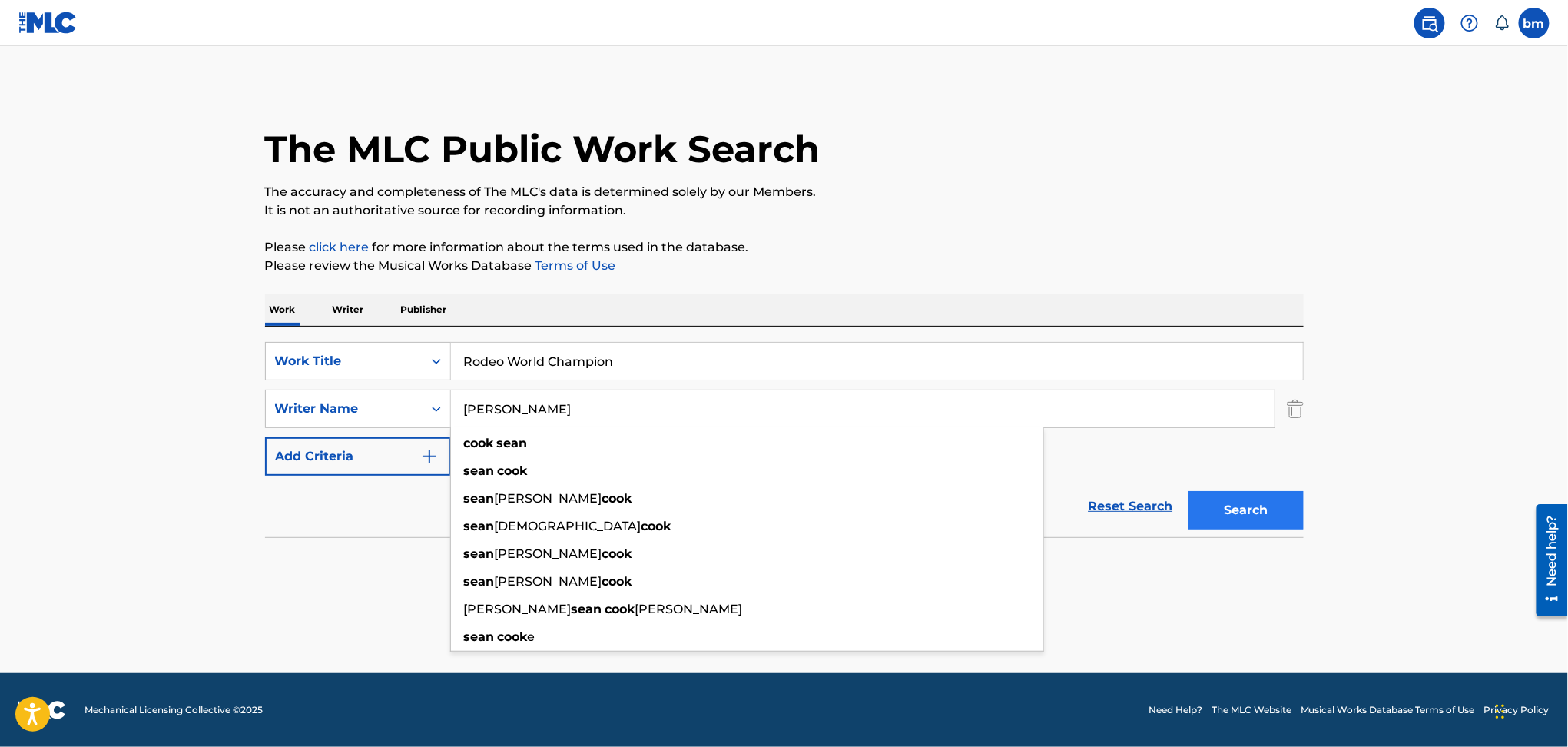
type input "COOK SEAN"
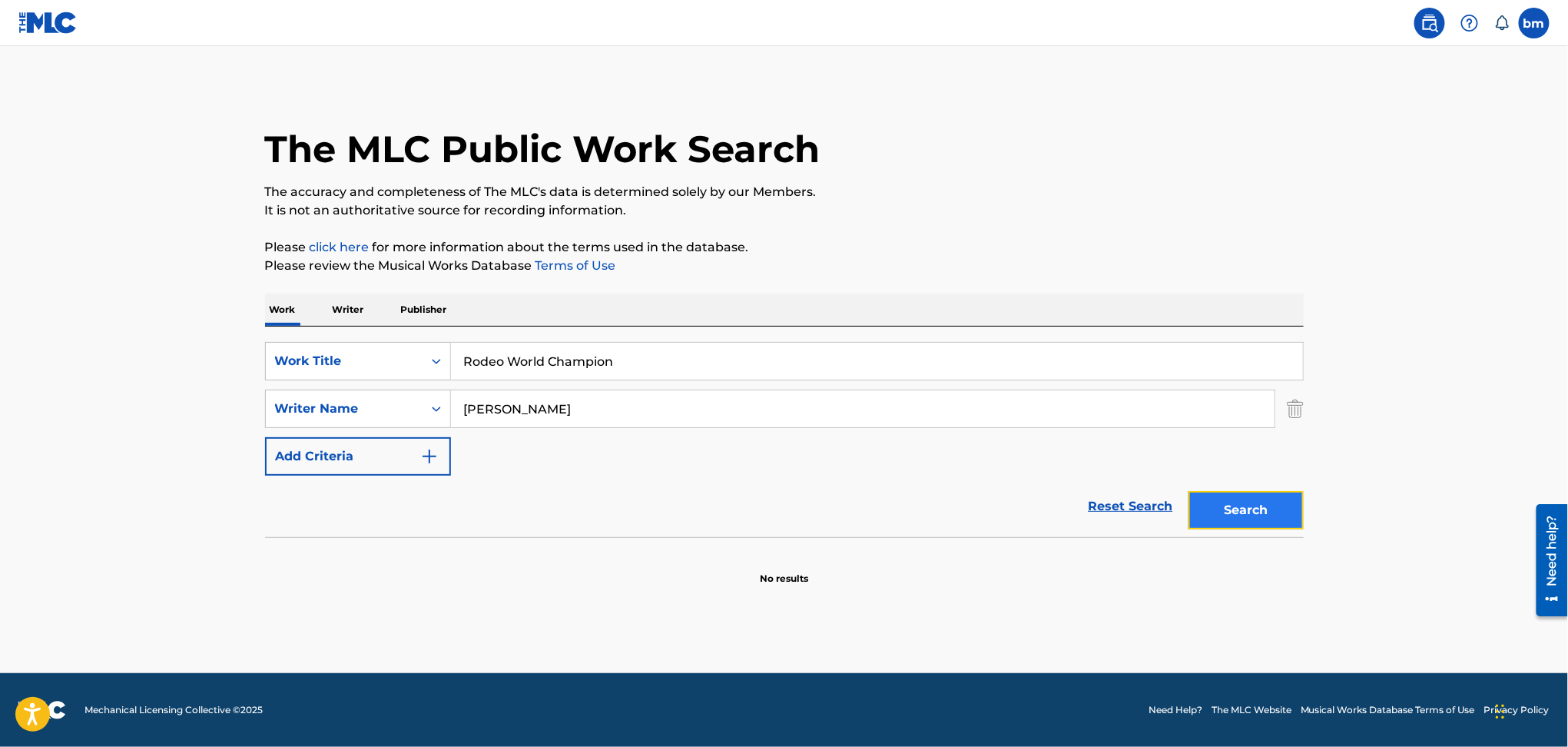
click at [1254, 517] on button "Search" at bounding box center [1245, 510] width 115 height 38
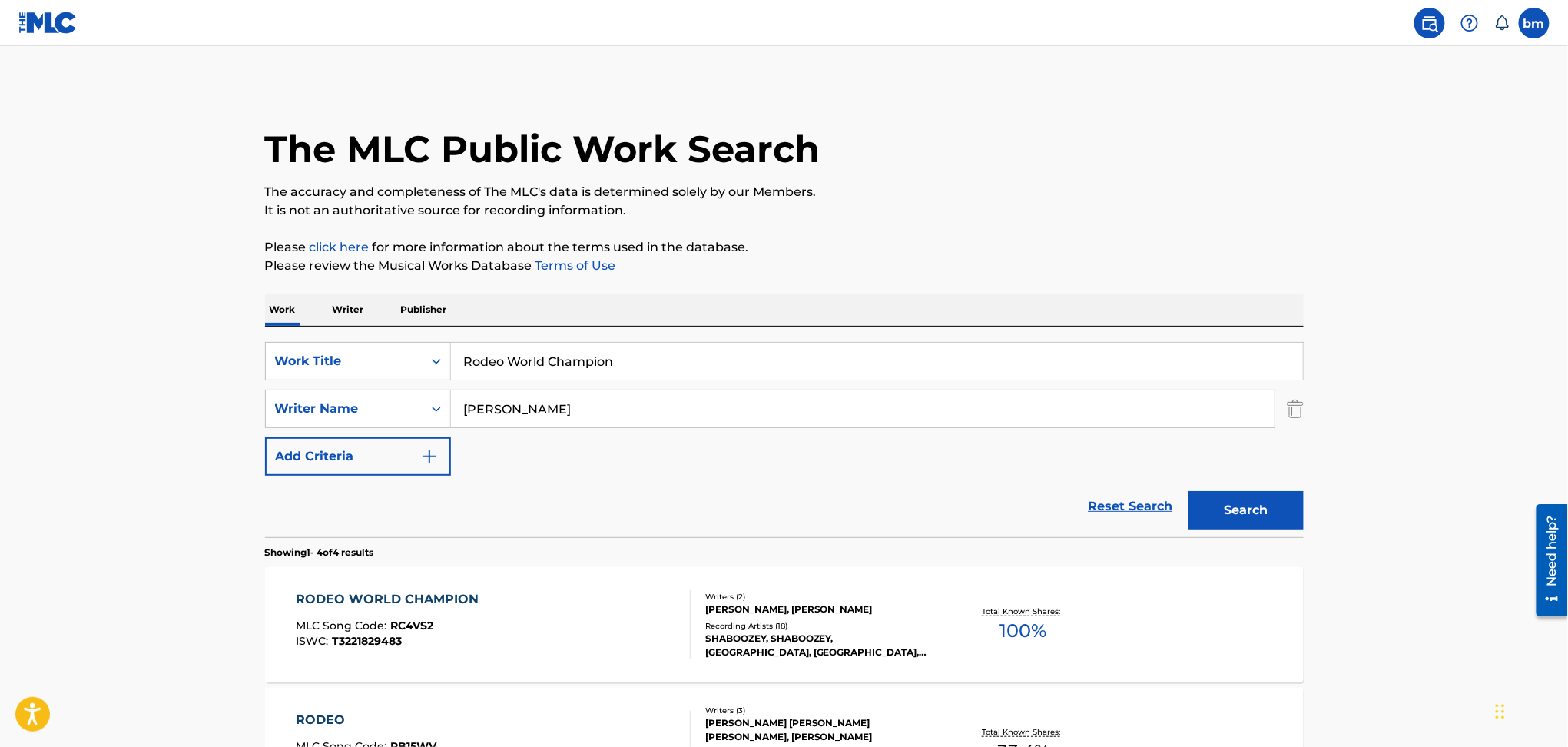
click at [473, 607] on div "RODEO WORLD CHAMPION" at bounding box center [391, 599] width 190 height 18
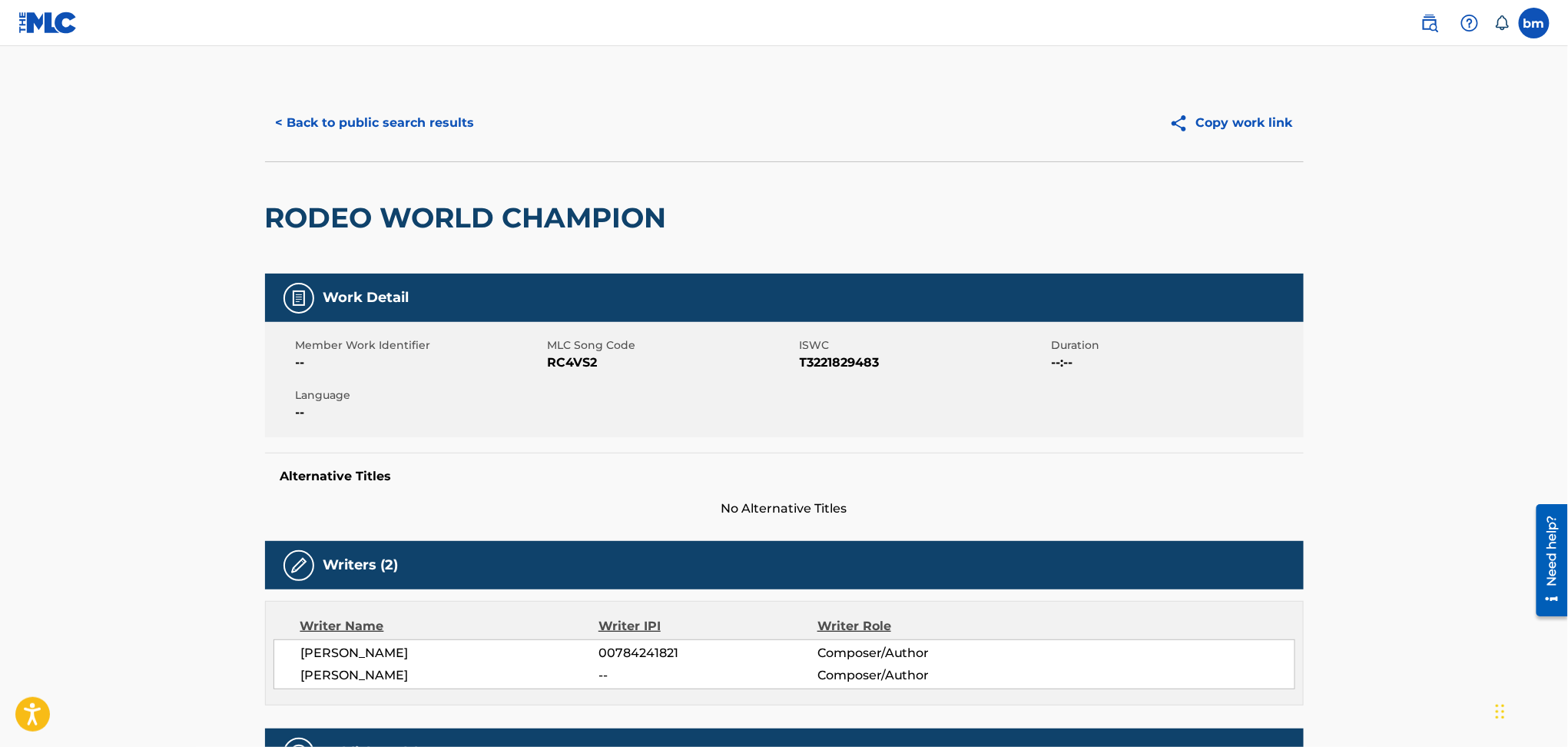
click at [585, 356] on span "RC4VS2" at bounding box center [671, 363] width 248 height 18
click at [438, 128] on button "< Back to public search results" at bounding box center [375, 123] width 220 height 38
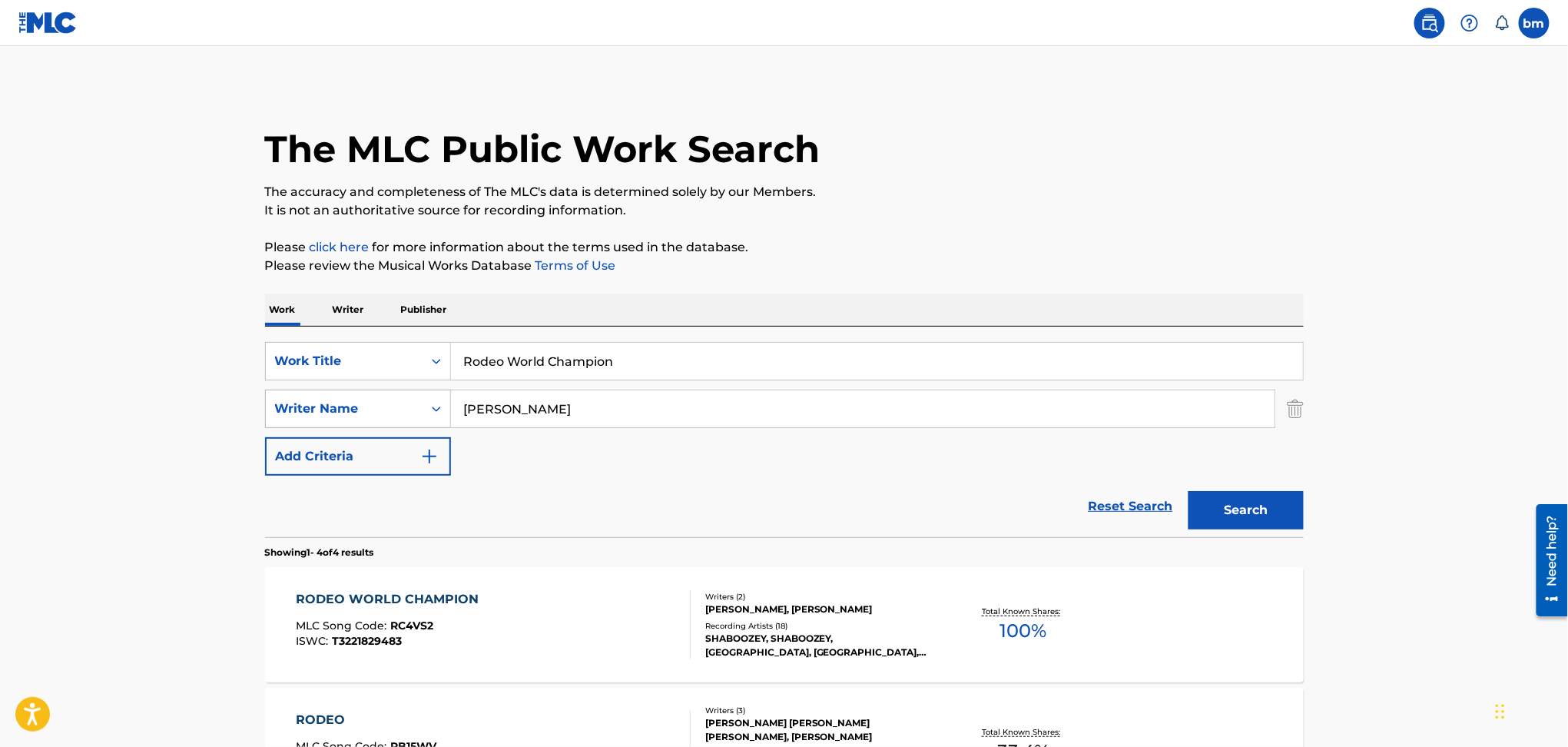
drag, startPoint x: 585, startPoint y: 406, endPoint x: 351, endPoint y: 409, distance: 234.0
click at [351, 409] on div "SearchWithCriteria54abf341-431a-4b96-ac76-6dc0a5ae9849 Writer Name COOK SEAN" at bounding box center [784, 408] width 1039 height 38
paste input "Benjamin Aragbaye"
type input "Benjamin Aragbaye"
drag, startPoint x: 669, startPoint y: 367, endPoint x: 398, endPoint y: 364, distance: 271.0
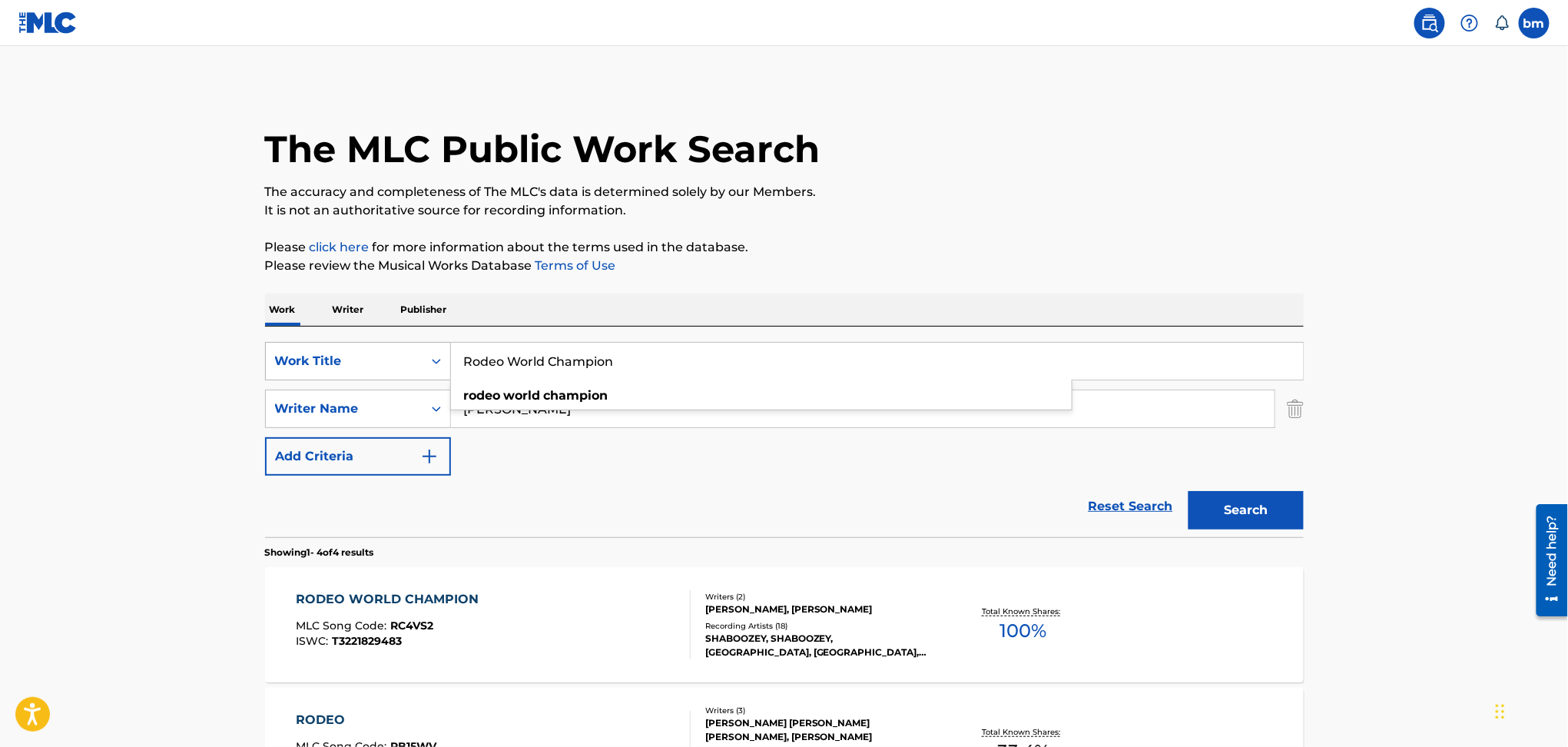
click at [400, 363] on div "SearchWithCriteriac0667a74-7796-495e-8e53-aa04bcdd7514 Work Title Rodeo World C…" at bounding box center [784, 361] width 1039 height 38
paste input "Can't Deny Benni Ola"
drag, startPoint x: 544, startPoint y: 361, endPoint x: 1057, endPoint y: 297, distance: 517.0
click at [1016, 311] on div "Work Writer Publisher SearchWithCriteriac0667a74-7796-495e-8e53-aa04bcdd7514 Wo…" at bounding box center [784, 704] width 1039 height 823
type input "Can't Deny"
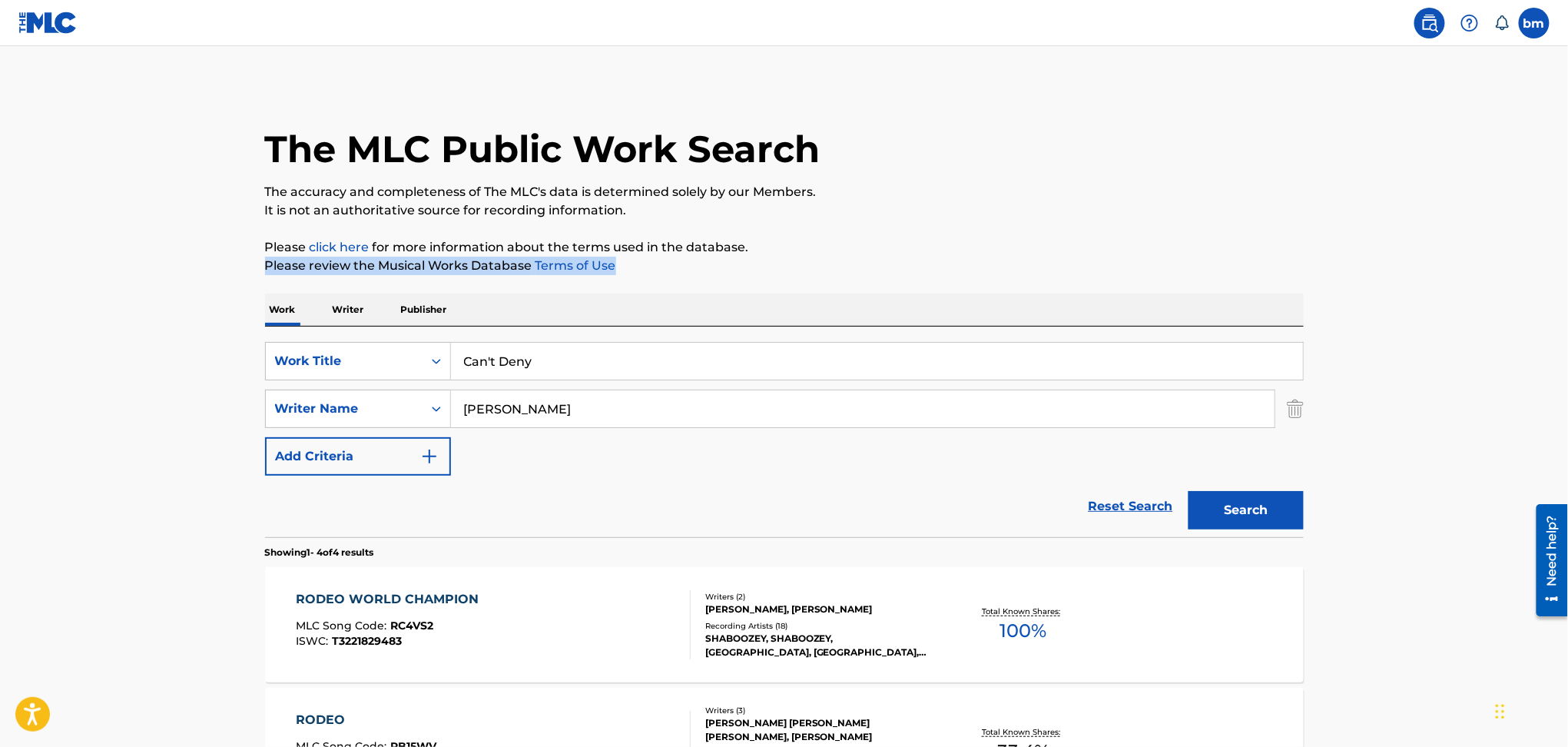
drag, startPoint x: 1132, startPoint y: 255, endPoint x: 1160, endPoint y: 300, distance: 53.0
click at [1132, 253] on div "The MLC Public Work Search The accuracy and completeness of The MLC's data is d…" at bounding box center [784, 600] width 1075 height 1031
click at [1282, 506] on button "Search" at bounding box center [1245, 510] width 115 height 38
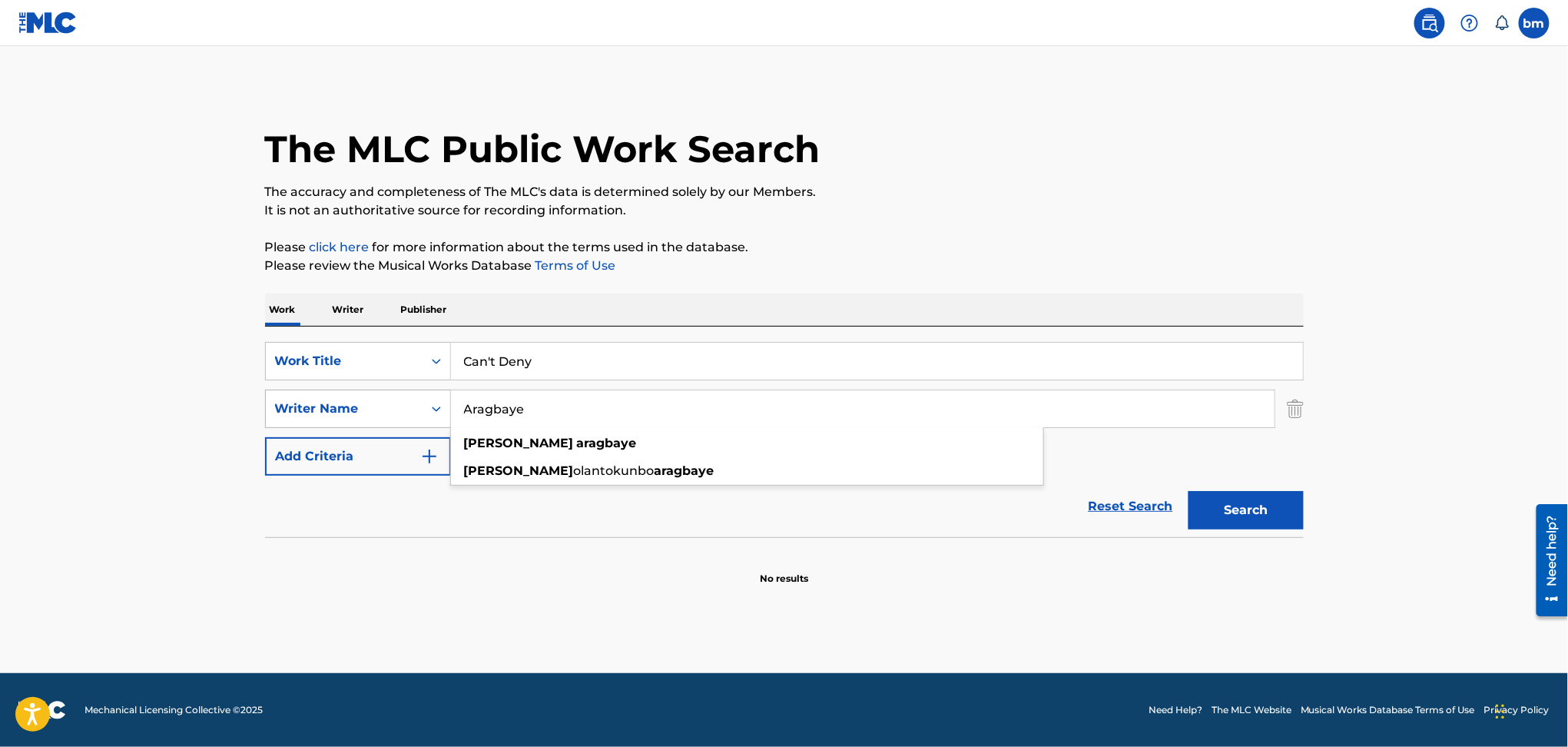
drag, startPoint x: 524, startPoint y: 410, endPoint x: 367, endPoint y: 417, distance: 157.2
click at [367, 417] on div "SearchWithCriteria54abf341-431a-4b96-ac76-6dc0a5ae9849 Writer Name Aragbaye ben…" at bounding box center [784, 408] width 1039 height 38
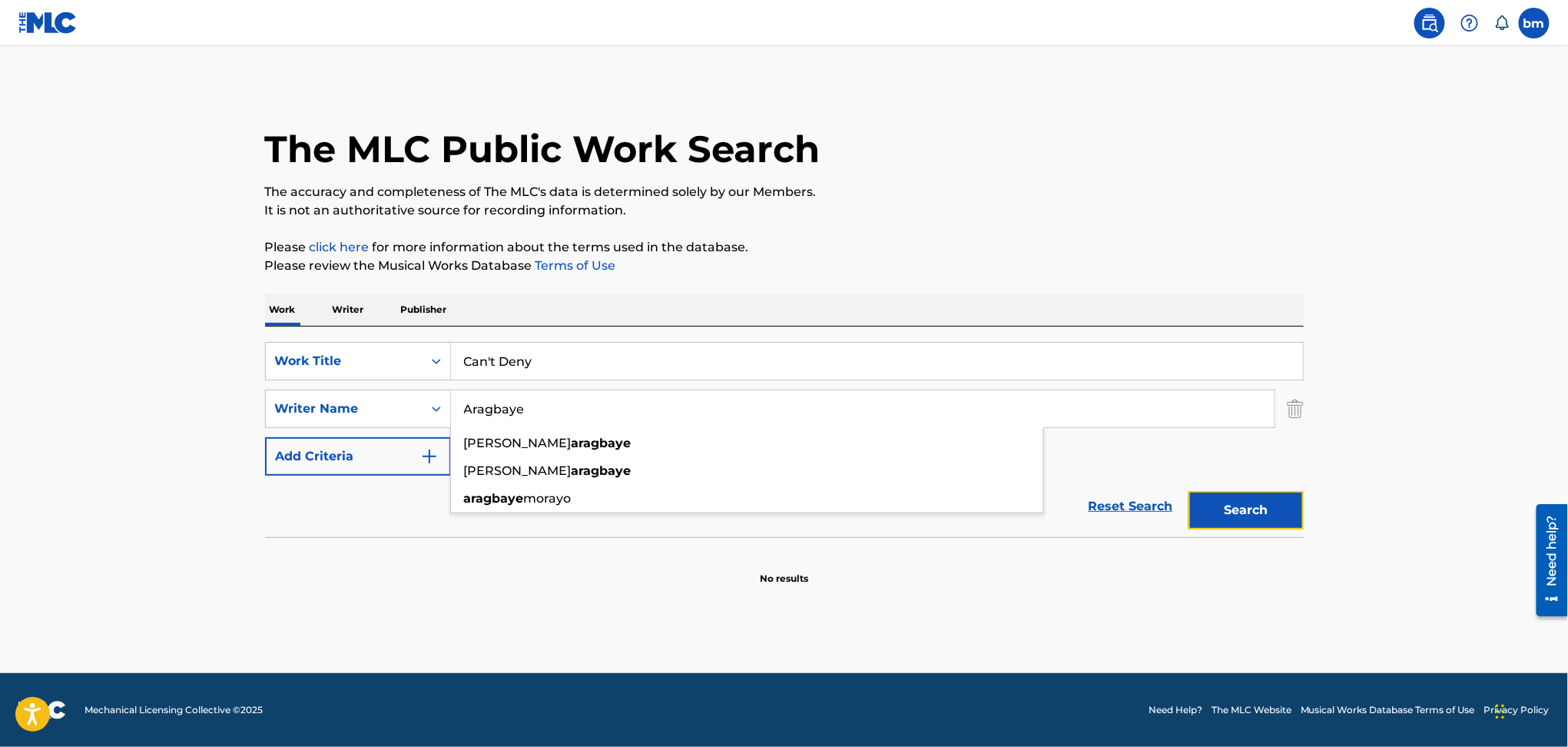
click at [1226, 508] on button "Search" at bounding box center [1245, 510] width 115 height 38
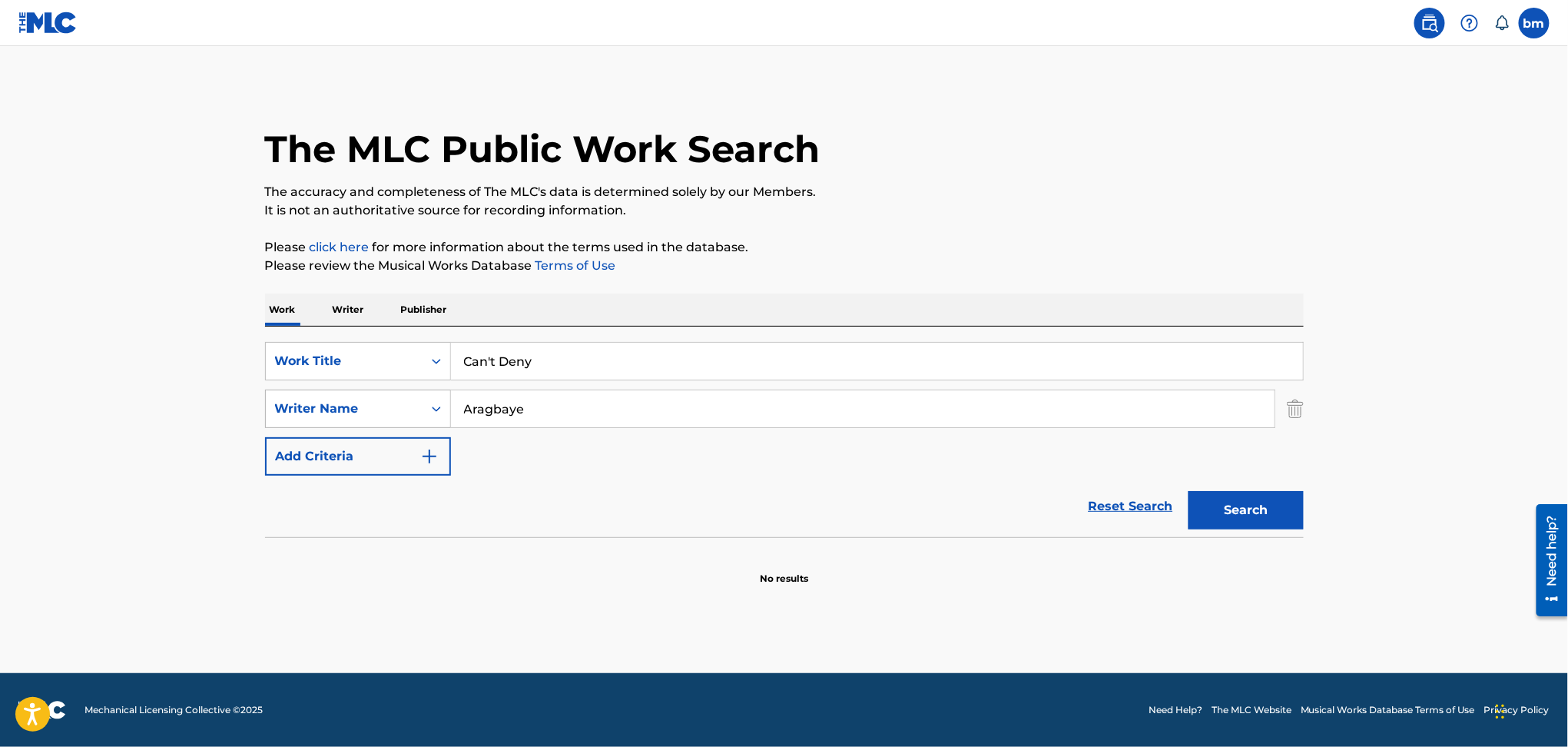
drag, startPoint x: 551, startPoint y: 398, endPoint x: 301, endPoint y: 391, distance: 250.1
click at [301, 391] on div "SearchWithCriteria54abf341-431a-4b96-ac76-6dc0a5ae9849 Writer Name Aragbaye" at bounding box center [784, 408] width 1039 height 38
paste input "Can't Deny Benni Ola"
drag, startPoint x: 541, startPoint y: 411, endPoint x: 354, endPoint y: 410, distance: 187.0
click at [354, 410] on div "SearchWithCriteria54abf341-431a-4b96-ac76-6dc0a5ae9849 Writer Name Benni Ola" at bounding box center [784, 408] width 1039 height 38
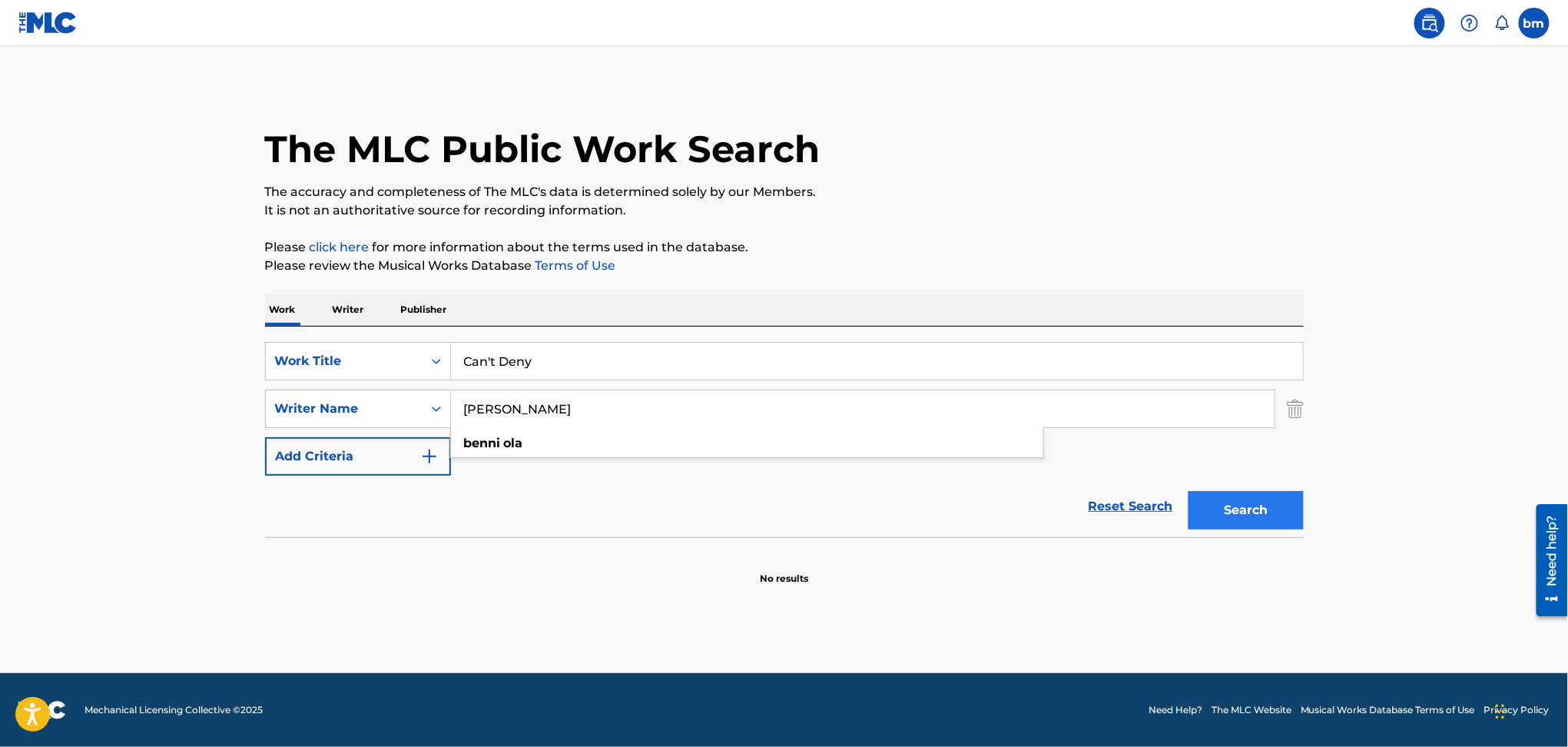
type input "Benni Ola"
drag, startPoint x: 1244, startPoint y: 521, endPoint x: 1319, endPoint y: 521, distance: 75.0
click at [1244, 522] on button "Search" at bounding box center [1245, 510] width 115 height 38
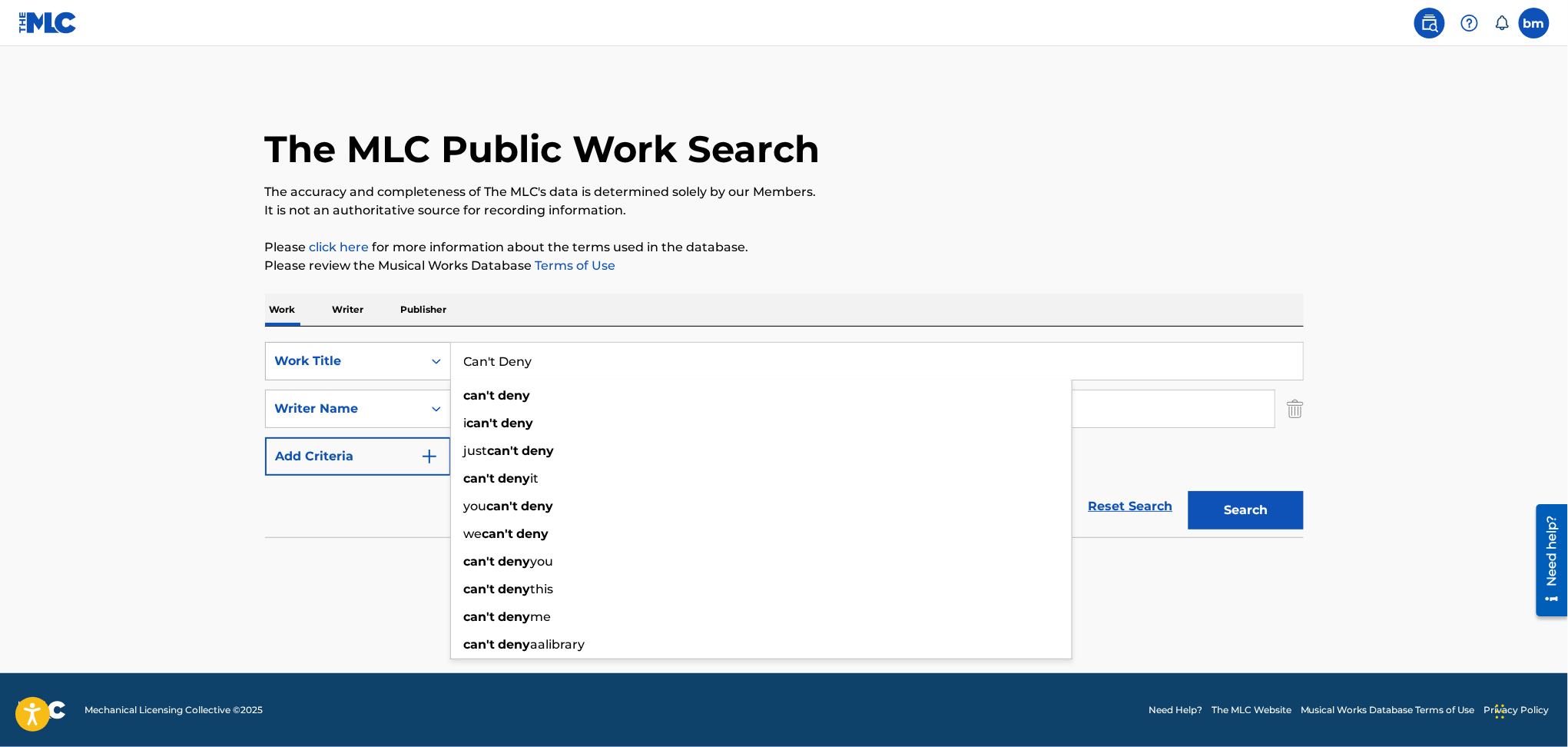
drag, startPoint x: 559, startPoint y: 361, endPoint x: 296, endPoint y: 363, distance: 263.0
click at [296, 363] on div "SearchWithCriteriac0667a74-7796-495e-8e53-aa04bcdd7514 Work Title Can't Deny ca…" at bounding box center [784, 361] width 1039 height 38
paste input "Always On My Mind Been Stellar"
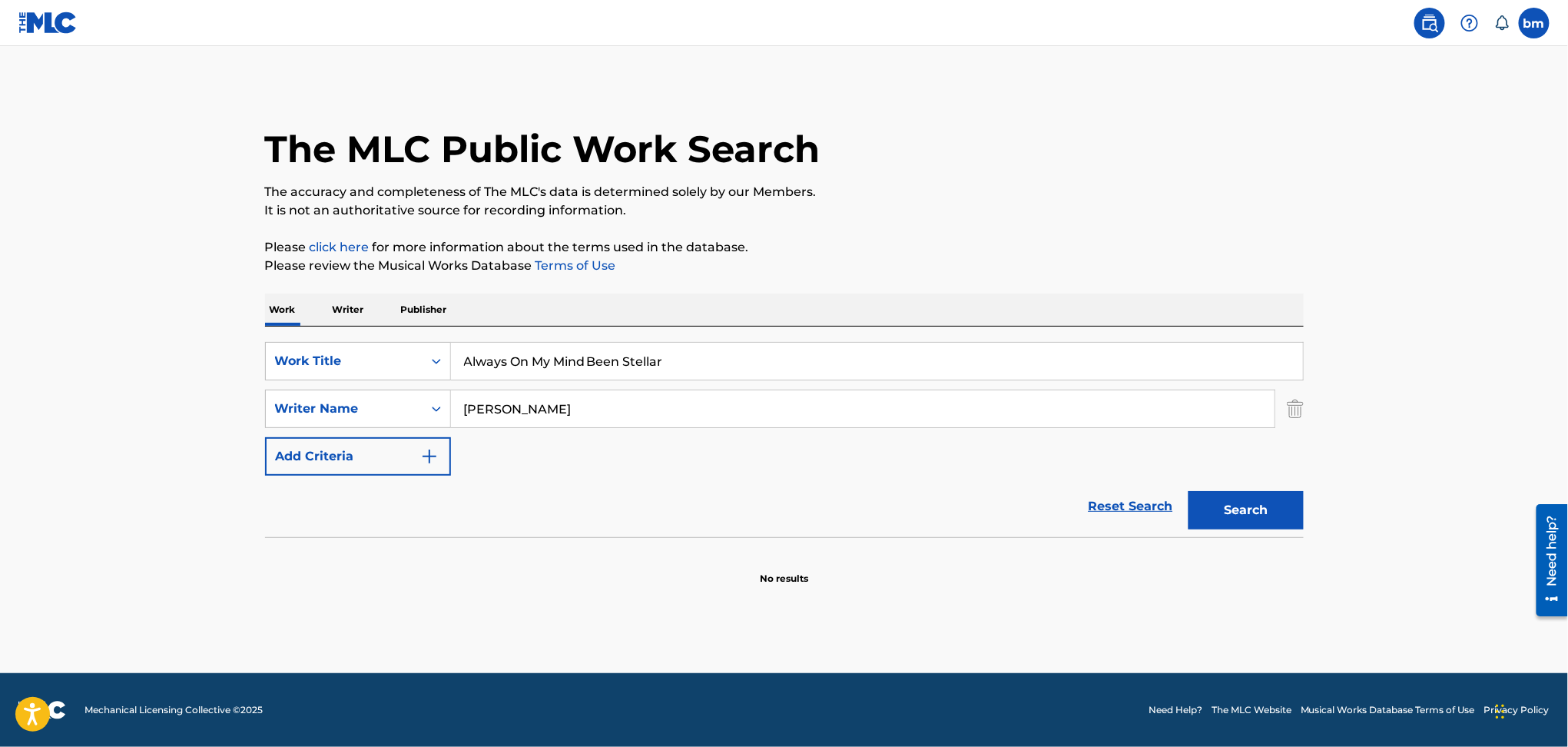
drag, startPoint x: 594, startPoint y: 369, endPoint x: 1113, endPoint y: 322, distance: 521.1
click at [1113, 322] on div "Work Writer Publisher SearchWithCriteriac0667a74-7796-495e-8e53-aa04bcdd7514 Wo…" at bounding box center [784, 439] width 1039 height 292
type input "Always On My Mind"
drag, startPoint x: 1104, startPoint y: 228, endPoint x: 772, endPoint y: 375, distance: 363.1
click at [1104, 227] on div "The MLC Public Work Search The accuracy and completeness of The MLC's data is d…" at bounding box center [784, 335] width 1075 height 501
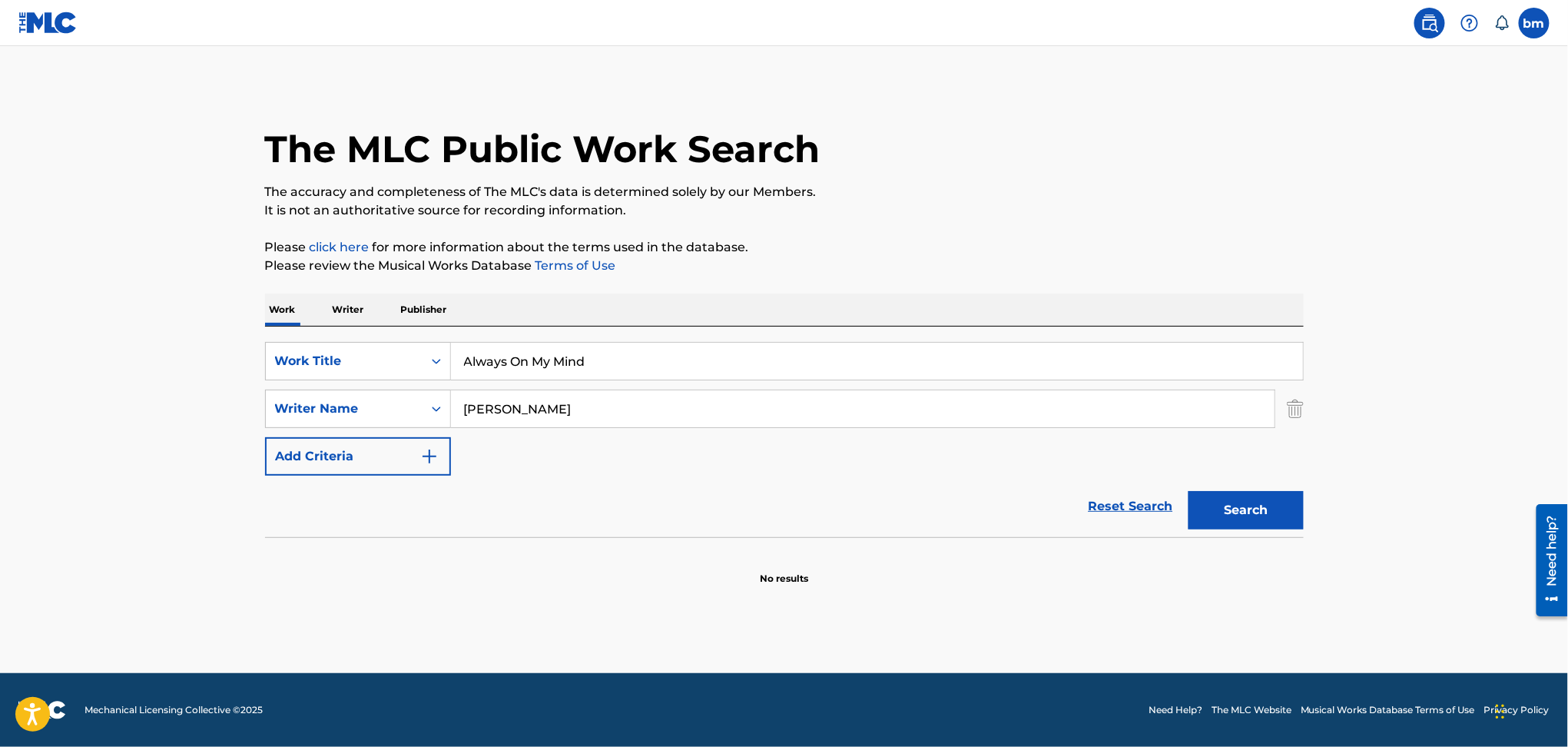
drag, startPoint x: 569, startPoint y: 418, endPoint x: 203, endPoint y: 418, distance: 366.0
click at [203, 418] on main "The MLC Public Work Search The accuracy and completeness of The MLC's data is d…" at bounding box center [784, 360] width 1568 height 627
paste input "Been Stellar"
click at [1295, 512] on button "Search" at bounding box center [1245, 510] width 115 height 38
drag, startPoint x: 538, startPoint y: 412, endPoint x: 385, endPoint y: 406, distance: 153.1
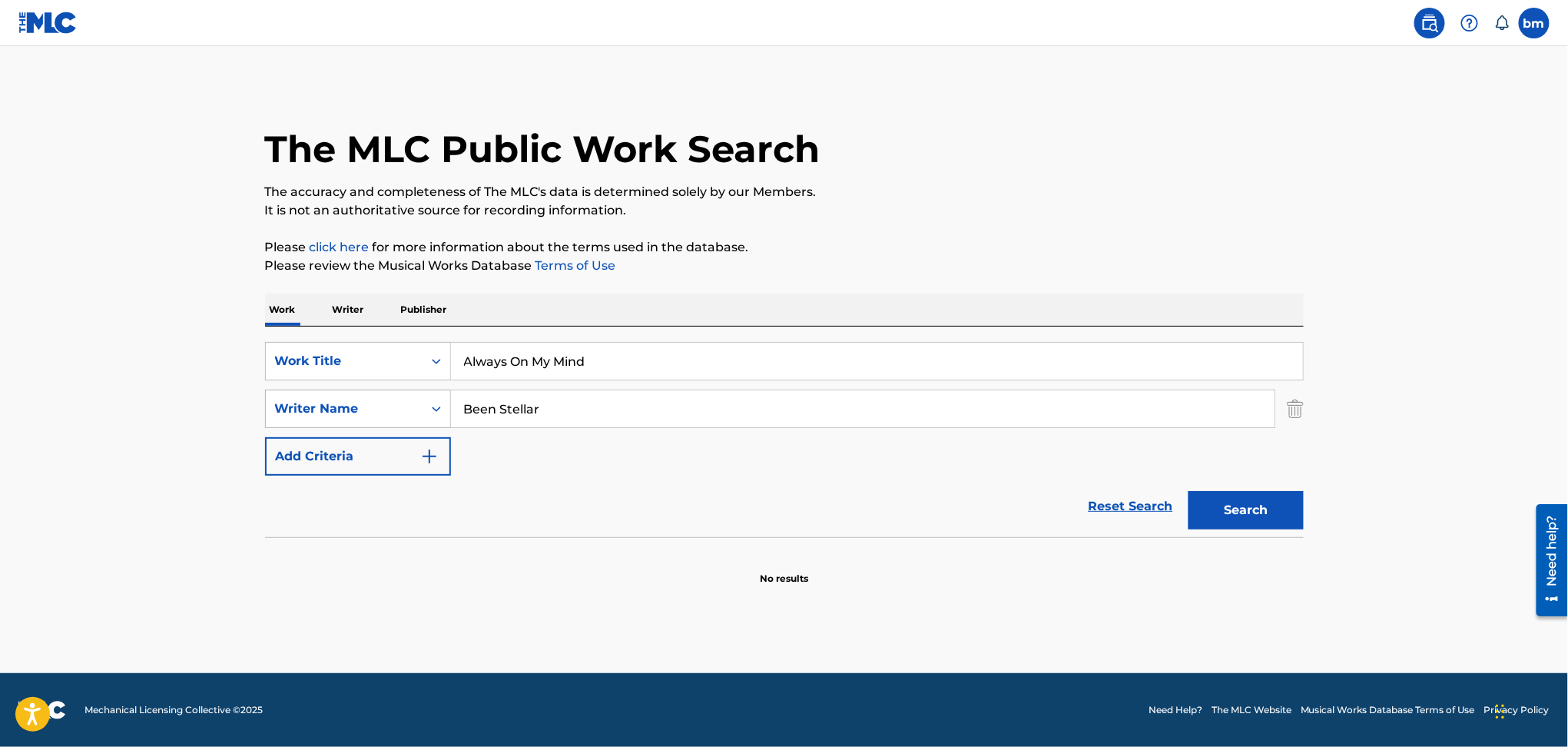
click at [370, 406] on div "SearchWithCriteria54abf341-431a-4b96-ac76-6dc0a5ae9849 Writer Name Been Stellar" at bounding box center [784, 408] width 1039 height 38
paste input "Ahmed Hussain"
type input "Ahmed Hussain"
drag, startPoint x: 591, startPoint y: 353, endPoint x: 508, endPoint y: 366, distance: 84.0
click at [509, 365] on div "SearchWithCriteriac0667a74-7796-495e-8e53-aa04bcdd7514 Work Title Always On My …" at bounding box center [784, 431] width 1039 height 210
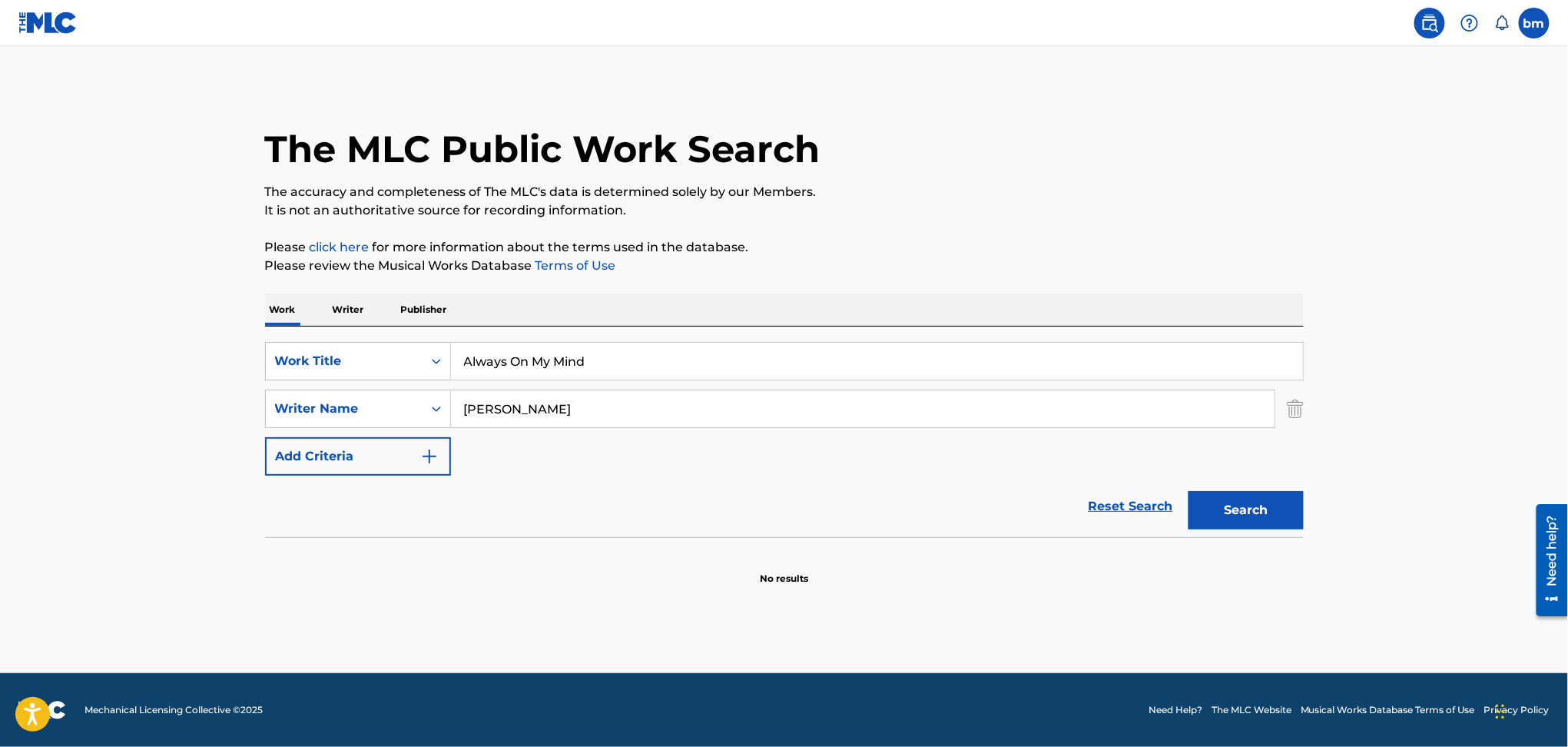
drag, startPoint x: 637, startPoint y: 374, endPoint x: 576, endPoint y: 360, distance: 62.6
click at [578, 361] on input "Always On My Mind" at bounding box center [876, 361] width 852 height 36
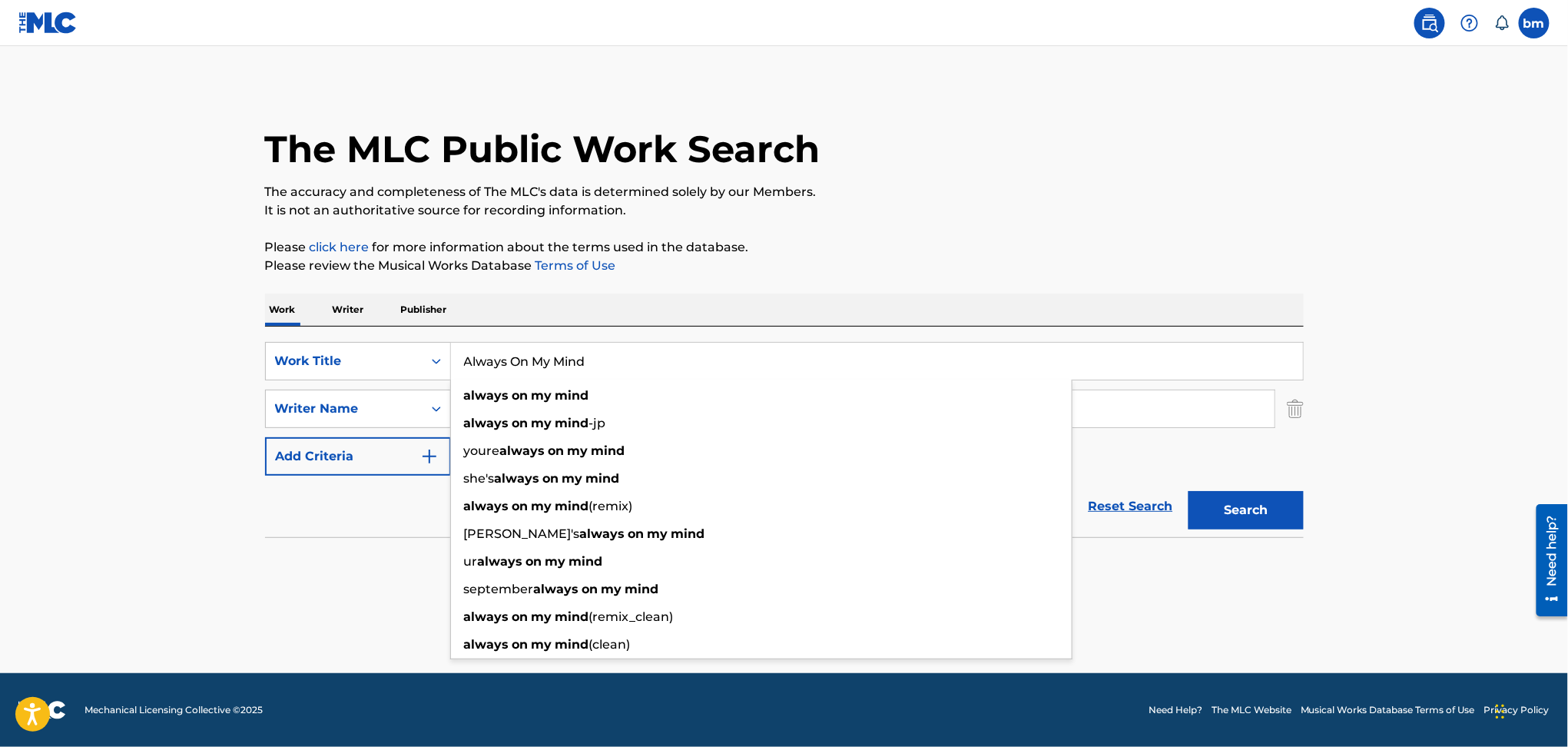
click at [574, 347] on input "Always On My Mind" at bounding box center [876, 361] width 852 height 36
drag, startPoint x: 634, startPoint y: 347, endPoint x: 372, endPoint y: 373, distance: 263.3
click at [372, 373] on div "SearchWithCriteriac0667a74-7796-495e-8e53-aa04bcdd7514 Work Title Always On My …" at bounding box center [784, 361] width 1039 height 38
paste input "Return Moxi Zishi"
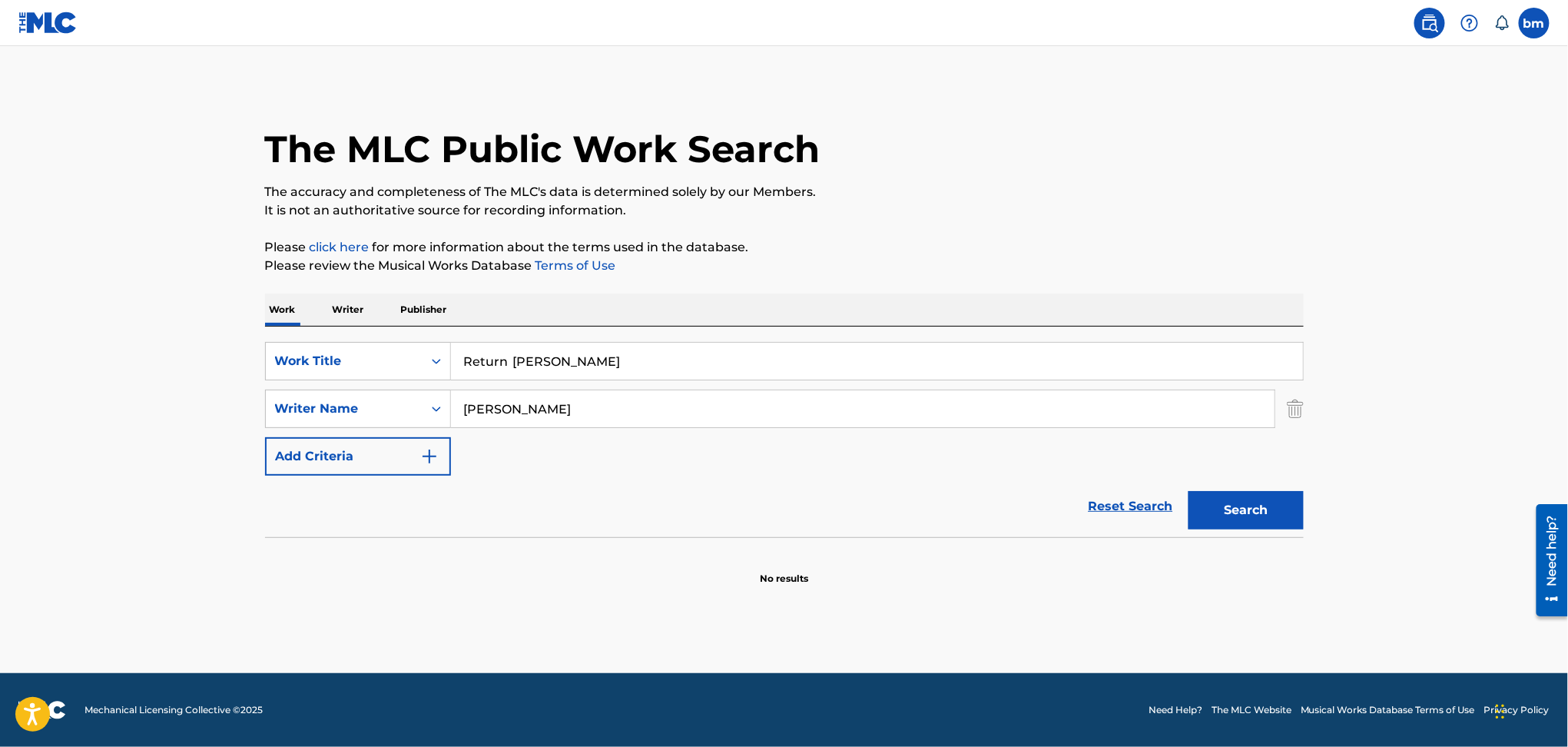
drag, startPoint x: 518, startPoint y: 359, endPoint x: 1106, endPoint y: 306, distance: 590.4
click at [1045, 325] on div "Work Writer Publisher SearchWithCriteriac0667a74-7796-495e-8e53-aa04bcdd7514 Wo…" at bounding box center [784, 439] width 1039 height 292
type input "Return"
drag, startPoint x: 1080, startPoint y: 277, endPoint x: 1259, endPoint y: 530, distance: 309.9
click at [1080, 277] on div "The MLC Public Work Search The accuracy and completeness of The MLC's data is d…" at bounding box center [784, 335] width 1075 height 501
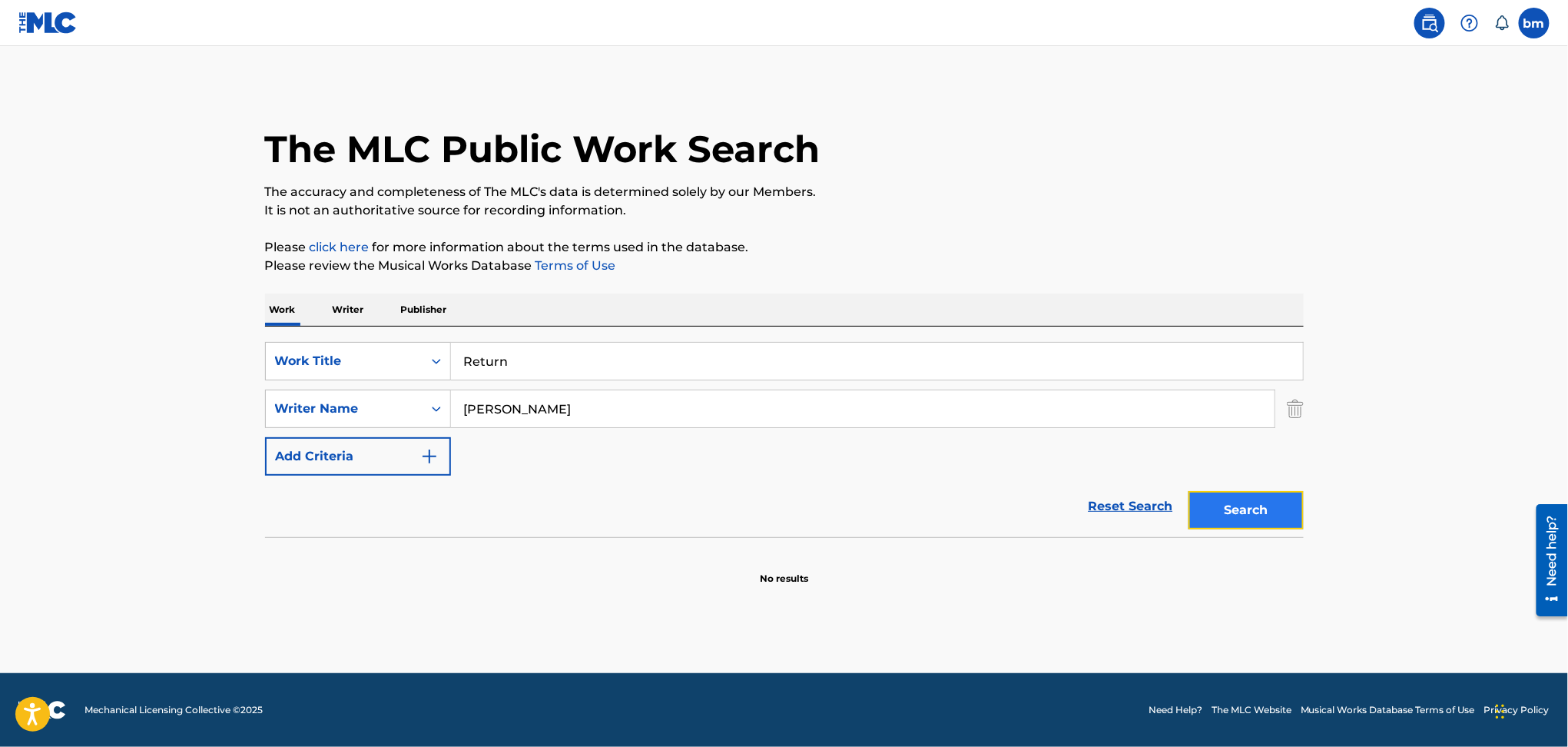
click at [1257, 527] on button "Search" at bounding box center [1245, 510] width 115 height 38
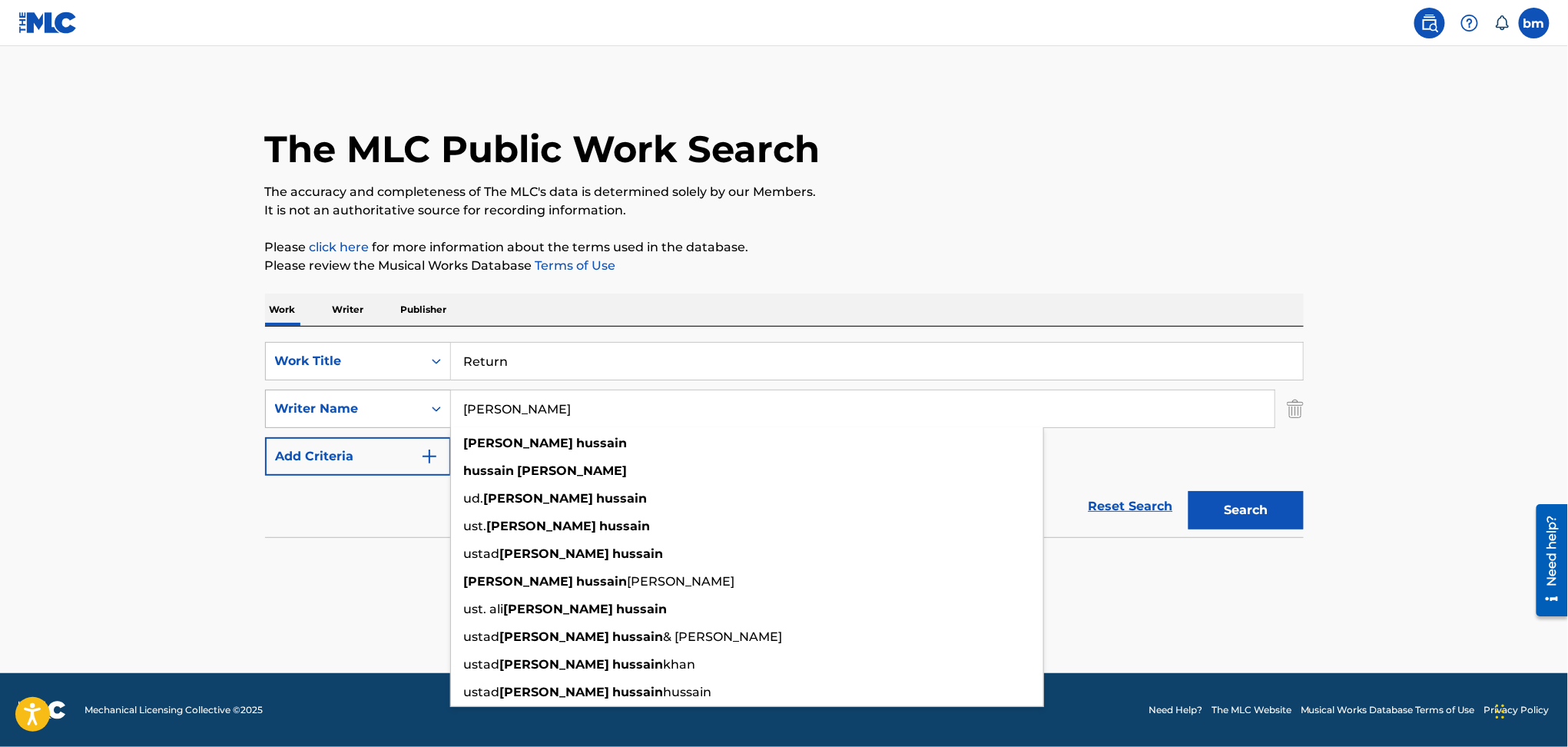
drag, startPoint x: 474, startPoint y: 418, endPoint x: 376, endPoint y: 417, distance: 98.0
click at [355, 423] on div "SearchWithCriteria54abf341-431a-4b96-ac76-6dc0a5ae9849 Writer Name Ahmed Hussai…" at bounding box center [784, 408] width 1039 height 38
paste input "benny blancoNathaniel MotteSean Forema"
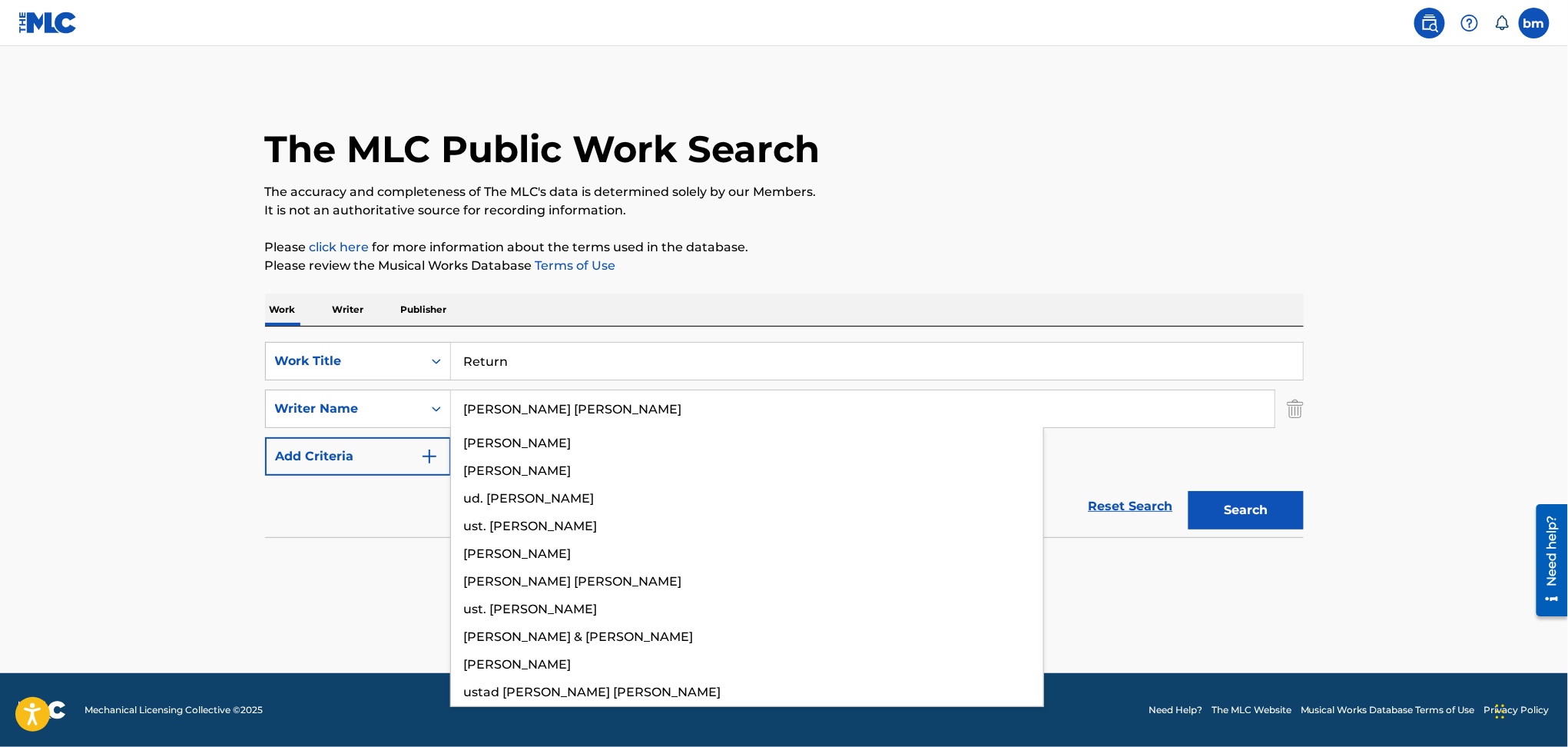
type input "benny blancoNathaniel MotteSean Foreman"
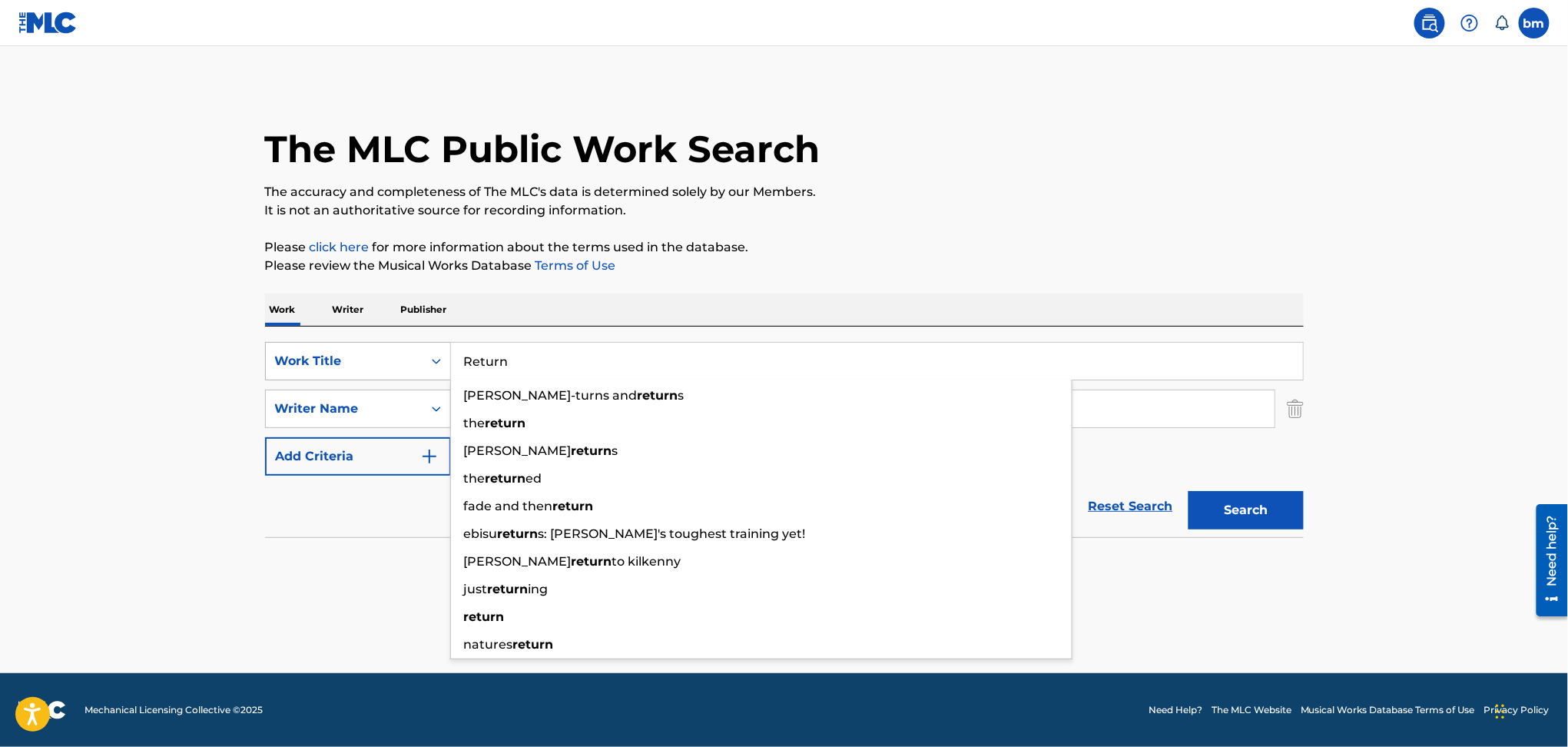
drag, startPoint x: 574, startPoint y: 374, endPoint x: 310, endPoint y: 373, distance: 264.0
click at [310, 373] on div "SearchWithCriteriac0667a74-7796-495e-8e53-aa04bcdd7514 Work Title Return orrego…" at bounding box center [784, 361] width 1039 height 38
paste input "DONTTRUSTME (feat. Kid Cudi) [Benny Blanco Remix] 3OH!3"
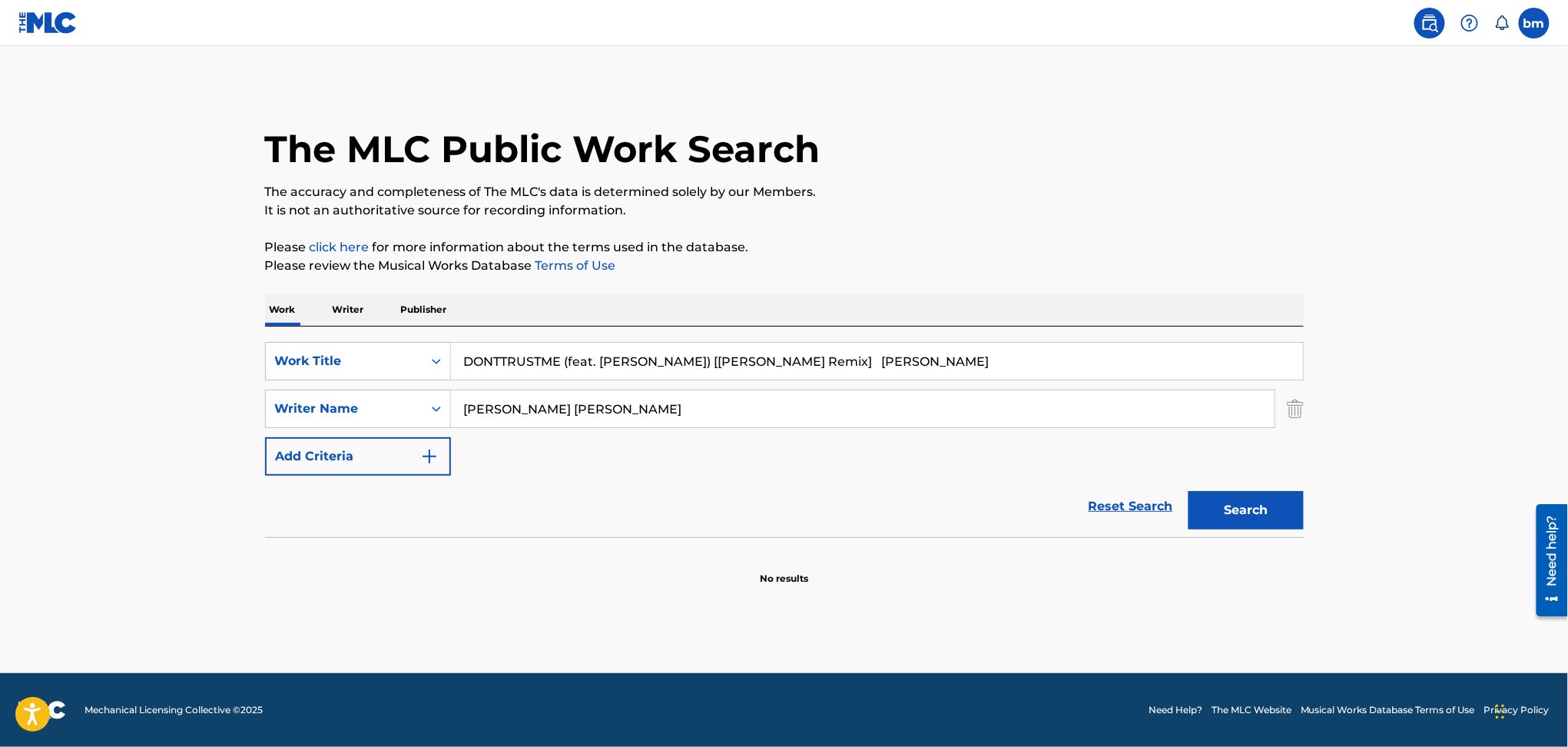
drag, startPoint x: 559, startPoint y: 357, endPoint x: 1307, endPoint y: 256, distance: 754.8
click at [1358, 321] on main "The MLC Public Work Search The accuracy and completeness of The MLC's data is d…" at bounding box center [784, 360] width 1568 height 627
type input "DONTTRUSTME"
click at [1169, 154] on div "The MLC Public Work Search" at bounding box center [784, 140] width 1039 height 112
drag, startPoint x: 571, startPoint y: 418, endPoint x: 1324, endPoint y: 491, distance: 756.5
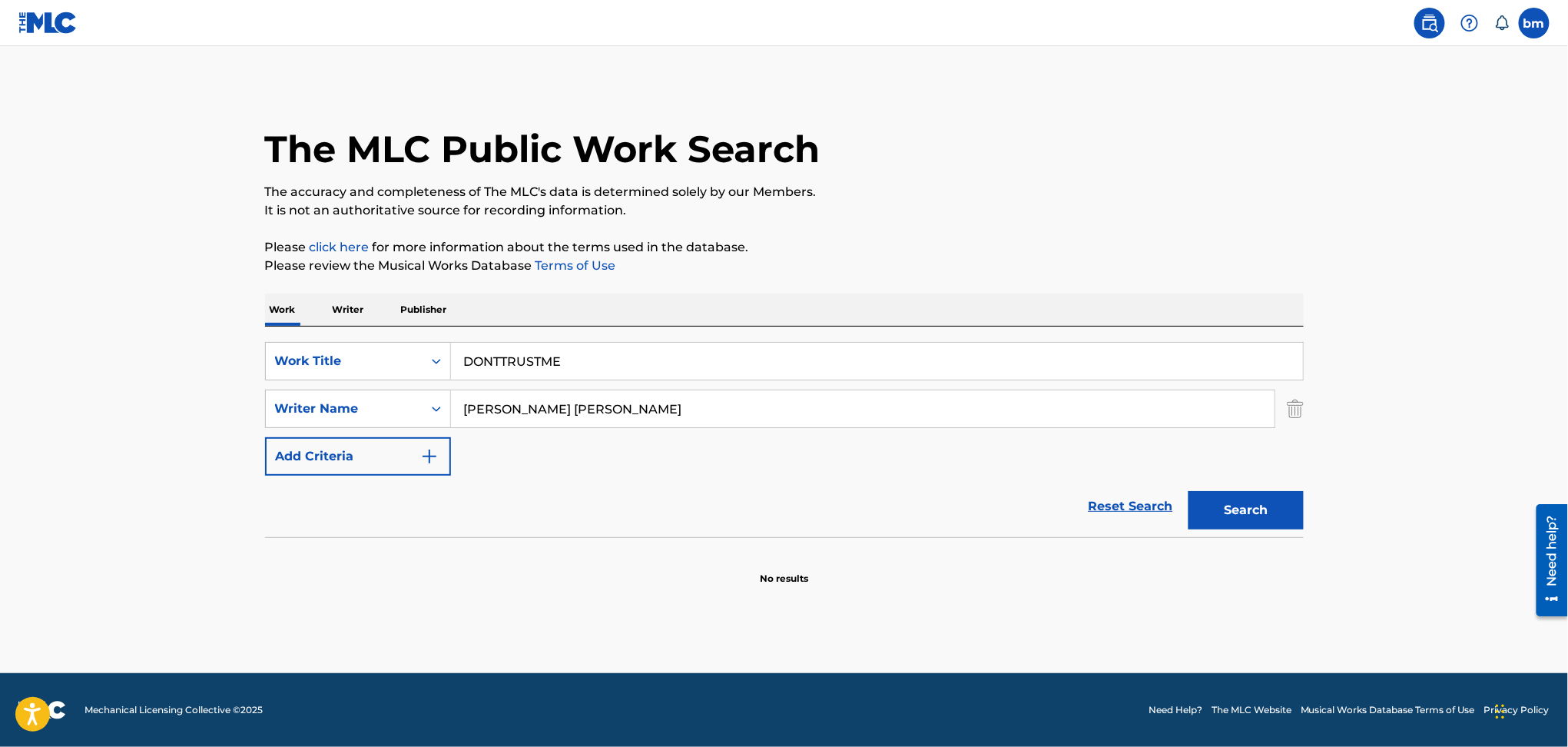
click at [1402, 471] on main "The MLC Public Work Search The accuracy and completeness of The MLC's data is d…" at bounding box center [784, 360] width 1568 height 627
drag, startPoint x: 1257, startPoint y: 502, endPoint x: 1543, endPoint y: 446, distance: 291.4
click at [1256, 502] on button "Search" at bounding box center [1245, 510] width 115 height 38
drag, startPoint x: 575, startPoint y: 409, endPoint x: 327, endPoint y: 397, distance: 248.3
click at [327, 397] on div "SearchWithCriteria54abf341-431a-4b96-ac76-6dc0a5ae9849 Writer Name benny blanco" at bounding box center [784, 408] width 1039 height 38
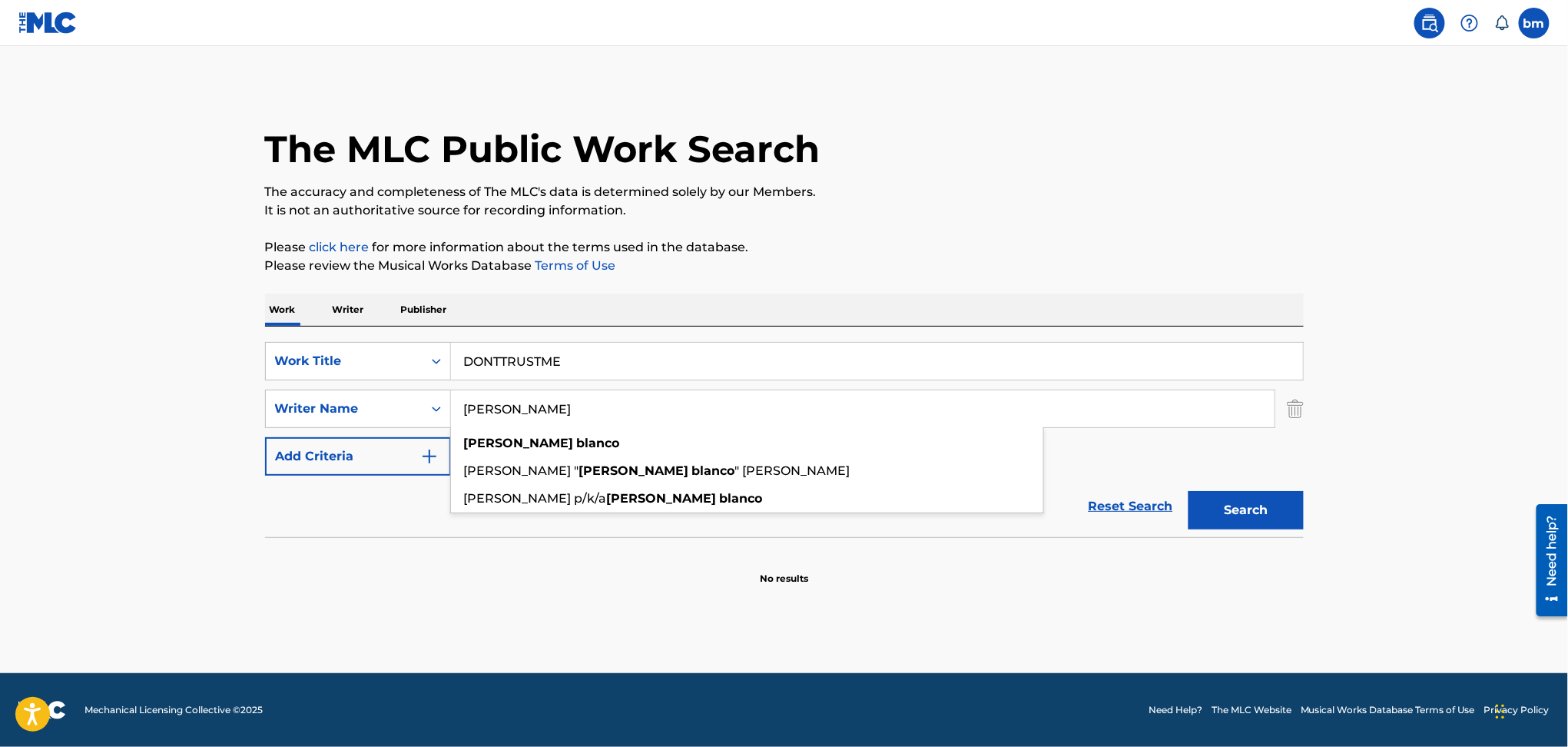
paste input "Nathaniel MotteSean Foreman"
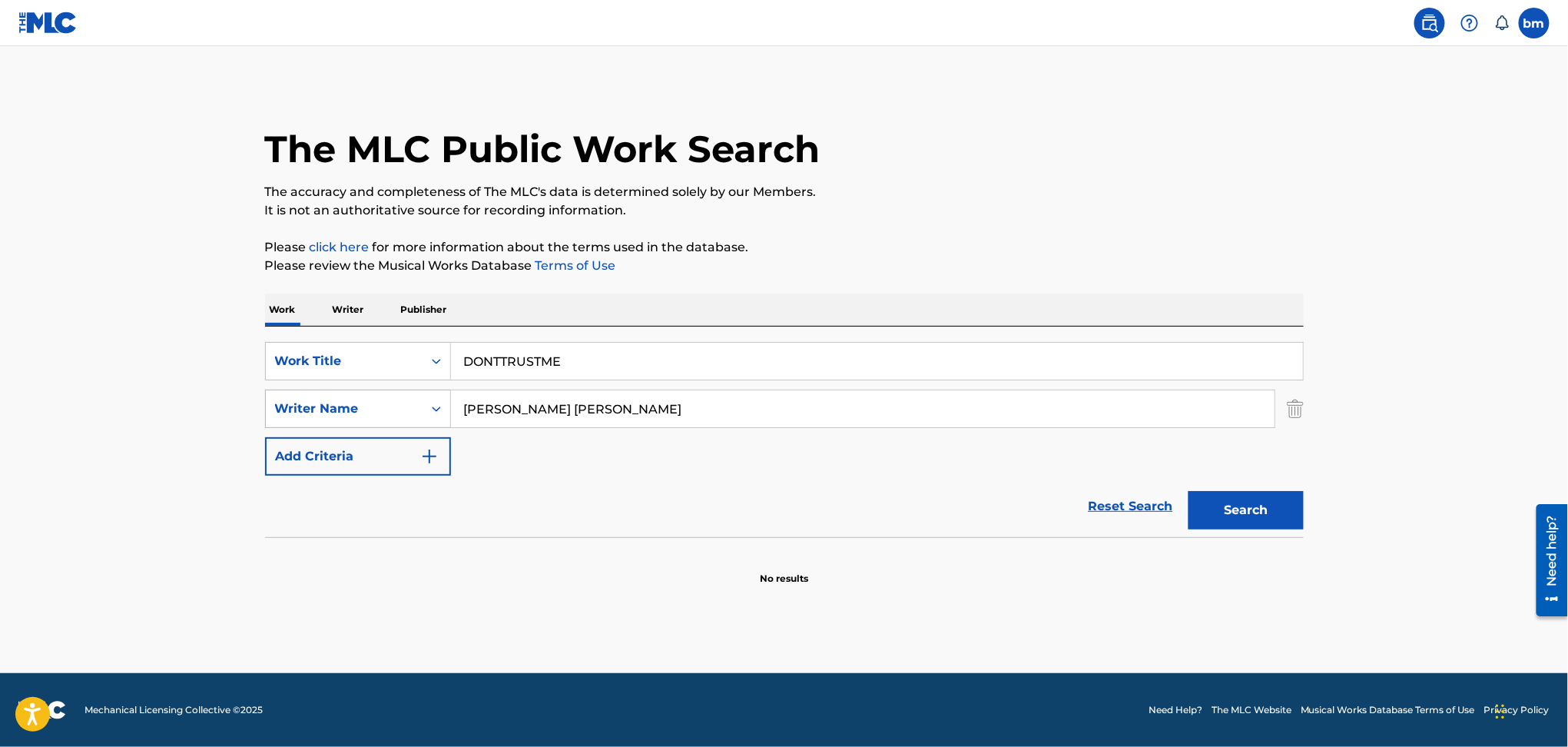
drag, startPoint x: 648, startPoint y: 415, endPoint x: 266, endPoint y: 425, distance: 382.1
click at [266, 425] on div "SearchWithCriteria54abf341-431a-4b96-ac76-6dc0a5ae9849 Writer Name benny blanco…" at bounding box center [784, 408] width 1039 height 38
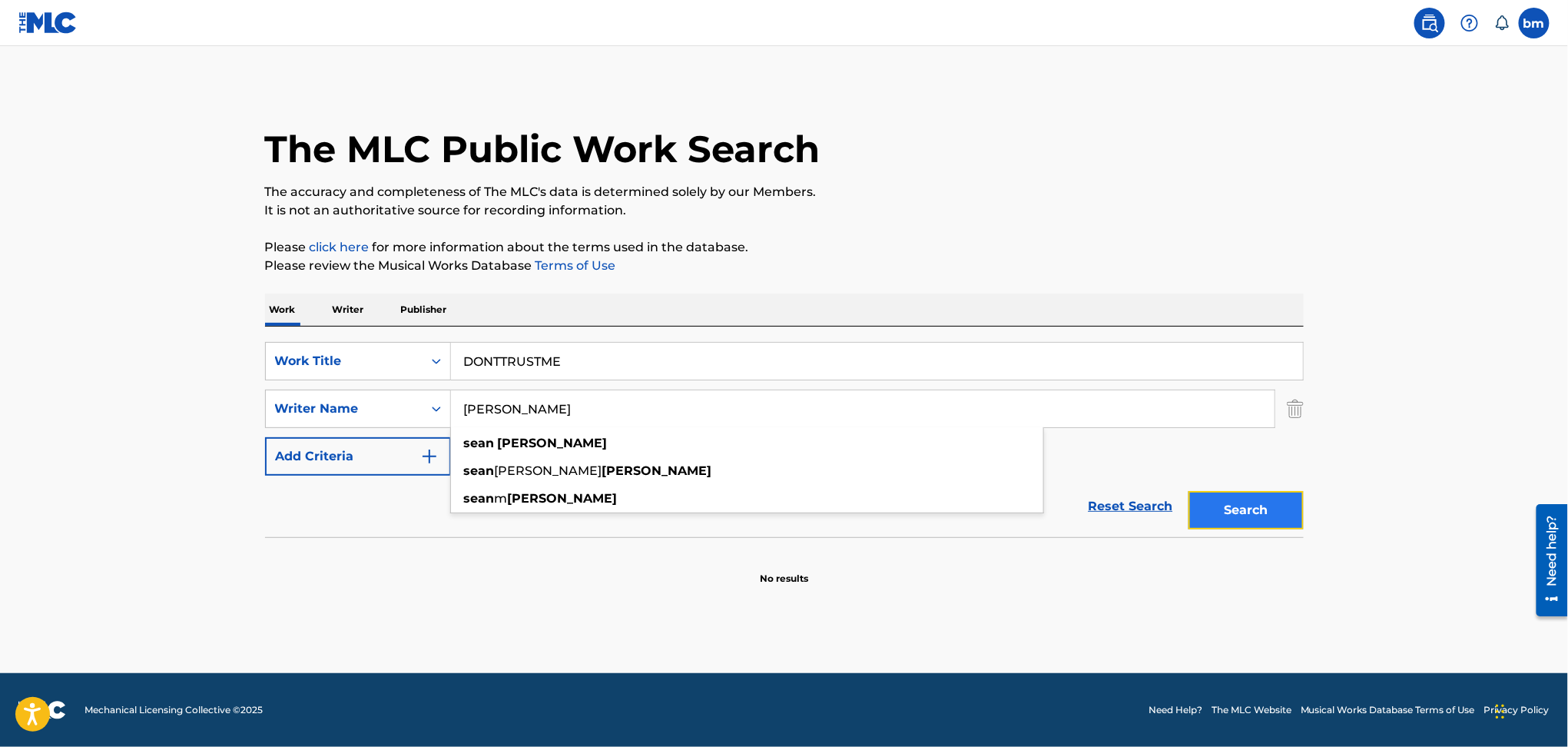
click at [1240, 507] on button "Search" at bounding box center [1245, 510] width 115 height 38
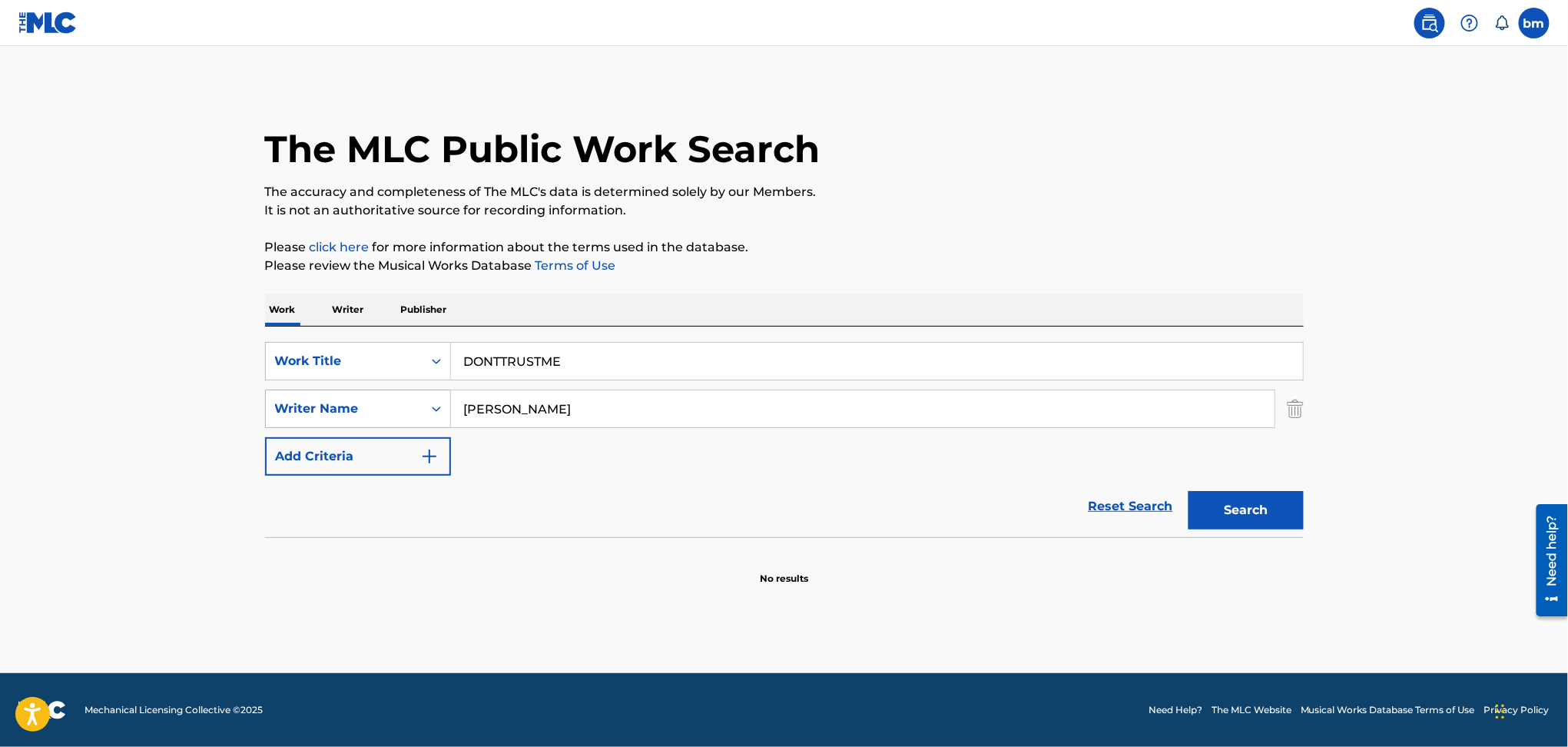
drag, startPoint x: 359, startPoint y: 406, endPoint x: 348, endPoint y: 407, distance: 11.0
click at [342, 405] on div "SearchWithCriteria54abf341-431a-4b96-ac76-6dc0a5ae9849 Writer Name Sean Foreman" at bounding box center [784, 408] width 1039 height 38
paste input "benny blancoNathaniel Motte"
drag, startPoint x: 549, startPoint y: 404, endPoint x: 268, endPoint y: 425, distance: 281.8
click at [268, 425] on div "SearchWithCriteria54abf341-431a-4b96-ac76-6dc0a5ae9849 Writer Name benny blanco…" at bounding box center [784, 408] width 1039 height 38
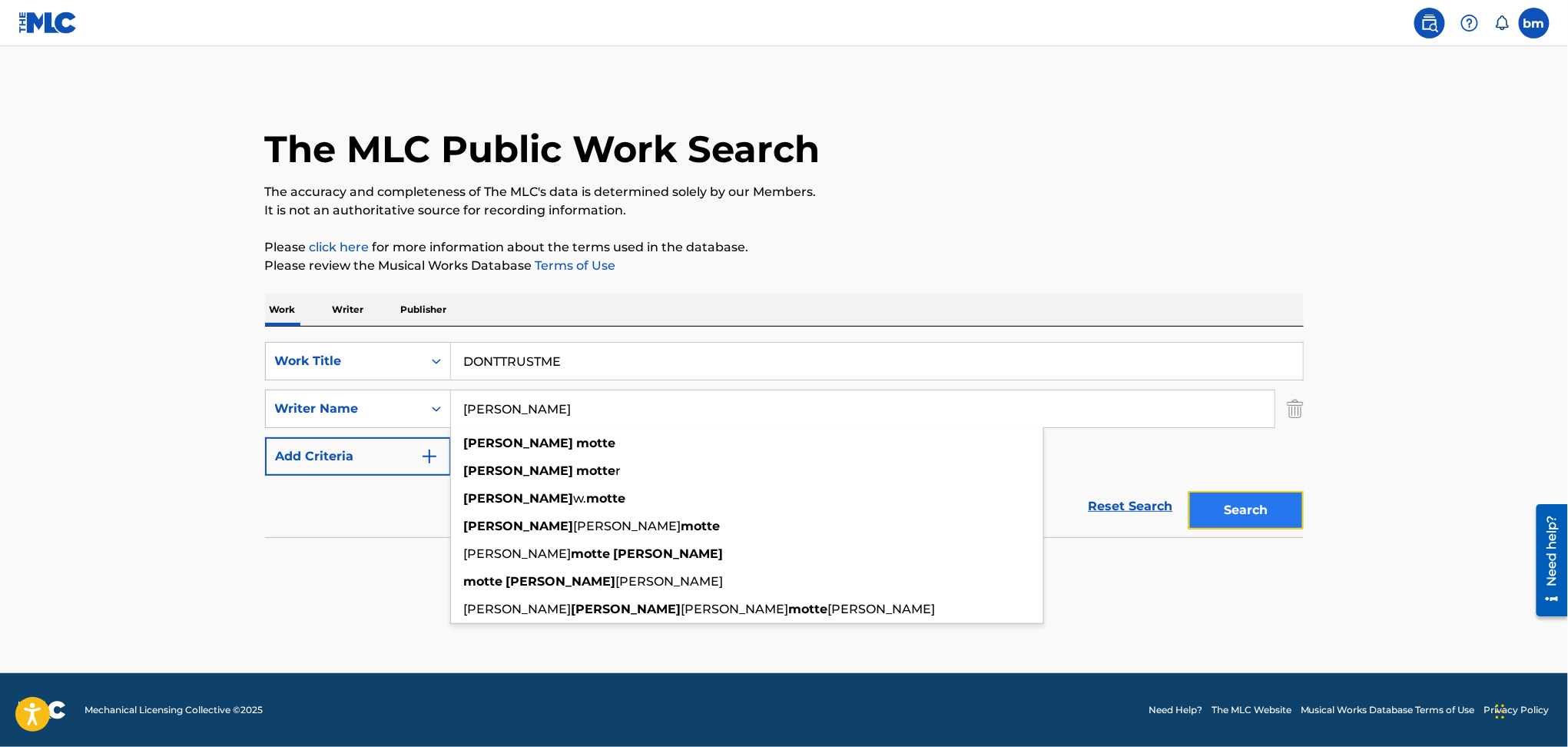
click at [1255, 509] on button "Search" at bounding box center [1245, 510] width 115 height 38
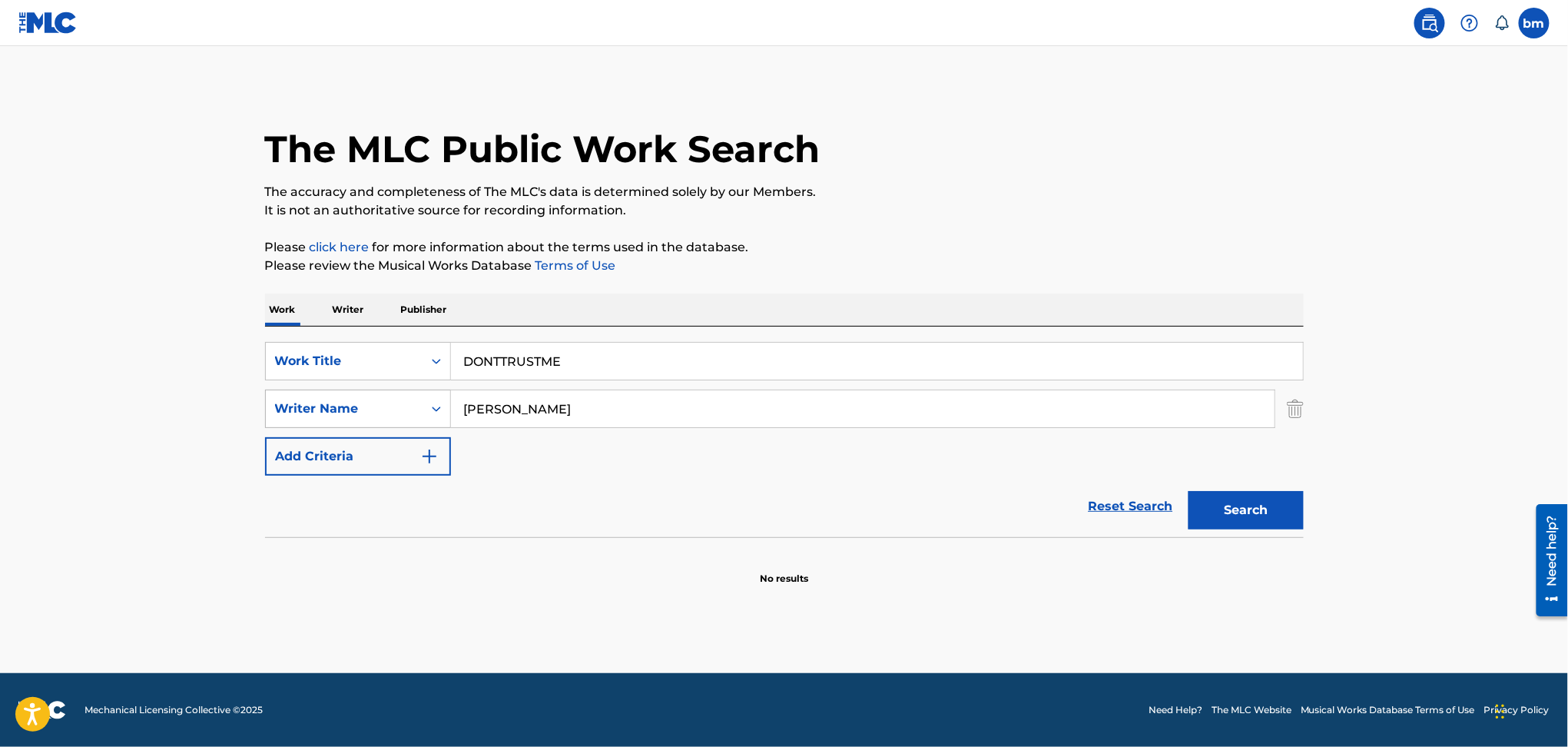
drag, startPoint x: 455, startPoint y: 407, endPoint x: 363, endPoint y: 407, distance: 92.0
click at [363, 407] on div "SearchWithCriteria54abf341-431a-4b96-ac76-6dc0a5ae9849 Writer Name Nathaniel Mo…" at bounding box center [784, 408] width 1039 height 38
paste input "Silje Espevik"
type input "Silje Espevik"
drag, startPoint x: 659, startPoint y: 354, endPoint x: 350, endPoint y: 359, distance: 309.0
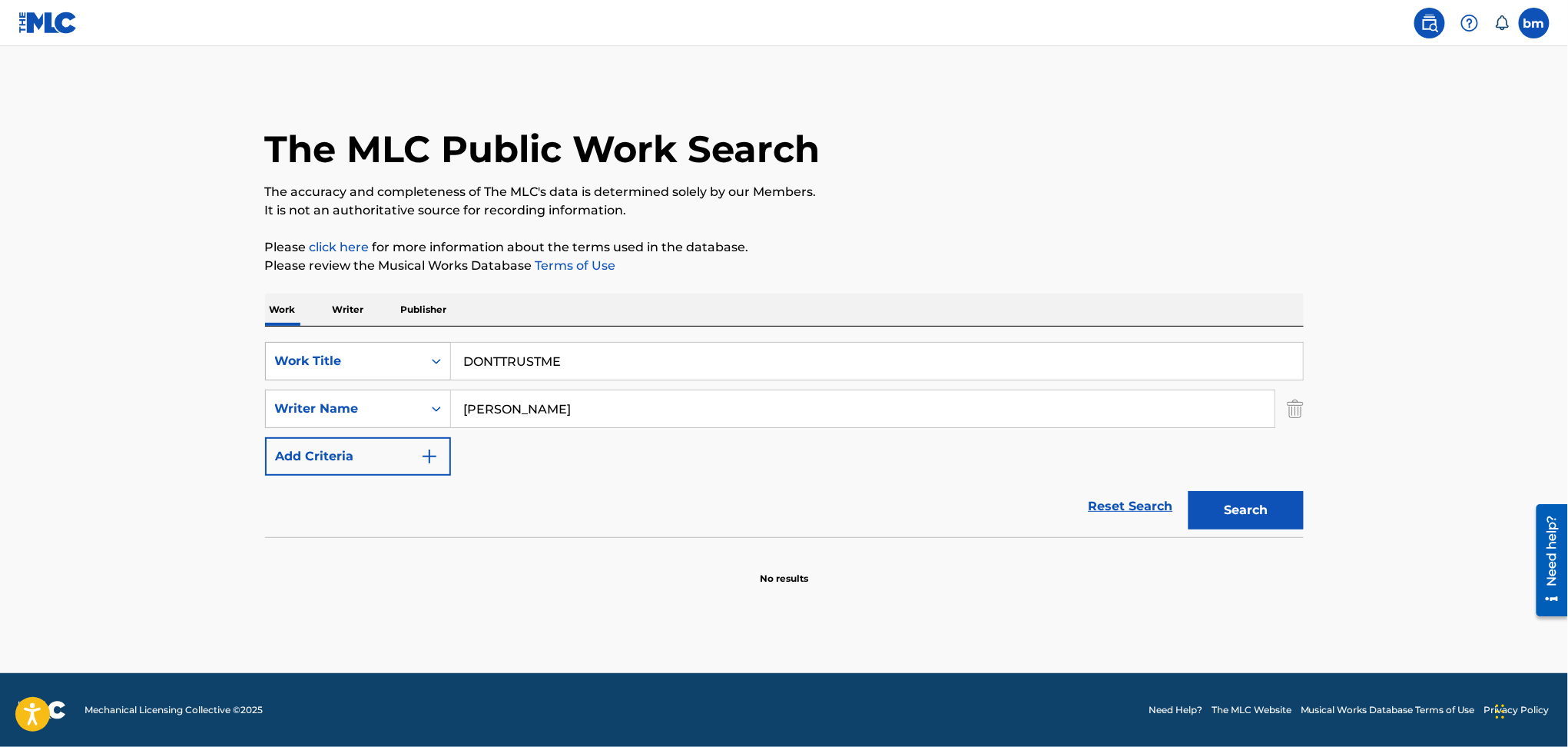
click at [350, 359] on div "SearchWithCriteriac0667a74-7796-495e-8e53-aa04bcdd7514 Work Title DONTTRUSTME" at bounding box center [784, 361] width 1039 height 38
paste input "Mood Booster Yndling"
drag, startPoint x: 558, startPoint y: 365, endPoint x: 1169, endPoint y: 322, distance: 612.5
click at [1132, 338] on div "SearchWithCriteriac0667a74-7796-495e-8e53-aa04bcdd7514 Work Title Mood Booster …" at bounding box center [784, 431] width 1039 height 210
type input "Mood Booster"
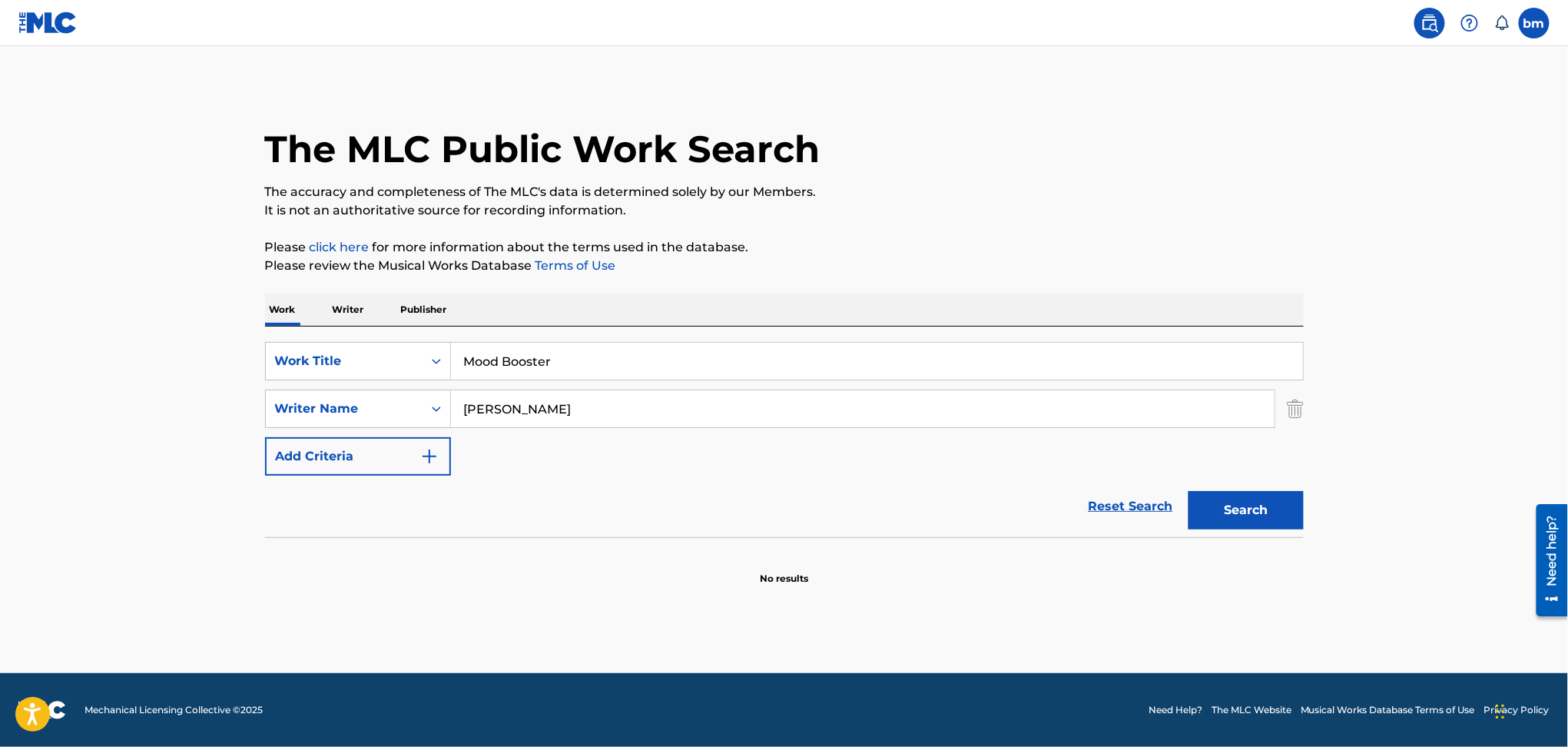
click at [1045, 224] on div "The MLC Public Work Search The accuracy and completeness of The MLC's data is d…" at bounding box center [784, 335] width 1075 height 501
click at [1207, 507] on button "Search" at bounding box center [1245, 510] width 115 height 38
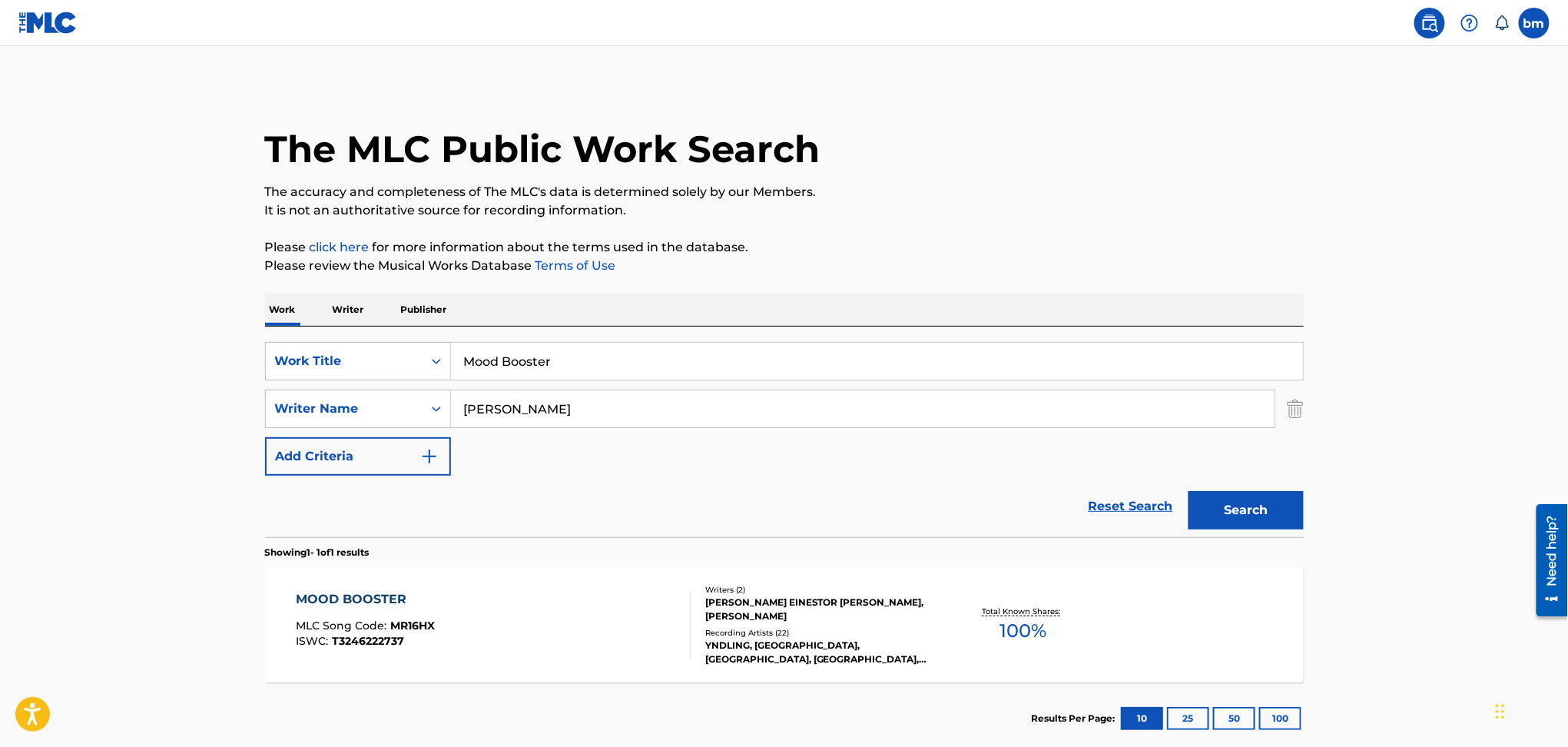
click at [512, 634] on div "MOOD BOOSTER MLC Song Code : MR16HX ISWC : T3246222737" at bounding box center [493, 625] width 395 height 69
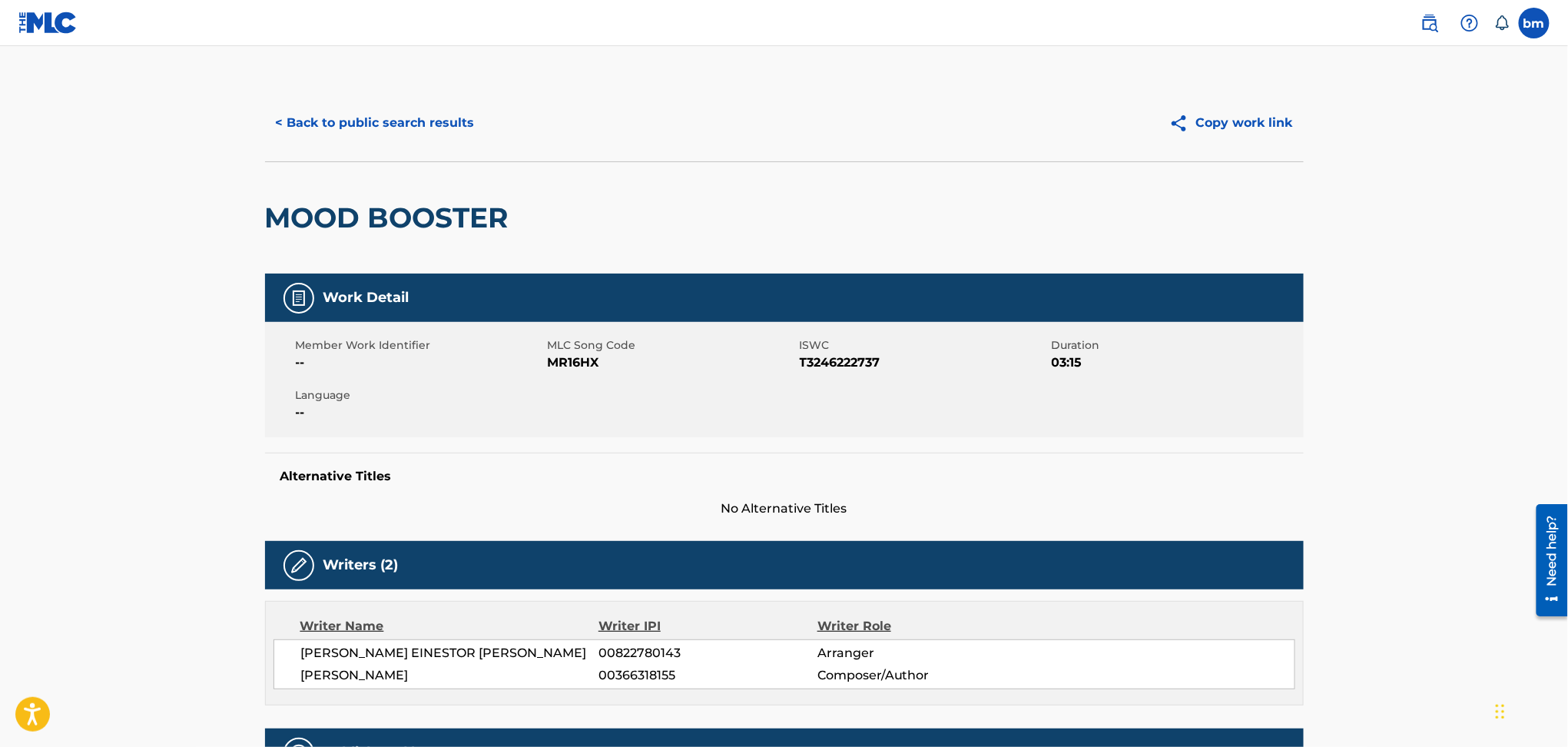
click at [551, 363] on span "MR16HX" at bounding box center [671, 363] width 248 height 18
click at [370, 118] on button "< Back to public search results" at bounding box center [375, 123] width 220 height 38
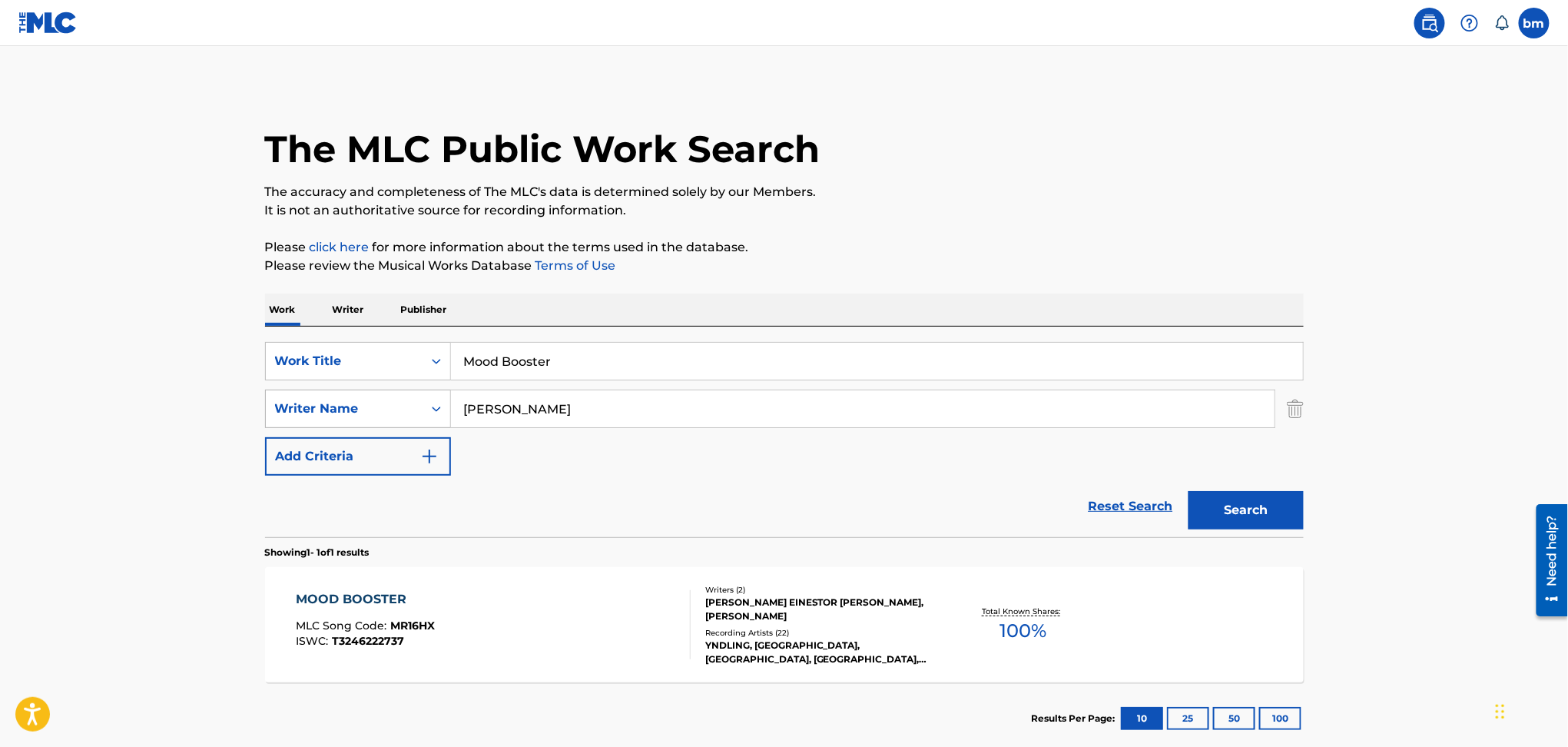
drag, startPoint x: 484, startPoint y: 357, endPoint x: 275, endPoint y: 391, distance: 211.7
click at [275, 391] on div "SearchWithCriteriac0667a74-7796-495e-8e53-aa04bcdd7514 Work Title Mood Booster …" at bounding box center [784, 408] width 1039 height 134
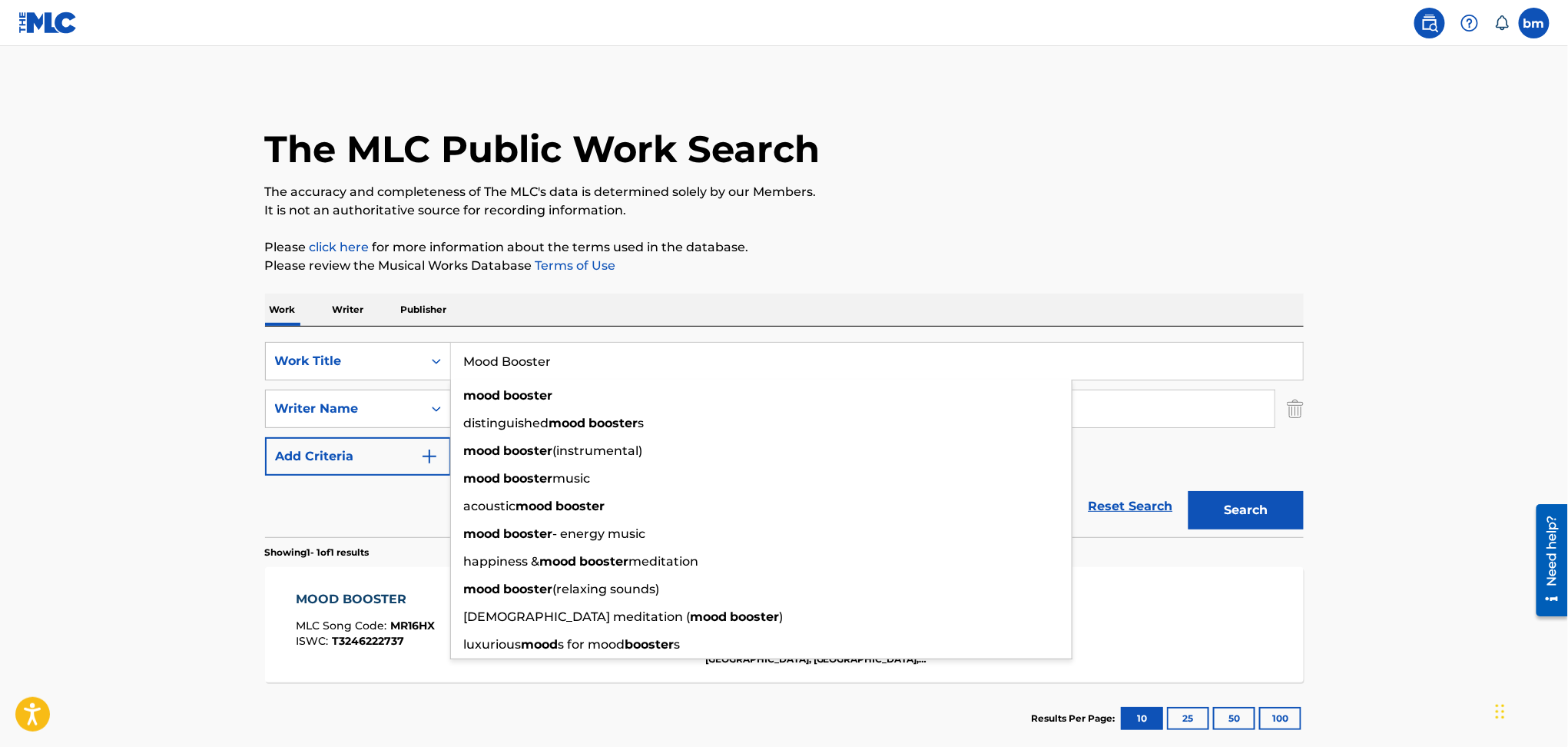
type input "e"
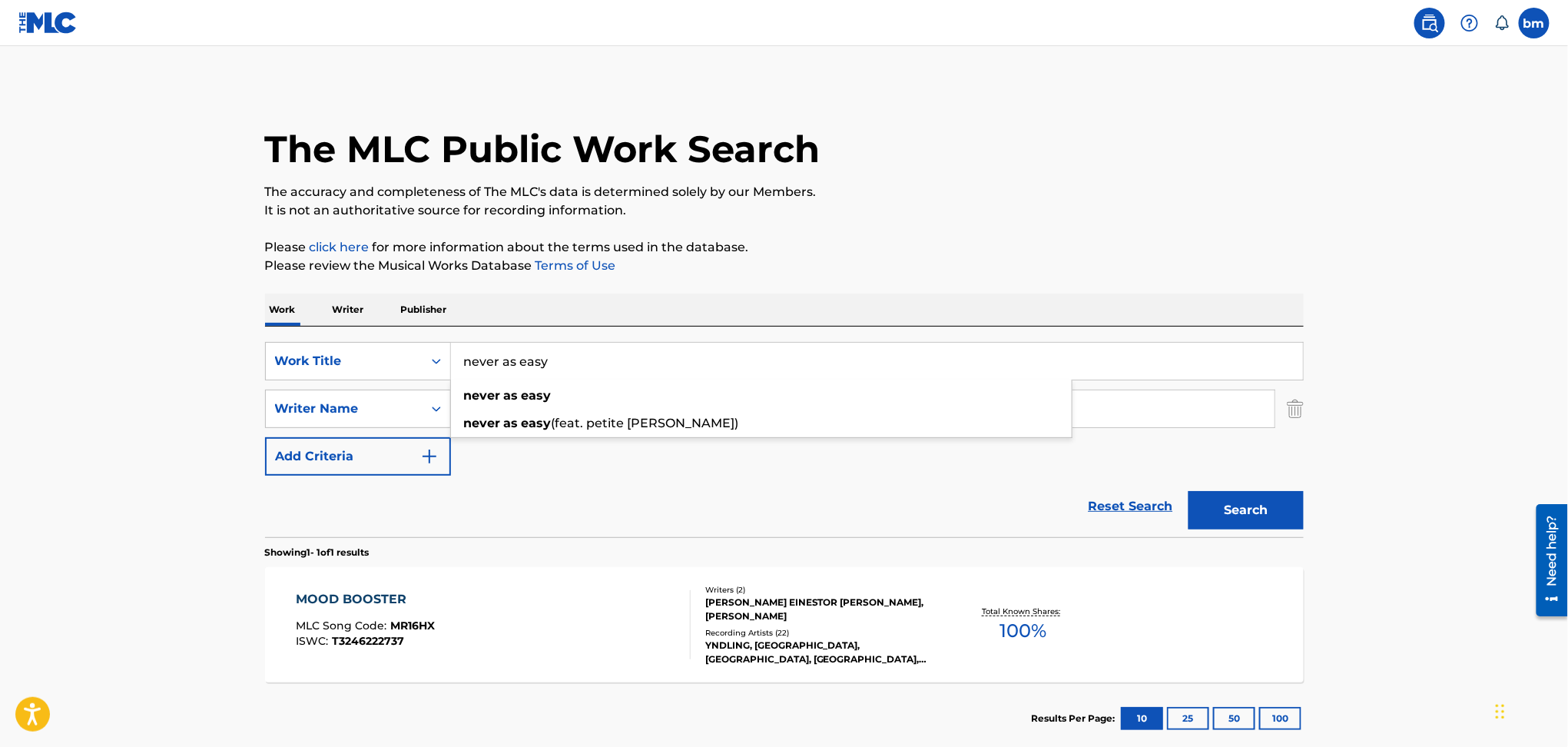
type input "never as easy"
click at [1148, 201] on p "It is not an authoritative source for recording information." at bounding box center [784, 210] width 1039 height 18
drag, startPoint x: 587, startPoint y: 404, endPoint x: 340, endPoint y: 407, distance: 247.0
click at [340, 407] on div "SearchWithCriteria54abf341-431a-4b96-ac76-6dc0a5ae9849 Writer Name Silje Espevik" at bounding box center [784, 408] width 1039 height 38
paste input "Santiago Reyes"
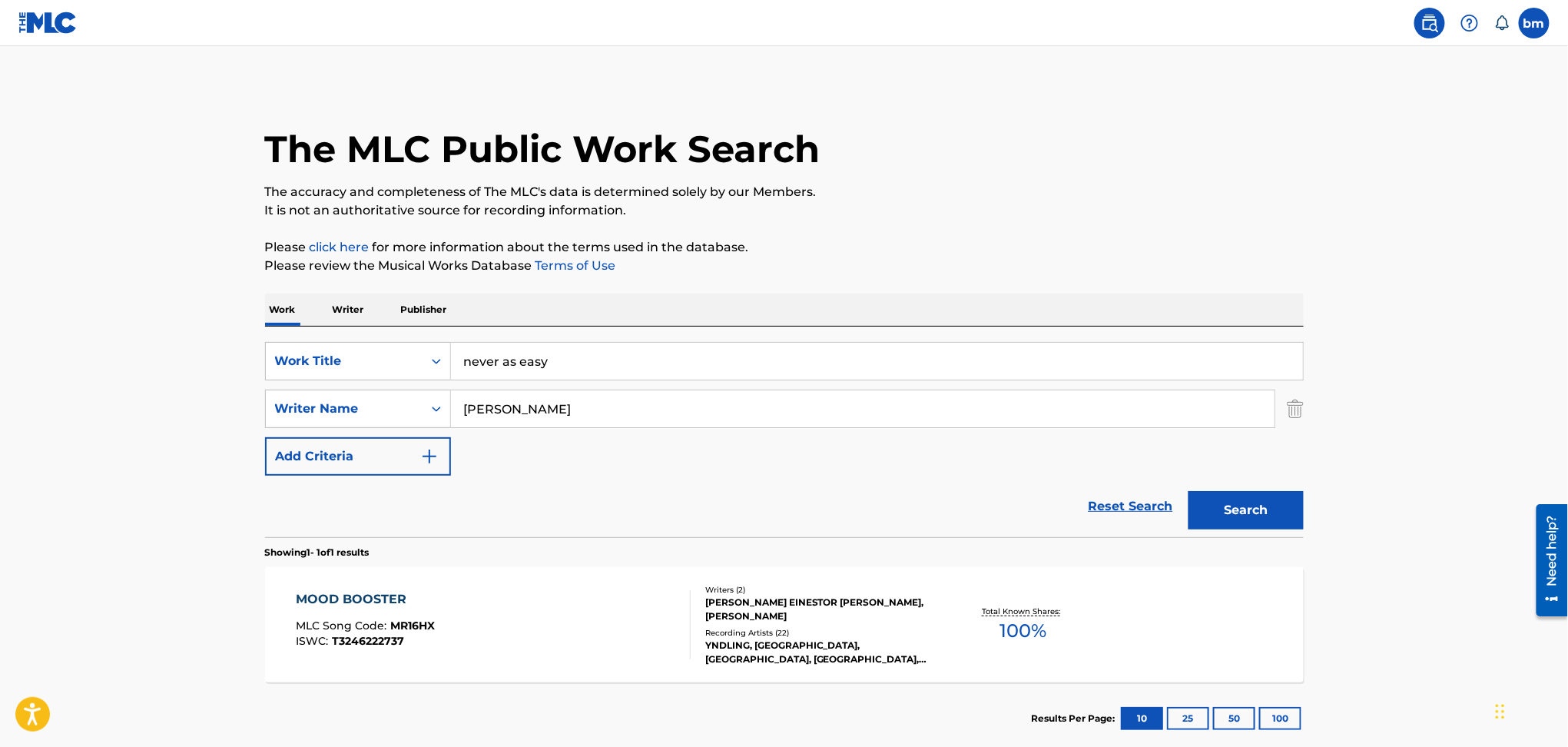
drag, startPoint x: 560, startPoint y: 408, endPoint x: 1391, endPoint y: 541, distance: 841.6
click at [1476, 527] on main "The MLC Public Work Search The accuracy and completeness of The MLC's data is d…" at bounding box center [784, 404] width 1568 height 716
click at [1250, 508] on button "Search" at bounding box center [1245, 510] width 115 height 38
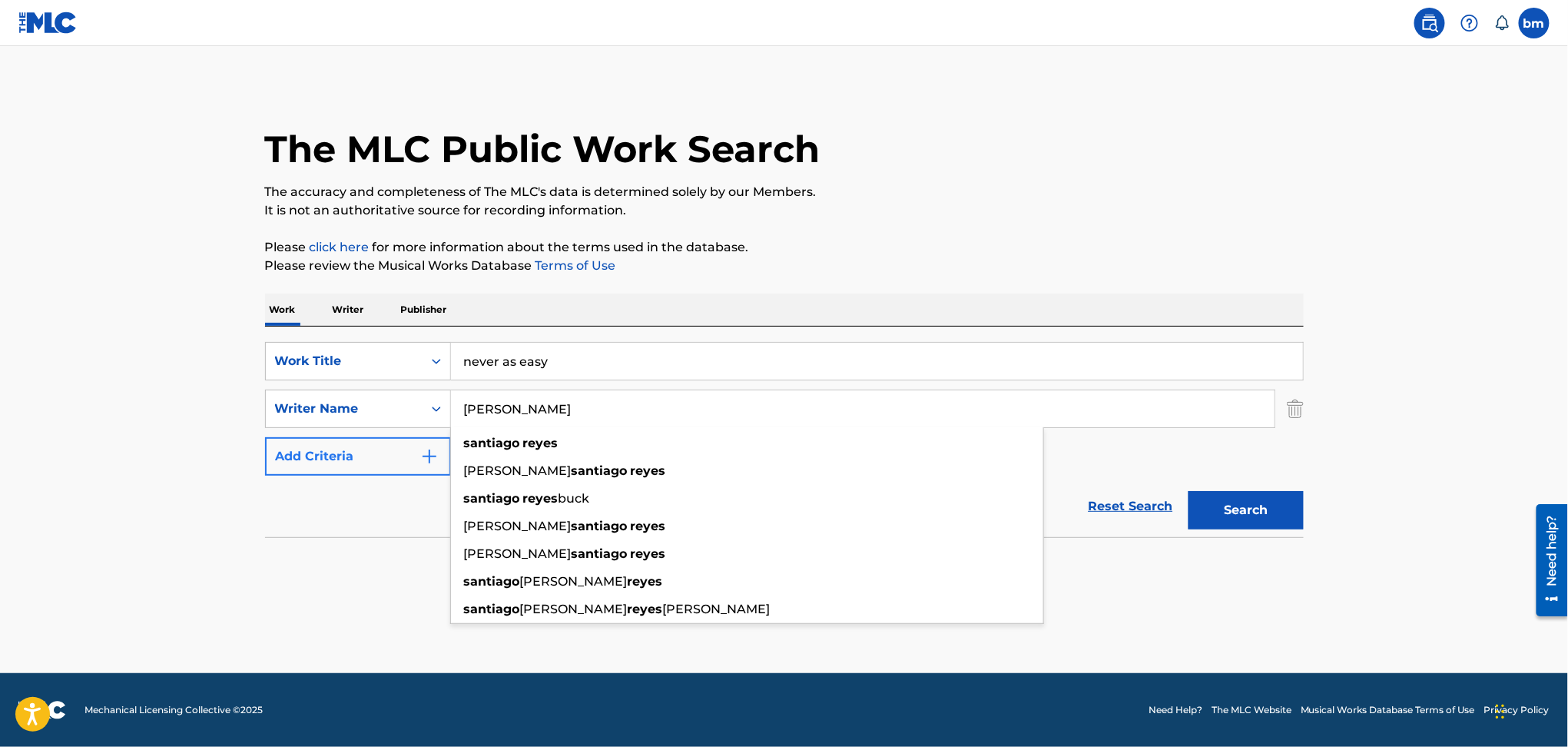
drag, startPoint x: 629, startPoint y: 413, endPoint x: 440, endPoint y: 448, distance: 192.2
click at [143, 400] on main "The MLC Public Work Search The accuracy and completeness of The MLC's data is d…" at bounding box center [784, 360] width 1568 height 627
paste input "ilje Espevik"
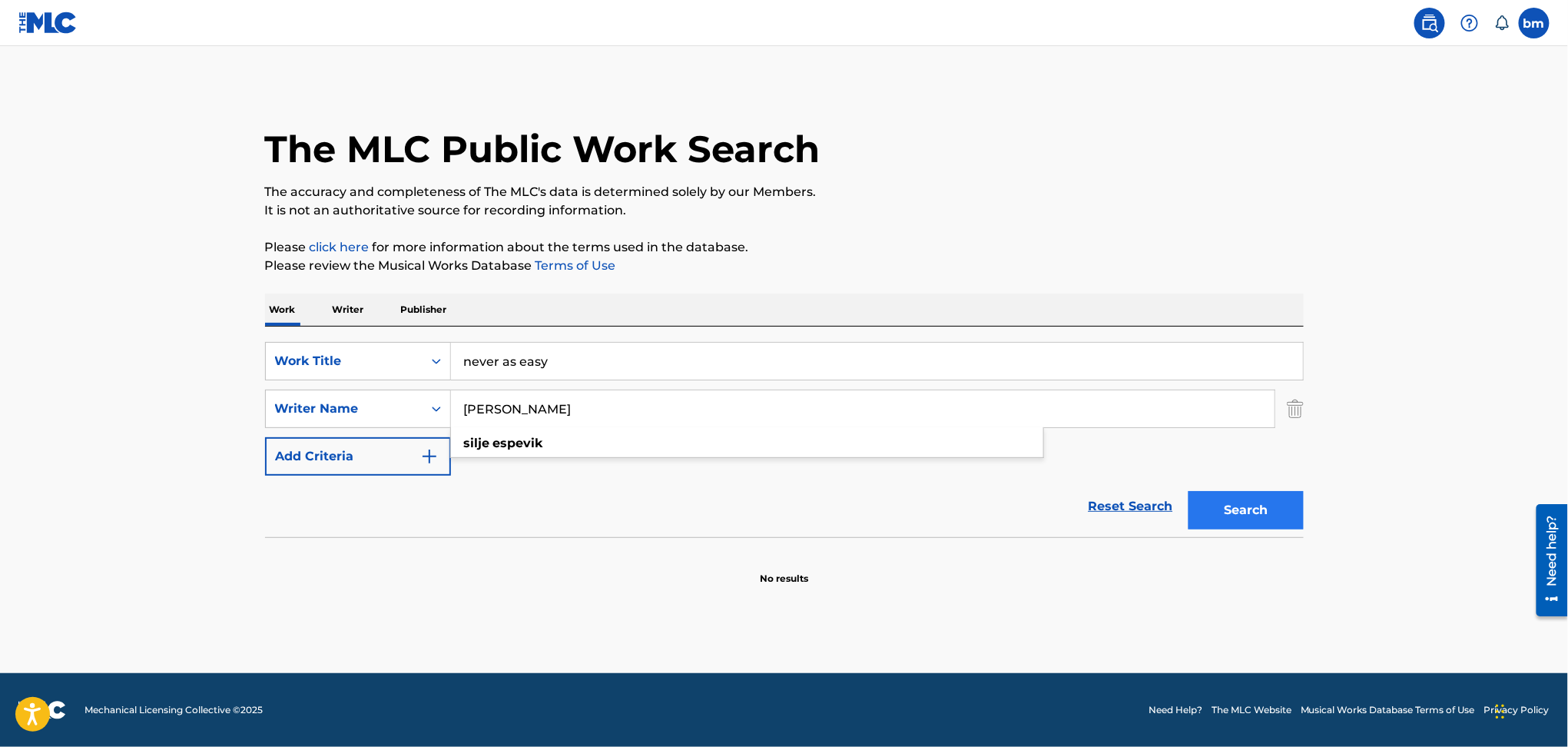
type input "Silje Espevik"
click at [1261, 493] on button "Search" at bounding box center [1245, 510] width 115 height 38
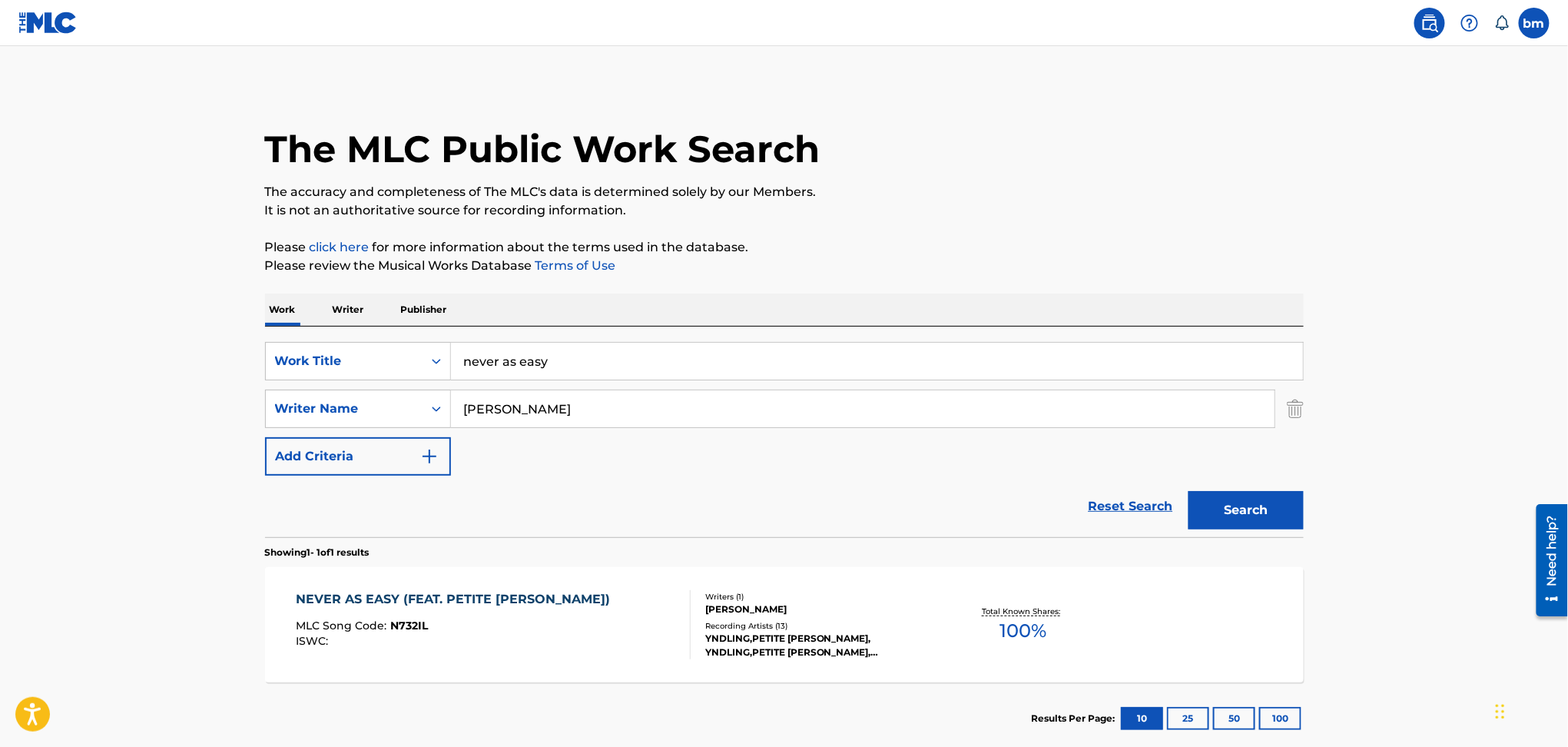
click at [528, 636] on div "ISWC :" at bounding box center [456, 640] width 322 height 12
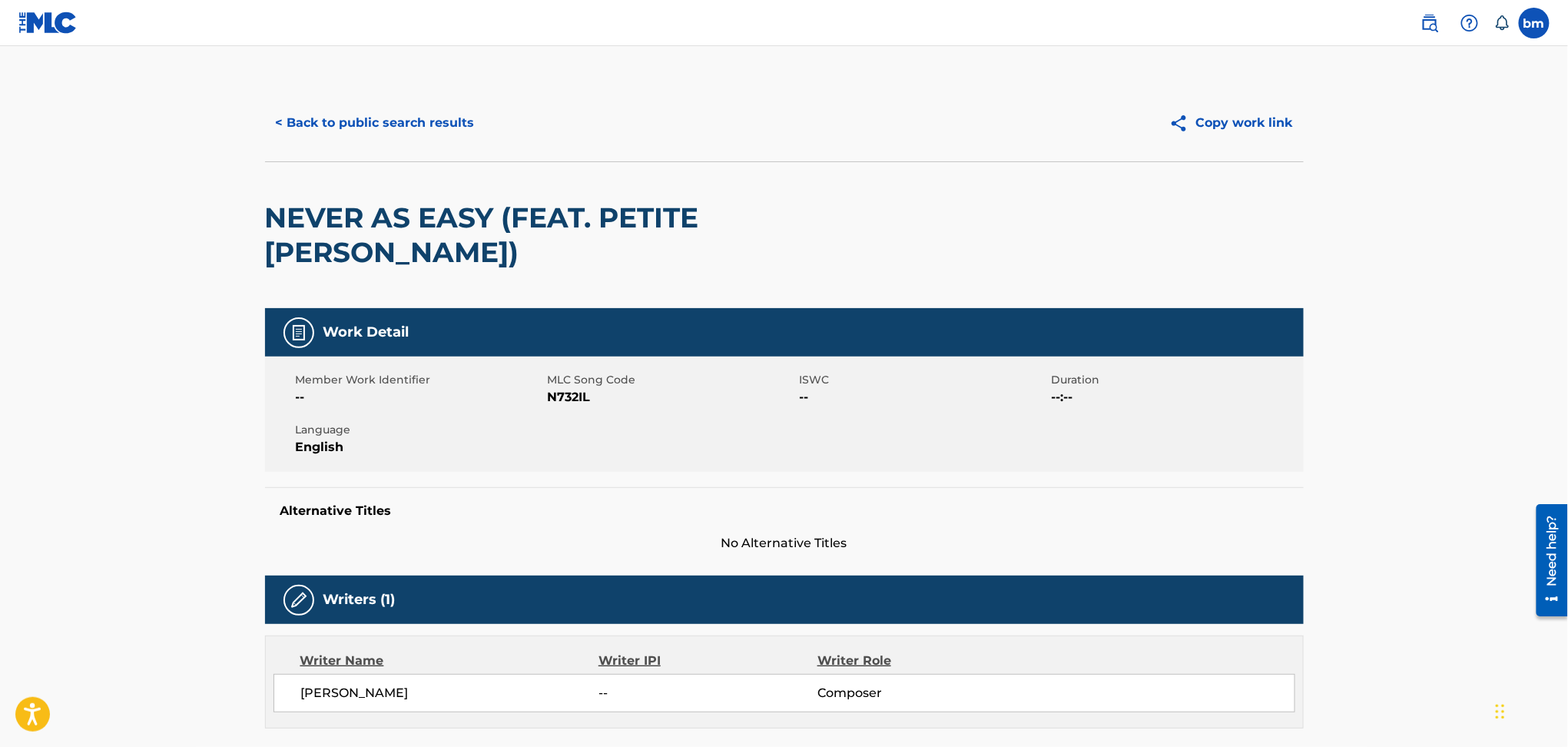
click at [560, 372] on span "MLC Song Code" at bounding box center [671, 380] width 248 height 16
click at [566, 388] on span "N732IL" at bounding box center [671, 397] width 248 height 18
click at [354, 130] on button "< Back to public search results" at bounding box center [375, 123] width 220 height 38
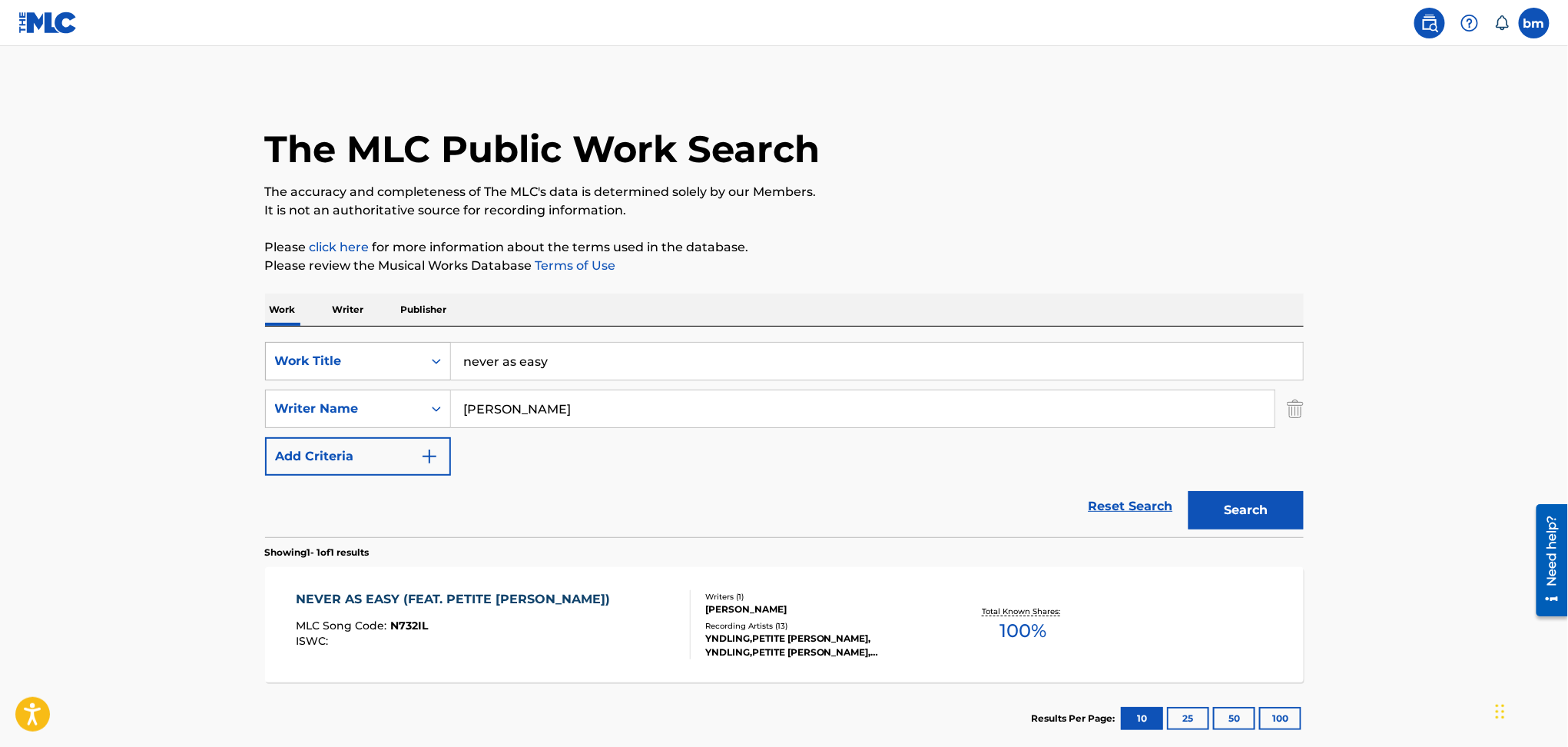
drag, startPoint x: 638, startPoint y: 362, endPoint x: 339, endPoint y: 370, distance: 299.1
click at [339, 370] on div "SearchWithCriteriac0667a74-7796-495e-8e53-aa04bcdd7514 Work Title never as easy" at bounding box center [784, 361] width 1039 height 38
paste input "Monopoly Yndling"
drag, startPoint x: 524, startPoint y: 363, endPoint x: 996, endPoint y: 235, distance: 489.0
click at [1002, 349] on input "Monopoly Yndling" at bounding box center [876, 361] width 852 height 36
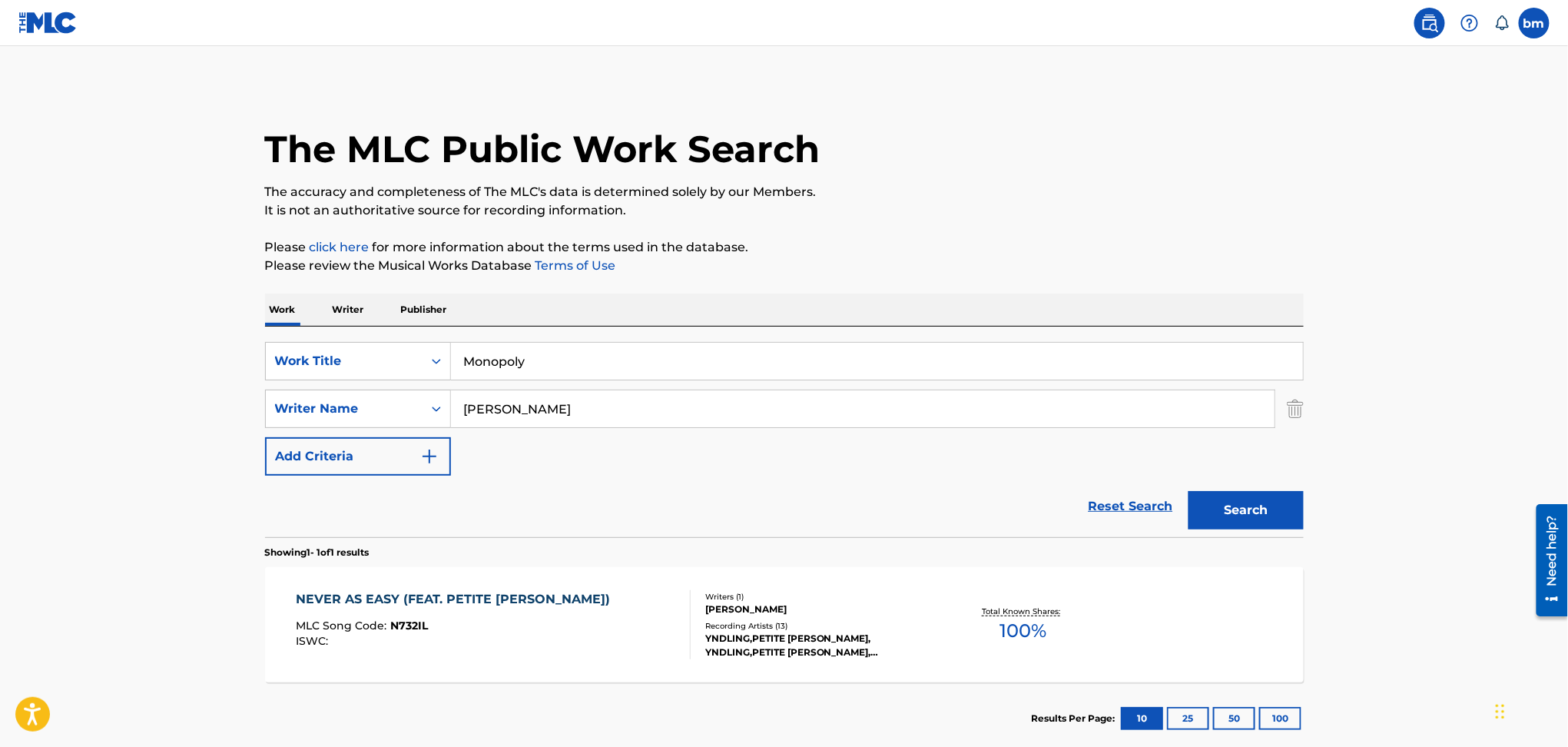
type input "Monopoly"
click at [992, 221] on div "The MLC Public Work Search The accuracy and completeness of The MLC's data is d…" at bounding box center [784, 419] width 1075 height 670
click at [1255, 501] on button "Search" at bounding box center [1245, 510] width 115 height 38
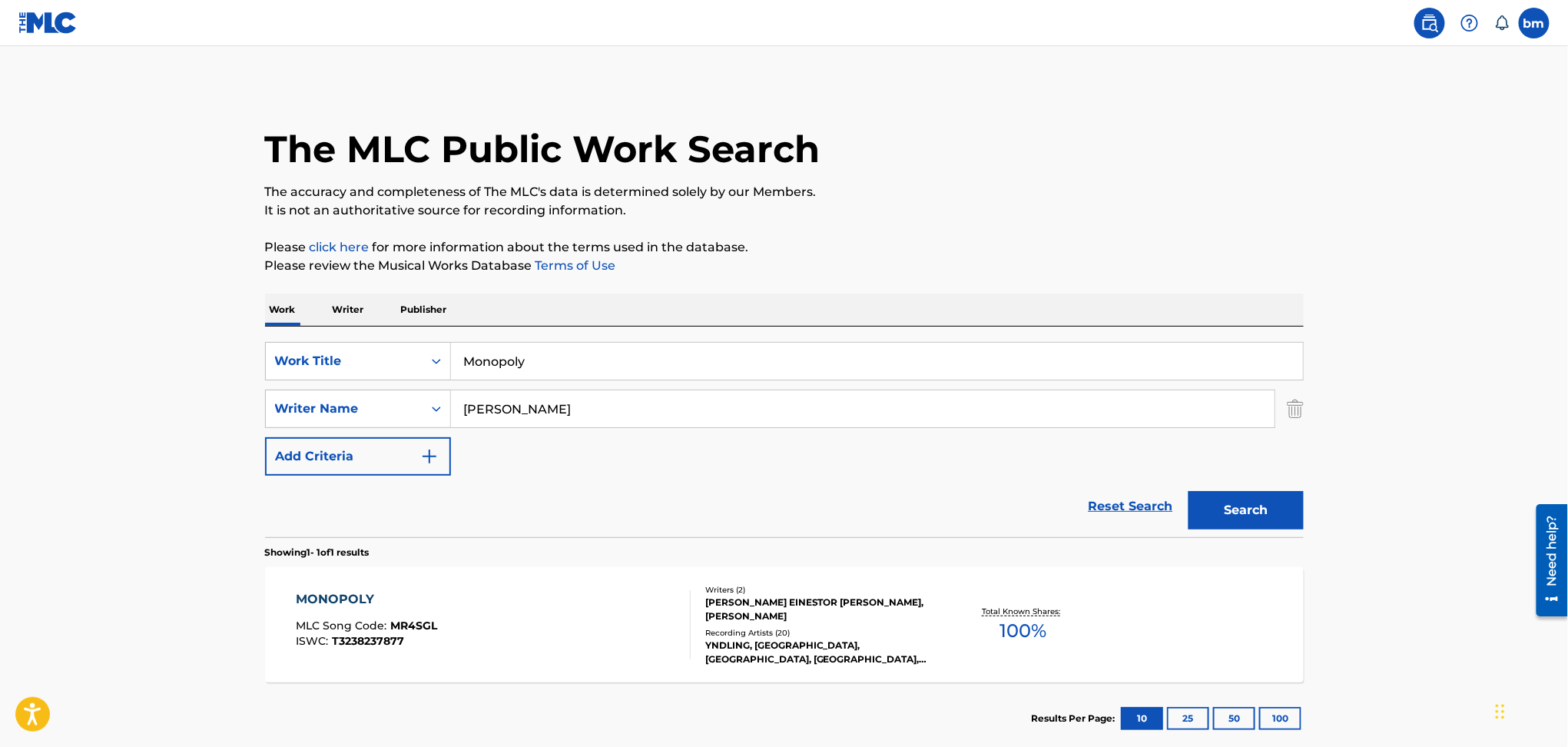
click at [515, 650] on div "MONOPOLY MLC Song Code : MR4SGL ISWC : T3238237877" at bounding box center [493, 625] width 395 height 69
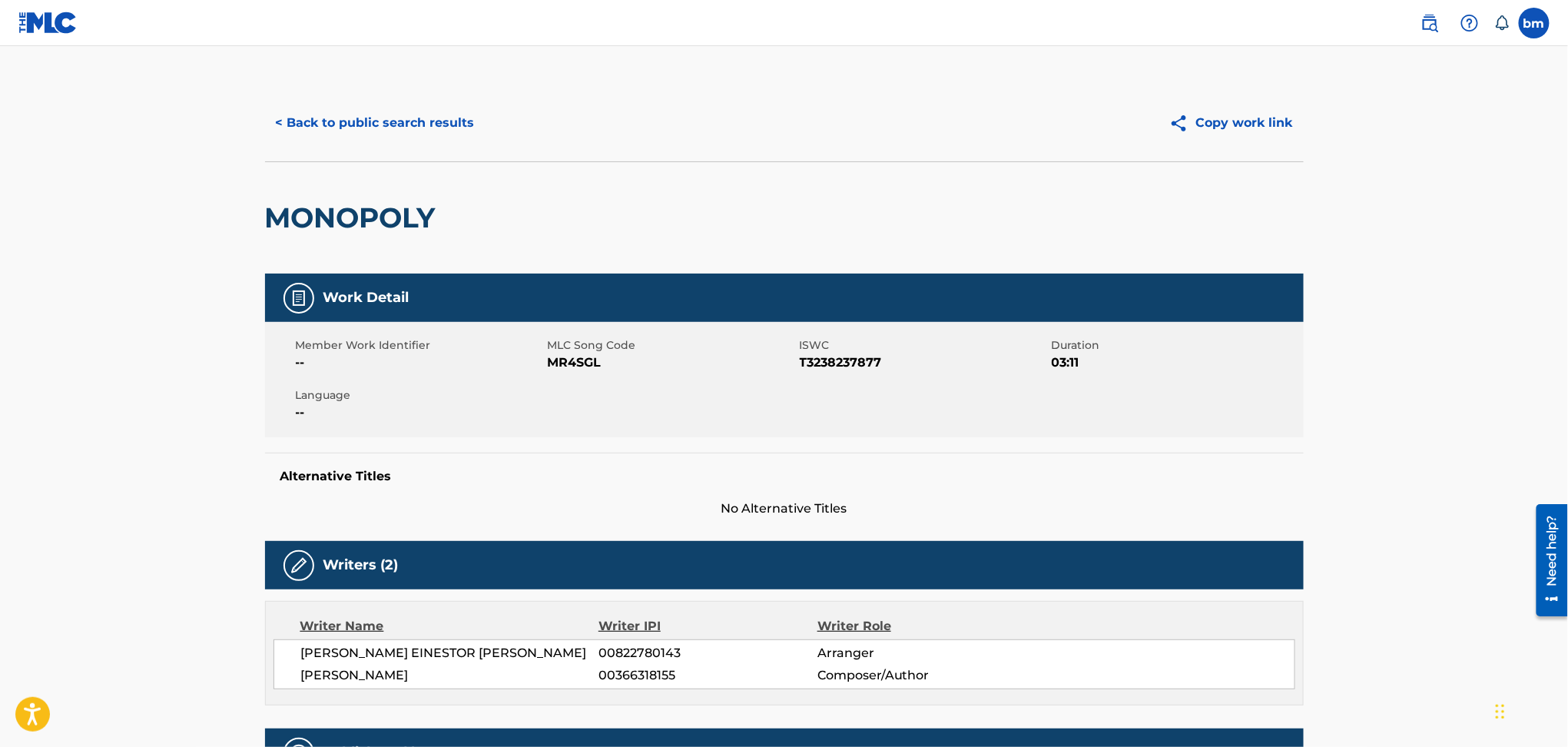
click at [571, 361] on span "MR4SGL" at bounding box center [671, 363] width 248 height 18
click at [365, 129] on button "< Back to public search results" at bounding box center [375, 123] width 220 height 38
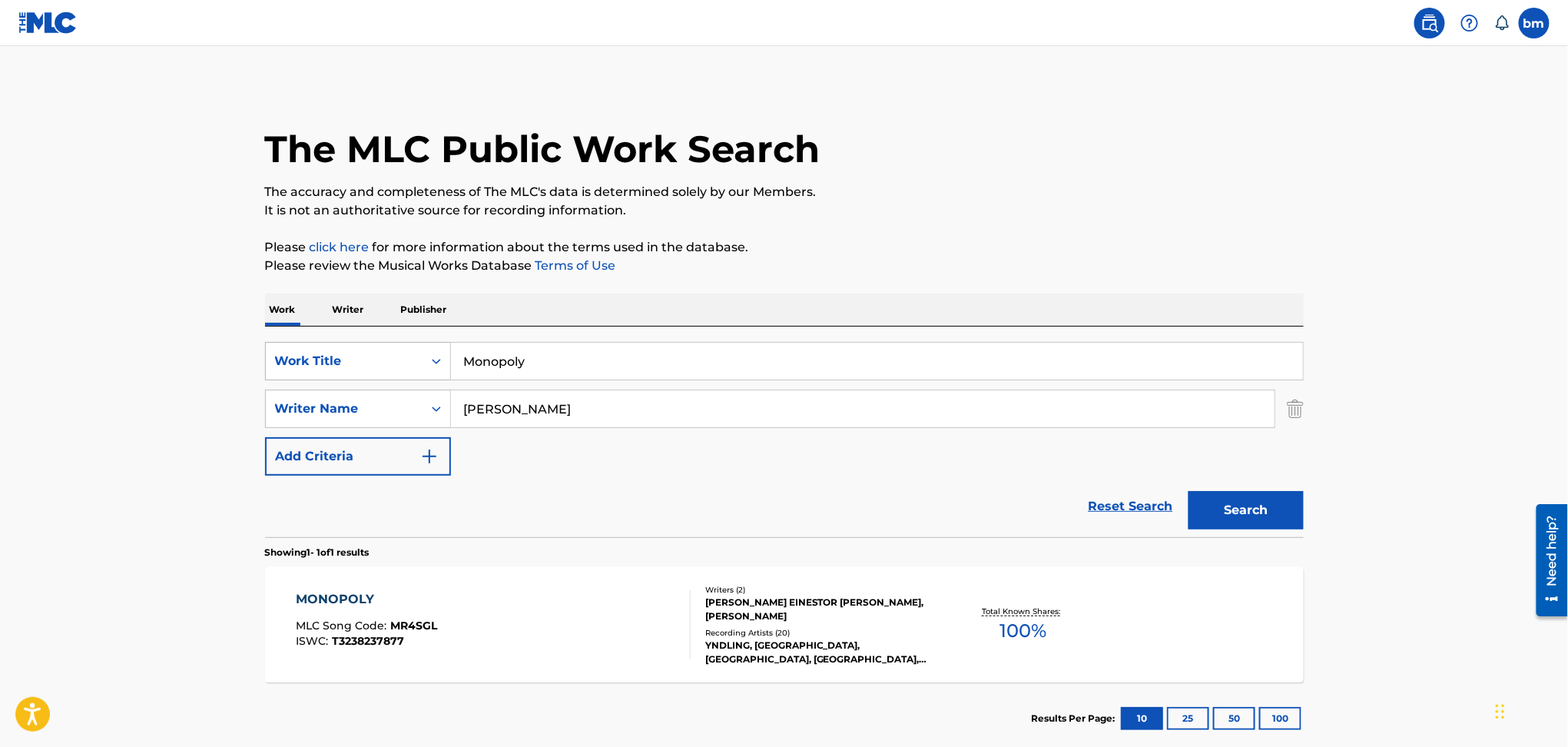
drag, startPoint x: 538, startPoint y: 358, endPoint x: 372, endPoint y: 347, distance: 166.4
click at [372, 348] on div "SearchWithCriteriac0667a74-7796-495e-8e53-aa04bcdd7514 Work Title Monopoly" at bounding box center [784, 361] width 1039 height 38
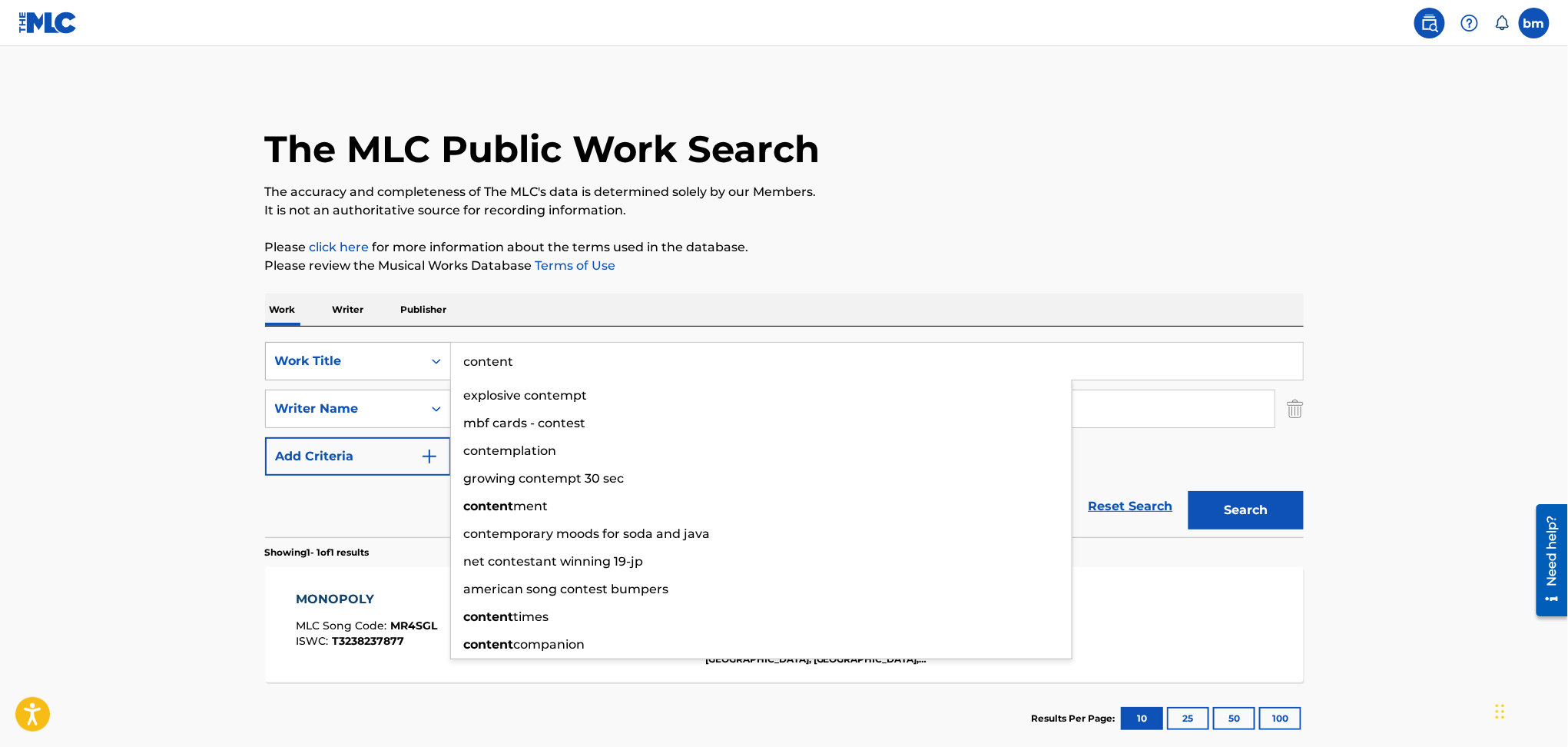
type input "content"
click at [1188, 491] on button "Search" at bounding box center [1245, 510] width 115 height 38
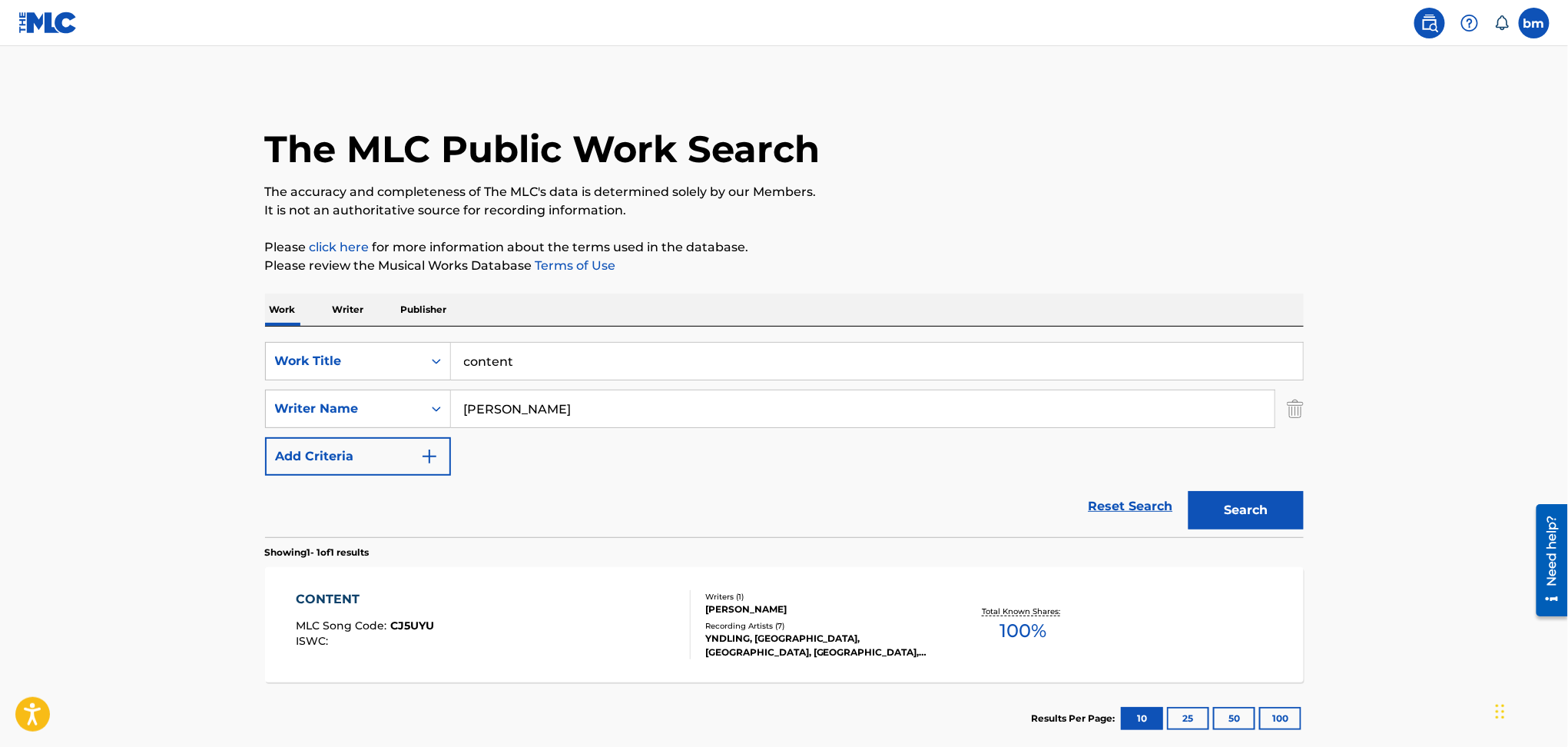
click at [1299, 215] on p "It is not an authoritative source for recording information." at bounding box center [784, 210] width 1039 height 18
